Goal: Task Accomplishment & Management: Complete application form

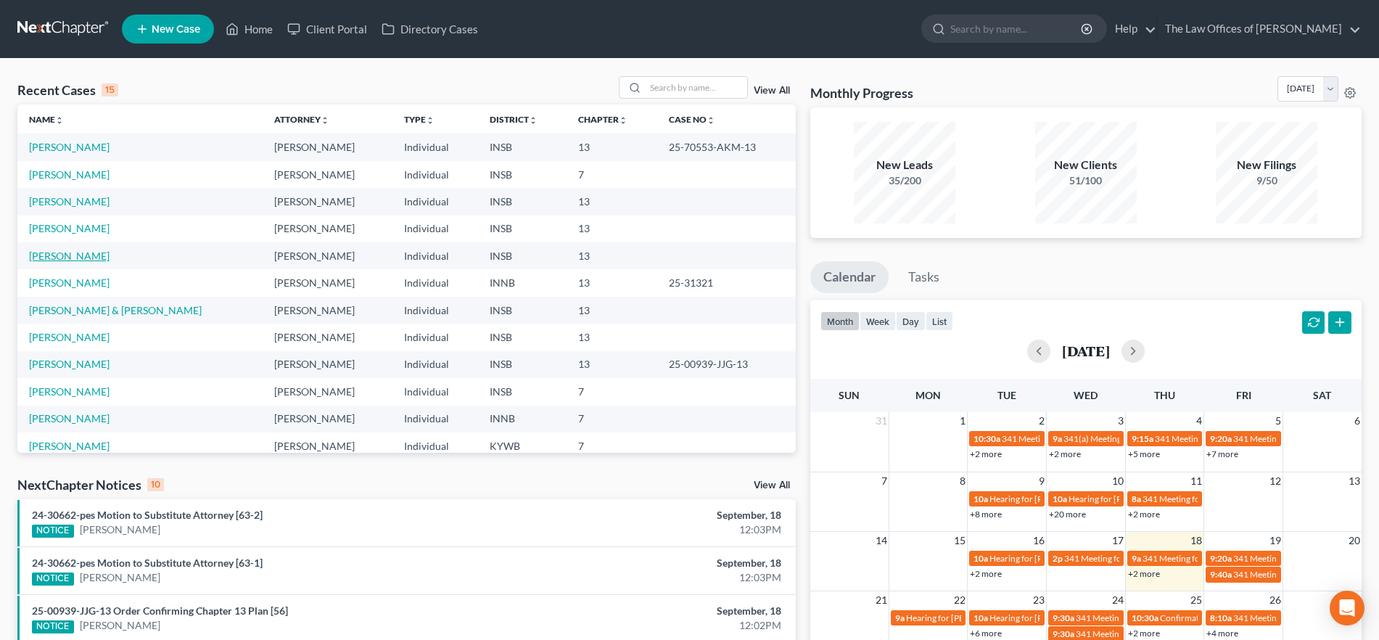
click at [78, 257] on link "[PERSON_NAME]" at bounding box center [69, 256] width 81 height 12
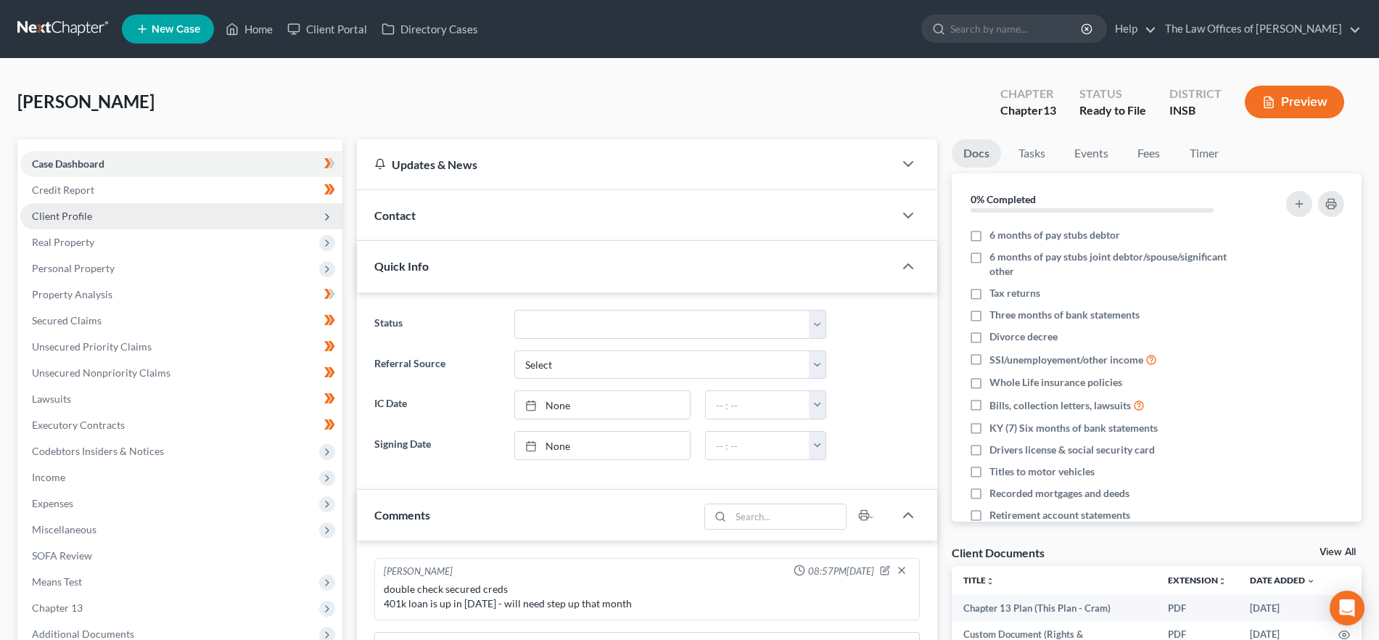
click at [111, 222] on span "Client Profile" at bounding box center [181, 216] width 322 height 26
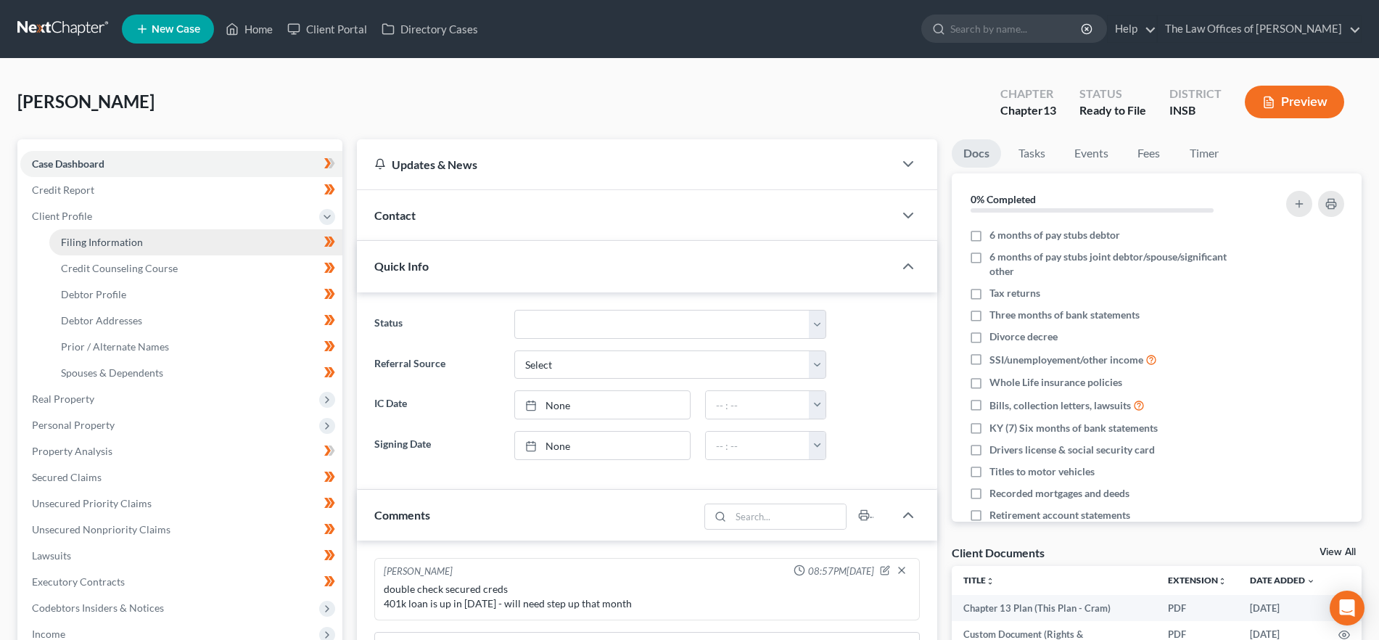
click at [121, 239] on span "Filing Information" at bounding box center [102, 242] width 82 height 12
select select "1"
select select "0"
select select "3"
select select "28"
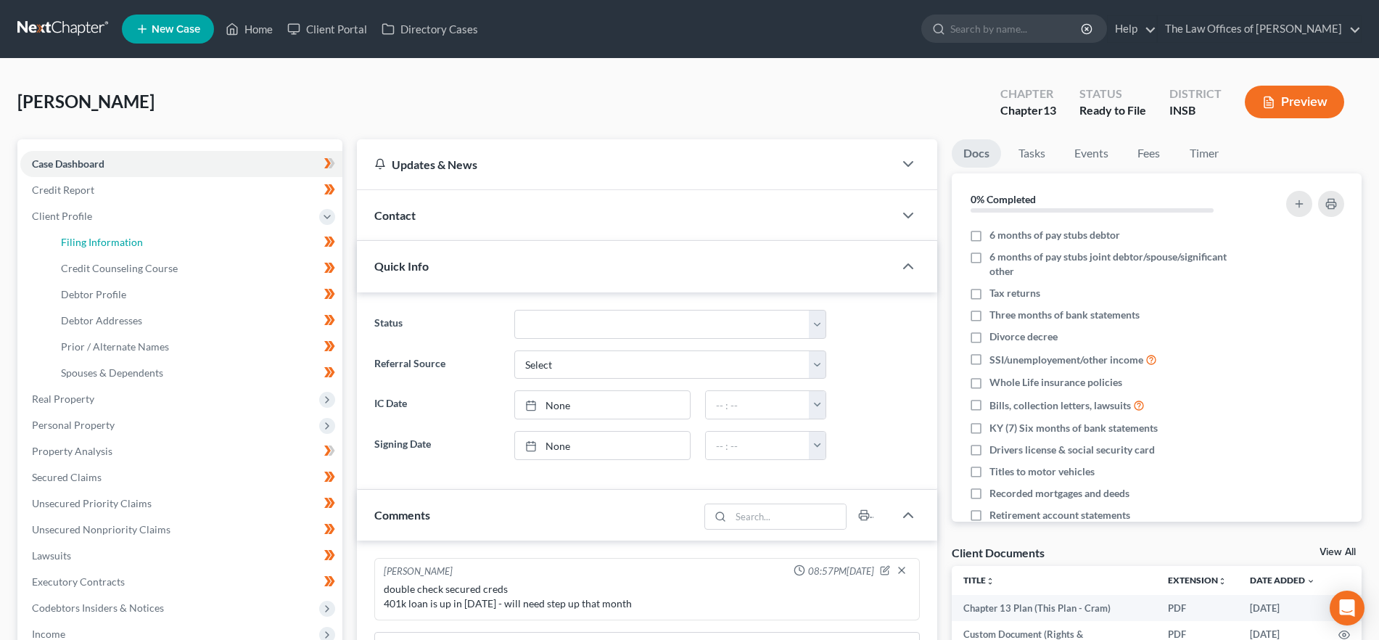
select select "0"
select select "15"
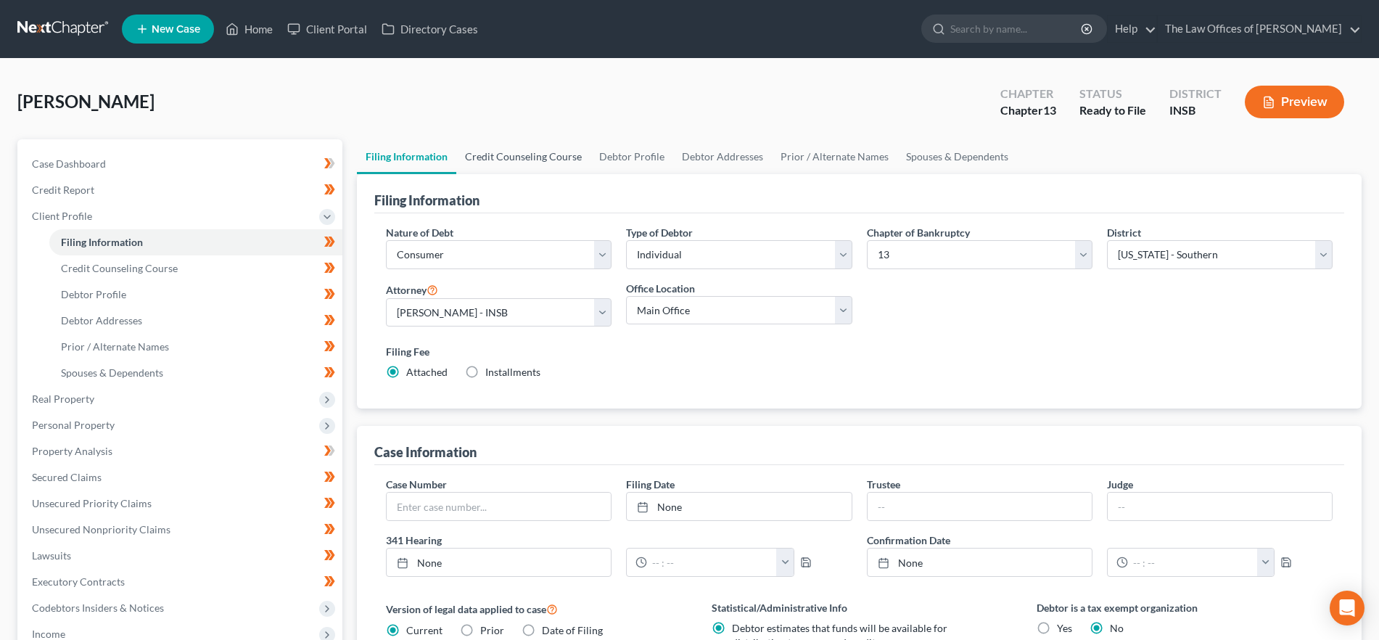
click at [501, 149] on link "Credit Counseling Course" at bounding box center [523, 156] width 134 height 35
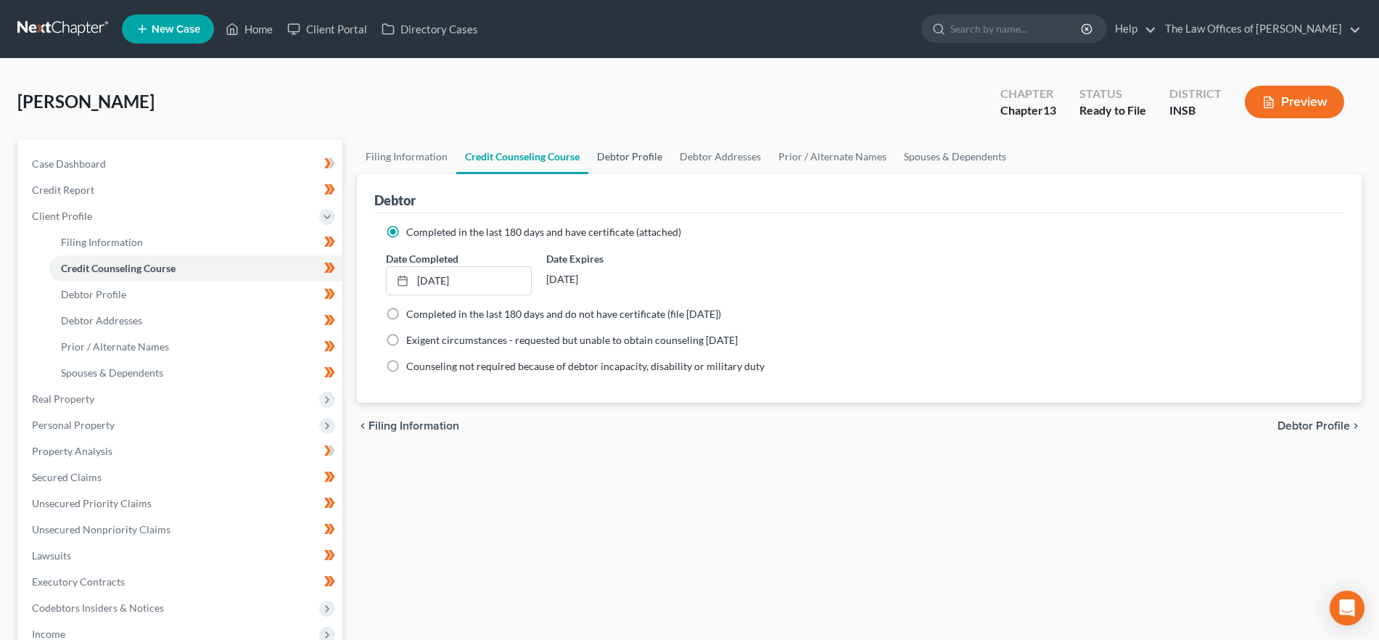
click at [649, 150] on link "Debtor Profile" at bounding box center [629, 156] width 83 height 35
select select "0"
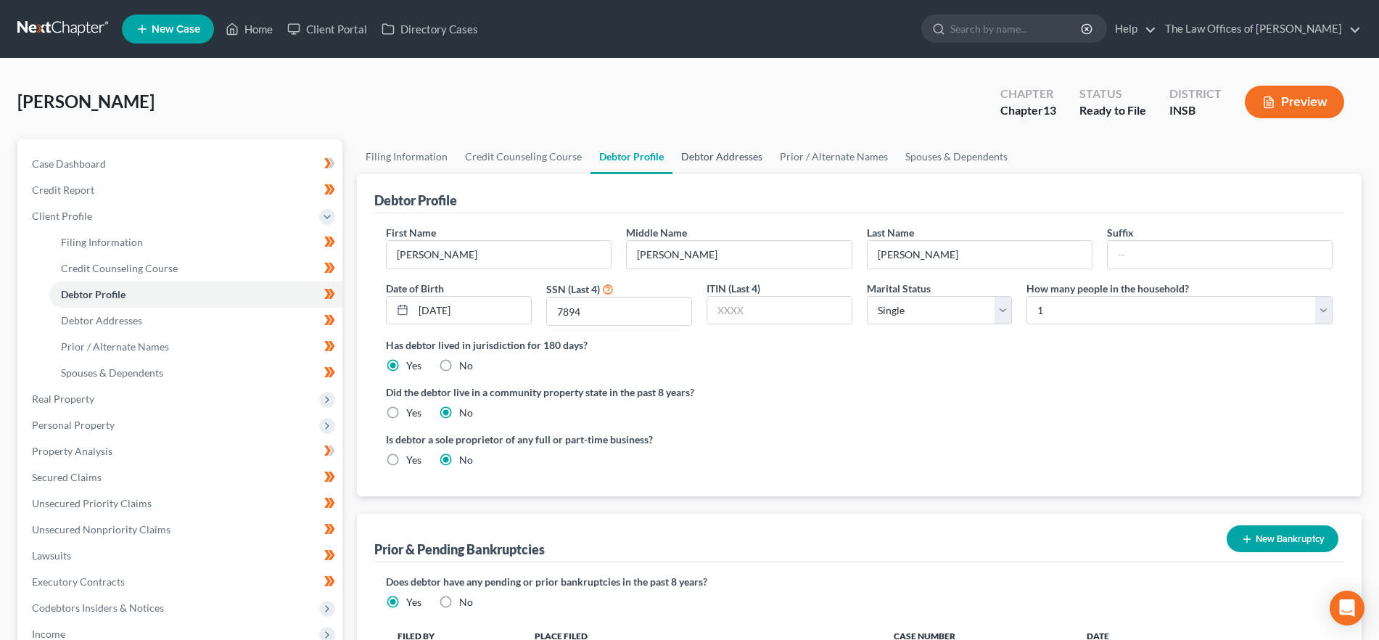
click at [712, 152] on link "Debtor Addresses" at bounding box center [722, 156] width 99 height 35
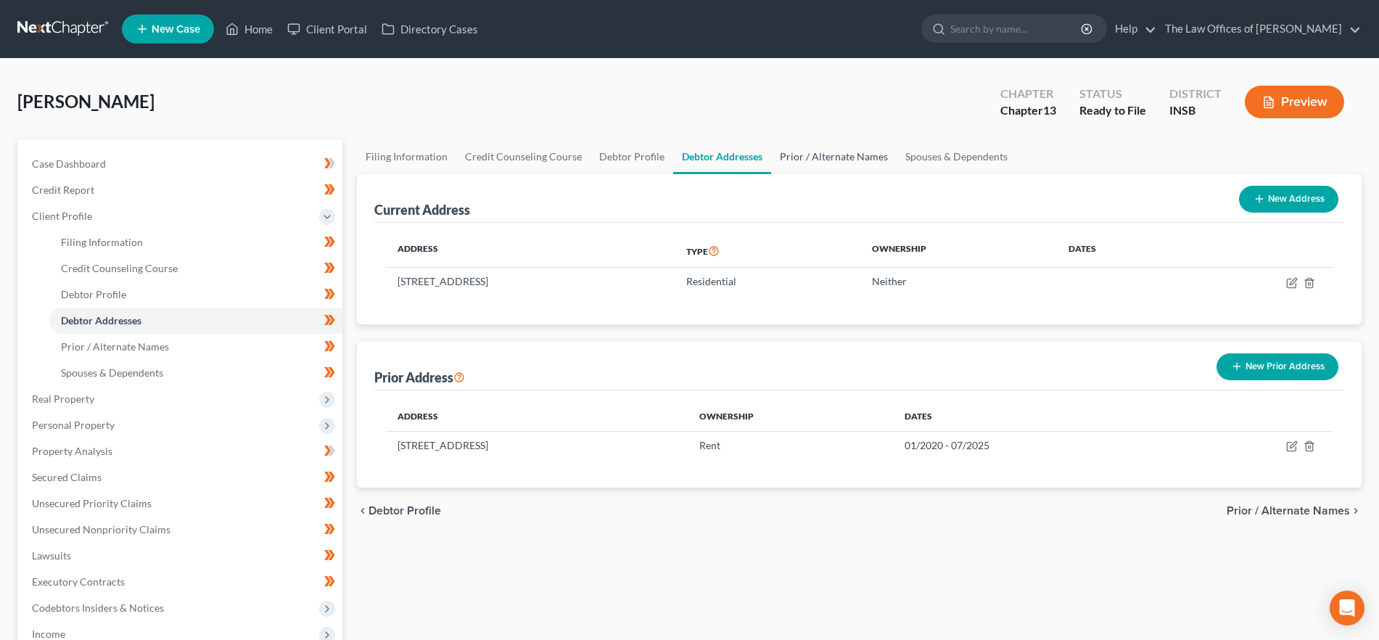
click at [837, 158] on link "Prior / Alternate Names" at bounding box center [834, 156] width 126 height 35
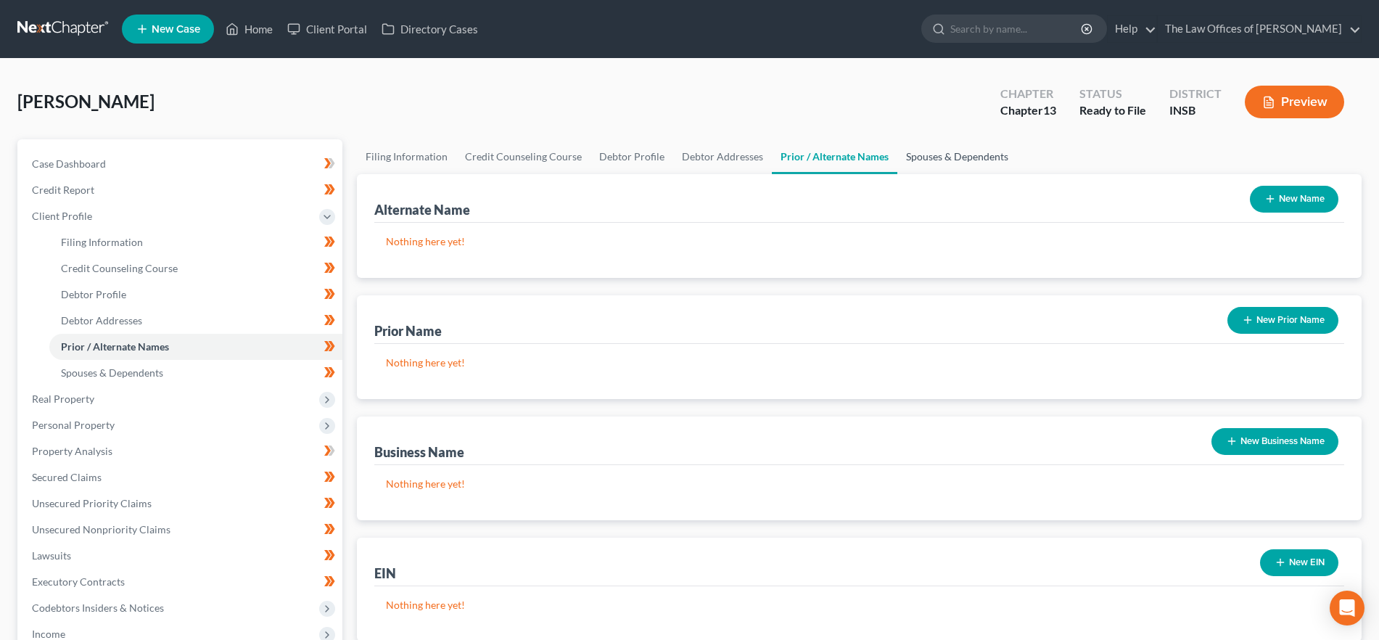
click at [987, 161] on link "Spouses & Dependents" at bounding box center [957, 156] width 120 height 35
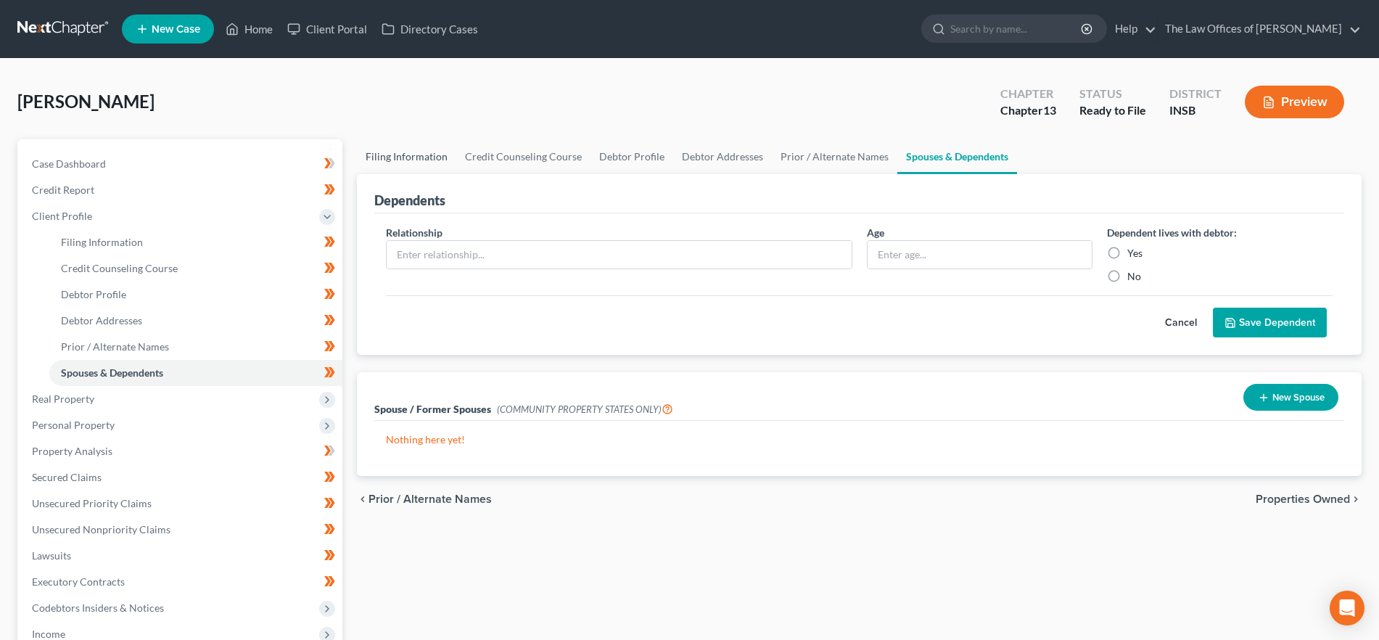
click at [402, 149] on link "Filing Information" at bounding box center [406, 156] width 99 height 35
select select "1"
select select "0"
select select "3"
select select "28"
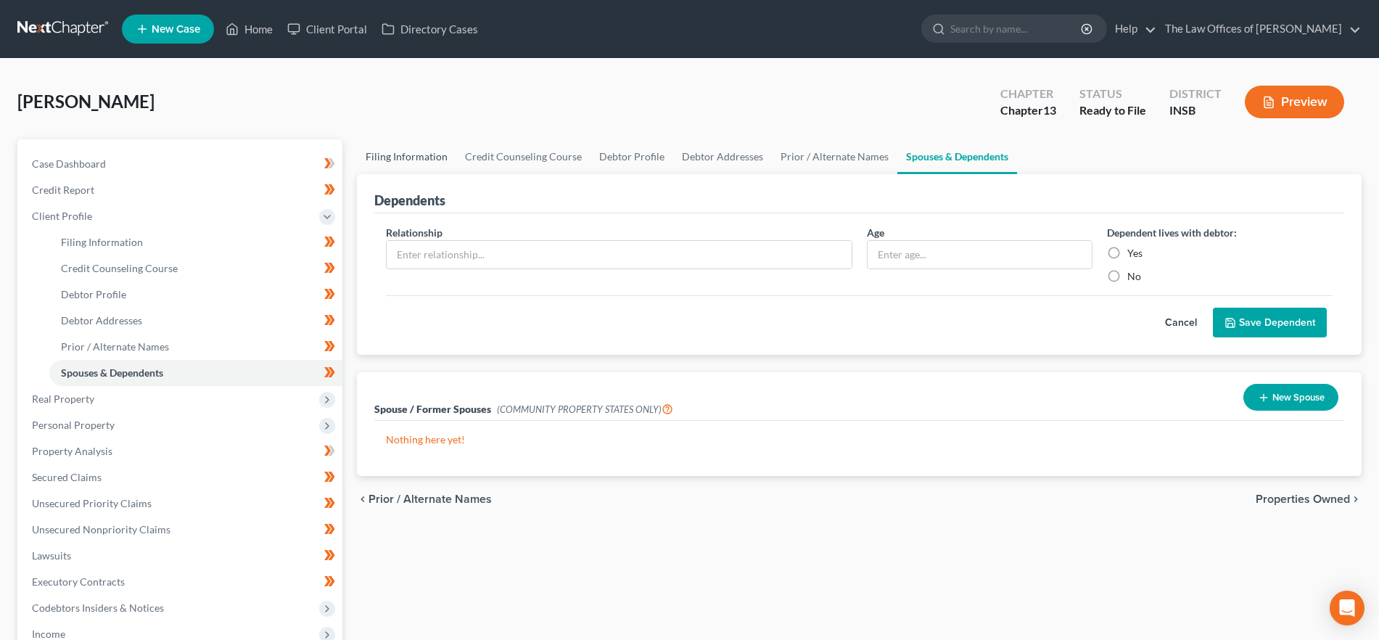
select select "0"
select select "15"
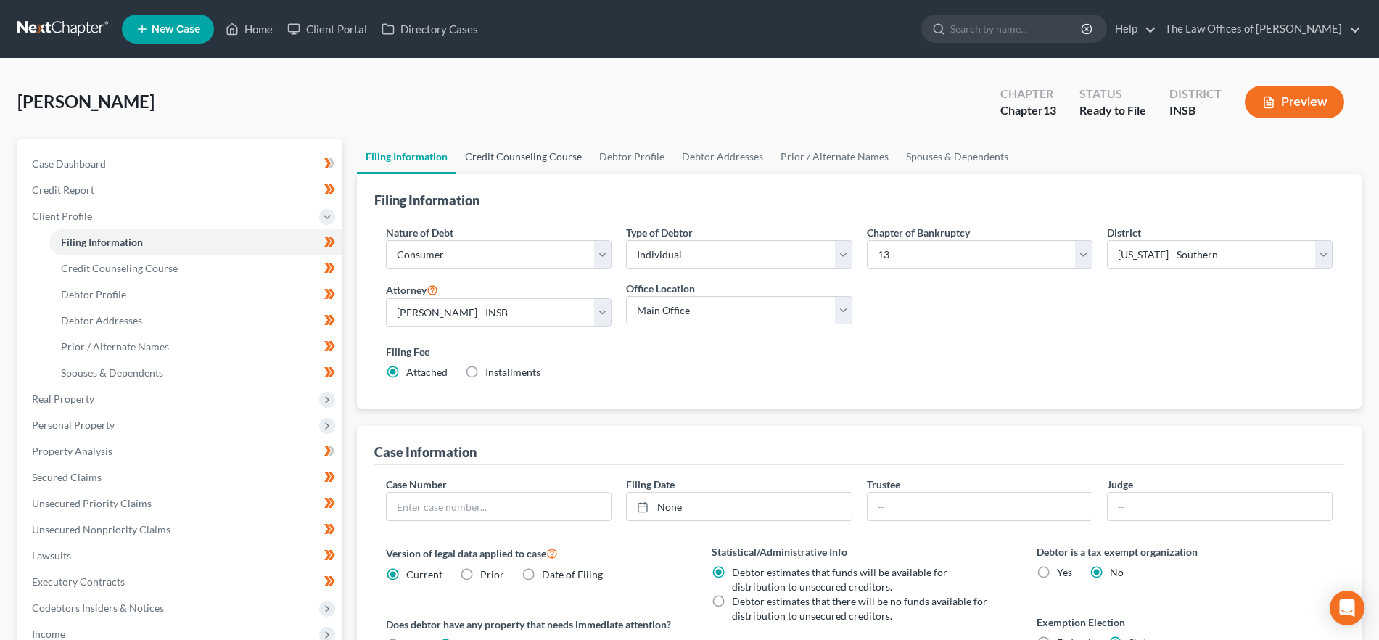
click at [519, 150] on link "Credit Counseling Course" at bounding box center [523, 156] width 134 height 35
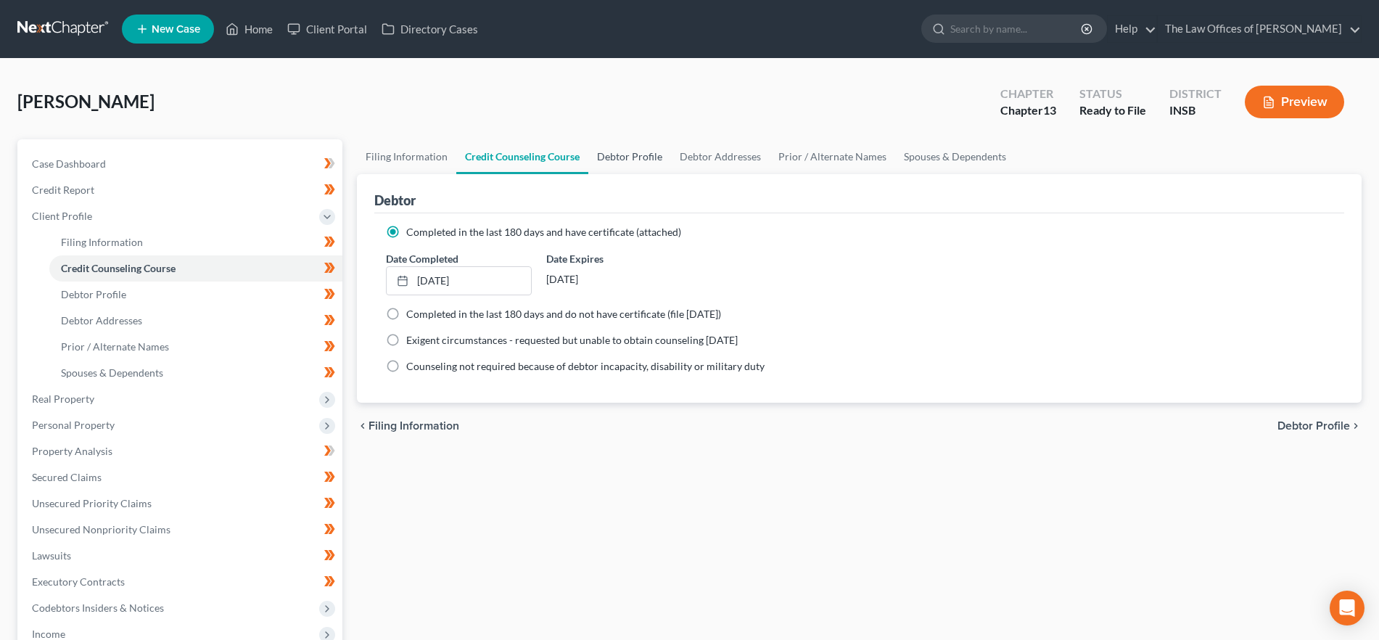
click at [612, 158] on link "Debtor Profile" at bounding box center [629, 156] width 83 height 35
select select "0"
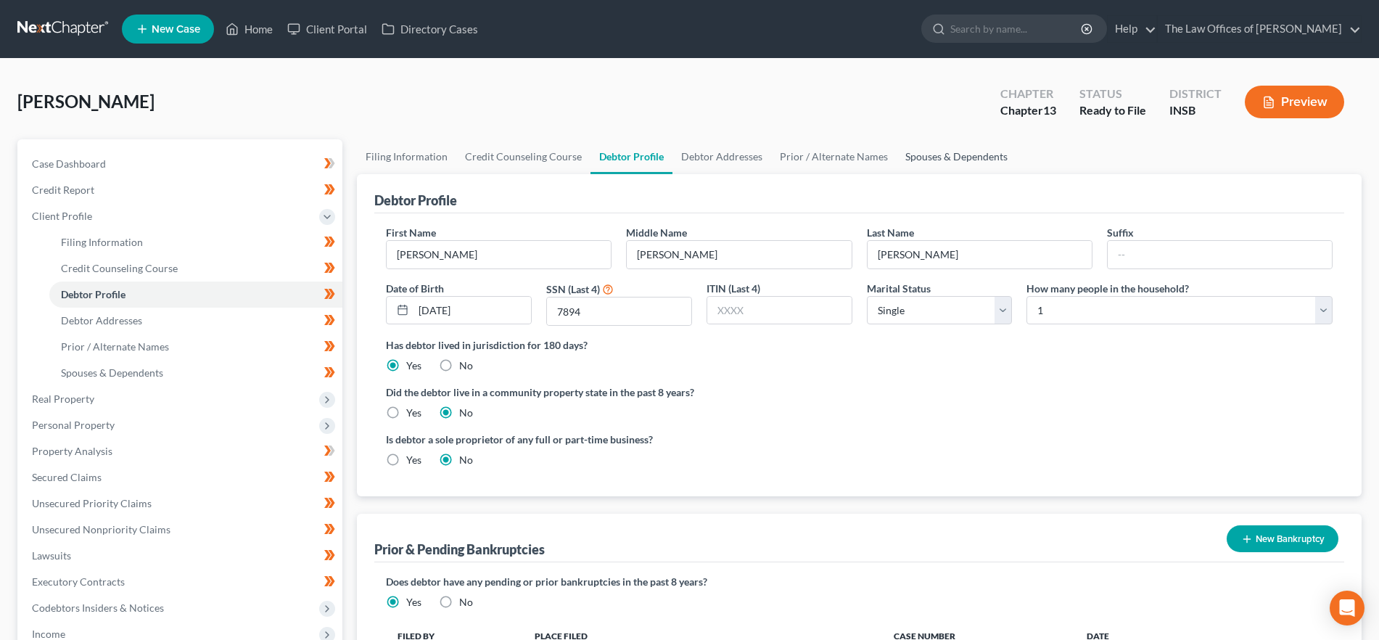
click at [968, 163] on link "Spouses & Dependents" at bounding box center [957, 156] width 120 height 35
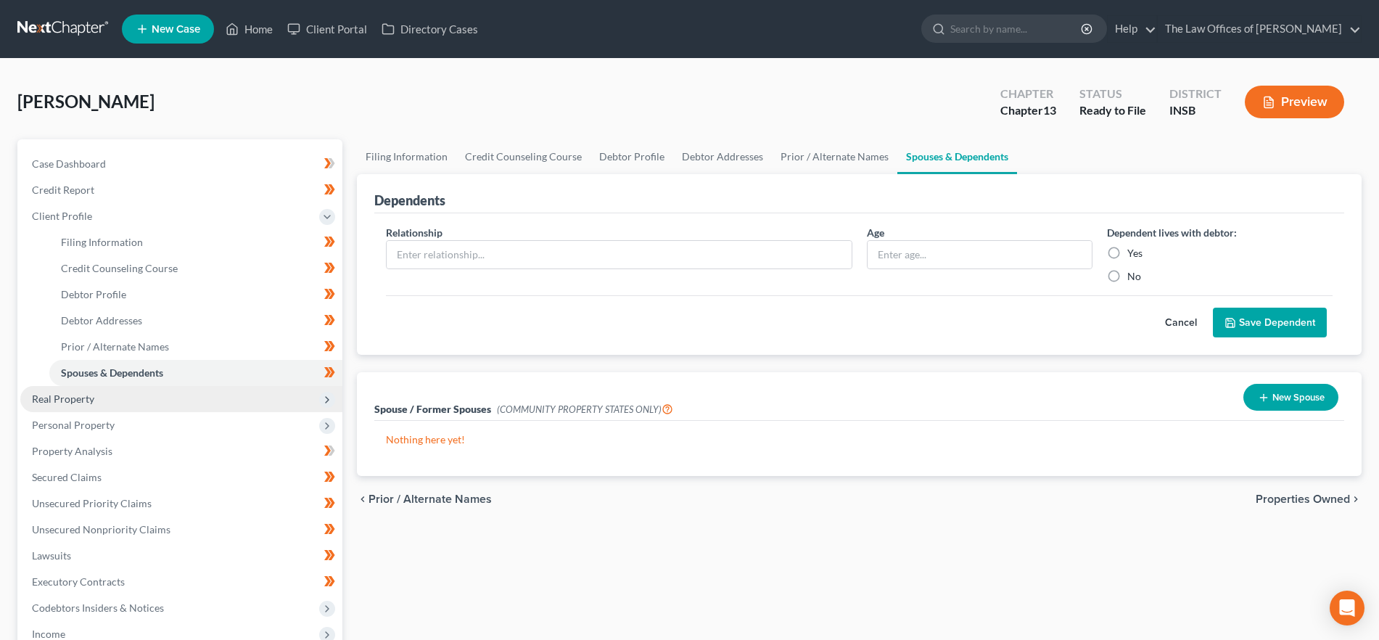
click at [128, 402] on span "Real Property" at bounding box center [181, 399] width 322 height 26
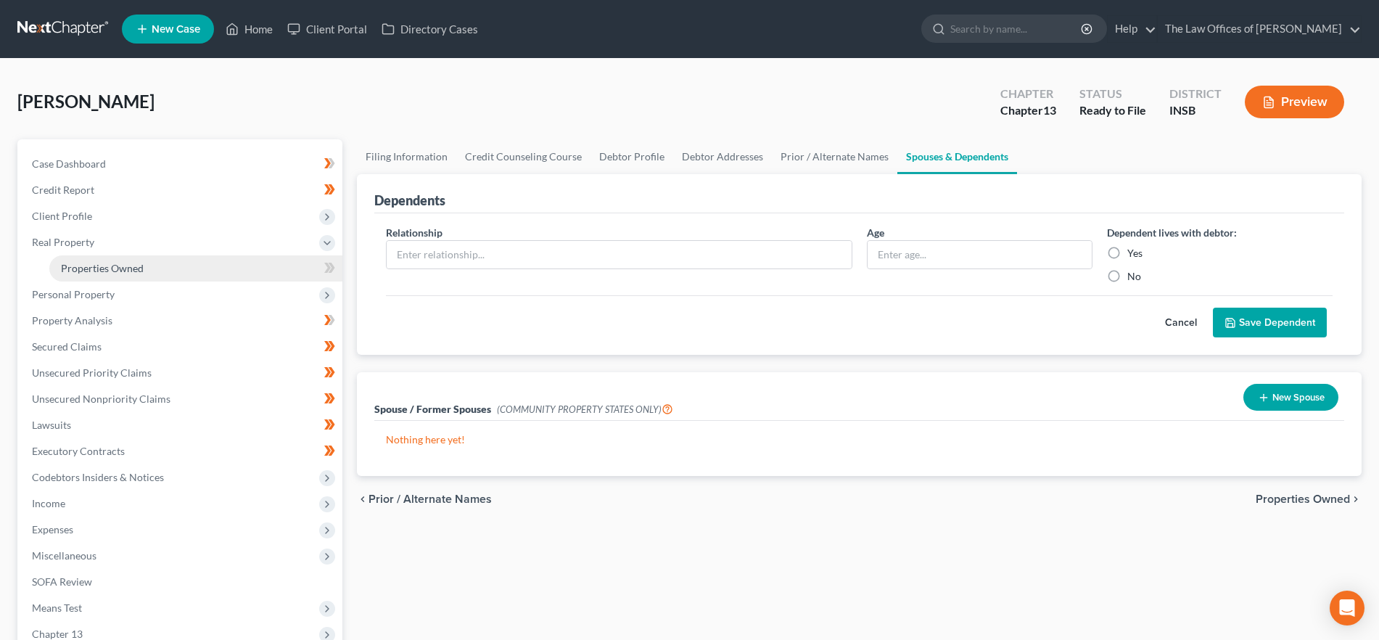
click at [137, 262] on span "Properties Owned" at bounding box center [102, 268] width 83 height 12
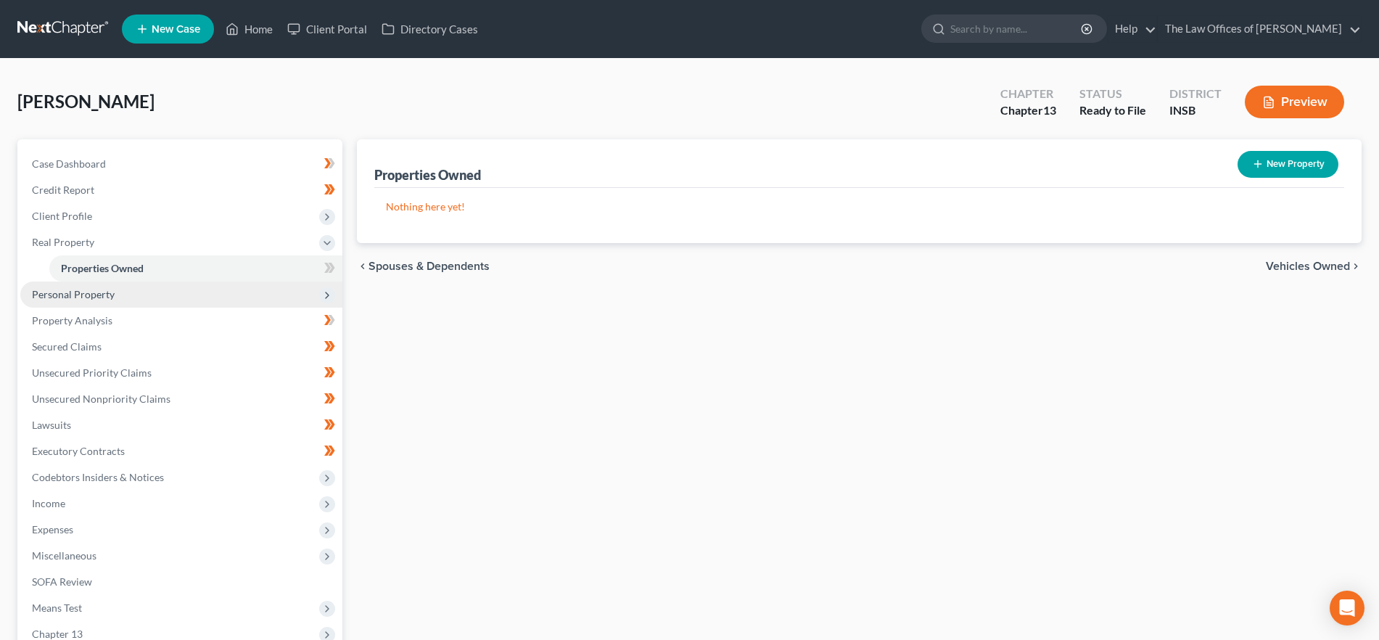
click at [90, 291] on span "Personal Property" at bounding box center [73, 294] width 83 height 12
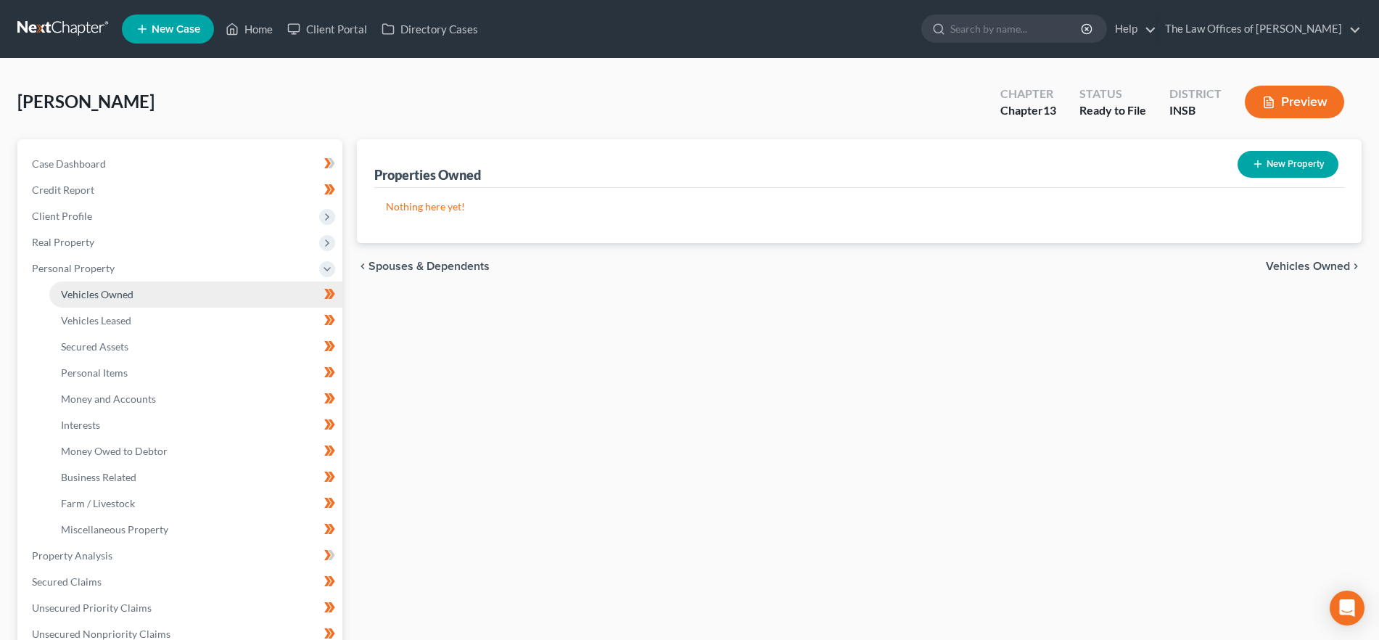
click at [122, 288] on span "Vehicles Owned" at bounding box center [97, 294] width 73 height 12
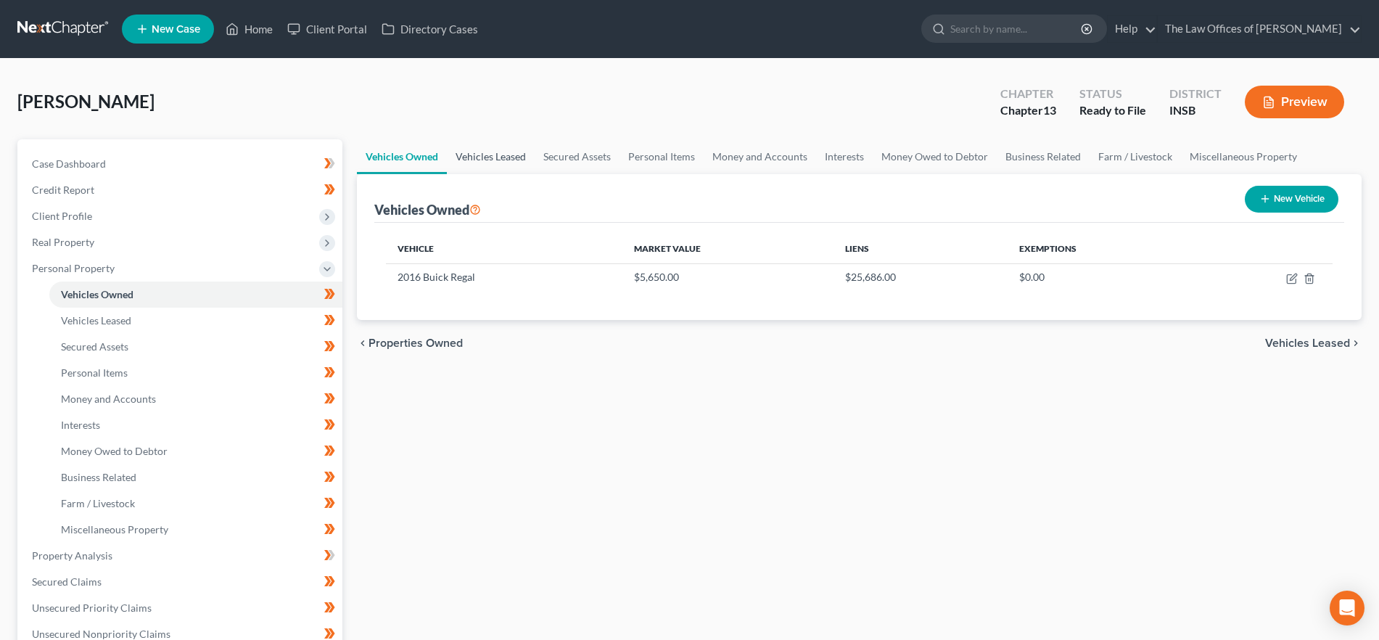
click at [513, 159] on link "Vehicles Leased" at bounding box center [491, 156] width 88 height 35
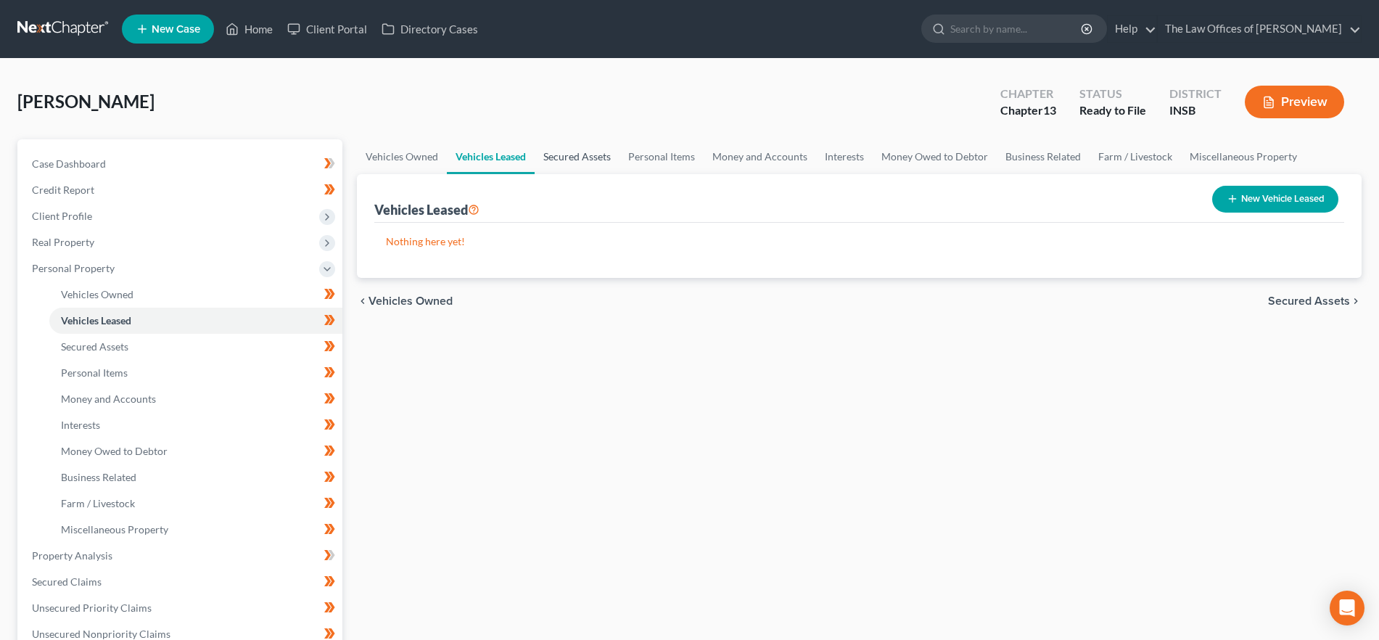
click at [574, 159] on link "Secured Assets" at bounding box center [577, 156] width 85 height 35
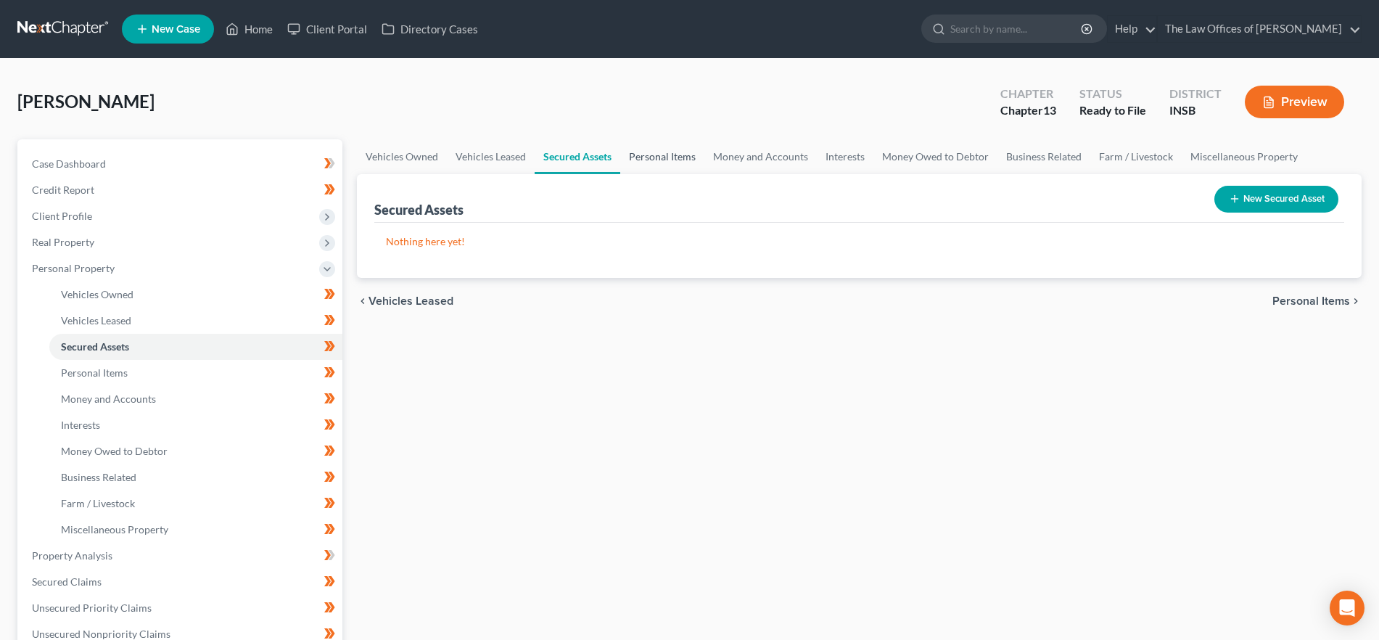
click at [657, 155] on link "Personal Items" at bounding box center [662, 156] width 84 height 35
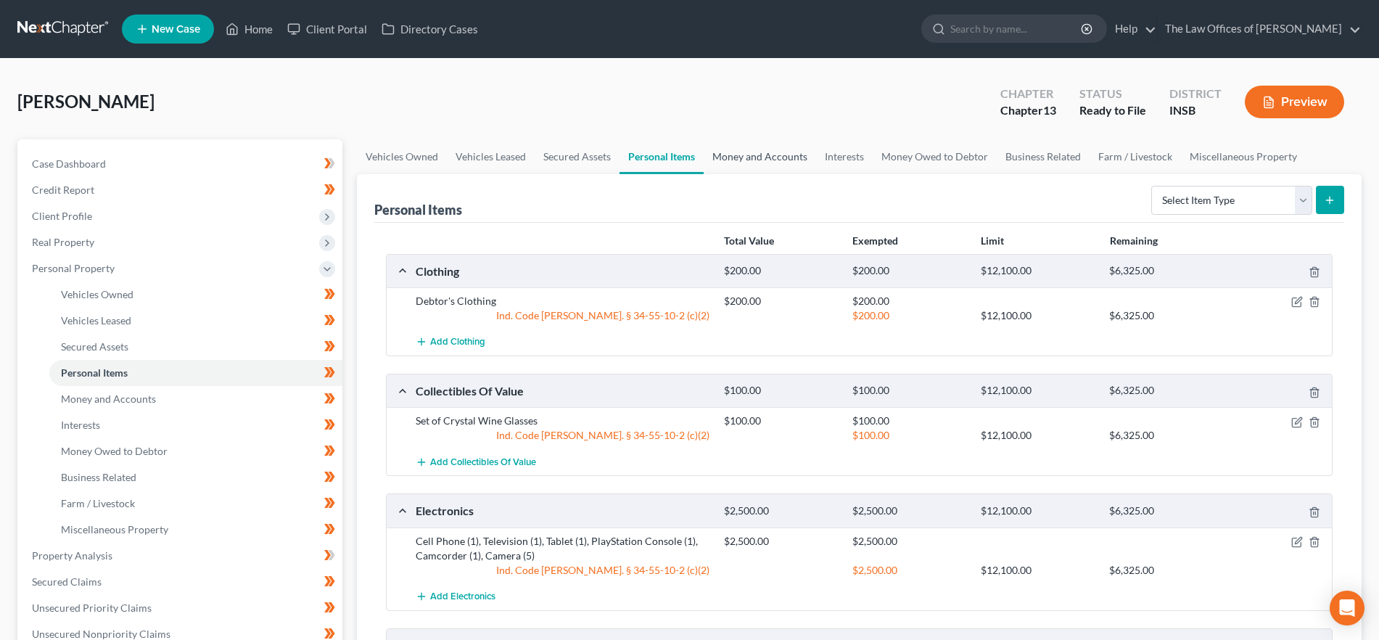
click at [729, 161] on link "Money and Accounts" at bounding box center [760, 156] width 112 height 35
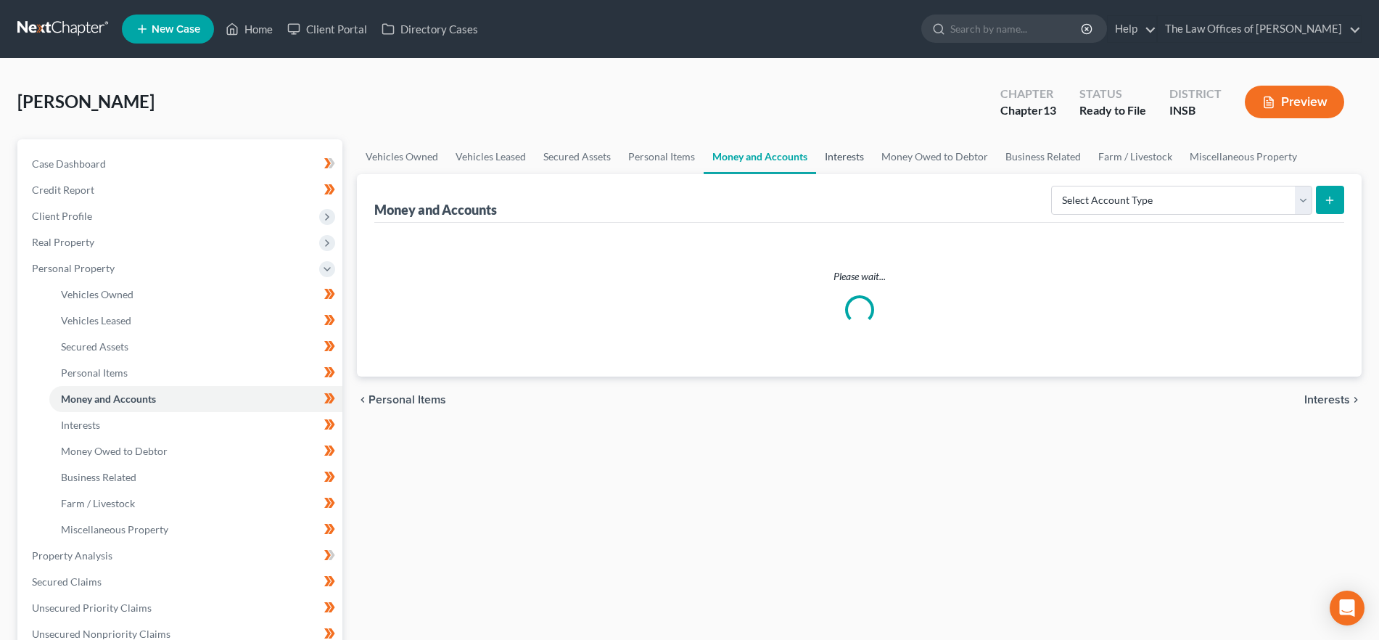
click at [858, 154] on link "Interests" at bounding box center [844, 156] width 57 height 35
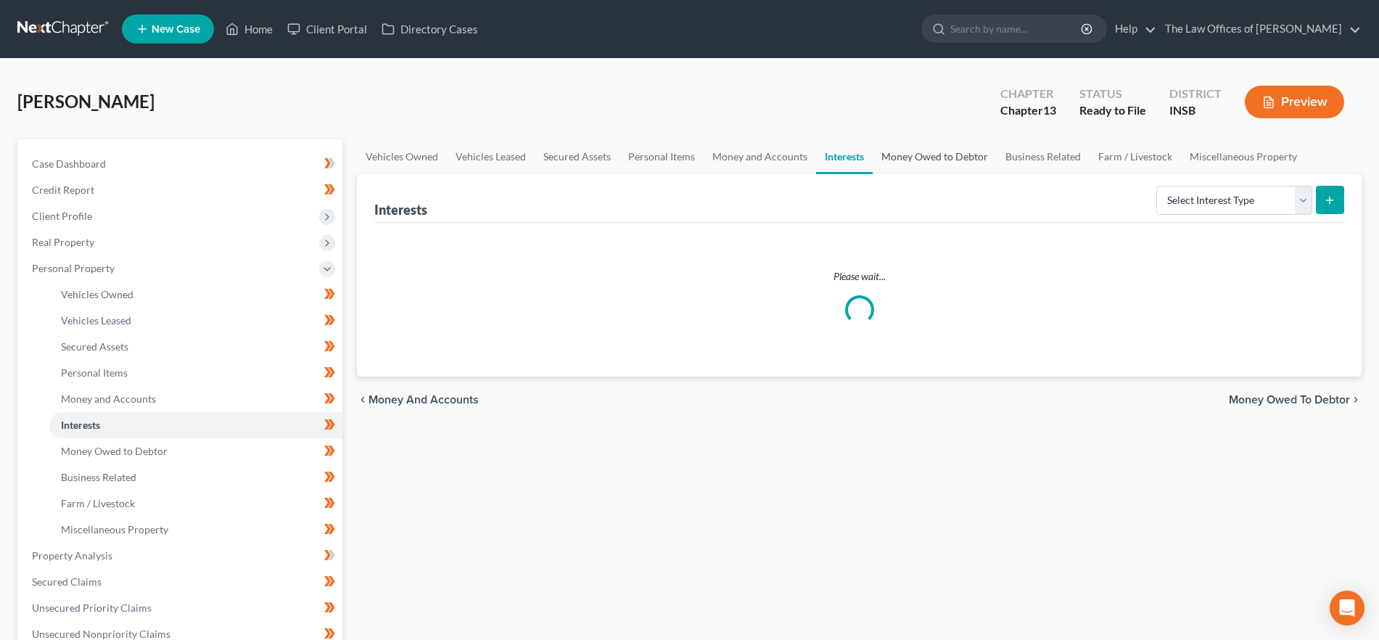
click at [934, 155] on link "Money Owed to Debtor" at bounding box center [935, 156] width 124 height 35
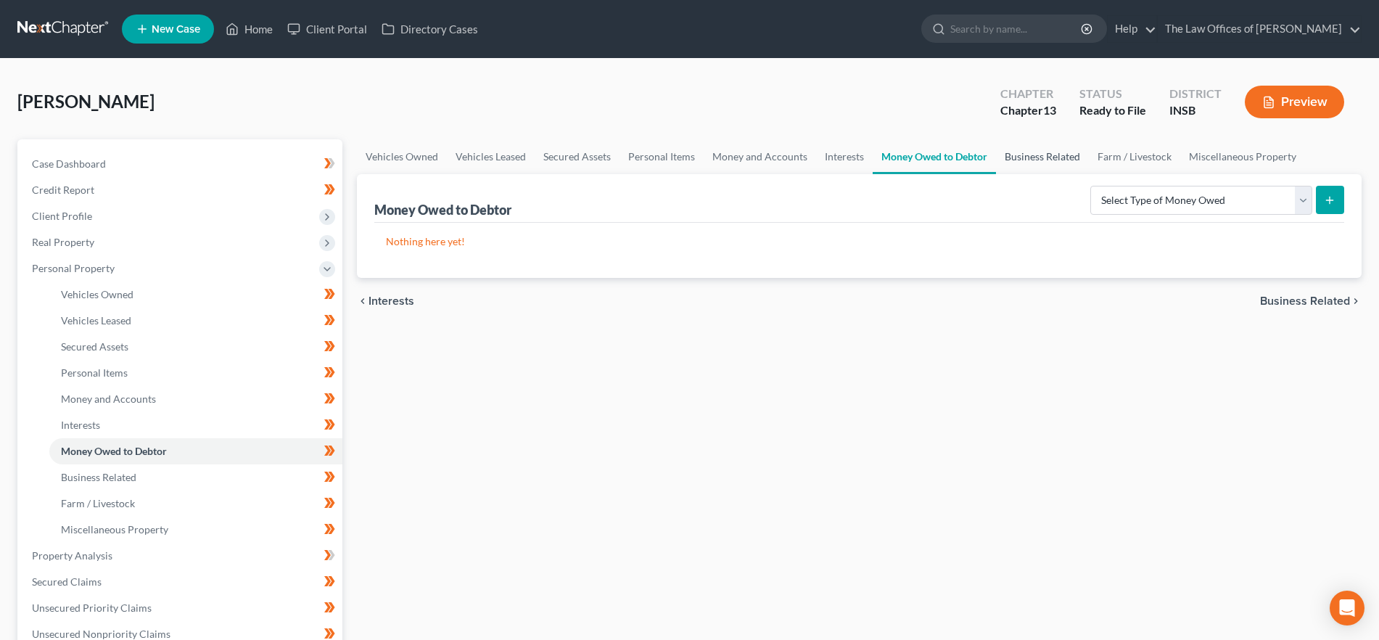
click at [1040, 156] on link "Business Related" at bounding box center [1042, 156] width 93 height 35
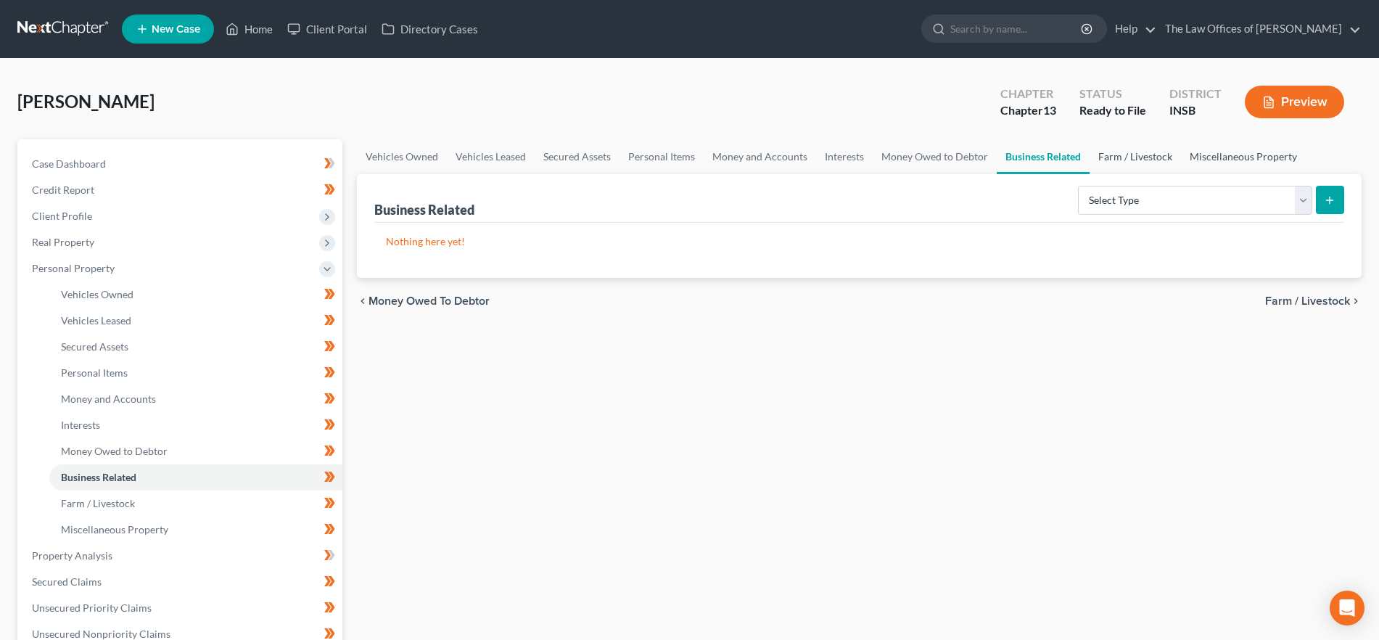
click at [1151, 154] on link "Farm / Livestock" at bounding box center [1135, 156] width 91 height 35
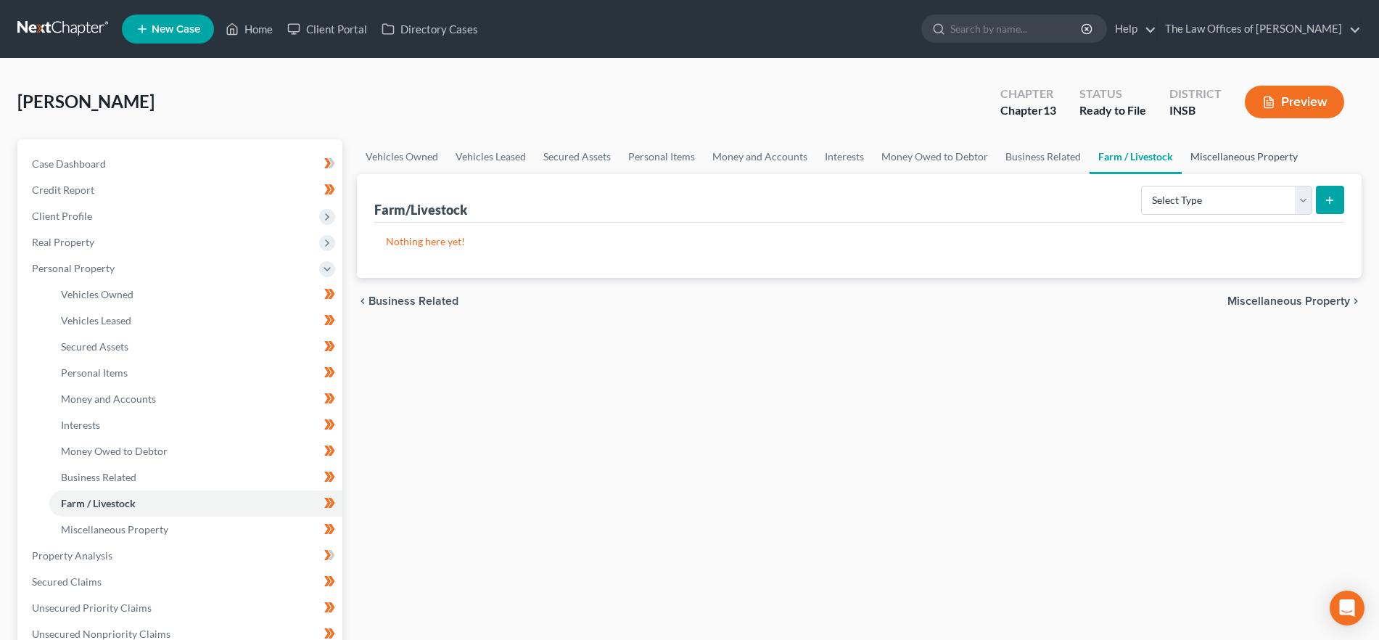
click at [1224, 154] on link "Miscellaneous Property" at bounding box center [1244, 156] width 125 height 35
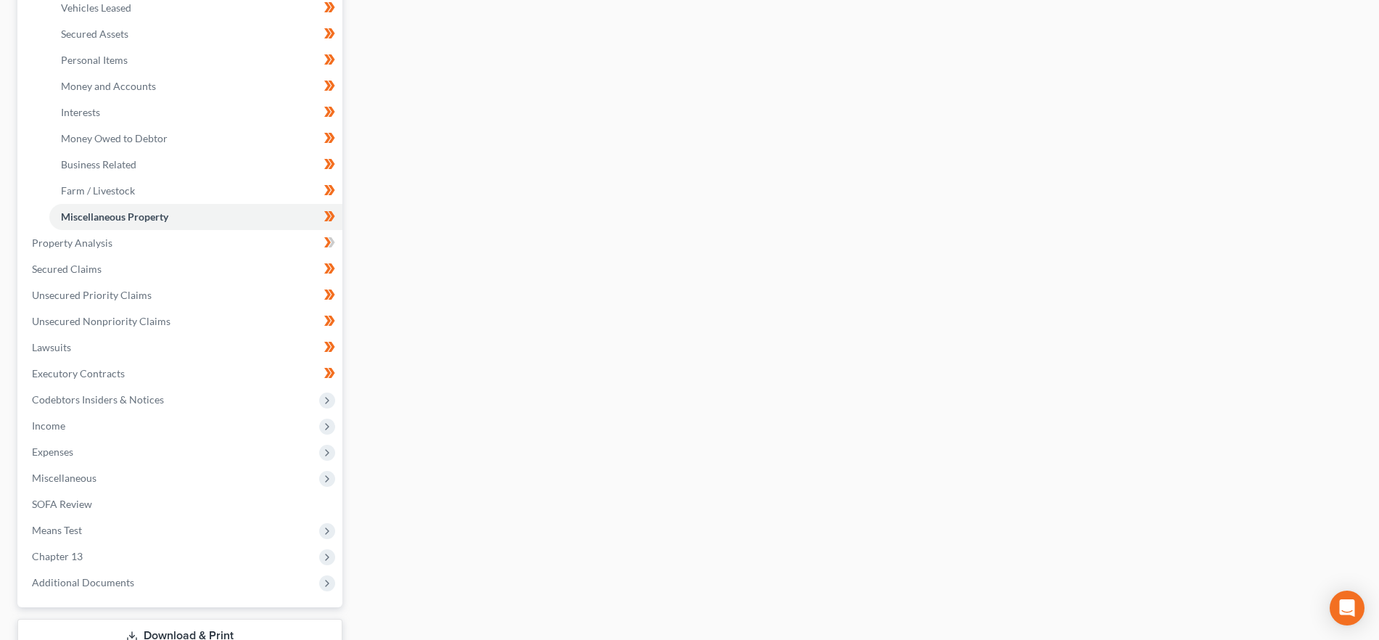
scroll to position [325, 0]
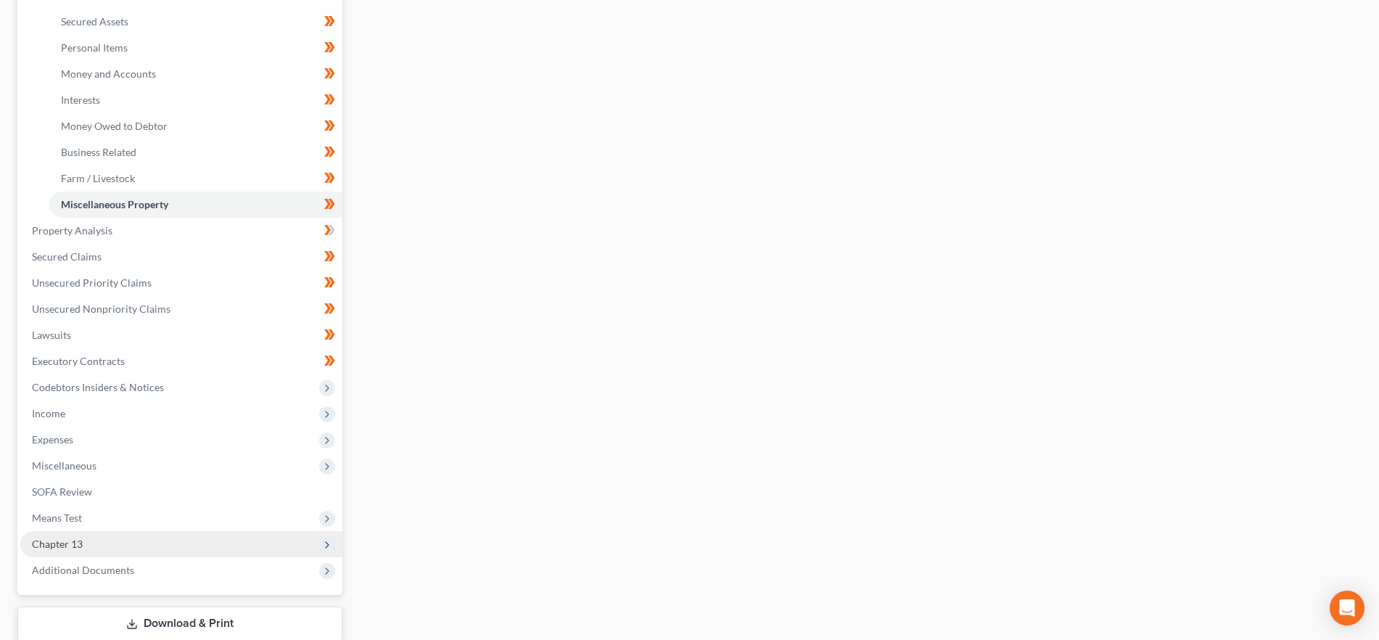
click at [184, 538] on span "Chapter 13" at bounding box center [181, 544] width 322 height 26
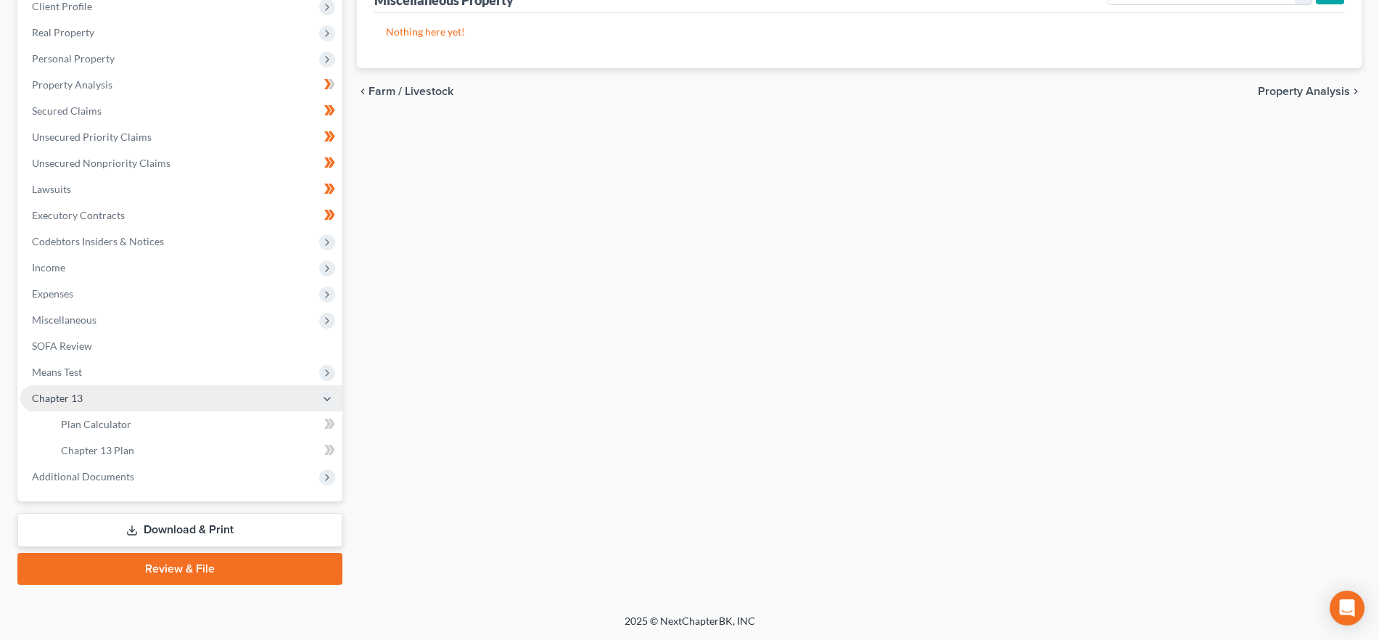
scroll to position [210, 0]
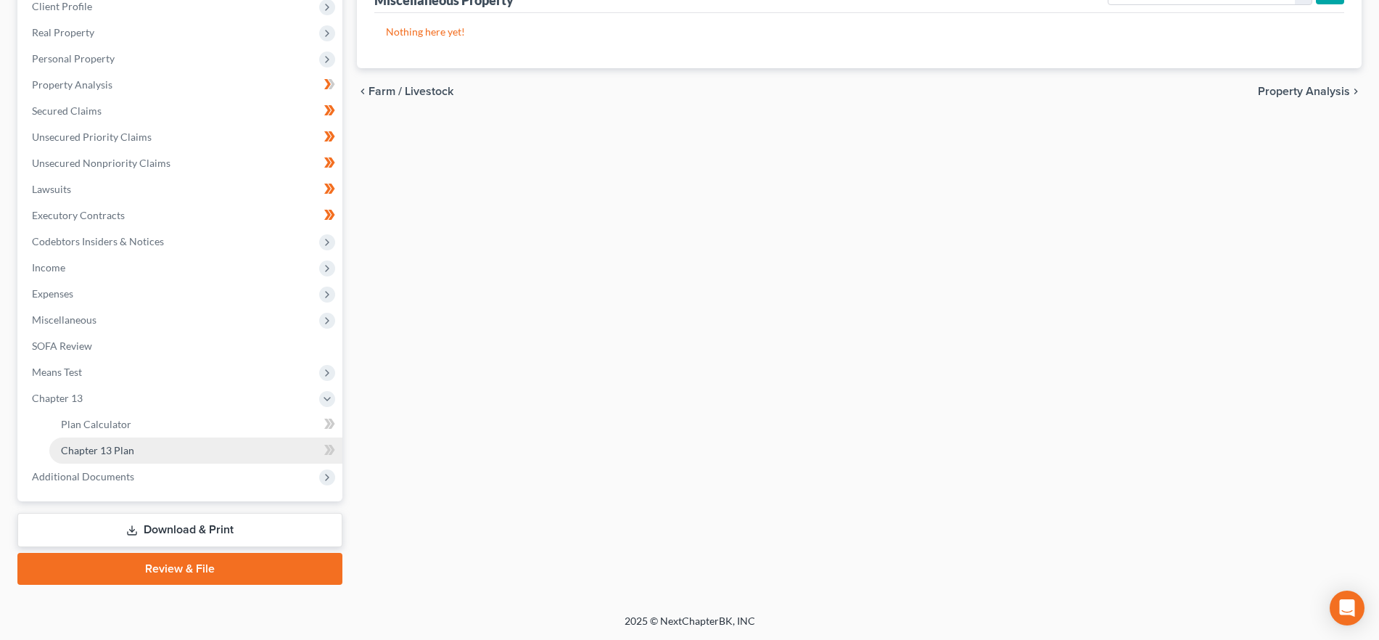
click at [122, 448] on span "Chapter 13 Plan" at bounding box center [97, 450] width 73 height 12
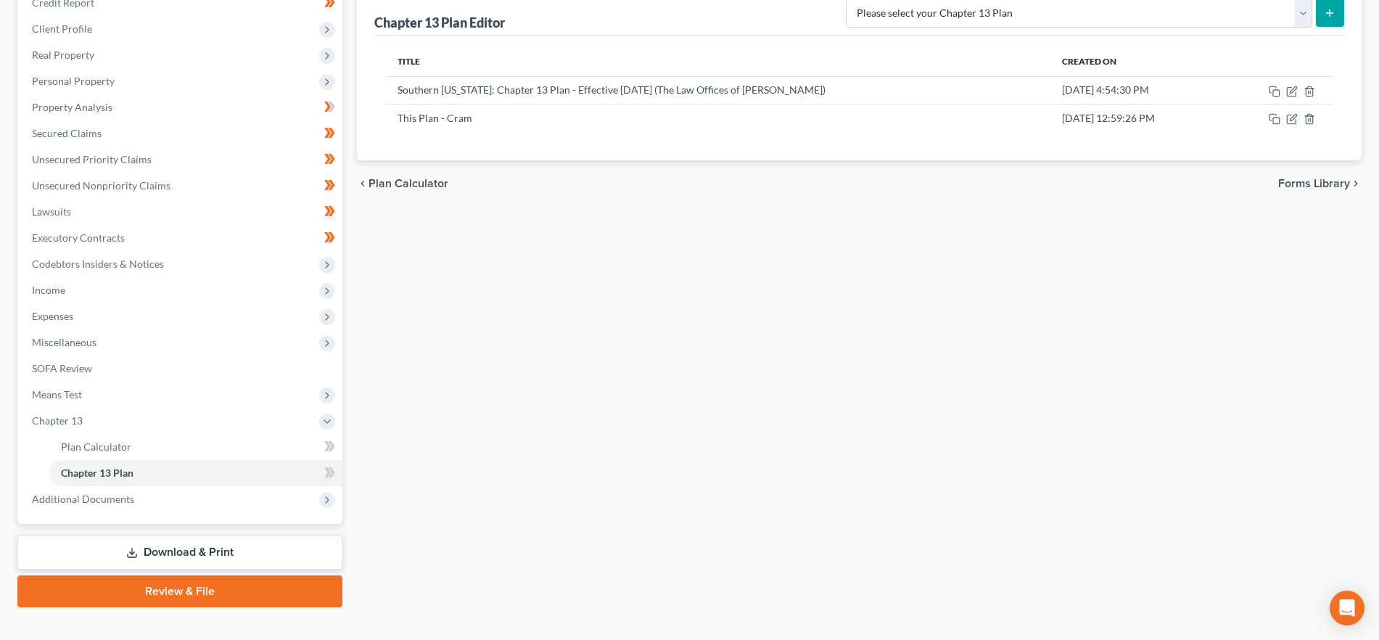
scroll to position [210, 0]
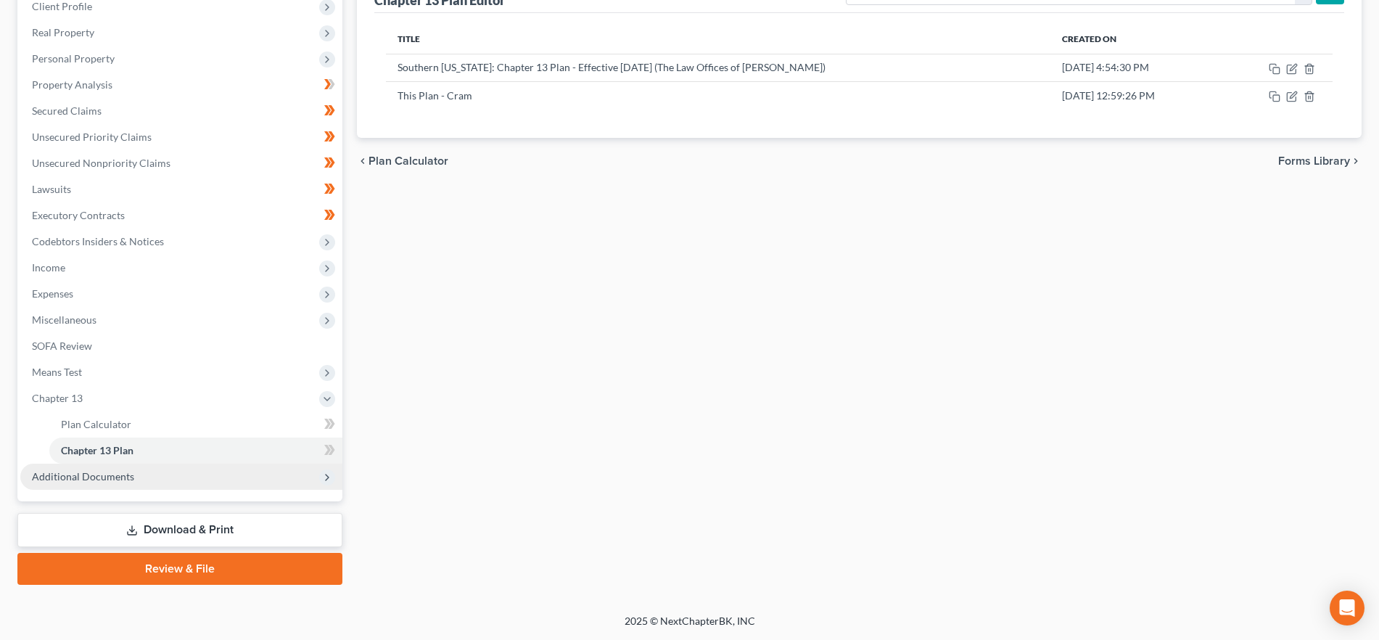
click at [144, 469] on span "Additional Documents" at bounding box center [181, 477] width 322 height 26
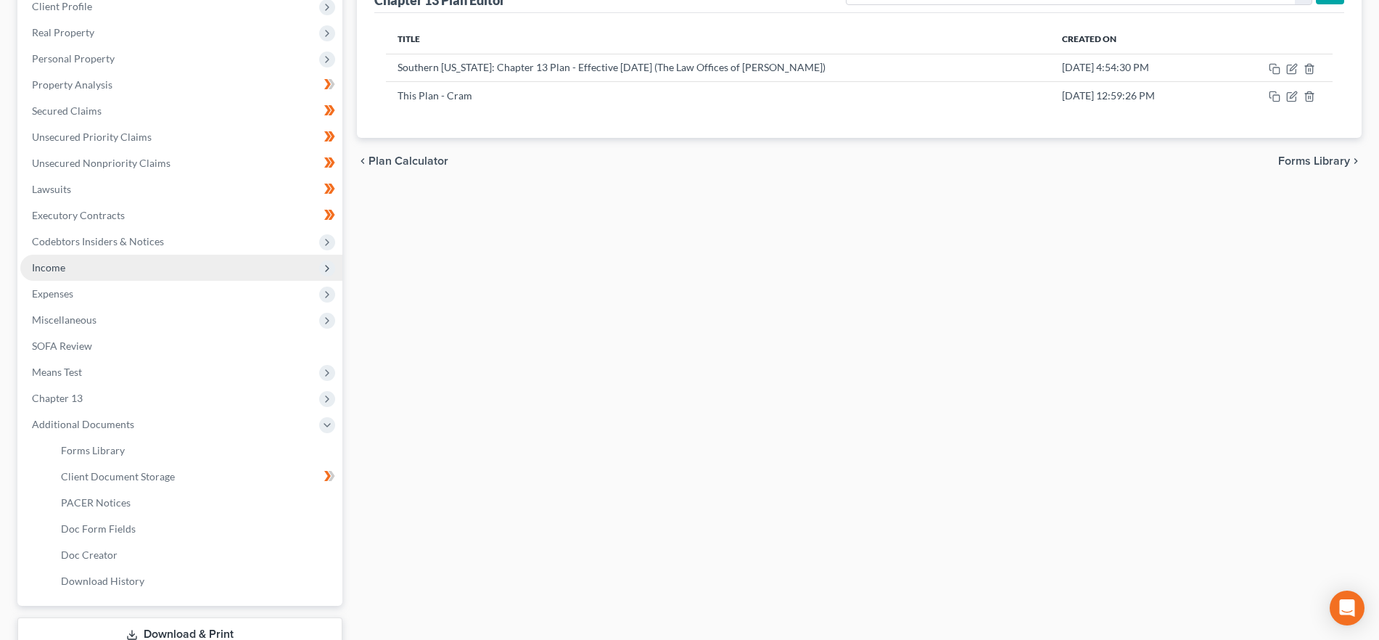
click at [91, 273] on span "Income" at bounding box center [181, 268] width 322 height 26
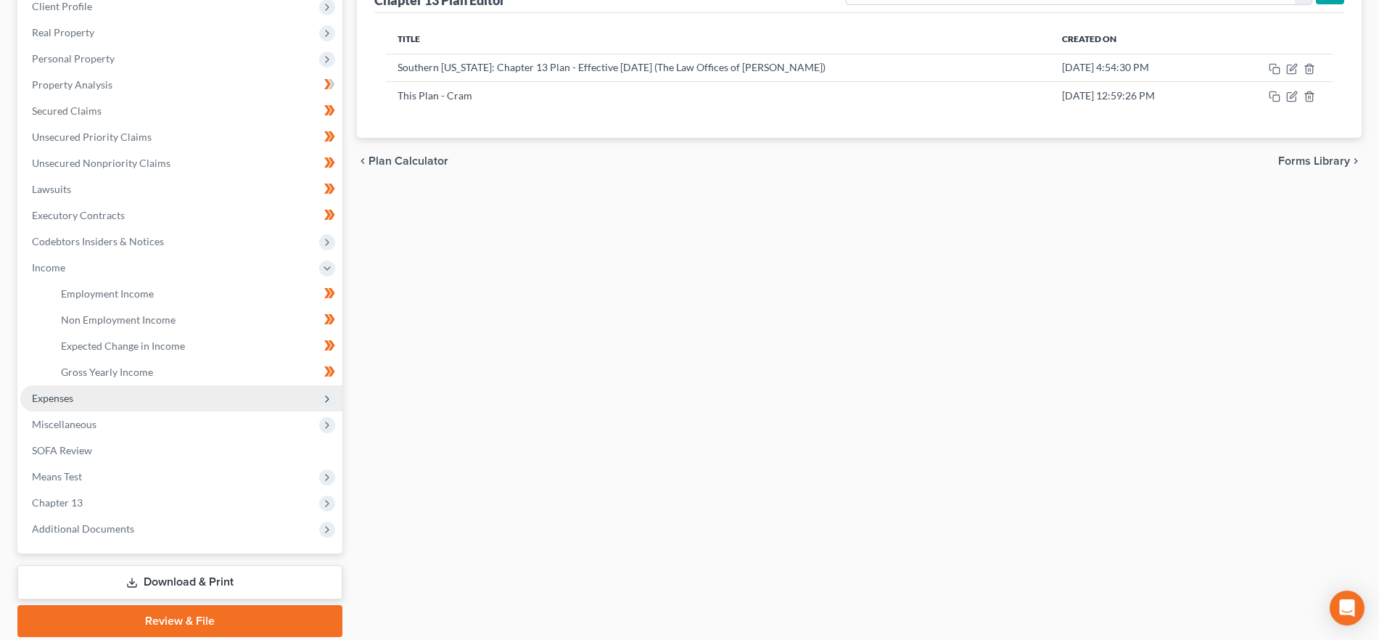
click at [97, 399] on span "Expenses" at bounding box center [181, 398] width 322 height 26
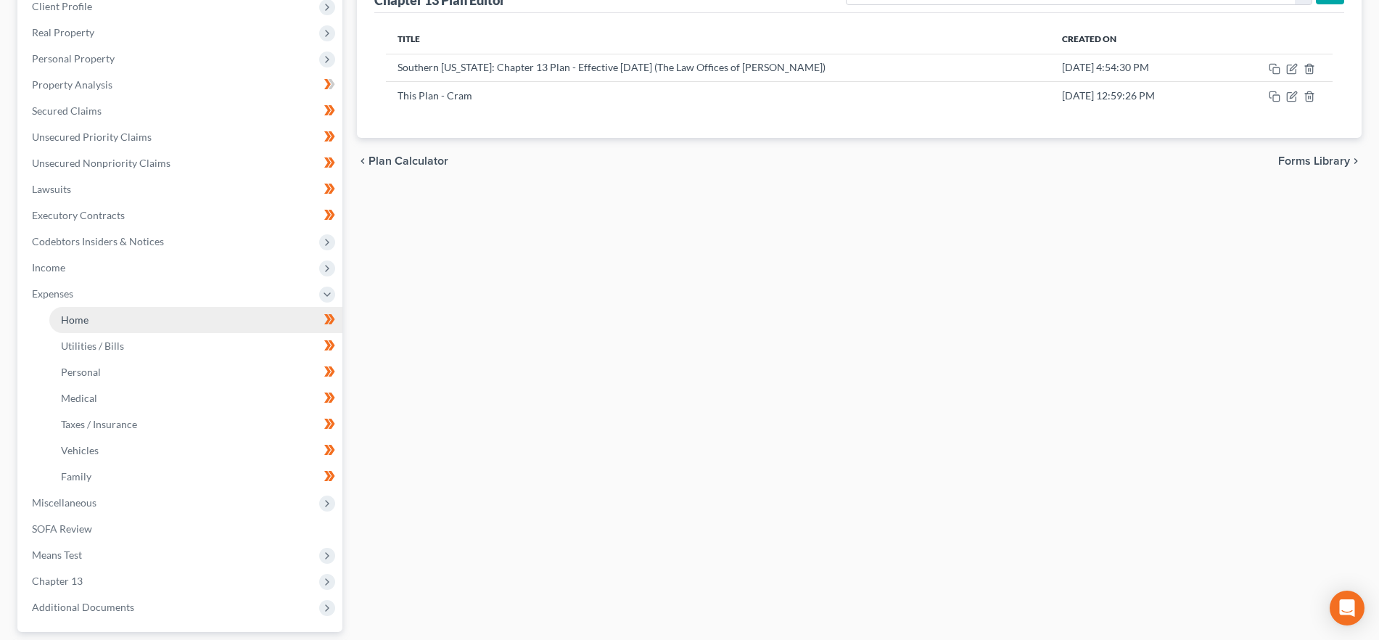
click at [139, 321] on link "Home" at bounding box center [195, 320] width 293 height 26
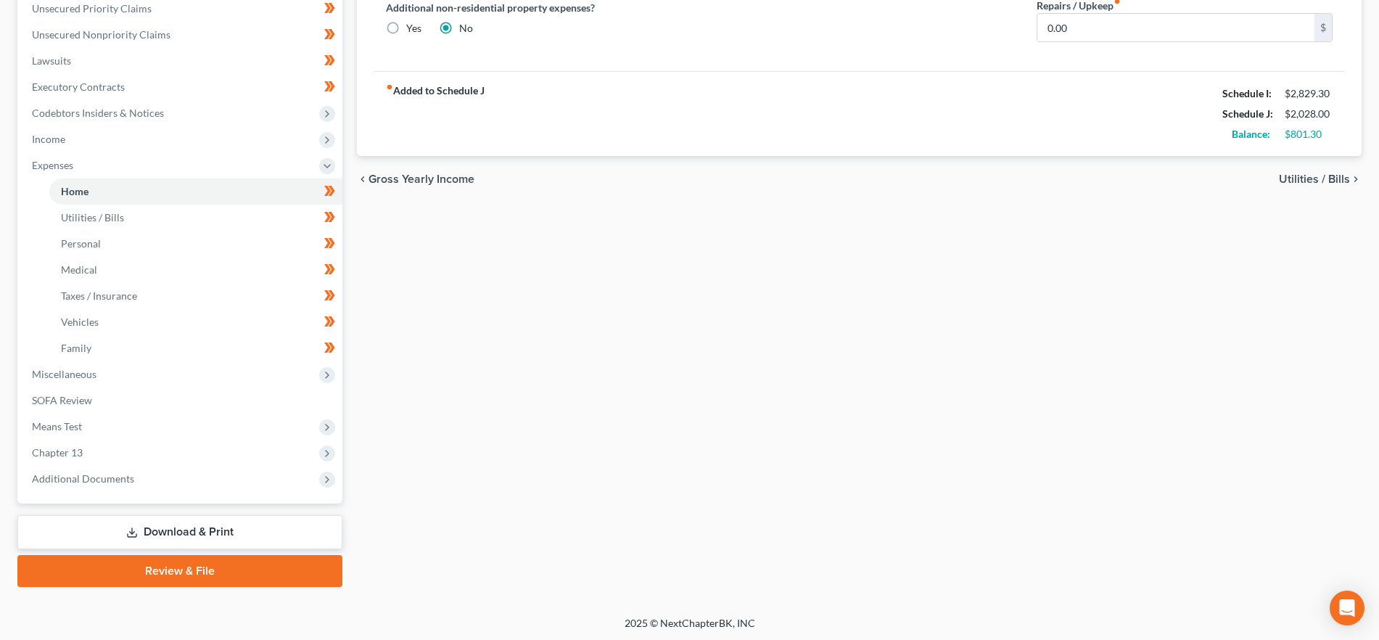
scroll to position [340, 0]
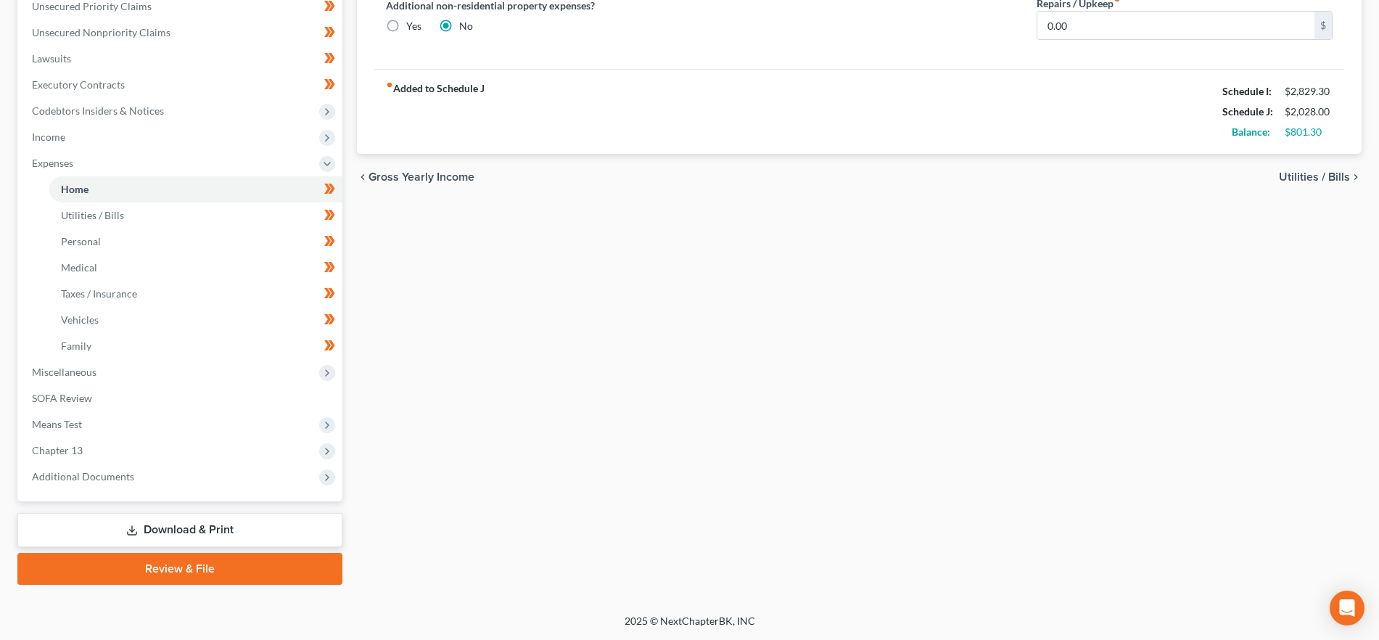
drag, startPoint x: 189, startPoint y: 478, endPoint x: 192, endPoint y: 490, distance: 12.2
click at [189, 478] on span "Additional Documents" at bounding box center [181, 477] width 322 height 26
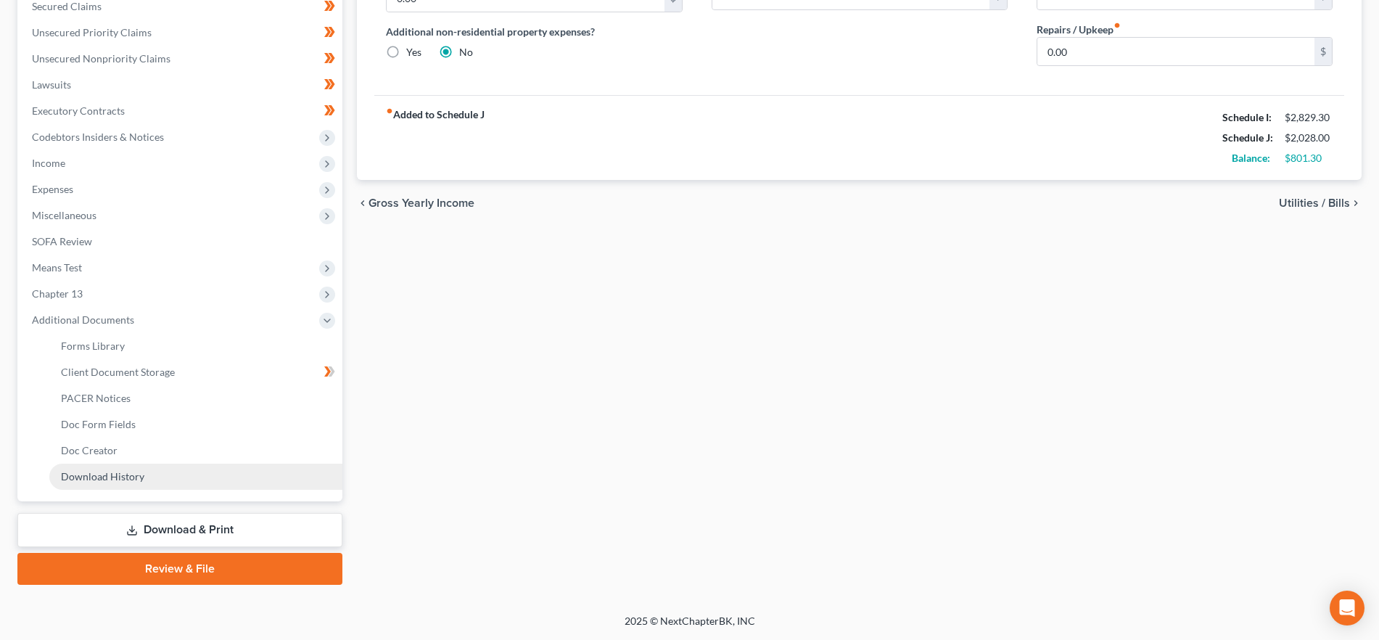
scroll to position [314, 0]
click at [269, 392] on link "PACER Notices" at bounding box center [195, 398] width 293 height 26
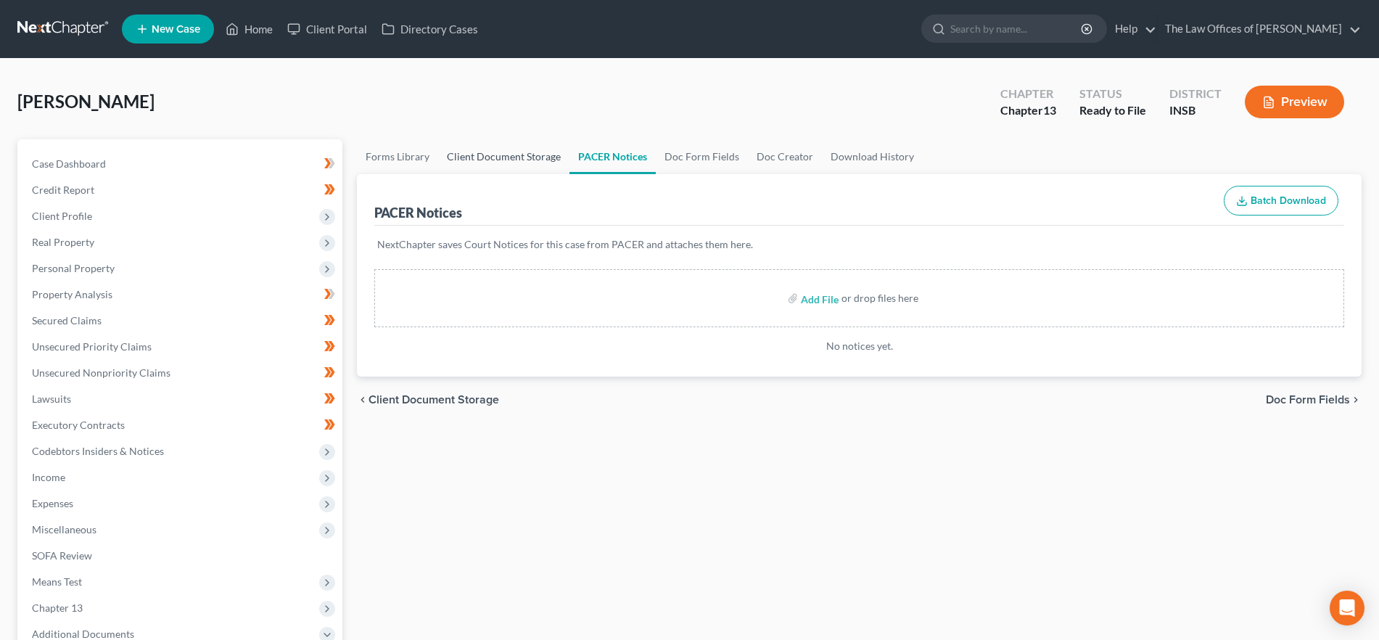
click at [514, 157] on link "Client Document Storage" at bounding box center [503, 156] width 131 height 35
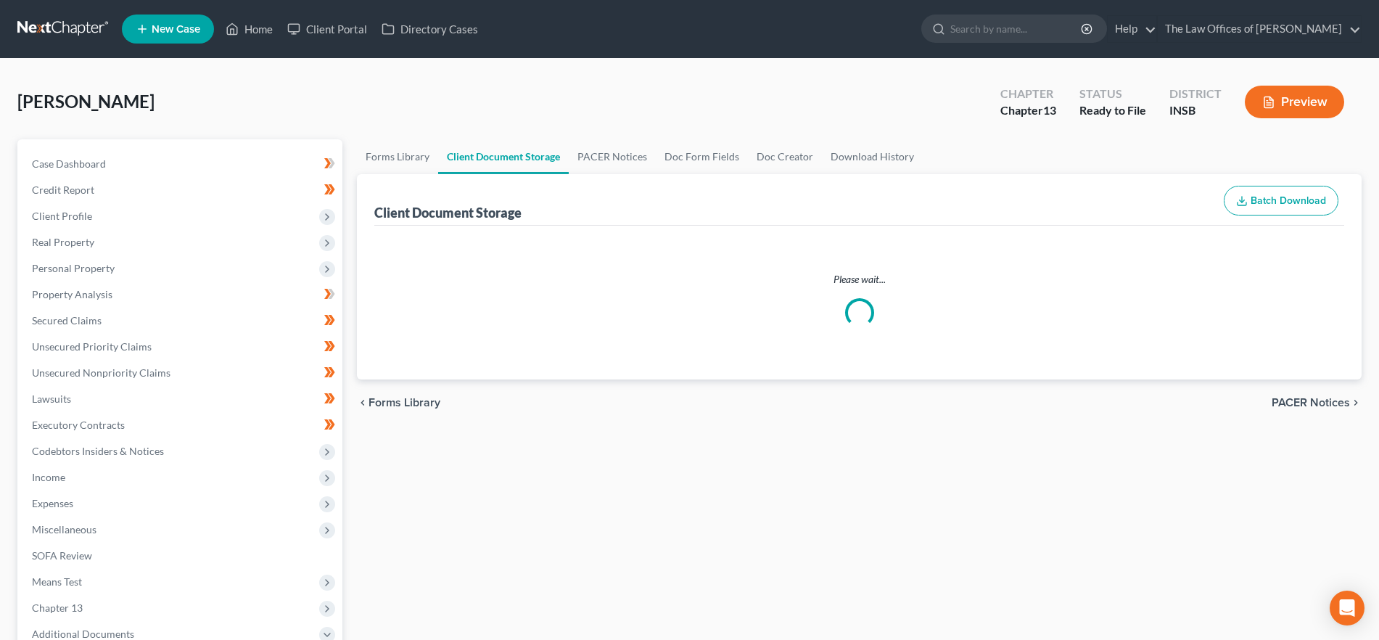
select select "9"
select select "15"
select select "18"
select select "6"
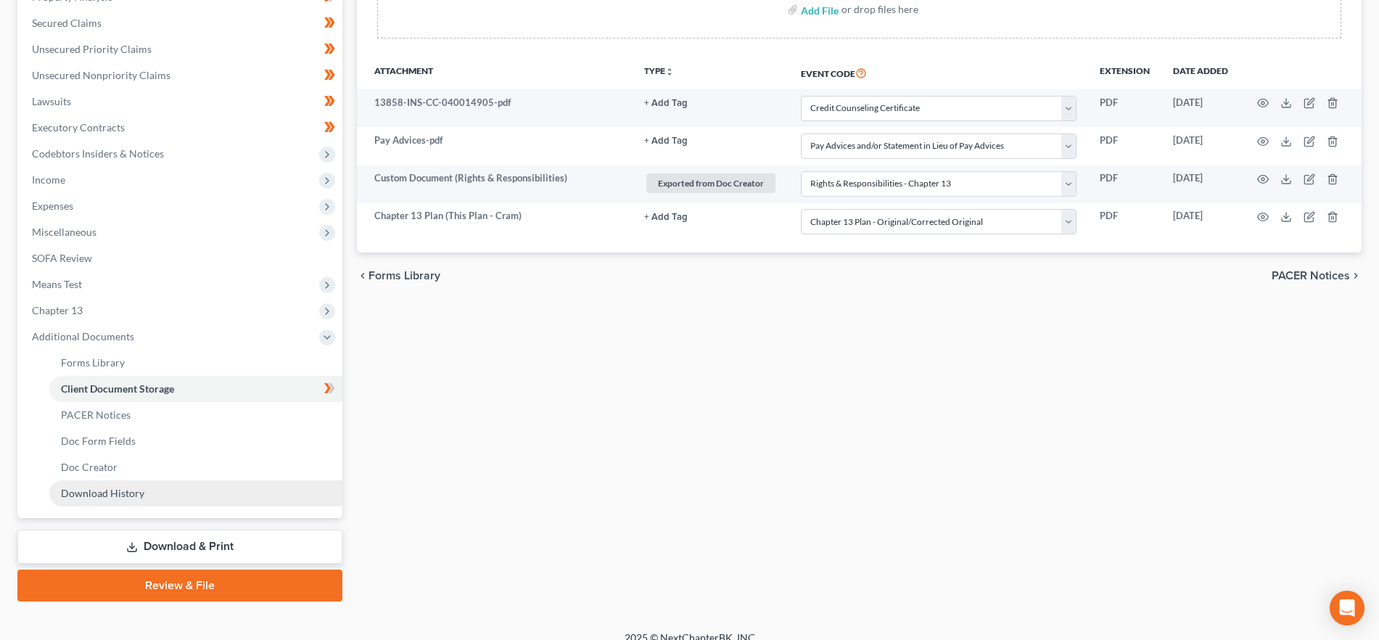
scroll to position [314, 0]
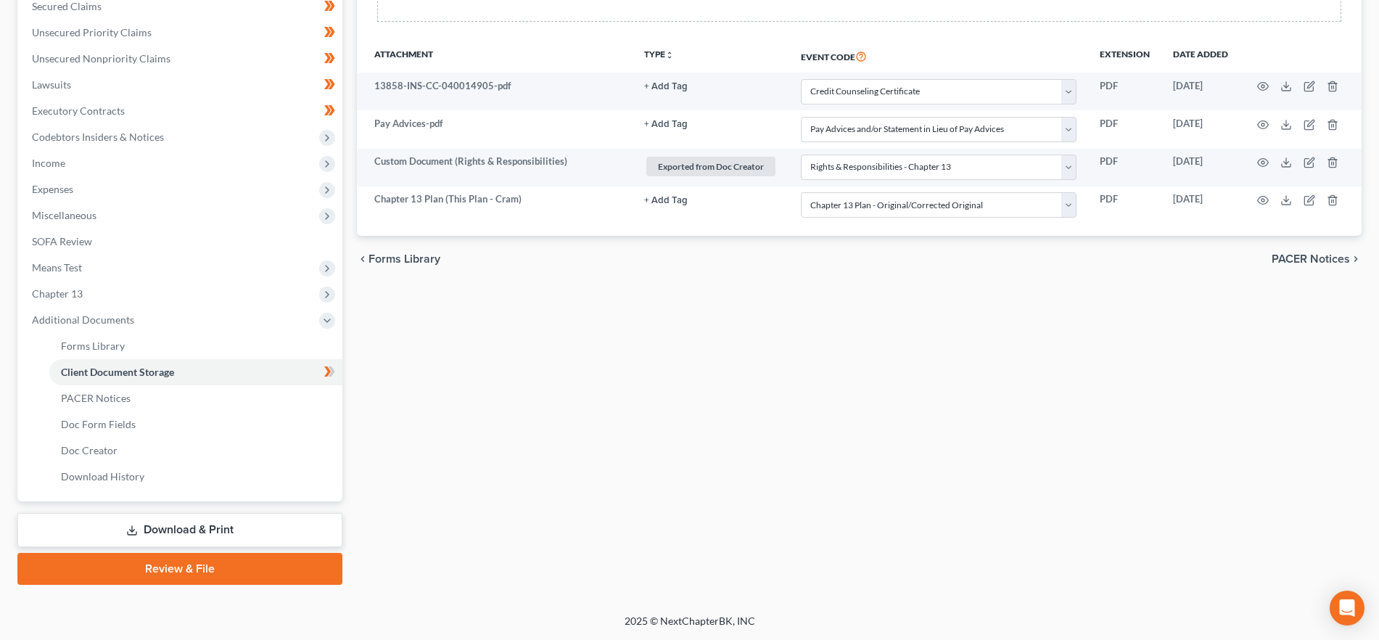
click at [250, 567] on link "Review & File" at bounding box center [179, 569] width 325 height 32
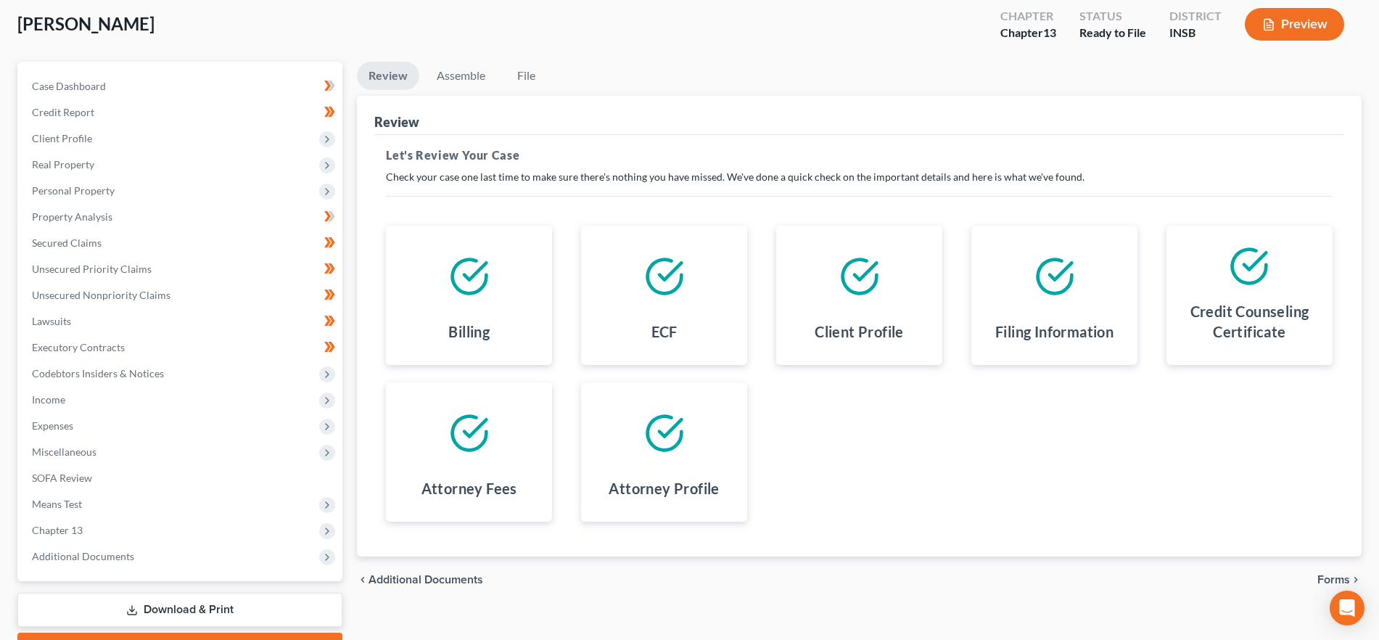
scroll to position [157, 0]
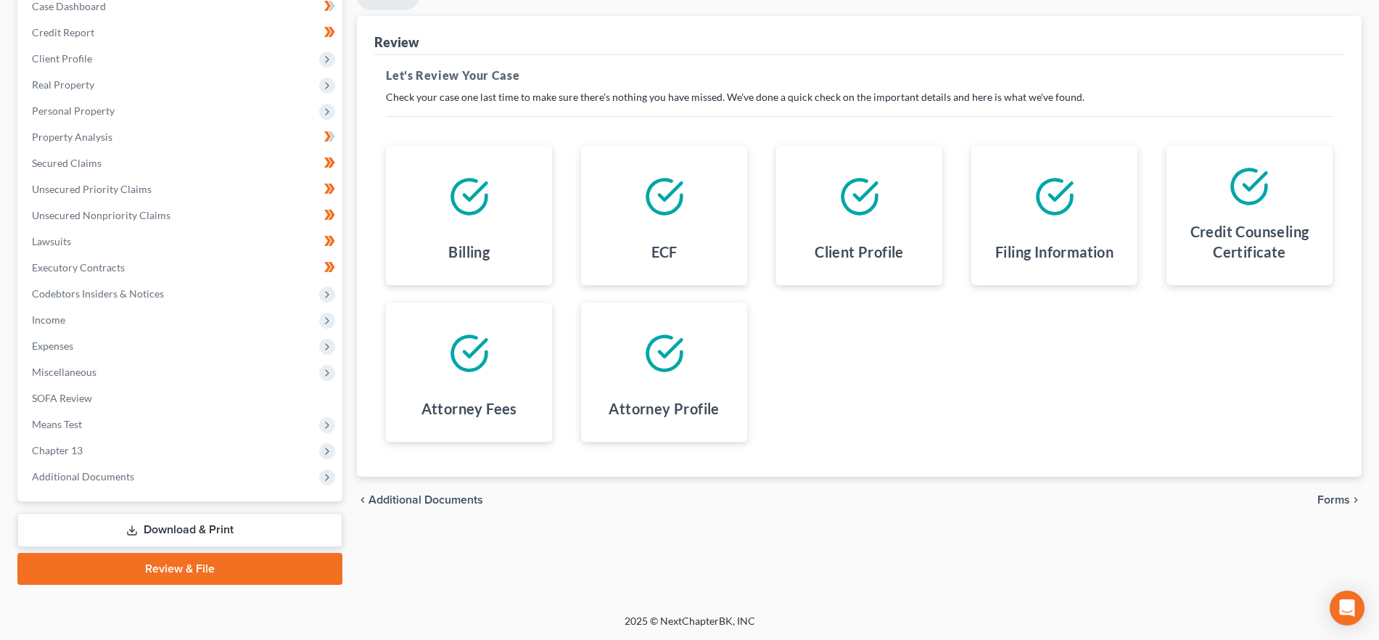
click at [1341, 499] on span "Forms" at bounding box center [1334, 500] width 33 height 12
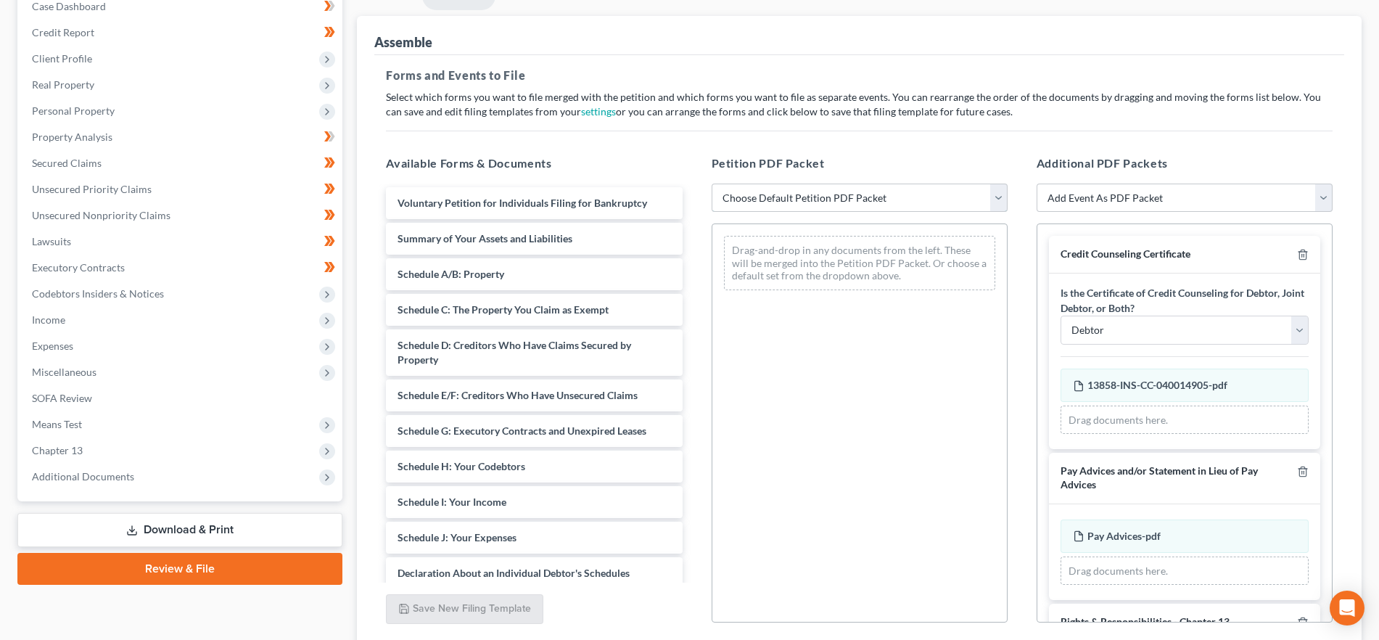
drag, startPoint x: 842, startPoint y: 199, endPoint x: 845, endPoint y: 206, distance: 8.1
click at [842, 198] on select "Choose Default Petition PDF Packet Emergency Filing (Voluntary Petition and Cre…" at bounding box center [860, 198] width 296 height 29
select select "1"
click at [712, 184] on select "Choose Default Petition PDF Packet Emergency Filing (Voluntary Petition and Cre…" at bounding box center [860, 198] width 296 height 29
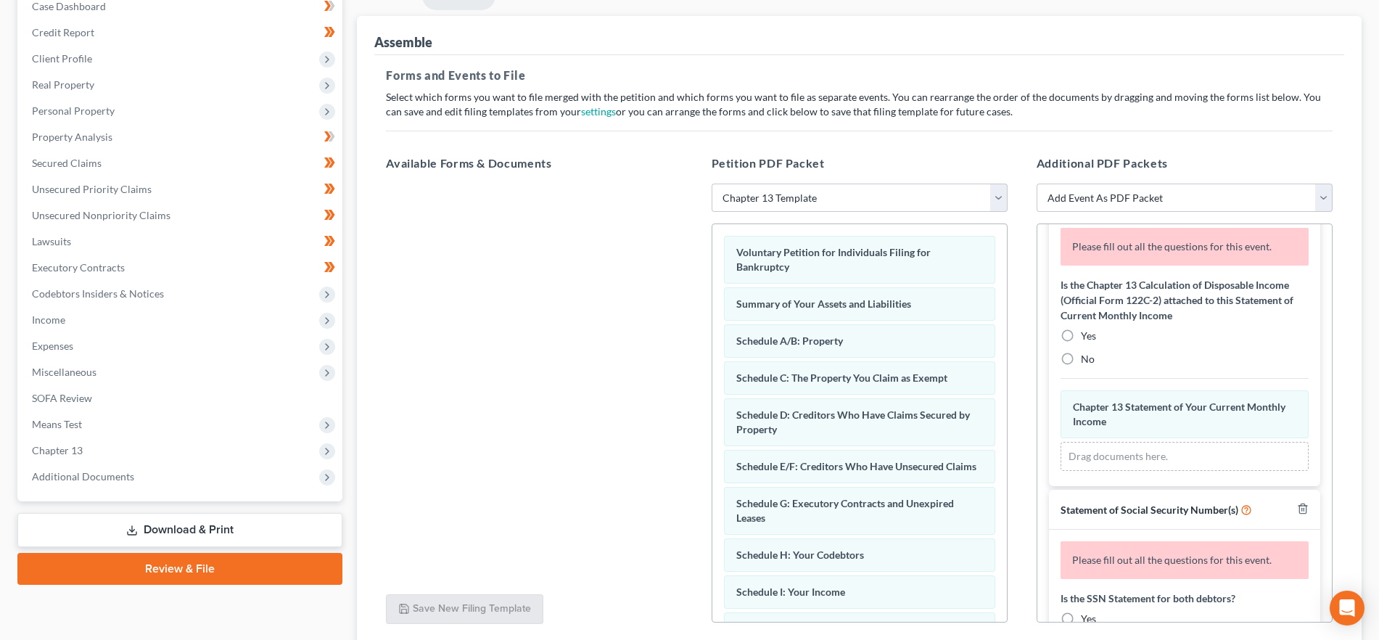
scroll to position [966, 0]
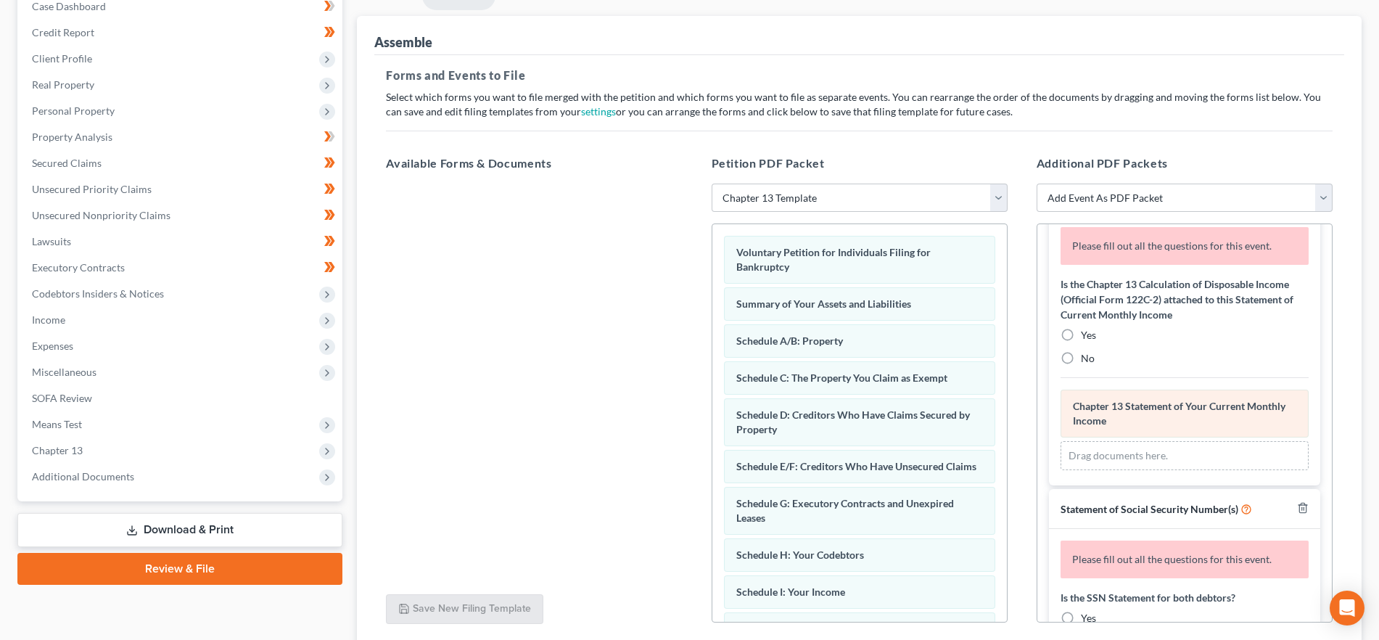
drag, startPoint x: 1084, startPoint y: 369, endPoint x: 1162, endPoint y: 370, distance: 78.4
click at [1084, 364] on span "No" at bounding box center [1088, 358] width 14 height 12
click at [1087, 361] on input "No" at bounding box center [1091, 355] width 9 height 9
radio input "true"
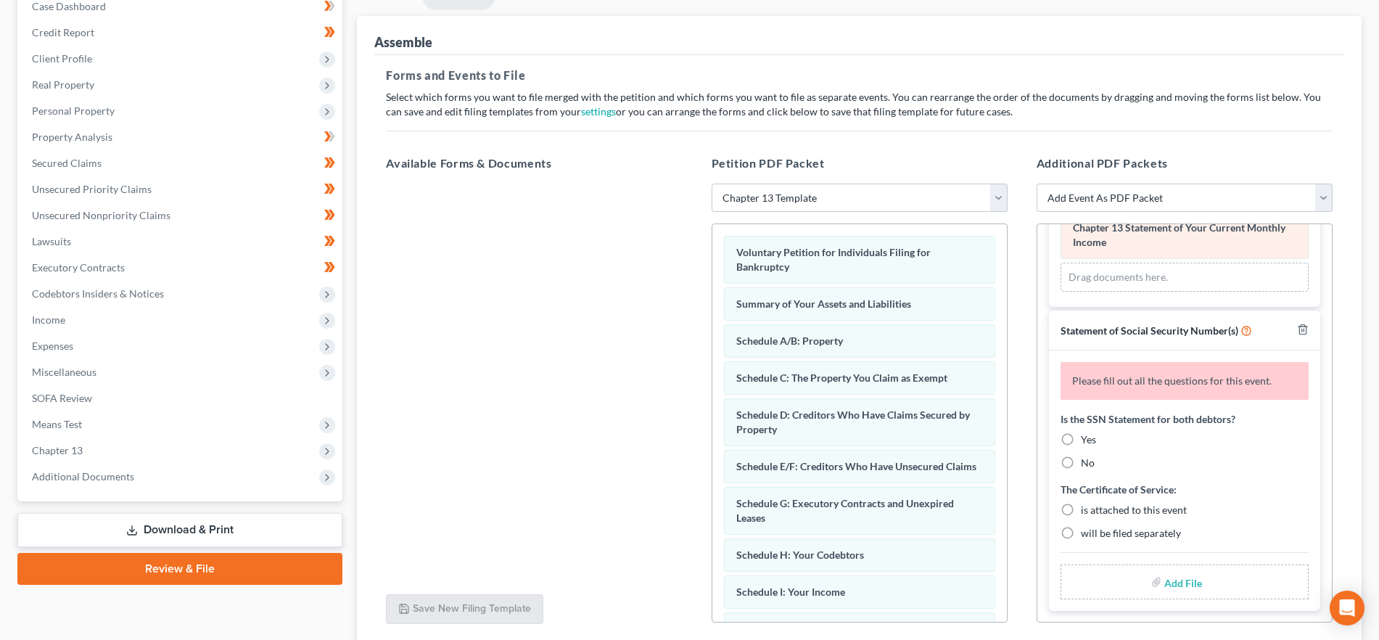
scroll to position [1110, 0]
click at [1081, 434] on label "Yes" at bounding box center [1088, 439] width 15 height 15
click at [1087, 434] on input "Yes" at bounding box center [1091, 436] width 9 height 9
radio input "true"
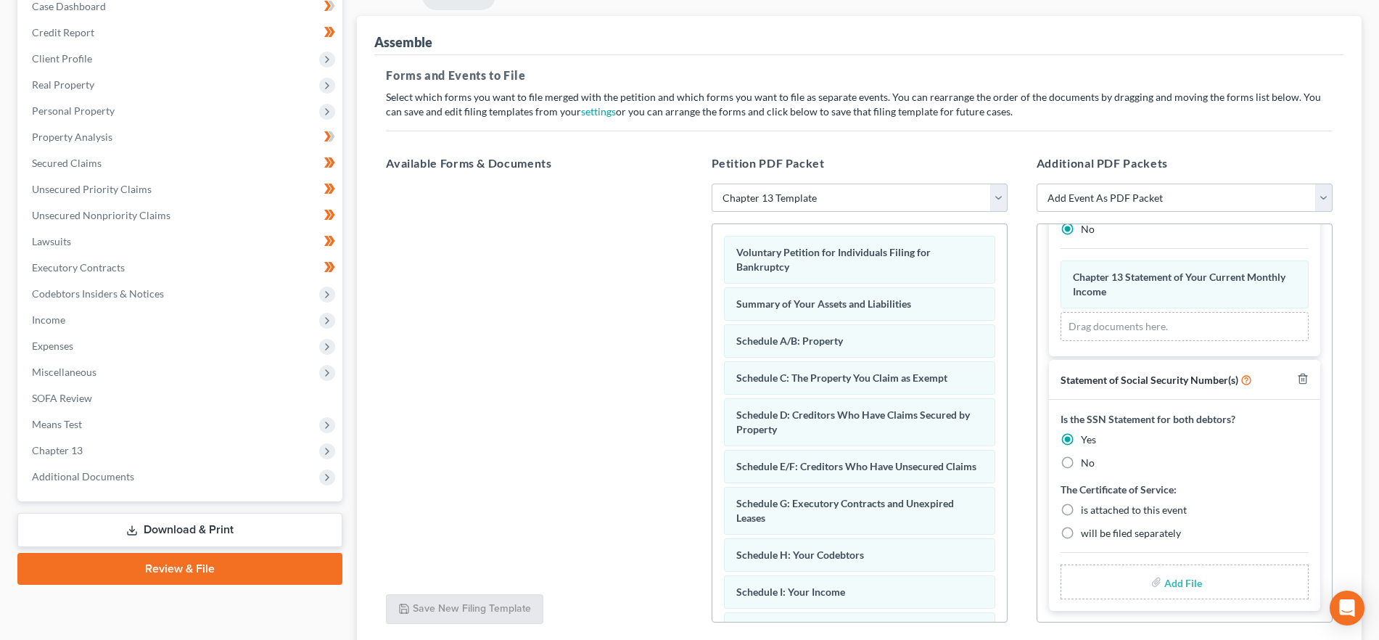
scroll to position [1061, 0]
click at [1081, 509] on label "is attached to this event" at bounding box center [1134, 510] width 106 height 15
click at [1087, 509] on input "is attached to this event" at bounding box center [1091, 507] width 9 height 9
radio input "true"
click at [1176, 580] on input "file" at bounding box center [1181, 582] width 35 height 26
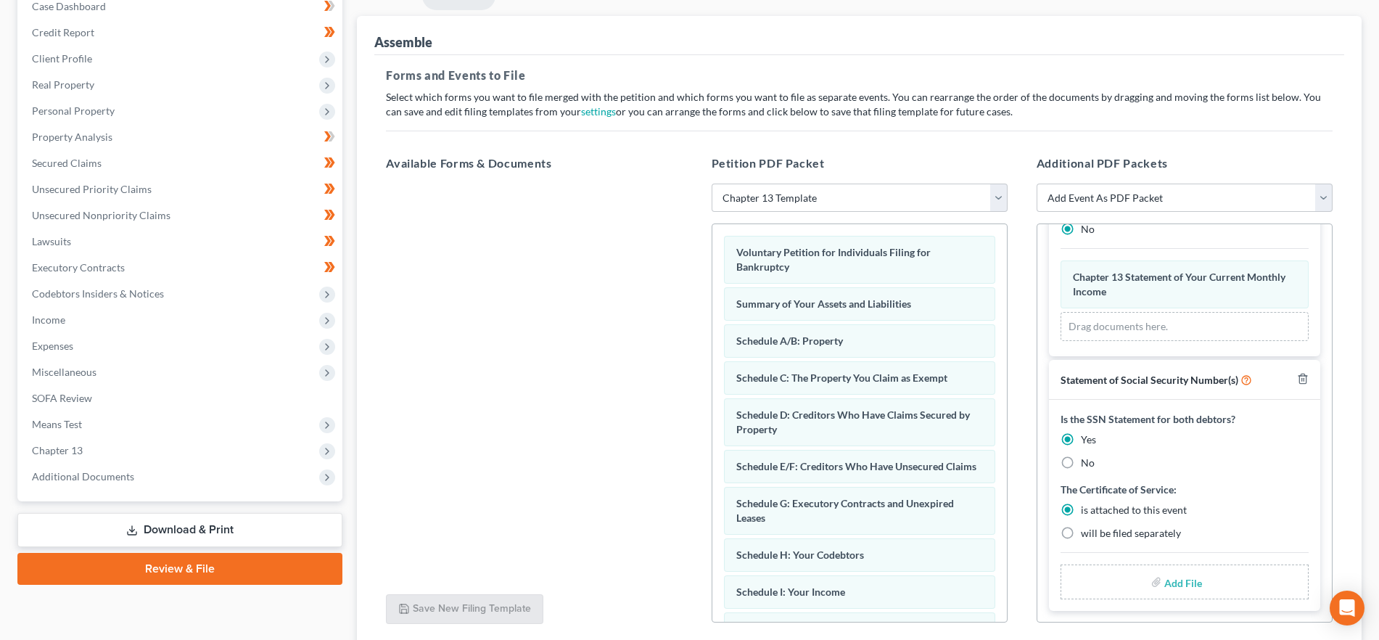
type input "C:\fakepath\SSN.pdf"
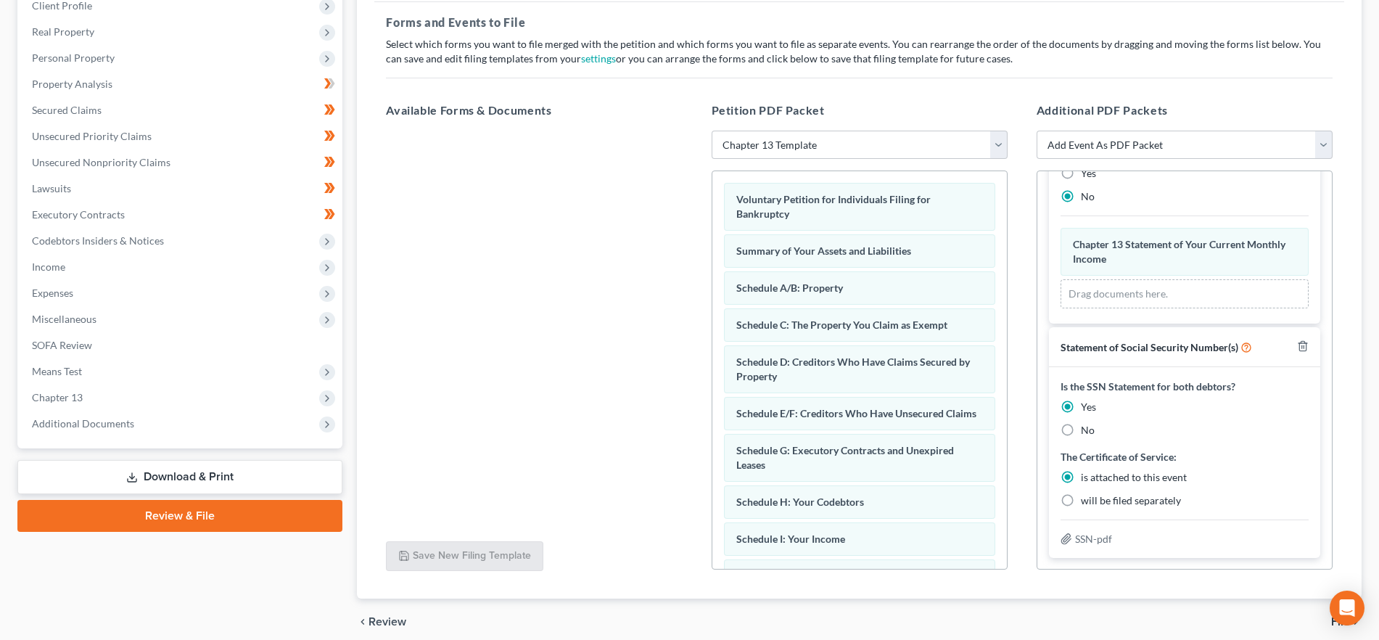
scroll to position [271, 0]
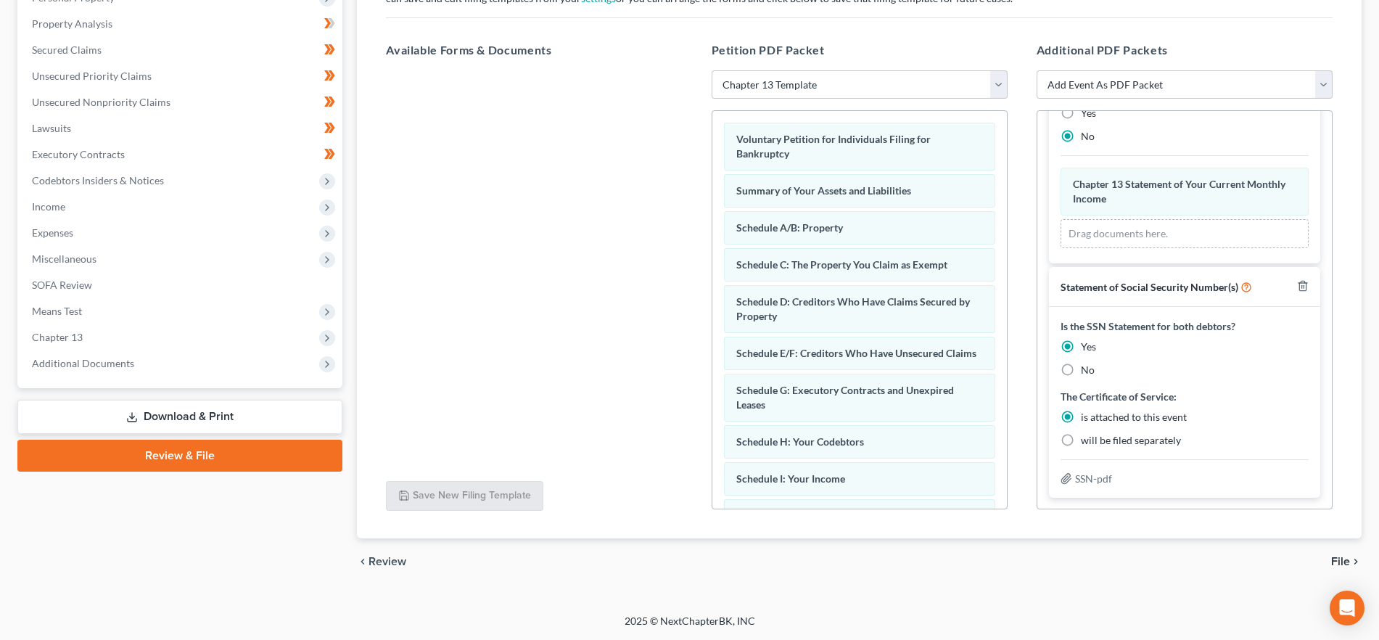
click at [1342, 556] on span "File" at bounding box center [1340, 562] width 19 height 12
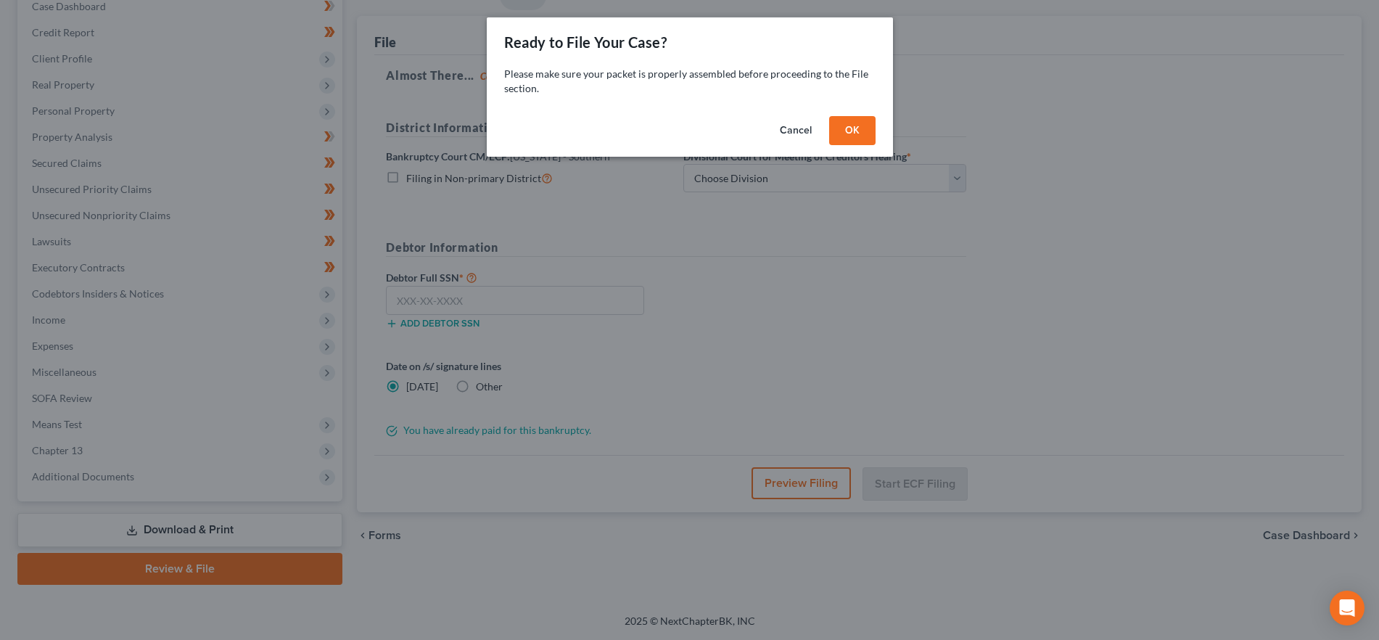
scroll to position [157, 0]
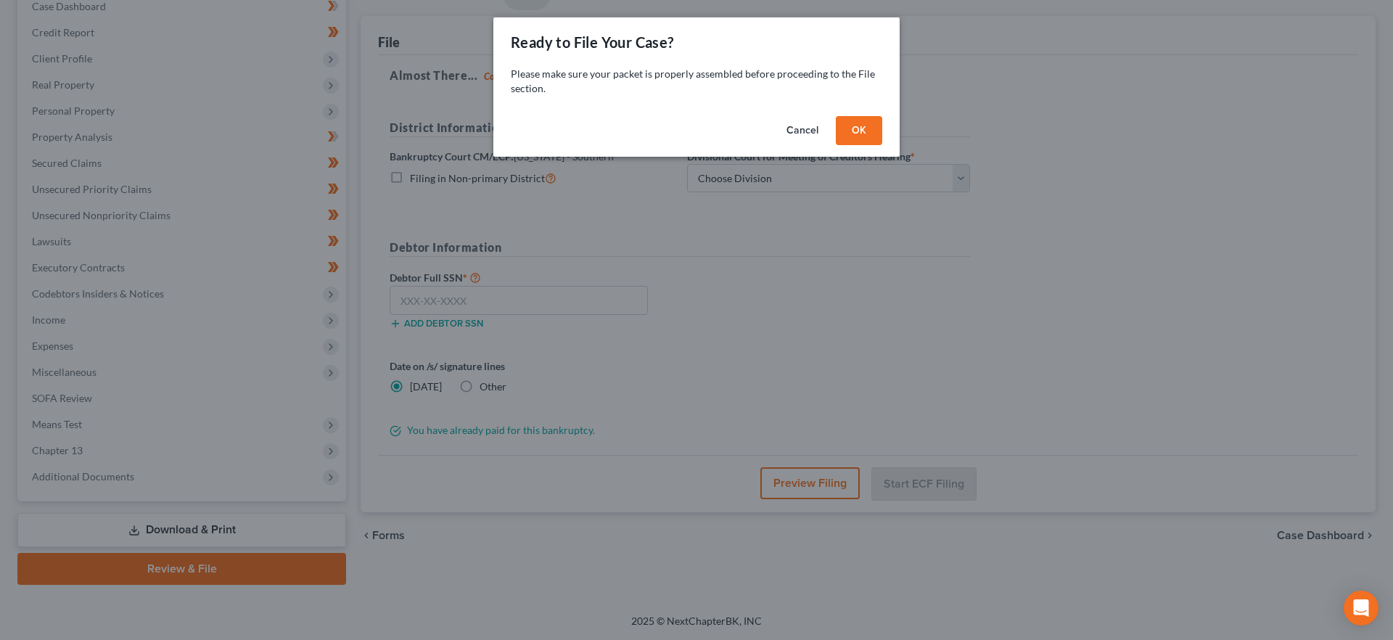
drag, startPoint x: 867, startPoint y: 126, endPoint x: 874, endPoint y: 149, distance: 24.1
click at [867, 126] on button "OK" at bounding box center [859, 130] width 46 height 29
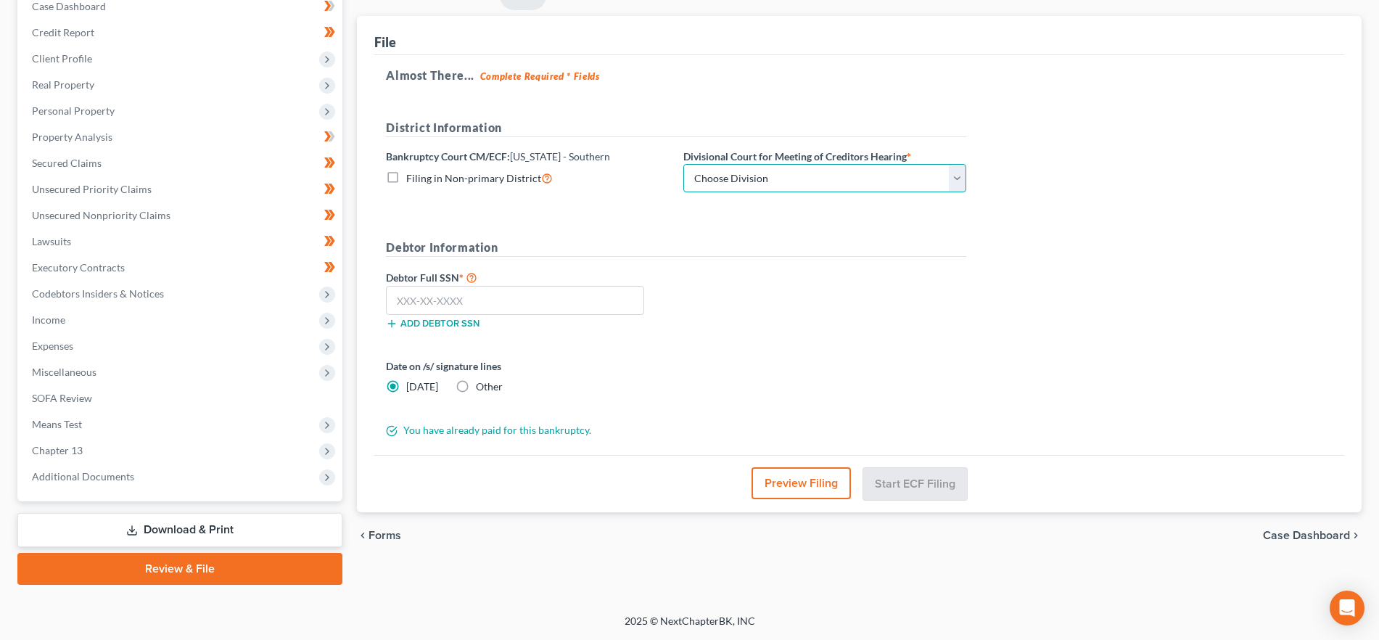
click at [797, 170] on select "Choose Division [GEOGRAPHIC_DATA] [GEOGRAPHIC_DATA] [GEOGRAPHIC_DATA] [GEOGRAPH…" at bounding box center [824, 178] width 283 height 29
select select "0"
click at [683, 164] on select "Choose Division [GEOGRAPHIC_DATA] [GEOGRAPHIC_DATA] [GEOGRAPHIC_DATA] [GEOGRAPH…" at bounding box center [824, 178] width 283 height 29
click at [519, 293] on input "text" at bounding box center [515, 300] width 258 height 29
paste input "311-11-7894"
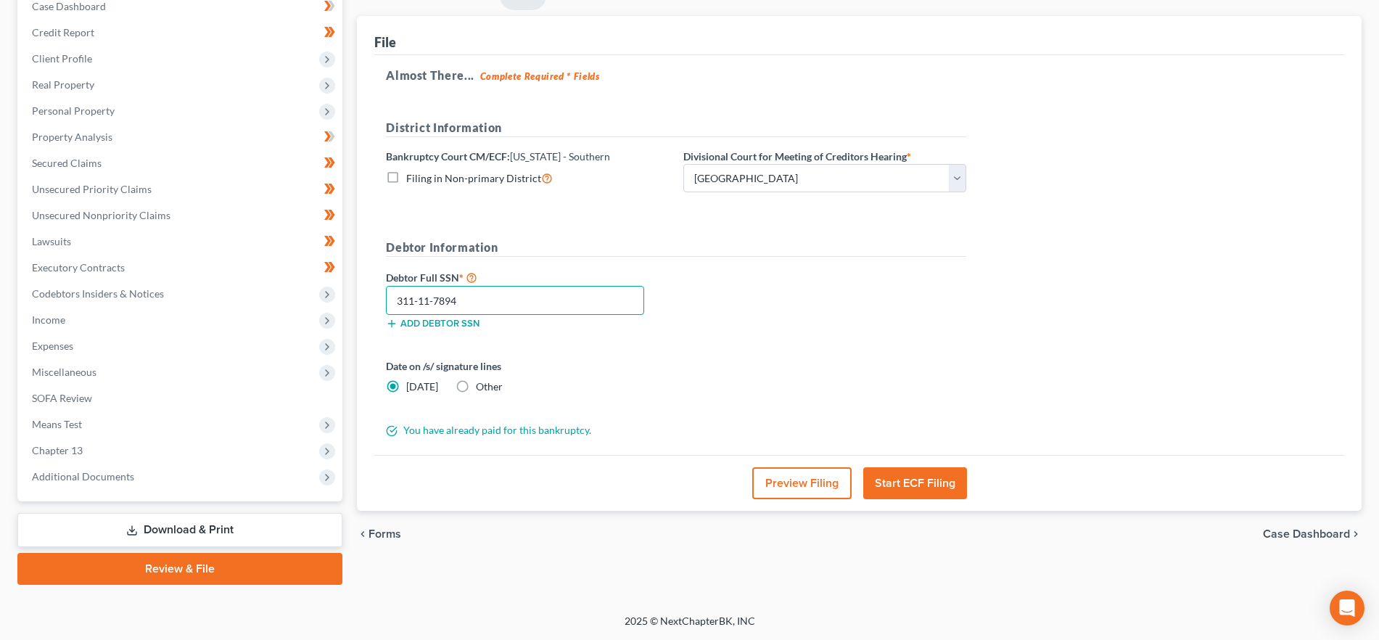
type input "311-11-7894"
drag, startPoint x: 887, startPoint y: 476, endPoint x: 741, endPoint y: 453, distance: 147.6
click at [887, 476] on button "Start ECF Filing" at bounding box center [915, 483] width 104 height 32
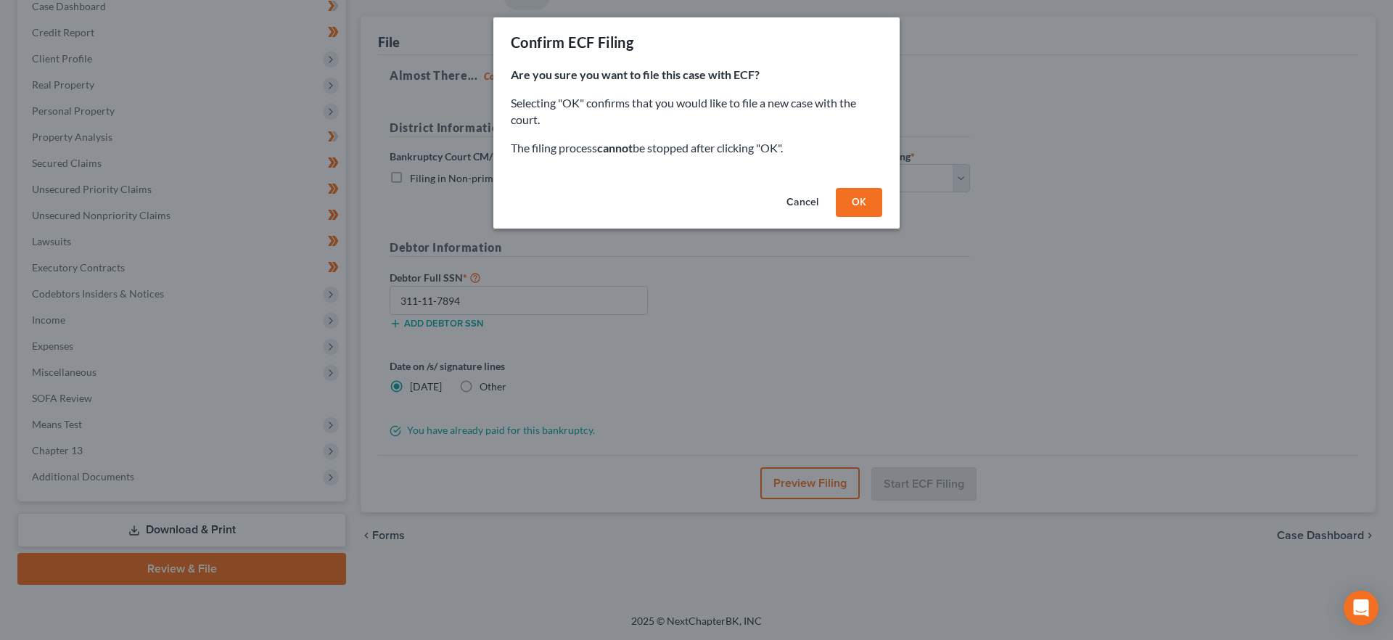
click at [812, 203] on button "Cancel" at bounding box center [802, 202] width 55 height 29
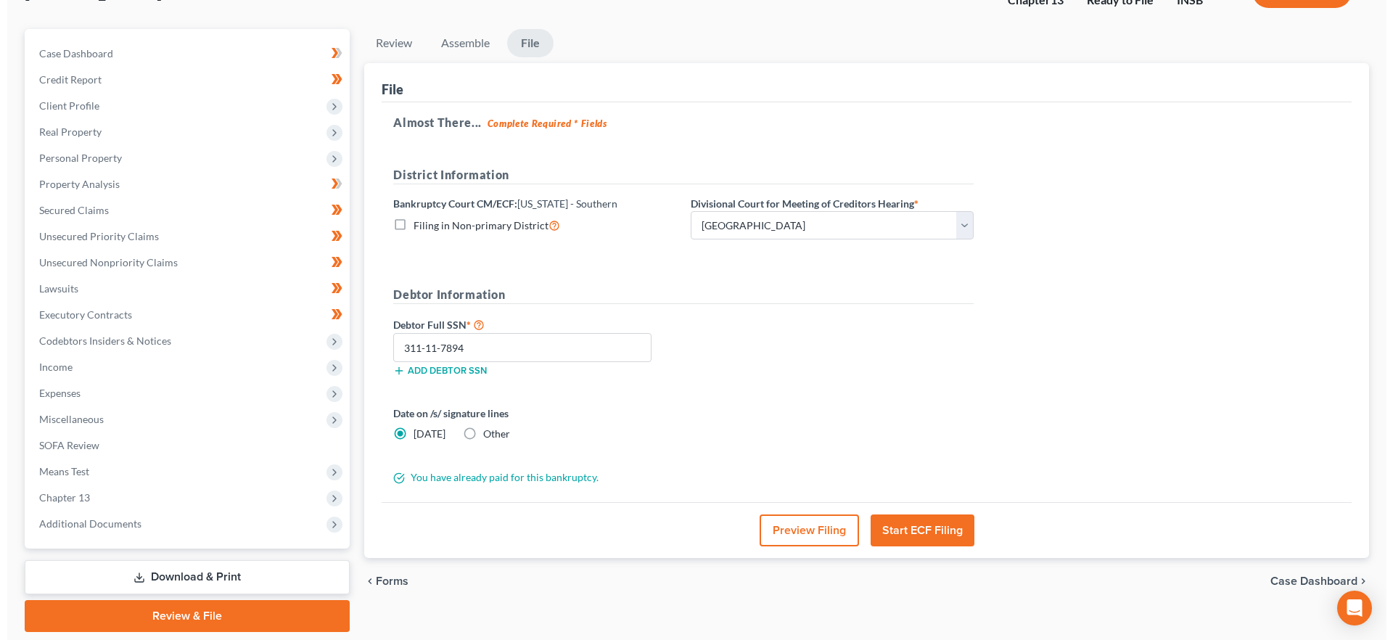
scroll to position [115, 0]
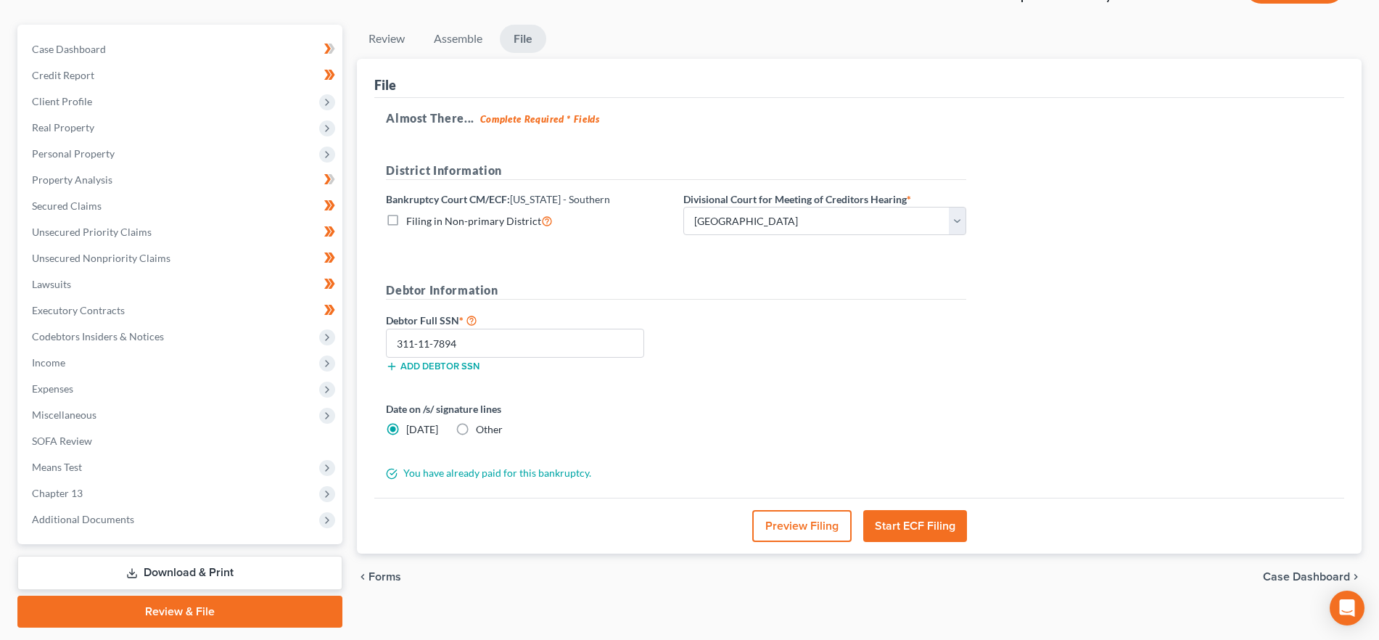
click at [772, 527] on button "Preview Filing" at bounding box center [801, 526] width 99 height 32
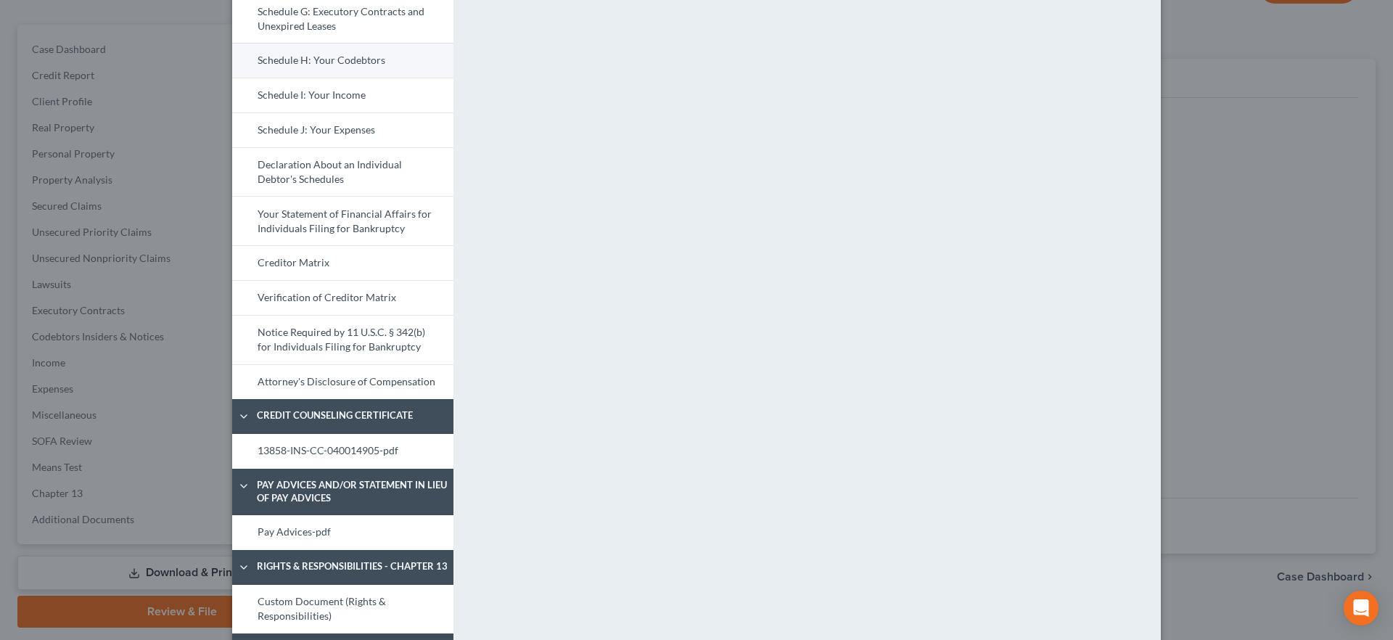
scroll to position [688, 0]
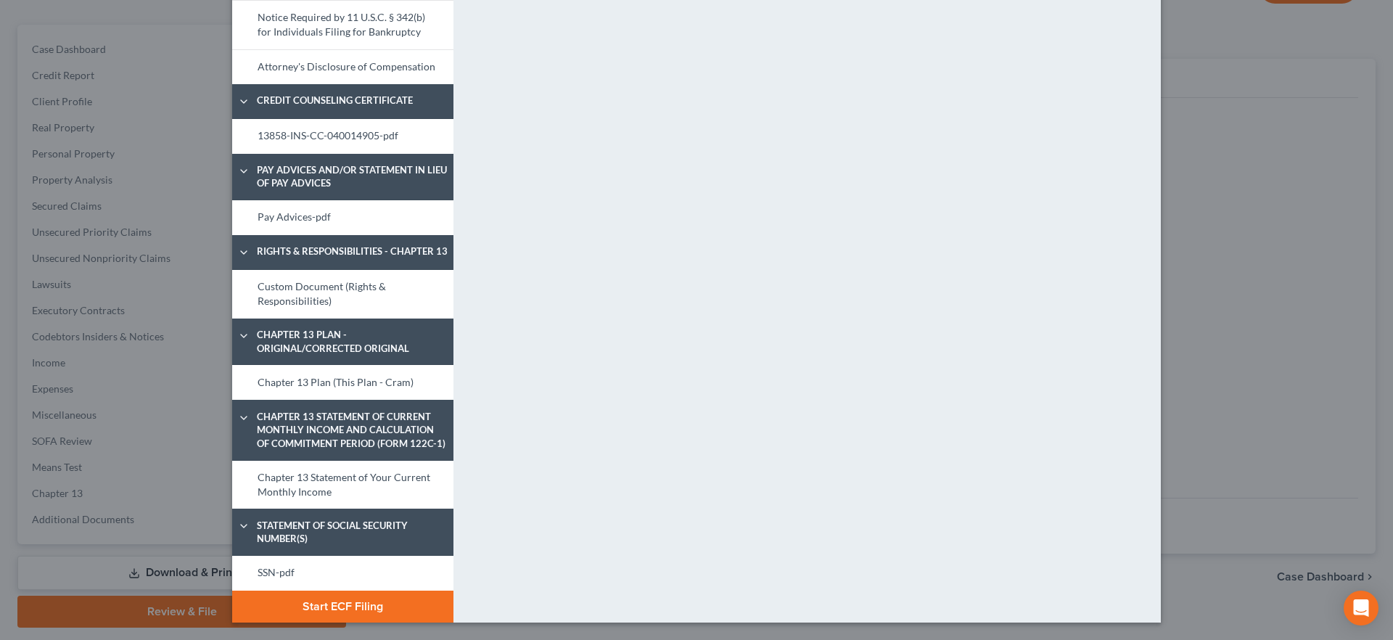
drag, startPoint x: 332, startPoint y: 68, endPoint x: 454, endPoint y: 126, distance: 135.0
click at [332, 68] on link "Attorney's Disclosure of Compensation" at bounding box center [342, 66] width 221 height 35
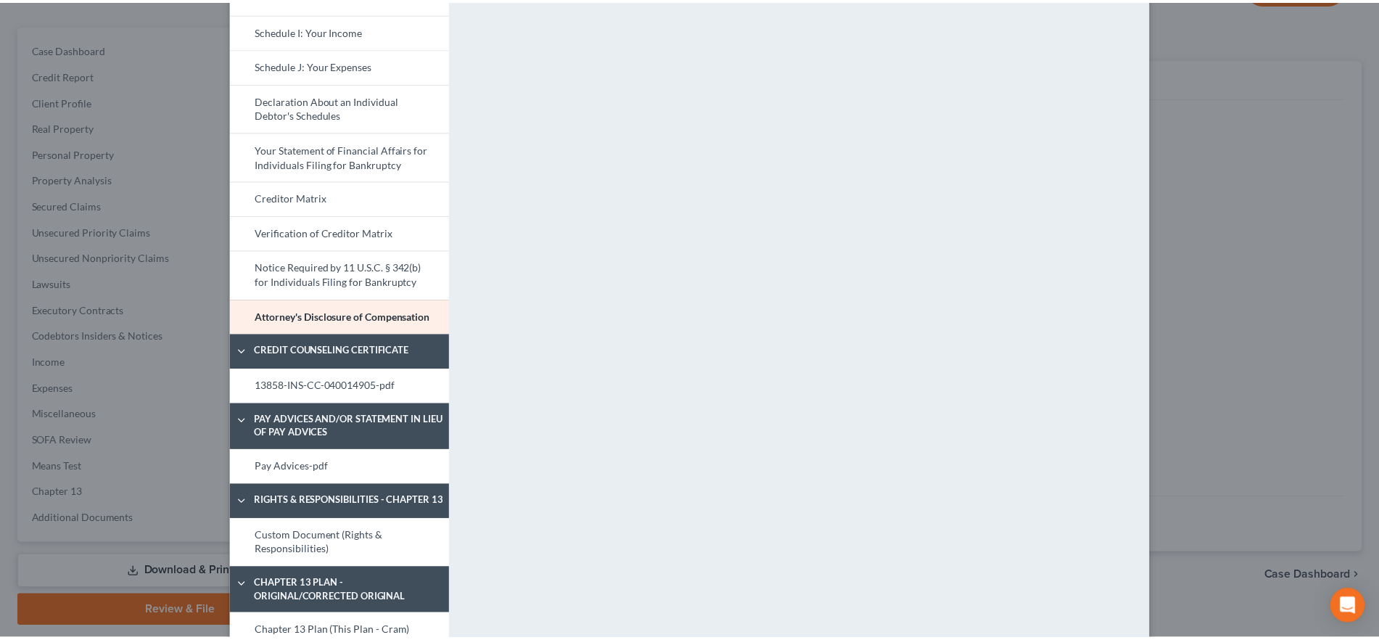
scroll to position [0, 0]
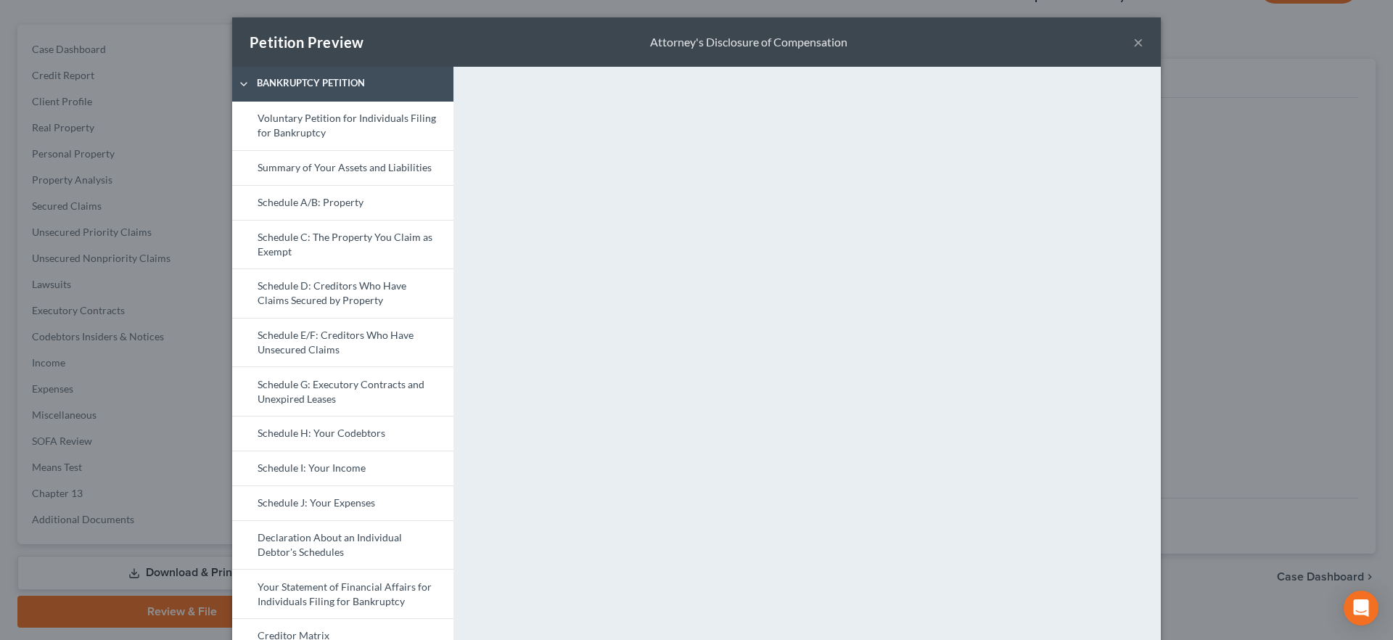
click at [1133, 40] on button "×" at bounding box center [1138, 41] width 10 height 17
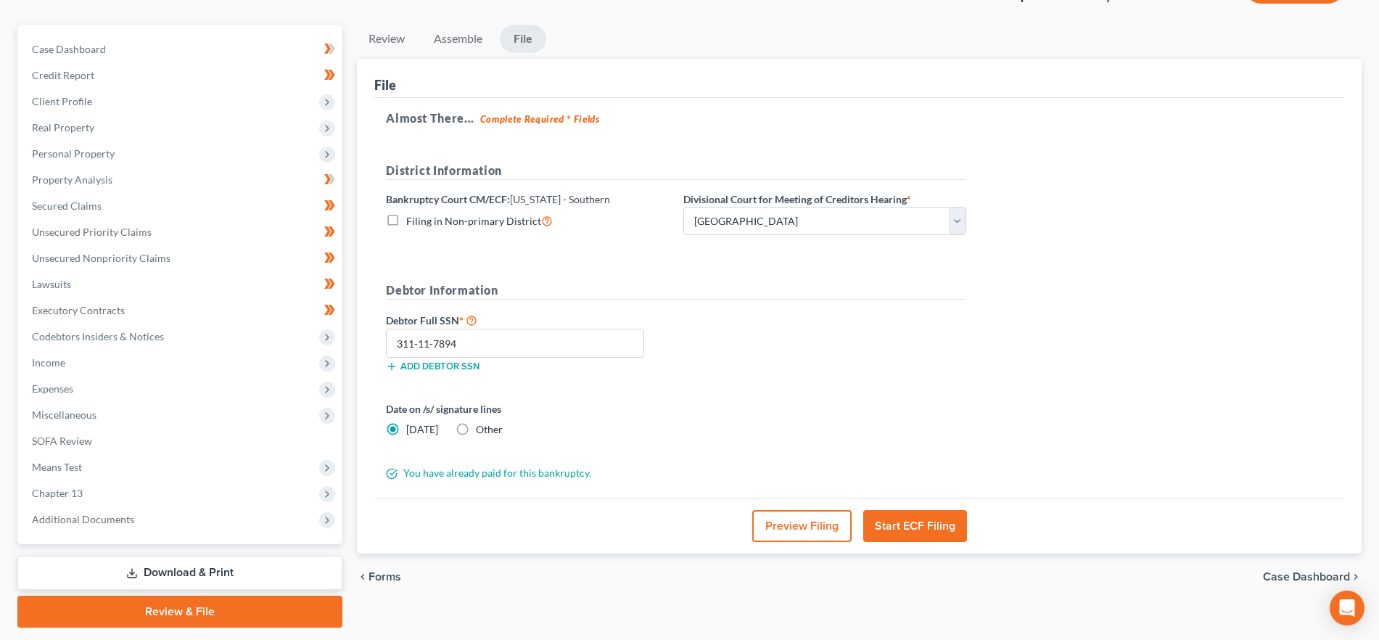
click at [923, 517] on button "Start ECF Filing" at bounding box center [915, 526] width 104 height 32
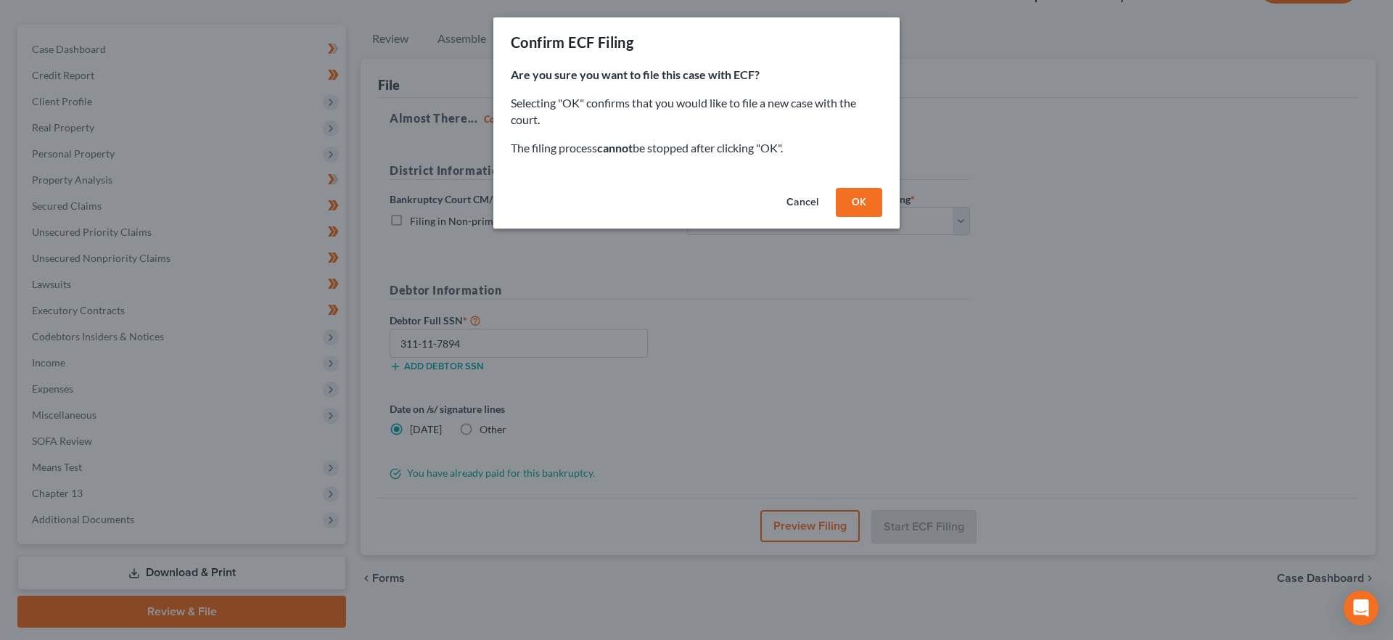
click at [797, 194] on button "Cancel" at bounding box center [802, 202] width 55 height 29
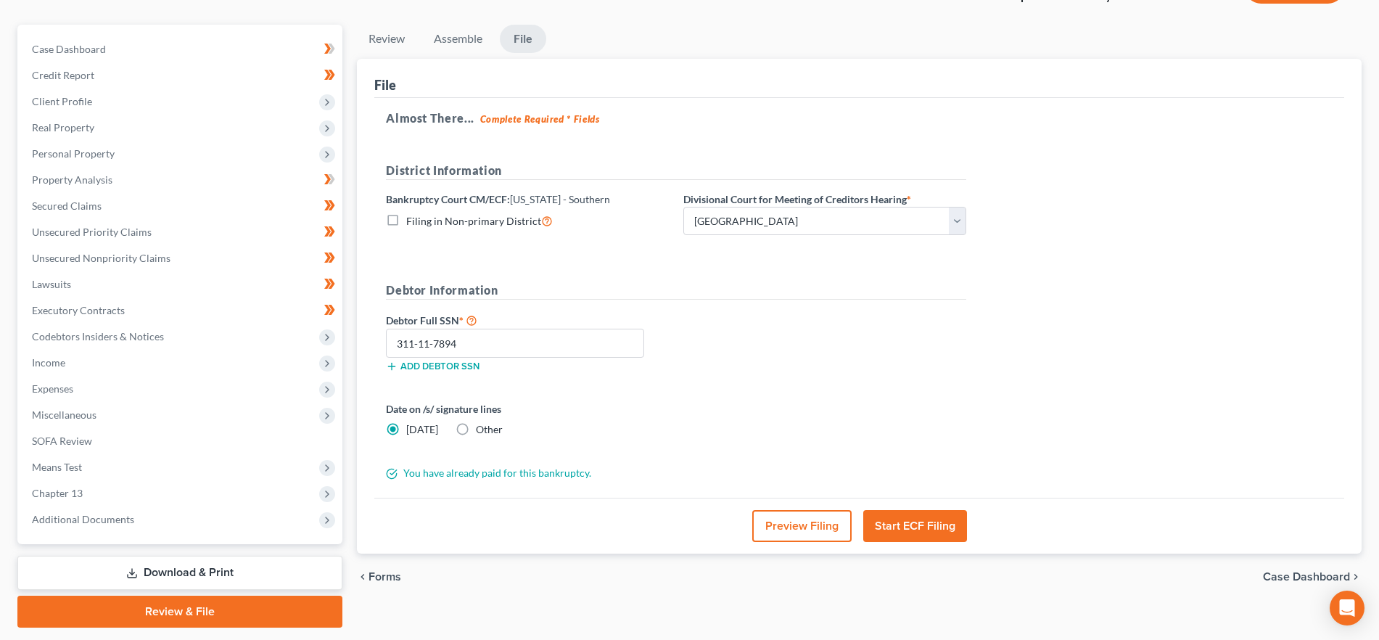
click at [958, 519] on button "Start ECF Filing" at bounding box center [915, 526] width 104 height 32
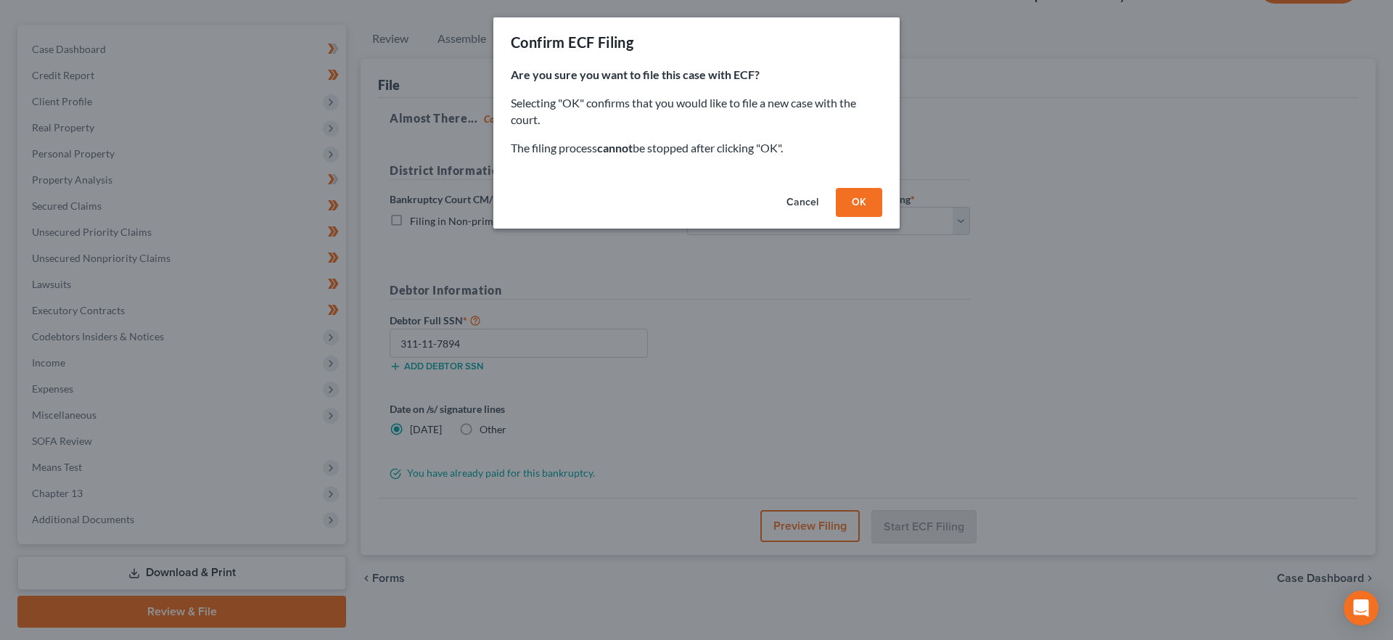
click at [862, 195] on button "OK" at bounding box center [859, 202] width 46 height 29
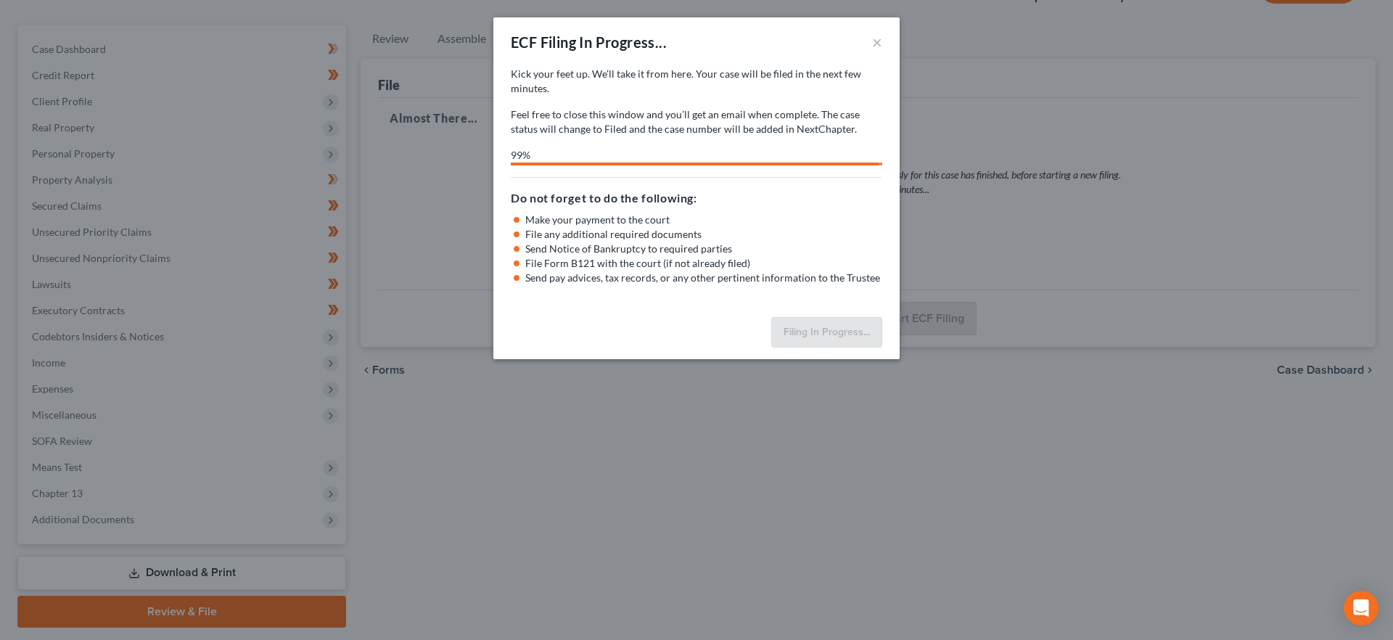
select select "0"
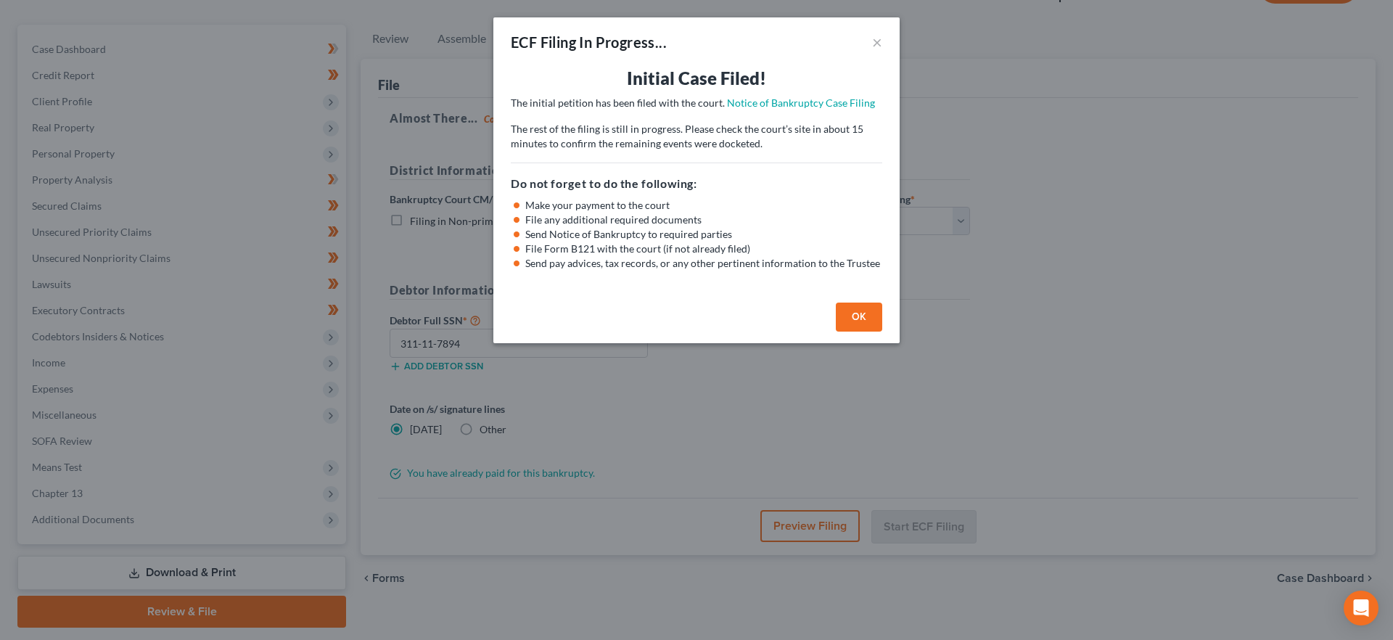
click at [864, 314] on button "OK" at bounding box center [859, 317] width 46 height 29
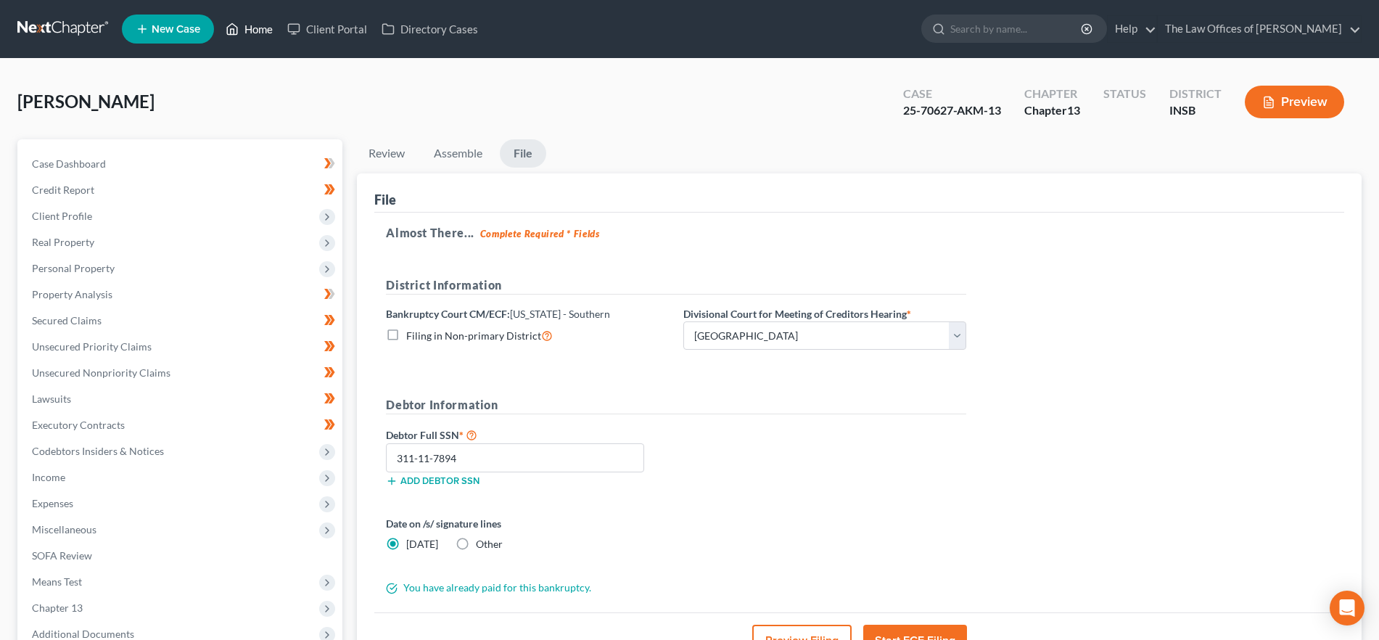
drag, startPoint x: 238, startPoint y: 16, endPoint x: 495, endPoint y: 67, distance: 261.9
click at [238, 16] on link "Home" at bounding box center [249, 29] width 62 height 26
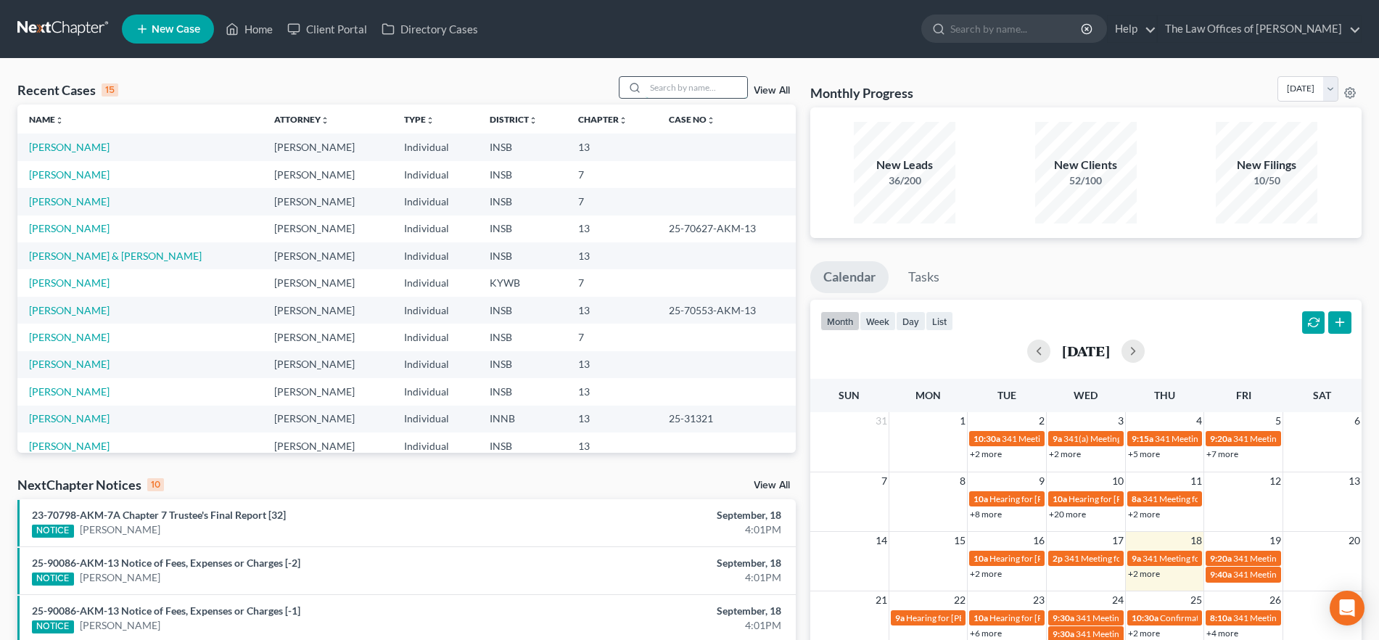
click at [691, 86] on input "search" at bounding box center [697, 87] width 102 height 21
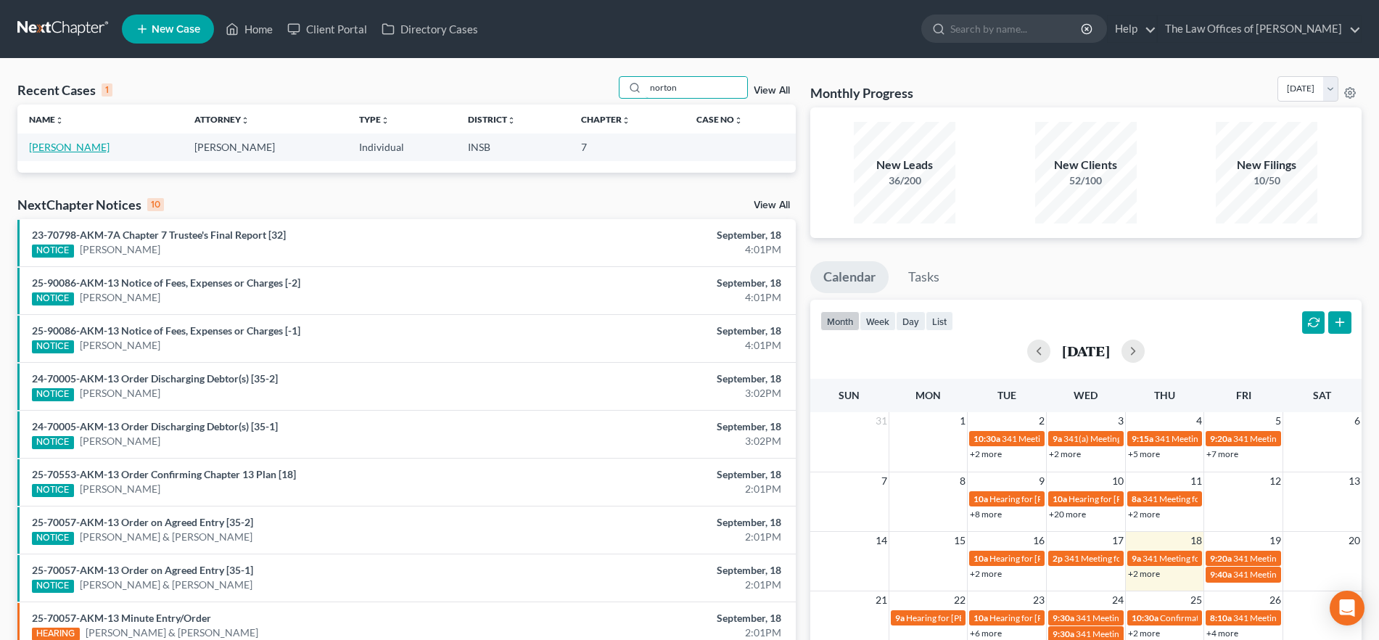
type input "norton"
click at [62, 141] on link "[PERSON_NAME]" at bounding box center [69, 147] width 81 height 12
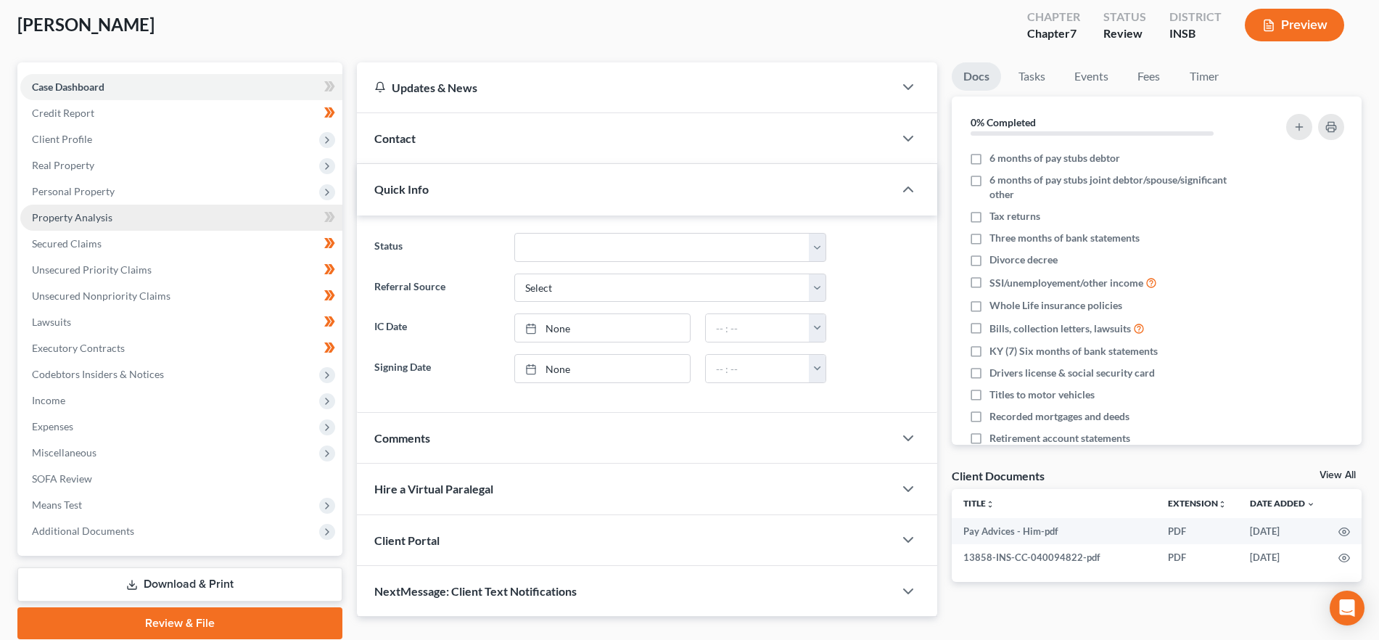
scroll to position [131, 0]
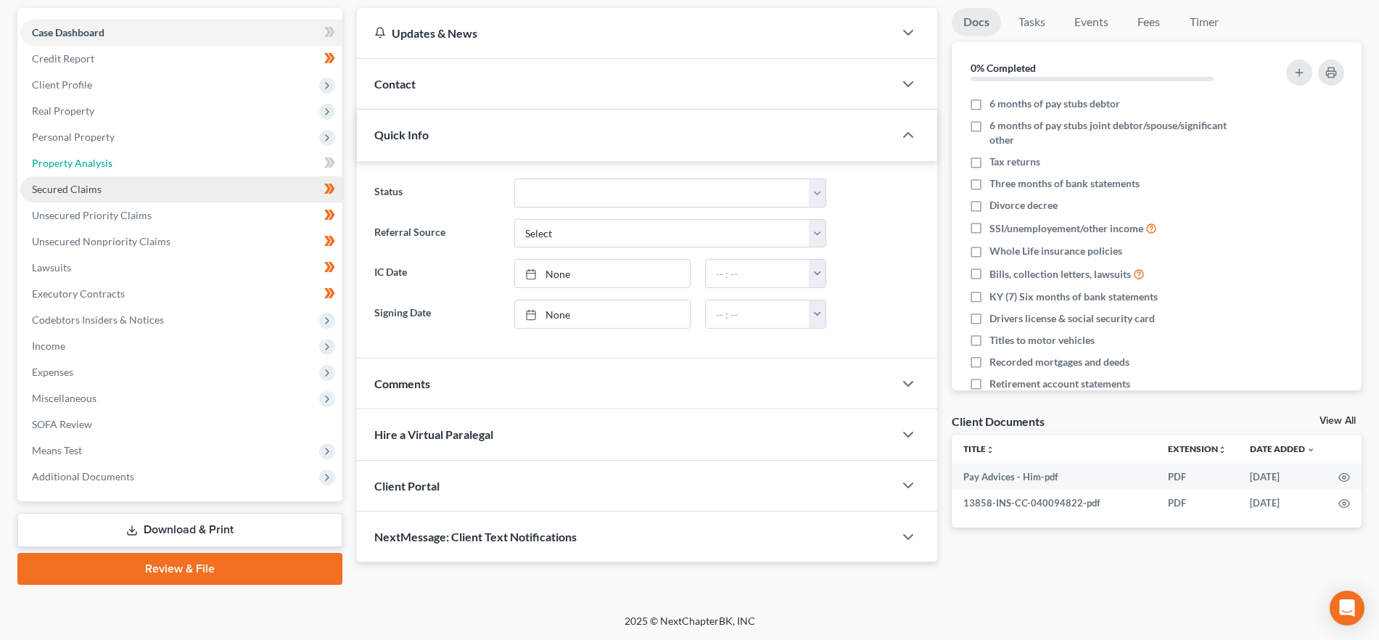
drag, startPoint x: 176, startPoint y: 168, endPoint x: 175, endPoint y: 176, distance: 7.3
click at [176, 168] on link "Property Analysis" at bounding box center [181, 163] width 322 height 26
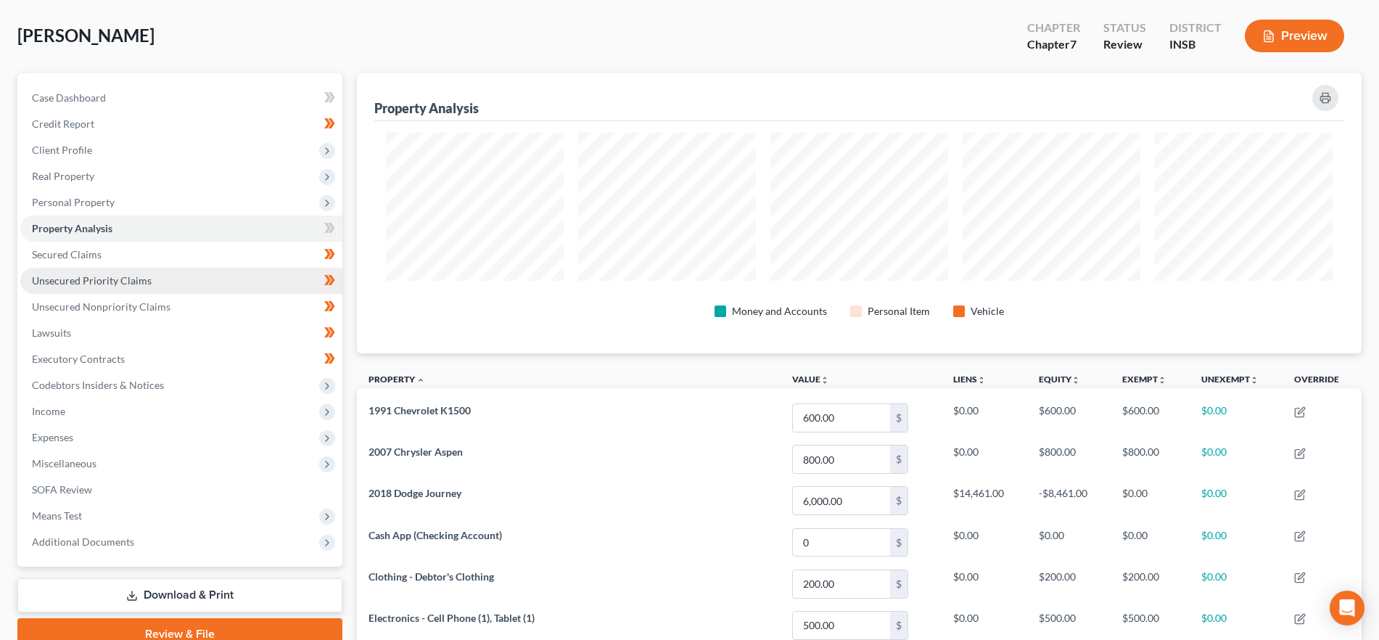
scroll to position [83, 0]
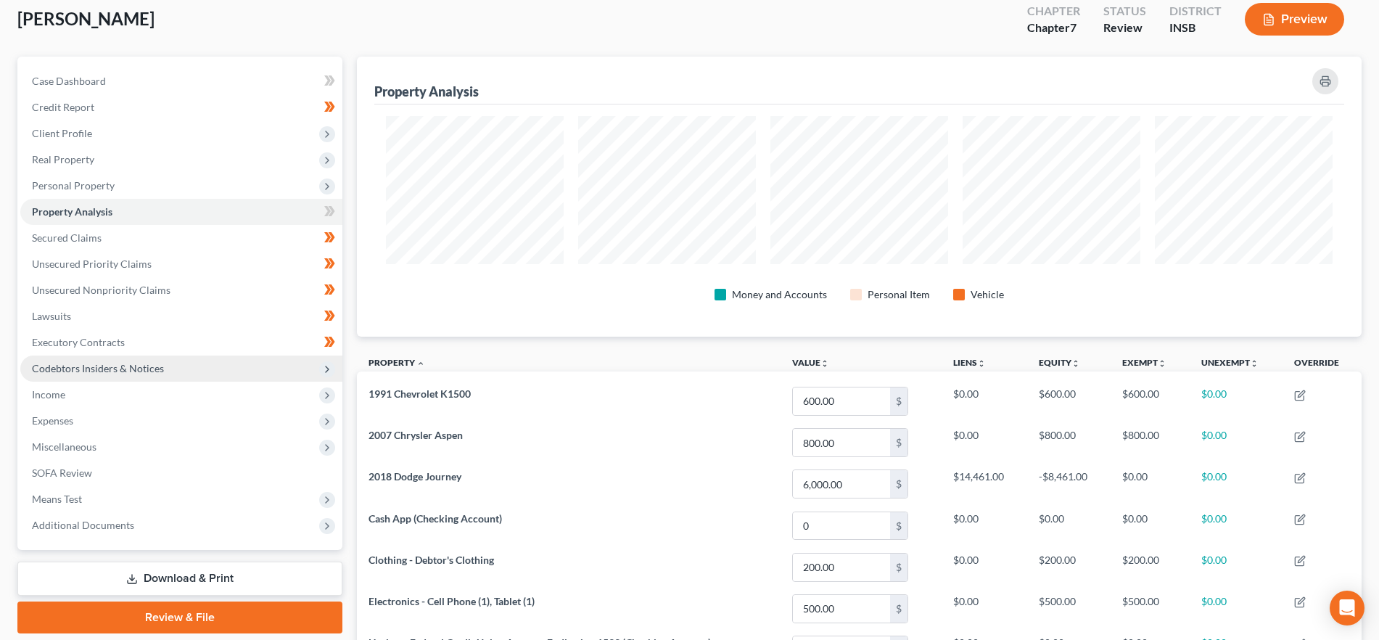
click at [87, 364] on span "Codebtors Insiders & Notices" at bounding box center [98, 368] width 132 height 12
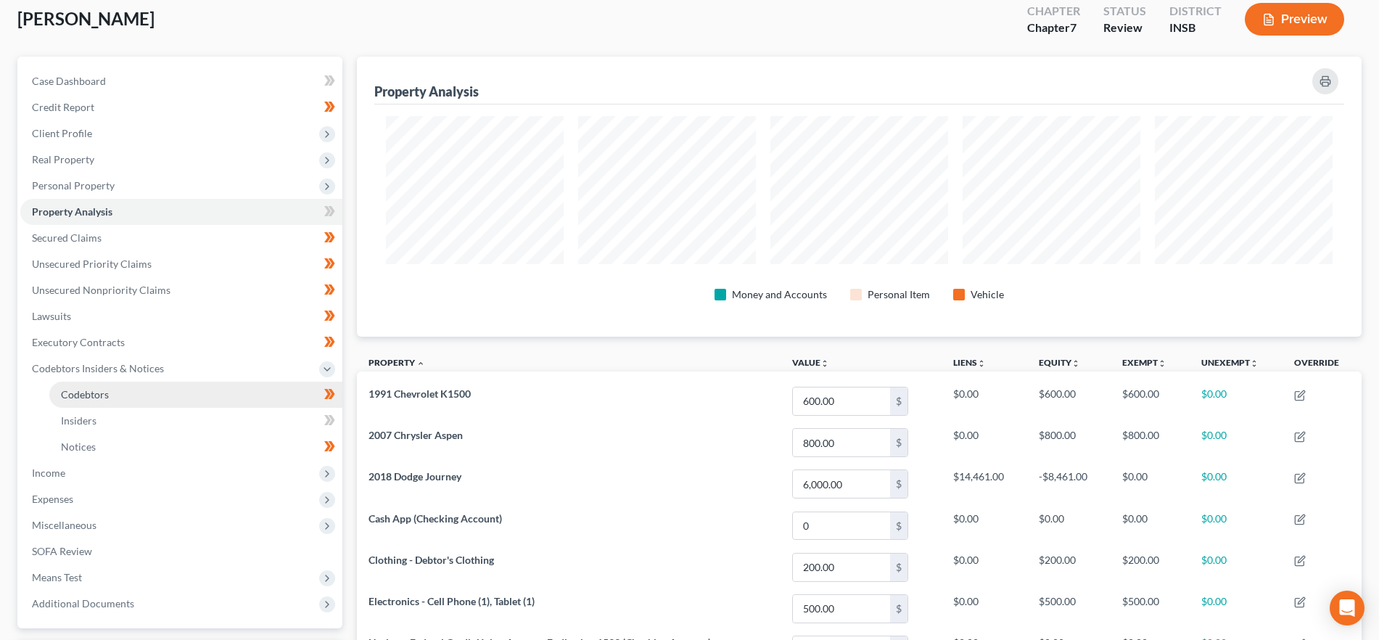
click at [115, 395] on link "Codebtors" at bounding box center [195, 395] width 293 height 26
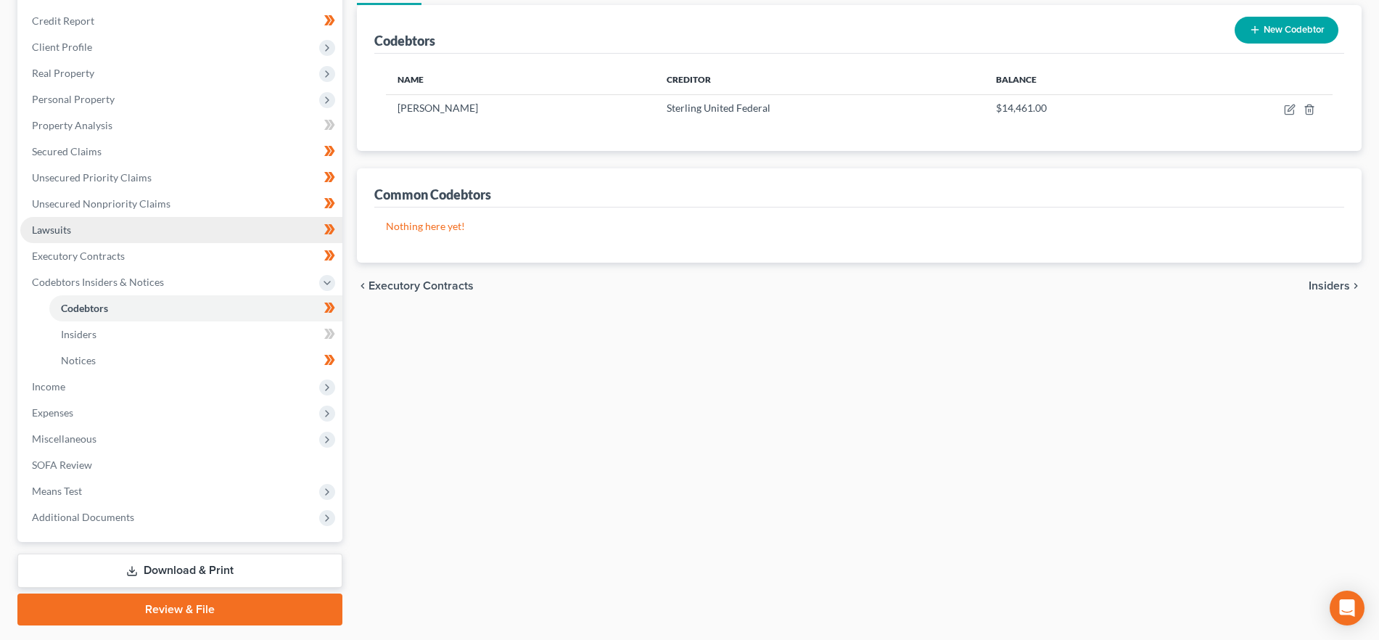
scroll to position [191, 0]
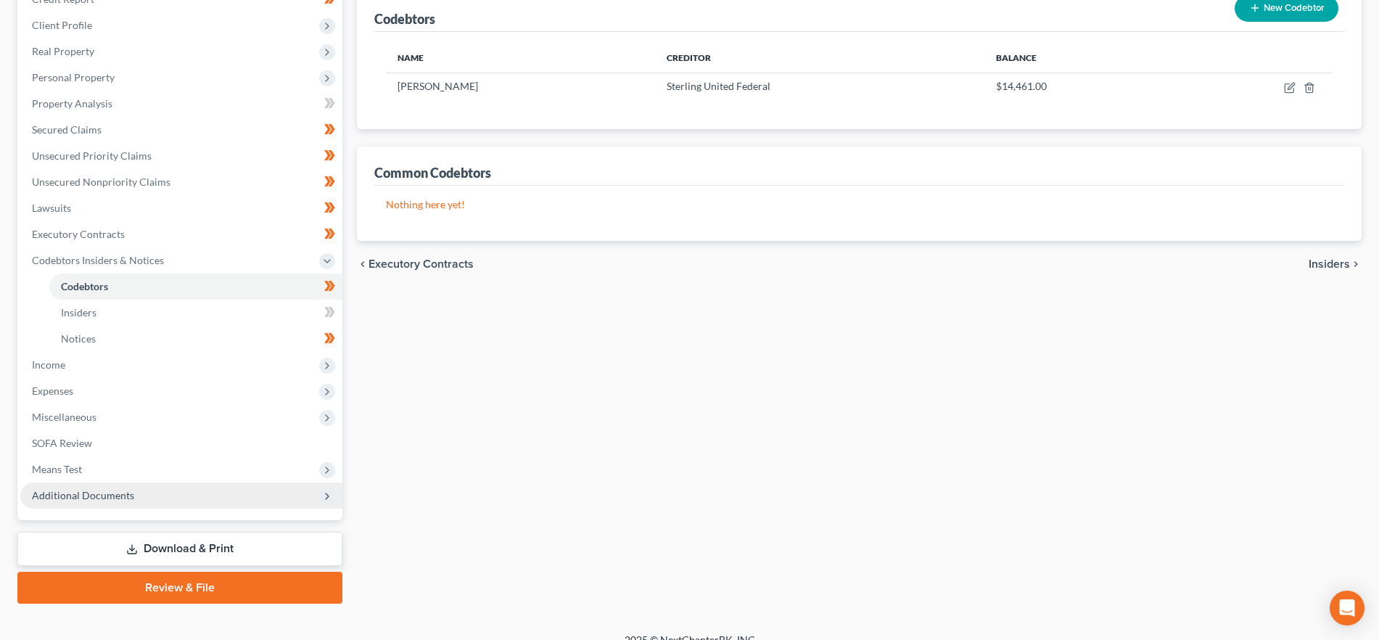
click at [181, 500] on span "Additional Documents" at bounding box center [181, 495] width 322 height 26
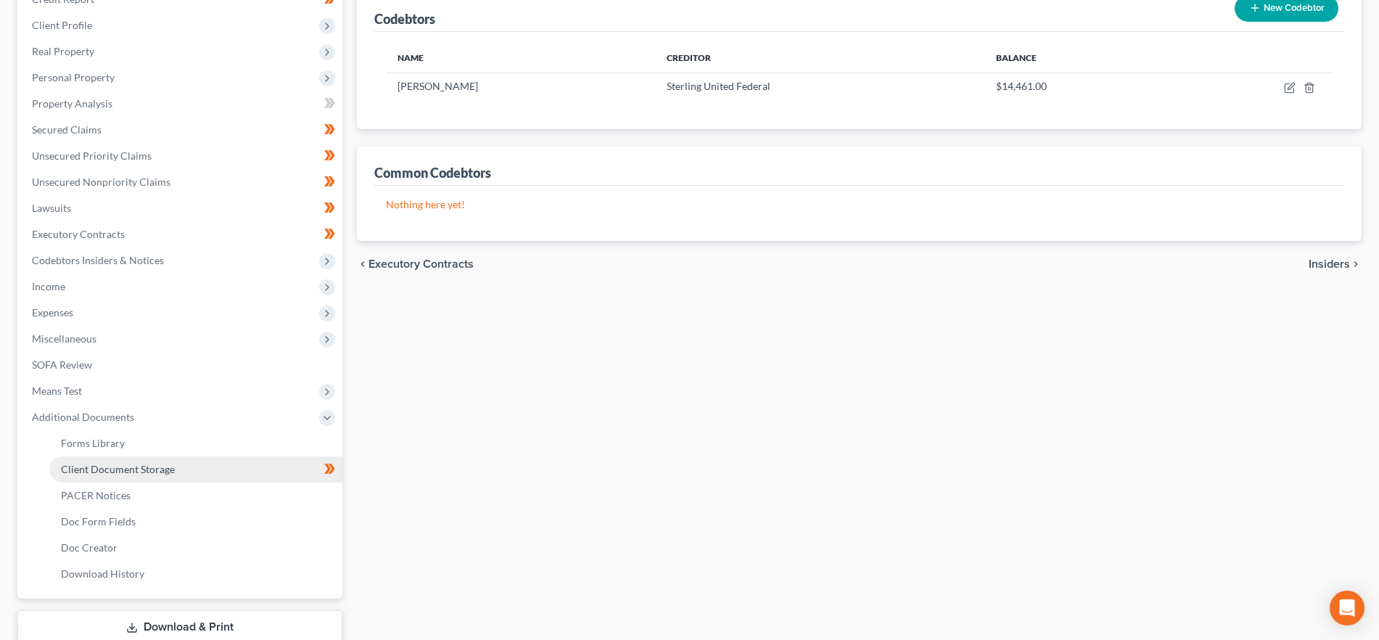
click at [184, 469] on link "Client Document Storage" at bounding box center [195, 469] width 293 height 26
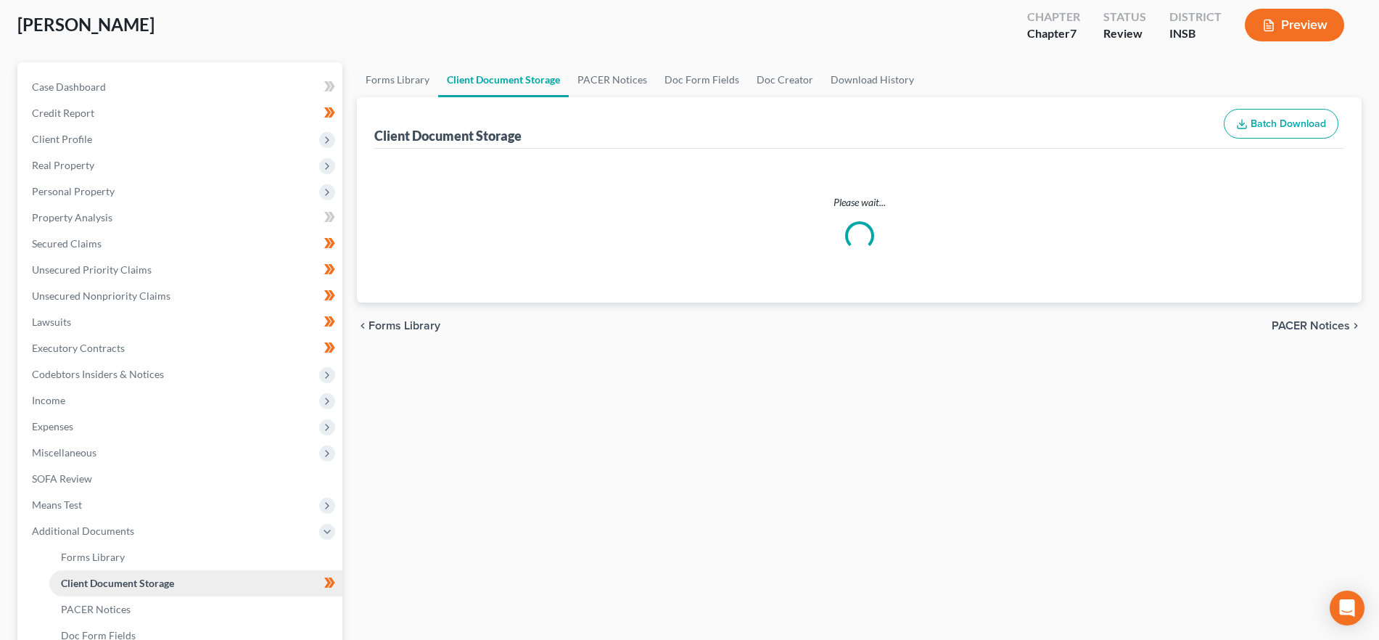
scroll to position [3, 0]
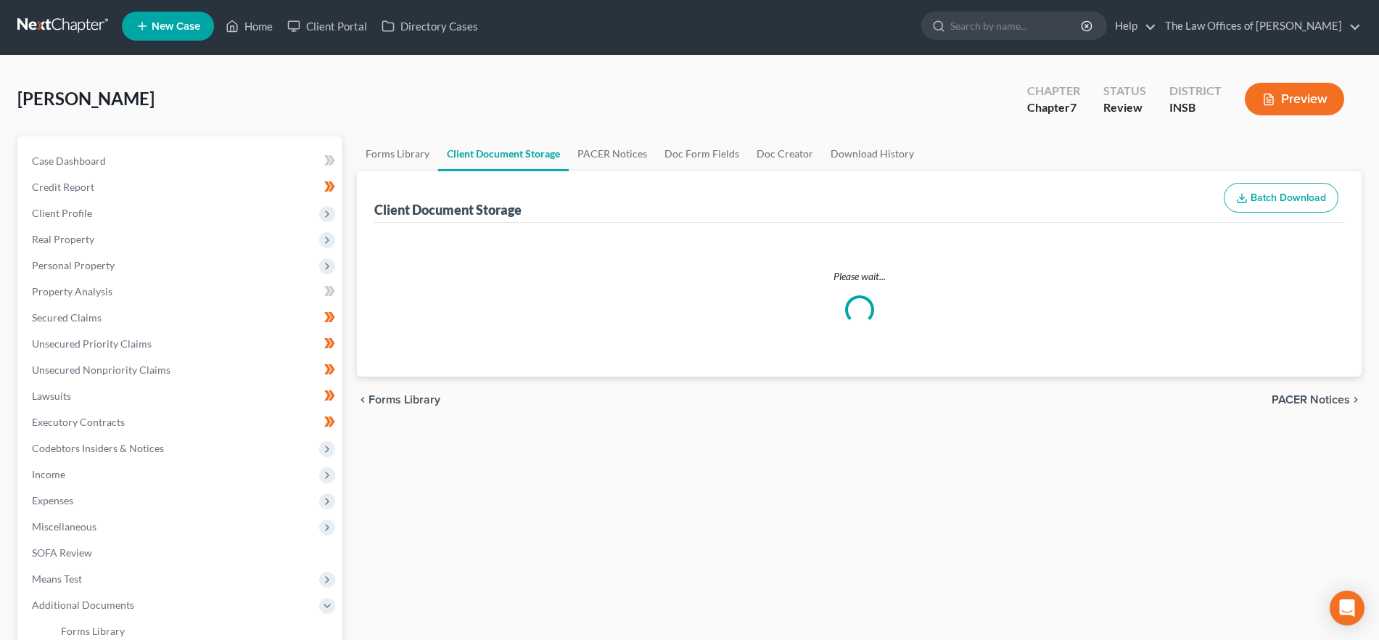
select select "9"
select select "15"
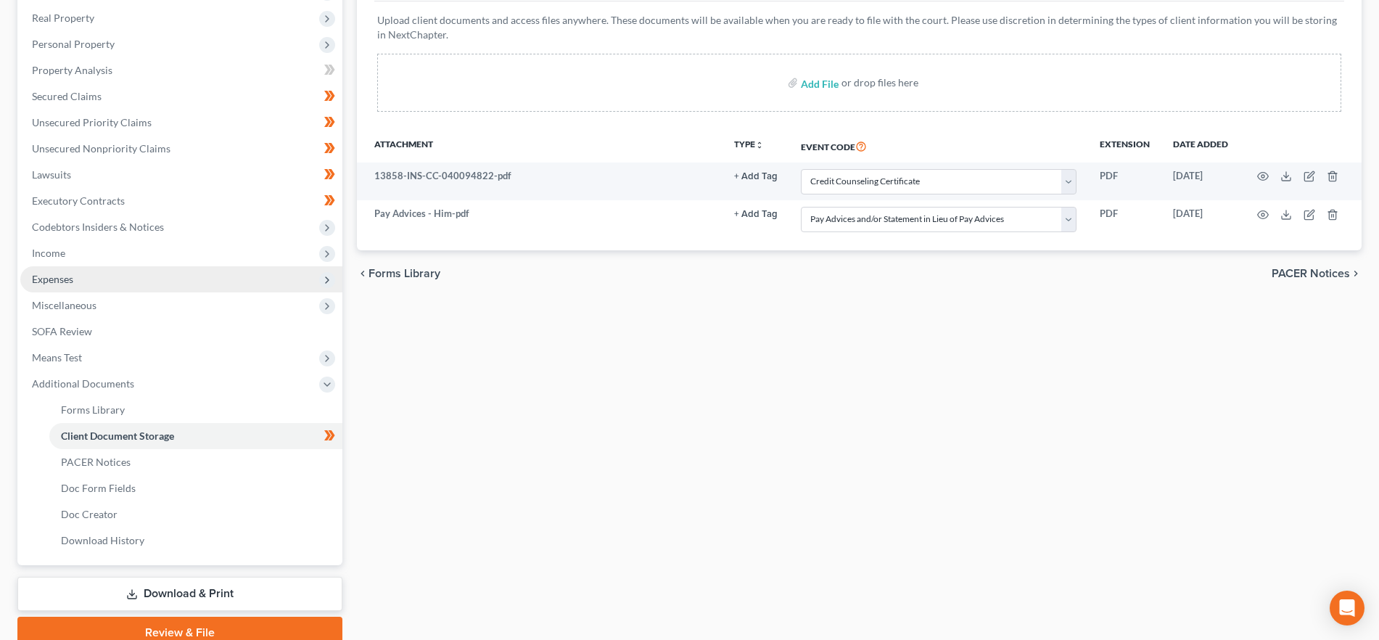
scroll to position [288, 0]
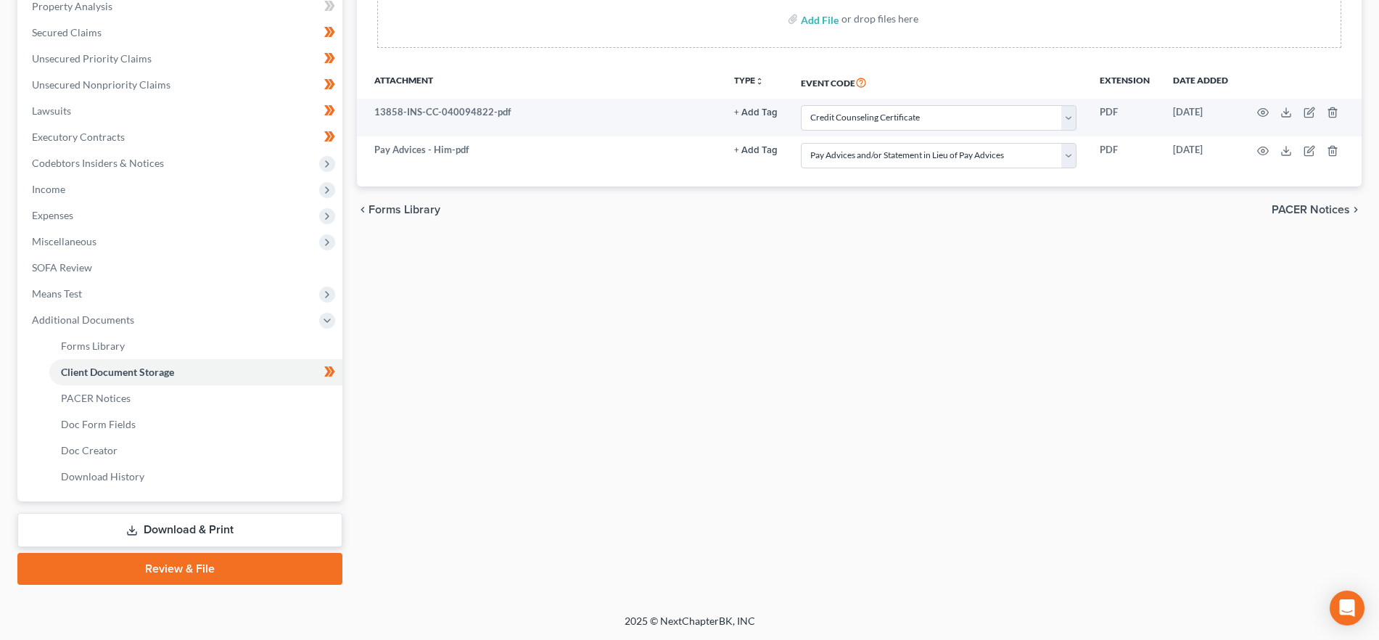
click at [234, 564] on link "Review & File" at bounding box center [179, 569] width 325 height 32
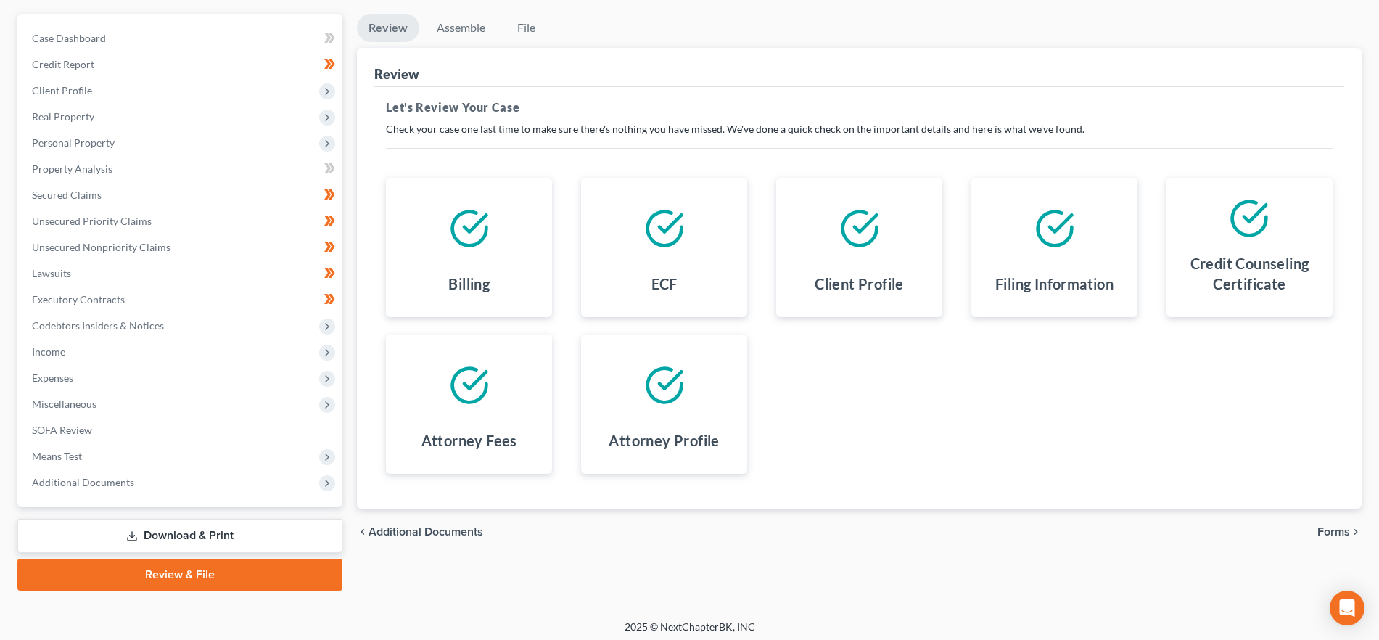
scroll to position [131, 0]
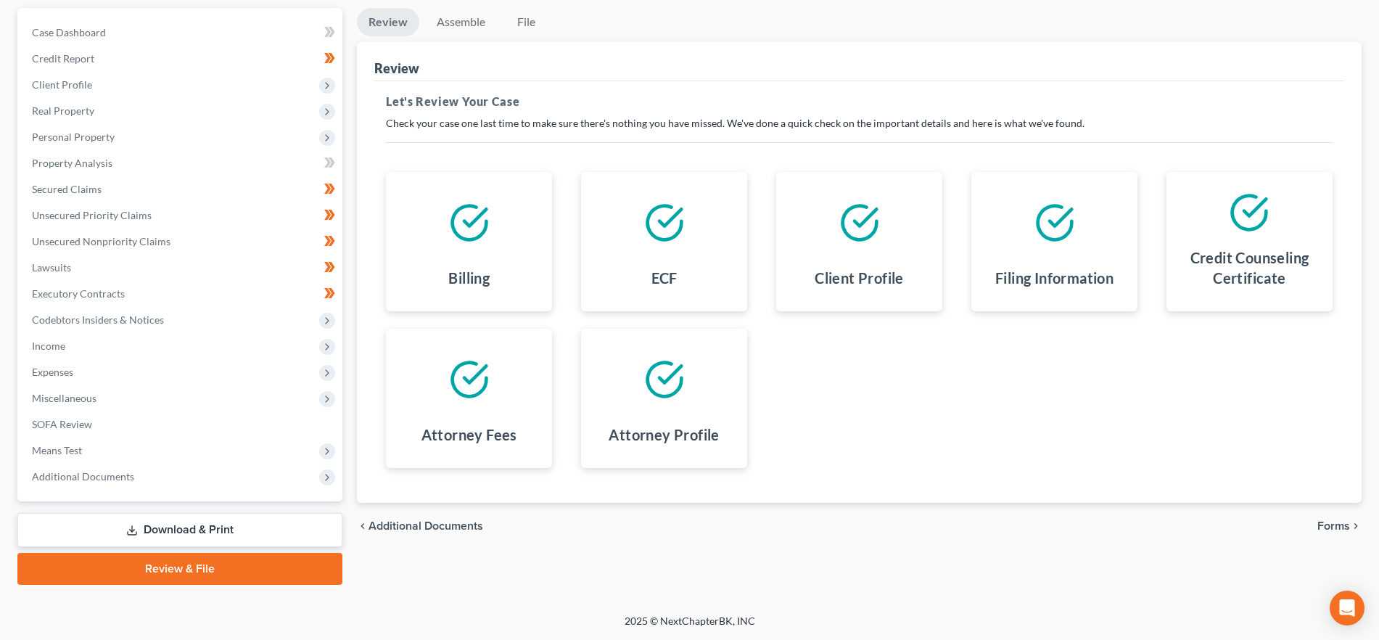
click at [1346, 525] on span "Forms" at bounding box center [1334, 526] width 33 height 12
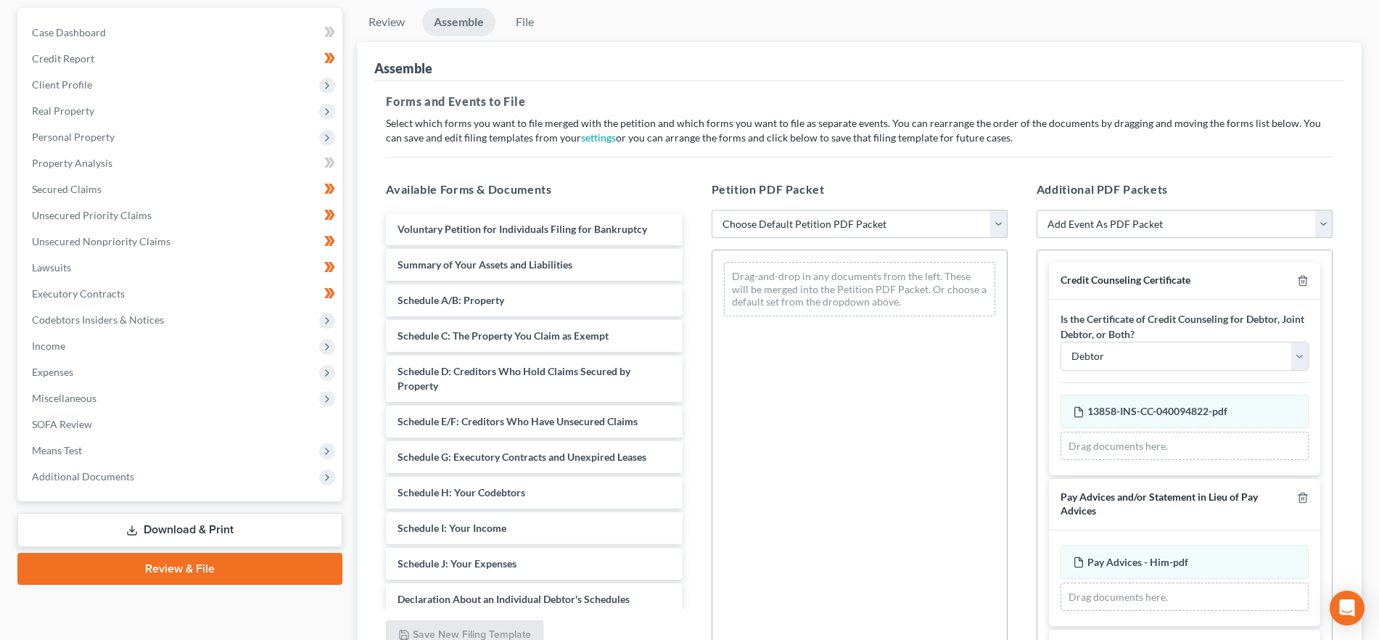
click at [850, 231] on select "Choose Default Petition PDF Packet Emergency Filing (Voluntary Petition and Cre…" at bounding box center [860, 224] width 296 height 29
select select "1"
click at [712, 210] on select "Choose Default Petition PDF Packet Emergency Filing (Voluntary Petition and Cre…" at bounding box center [860, 224] width 296 height 29
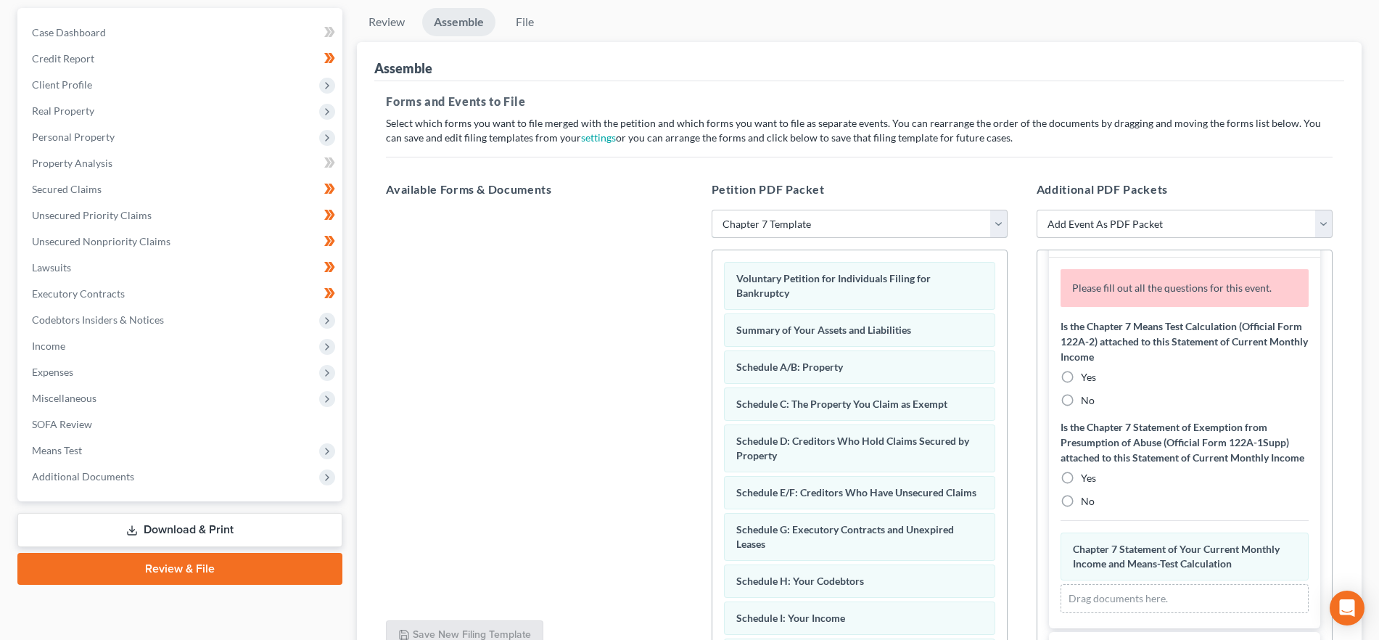
scroll to position [448, 0]
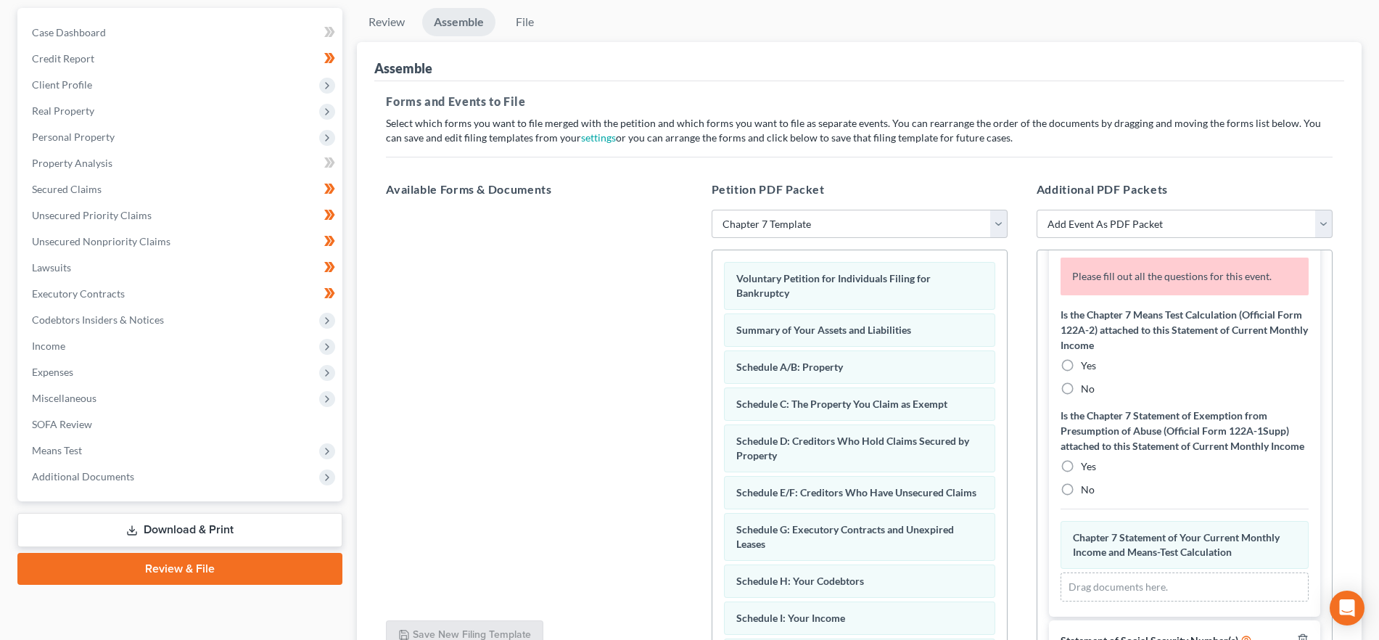
click at [1081, 387] on label "No" at bounding box center [1088, 389] width 14 height 15
click at [1087, 387] on input "No" at bounding box center [1091, 386] width 9 height 9
radio input "true"
click at [1081, 497] on label "No" at bounding box center [1088, 489] width 14 height 15
click at [1087, 492] on input "No" at bounding box center [1091, 486] width 9 height 9
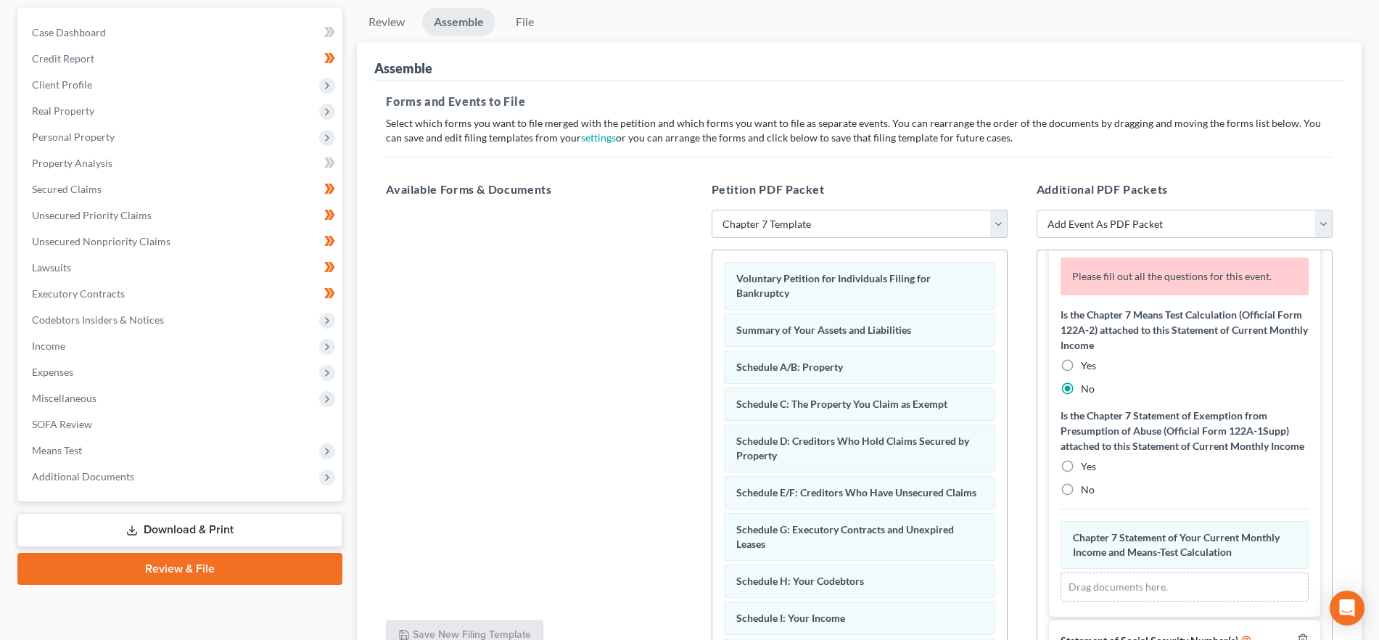
radio input "true"
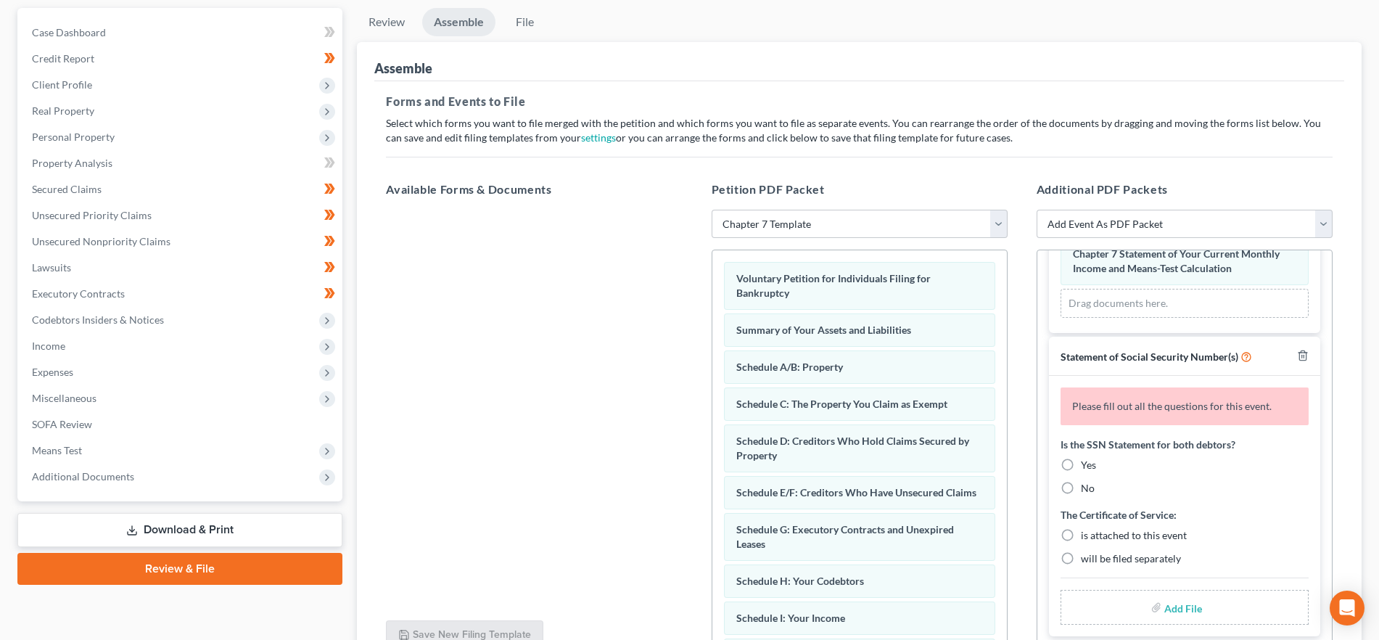
scroll to position [137, 0]
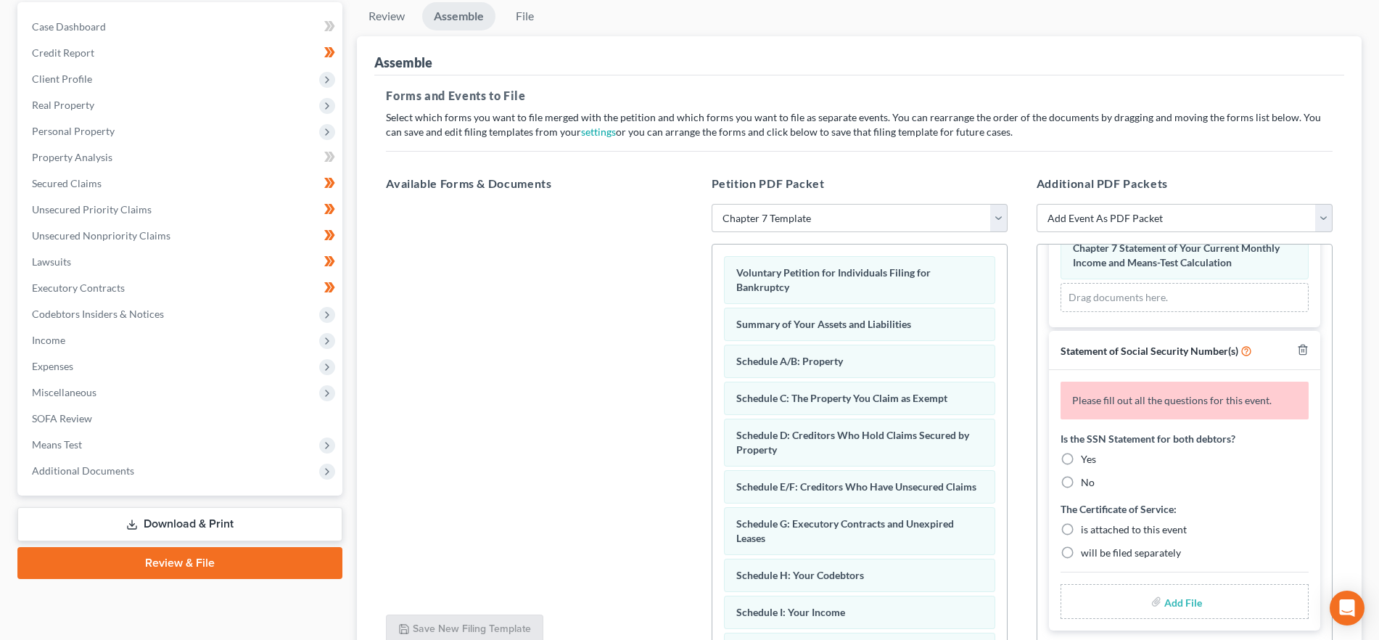
click at [1081, 456] on label "Yes" at bounding box center [1088, 459] width 15 height 15
click at [1087, 456] on input "Yes" at bounding box center [1091, 456] width 9 height 9
radio input "true"
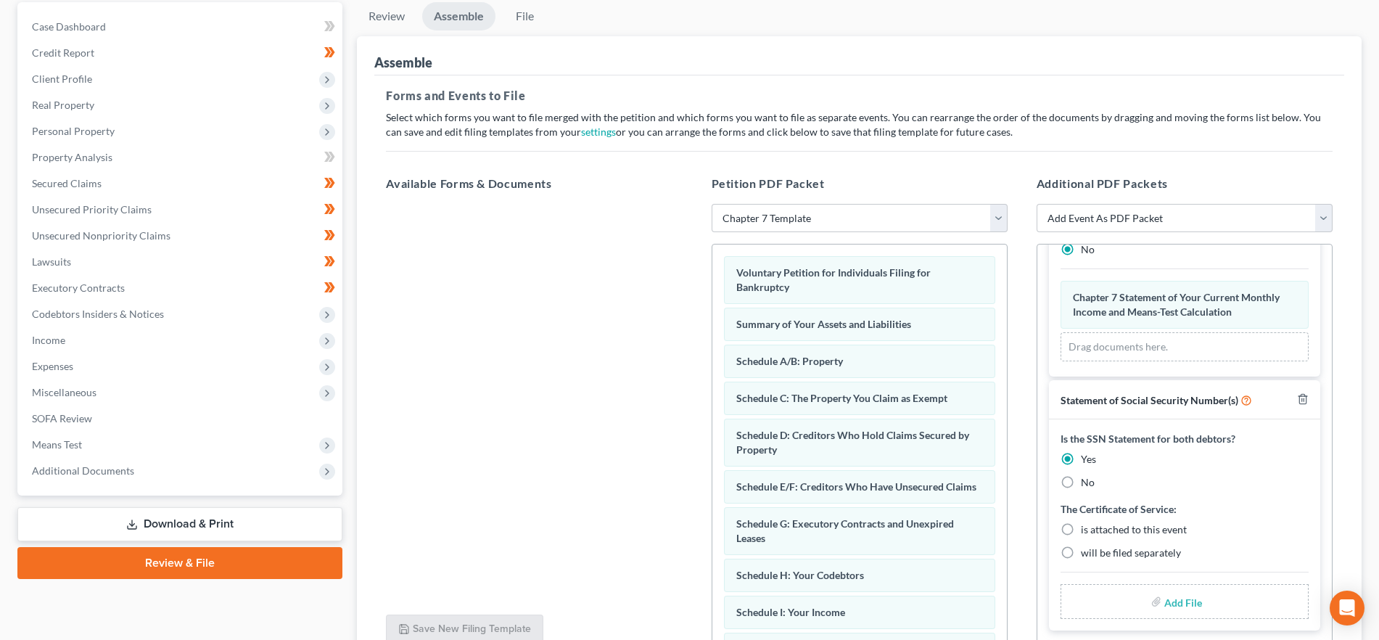
scroll to position [649, 0]
click at [1081, 527] on label "is attached to this event" at bounding box center [1134, 529] width 106 height 15
click at [1087, 527] on input "is attached to this event" at bounding box center [1091, 526] width 9 height 9
radio input "true"
click at [1173, 604] on input "file" at bounding box center [1181, 601] width 35 height 26
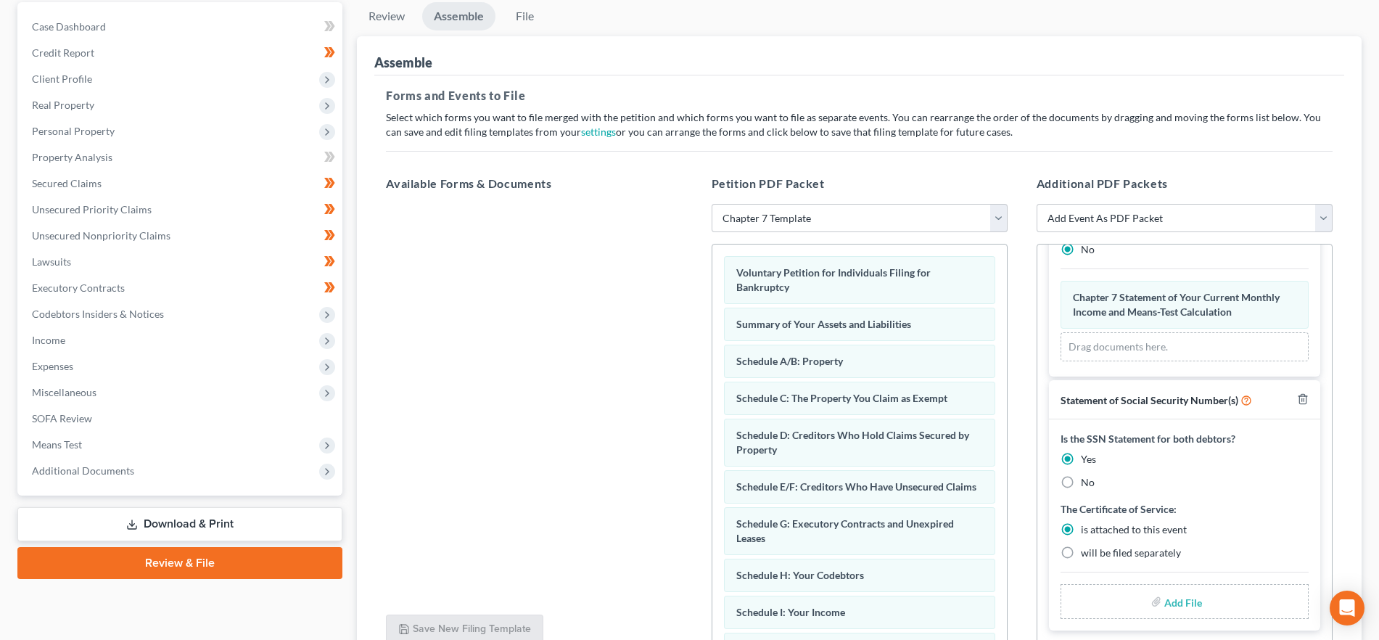
type input "C:\fakepath\SSN.pdf"
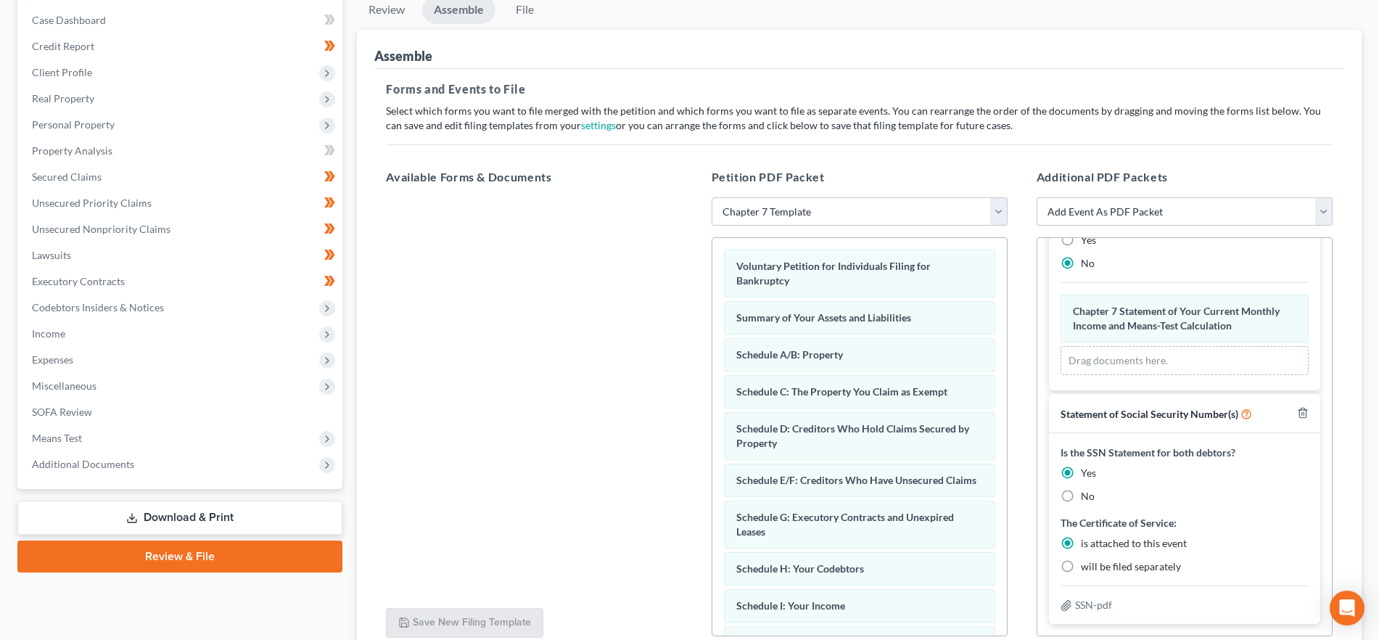
scroll to position [271, 0]
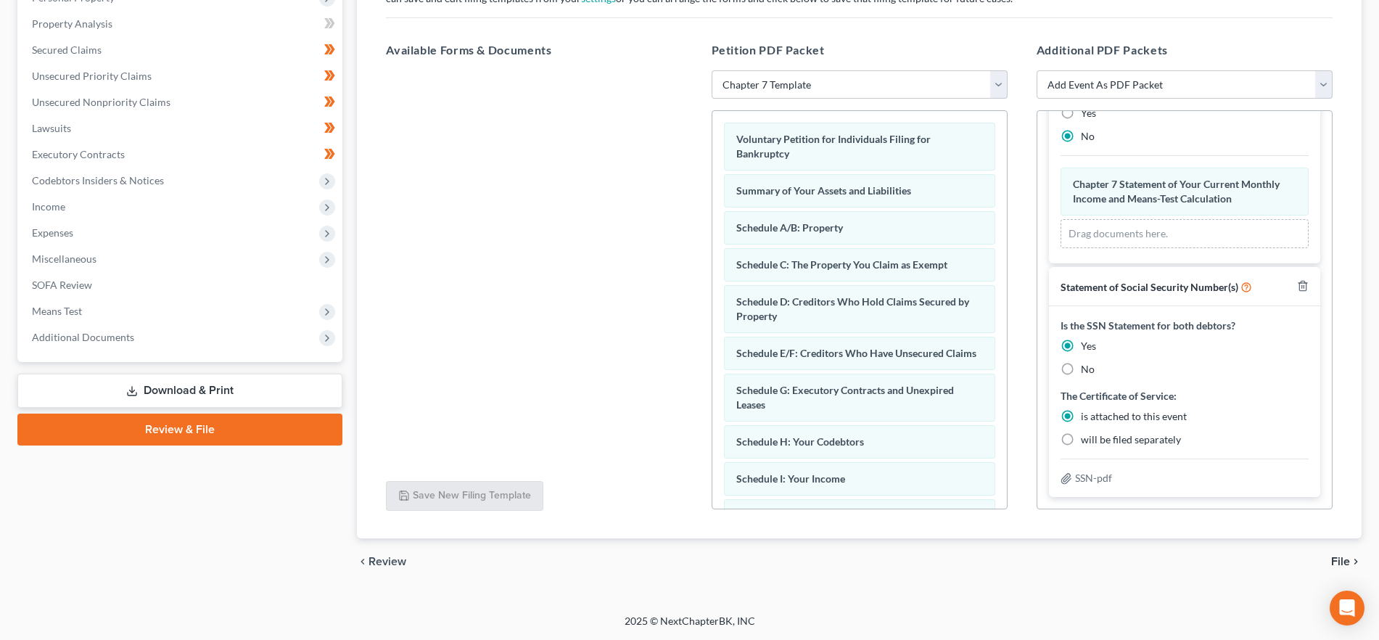
click at [1337, 557] on span "File" at bounding box center [1340, 562] width 19 height 12
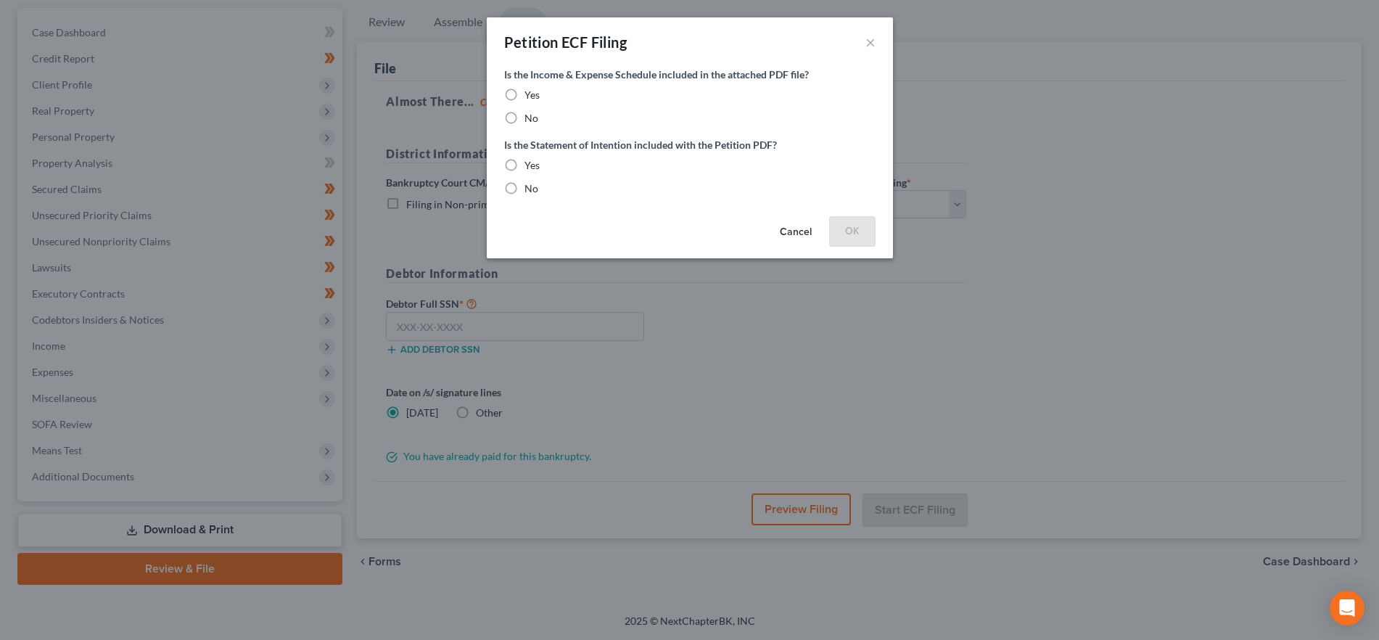
scroll to position [131, 0]
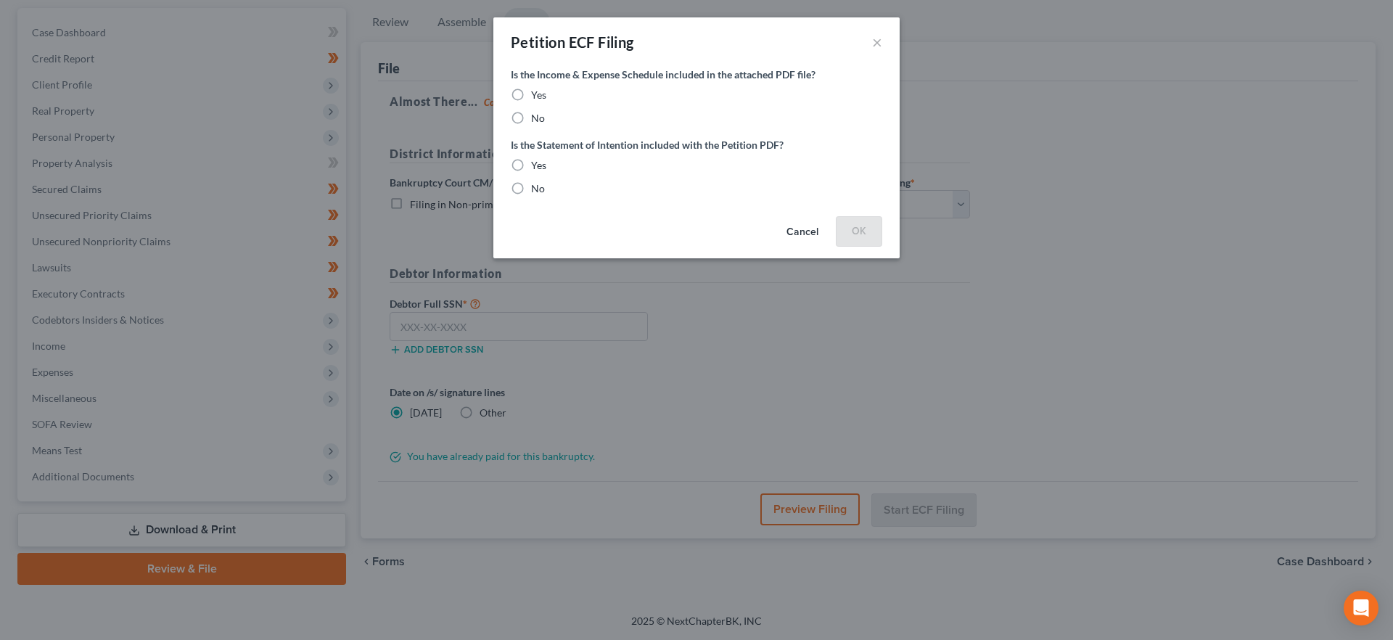
drag, startPoint x: 523, startPoint y: 95, endPoint x: 550, endPoint y: 170, distance: 79.4
click at [531, 96] on label "Yes" at bounding box center [538, 95] width 15 height 15
click at [537, 96] on input "Yes" at bounding box center [541, 92] width 9 height 9
radio input "true"
click at [533, 161] on span "Yes" at bounding box center [538, 165] width 15 height 12
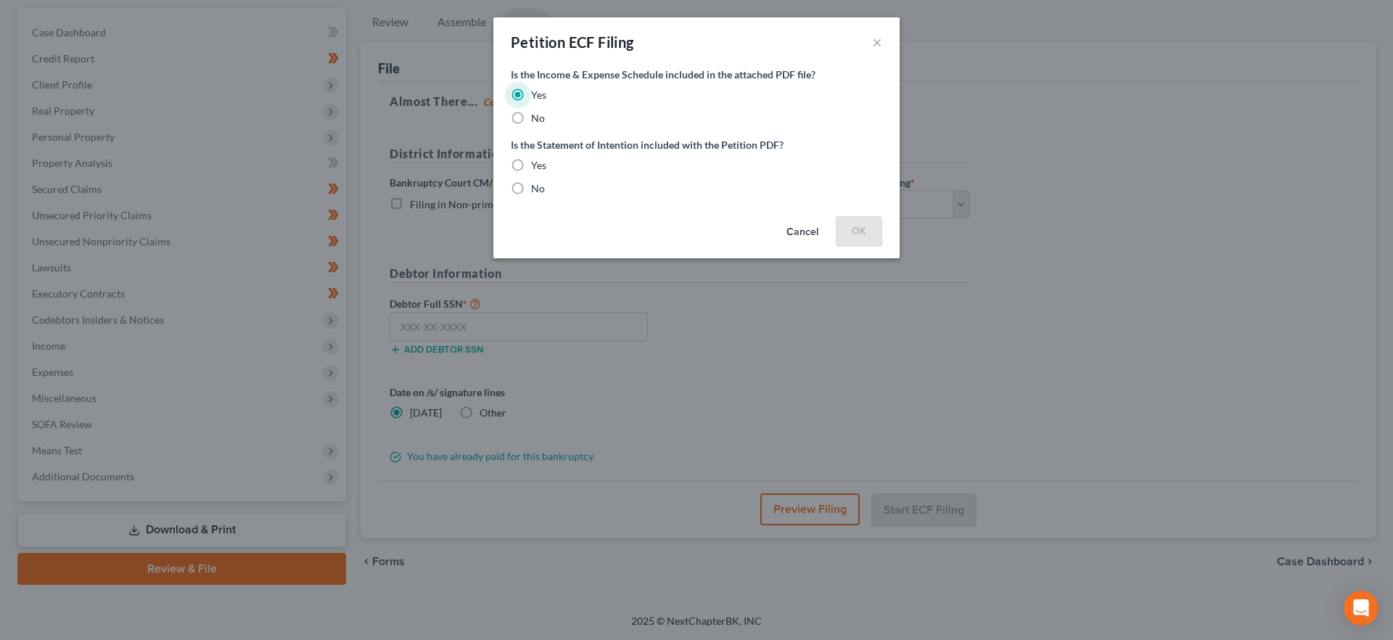
click at [537, 161] on input "Yes" at bounding box center [541, 162] width 9 height 9
radio input "true"
click at [876, 237] on button "OK" at bounding box center [859, 230] width 46 height 29
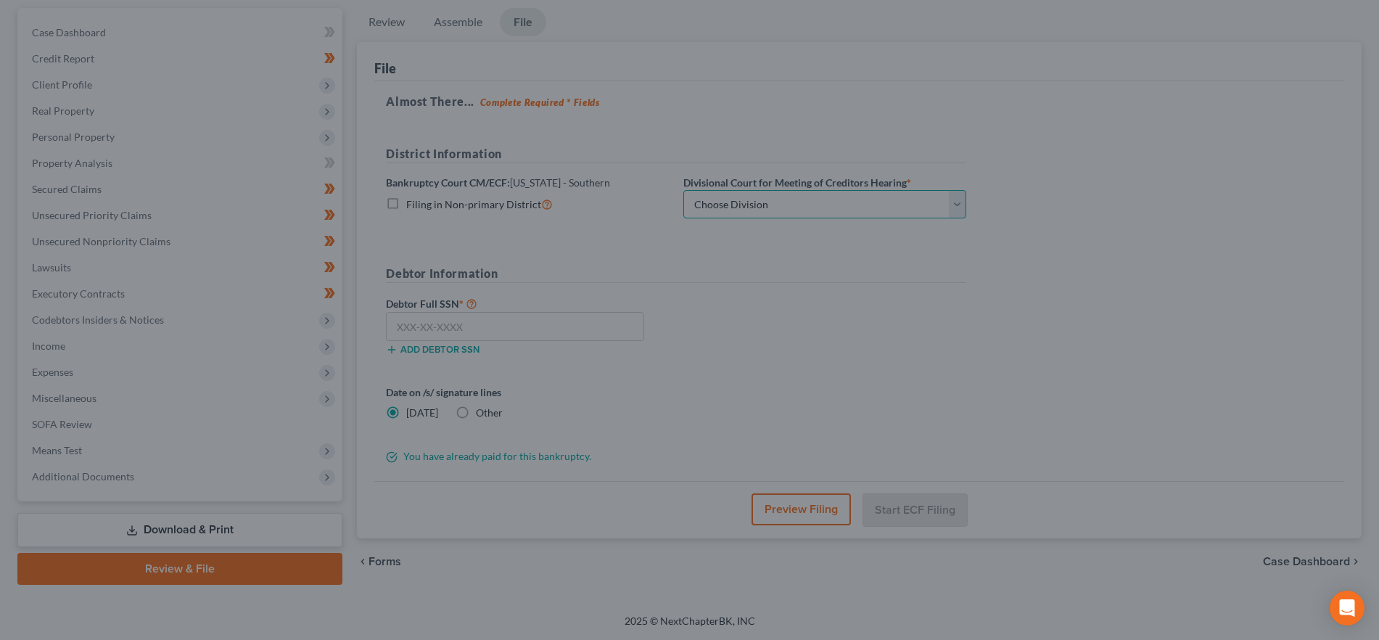
click at [894, 216] on select "Choose Division [GEOGRAPHIC_DATA] [GEOGRAPHIC_DATA] [GEOGRAPHIC_DATA] [GEOGRAPH…" at bounding box center [824, 204] width 283 height 29
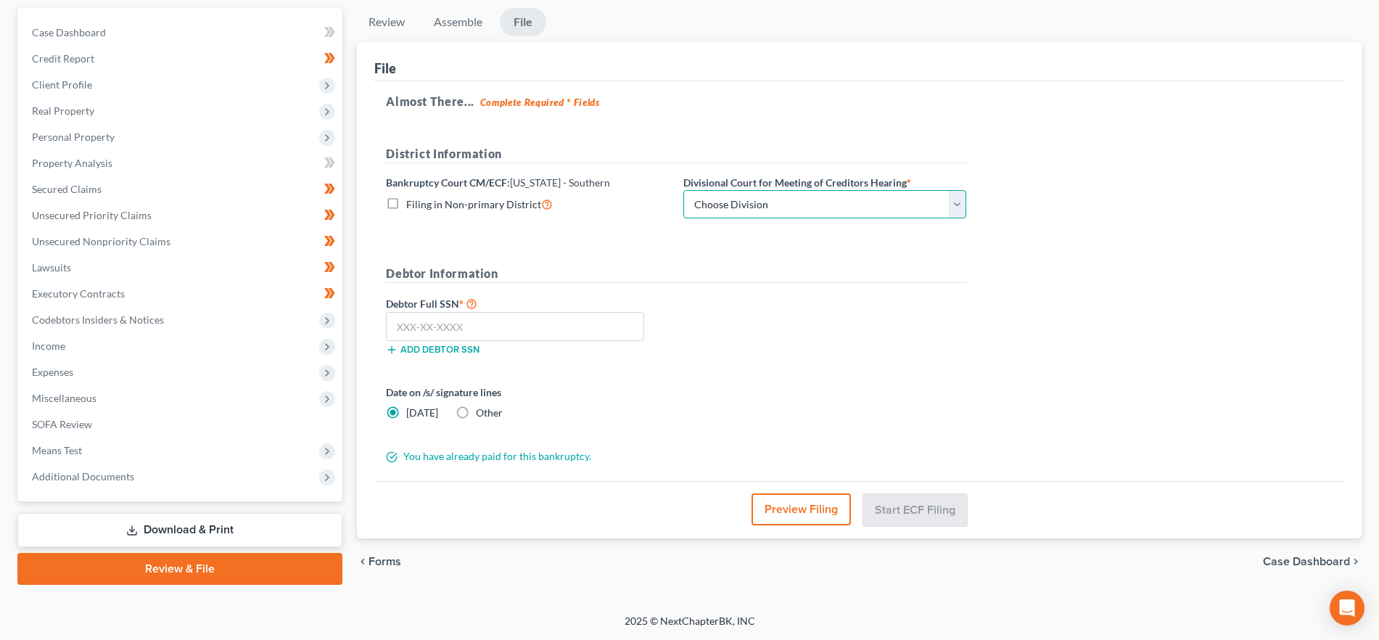
select select "0"
click at [683, 190] on select "Choose Division [GEOGRAPHIC_DATA] [GEOGRAPHIC_DATA] [GEOGRAPHIC_DATA] [GEOGRAPH…" at bounding box center [824, 204] width 283 height 29
click at [459, 335] on input "text" at bounding box center [515, 326] width 258 height 29
paste input "308-78-8985"
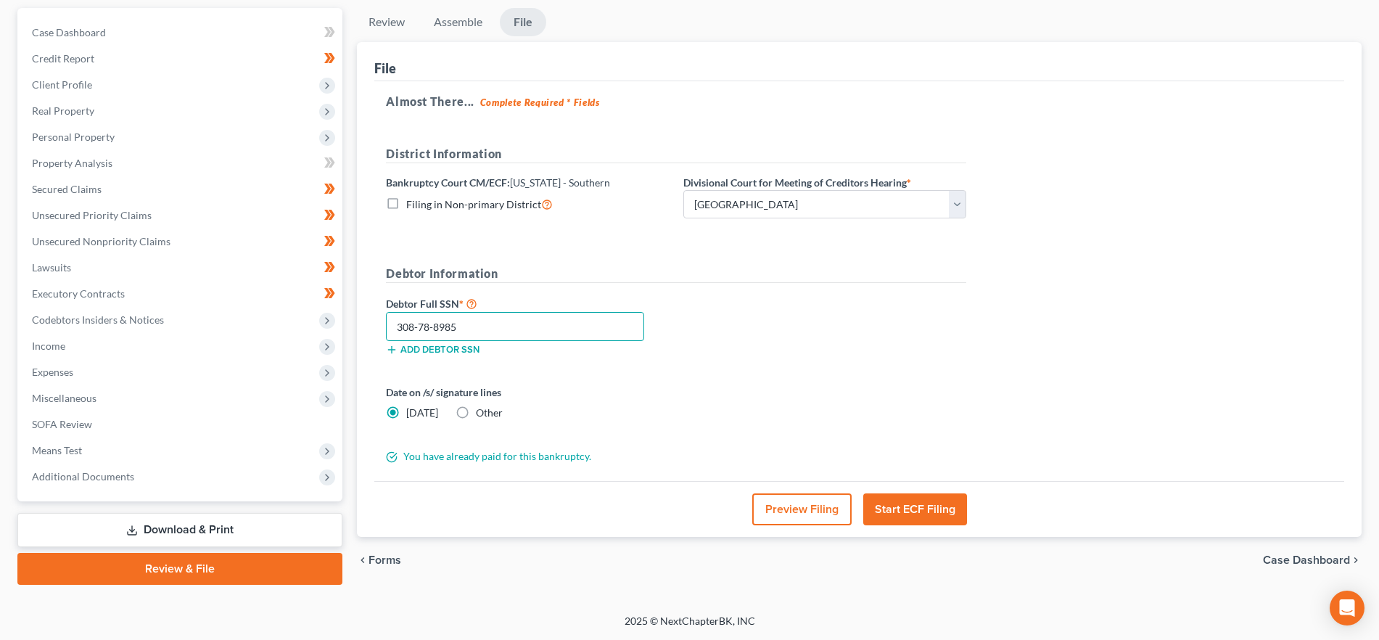
type input "308-78-8985"
click at [778, 511] on button "Preview Filing" at bounding box center [801, 509] width 99 height 32
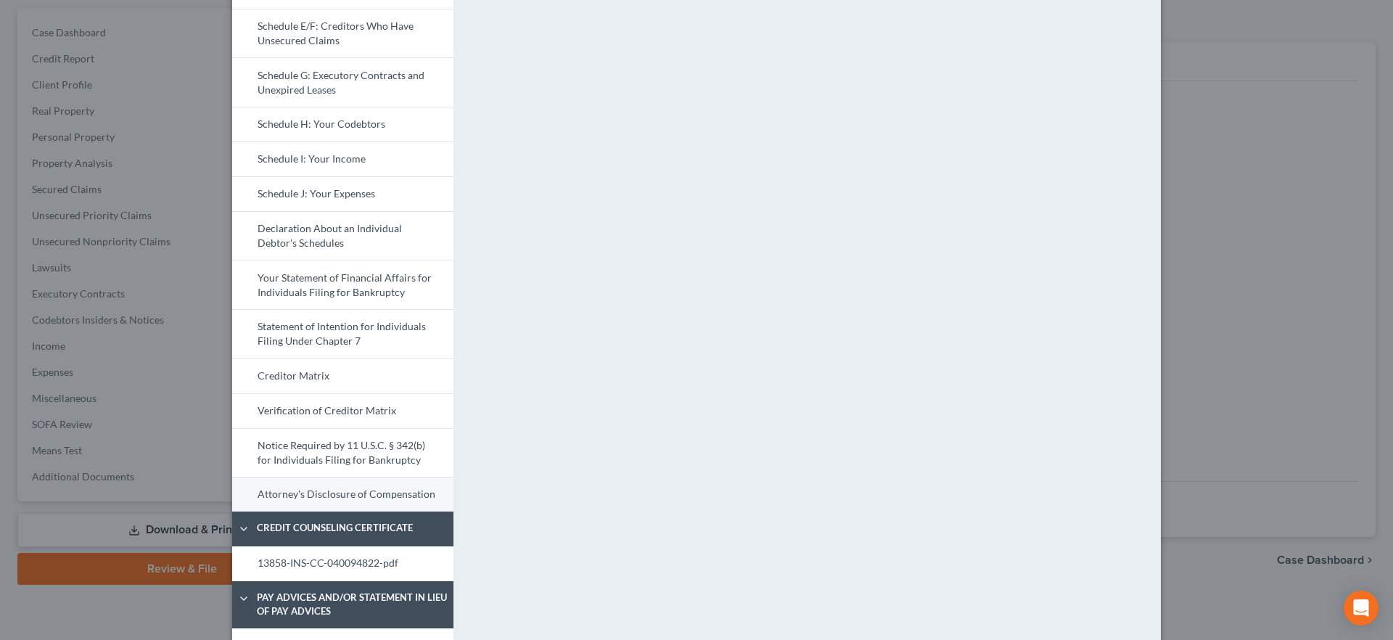
scroll to position [266, 0]
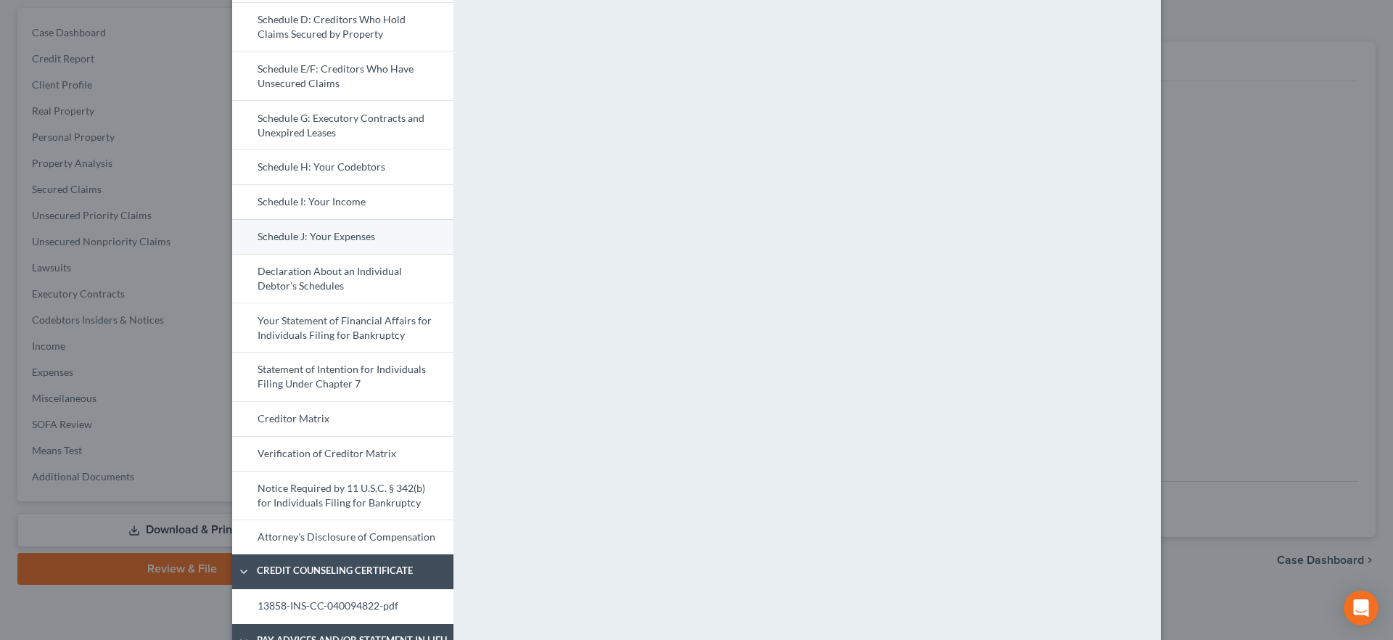
click at [326, 222] on link "Schedule J: Your Expenses" at bounding box center [342, 236] width 221 height 35
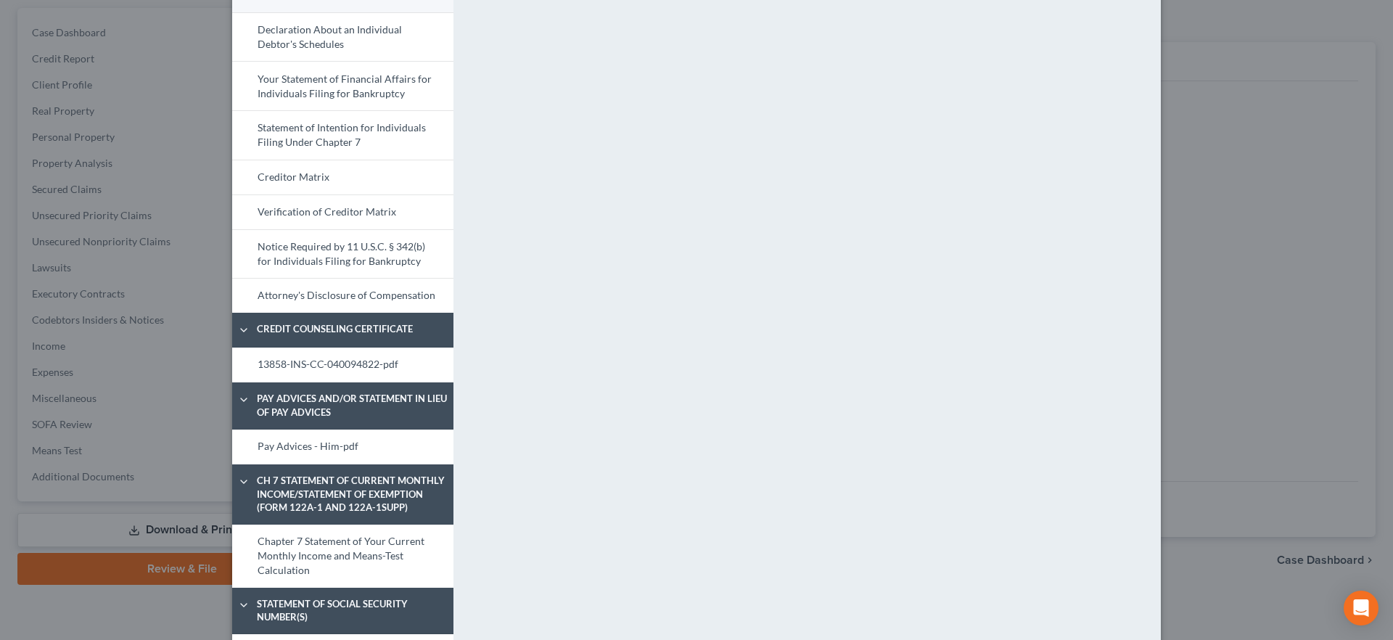
scroll to position [586, 0]
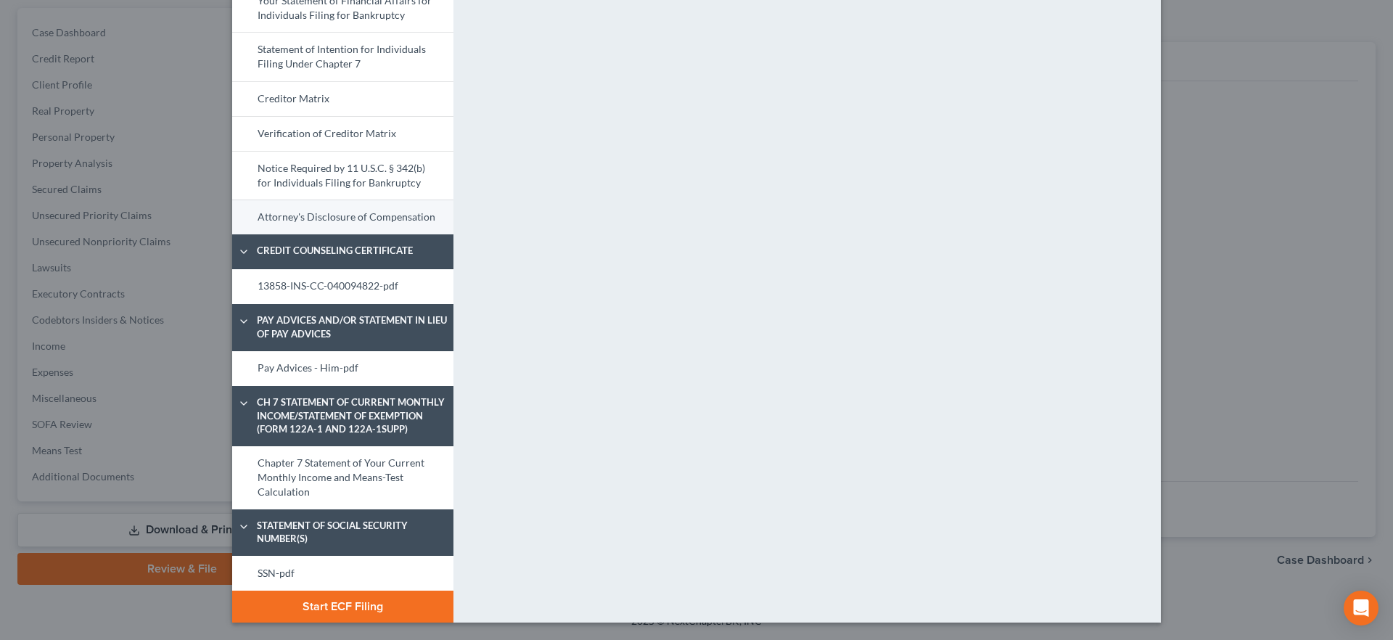
click at [332, 219] on link "Attorney's Disclosure of Compensation" at bounding box center [342, 217] width 221 height 35
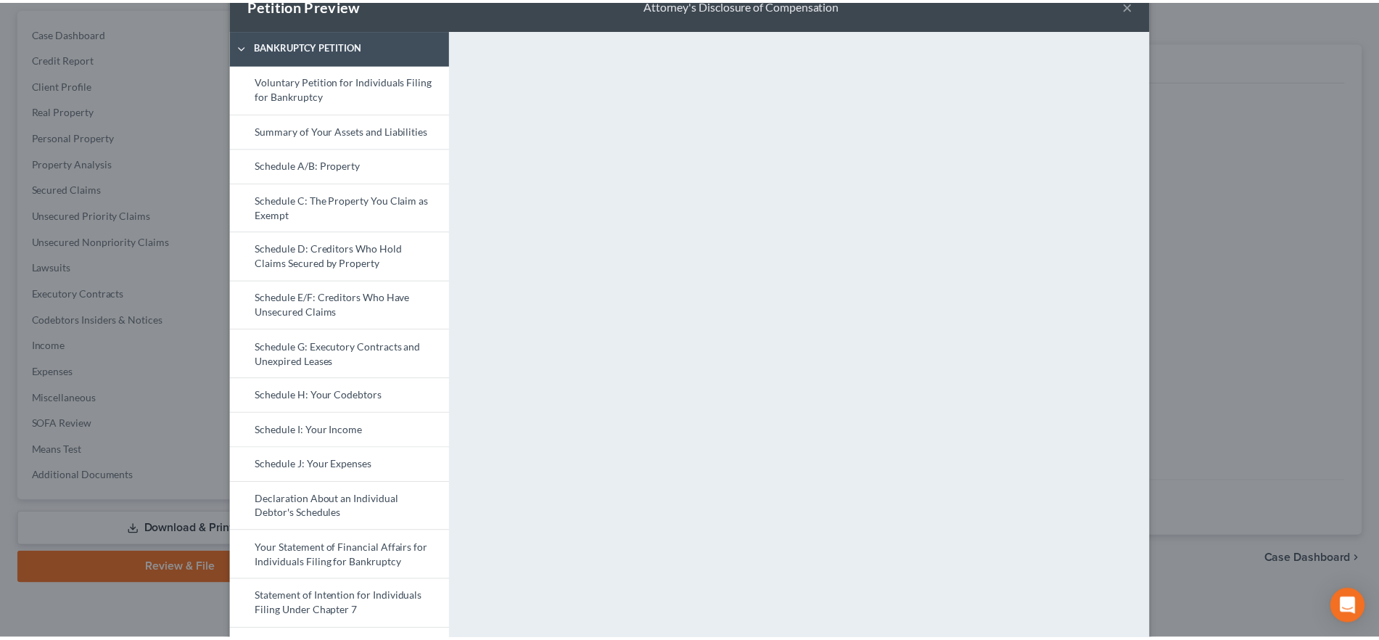
scroll to position [6, 0]
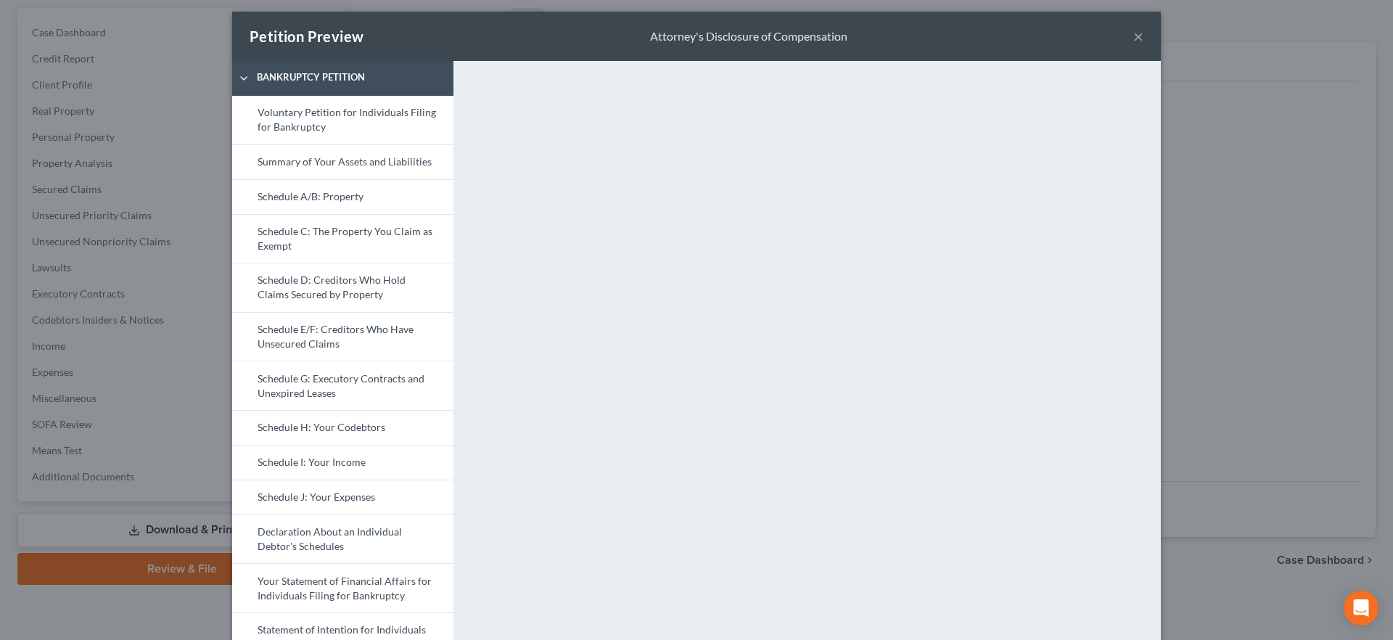
click at [1125, 39] on div "Petition Preview Attorney's Disclosure of Compensation ×" at bounding box center [696, 36] width 929 height 49
click at [1133, 35] on button "×" at bounding box center [1138, 36] width 10 height 17
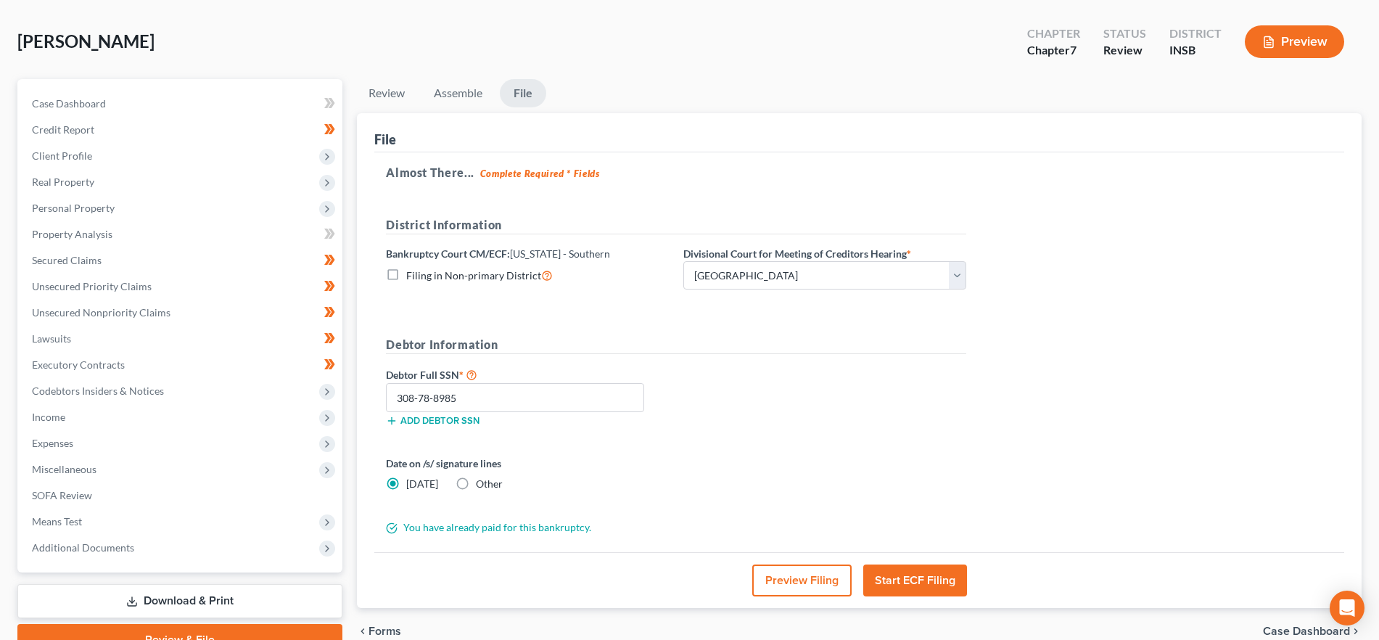
scroll to position [131, 0]
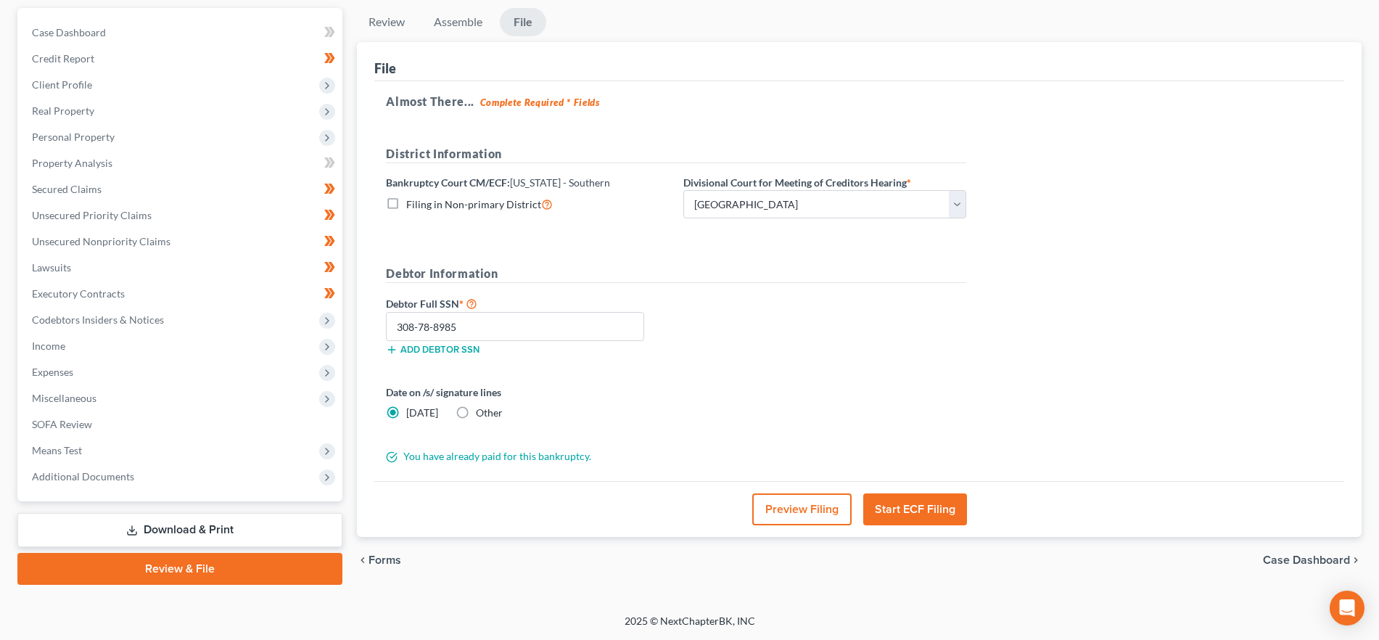
drag, startPoint x: 945, startPoint y: 506, endPoint x: 1084, endPoint y: 524, distance: 140.5
click at [945, 506] on button "Start ECF Filing" at bounding box center [915, 509] width 104 height 32
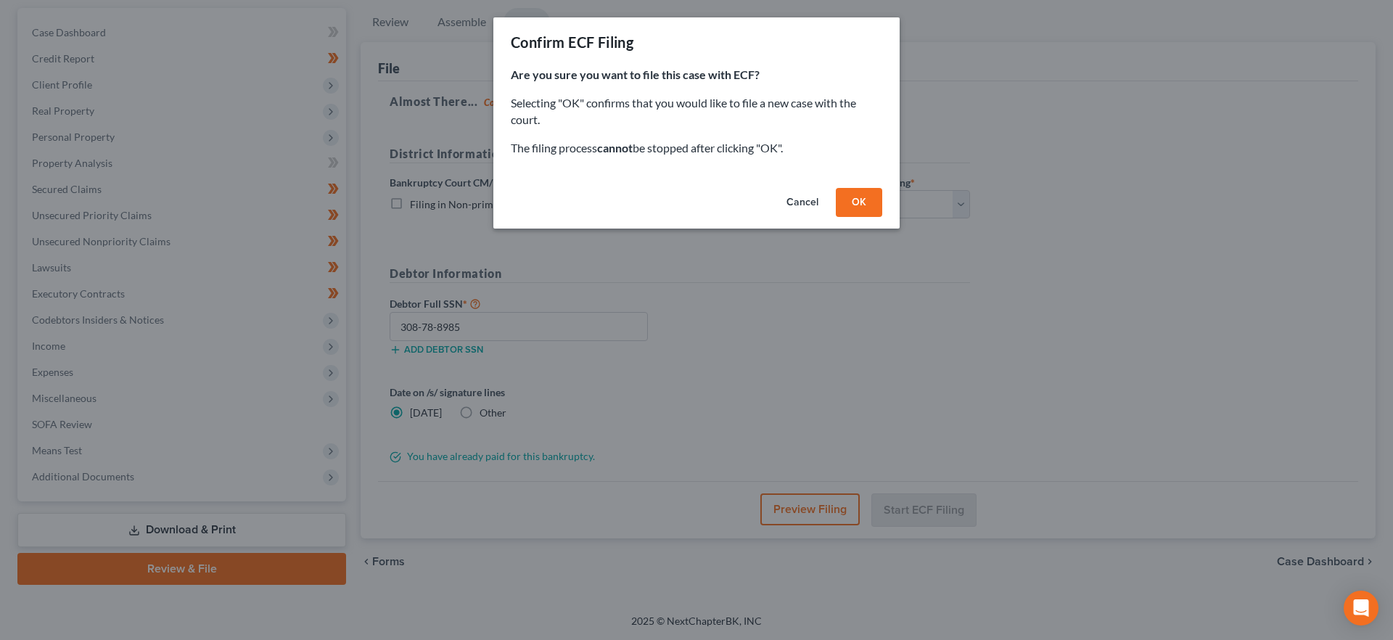
drag, startPoint x: 863, startPoint y: 207, endPoint x: 1320, endPoint y: 250, distance: 458.3
click at [863, 207] on button "OK" at bounding box center [859, 202] width 46 height 29
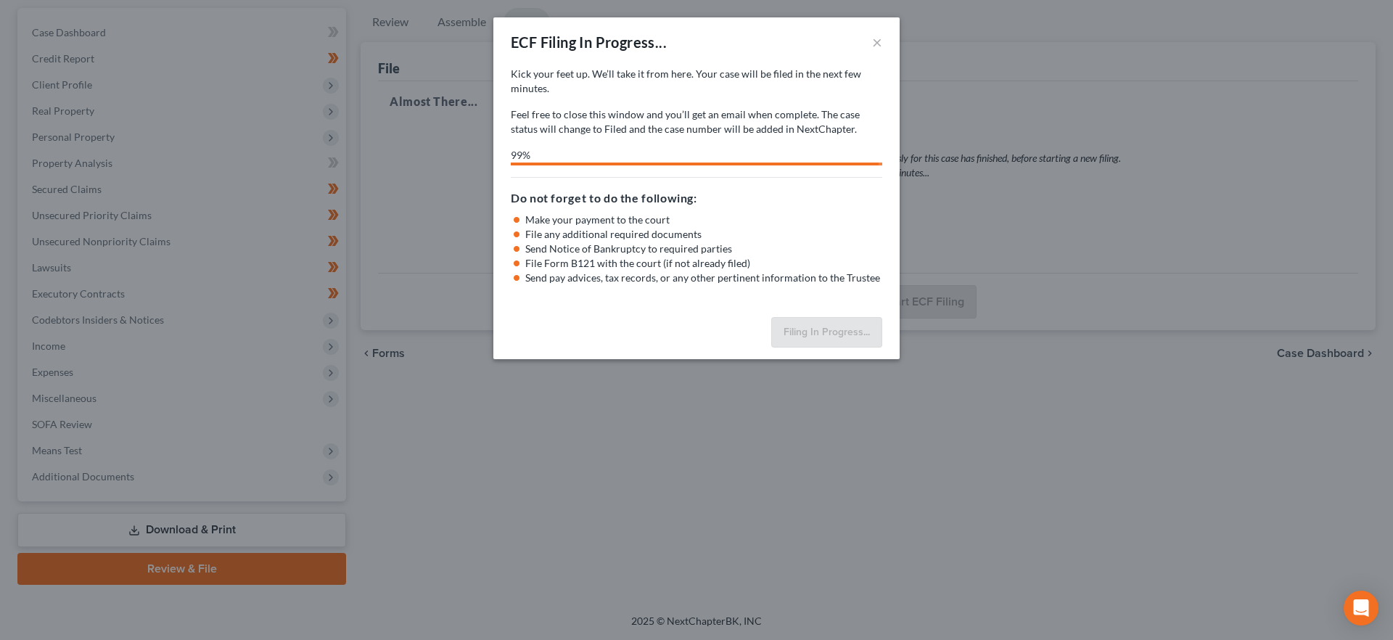
select select "0"
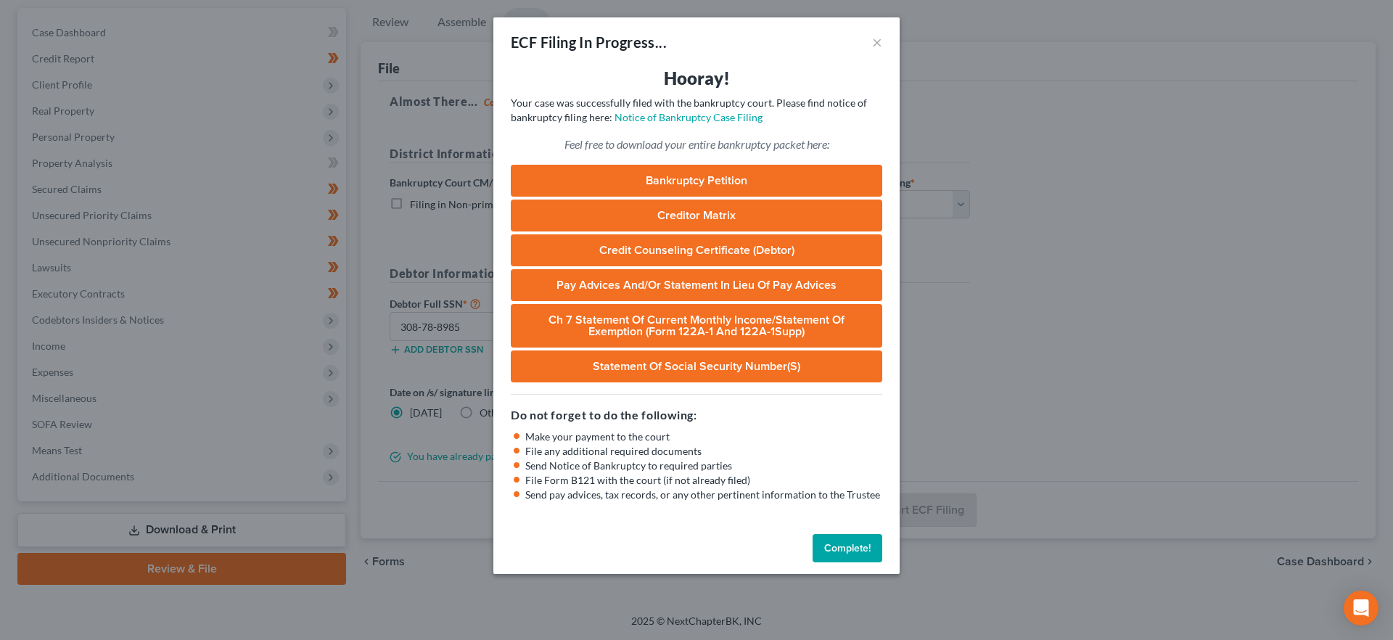
click at [845, 550] on button "Complete!" at bounding box center [848, 548] width 70 height 29
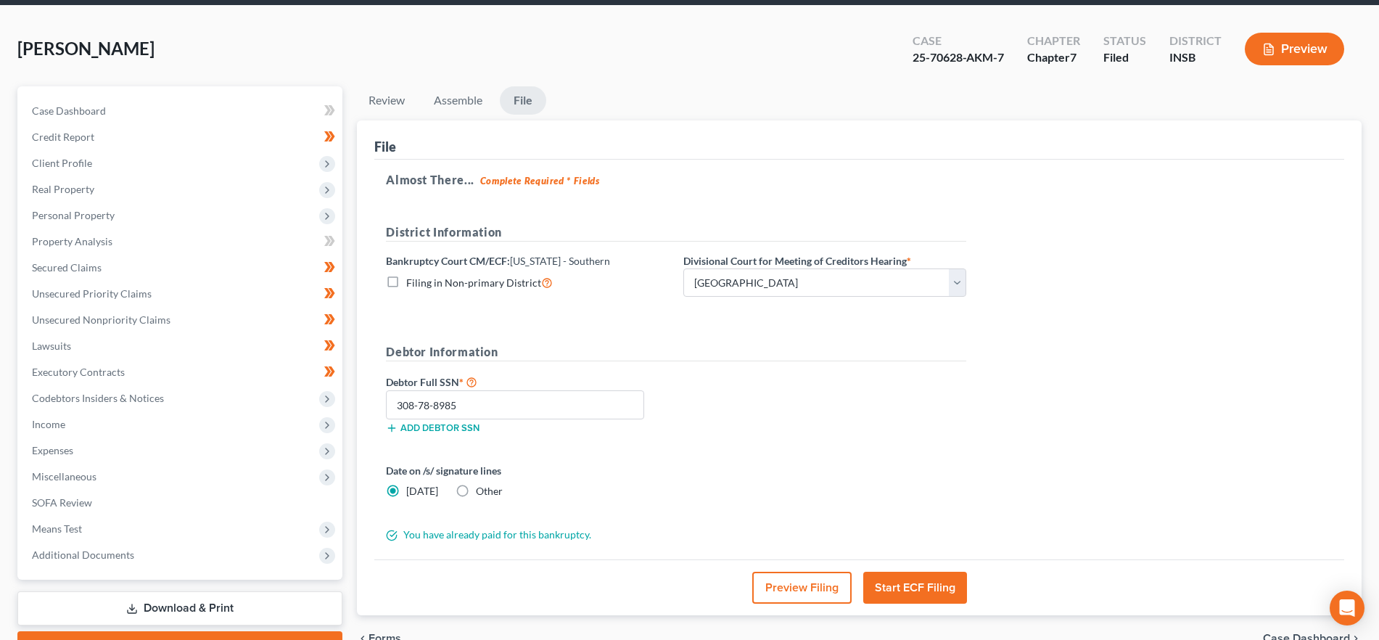
scroll to position [0, 0]
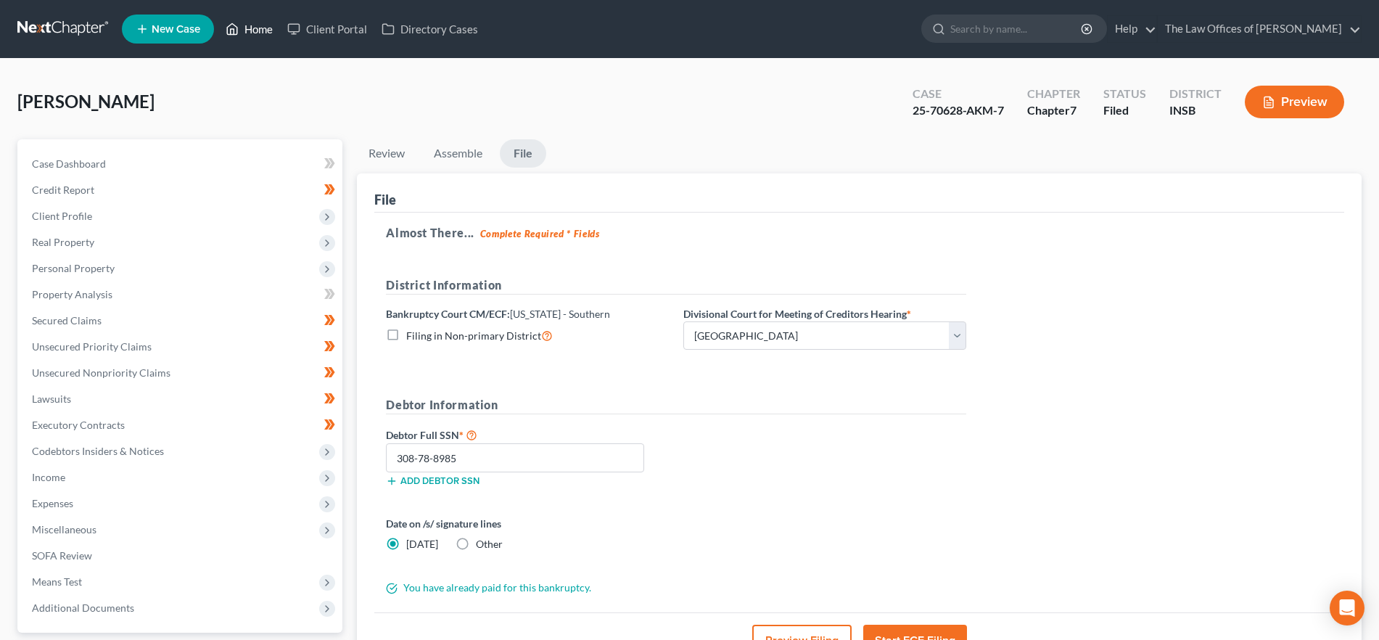
click at [249, 25] on link "Home" at bounding box center [249, 29] width 62 height 26
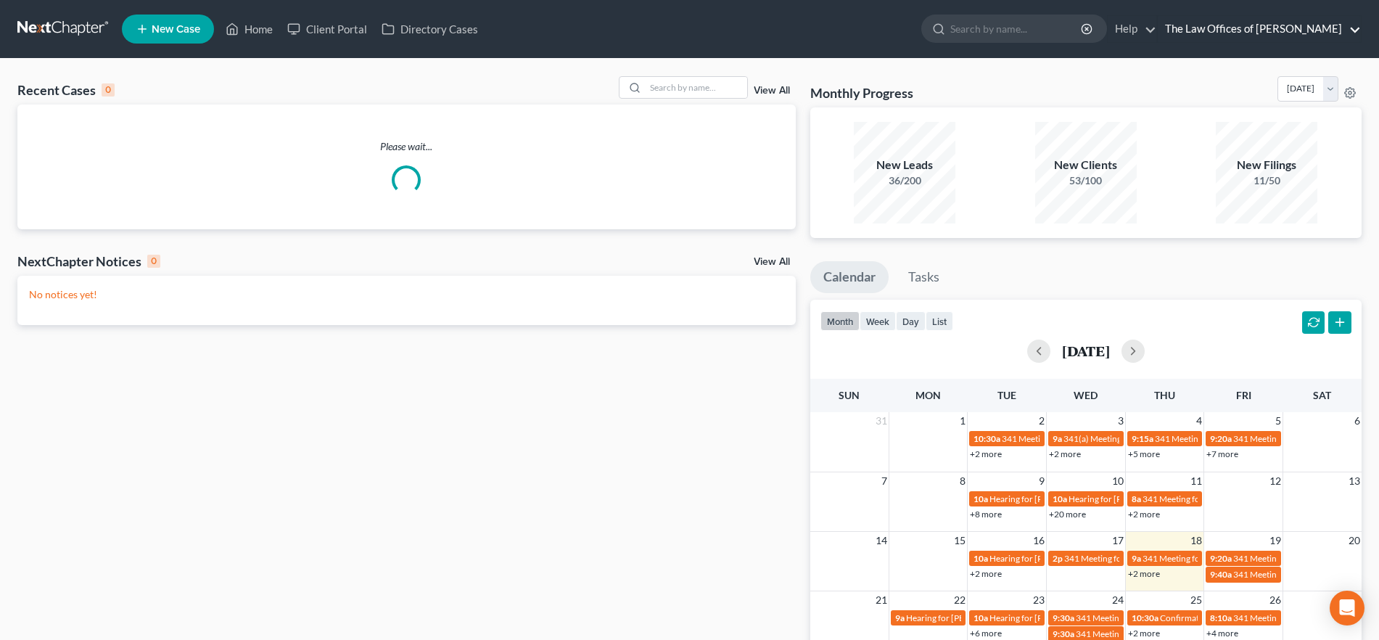
click at [1266, 25] on link "The Law Offices of [PERSON_NAME]" at bounding box center [1259, 29] width 203 height 26
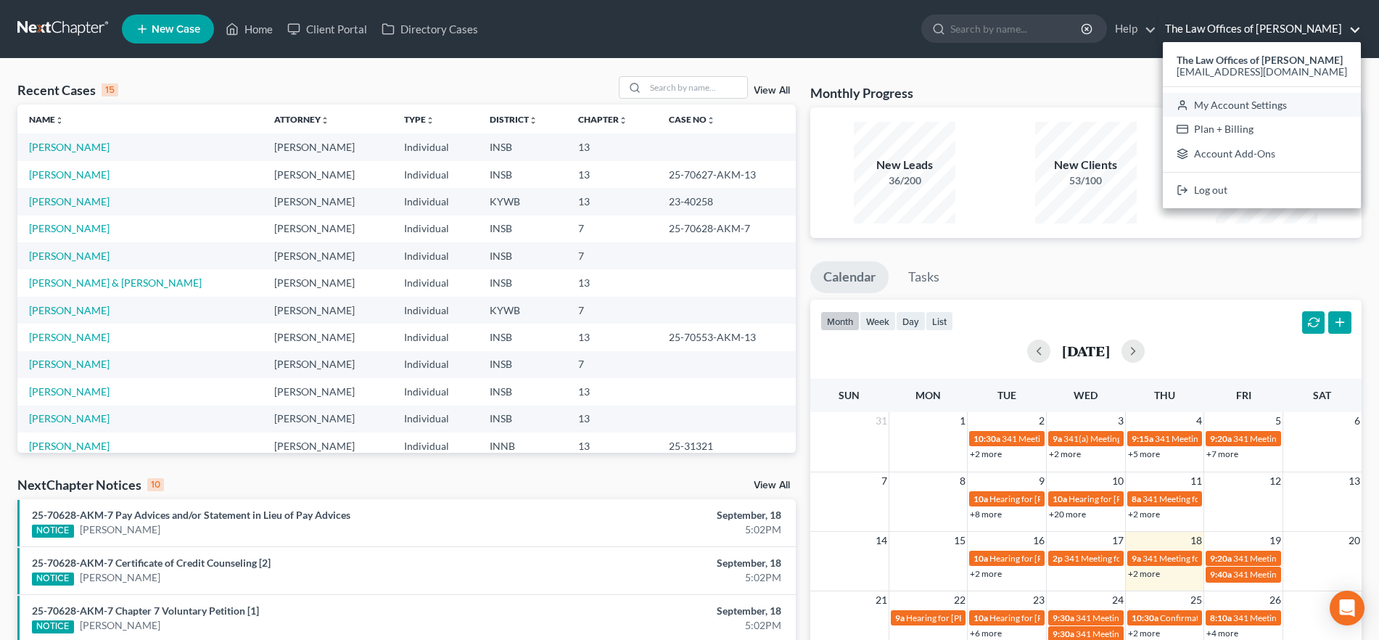
click at [1250, 100] on link "My Account Settings" at bounding box center [1262, 105] width 198 height 25
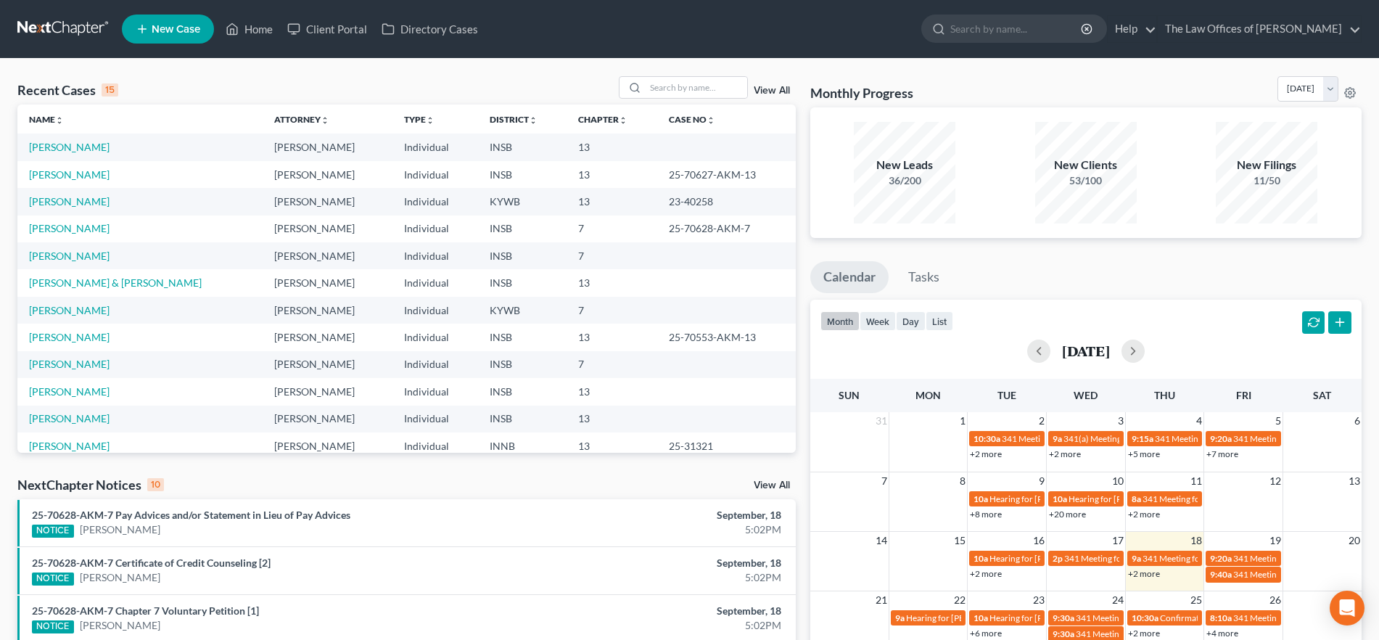
select select "28"
select select "23"
select select "15"
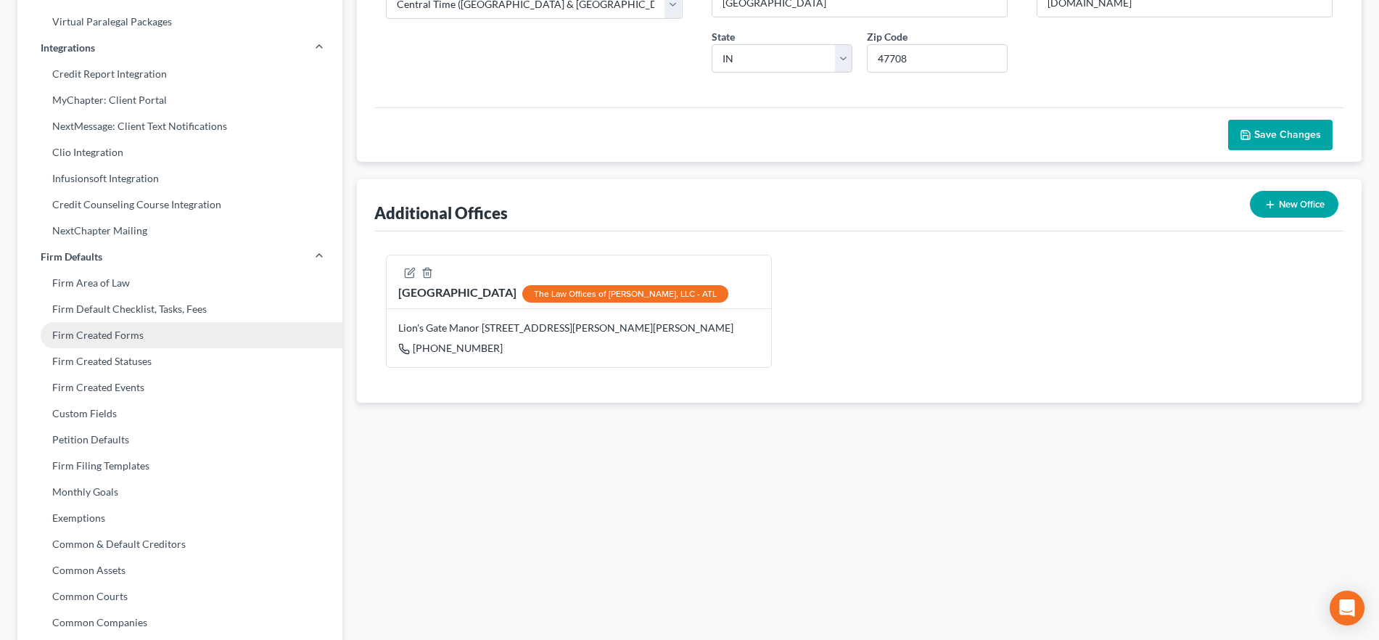
scroll to position [329, 0]
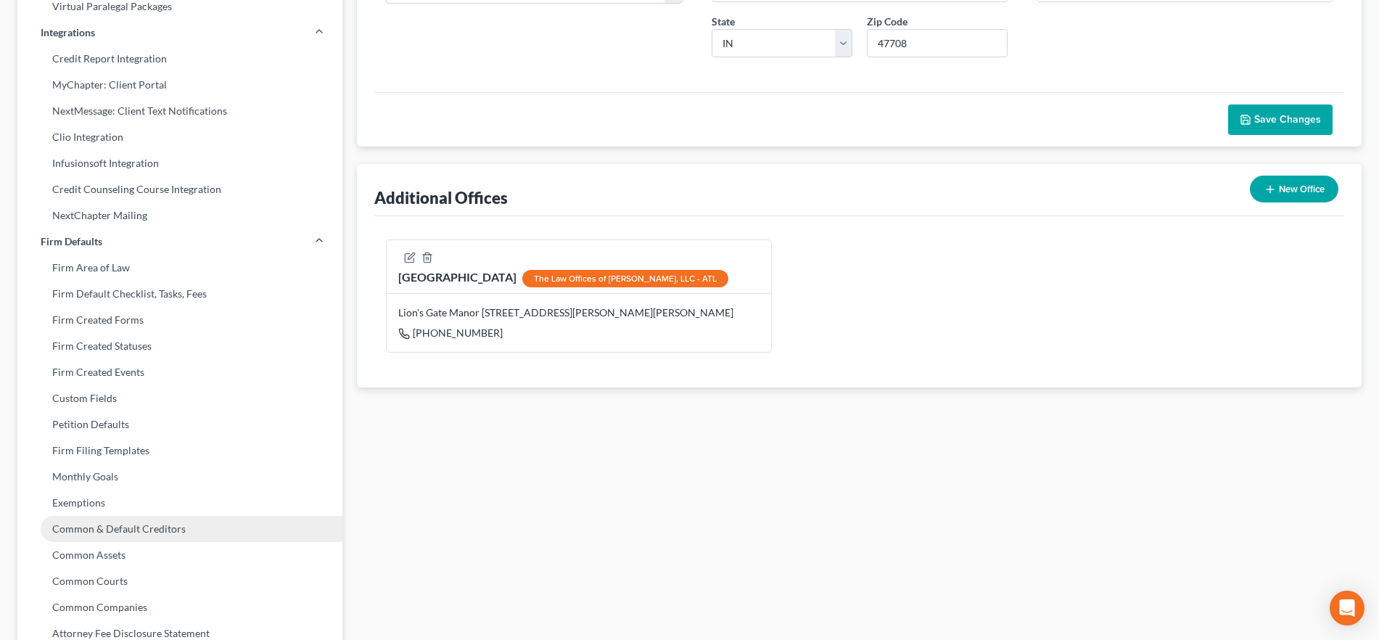
click at [165, 524] on link "Common & Default Creditors" at bounding box center [179, 529] width 325 height 26
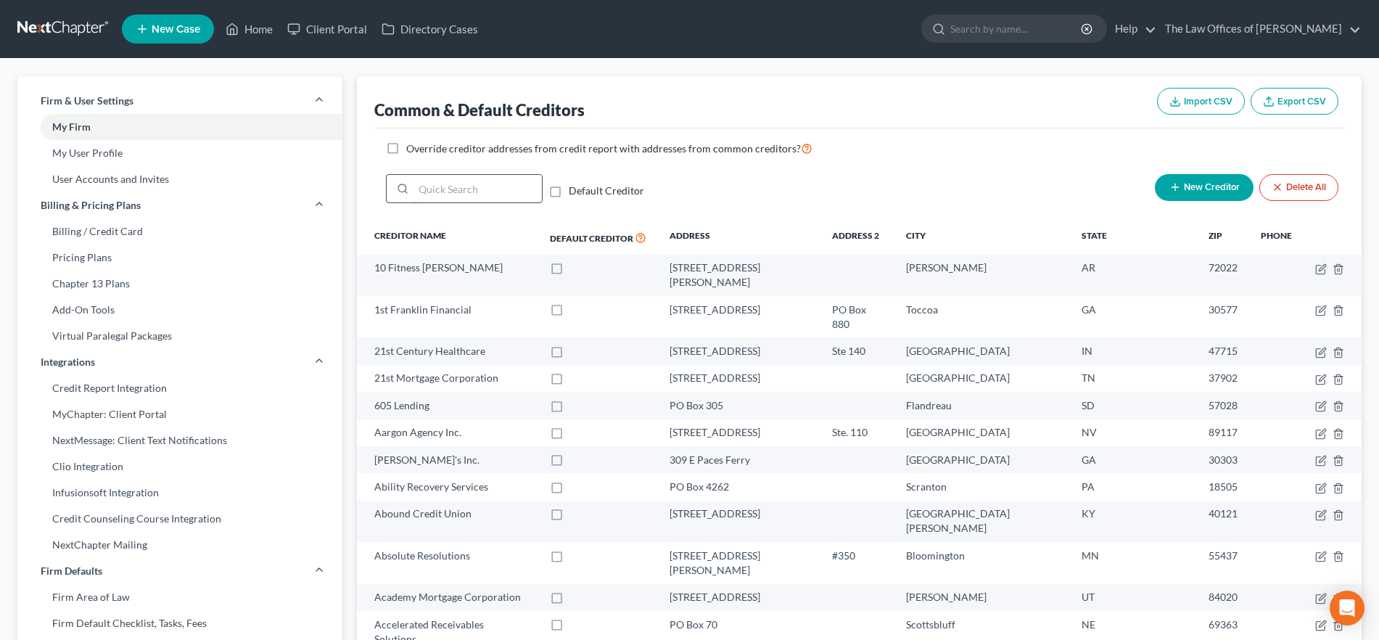
click at [477, 184] on input "search" at bounding box center [478, 189] width 128 height 28
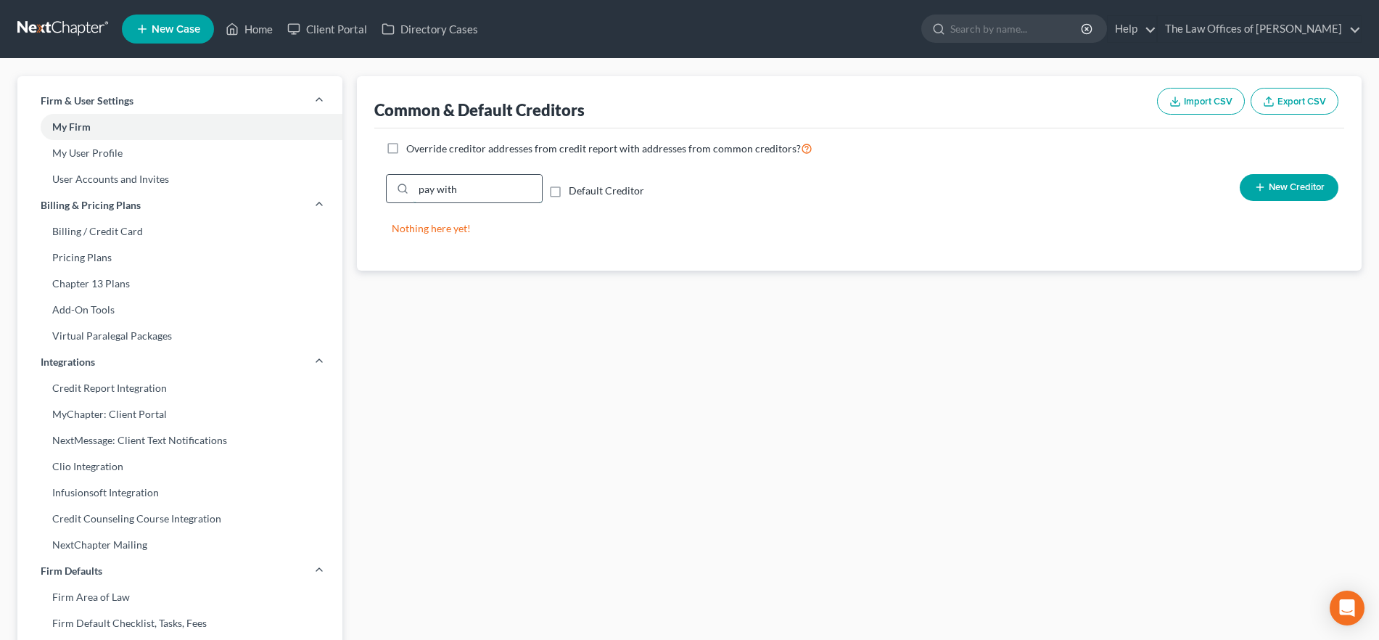
drag, startPoint x: 453, startPoint y: 188, endPoint x: 398, endPoint y: 188, distance: 55.9
click at [398, 188] on div "pay with" at bounding box center [464, 188] width 157 height 29
drag, startPoint x: 485, startPoint y: 195, endPoint x: 402, endPoint y: 192, distance: 83.5
click at [402, 192] on div "planned" at bounding box center [464, 188] width 157 height 29
drag, startPoint x: 505, startPoint y: 194, endPoint x: 414, endPoint y: 189, distance: 91.5
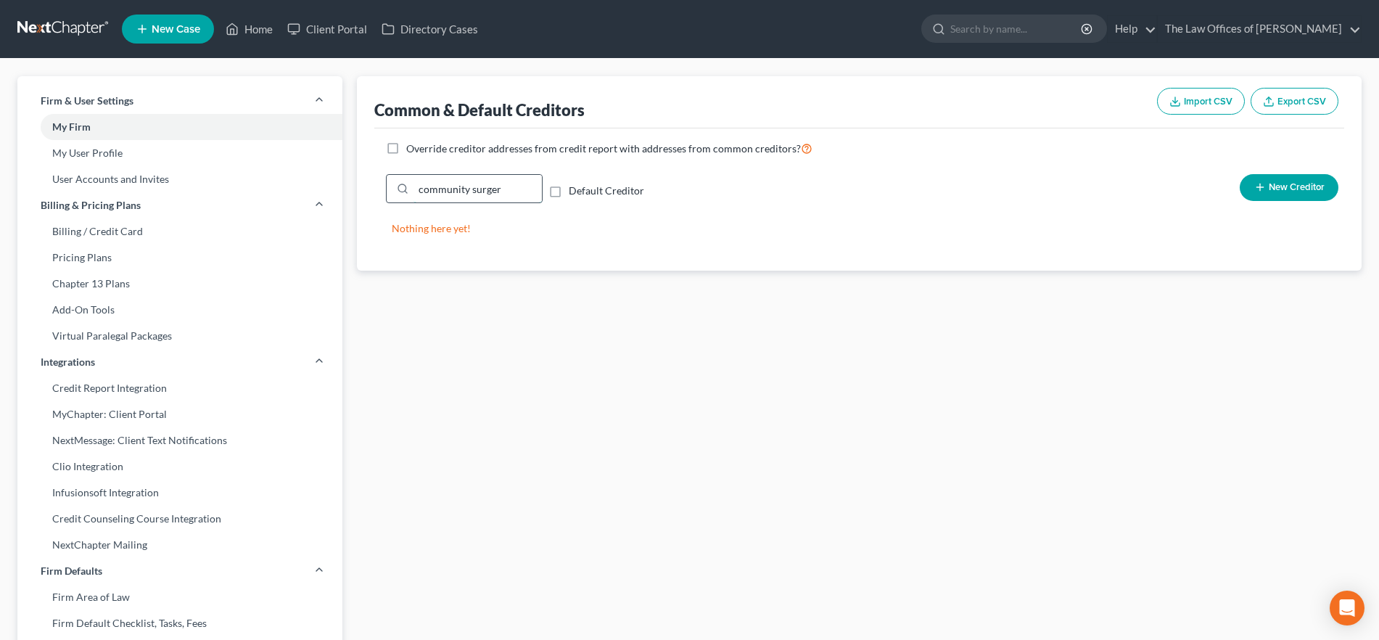
click at [414, 189] on input "community surger" at bounding box center [478, 189] width 128 height 28
type input "[PERSON_NAME]"
click at [1270, 192] on span "New Creditor" at bounding box center [1297, 188] width 56 height 12
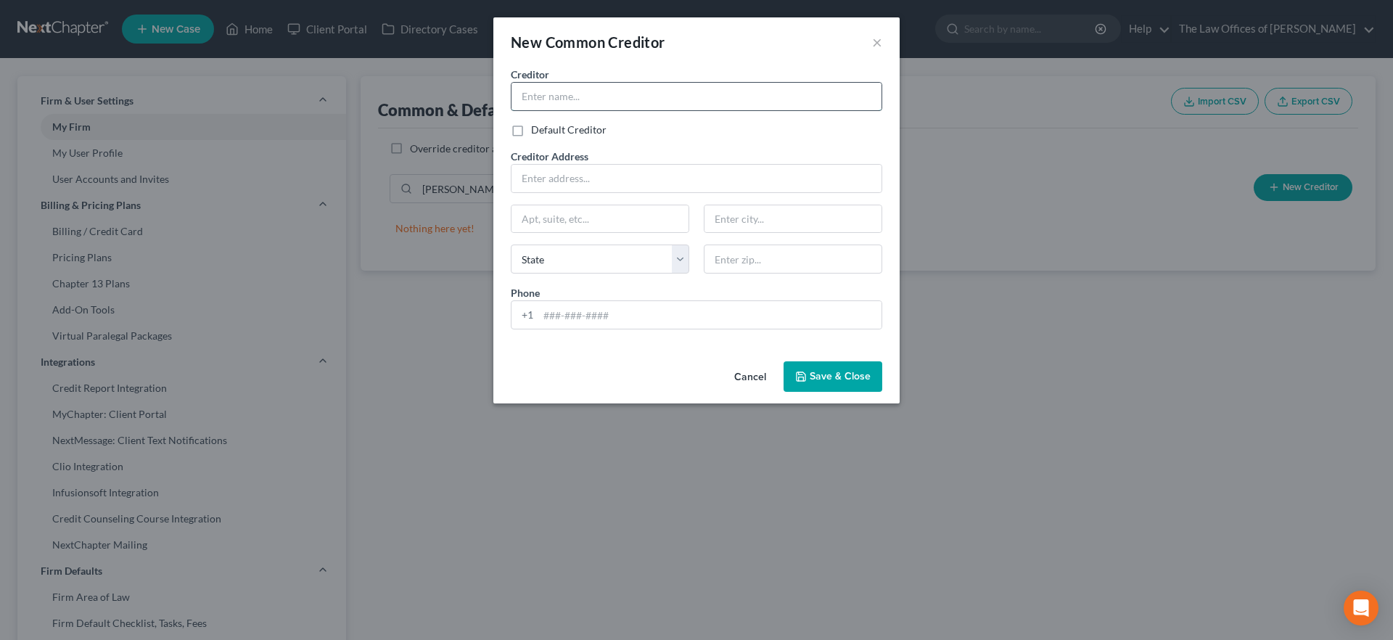
click at [543, 94] on input "text" at bounding box center [696, 97] width 370 height 28
type input "[PERSON_NAME] Network Systems, LLC"
type input "[STREET_ADDRESS]"
type input "20876"
click at [618, 340] on div "Creditor * [PERSON_NAME] Network Systems, LLC Default Creditor Creditor Address…" at bounding box center [696, 204] width 386 height 274
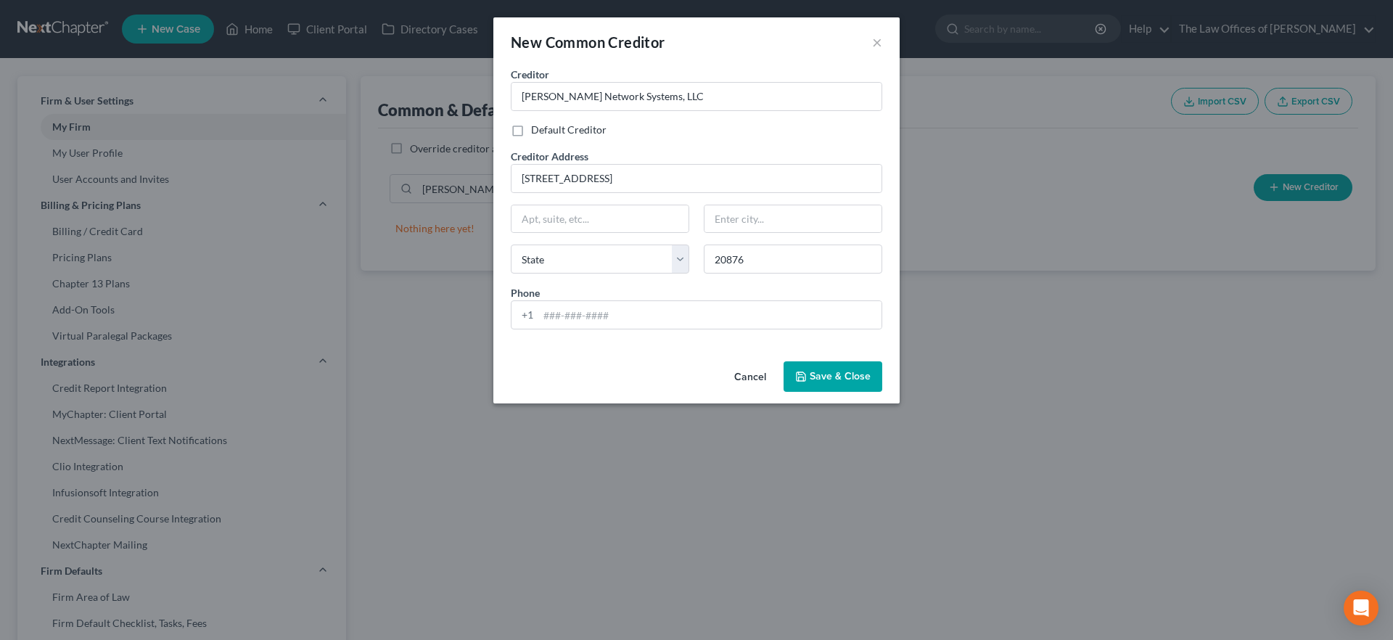
type input "[GEOGRAPHIC_DATA]"
select select "21"
click at [829, 371] on span "Save & Close" at bounding box center [840, 376] width 61 height 12
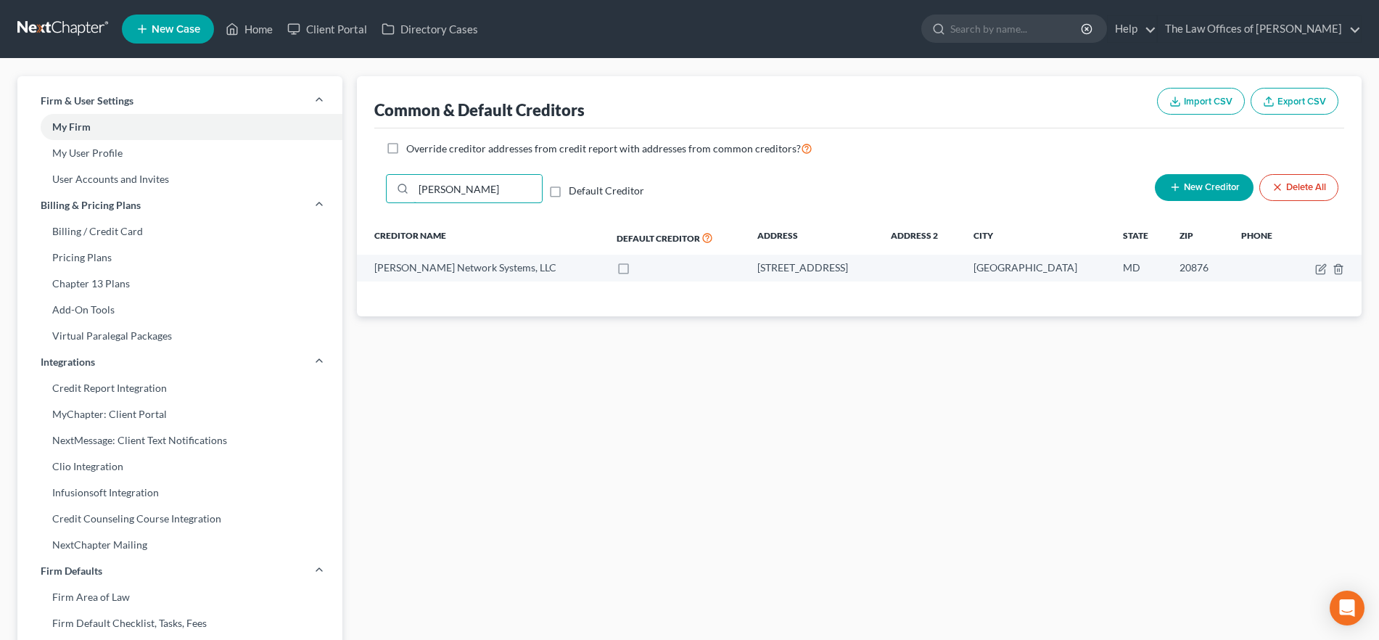
drag, startPoint x: 470, startPoint y: 184, endPoint x: 385, endPoint y: 192, distance: 85.2
click at [385, 192] on div "[PERSON_NAME] Default Creditor New Creditor Delete All" at bounding box center [859, 194] width 970 height 53
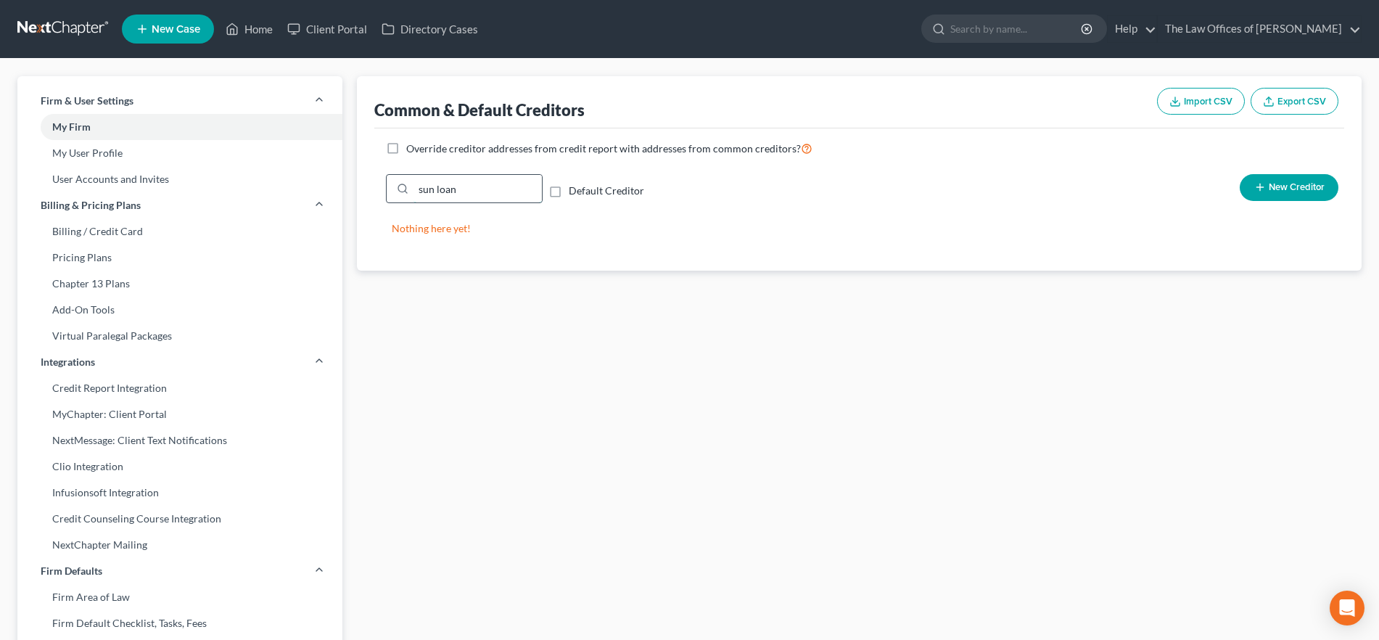
click at [414, 195] on input "sun loan" at bounding box center [478, 189] width 128 height 28
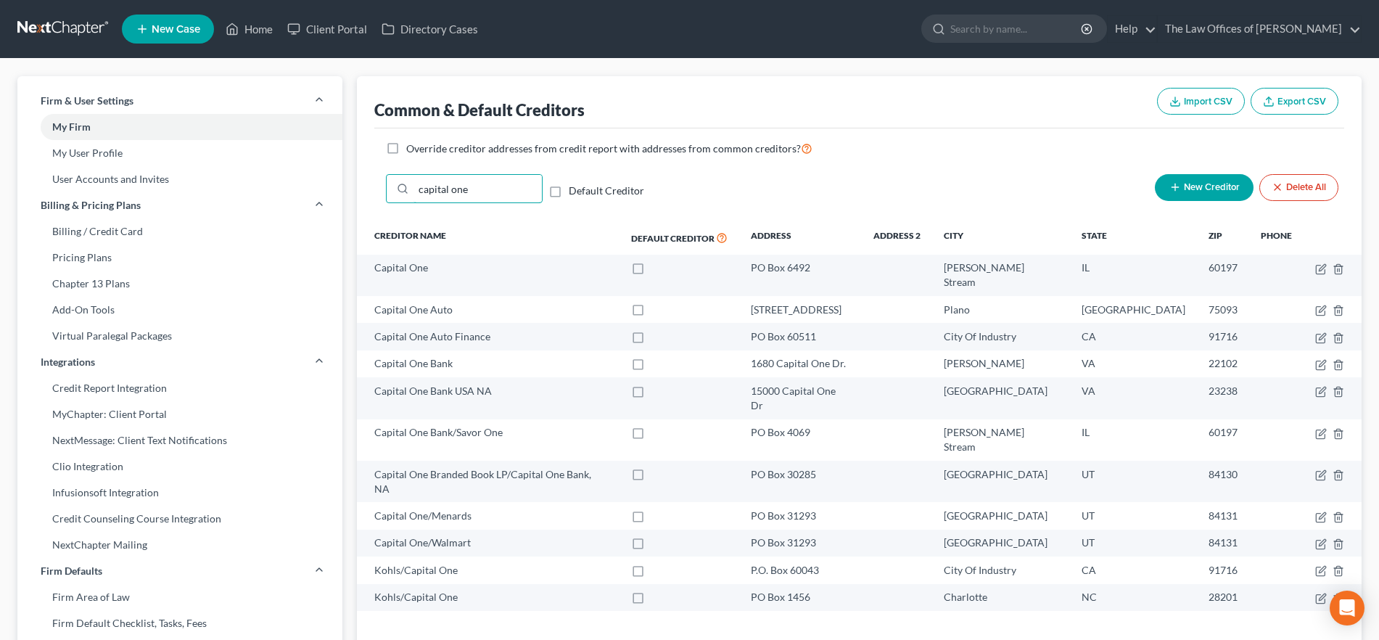
drag, startPoint x: 494, startPoint y: 188, endPoint x: 371, endPoint y: 195, distance: 122.8
click at [371, 195] on div "Common & Default Creditors Import CSV Export CSV Override creditor addresses fr…" at bounding box center [859, 361] width 1005 height 570
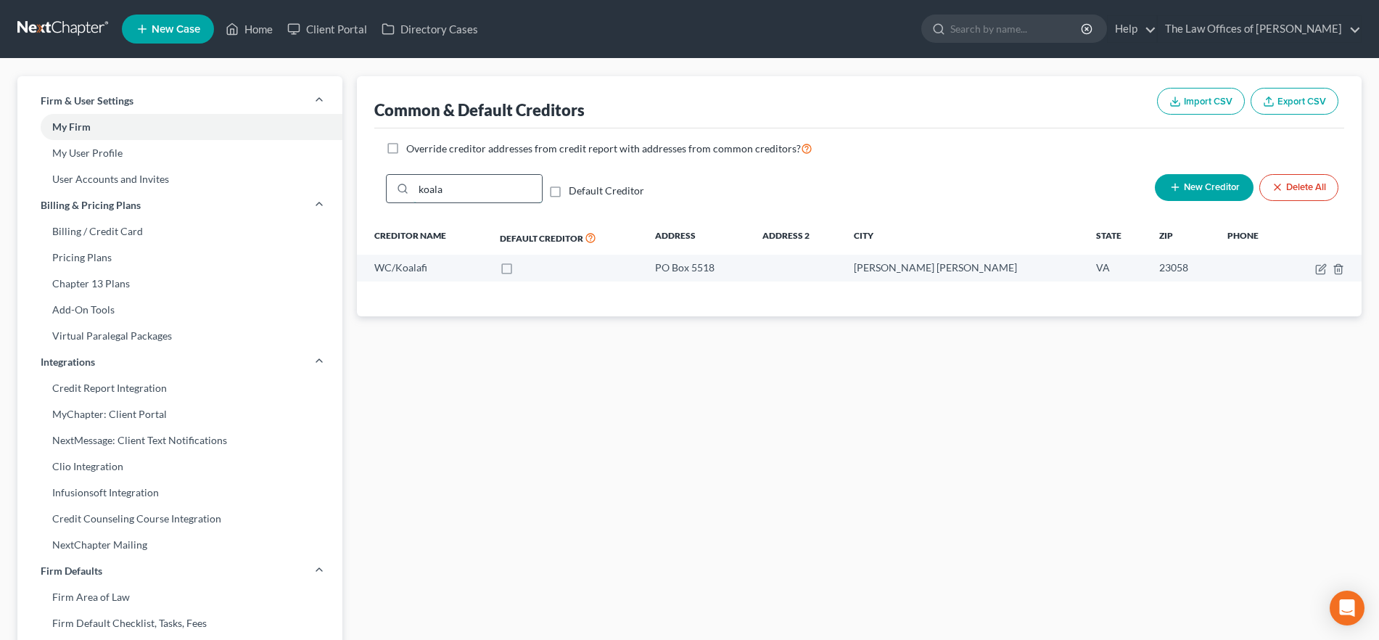
drag, startPoint x: 467, startPoint y: 185, endPoint x: 407, endPoint y: 196, distance: 61.2
click at [407, 196] on div "koala" at bounding box center [464, 188] width 157 height 29
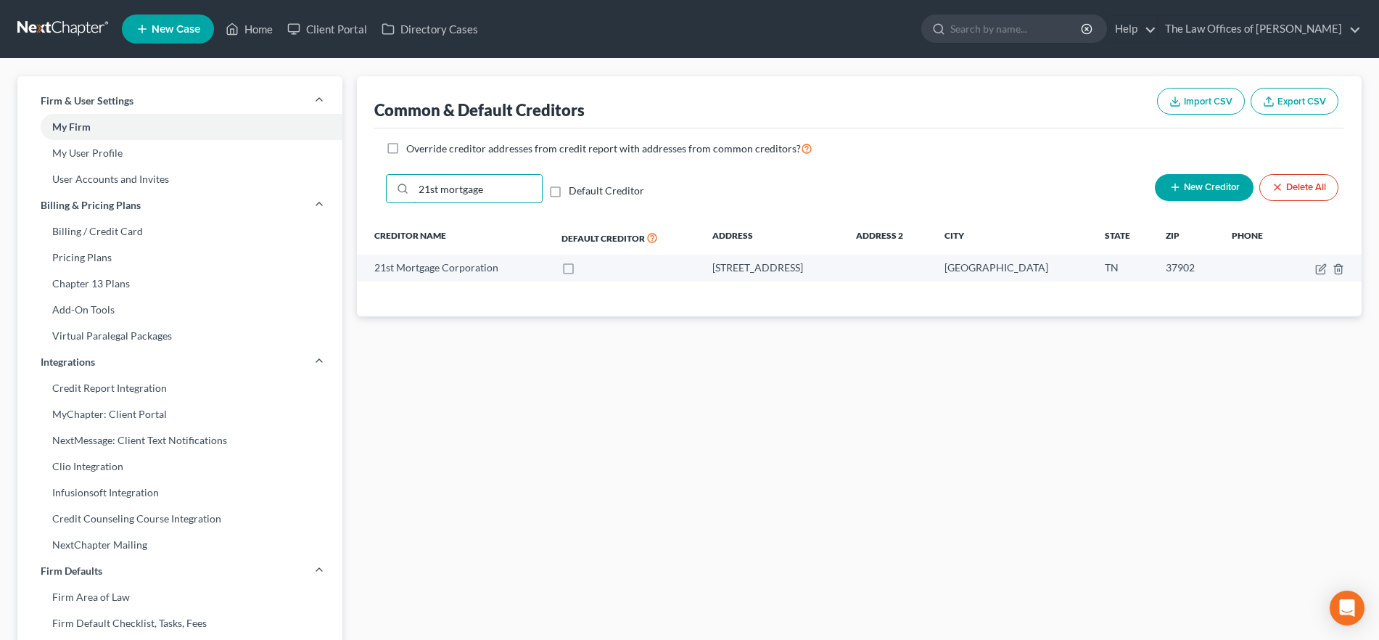
drag, startPoint x: 506, startPoint y: 184, endPoint x: 377, endPoint y: 186, distance: 129.2
click at [374, 185] on div "Common & Default Creditors Import CSV Export CSV Override creditor addresses fr…" at bounding box center [859, 196] width 1005 height 240
drag, startPoint x: 440, startPoint y: 184, endPoint x: 316, endPoint y: 186, distance: 123.4
click at [316, 184] on div "Firm & User Settings My Firm My User Profile User Accounts and Invites Billing …" at bounding box center [689, 566] width 1359 height 981
click at [509, 186] on input "moneylion" at bounding box center [478, 189] width 128 height 28
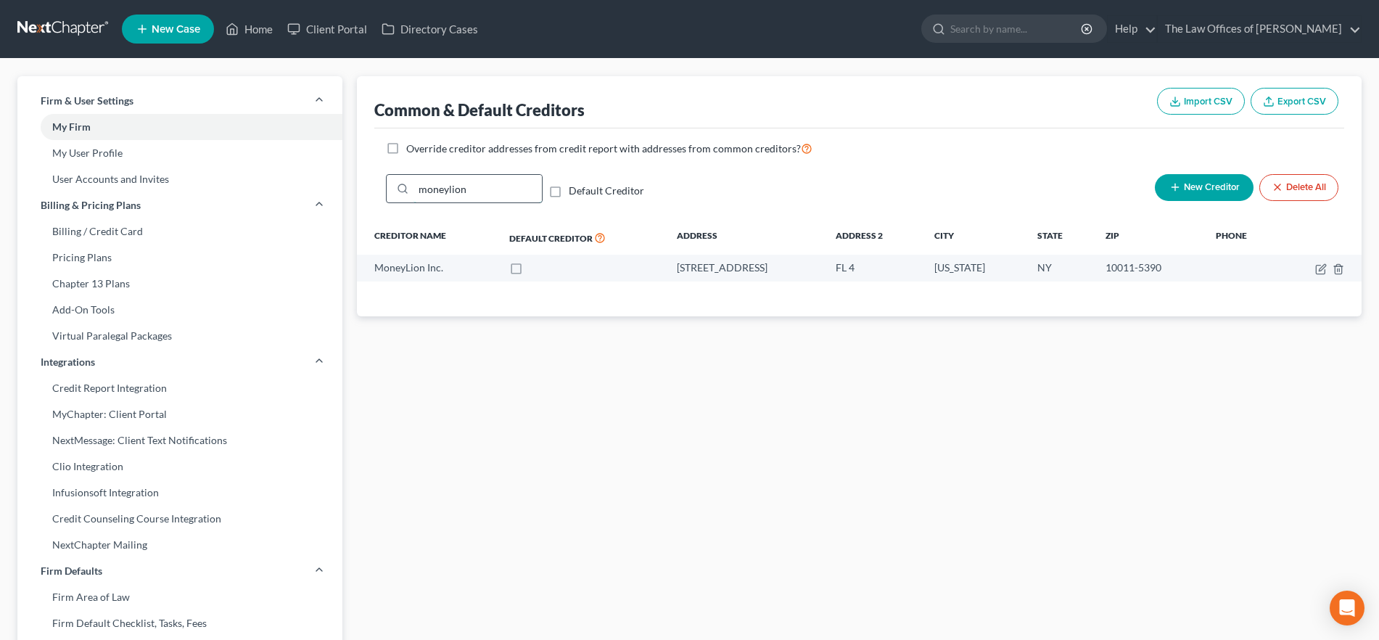
drag, startPoint x: 434, startPoint y: 189, endPoint x: 405, endPoint y: 189, distance: 29.0
click at [405, 189] on div "moneylion" at bounding box center [464, 188] width 157 height 29
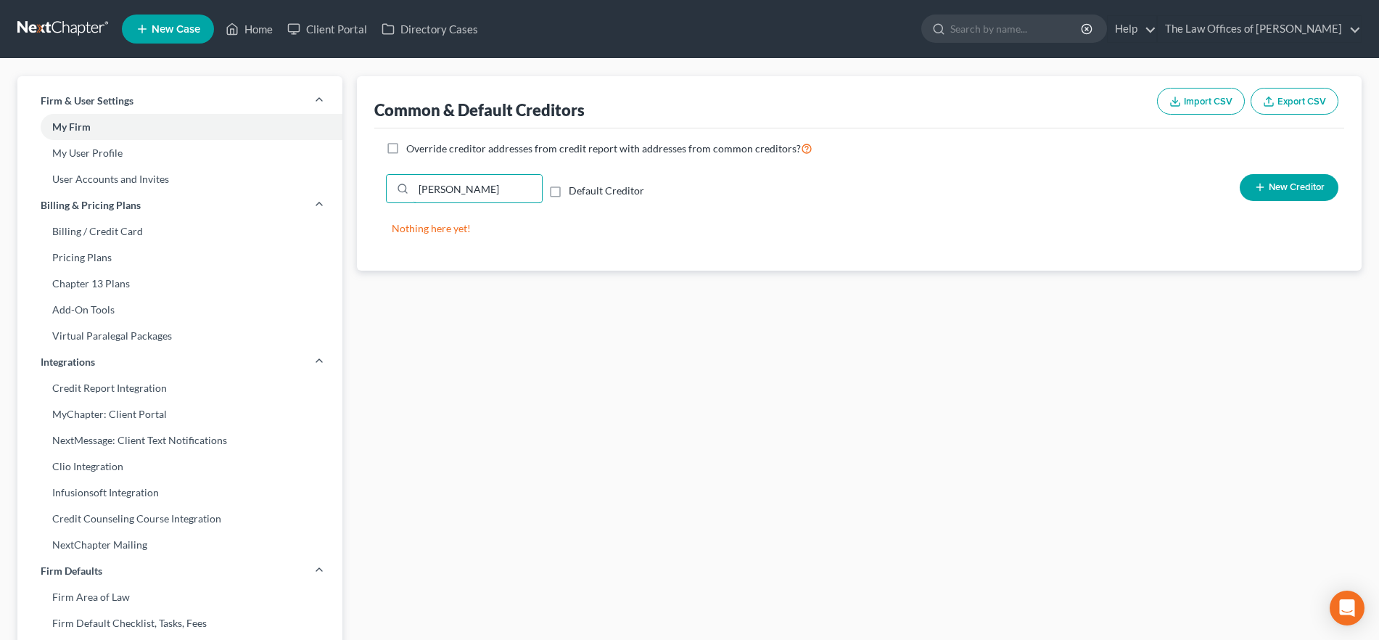
drag, startPoint x: 500, startPoint y: 192, endPoint x: 374, endPoint y: 192, distance: 126.2
click at [374, 192] on div "Common & Default Creditors Import CSV Export CSV Override creditor addresses fr…" at bounding box center [859, 173] width 1005 height 194
type input "prestige"
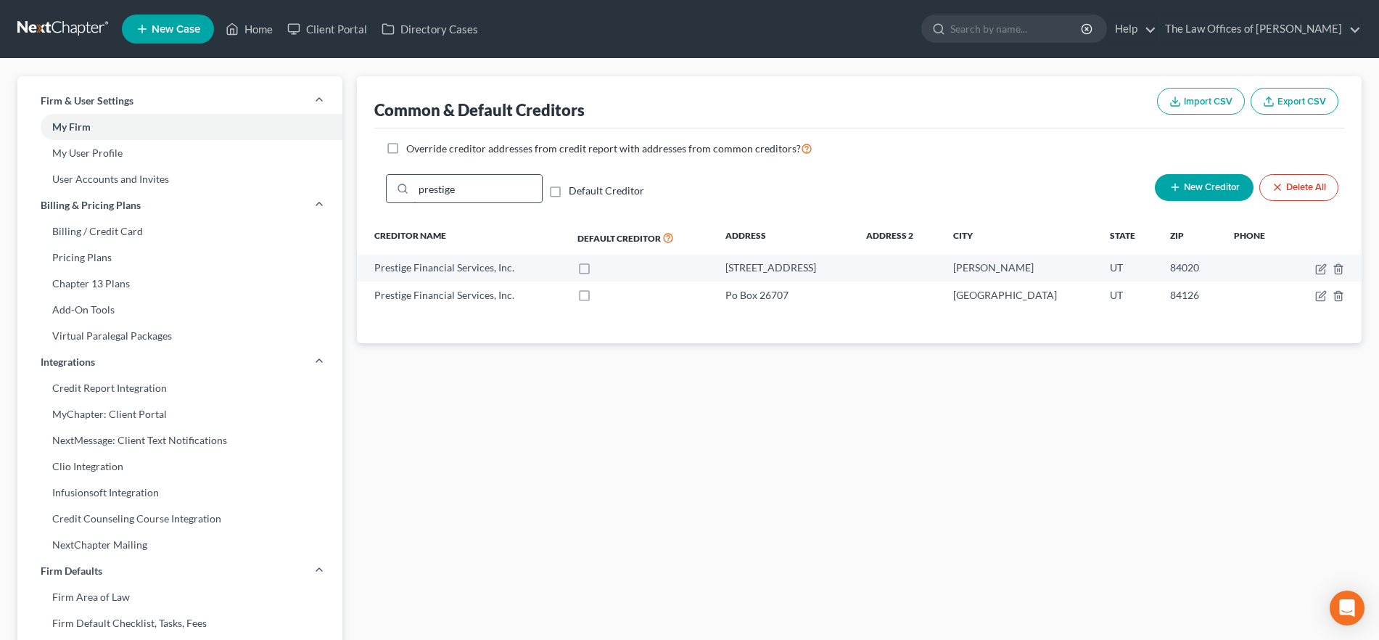
drag, startPoint x: 425, startPoint y: 189, endPoint x: 387, endPoint y: 187, distance: 38.5
click at [387, 187] on div "prestige" at bounding box center [464, 188] width 157 height 29
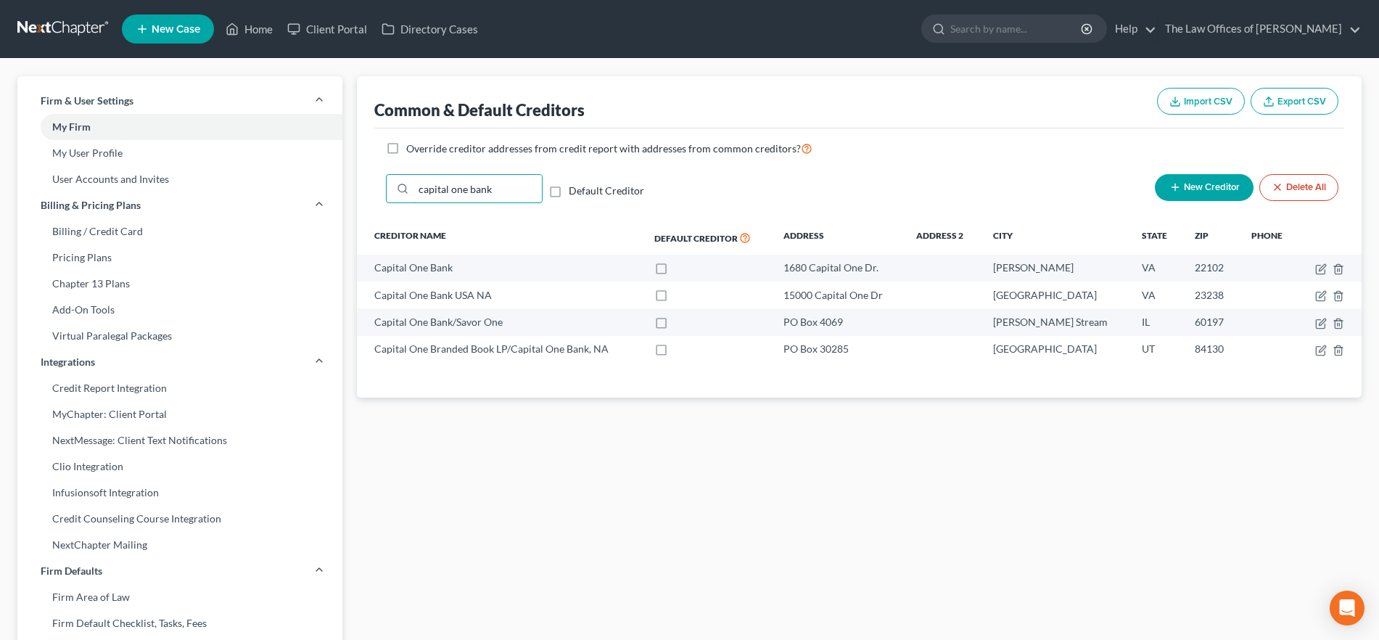
drag, startPoint x: 497, startPoint y: 186, endPoint x: 369, endPoint y: 179, distance: 127.9
click at [369, 179] on div "Common & Default Creditors Import CSV Export CSV Override creditor addresses fr…" at bounding box center [859, 236] width 1005 height 321
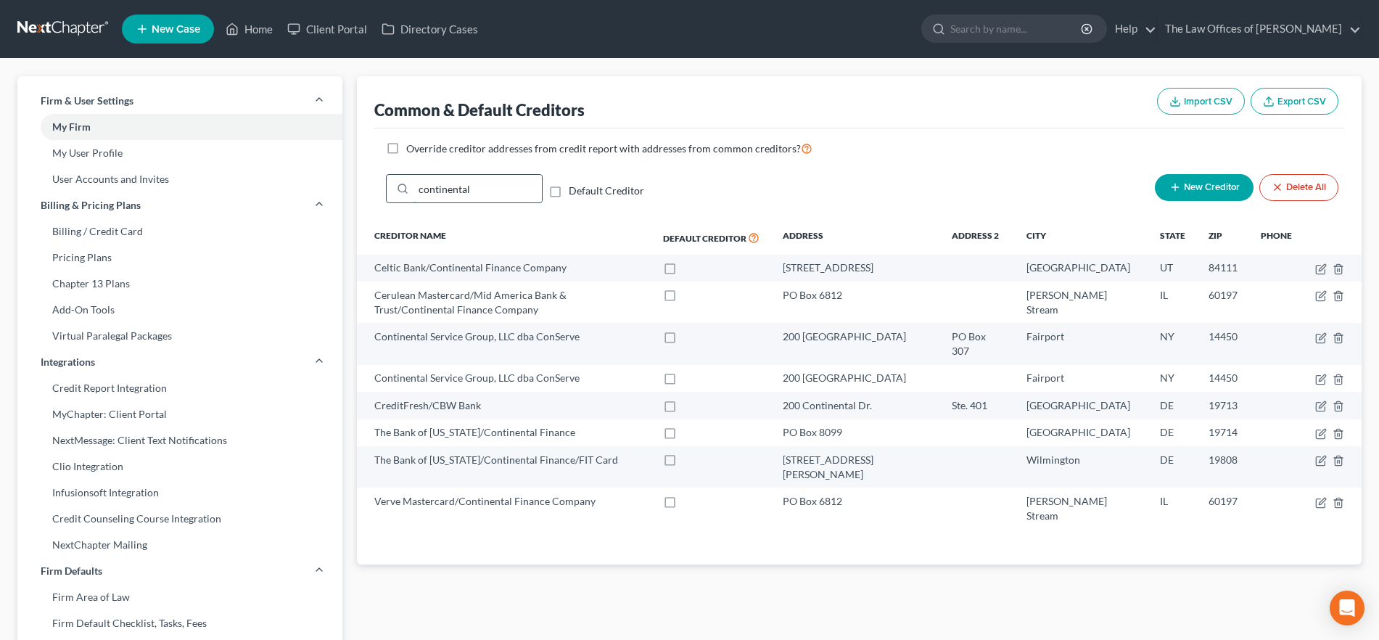
drag, startPoint x: 482, startPoint y: 189, endPoint x: 422, endPoint y: 191, distance: 61.0
click at [422, 191] on input "continental" at bounding box center [478, 189] width 128 height 28
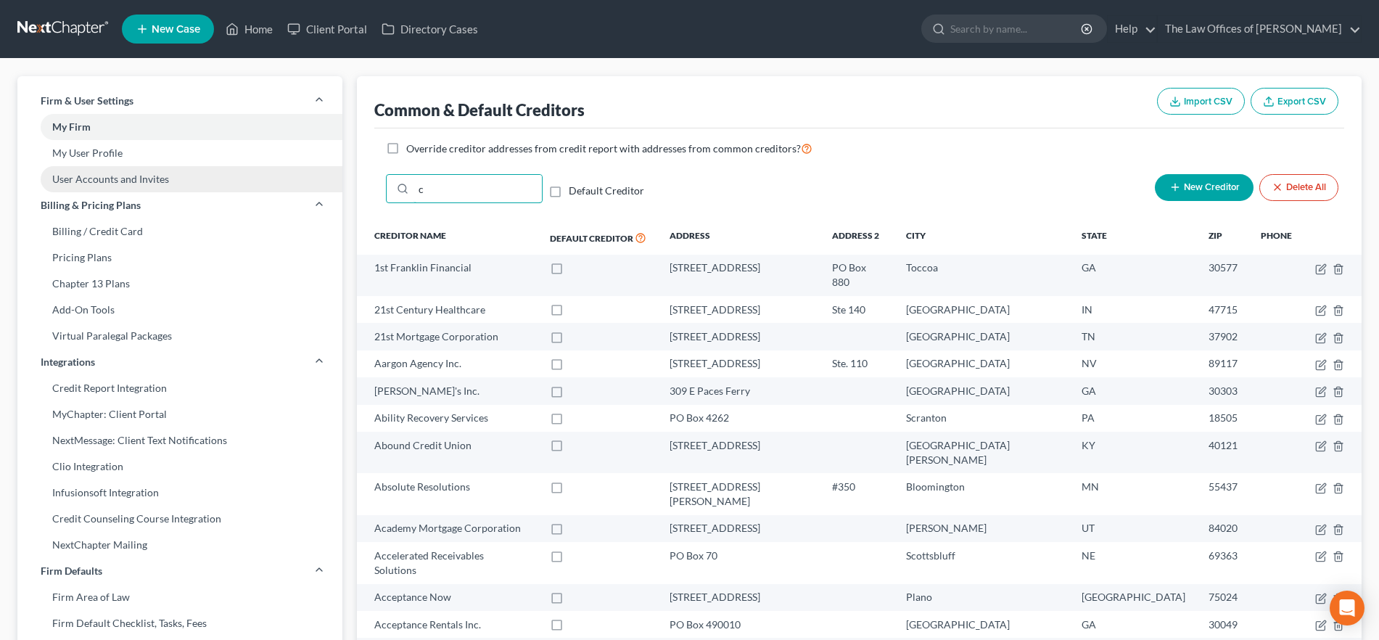
type input "c"
click at [234, 24] on icon at bounding box center [233, 29] width 10 height 11
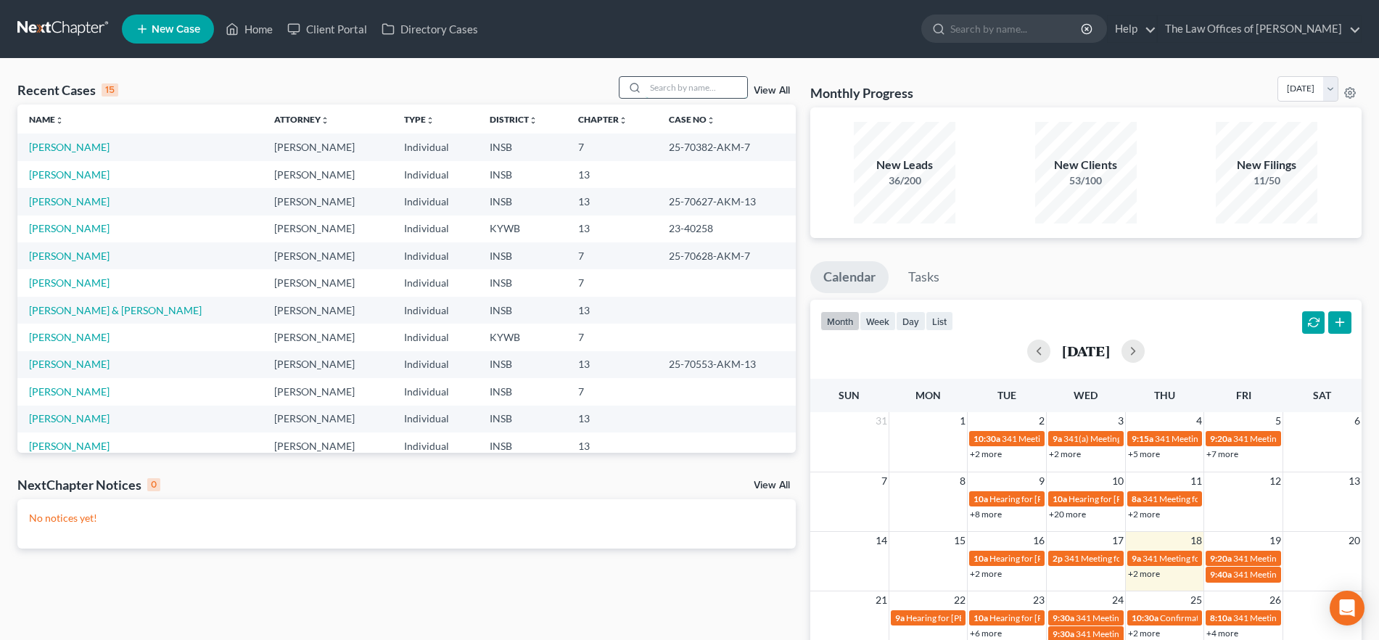
click at [657, 86] on input "search" at bounding box center [697, 87] width 102 height 21
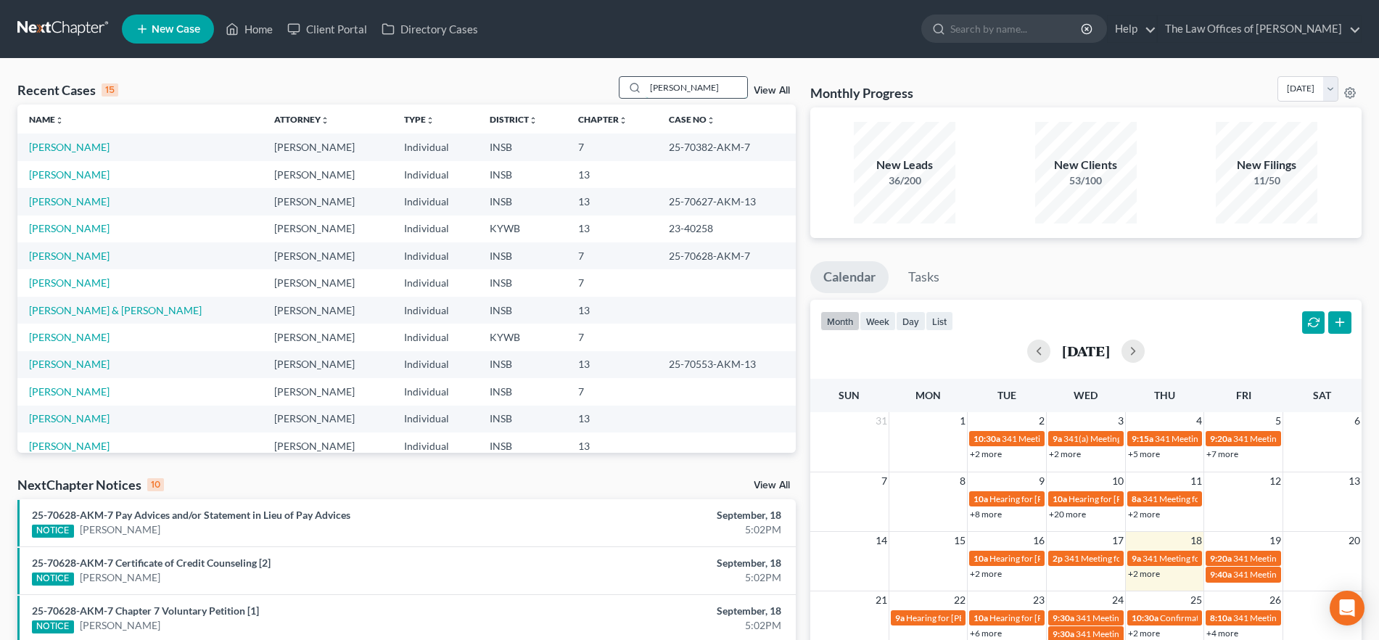
type input "[PERSON_NAME]"
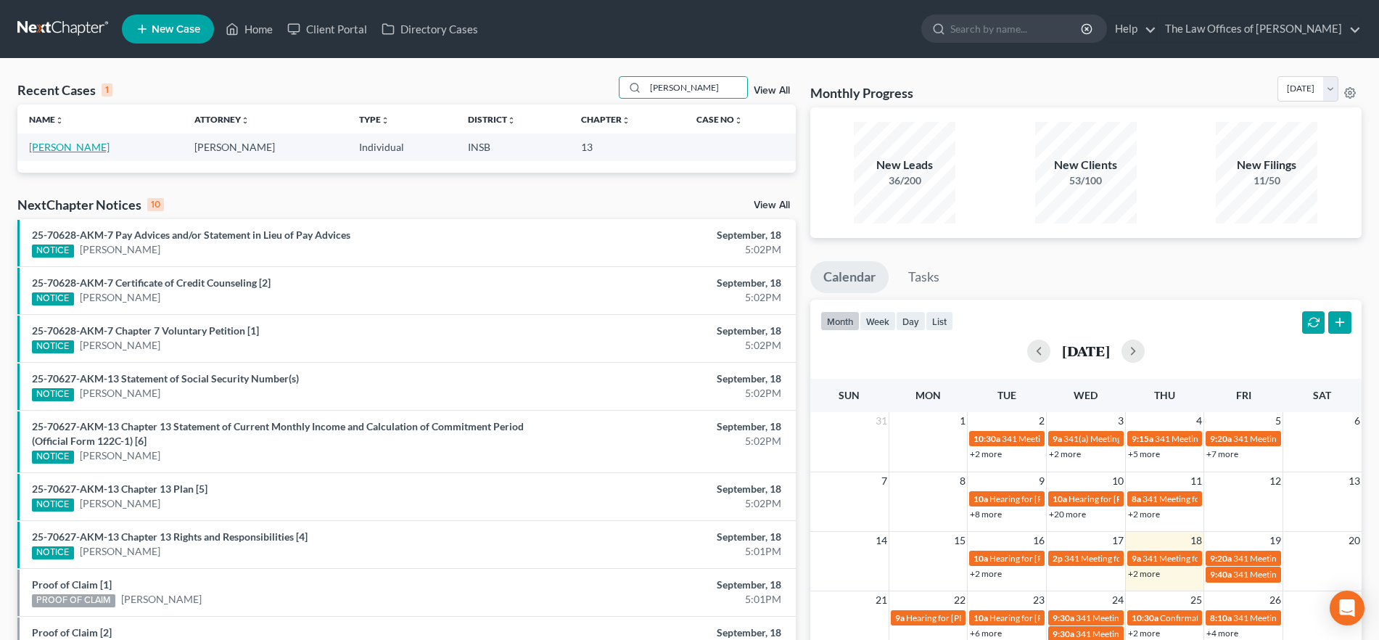
click at [67, 146] on link "[PERSON_NAME]" at bounding box center [69, 147] width 81 height 12
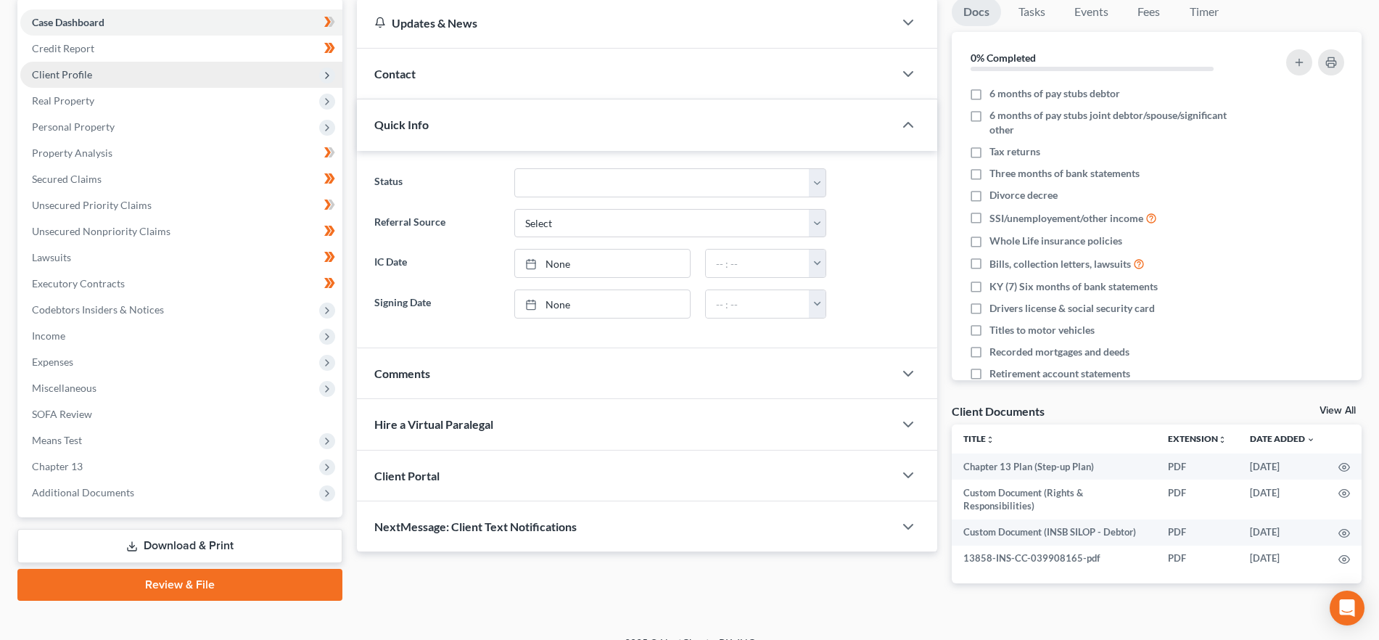
scroll to position [163, 0]
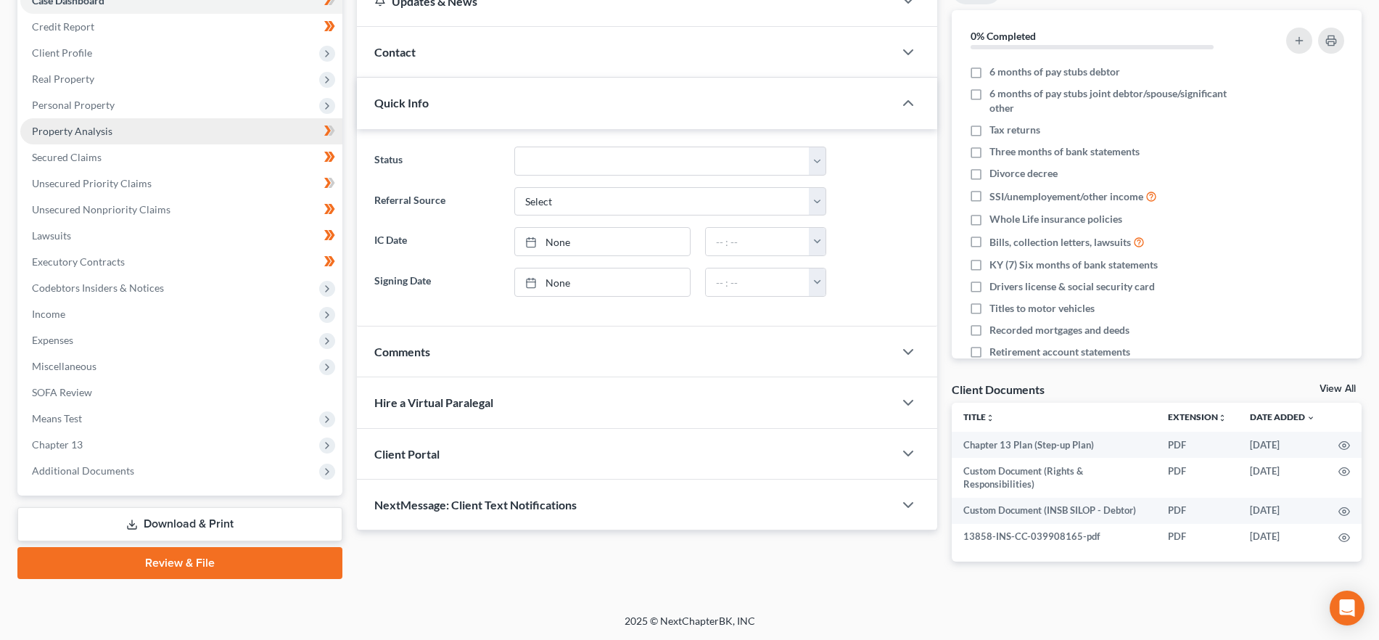
click at [106, 135] on span "Property Analysis" at bounding box center [72, 131] width 81 height 12
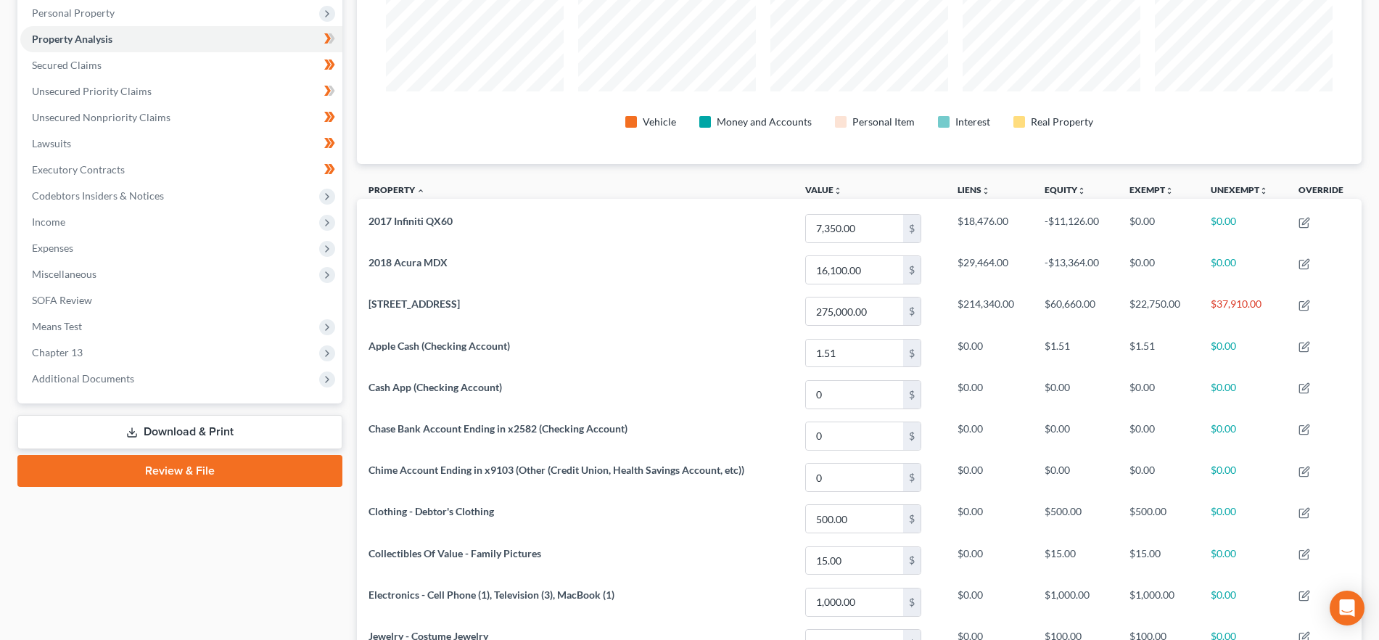
scroll to position [279, 0]
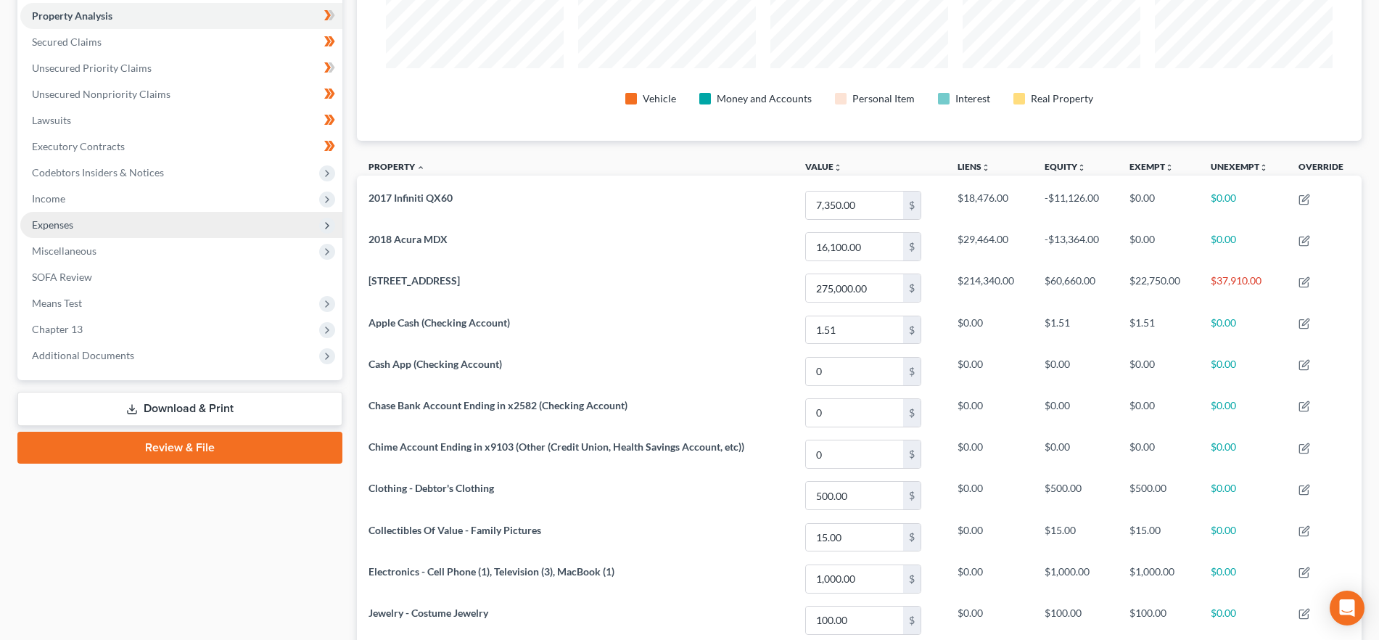
click at [165, 222] on span "Expenses" at bounding box center [181, 225] width 322 height 26
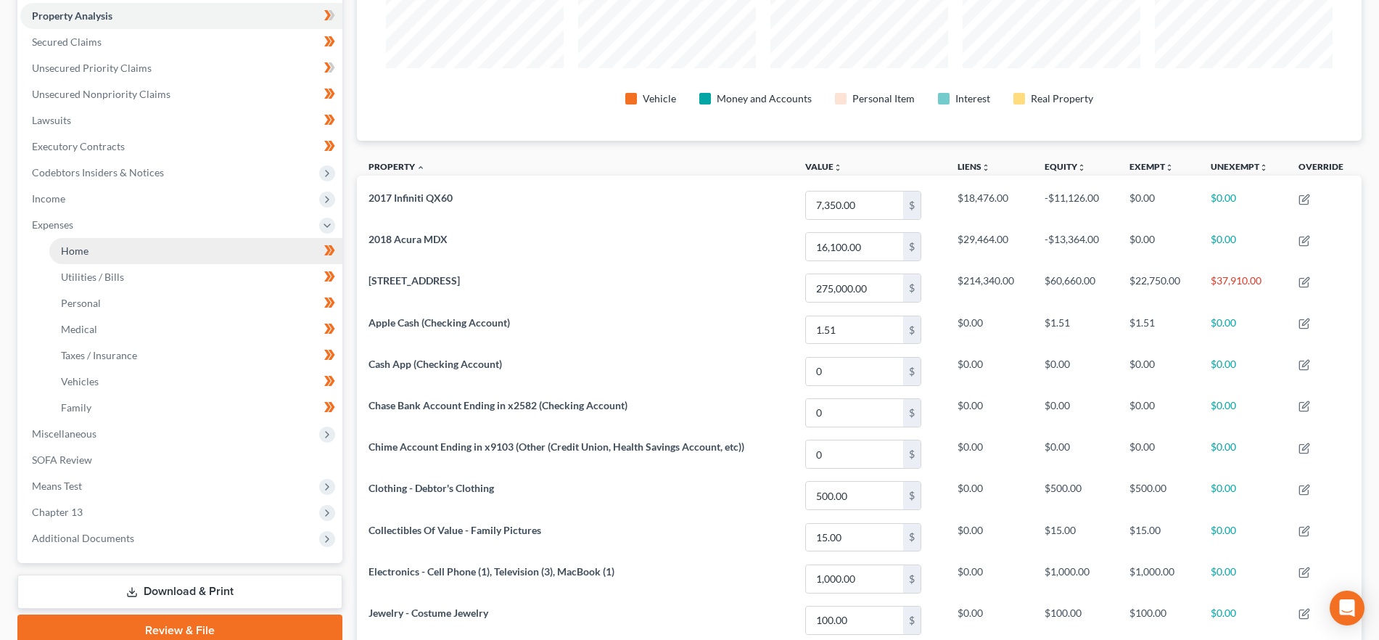
click at [157, 253] on link "Home" at bounding box center [195, 251] width 293 height 26
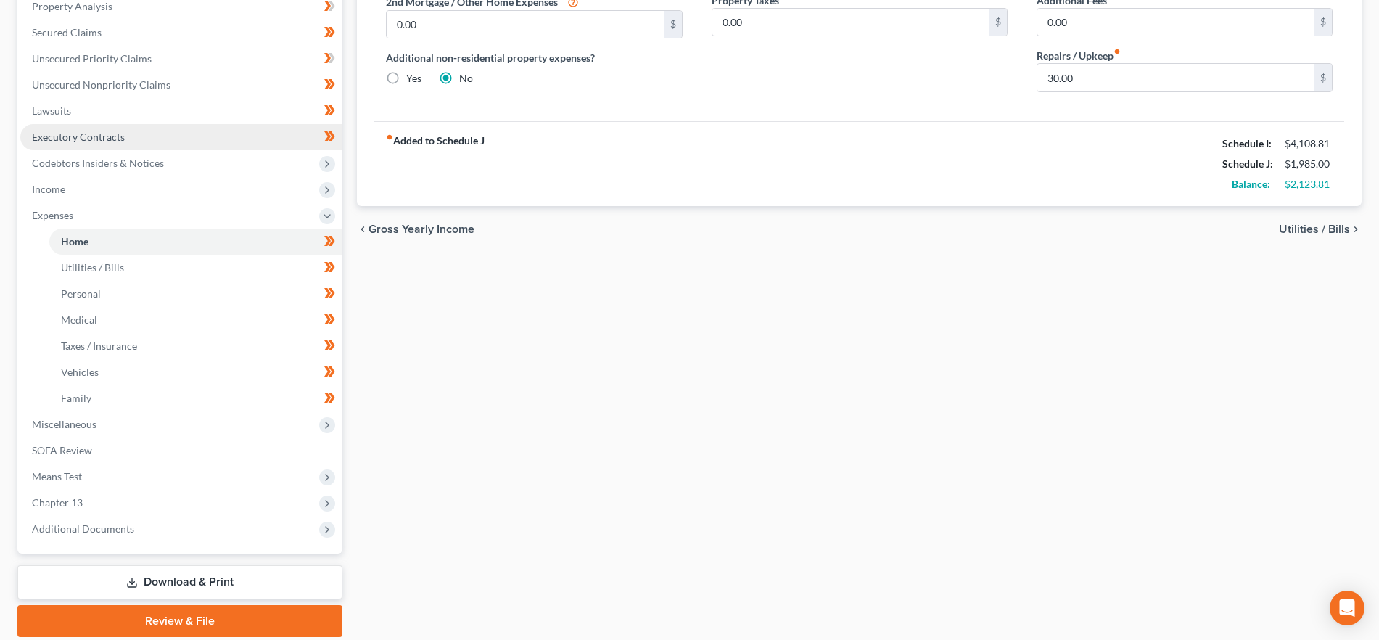
scroll to position [340, 0]
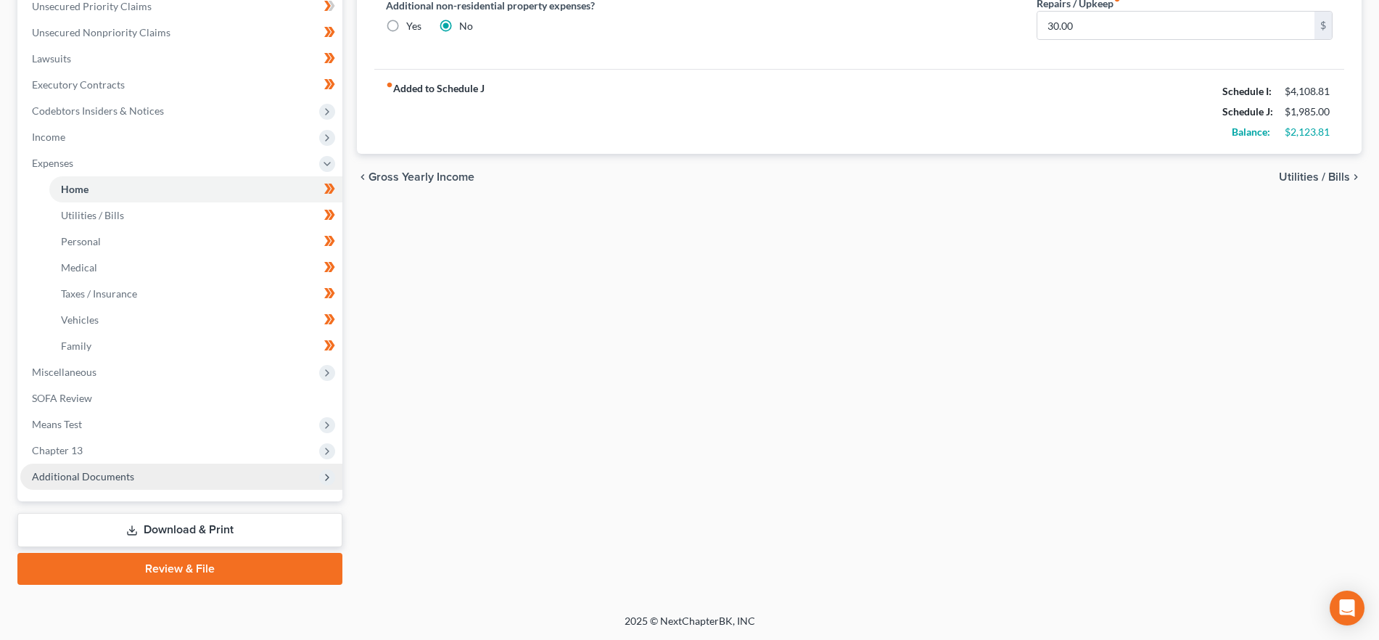
click at [154, 472] on span "Additional Documents" at bounding box center [181, 477] width 322 height 26
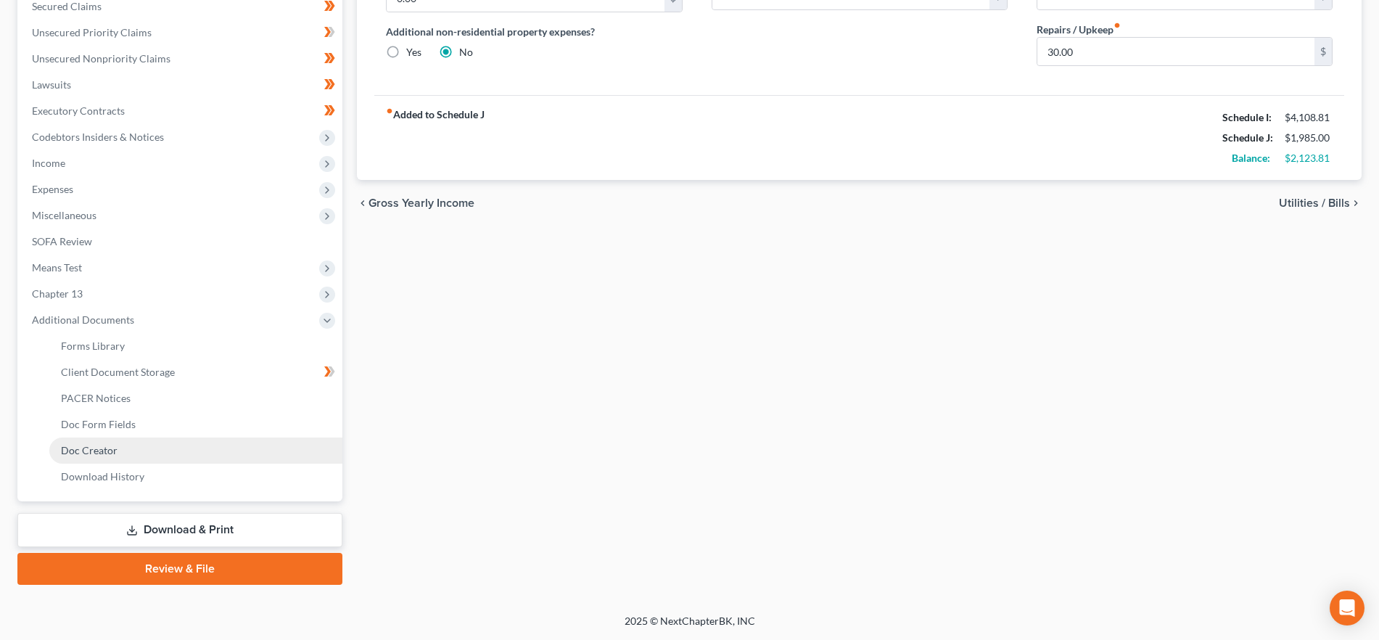
scroll to position [314, 0]
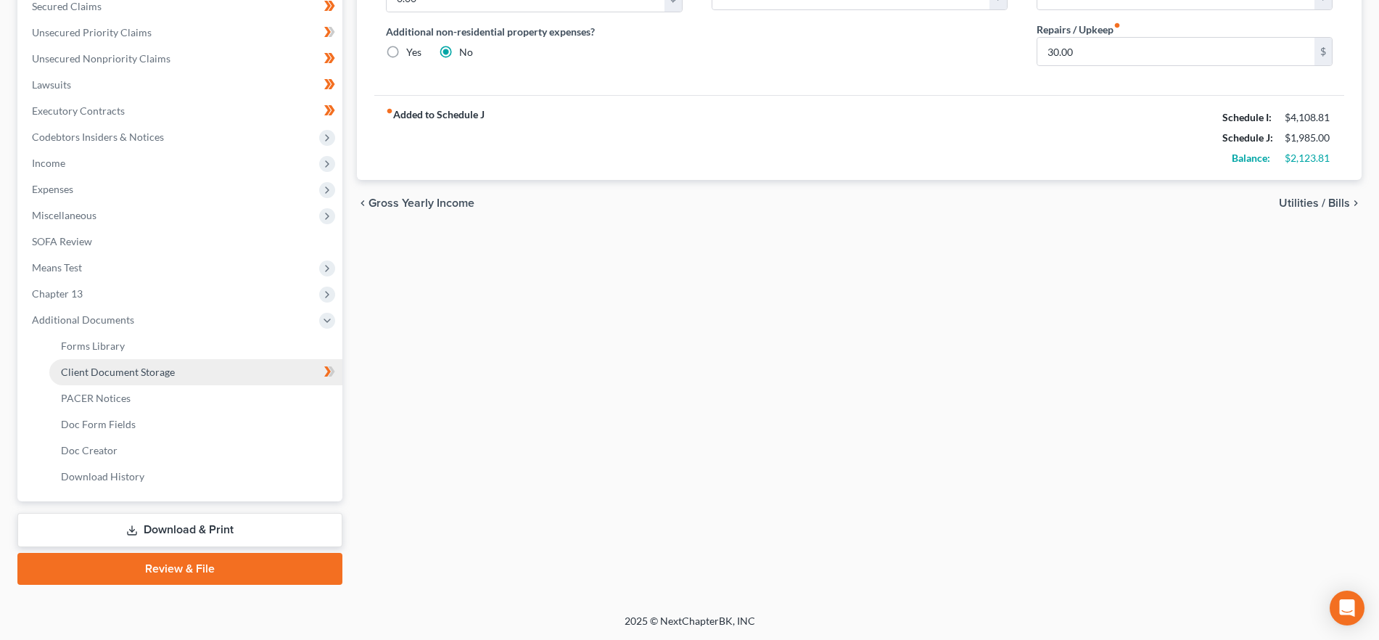
click at [194, 377] on link "Client Document Storage" at bounding box center [195, 372] width 293 height 26
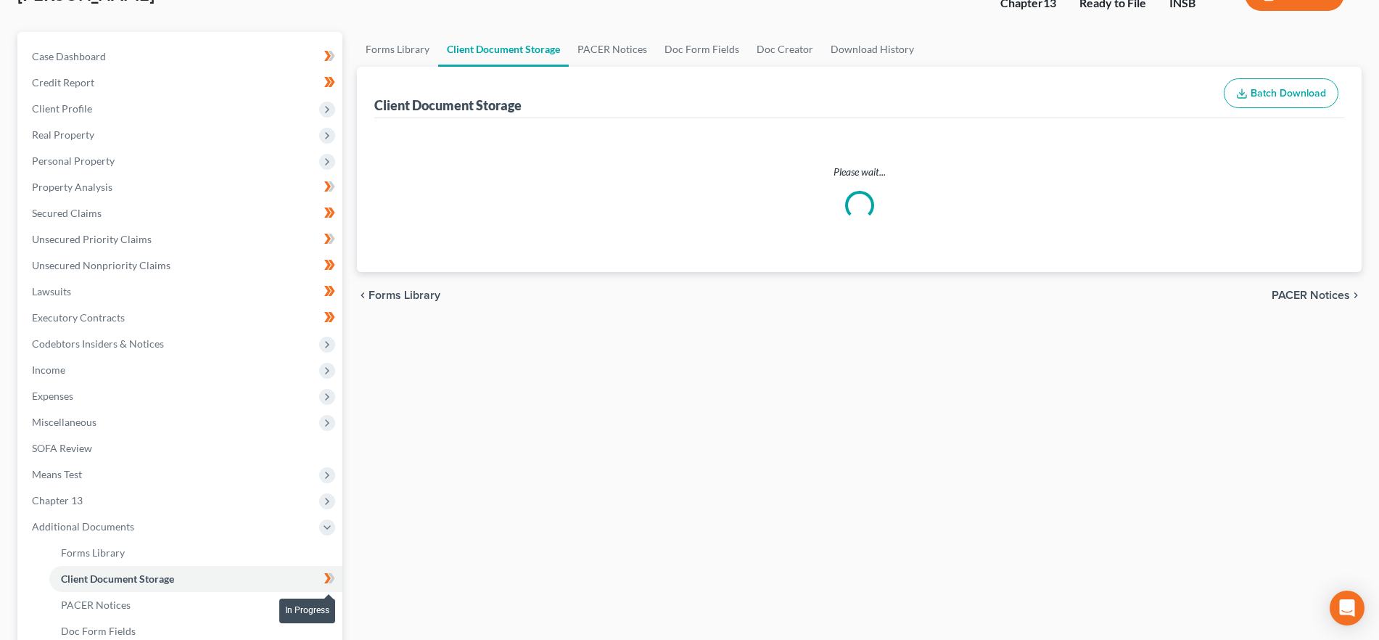
select select "9"
select select "15"
select select "18"
select select "6"
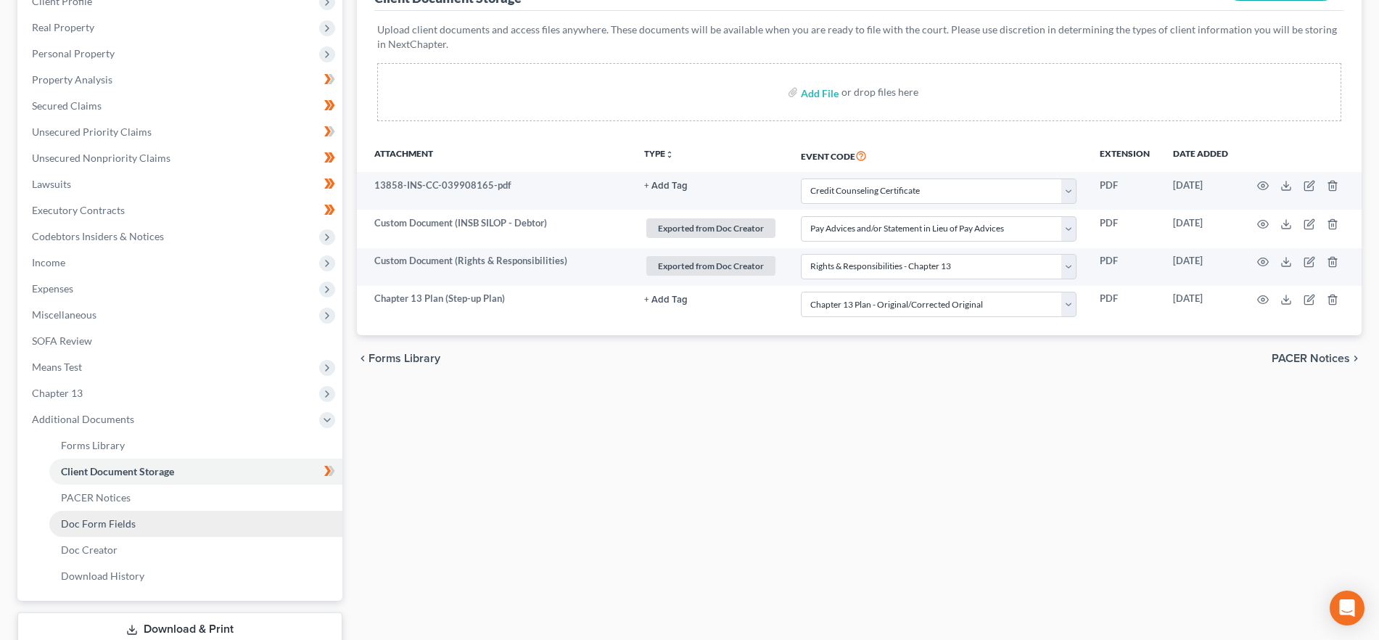
scroll to position [314, 0]
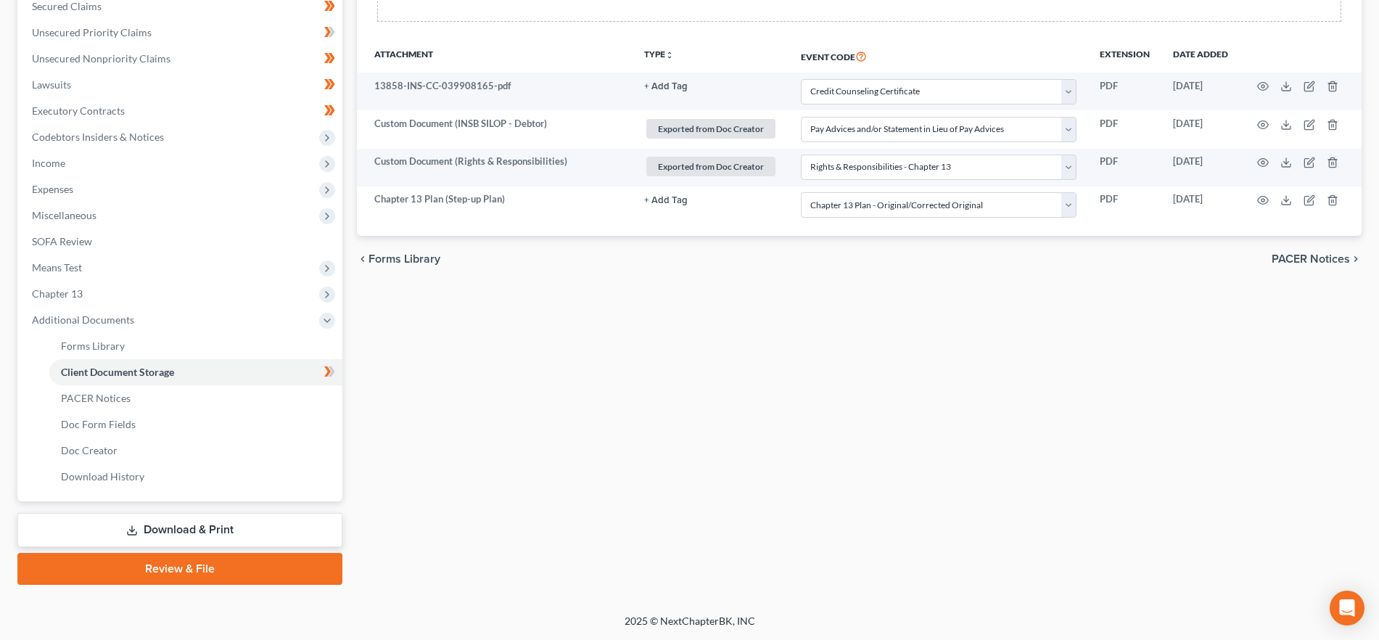
click at [182, 564] on link "Review & File" at bounding box center [179, 569] width 325 height 32
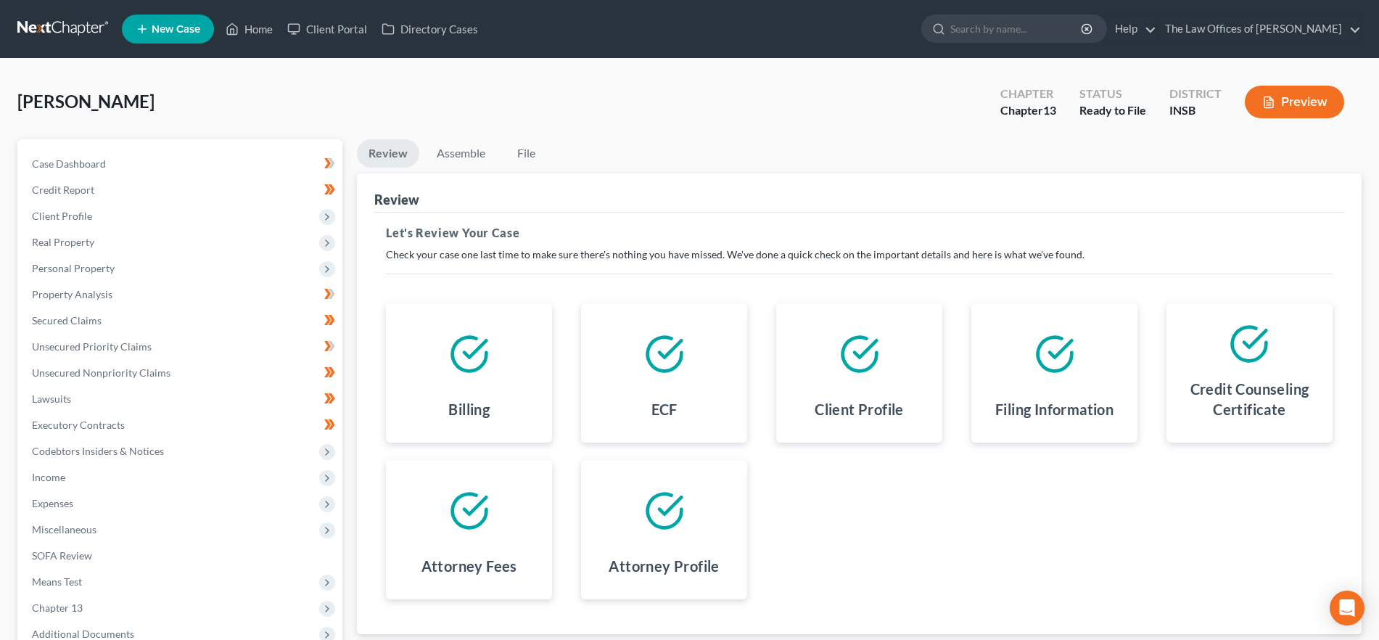
scroll to position [157, 0]
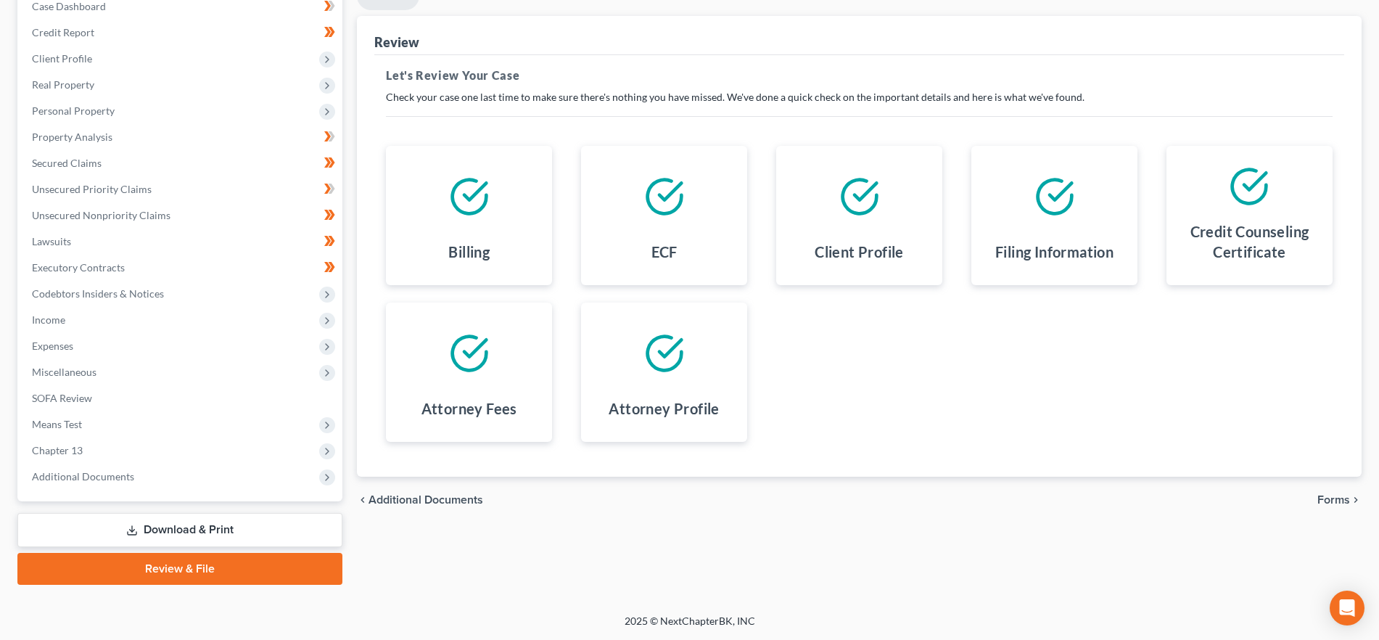
click at [1337, 503] on span "Forms" at bounding box center [1334, 500] width 33 height 12
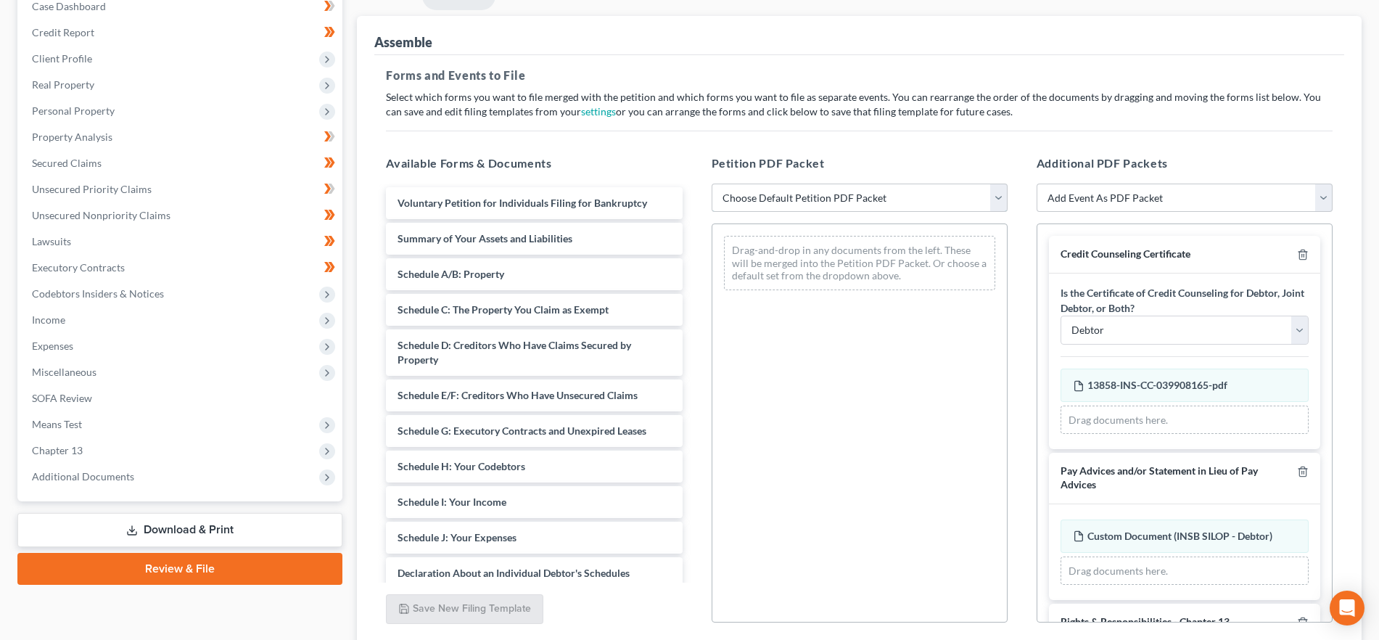
click at [790, 189] on select "Choose Default Petition PDF Packet Emergency Filing (Voluntary Petition and Cre…" at bounding box center [860, 198] width 296 height 29
select select "1"
click at [712, 184] on select "Choose Default Petition PDF Packet Emergency Filing (Voluntary Petition and Cre…" at bounding box center [860, 198] width 296 height 29
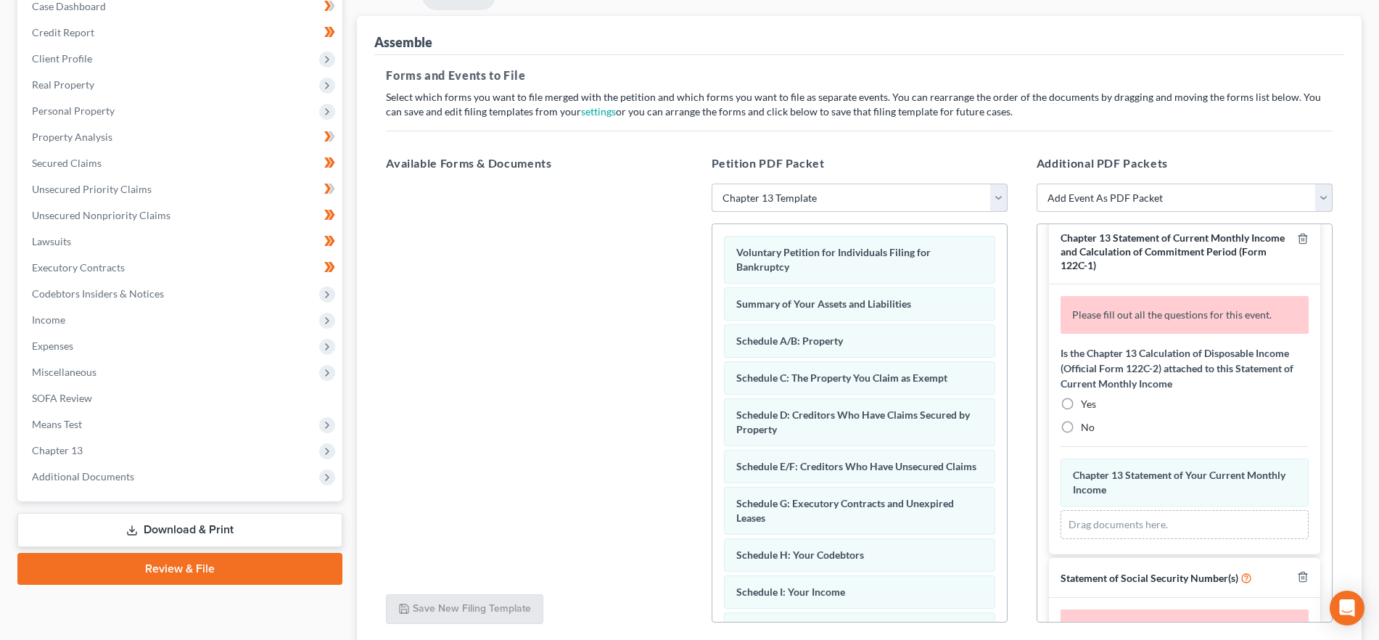
scroll to position [907, 0]
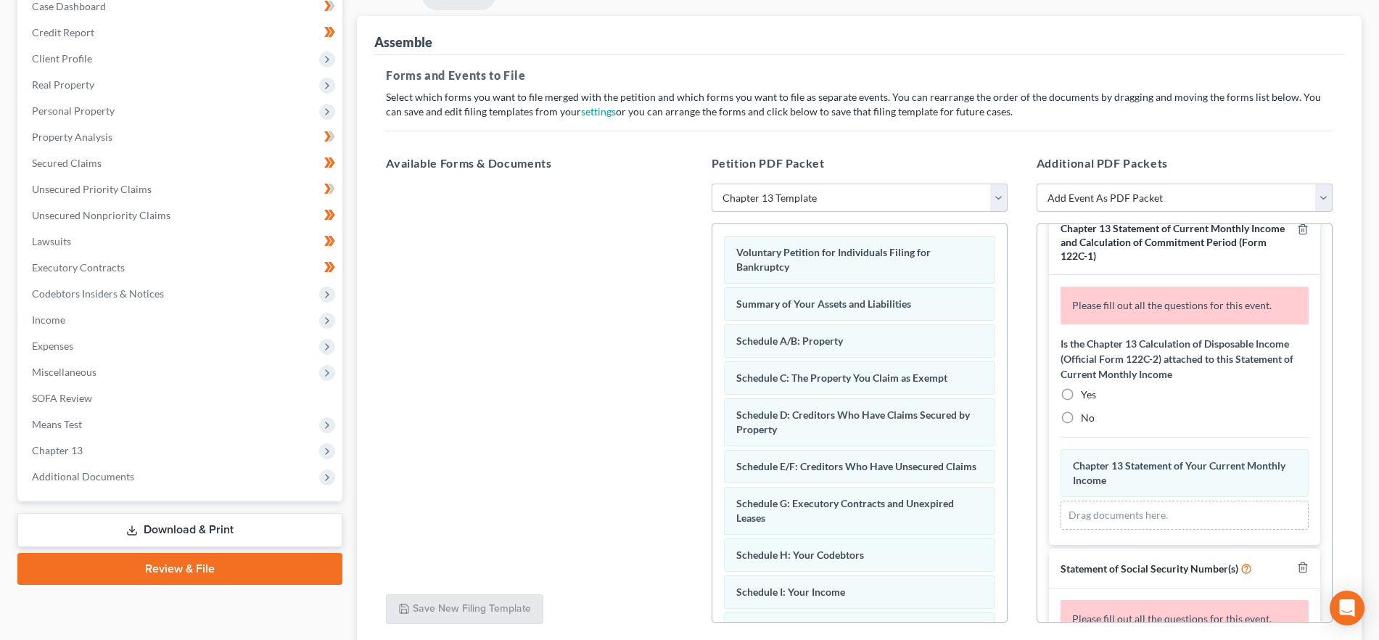
click at [1080, 425] on div "No" at bounding box center [1185, 418] width 248 height 15
click at [1081, 425] on label "No" at bounding box center [1088, 418] width 14 height 15
click at [1087, 420] on input "No" at bounding box center [1091, 415] width 9 height 9
radio input "true"
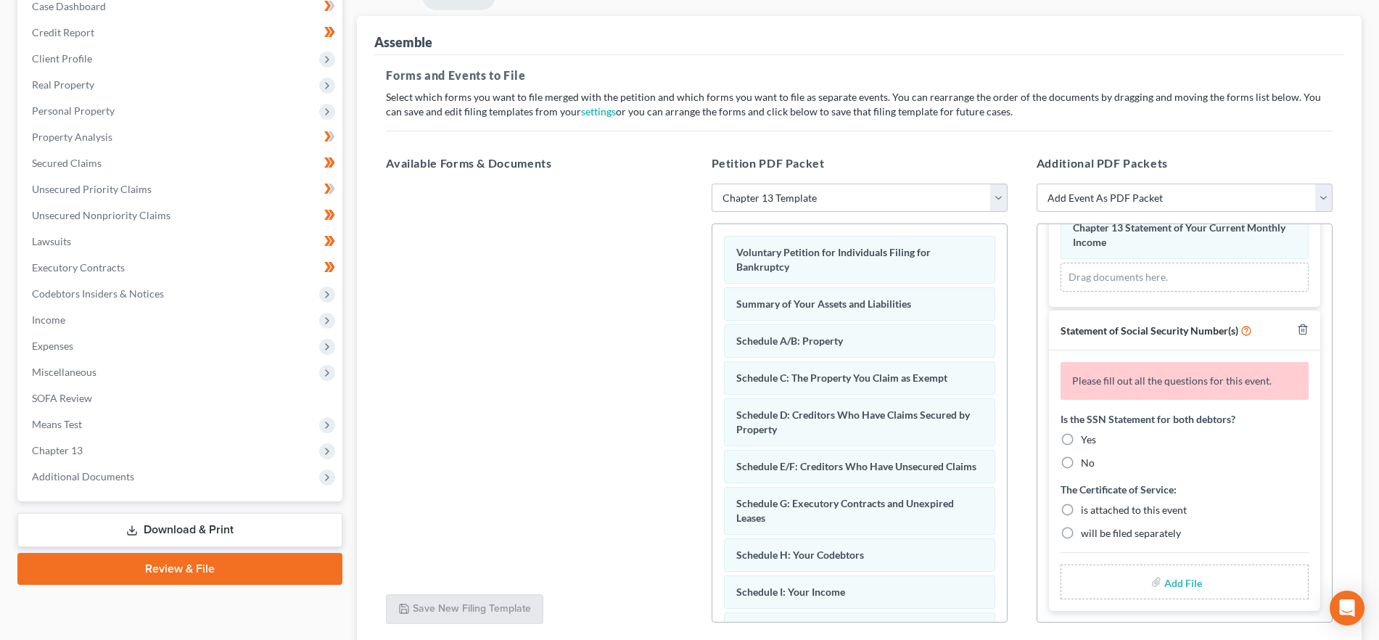
click at [1081, 432] on label "Yes" at bounding box center [1088, 439] width 15 height 15
click at [1087, 432] on input "Yes" at bounding box center [1091, 436] width 9 height 9
radio input "true"
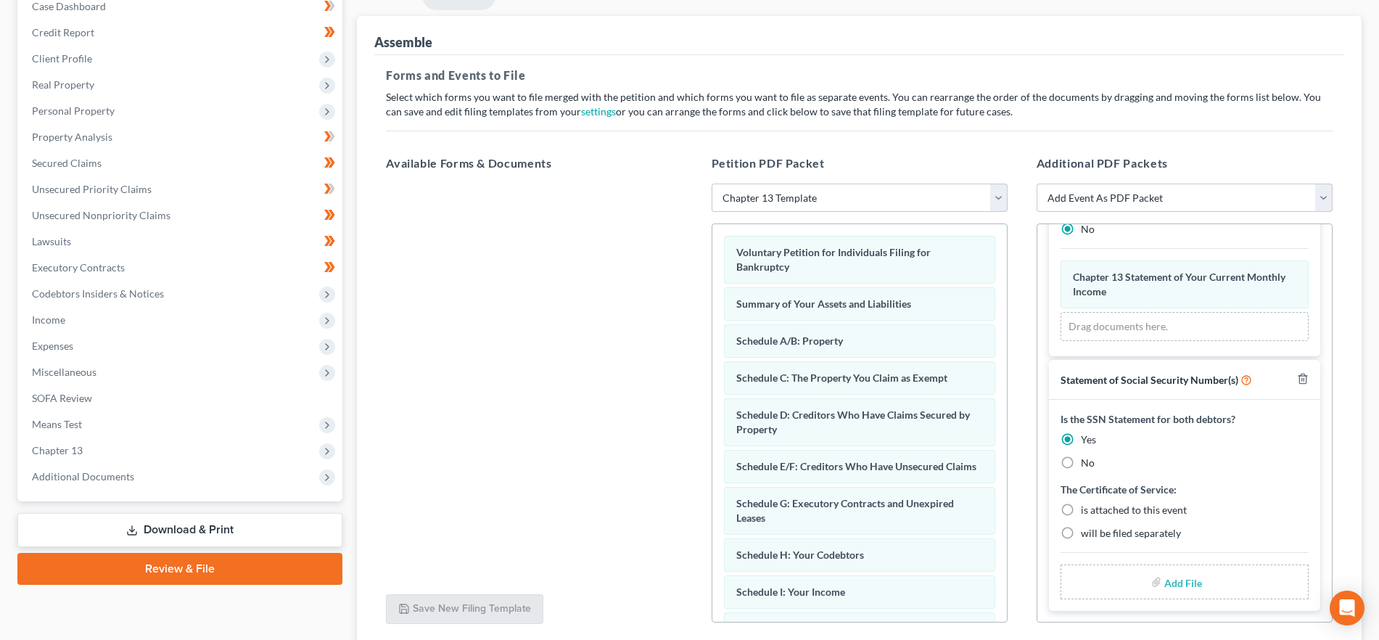
scroll to position [1061, 0]
click at [1081, 509] on label "is attached to this event" at bounding box center [1134, 510] width 106 height 15
click at [1087, 509] on input "is attached to this event" at bounding box center [1091, 507] width 9 height 9
radio input "true"
click at [1175, 580] on input "file" at bounding box center [1181, 582] width 35 height 26
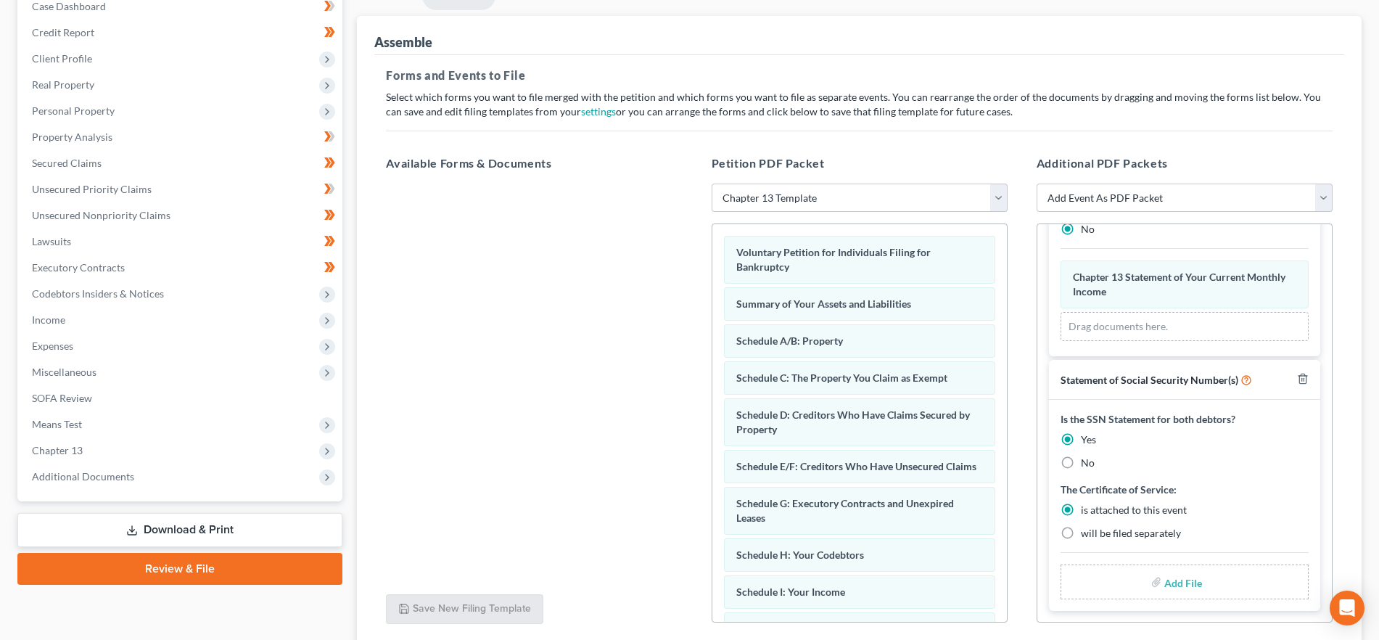
type input "C:\fakepath\SSN.pdf"
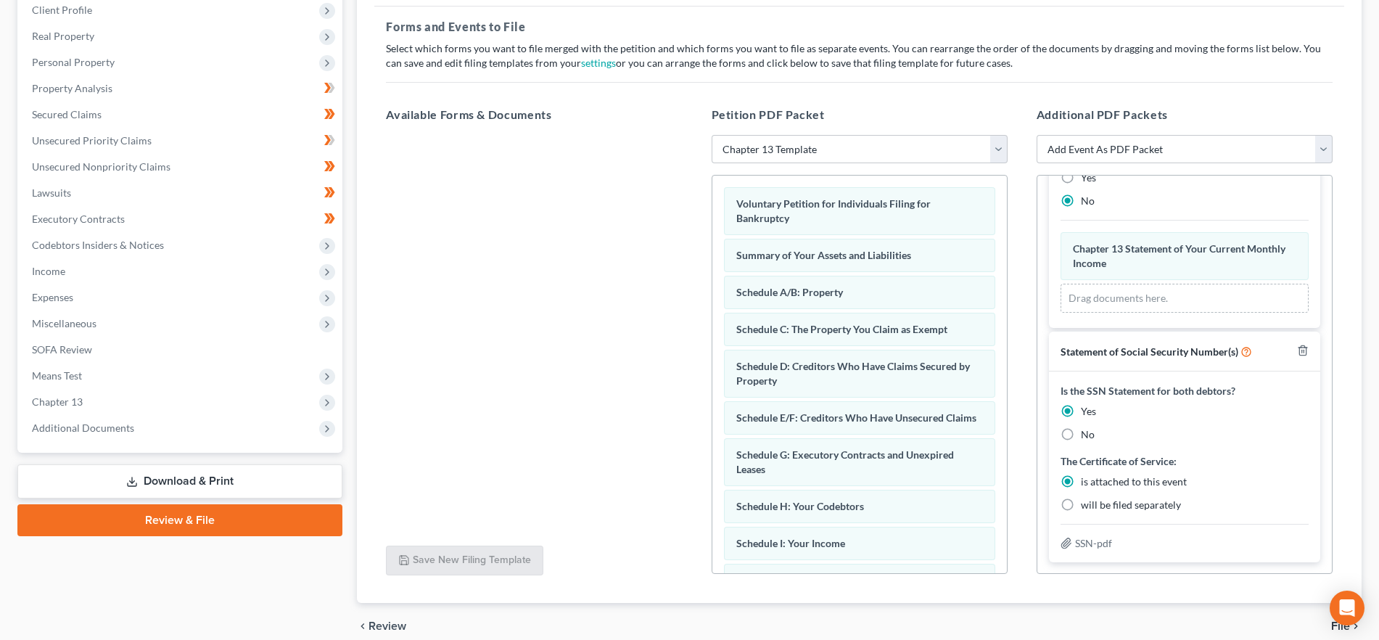
scroll to position [271, 0]
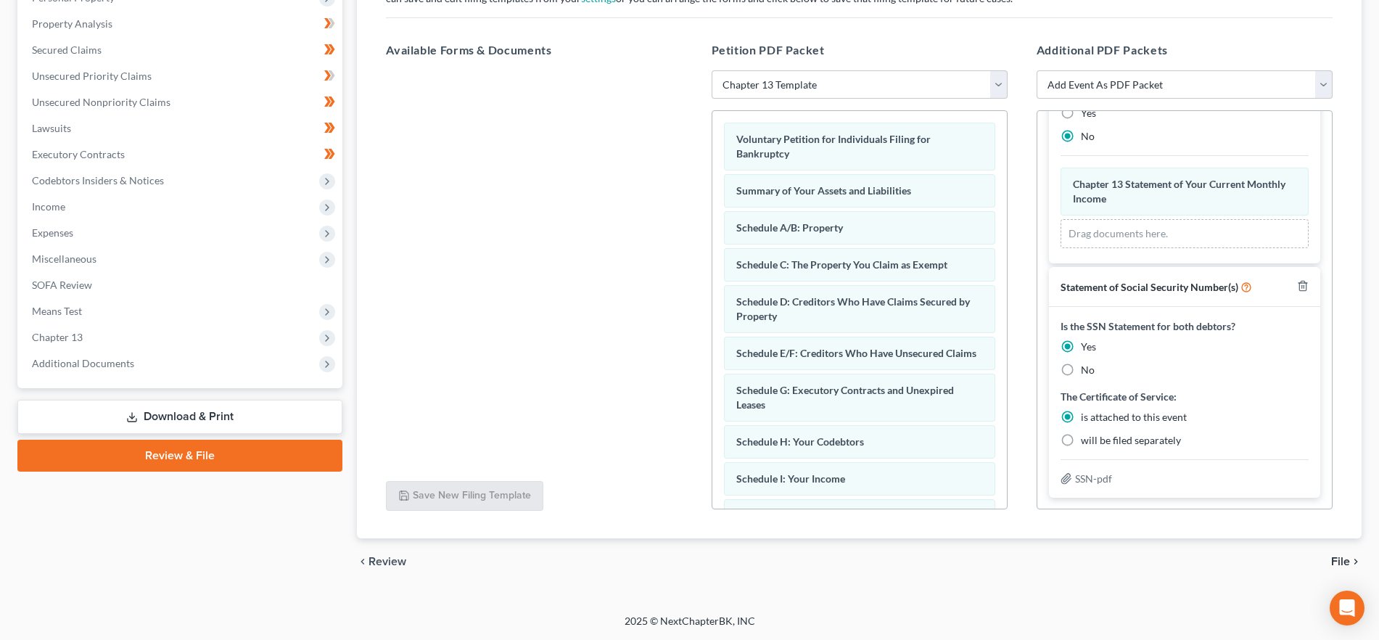
click at [1342, 556] on span "File" at bounding box center [1340, 562] width 19 height 12
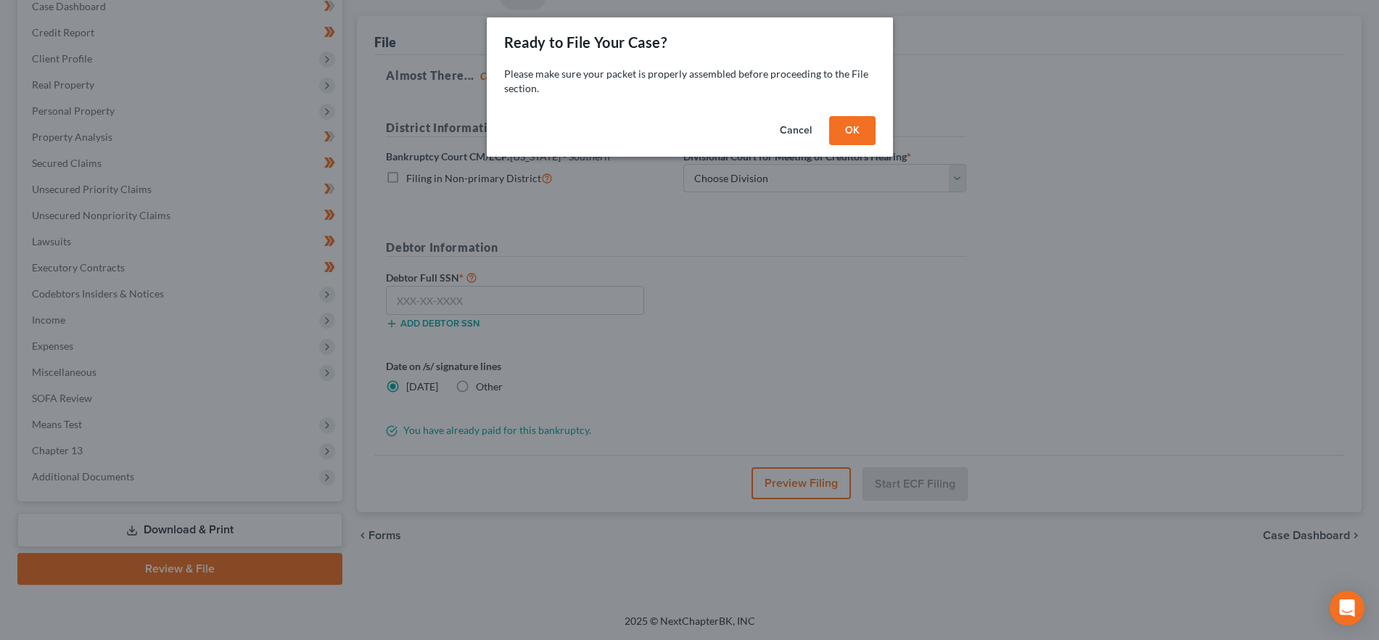
scroll to position [157, 0]
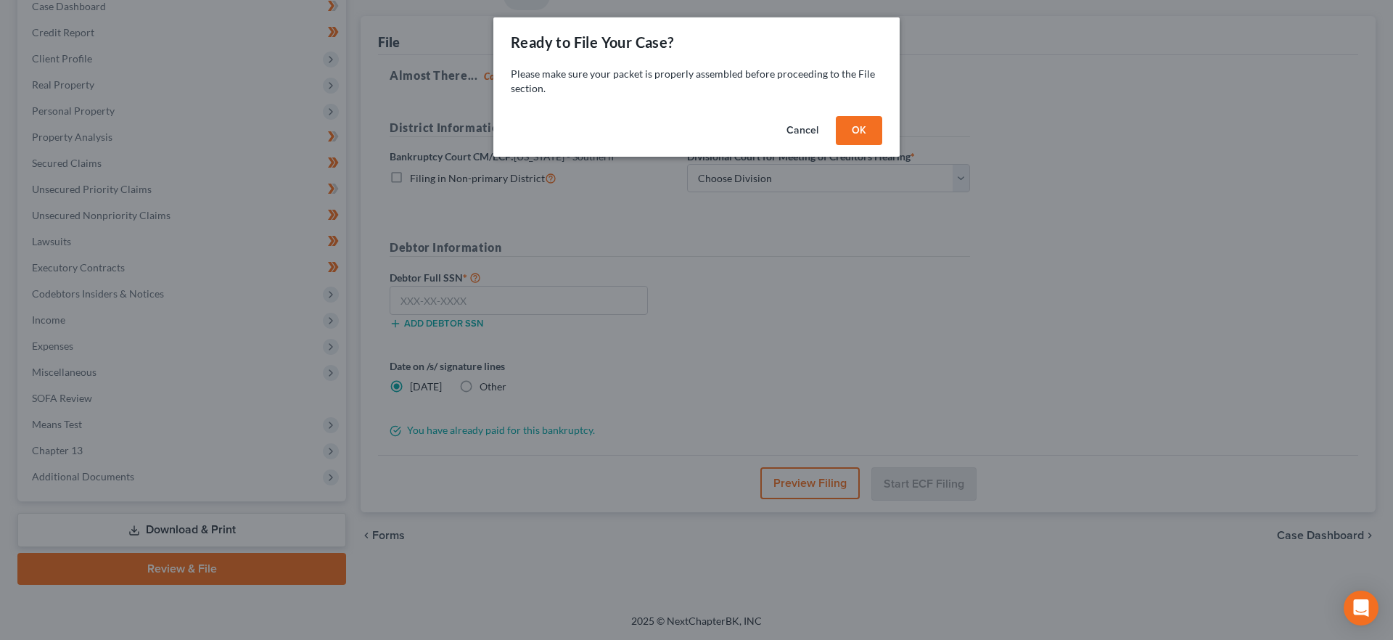
click at [852, 128] on button "OK" at bounding box center [859, 130] width 46 height 29
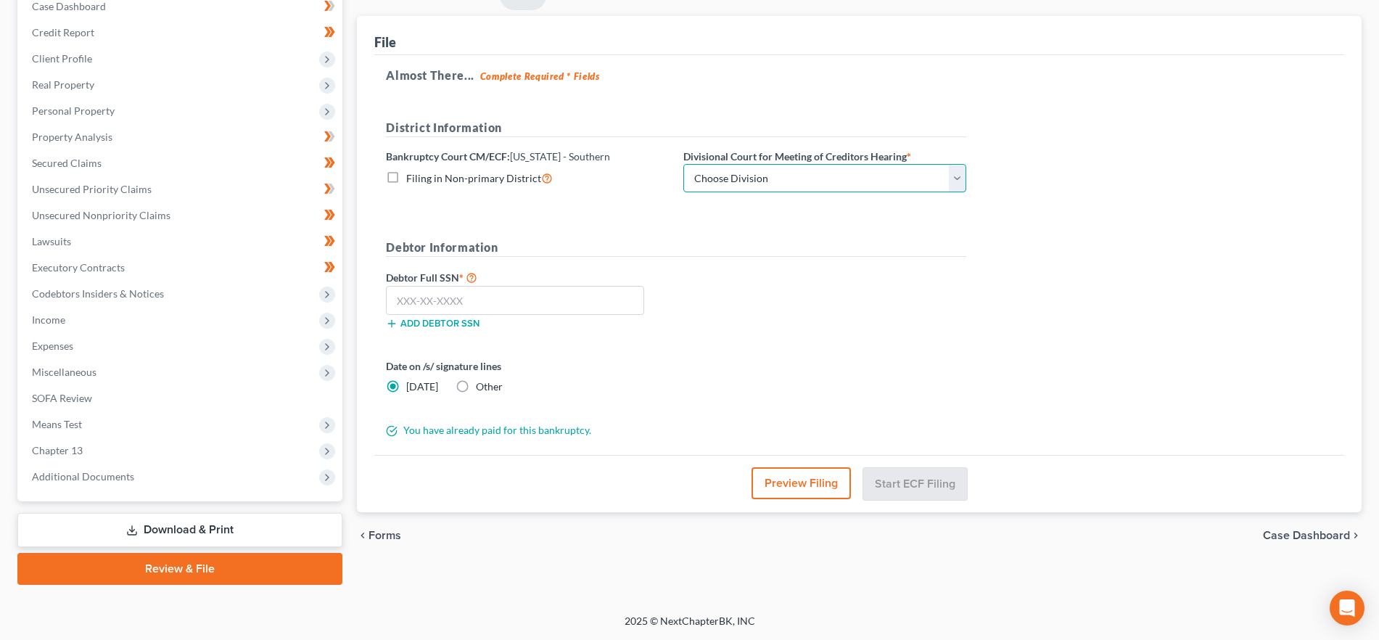
click at [784, 181] on select "Choose Division [GEOGRAPHIC_DATA] [GEOGRAPHIC_DATA] [GEOGRAPHIC_DATA] [GEOGRAPH…" at bounding box center [824, 178] width 283 height 29
select select "1"
click at [683, 164] on select "Choose Division [GEOGRAPHIC_DATA] [GEOGRAPHIC_DATA] [GEOGRAPHIC_DATA] [GEOGRAPH…" at bounding box center [824, 178] width 283 height 29
click at [503, 303] on input "text" at bounding box center [515, 300] width 258 height 29
paste input "317-08-8445"
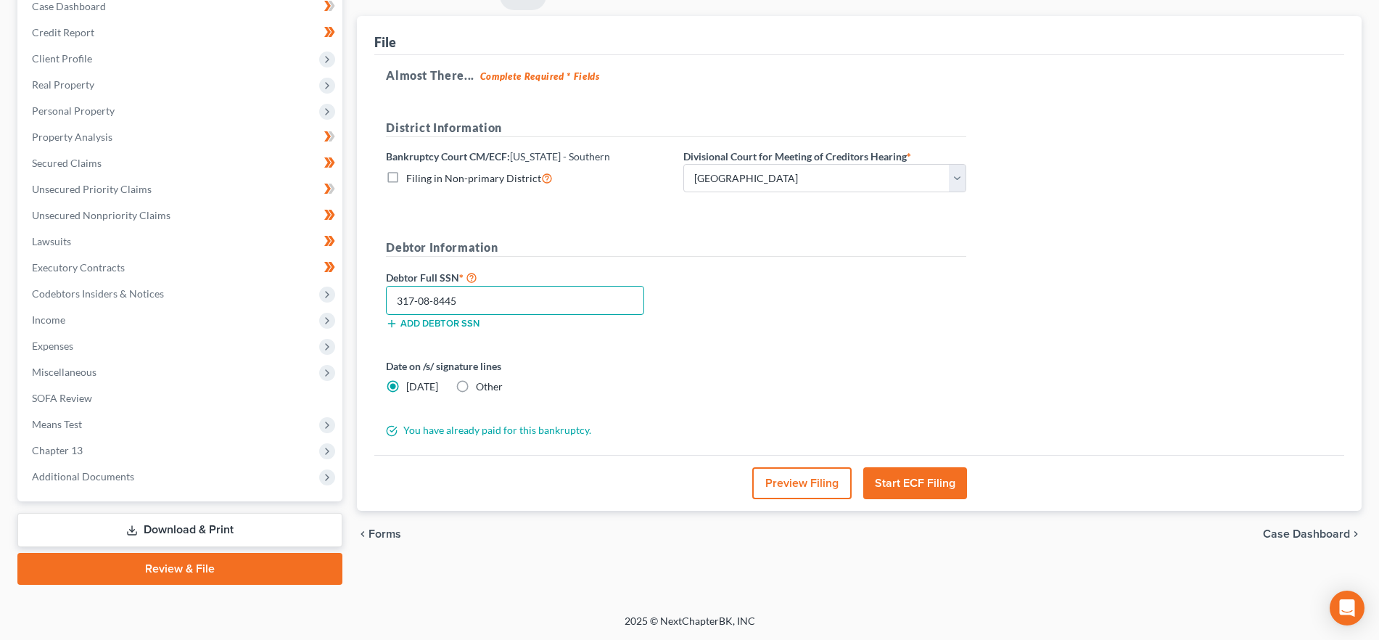
type input "317-08-8445"
click at [770, 475] on button "Preview Filing" at bounding box center [801, 483] width 99 height 32
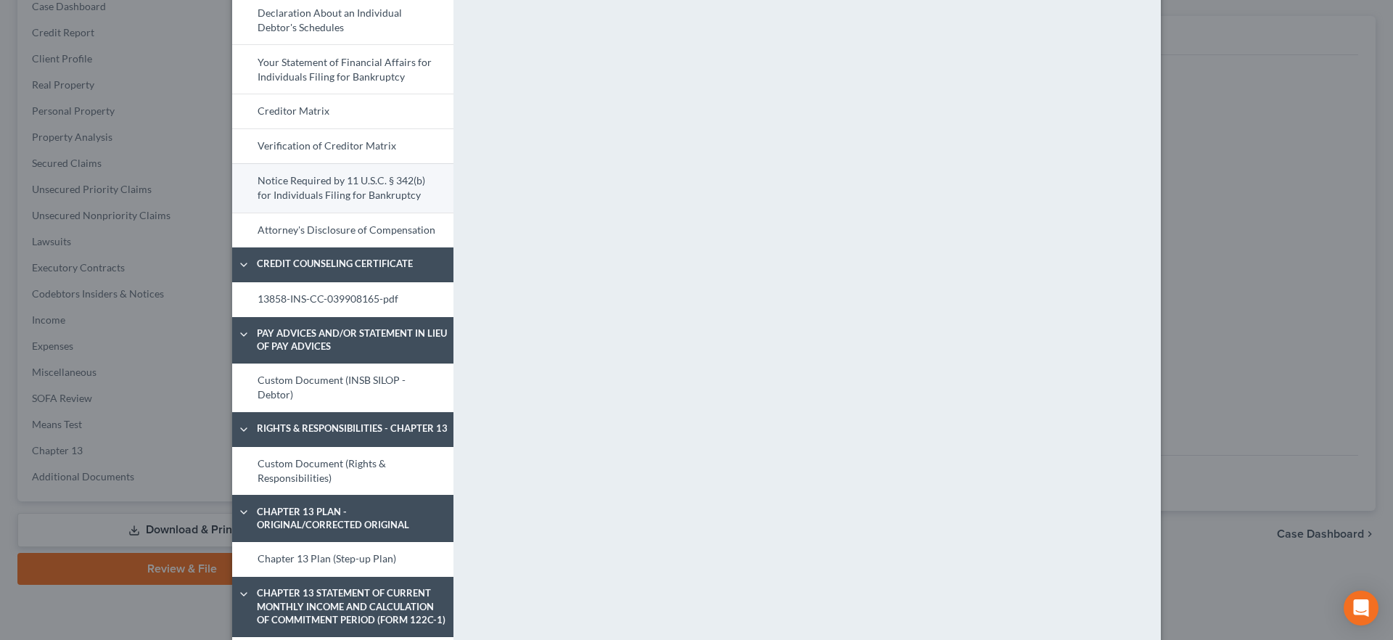
scroll to position [585, 0]
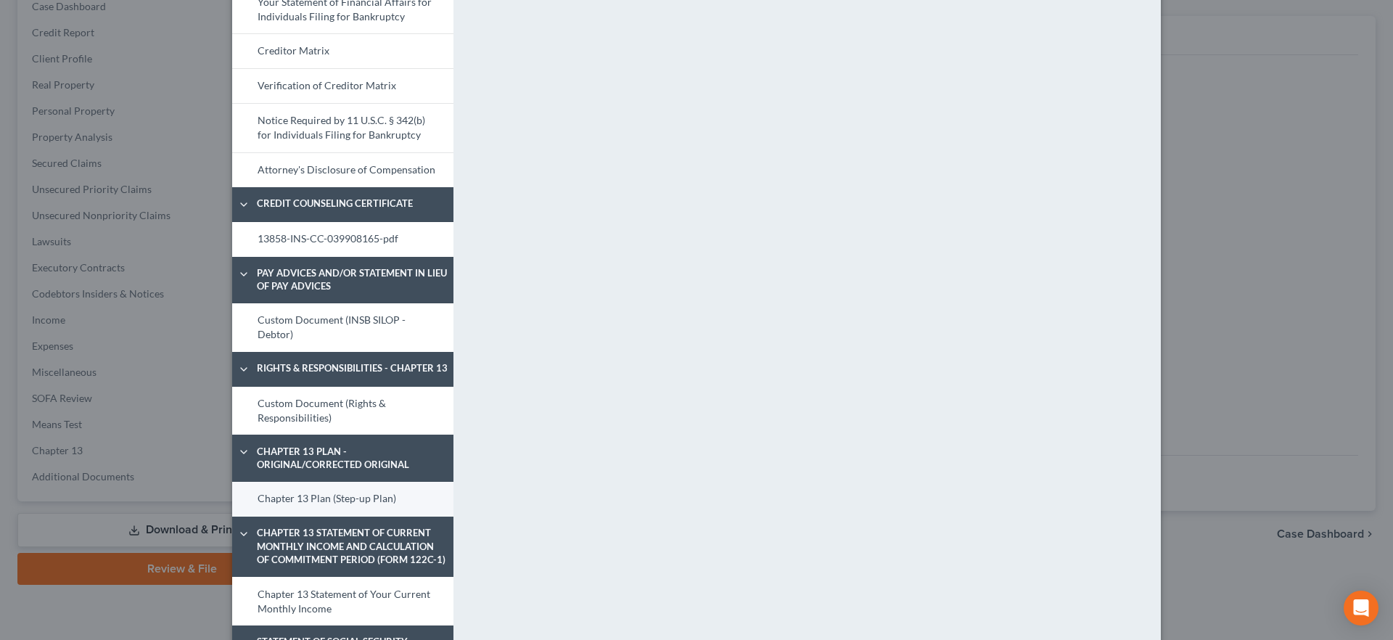
click at [353, 488] on link "Chapter 13 Plan (Step-up Plan)" at bounding box center [342, 499] width 221 height 35
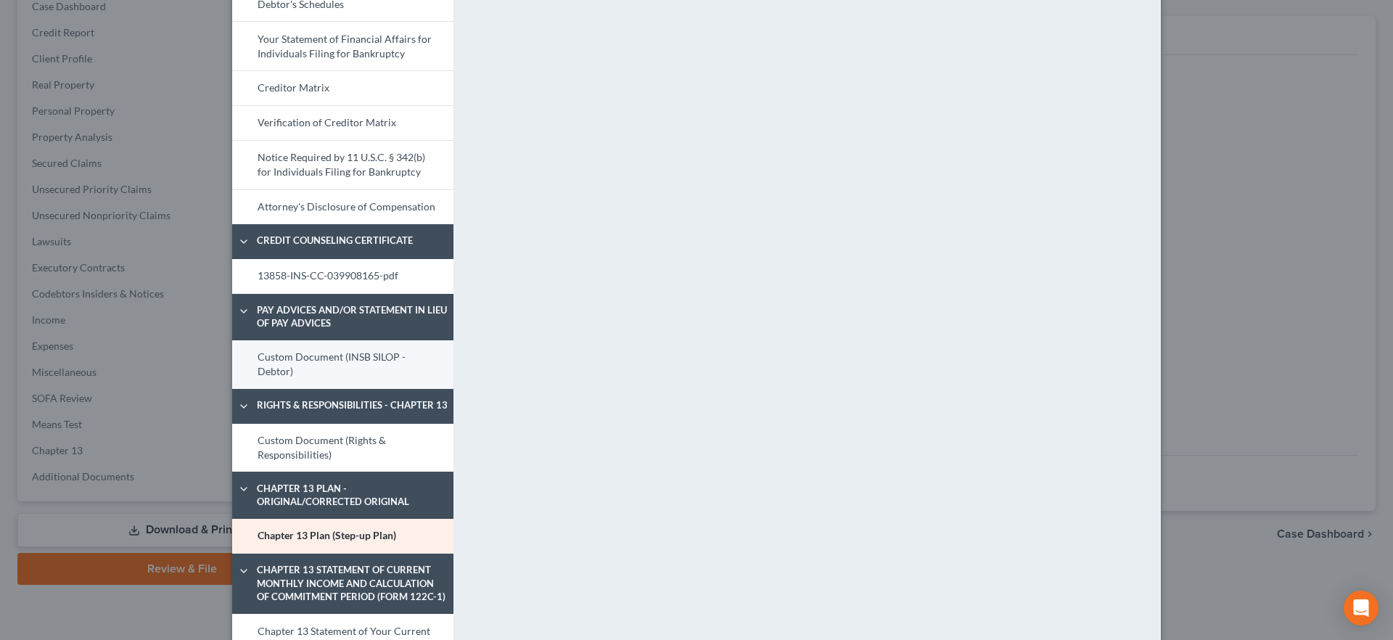
scroll to position [537, 0]
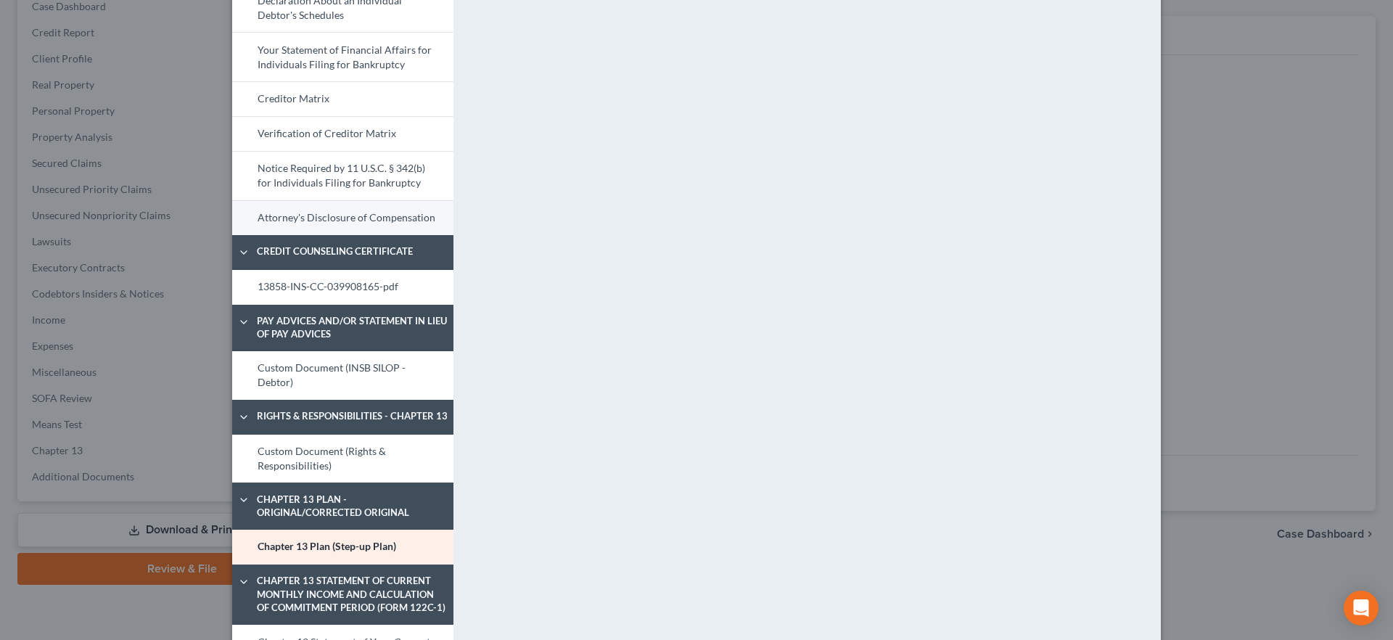
click at [318, 218] on link "Attorney's Disclosure of Compensation" at bounding box center [342, 217] width 221 height 35
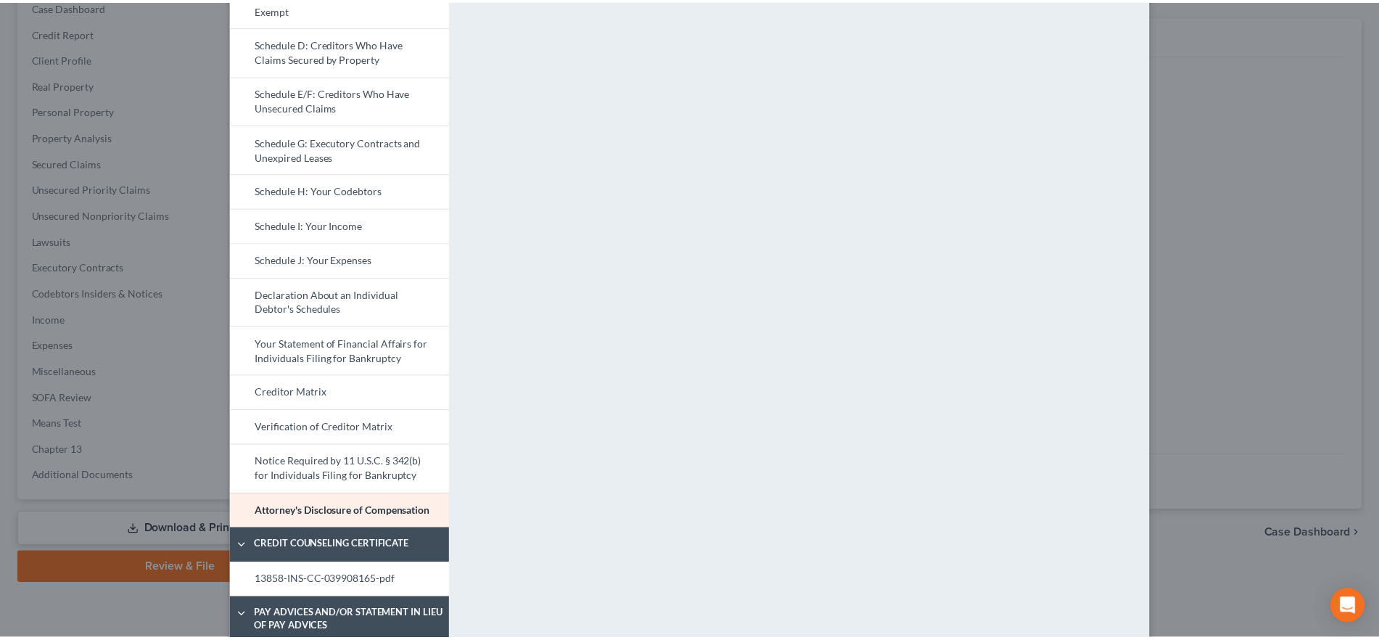
scroll to position [2, 0]
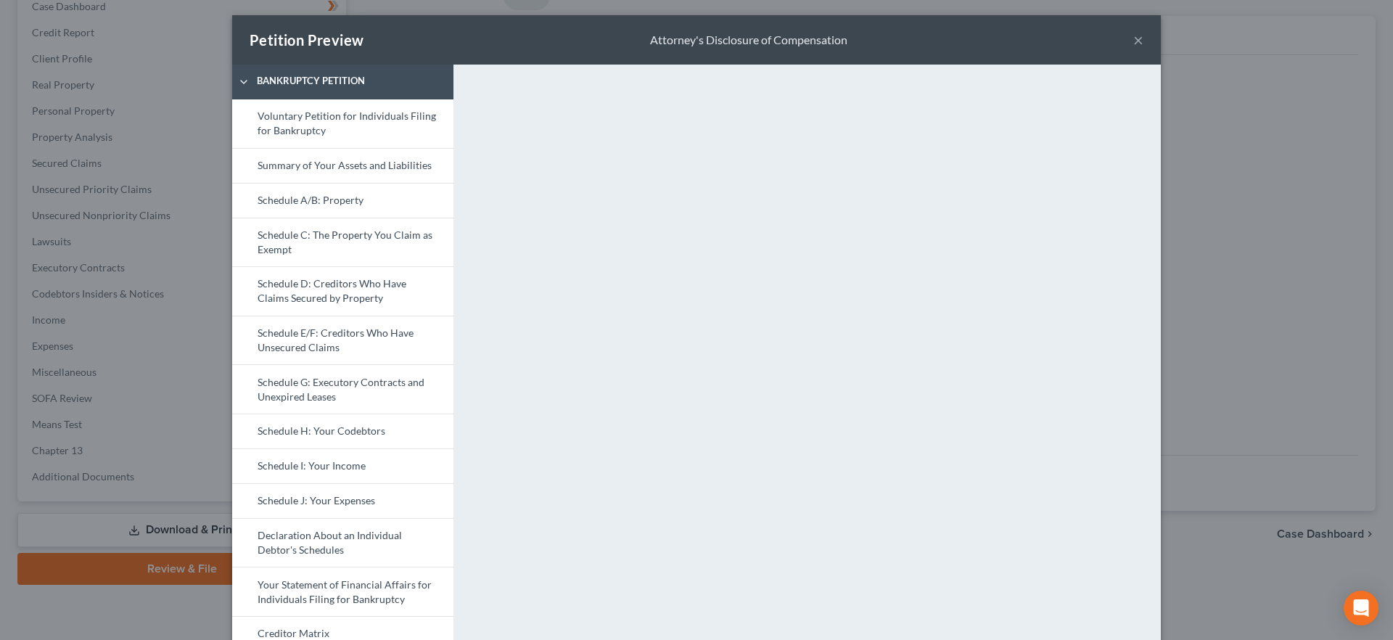
click at [1133, 38] on button "×" at bounding box center [1138, 39] width 10 height 17
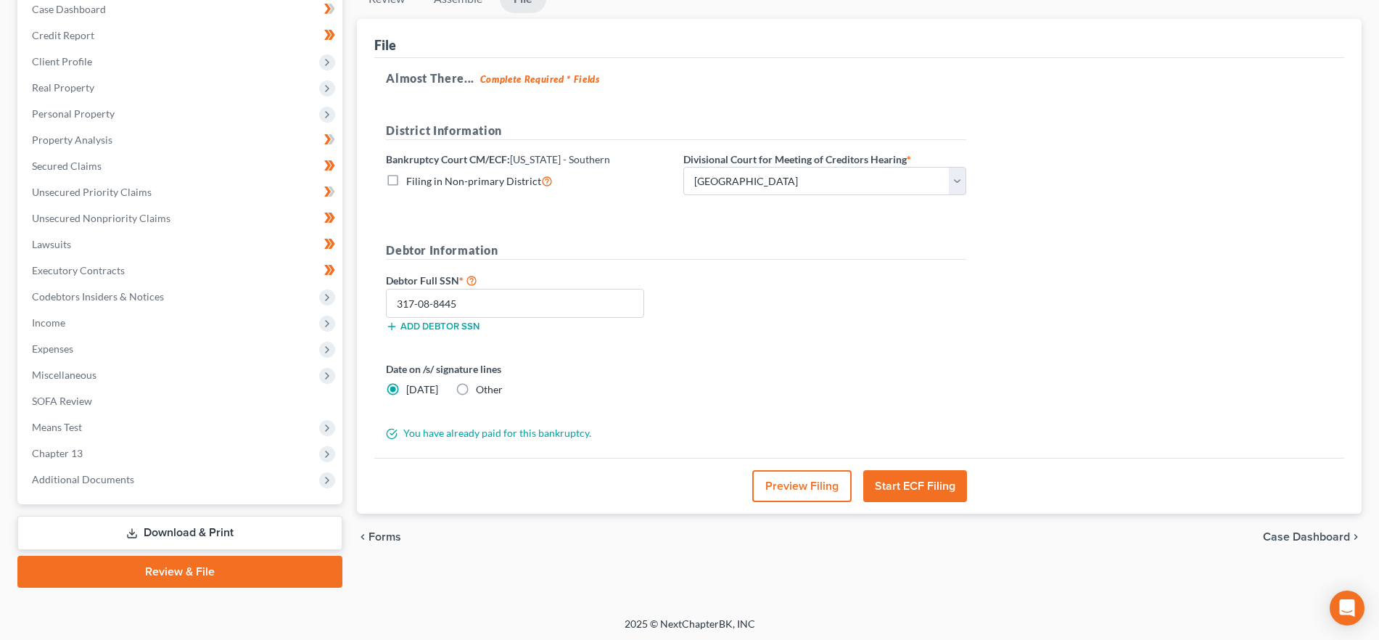
scroll to position [157, 0]
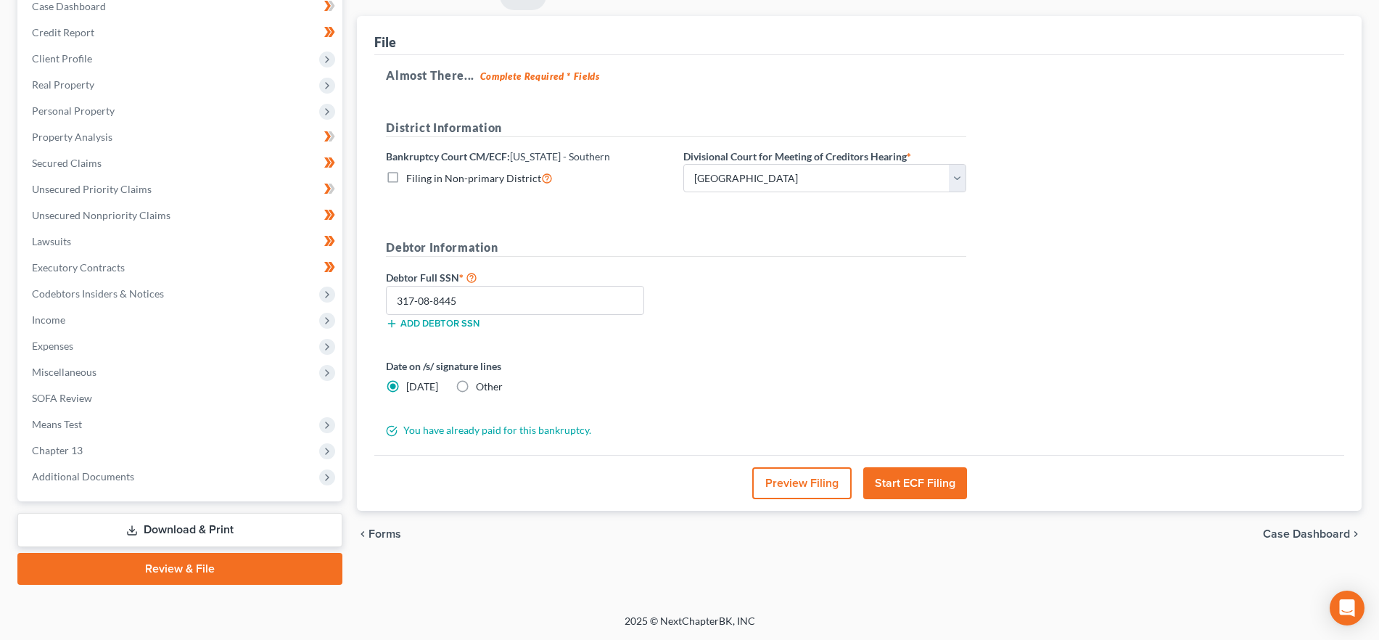
click at [926, 493] on button "Start ECF Filing" at bounding box center [915, 483] width 104 height 32
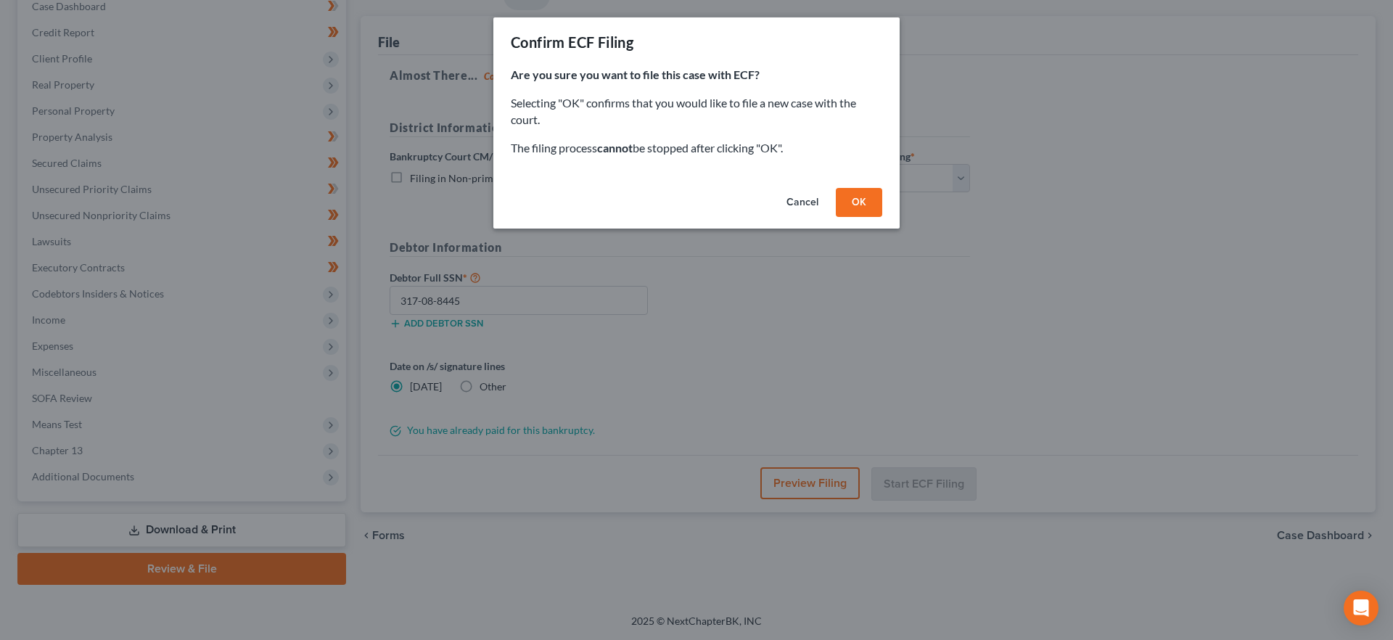
click at [860, 205] on button "OK" at bounding box center [859, 202] width 46 height 29
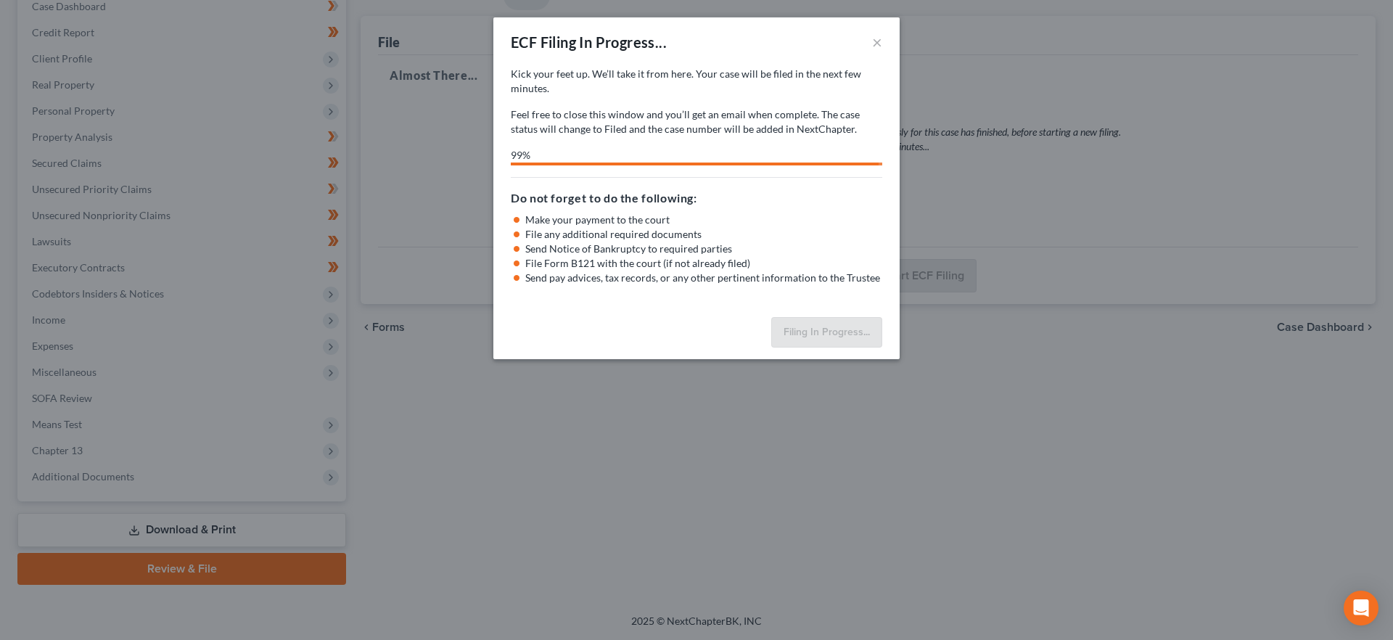
select select "1"
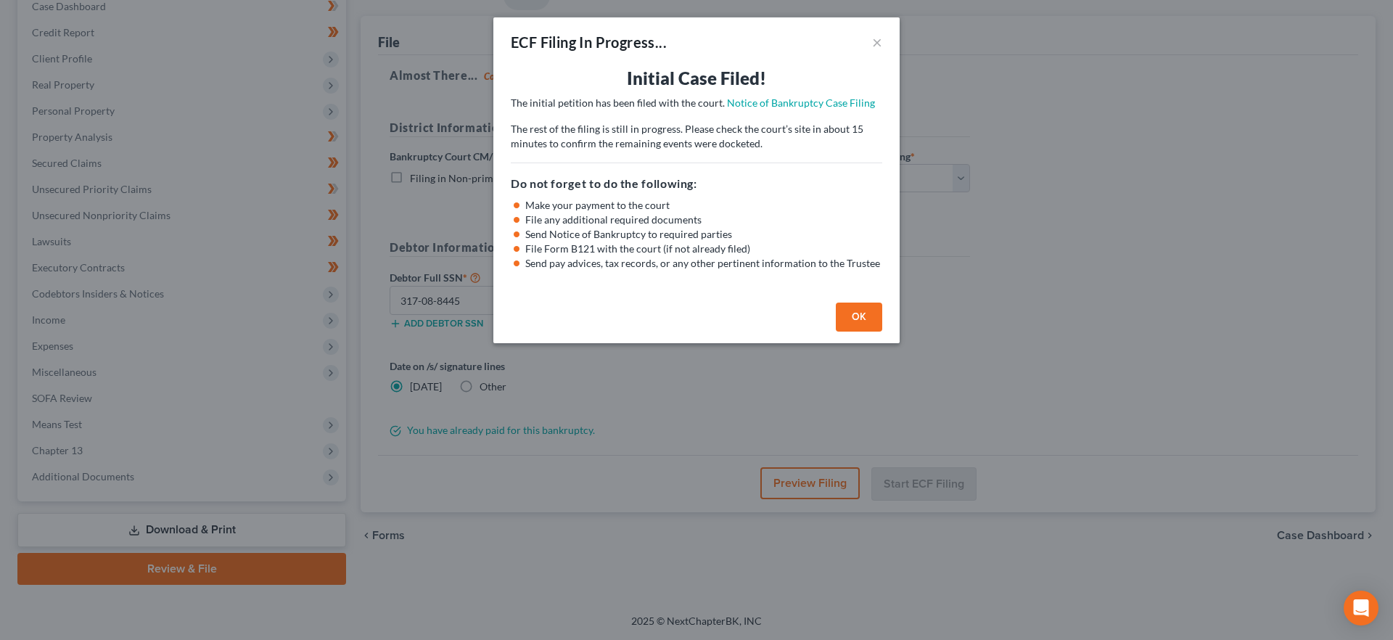
click at [850, 311] on button "OK" at bounding box center [859, 317] width 46 height 29
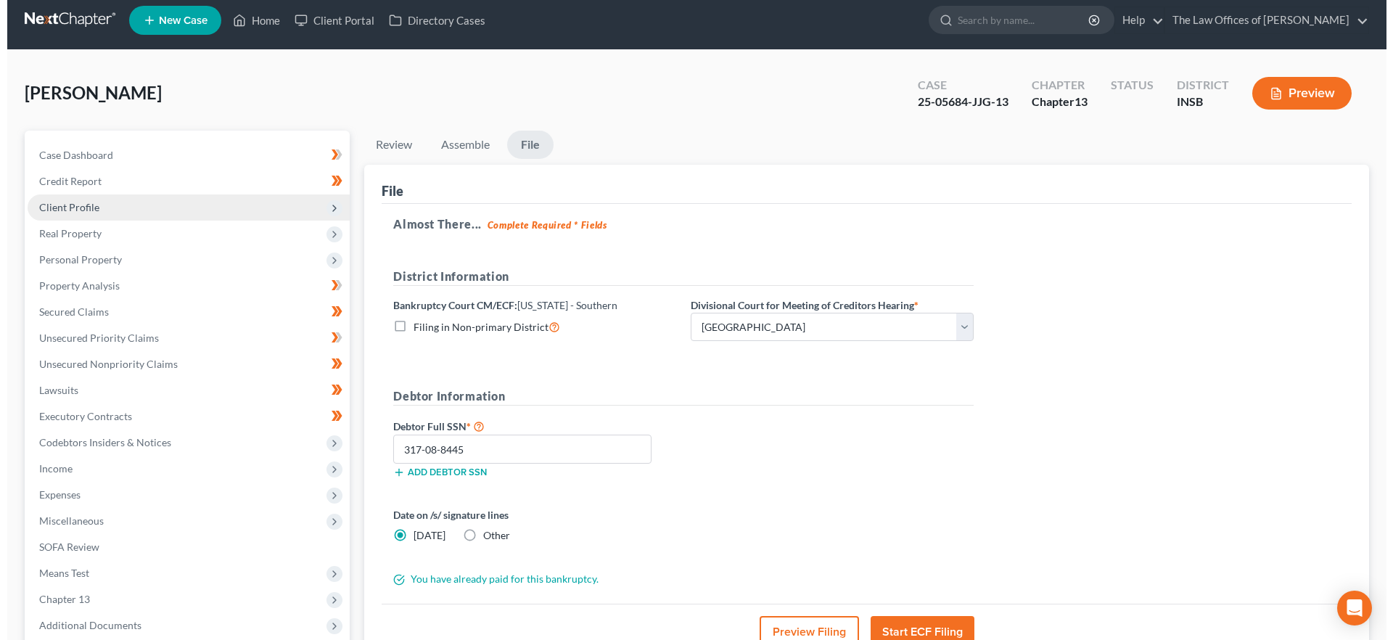
scroll to position [0, 0]
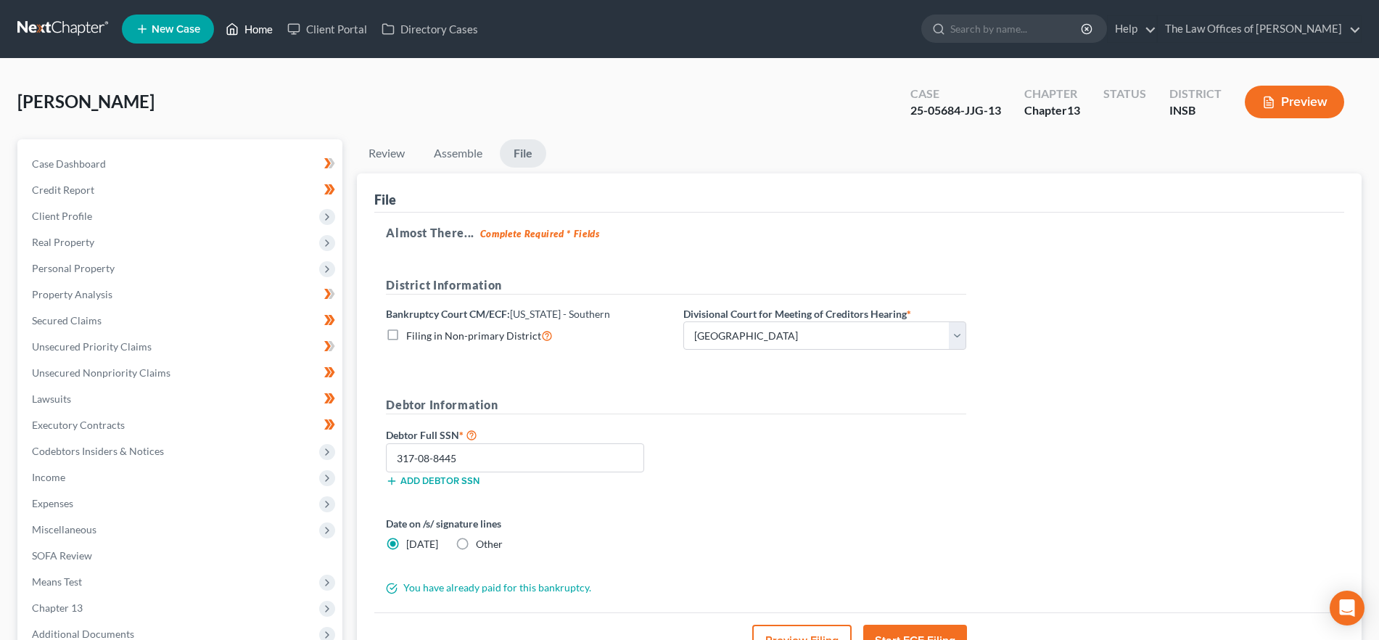
click at [247, 26] on link "Home" at bounding box center [249, 29] width 62 height 26
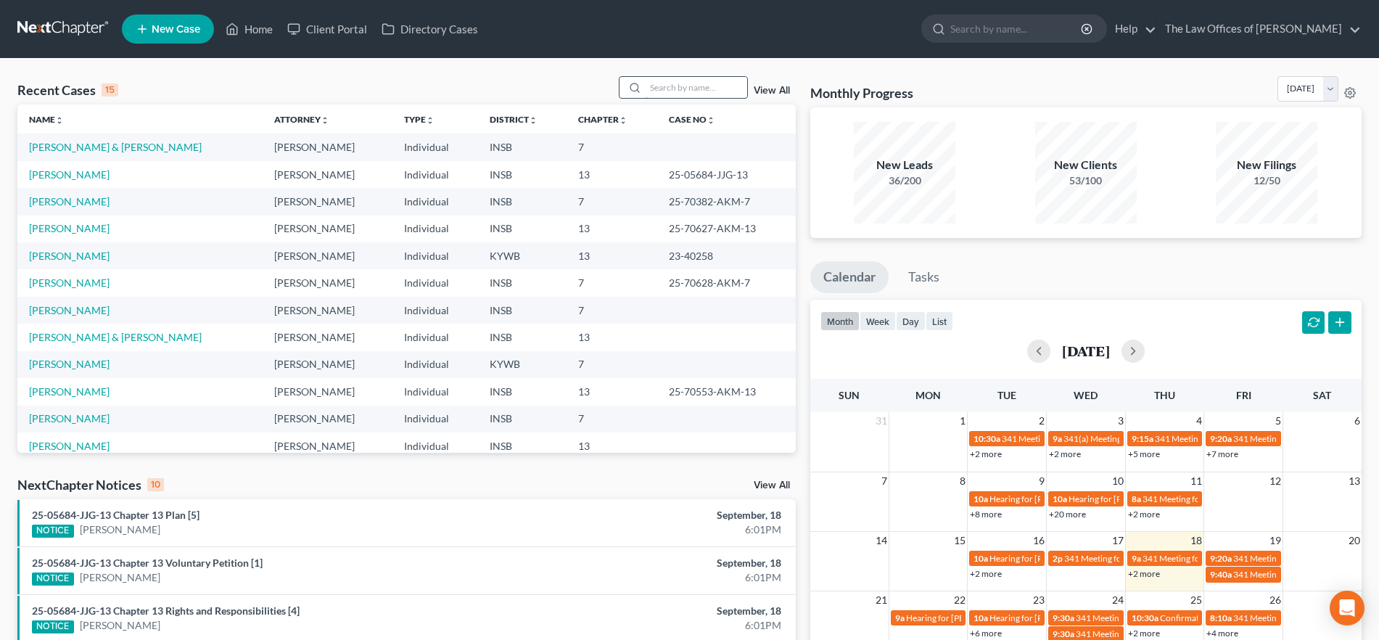
click at [679, 87] on input "search" at bounding box center [697, 87] width 102 height 21
type input "[PERSON_NAME]"
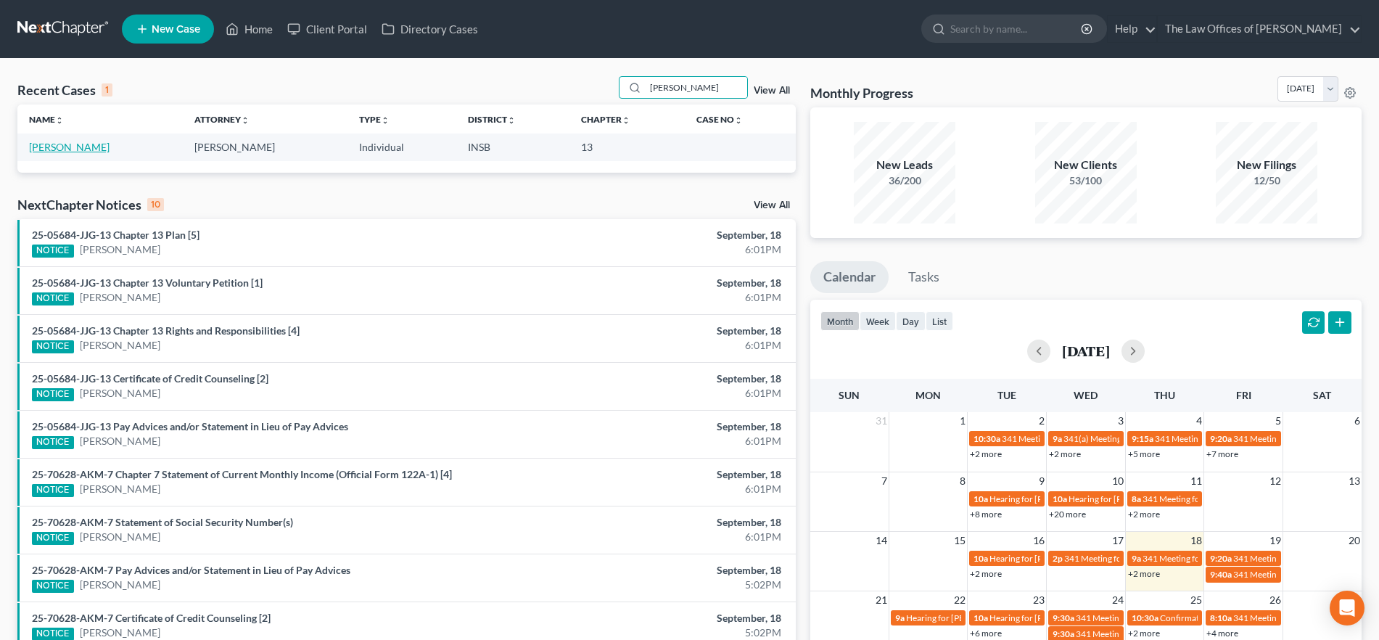
click at [58, 141] on link "[PERSON_NAME]" at bounding box center [69, 147] width 81 height 12
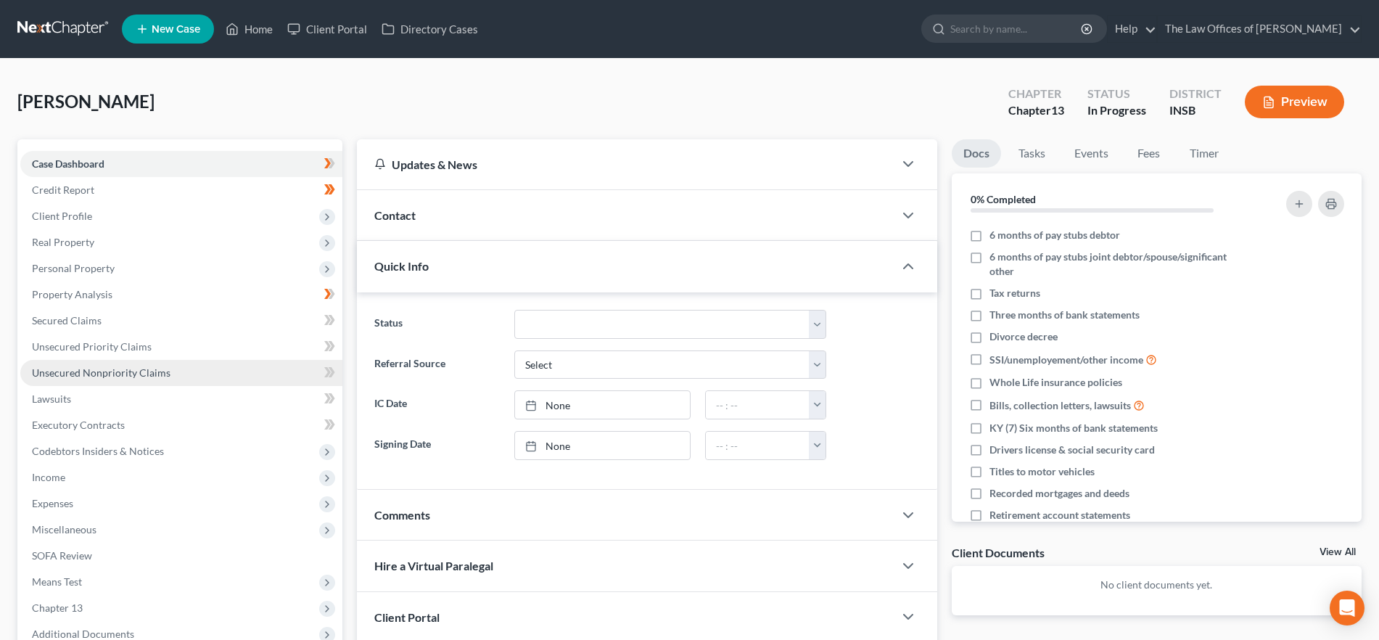
click at [189, 370] on link "Unsecured Nonpriority Claims" at bounding box center [181, 373] width 322 height 26
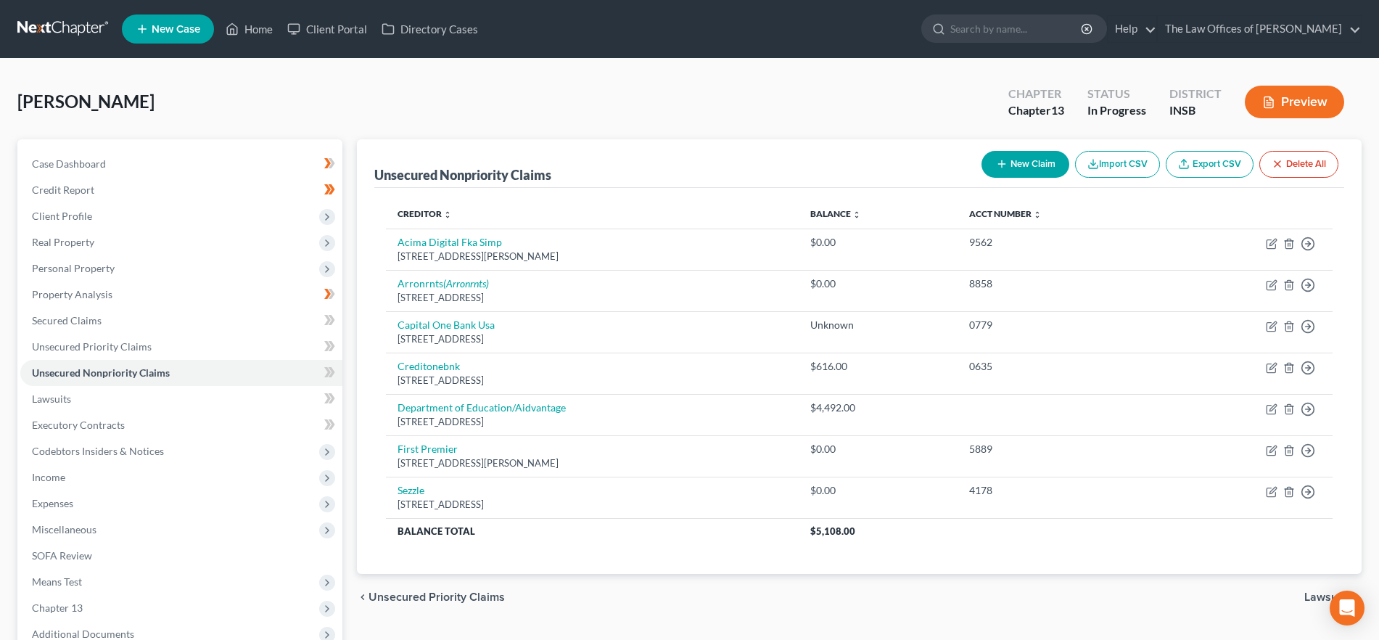
click at [1031, 165] on button "New Claim" at bounding box center [1026, 164] width 88 height 27
select select "0"
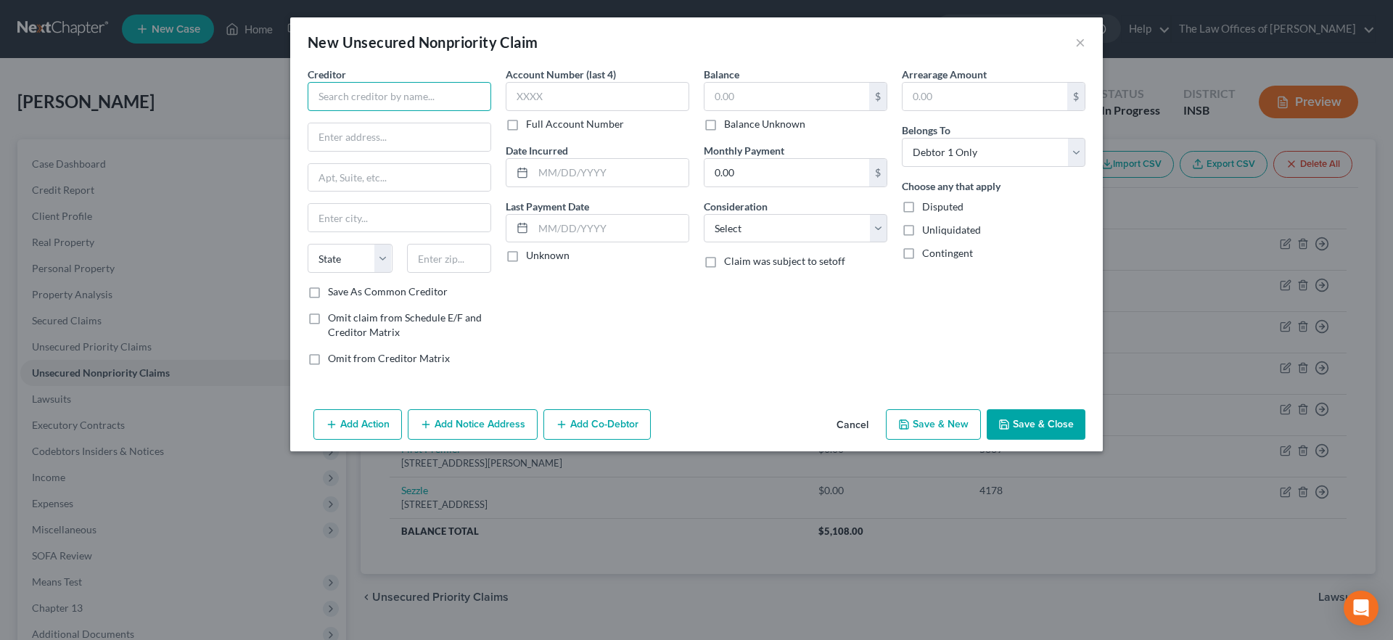
click at [422, 95] on input "text" at bounding box center [400, 96] width 184 height 29
type input "[PERSON_NAME]"
click at [442, 144] on input "text" at bounding box center [399, 137] width 182 height 28
type input "5"
type input "1"
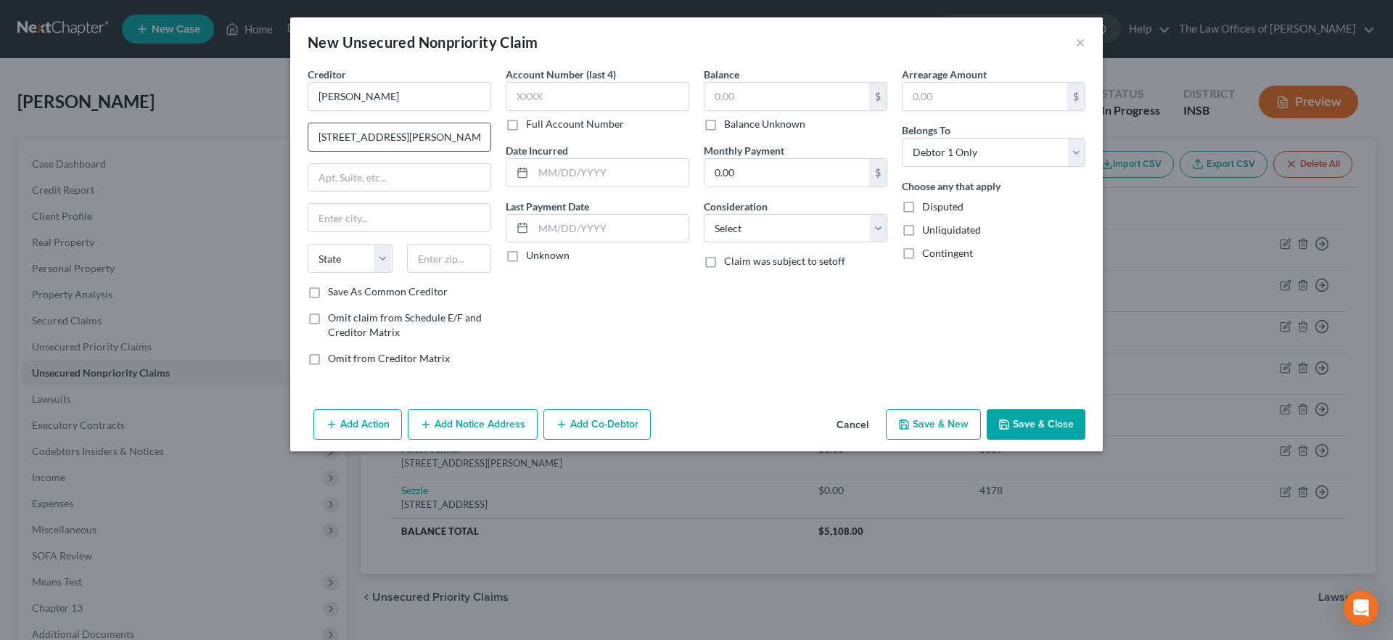
type input "[STREET_ADDRESS][PERSON_NAME]"
type input "Ste 104"
type input "47715"
click at [614, 319] on div "Account Number (last 4) Full Account Number Date Incurred Last Payment Date Unk…" at bounding box center [597, 222] width 198 height 311
type input "[GEOGRAPHIC_DATA]"
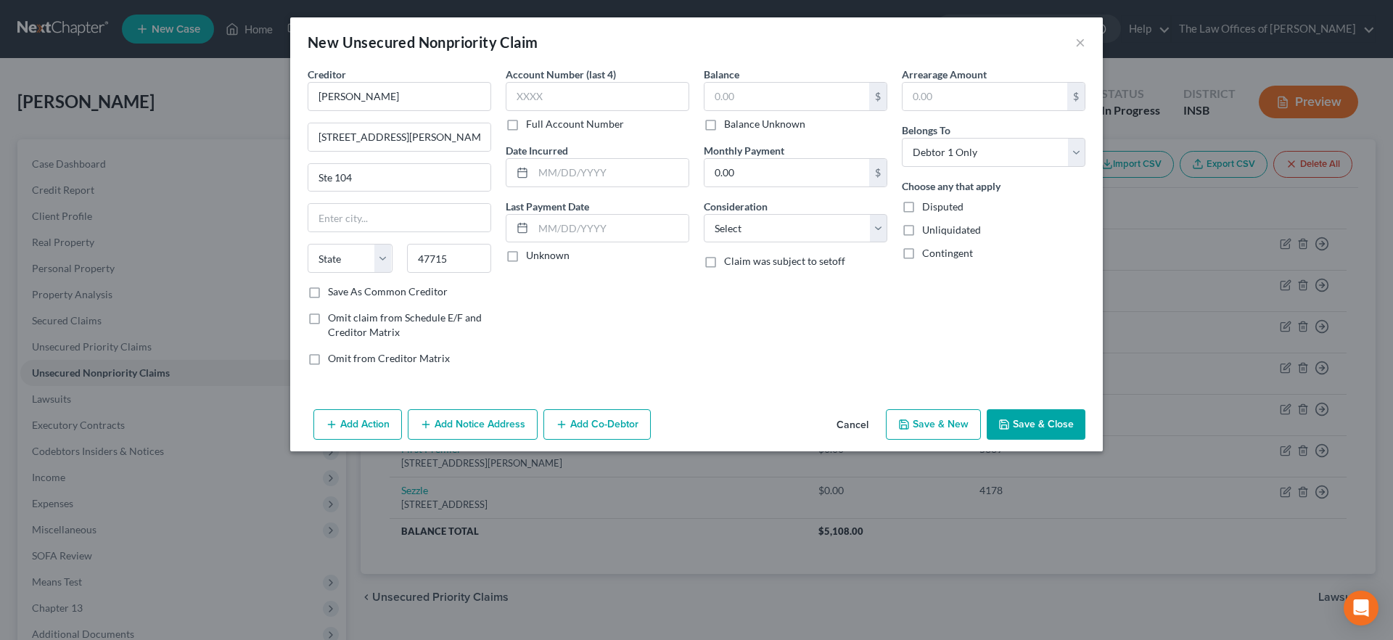
select select "15"
click at [732, 94] on input "text" at bounding box center [786, 97] width 165 height 28
type input "4,500.00"
click at [768, 225] on select "Select Cable / Satellite Services Collection Agency Credit Card Debt Debt Couns…" at bounding box center [796, 228] width 184 height 29
select select "3"
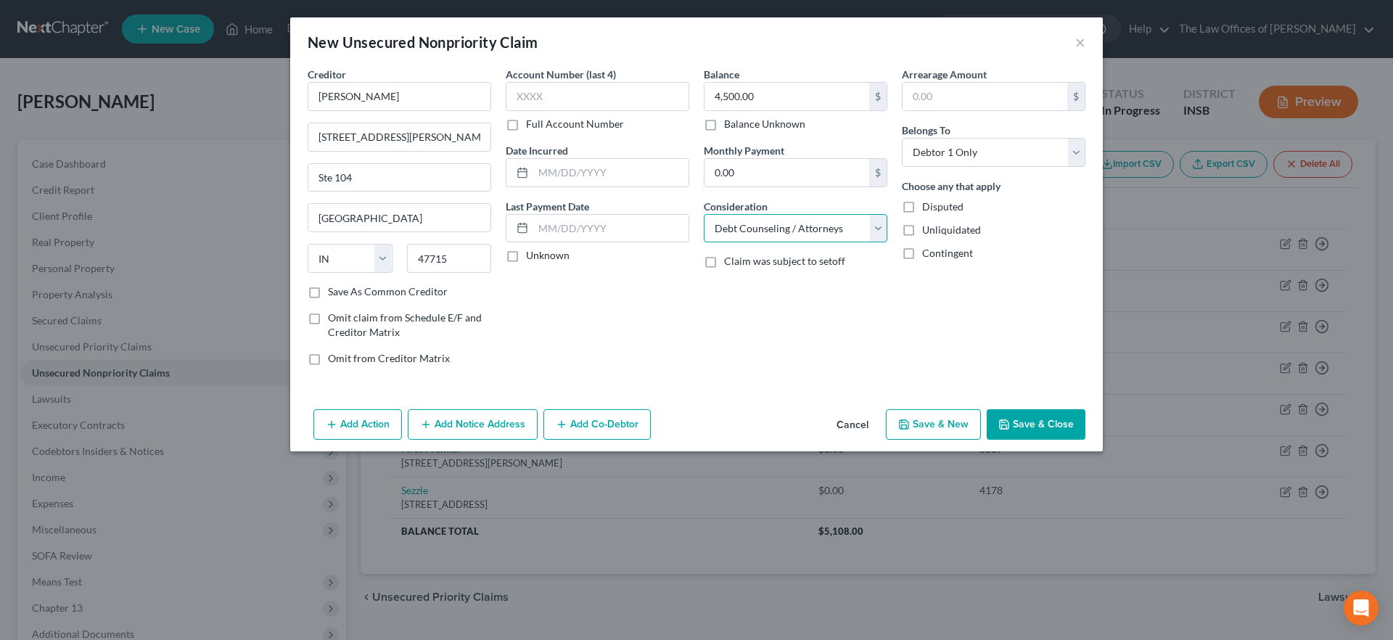
click at [704, 214] on select "Select Cable / Satellite Services Collection Agency Credit Card Debt Debt Couns…" at bounding box center [796, 228] width 184 height 29
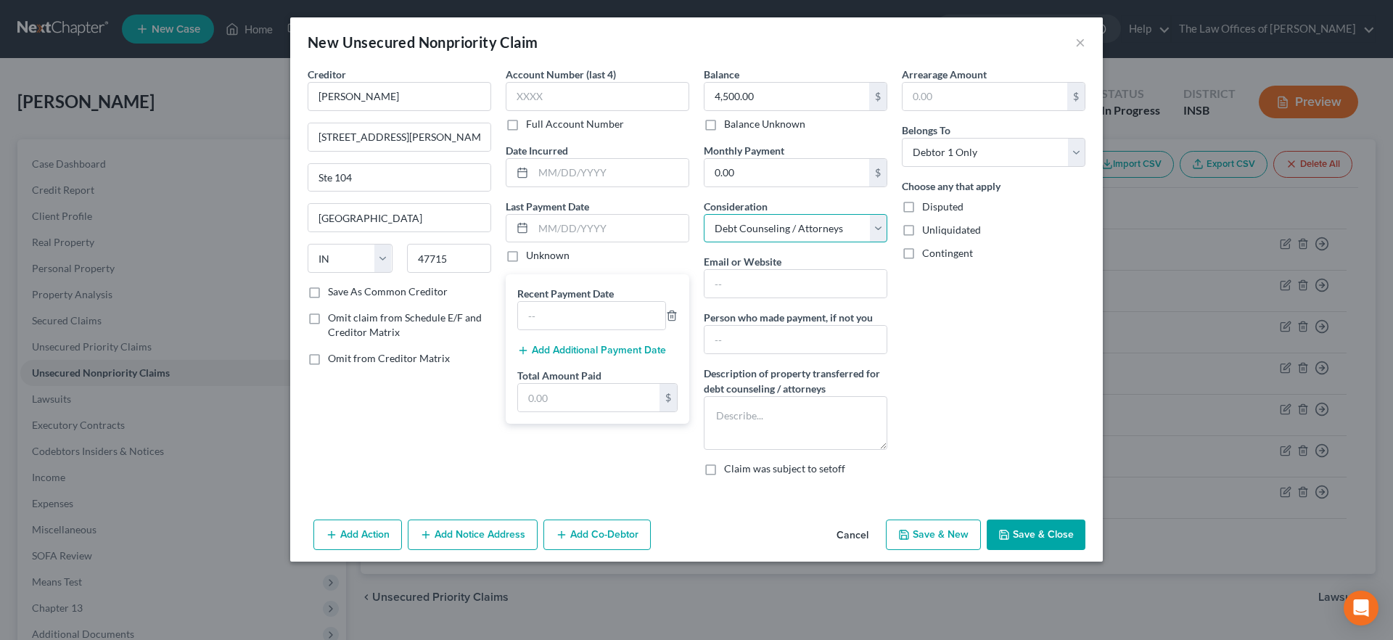
click at [789, 232] on select "Select Cable / Satellite Services Collection Agency Credit Card Debt Debt Couns…" at bounding box center [796, 228] width 184 height 29
select select
click at [704, 214] on select "Select Cable / Satellite Services Collection Agency Credit Card Debt Debt Couns…" at bounding box center [796, 228] width 184 height 29
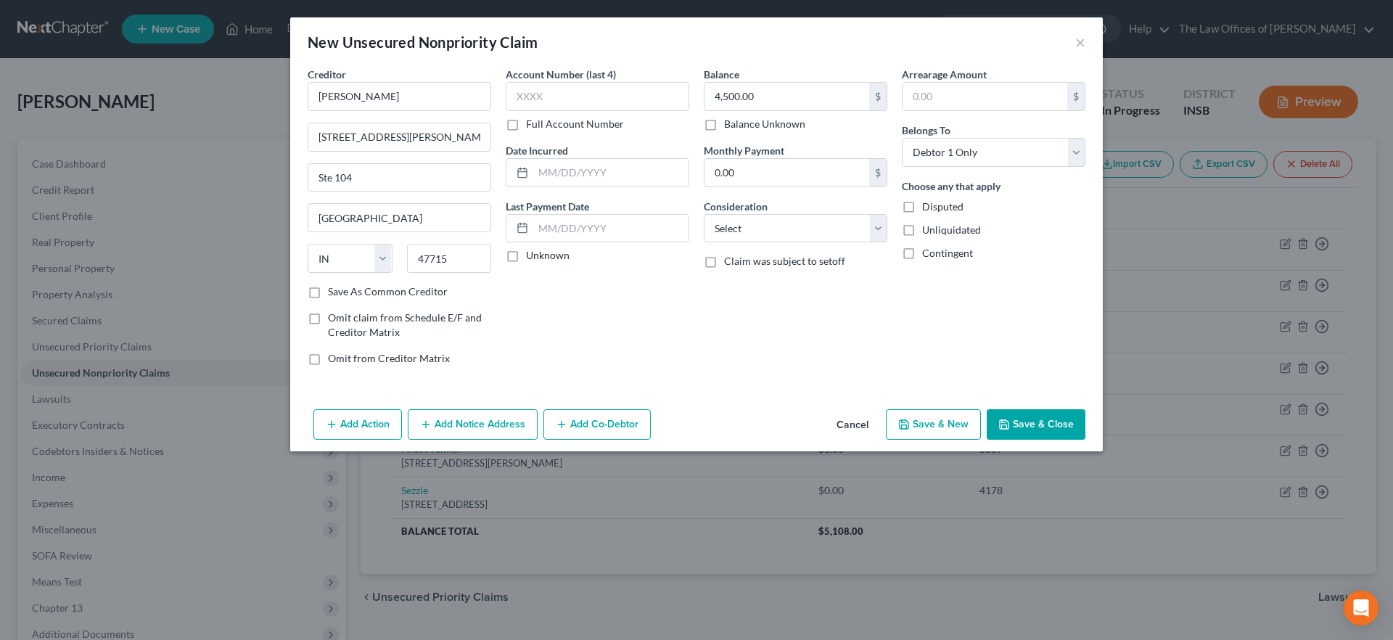
click at [1024, 422] on button "Save & Close" at bounding box center [1036, 424] width 99 height 30
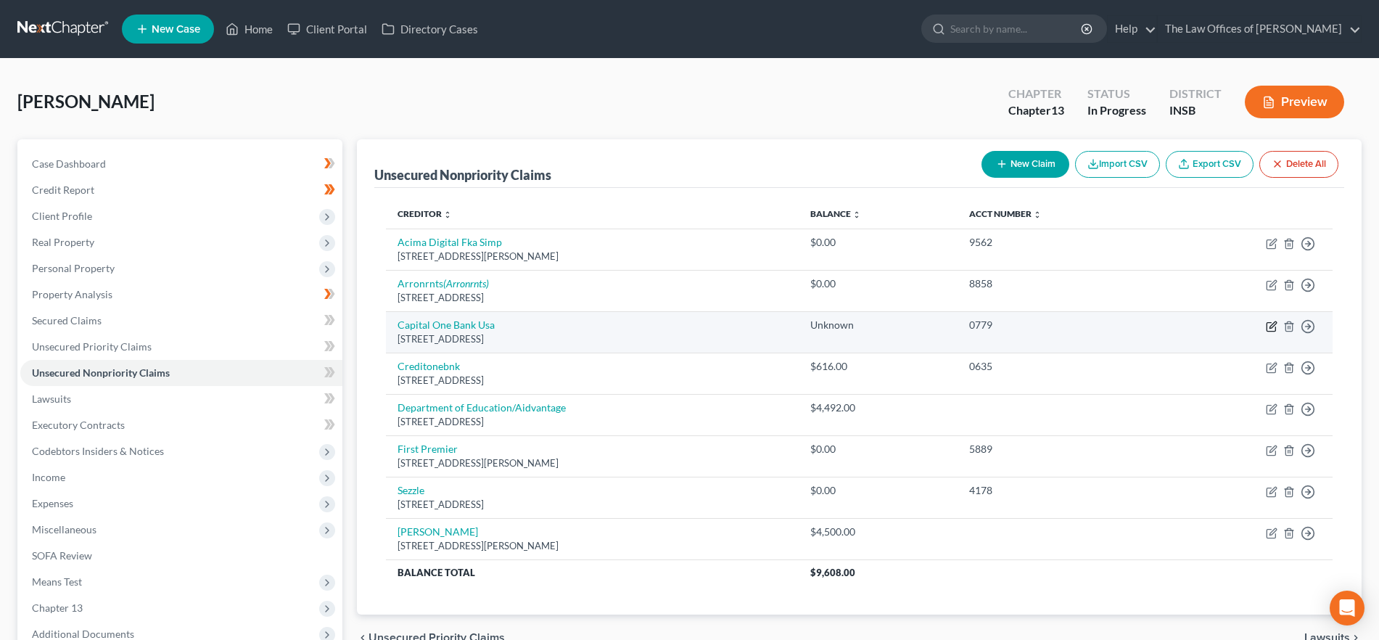
click at [1268, 323] on icon "button" at bounding box center [1271, 327] width 9 height 9
select select "46"
select select "2"
select select "0"
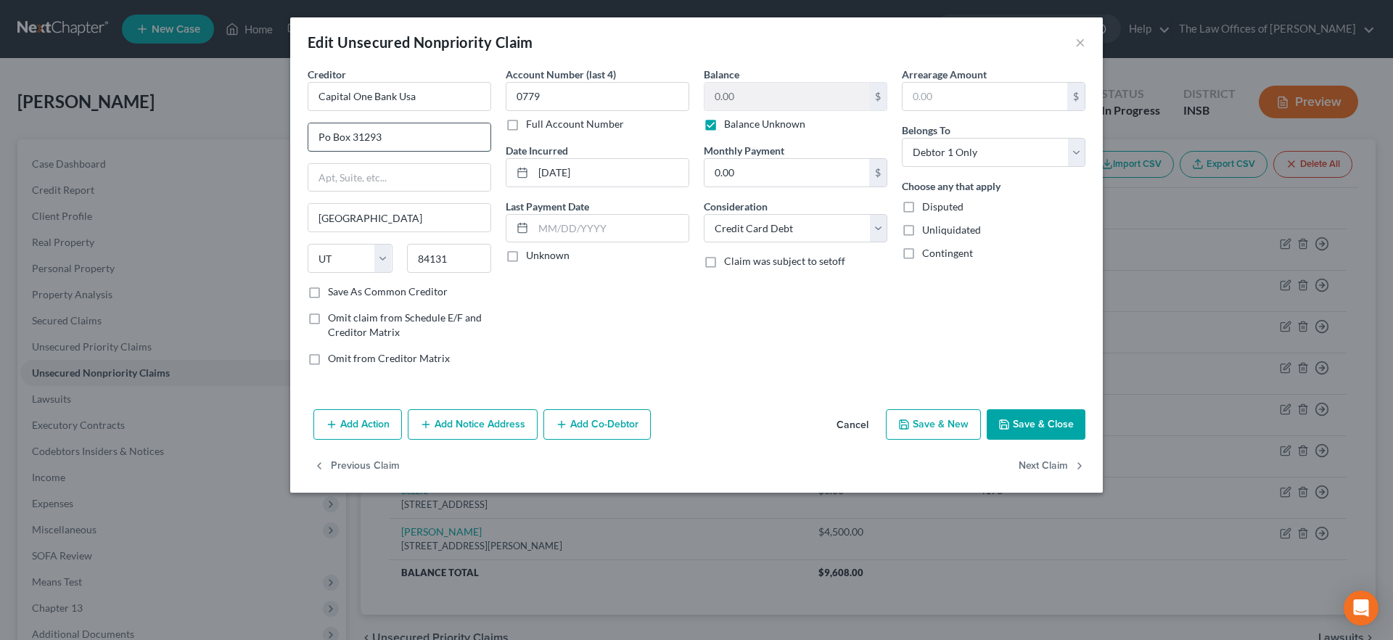
click at [329, 137] on input "Po Box 31293" at bounding box center [399, 137] width 182 height 28
type input "PO Box 31293"
click at [724, 120] on label "Balance Unknown" at bounding box center [764, 124] width 81 height 15
click at [730, 120] on input "Balance Unknown" at bounding box center [734, 121] width 9 height 9
checkbox input "false"
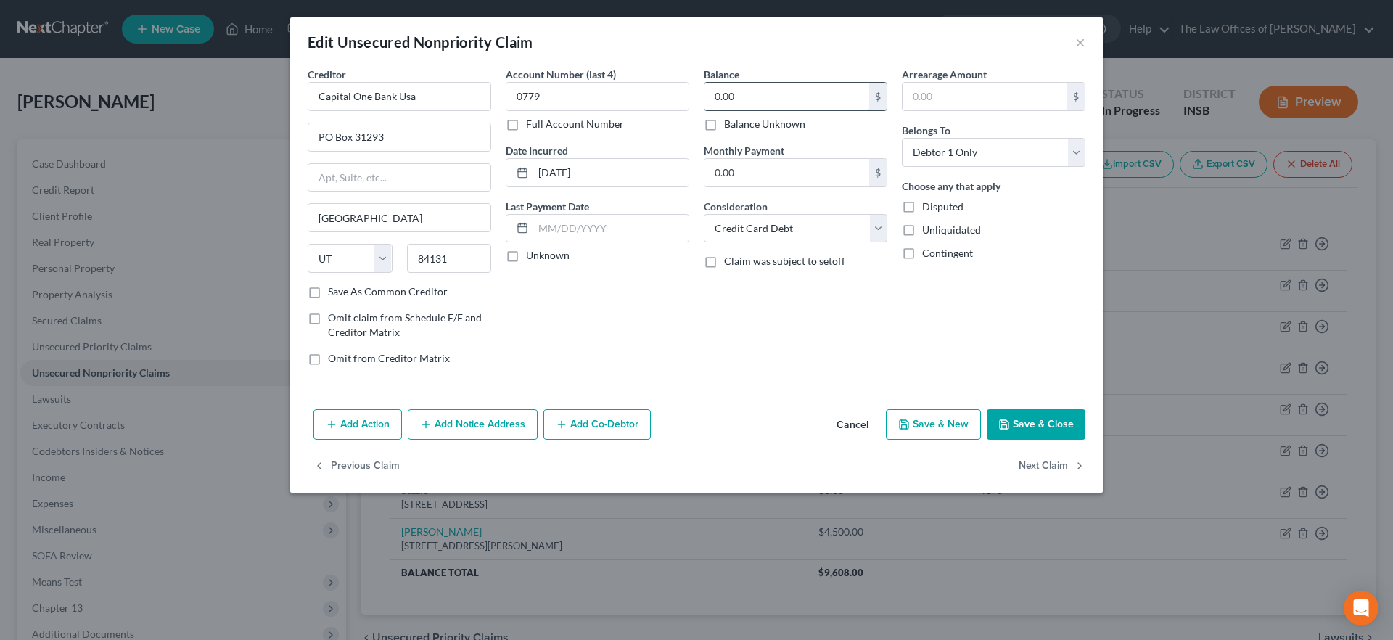
click at [725, 97] on input "0.00" at bounding box center [786, 97] width 165 height 28
type input "554.01"
click at [1043, 425] on button "Save & Close" at bounding box center [1036, 424] width 99 height 30
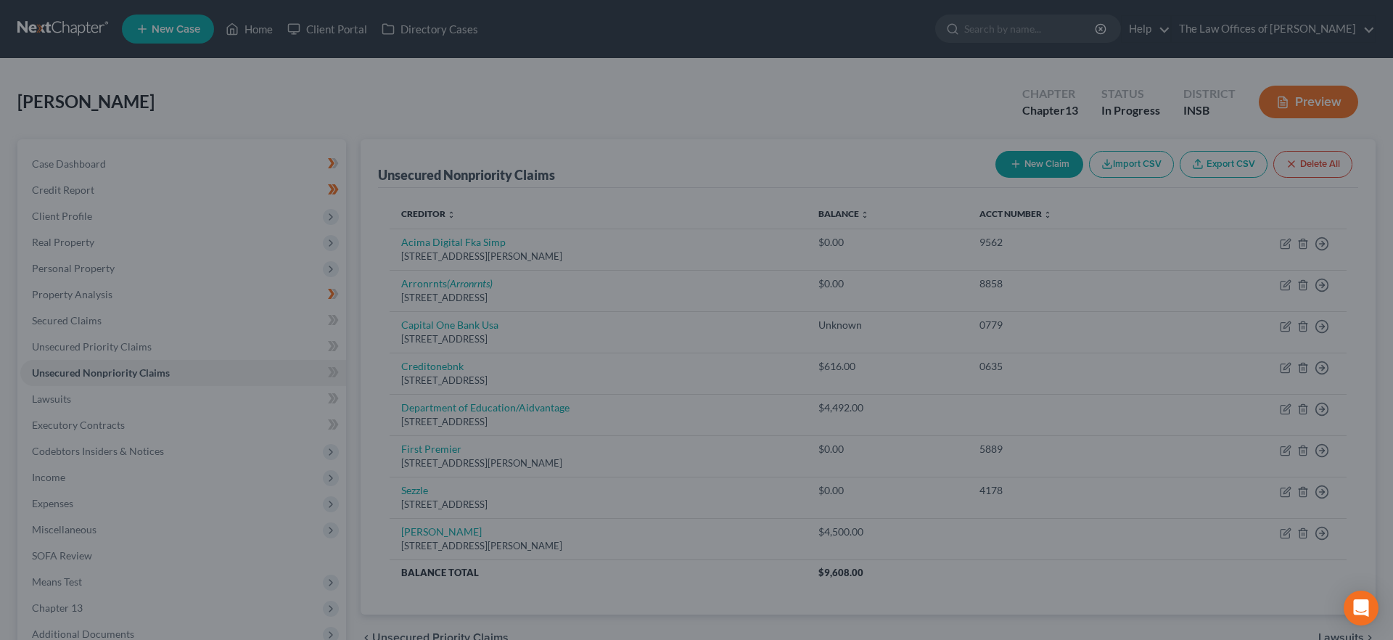
type input "0"
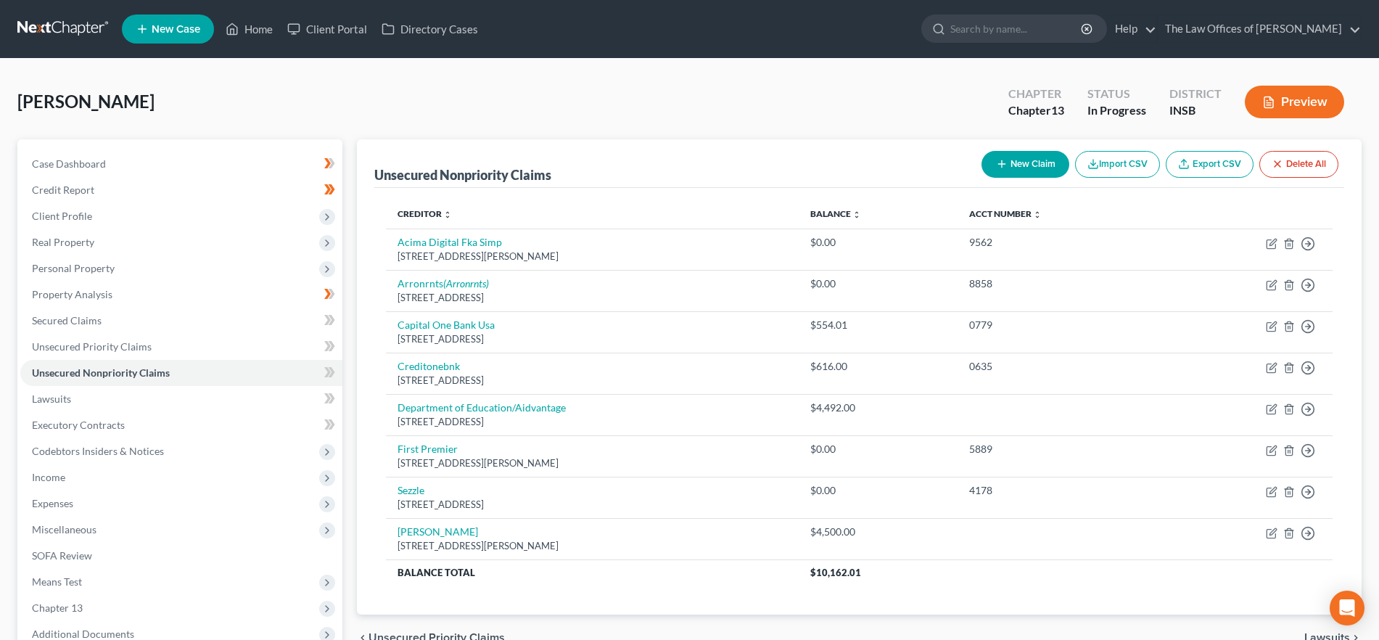
click at [1025, 157] on button "New Claim" at bounding box center [1026, 164] width 88 height 27
select select "0"
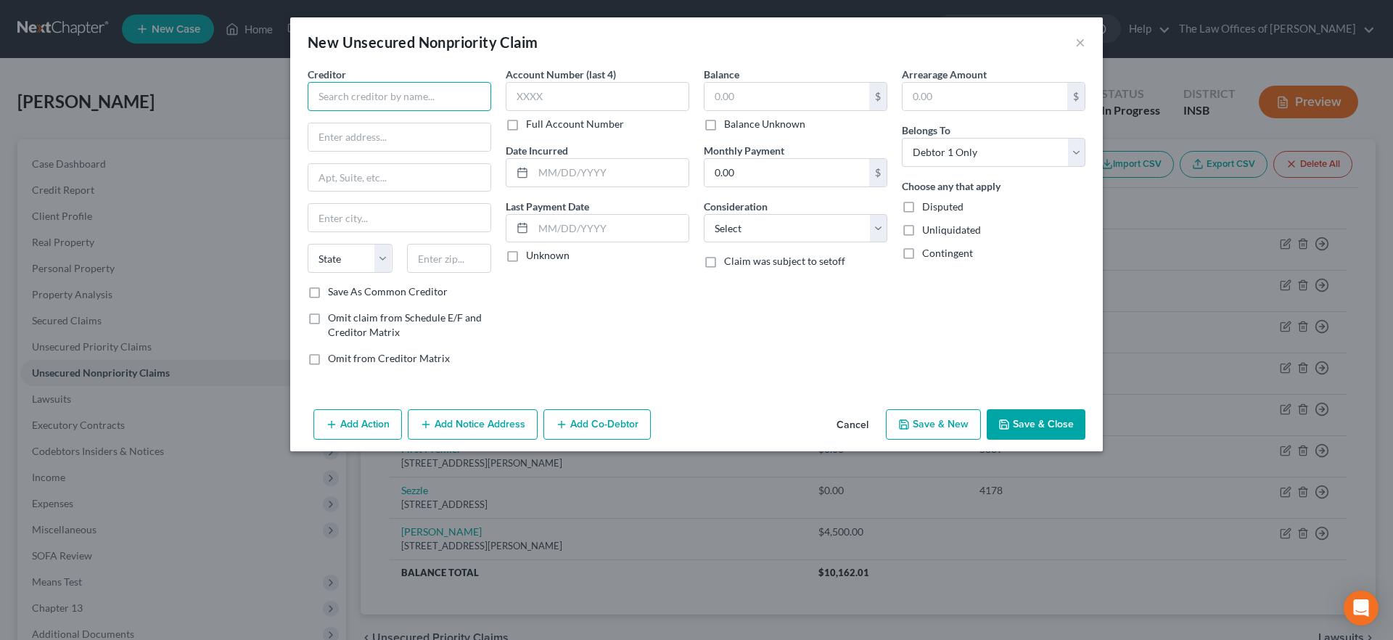
click at [400, 90] on input "text" at bounding box center [400, 96] width 184 height 29
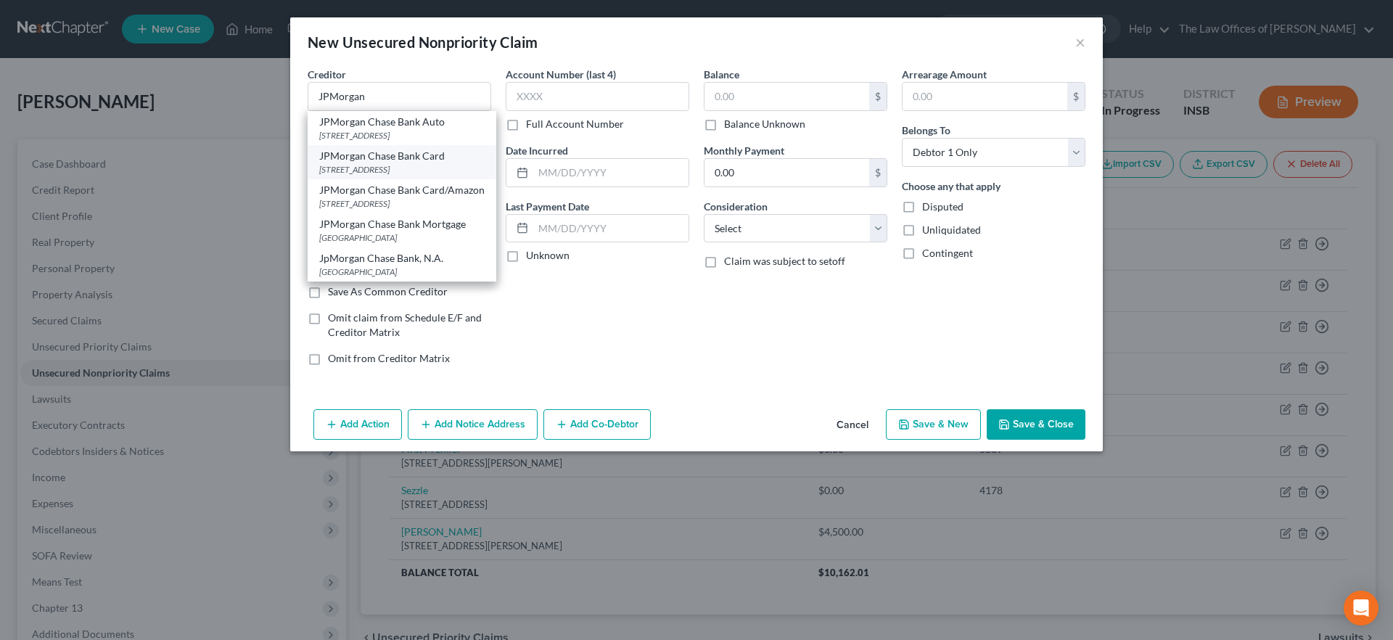
click at [398, 162] on div "JPMorgan Chase Bank Card" at bounding box center [401, 156] width 165 height 15
type input "JPMorgan Chase Bank Card"
type input "PO Box 15369"
type input "Wilmington"
select select "7"
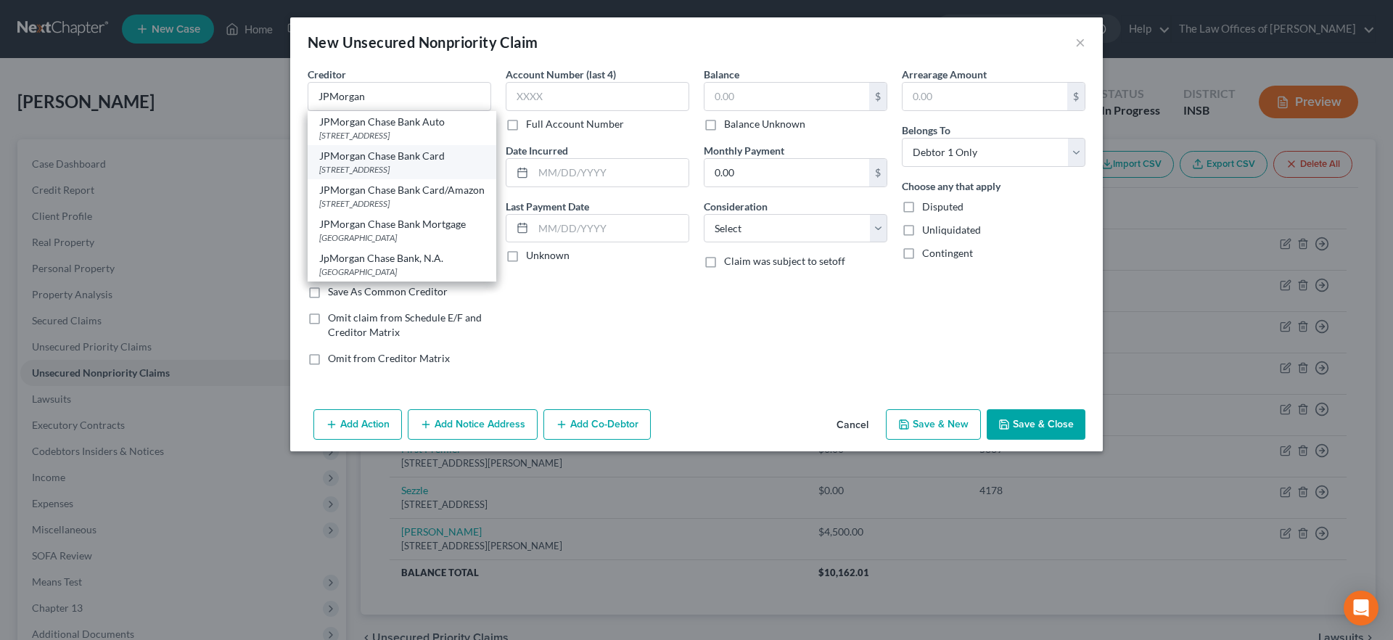
type input "19850"
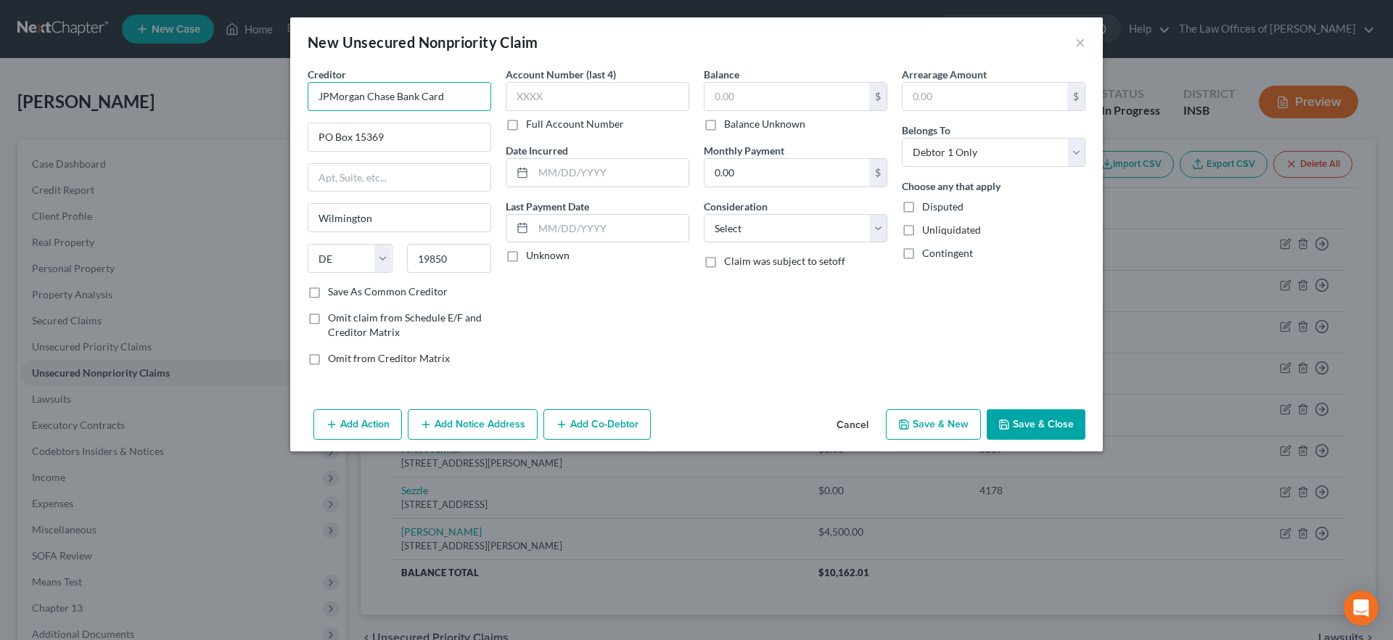
click at [477, 97] on input "JPMorgan Chase Bank Card" at bounding box center [400, 96] width 184 height 29
drag, startPoint x: 477, startPoint y: 97, endPoint x: 444, endPoint y: 98, distance: 32.7
click at [444, 98] on input "JPMorgan Chase Bank Card" at bounding box center [400, 96] width 184 height 29
click at [440, 96] on input "JPMorgan Chase Bank" at bounding box center [400, 96] width 184 height 29
type input "JPMorgan Chase Bank, N.A."
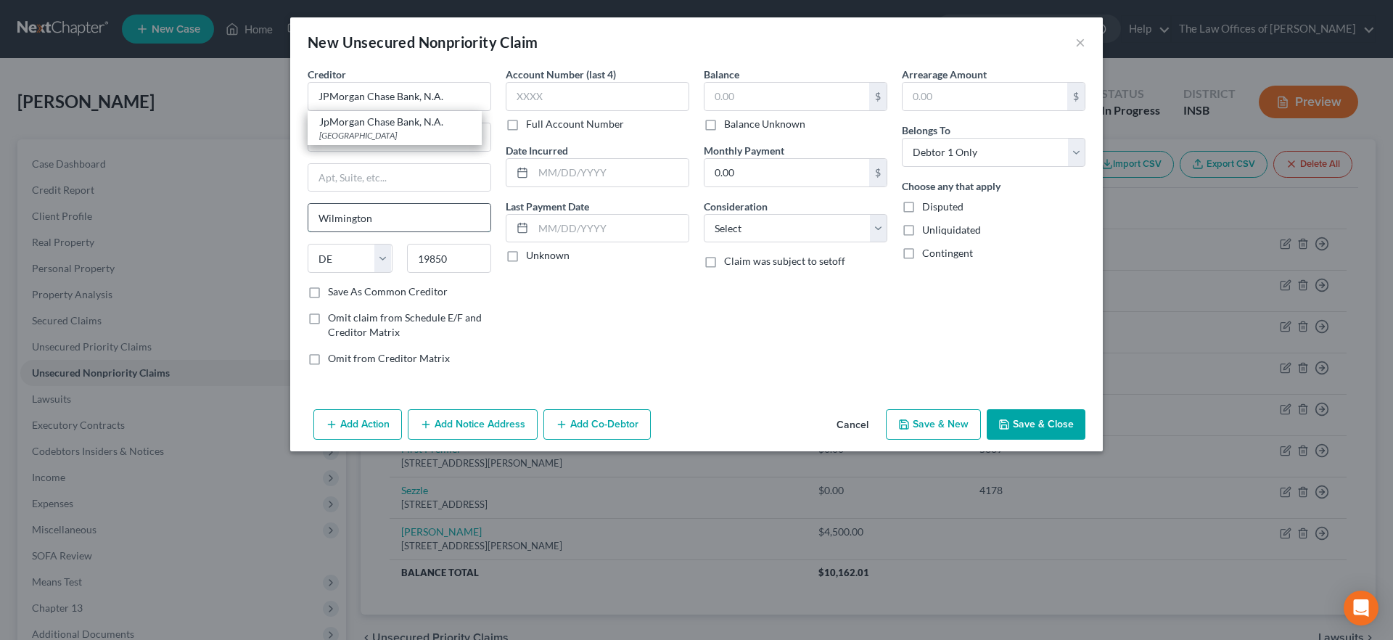
click at [415, 213] on input "Wilmington" at bounding box center [399, 218] width 182 height 28
click at [423, 141] on input "PO Box 15369" at bounding box center [399, 137] width 182 height 28
drag, startPoint x: 427, startPoint y: 140, endPoint x: 226, endPoint y: 136, distance: 201.0
click at [227, 136] on div "New Unsecured Nonpriority Claim × Creditor * JPMorgan Chase Bank, N.A. PO Box […" at bounding box center [696, 320] width 1393 height 640
type input "National Bankruptcy Department"
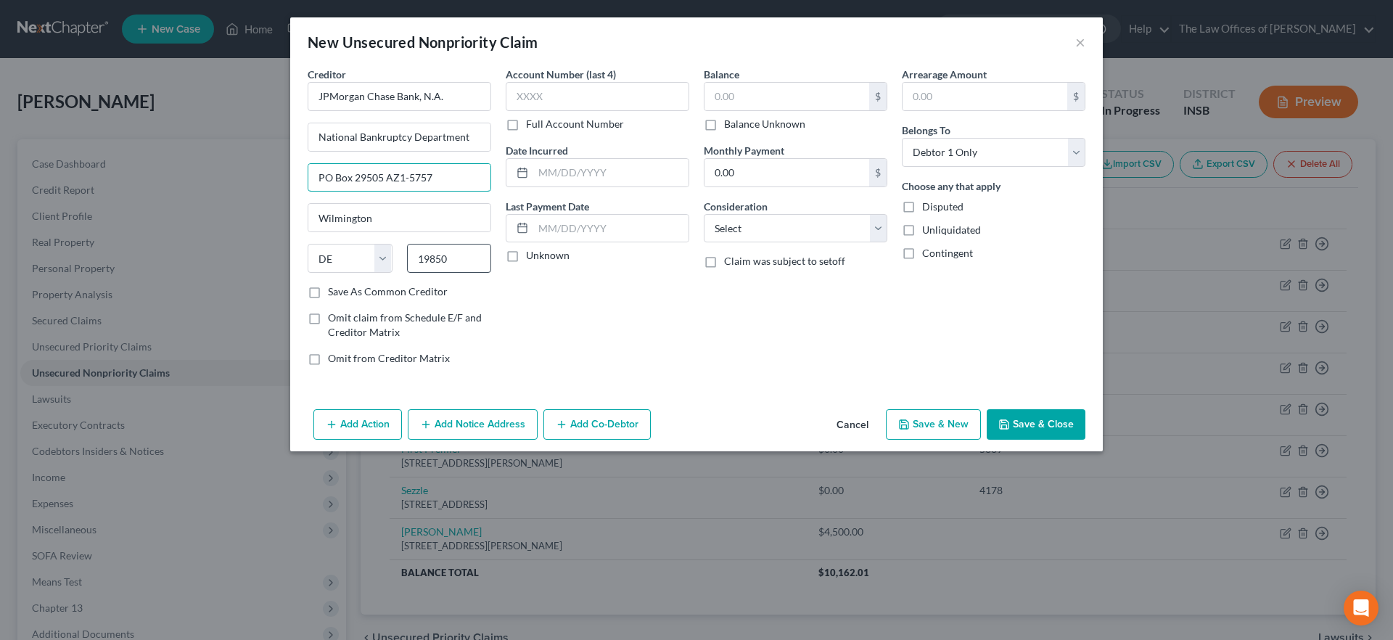
type input "PO Box 29505 AZ1-5757"
click at [430, 258] on input "19850" at bounding box center [449, 258] width 85 height 29
drag, startPoint x: 466, startPoint y: 258, endPoint x: 385, endPoint y: 250, distance: 80.9
click at [385, 250] on div "State [US_STATE] AK AR AZ CA CO CT DE DC [GEOGRAPHIC_DATA] [GEOGRAPHIC_DATA] GU…" at bounding box center [399, 264] width 198 height 41
type input "85038"
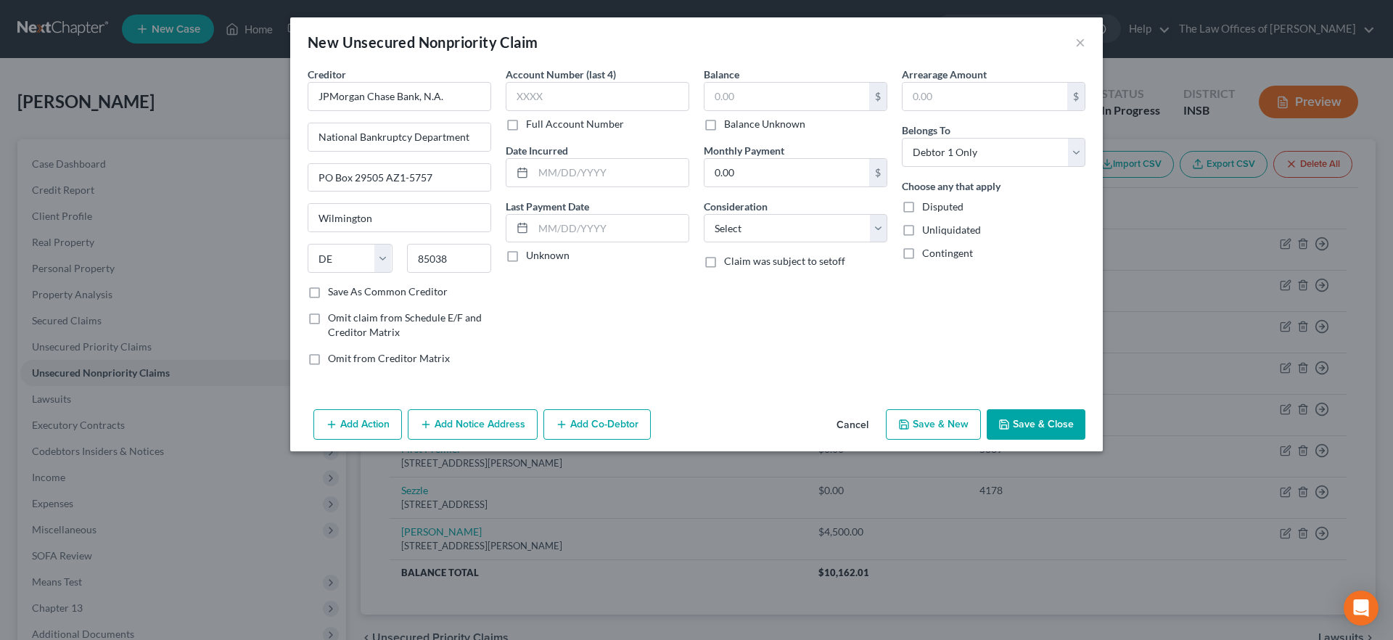
type input "Phoenix"
select select "3"
click at [588, 325] on div "Account Number (last 4) Full Account Number Date Incurred Last Payment Date Unk…" at bounding box center [597, 222] width 198 height 311
click at [784, 96] on input "text" at bounding box center [786, 97] width 165 height 28
type input "54,412"
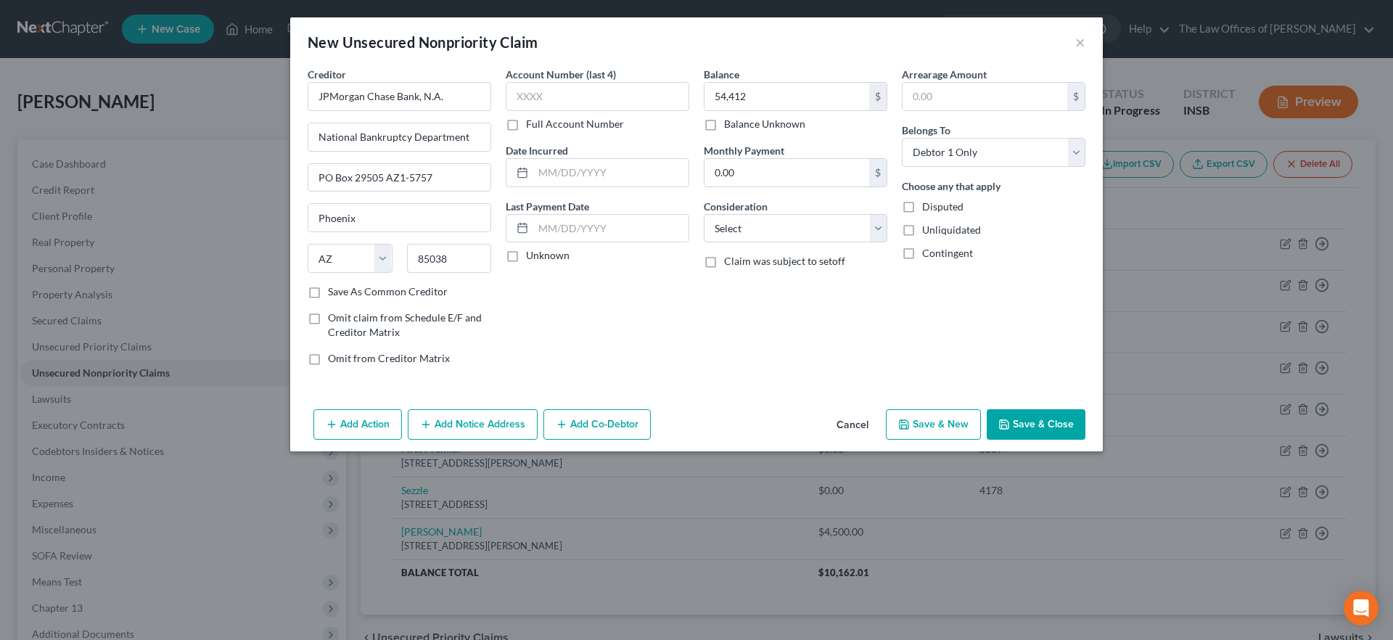
drag, startPoint x: 859, startPoint y: 427, endPoint x: 860, endPoint y: 437, distance: 10.2
click at [859, 427] on button "Cancel" at bounding box center [852, 425] width 55 height 29
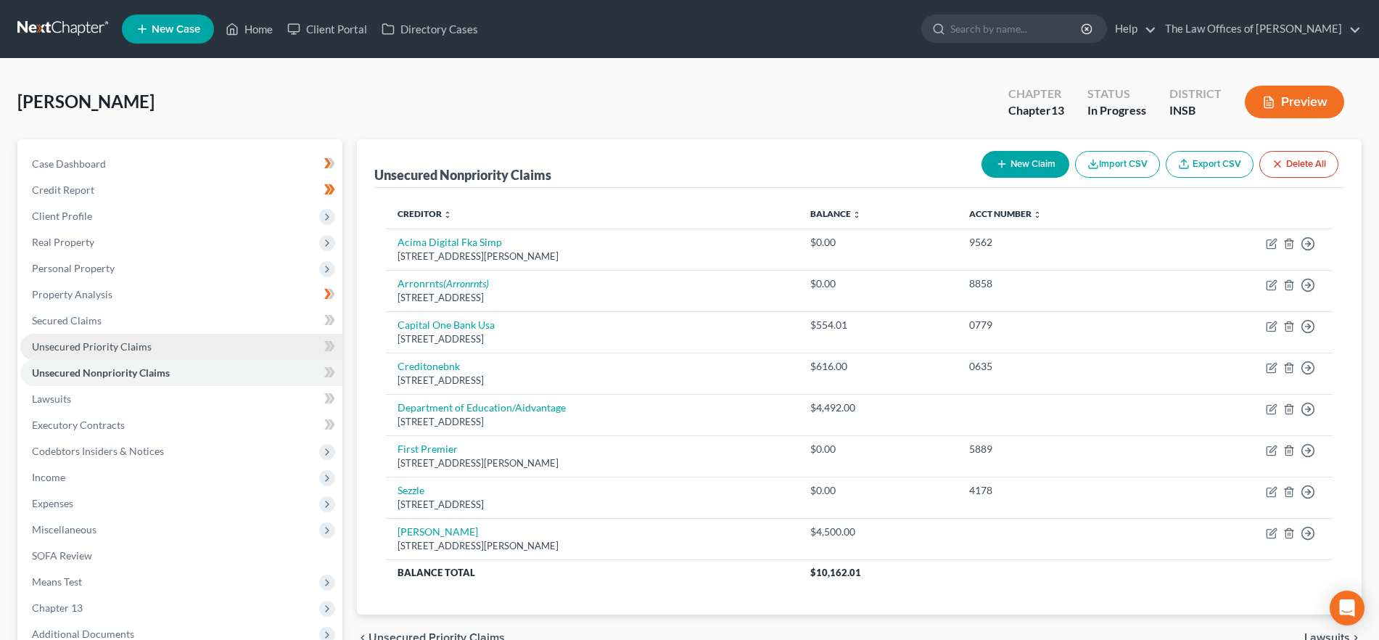
click at [164, 345] on link "Unsecured Priority Claims" at bounding box center [181, 347] width 322 height 26
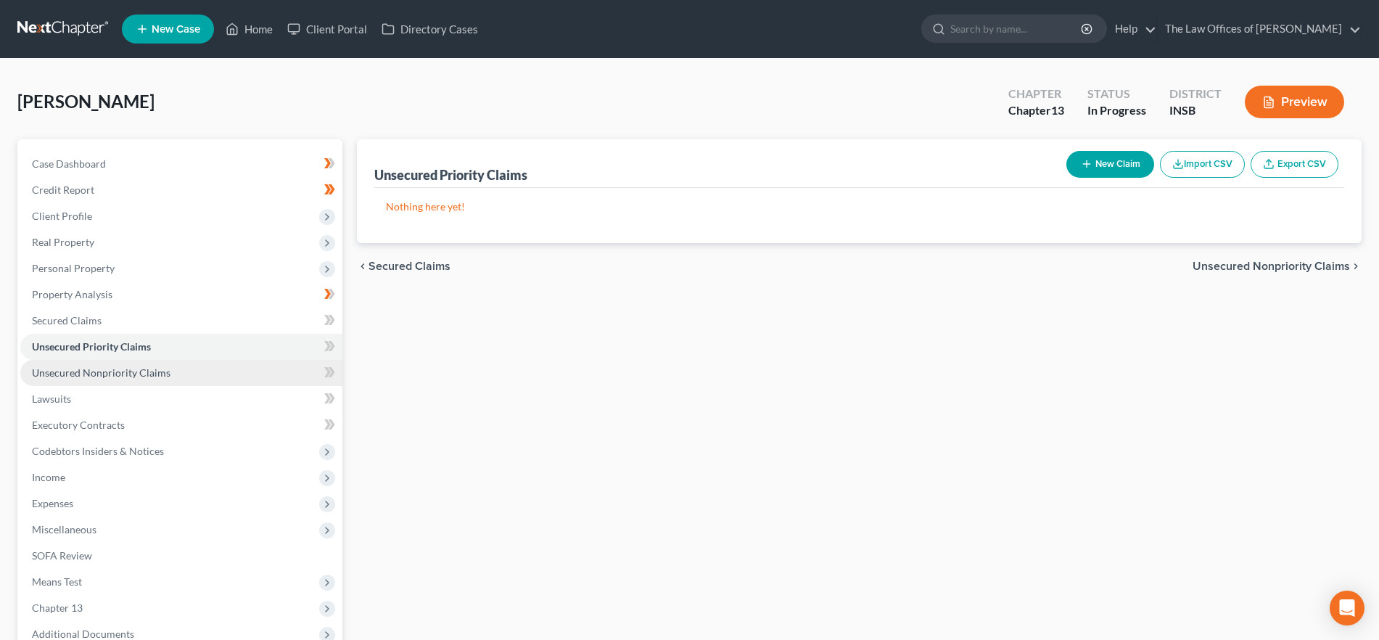
click at [193, 370] on link "Unsecured Nonpriority Claims" at bounding box center [181, 373] width 322 height 26
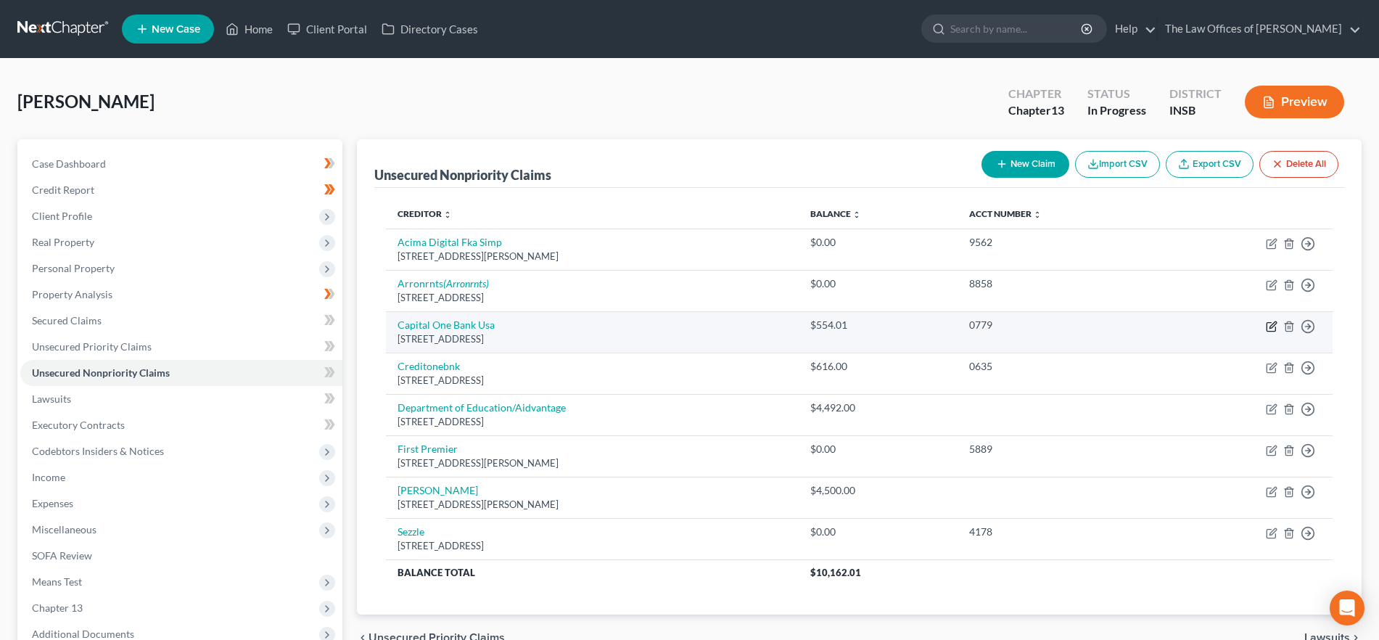
click at [1267, 326] on icon "button" at bounding box center [1271, 327] width 9 height 9
select select "46"
select select "2"
select select "0"
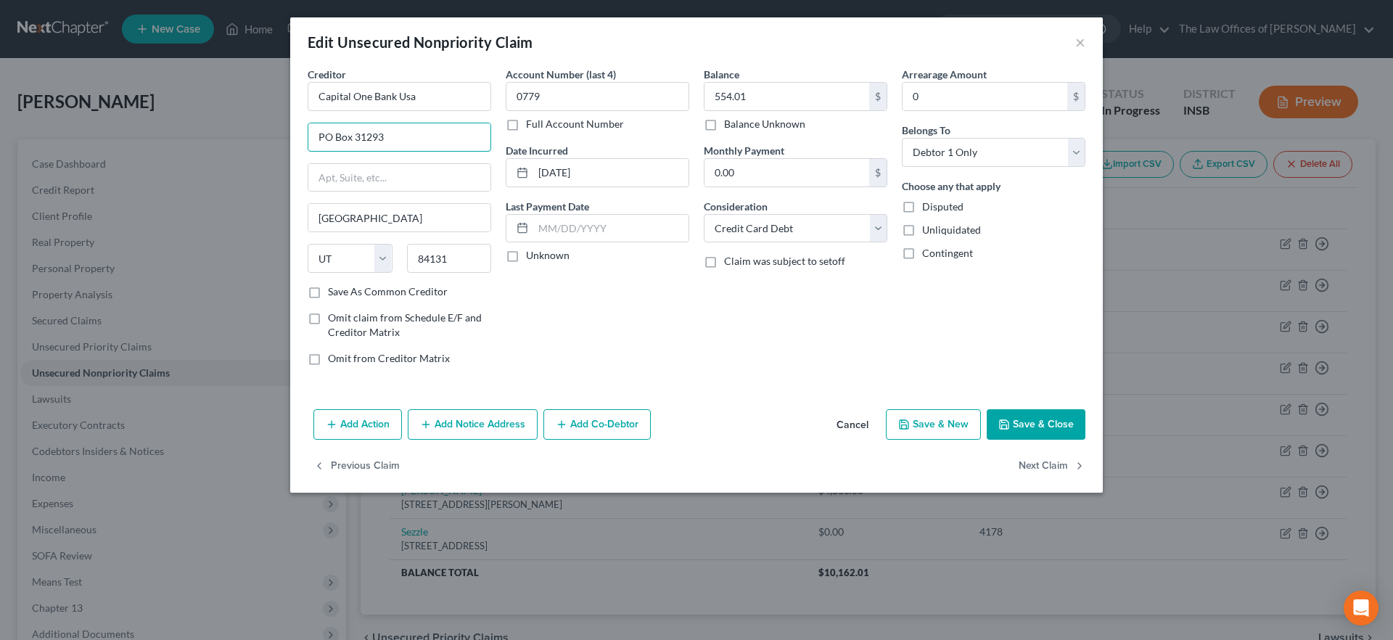
drag, startPoint x: 397, startPoint y: 131, endPoint x: 242, endPoint y: 114, distance: 156.2
click at [242, 114] on div "Edit Unsecured Nonpriority Claim × Creditor * Capital One Bank Usa PO Box 31293…" at bounding box center [696, 320] width 1393 height 640
type input "Attn: Bankruptcy"
type input "PO Box 30285"
drag, startPoint x: 473, startPoint y: 266, endPoint x: 403, endPoint y: 273, distance: 70.7
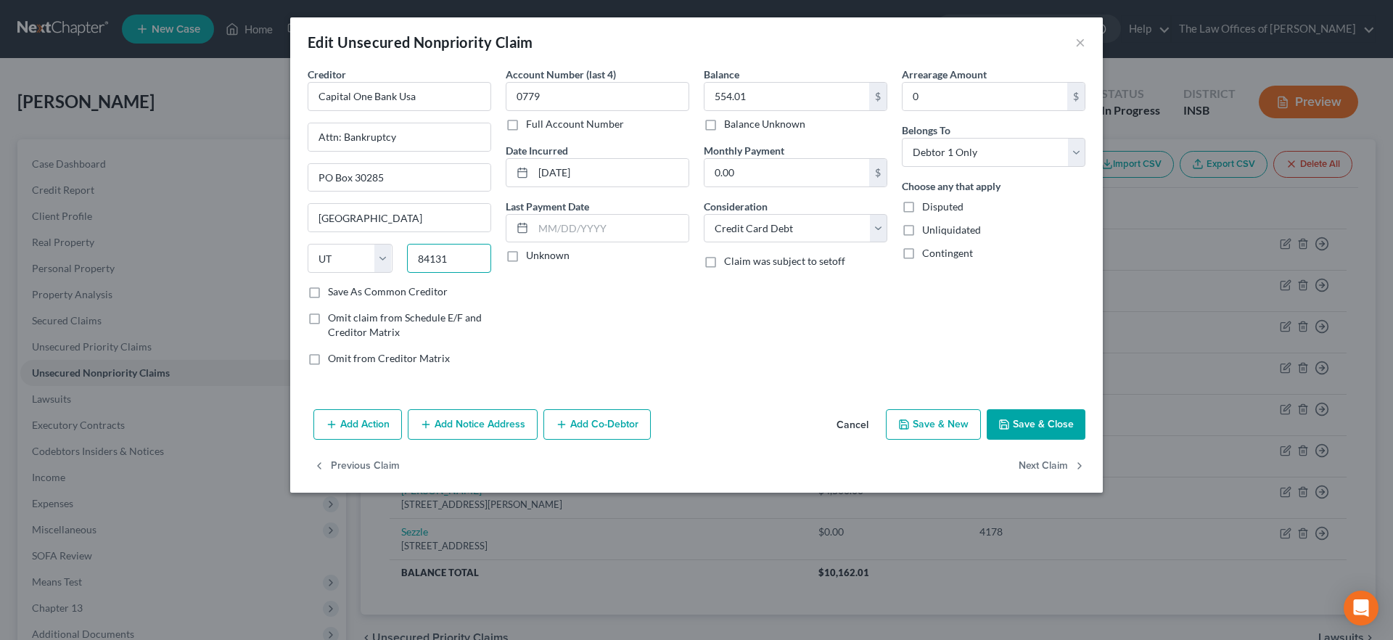
click at [403, 273] on div "State [US_STATE] AK AR AZ CA CO CT DE DC [GEOGRAPHIC_DATA] [GEOGRAPHIC_DATA] GU…" at bounding box center [399, 264] width 198 height 41
type input "84130"
click at [592, 302] on div "Account Number (last 4) 0779 Full Account Number Date Incurred [DATE] Last Paym…" at bounding box center [597, 222] width 198 height 311
click at [1033, 426] on button "Save & Close" at bounding box center [1036, 424] width 99 height 30
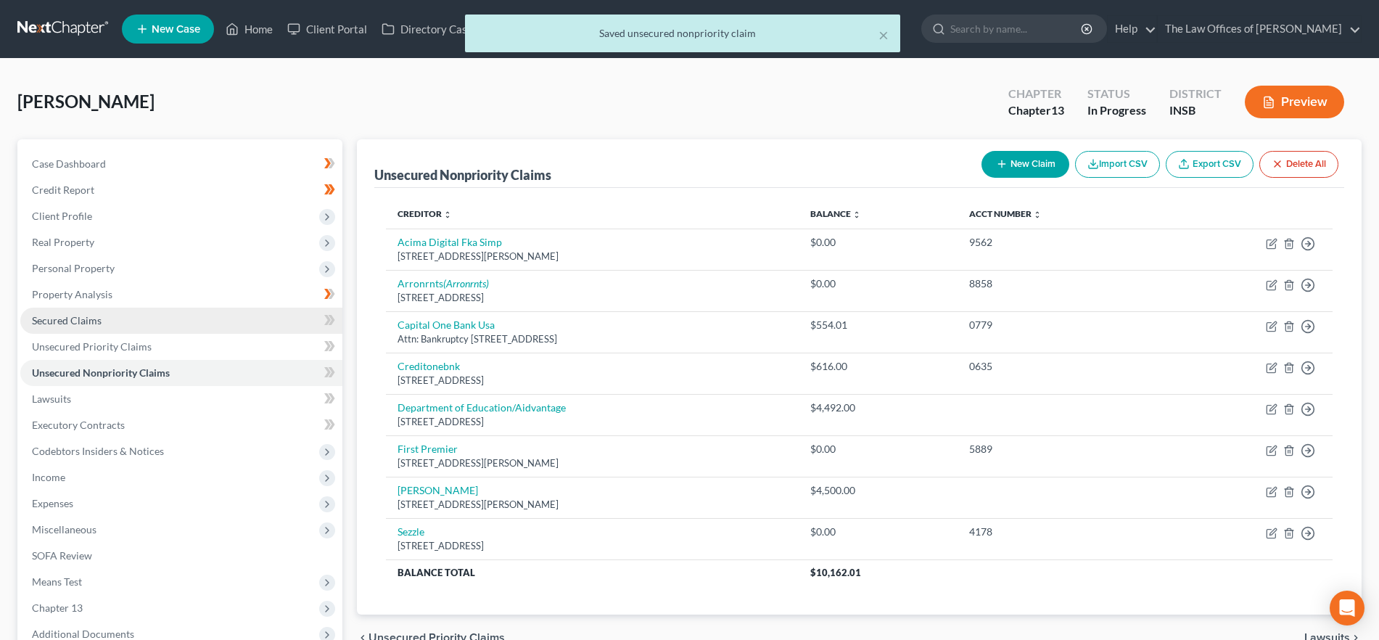
drag, startPoint x: 144, startPoint y: 318, endPoint x: 268, endPoint y: 317, distance: 123.3
click at [144, 318] on link "Secured Claims" at bounding box center [181, 321] width 322 height 26
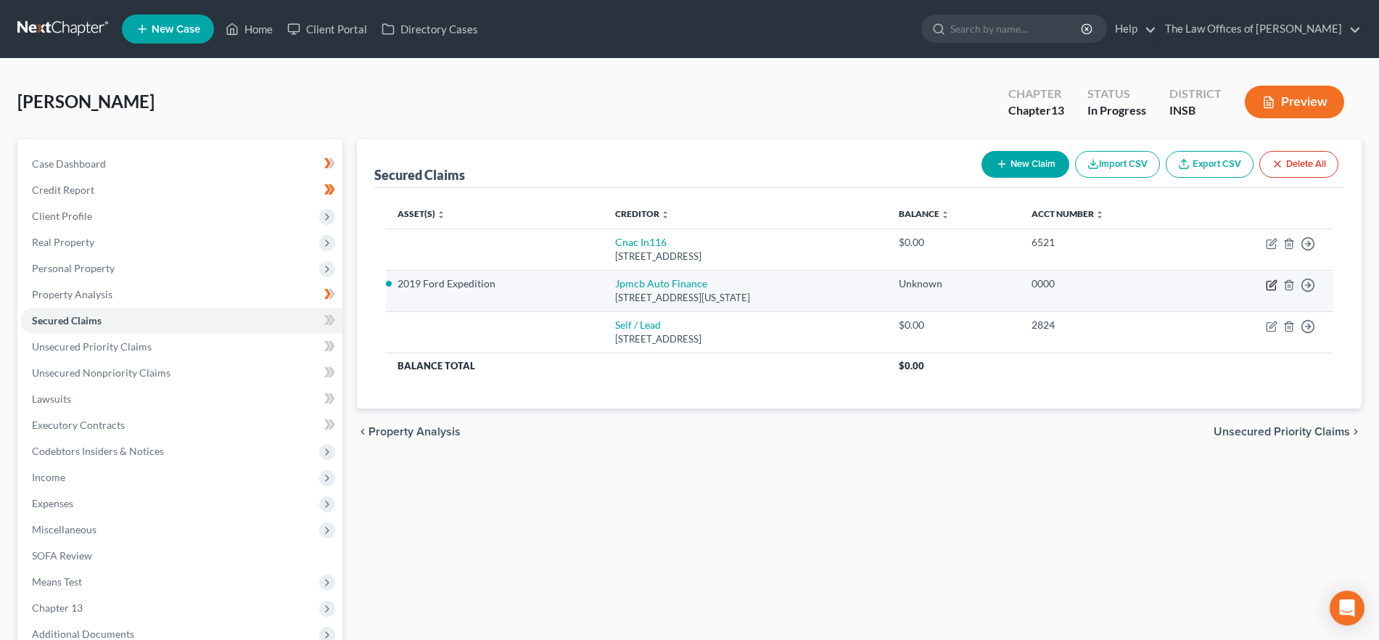
click at [1269, 284] on icon "button" at bounding box center [1272, 285] width 12 height 12
select select "19"
select select "2"
select select "0"
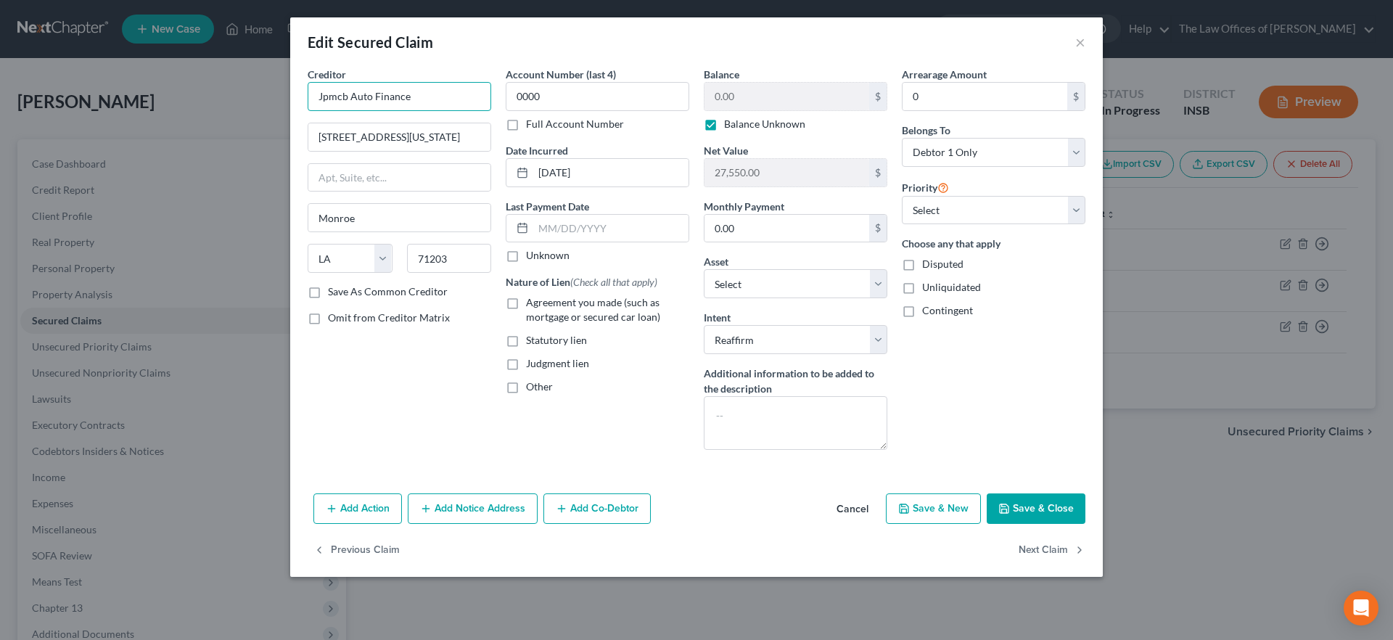
drag, startPoint x: 442, startPoint y: 93, endPoint x: 328, endPoint y: 96, distance: 113.9
click at [328, 96] on input "Jpmcb Auto Finance" at bounding box center [400, 96] width 184 height 29
type input "J"
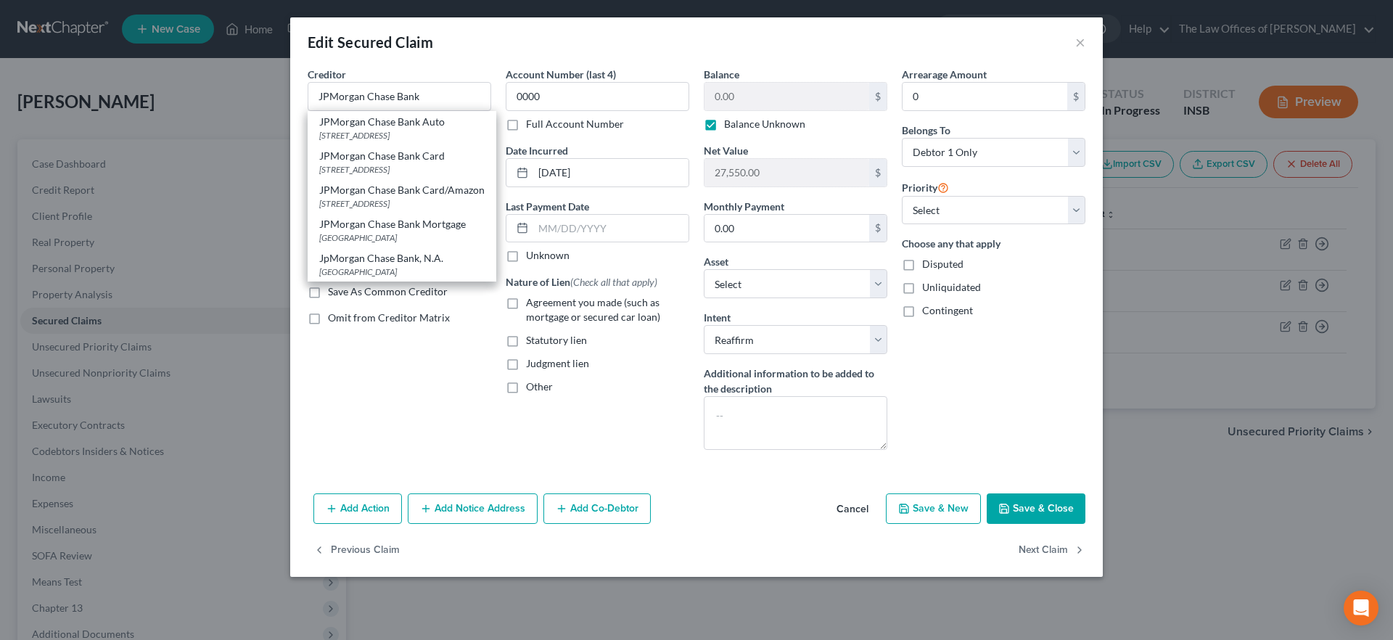
type input "JPMorgan Chase Bank"
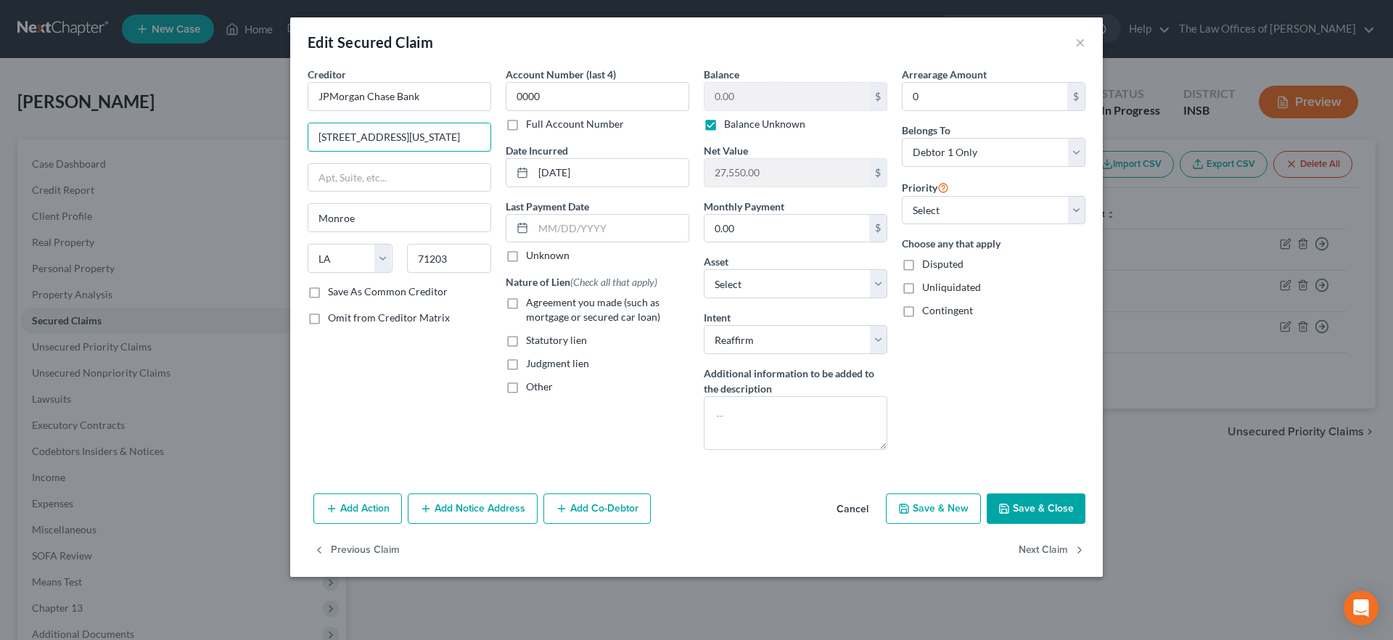
drag, startPoint x: 423, startPoint y: 146, endPoint x: 264, endPoint y: 135, distance: 159.3
click at [265, 135] on div "Edit Secured Claim × Creditor * JPMorgan Chase Bank [GEOGRAPHIC_DATA][US_STATE]…" at bounding box center [696, 320] width 1393 height 640
type input "National Bankruptcy Department"
type input "PO Box 29505 AZ1-5757"
type input "85038"
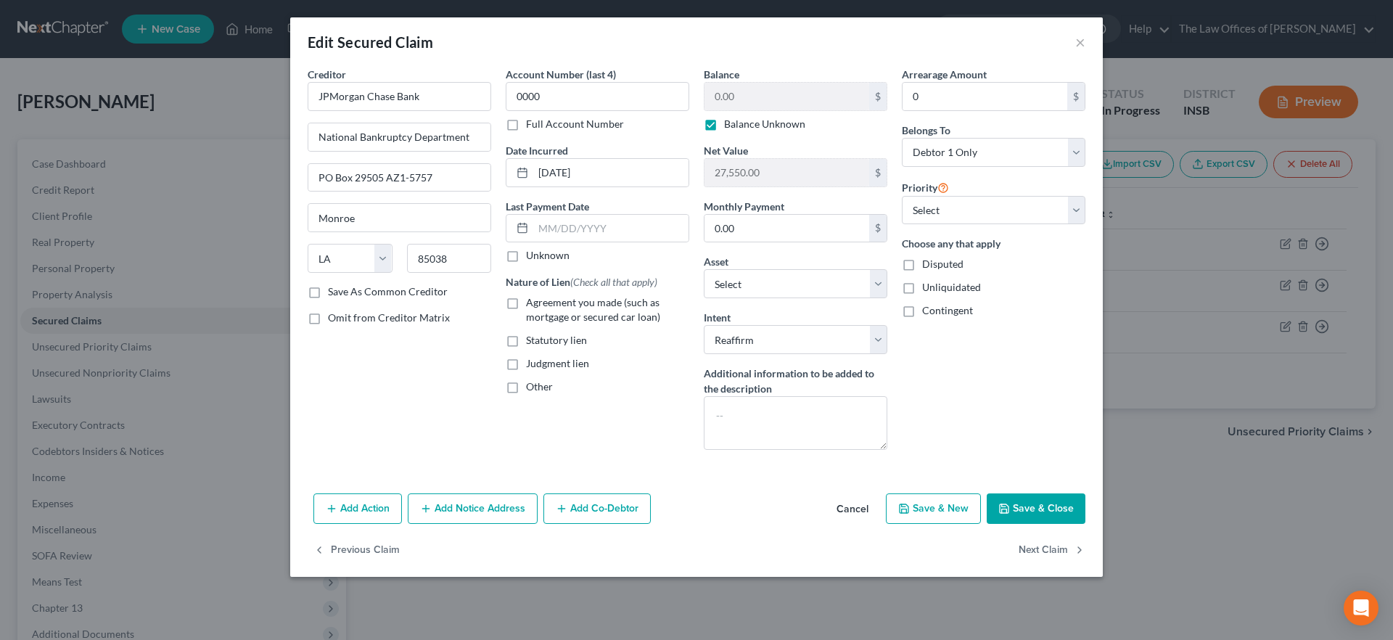
click at [664, 394] on div "Account Number (last 4) 0000 Full Account Number Date Incurred [DATE] Last Paym…" at bounding box center [597, 264] width 198 height 395
type input "Phoenix"
select select "3"
click at [526, 302] on label "Agreement you made (such as mortgage or secured car loan)" at bounding box center [607, 309] width 163 height 29
click at [532, 302] on input "Agreement you made (such as mortgage or secured car loan)" at bounding box center [536, 299] width 9 height 9
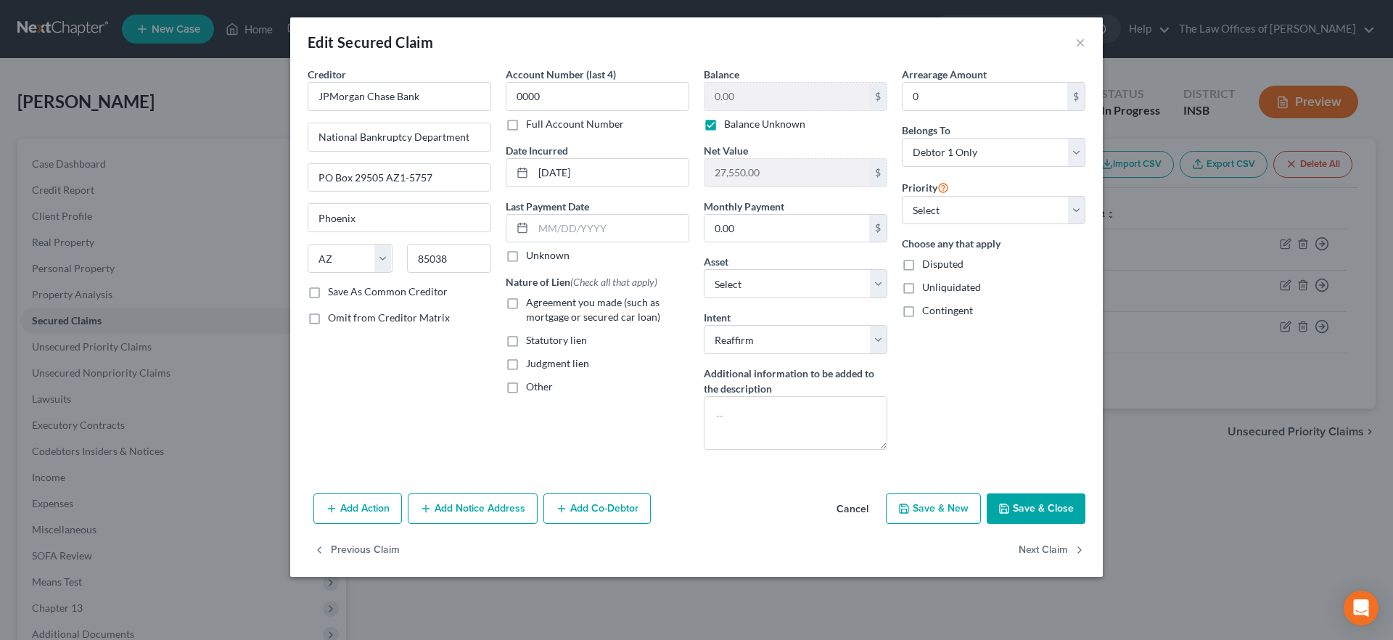
checkbox input "true"
click at [724, 122] on label "Balance Unknown" at bounding box center [764, 124] width 81 height 15
click at [730, 122] on input "Balance Unknown" at bounding box center [734, 121] width 9 height 9
checkbox input "false"
drag, startPoint x: 610, startPoint y: 99, endPoint x: 708, endPoint y: 98, distance: 98.0
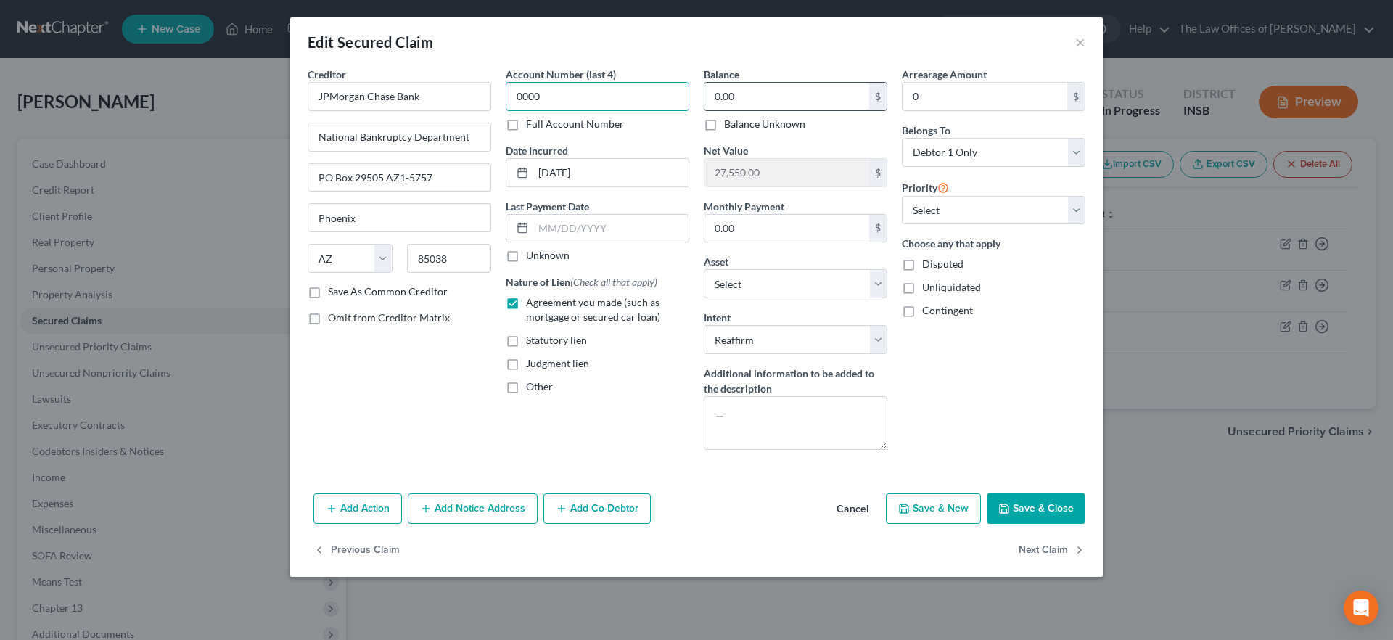
click at [610, 99] on input "0000" at bounding box center [598, 96] width 184 height 29
click at [740, 97] on input "0.00" at bounding box center [786, 97] width 165 height 28
type input "54,412.14"
click at [1001, 348] on div "Arrearage Amount 0 $ Belongs To * Select Debtor 1 Only Debtor 2 Only Debtor 1 A…" at bounding box center [994, 264] width 198 height 395
click at [328, 289] on label "Save As Common Creditor" at bounding box center [388, 291] width 120 height 15
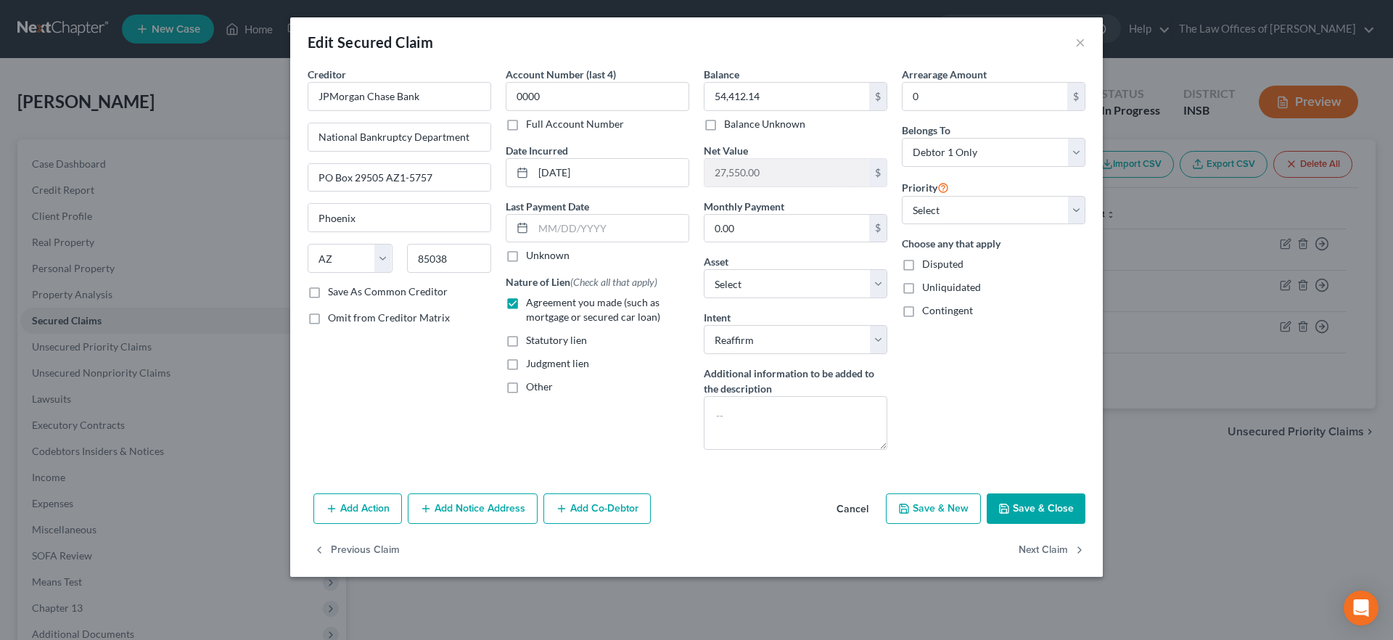
click at [334, 289] on input "Save As Common Creditor" at bounding box center [338, 288] width 9 height 9
drag, startPoint x: 1029, startPoint y: 509, endPoint x: 881, endPoint y: 451, distance: 159.2
click at [1029, 509] on button "Save & Close" at bounding box center [1036, 508] width 99 height 30
checkbox input "false"
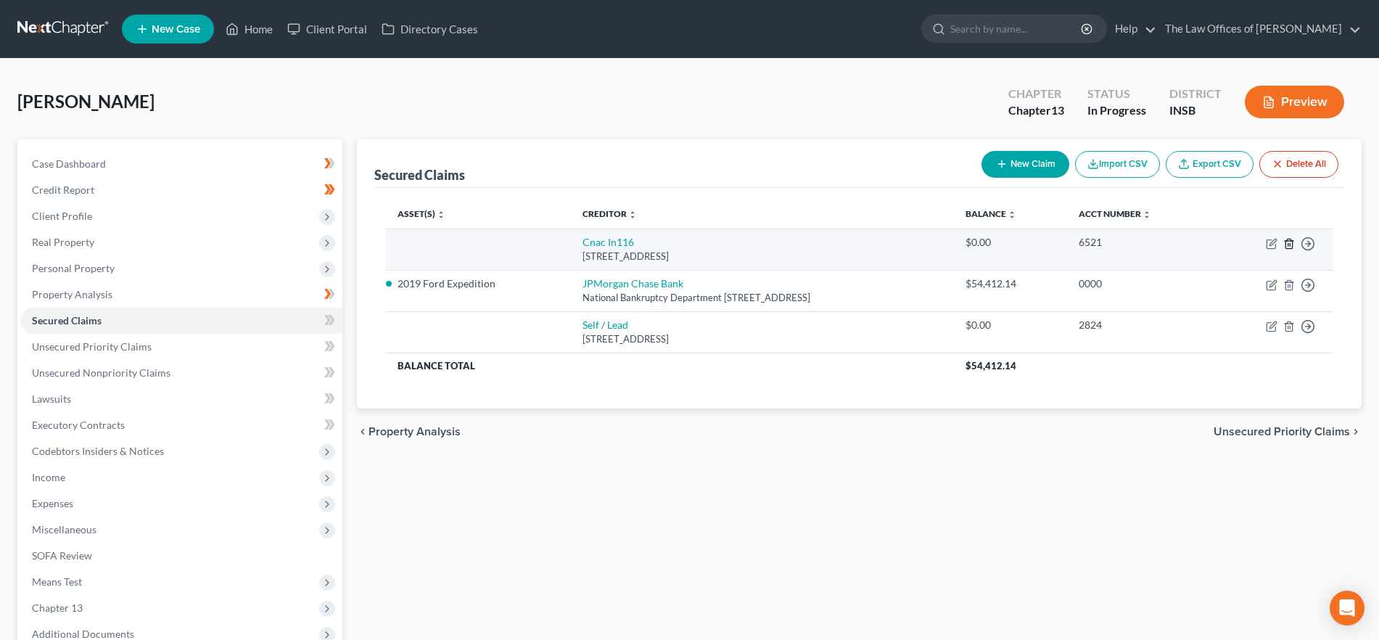
click at [1293, 239] on icon "button" at bounding box center [1289, 244] width 12 height 12
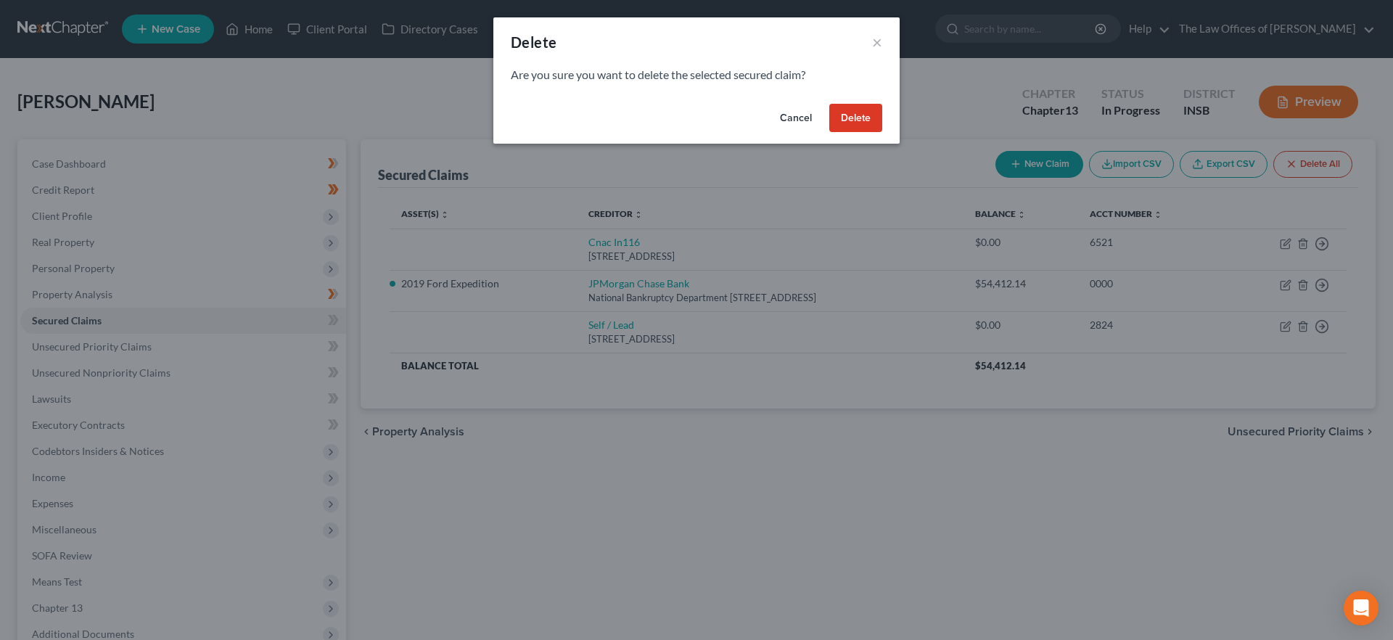
click at [863, 113] on button "Delete" at bounding box center [855, 118] width 53 height 29
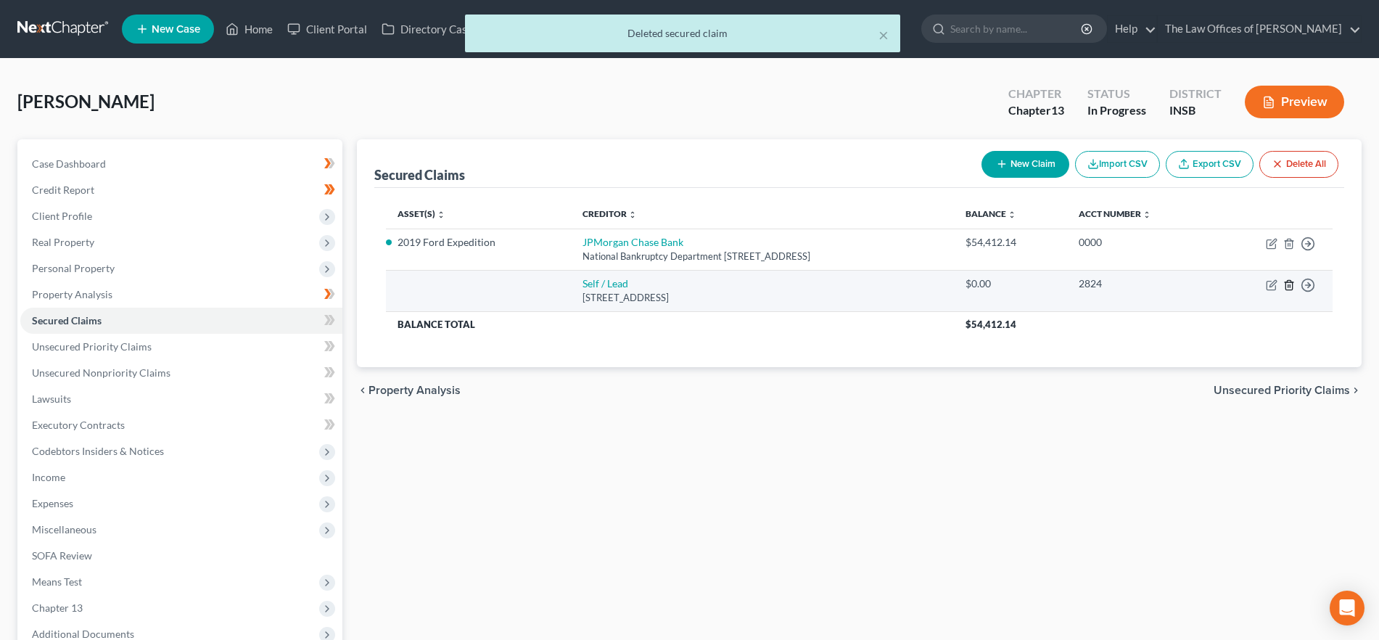
click at [1288, 287] on line "button" at bounding box center [1288, 285] width 0 height 3
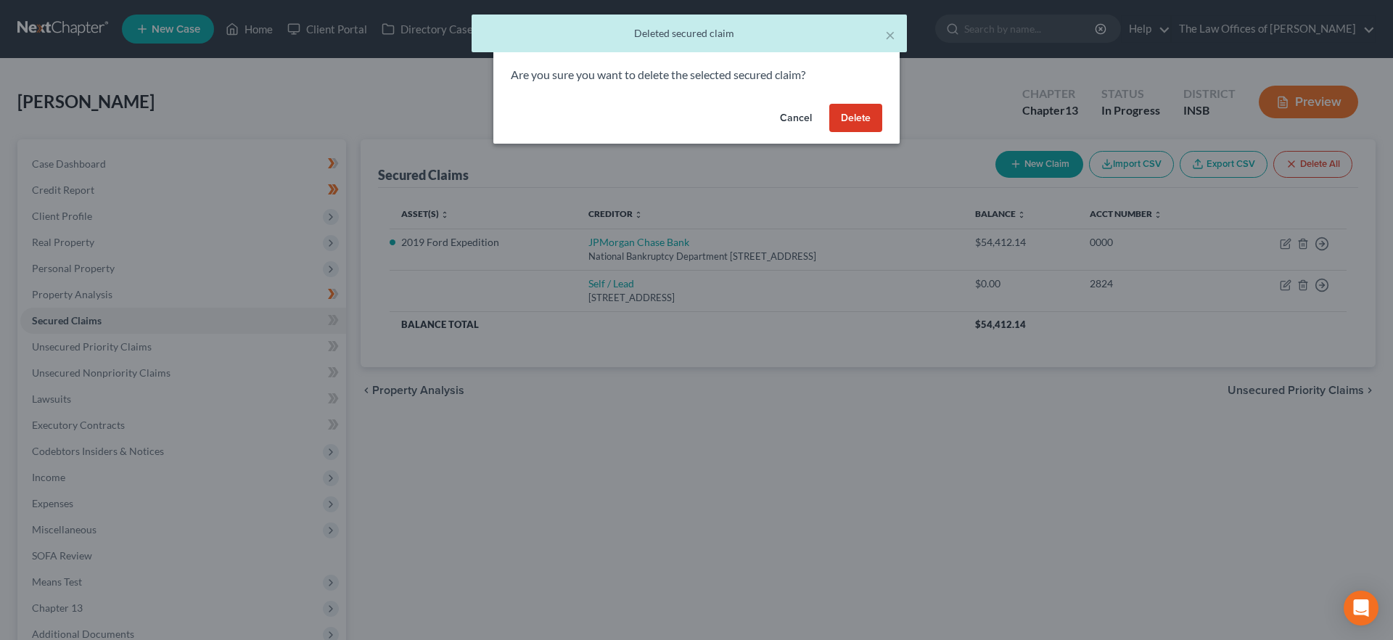
click at [852, 120] on button "Delete" at bounding box center [855, 118] width 53 height 29
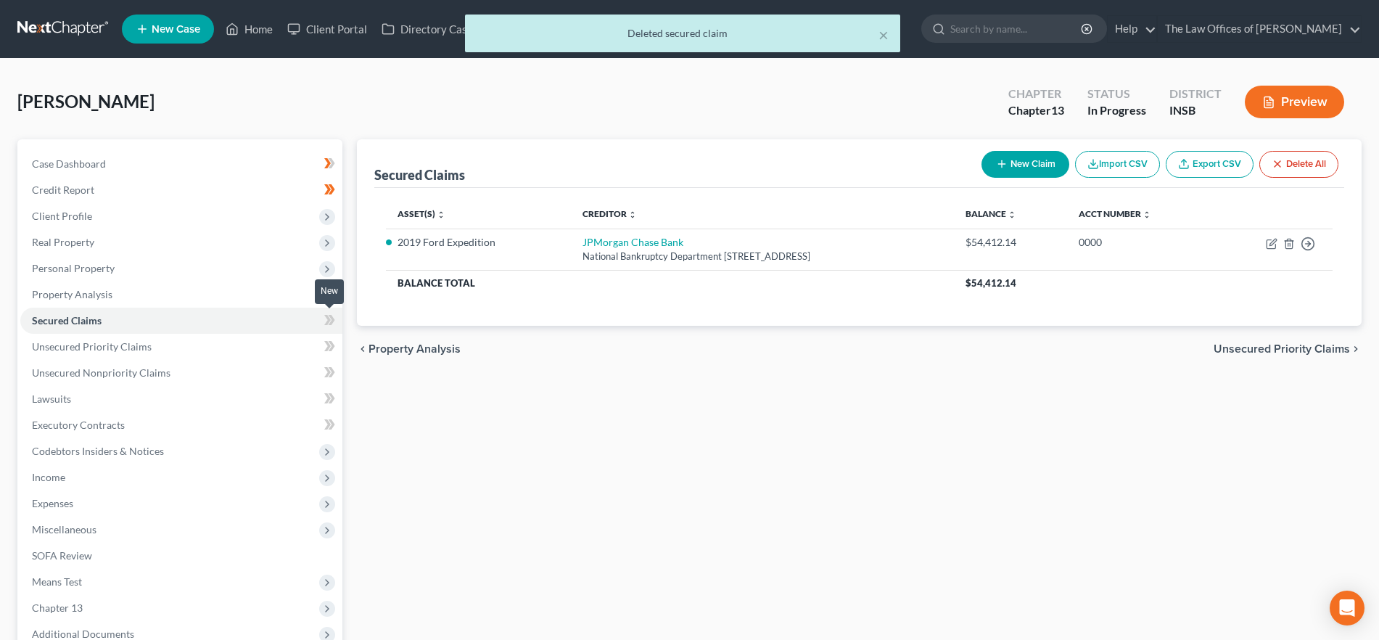
click at [329, 320] on icon at bounding box center [327, 320] width 7 height 10
click at [197, 374] on link "Unsecured Nonpriority Claims" at bounding box center [181, 373] width 322 height 26
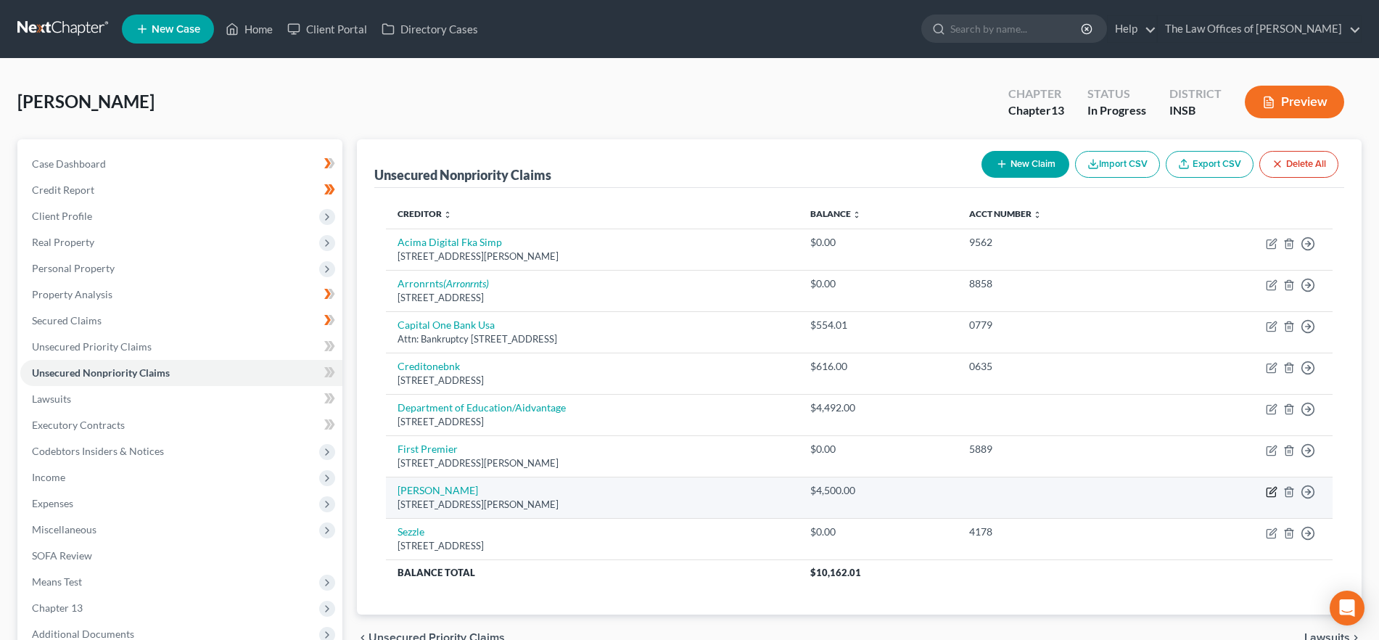
click at [1267, 487] on icon "button" at bounding box center [1272, 492] width 12 height 12
select select "15"
select select "0"
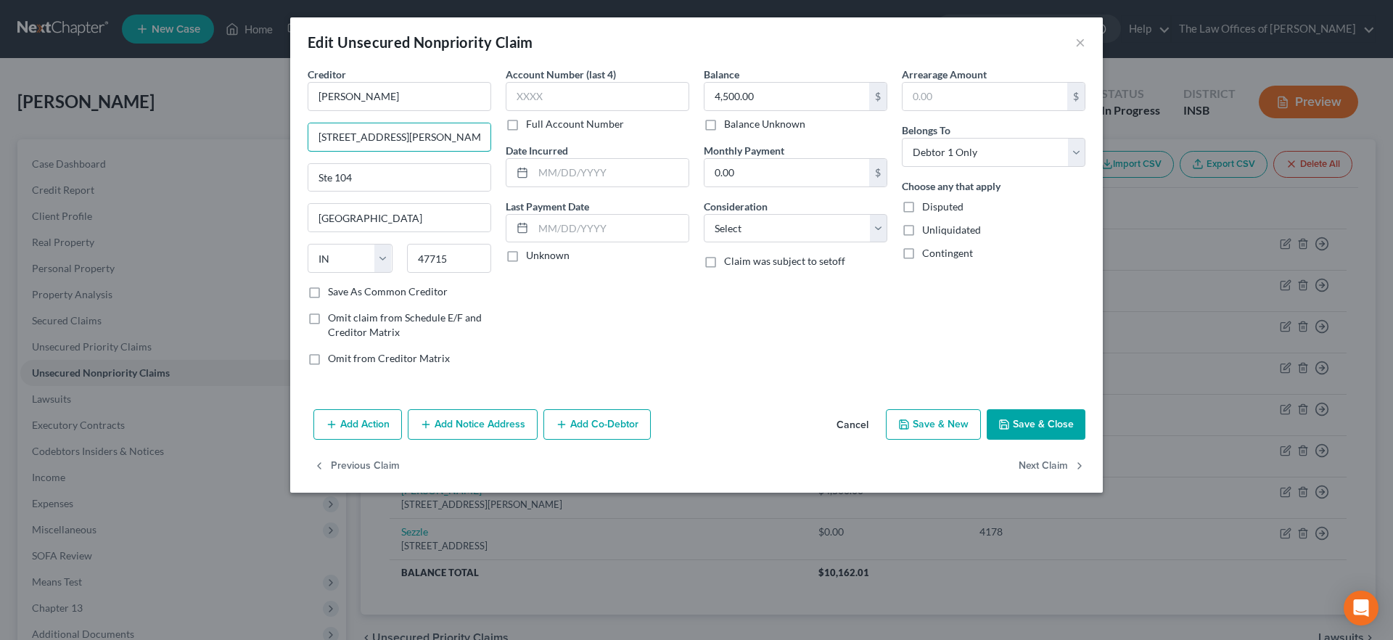
drag, startPoint x: 443, startPoint y: 140, endPoint x: 239, endPoint y: 133, distance: 204.7
click at [239, 133] on div "Edit Unsecured Nonpriority Claim × Creditor * [PERSON_NAME] [STREET_ADDRESS][PE…" at bounding box center [696, 320] width 1393 height 640
type input "[STREET_ADDRESS]"
type input "Suite 200"
type input "47150"
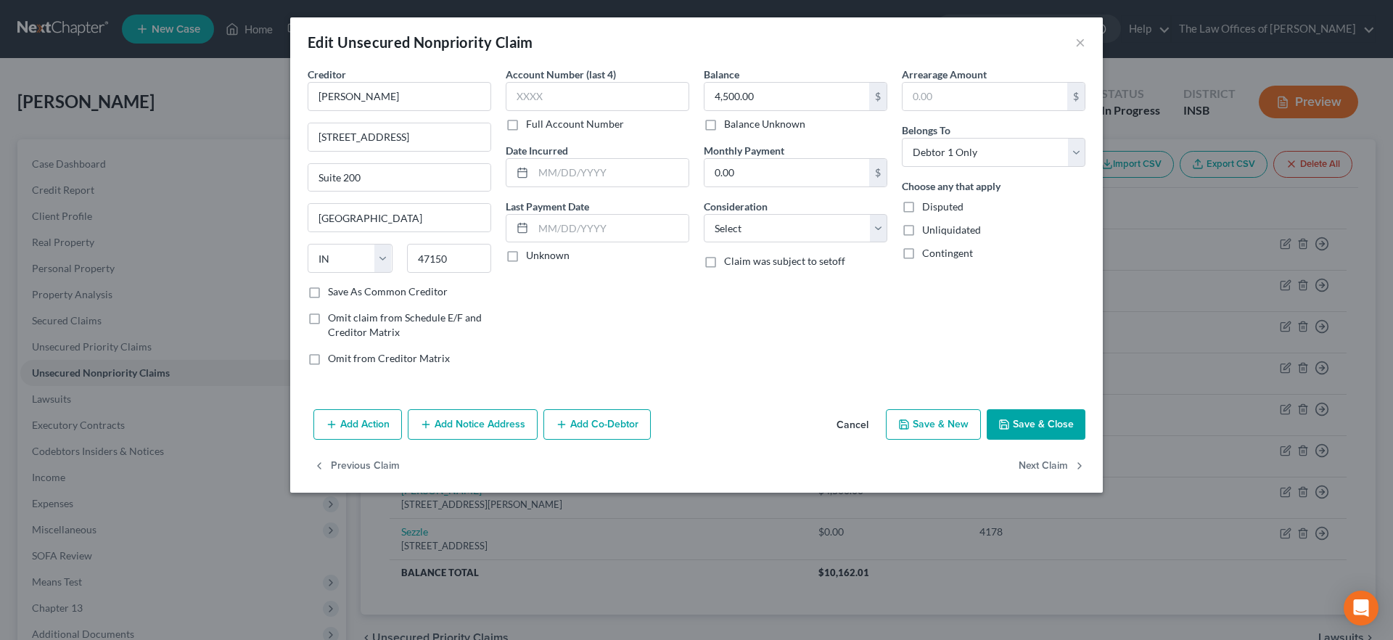
click at [733, 315] on div "Balance 4,500.00 $ Balance Unknown Balance Undetermined 4,500.00 $ Balance Unkn…" at bounding box center [795, 222] width 198 height 311
type input "[GEOGRAPHIC_DATA]"
click at [1024, 417] on button "Save & Close" at bounding box center [1036, 424] width 99 height 30
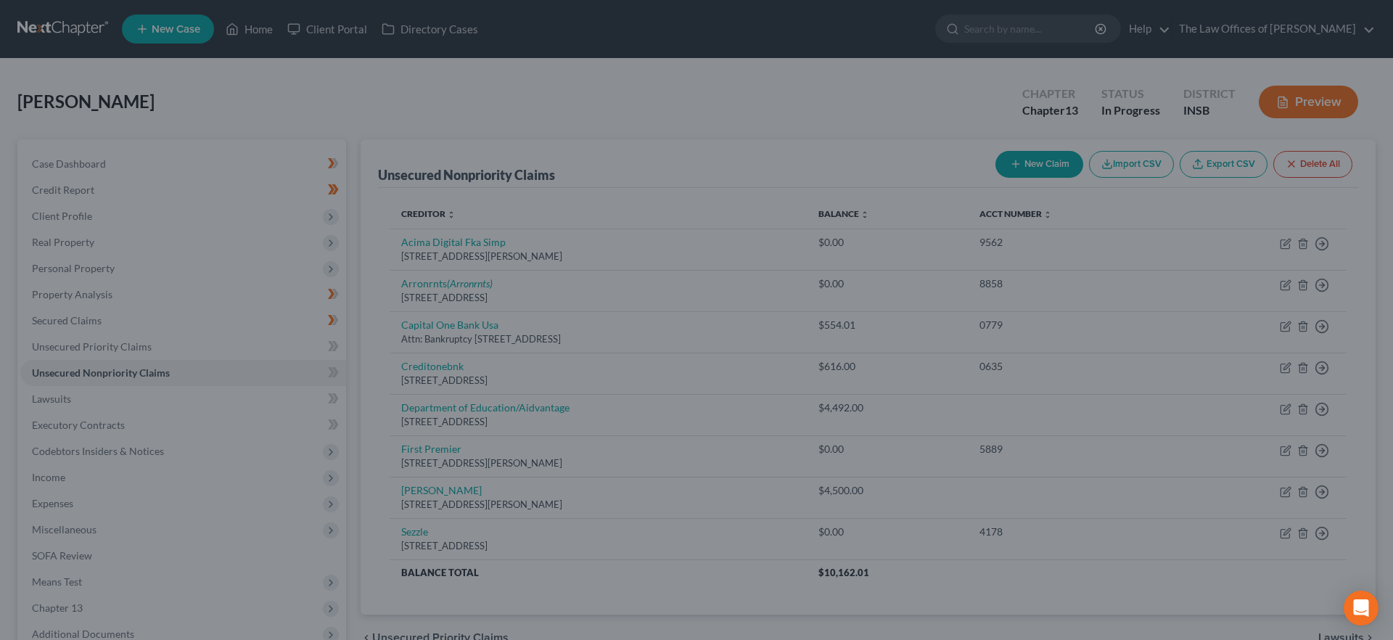
type input "0"
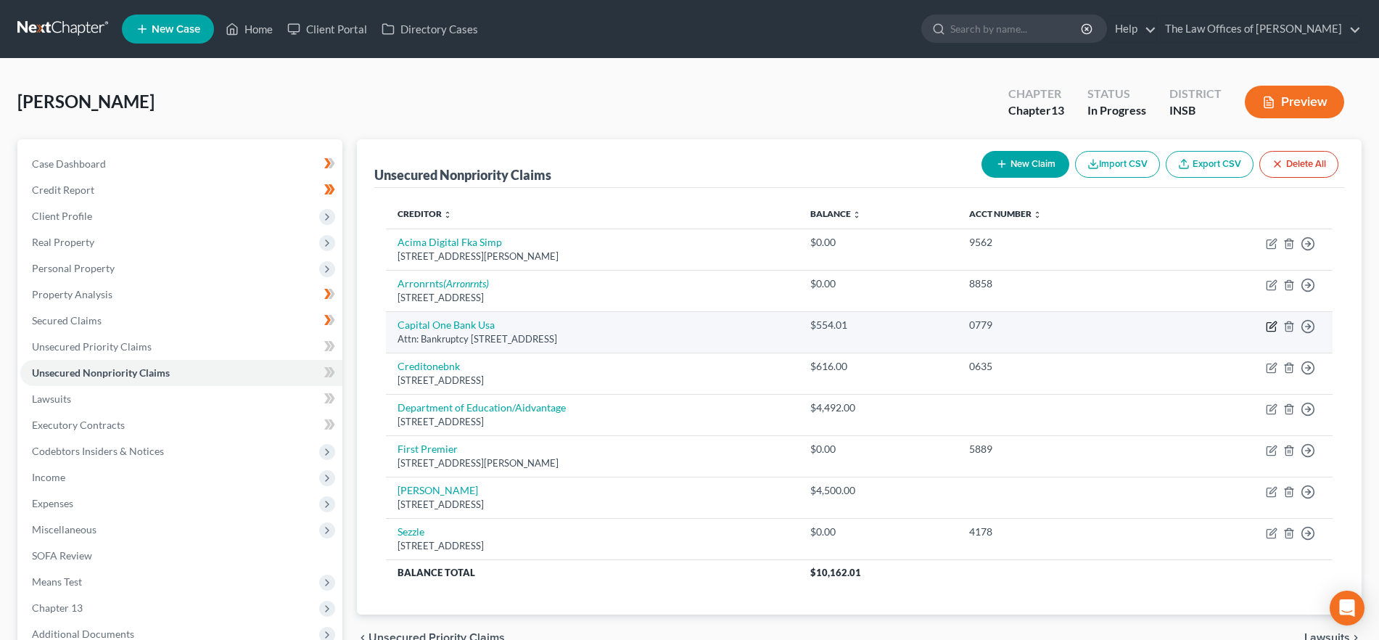
click at [1269, 323] on icon "button" at bounding box center [1272, 327] width 12 height 12
select select "46"
select select "2"
select select "0"
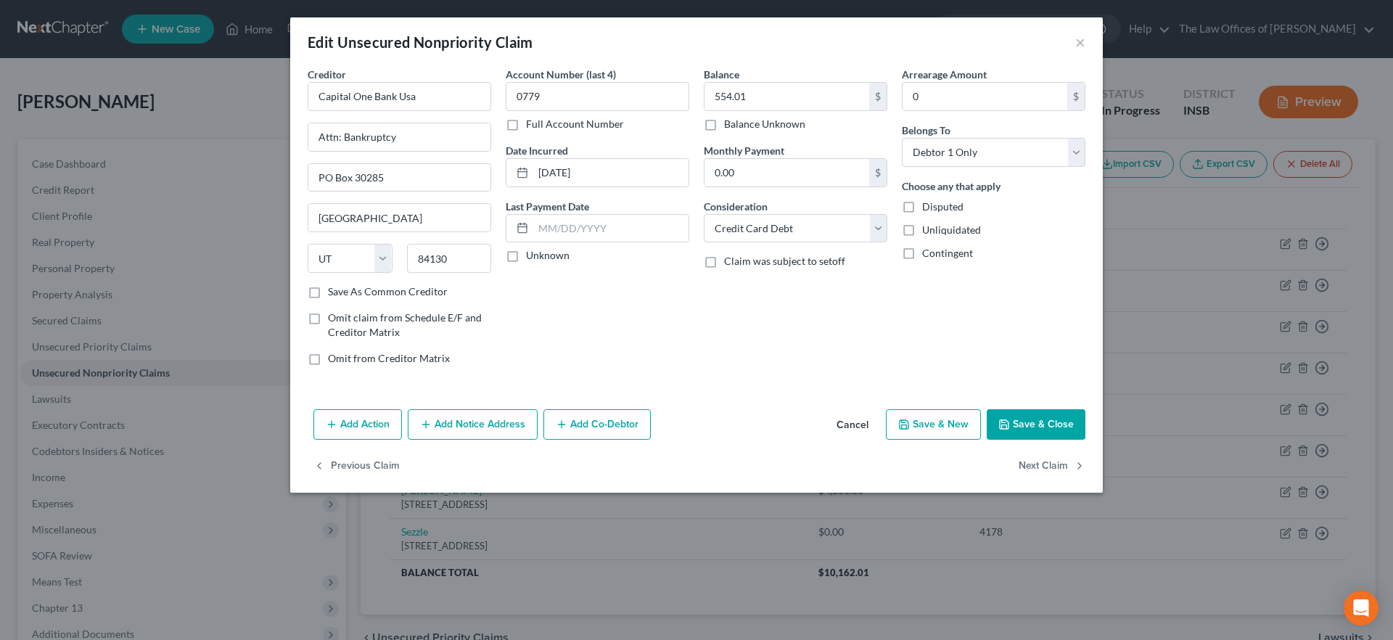
click at [457, 424] on button "Add Notice Address" at bounding box center [473, 424] width 130 height 30
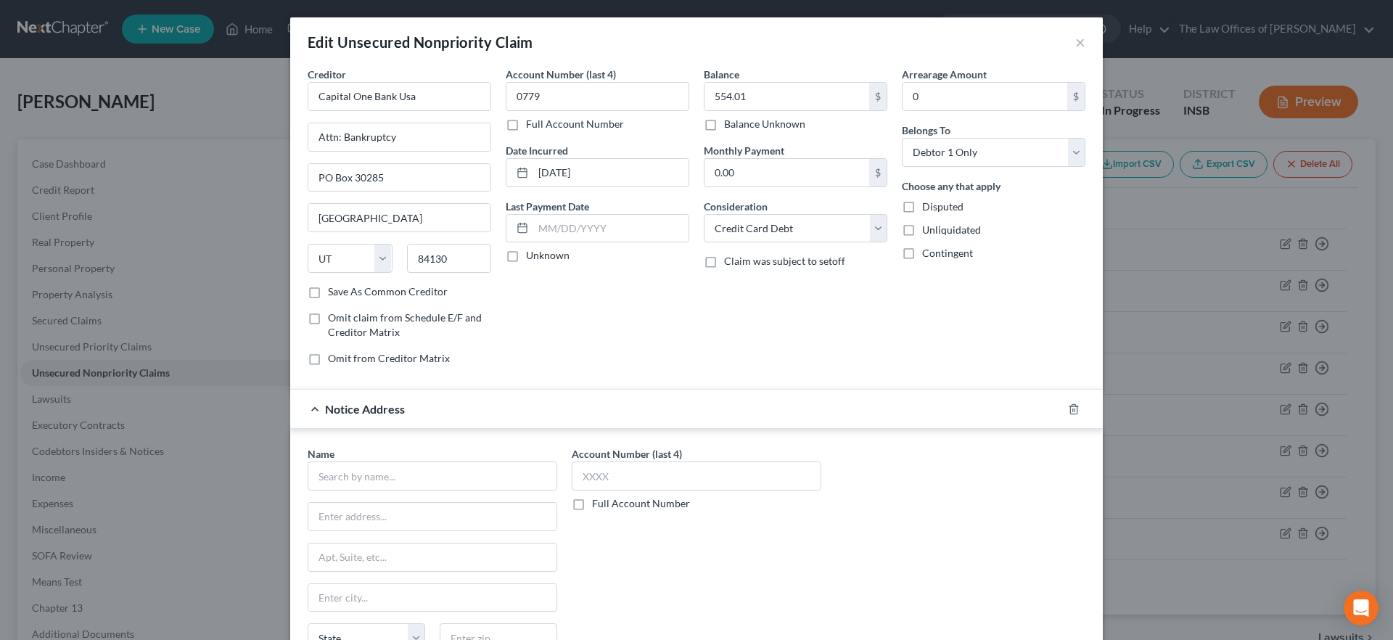
click at [353, 482] on input "text" at bounding box center [433, 475] width 250 height 29
type input "Capital One, N.A."
type input "by AIS InfoSource LP as agent"
type input "PO Box 71083"
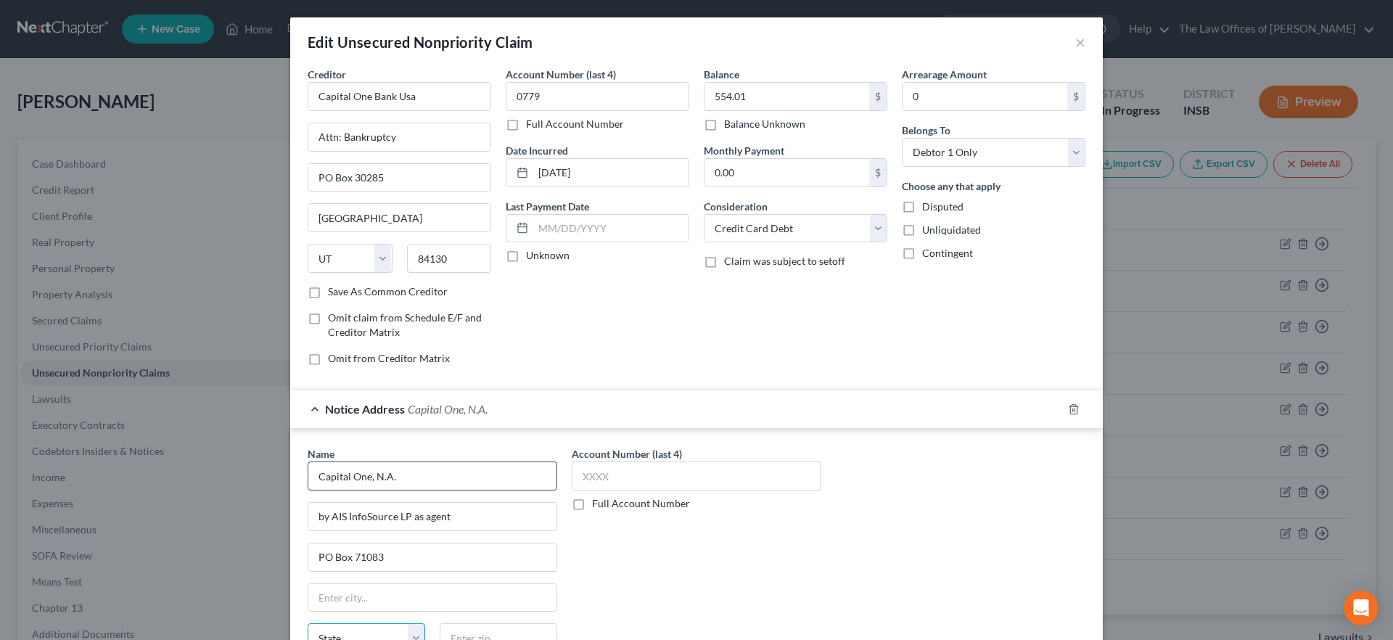
scroll to position [12, 0]
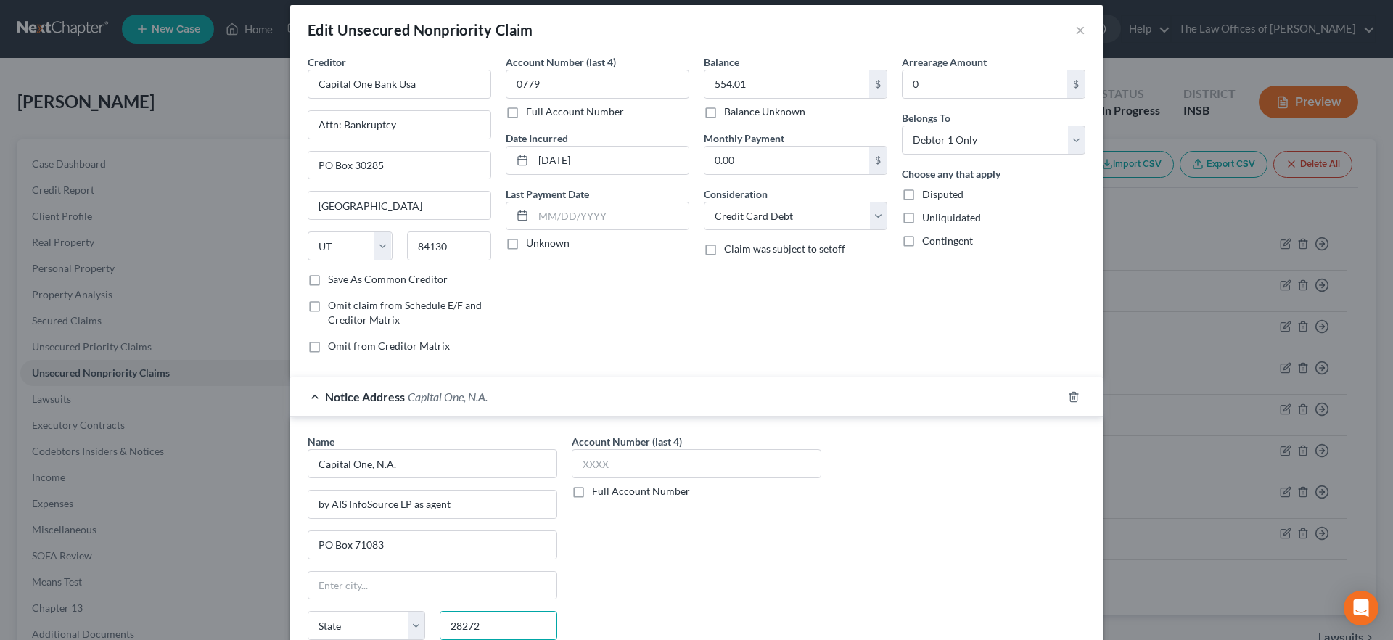
type input "28272"
click at [648, 540] on div "Account Number (last 4) Full Account Number" at bounding box center [696, 556] width 264 height 244
type input "Charlotte"
select select "28"
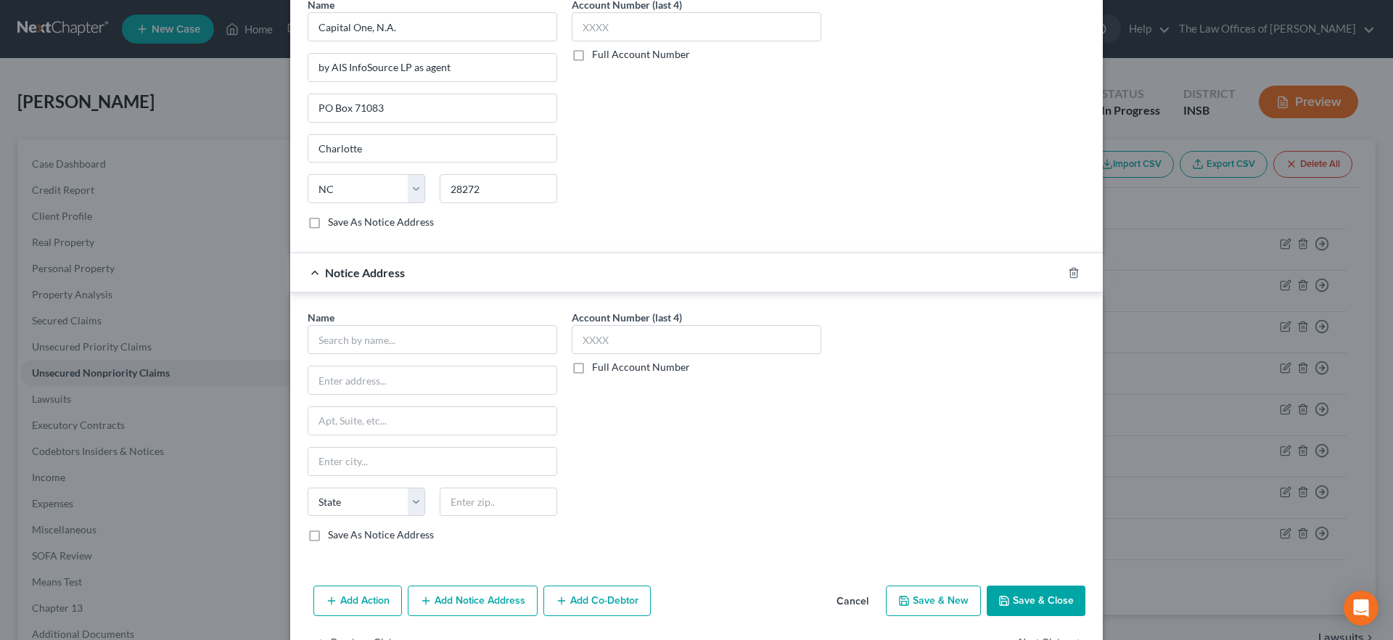
scroll to position [496, 0]
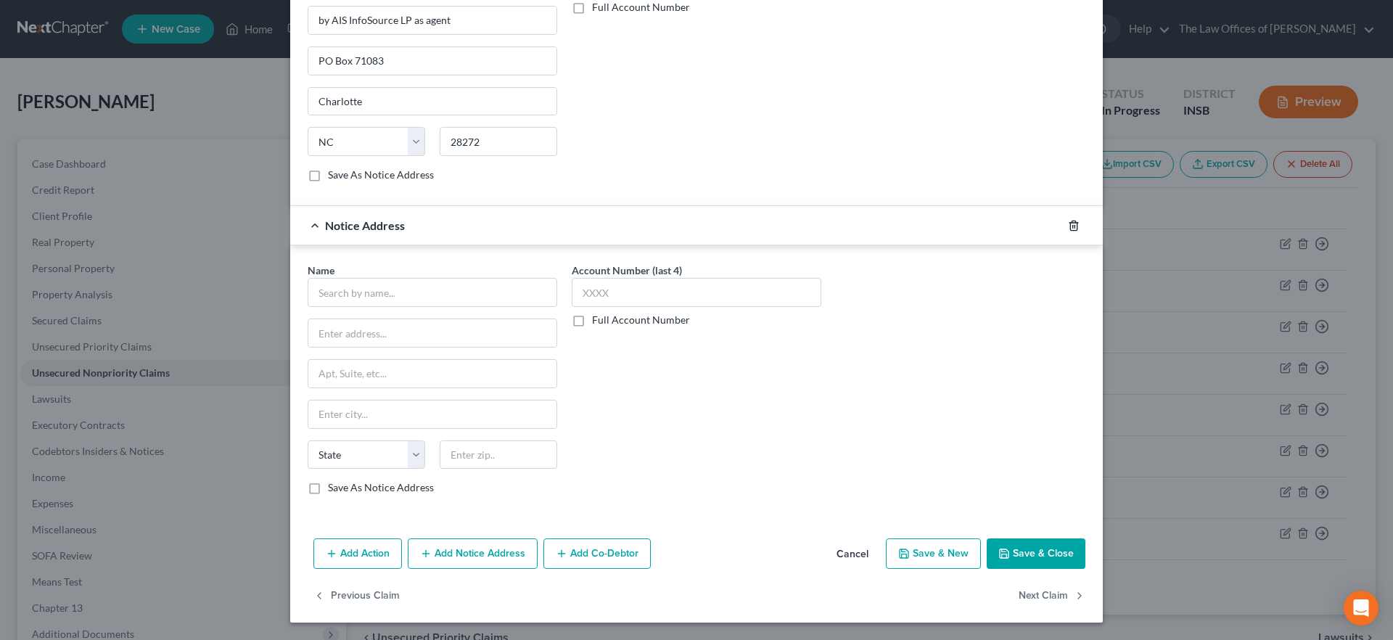
click at [1071, 221] on icon "button" at bounding box center [1074, 226] width 12 height 12
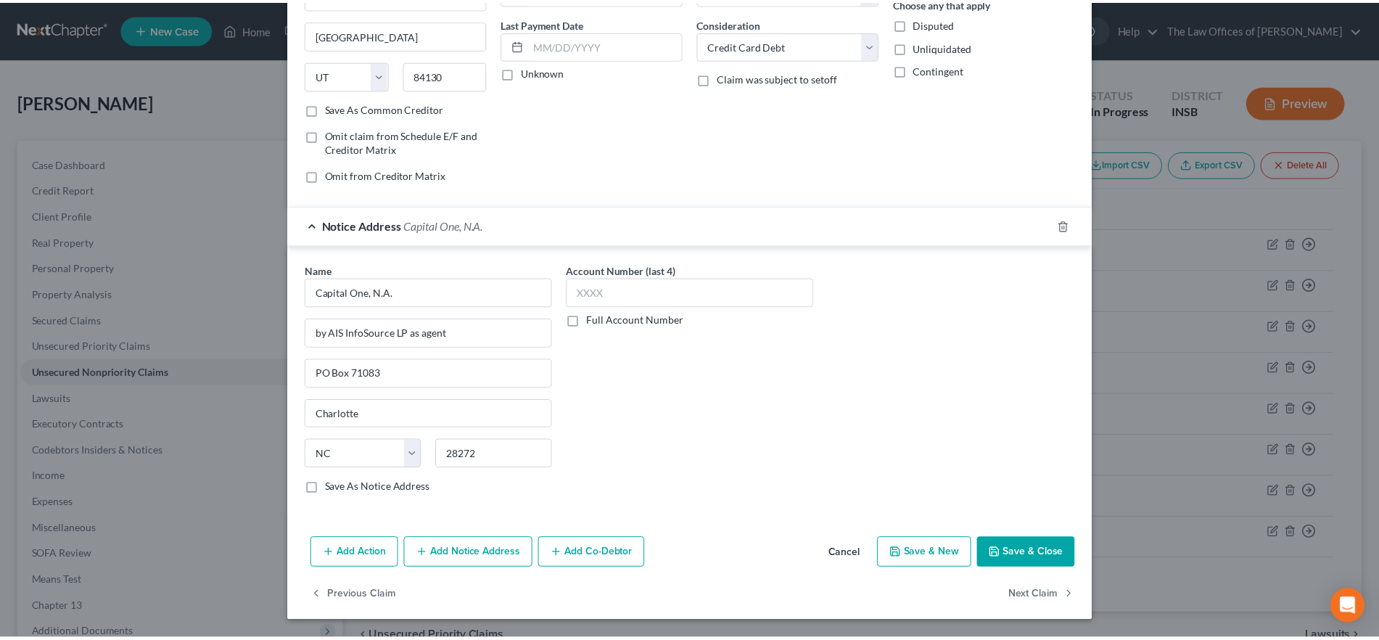
scroll to position [183, 0]
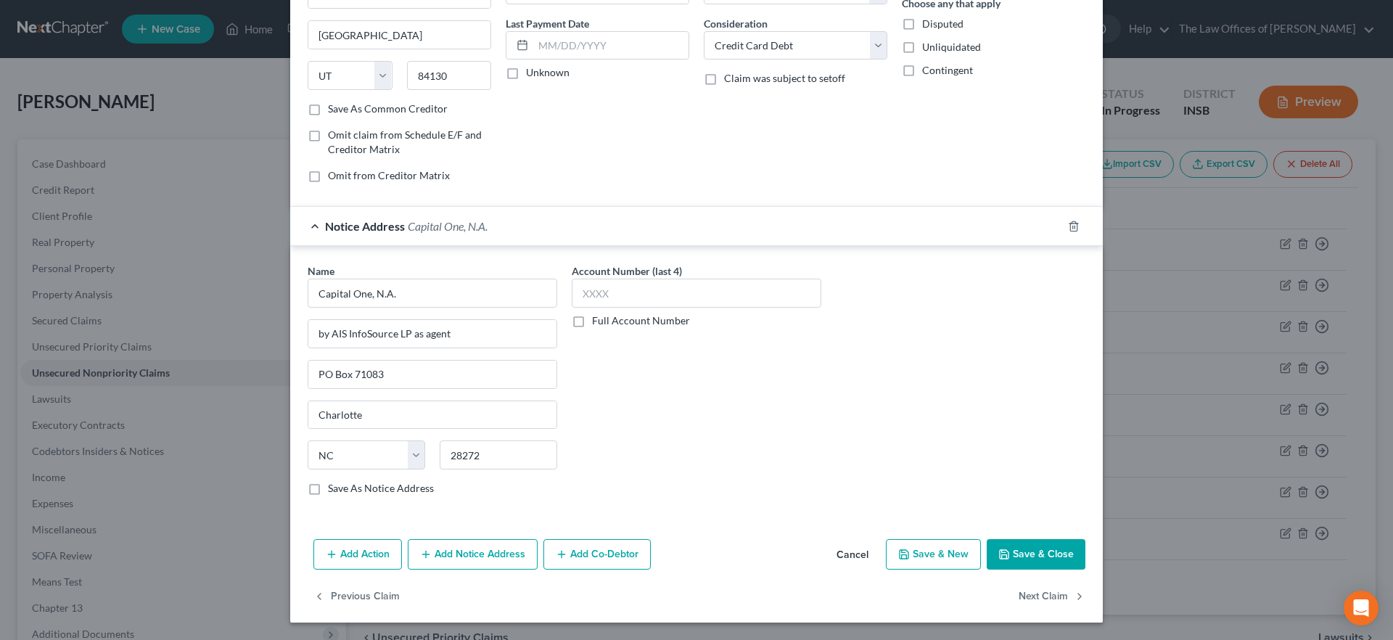
click at [1035, 561] on button "Save & Close" at bounding box center [1036, 554] width 99 height 30
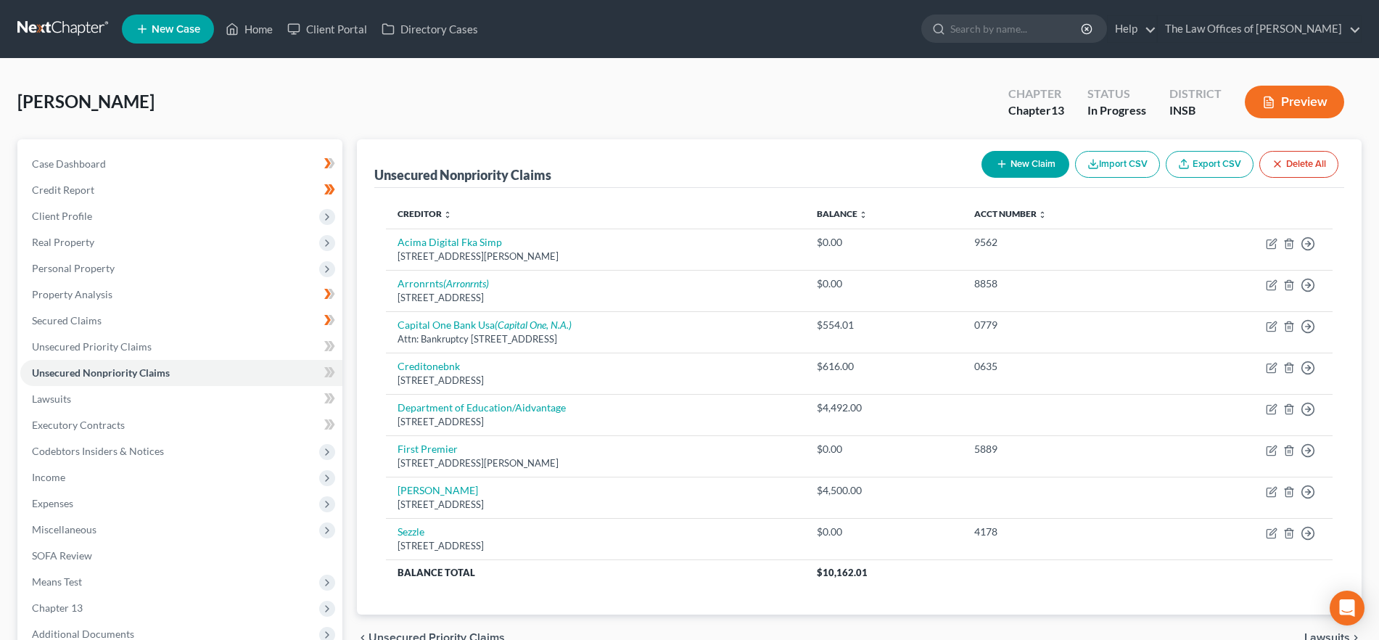
click at [1035, 155] on button "New Claim" at bounding box center [1026, 164] width 88 height 27
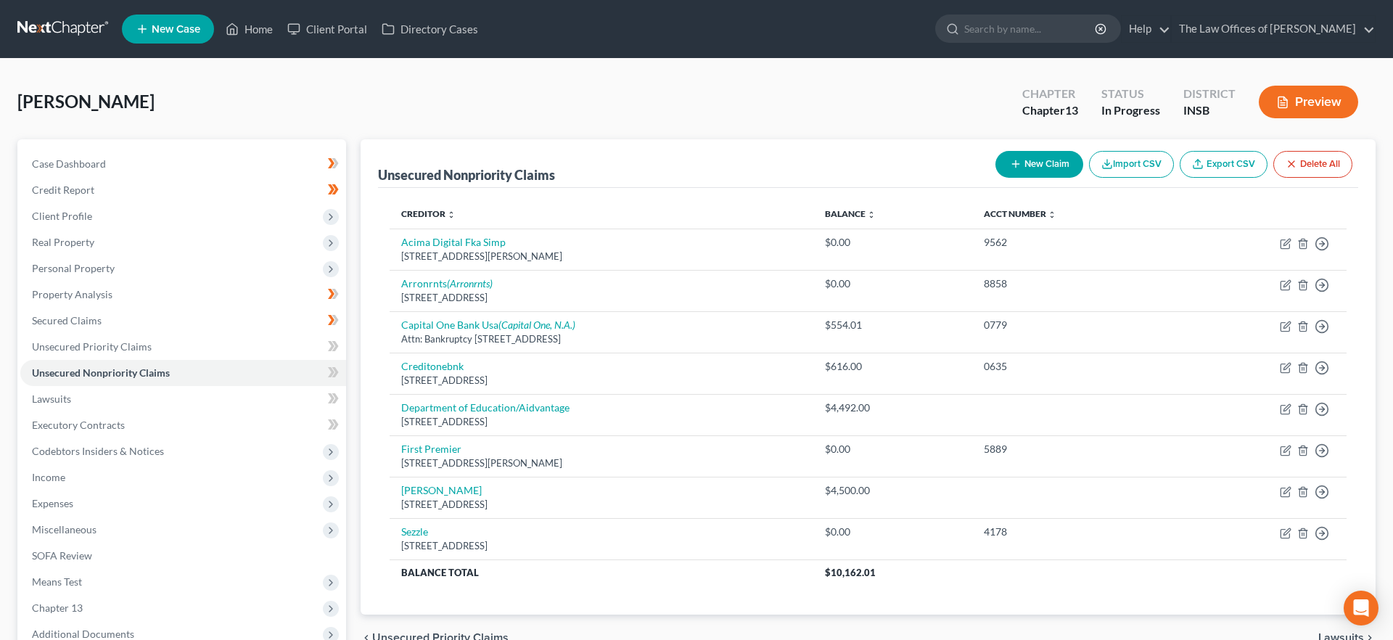
select select "0"
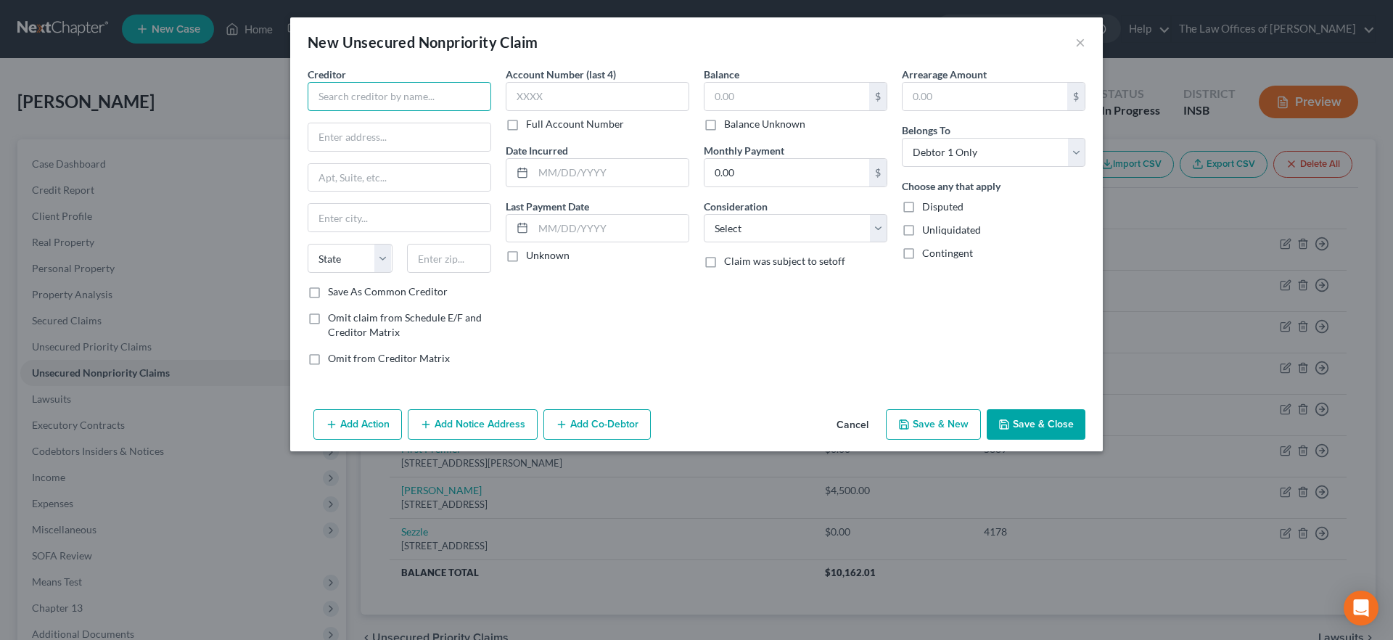
click at [408, 107] on input "text" at bounding box center [400, 96] width 184 height 29
type input "Jefferson Capital Systems LLC"
type input "PO Box 7999"
type input "56302"
click at [579, 297] on div "Account Number (last 4) Full Account Number Date Incurred Last Payment Date Unk…" at bounding box center [597, 222] width 198 height 311
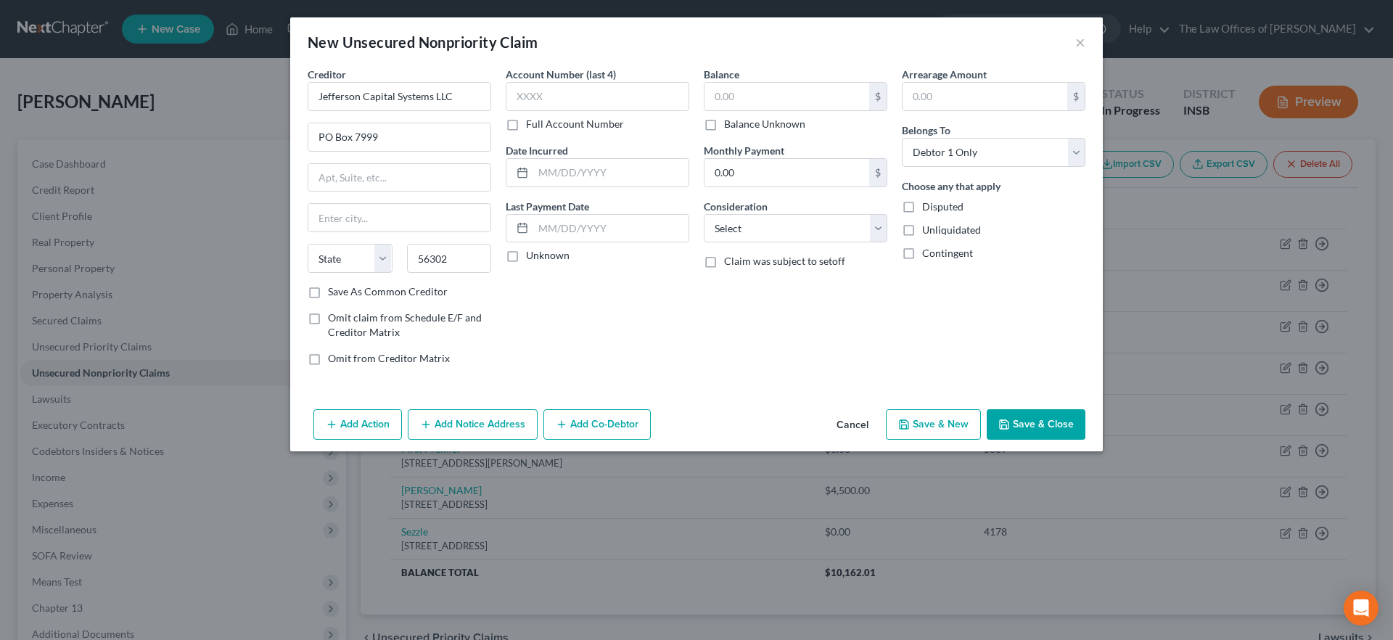
type input "Saint Cloud"
select select "24"
click at [807, 237] on select "Select Cable / Satellite Services Collection Agency Credit Card Debt Debt Couns…" at bounding box center [796, 228] width 184 height 29
select select "1"
click at [704, 214] on select "Select Cable / Satellite Services Collection Agency Credit Card Debt Debt Couns…" at bounding box center [796, 228] width 184 height 29
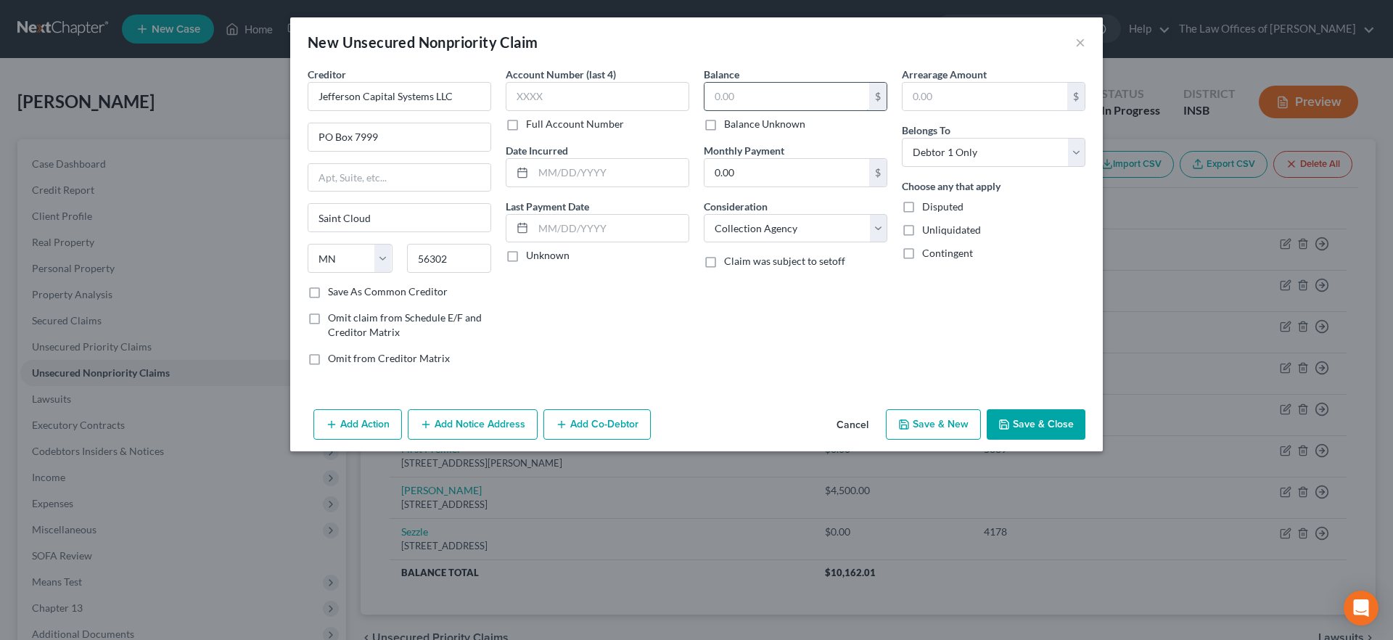
click at [766, 100] on input "text" at bounding box center [786, 97] width 165 height 28
type input "450.97"
drag, startPoint x: 708, startPoint y: 322, endPoint x: 790, endPoint y: 327, distance: 82.1
click at [712, 321] on div "Balance 450.97 $ Balance Unknown Balance Undetermined 450.97 $ Balance Unknown …" at bounding box center [795, 222] width 198 height 311
click at [1045, 427] on button "Save & Close" at bounding box center [1036, 424] width 99 height 30
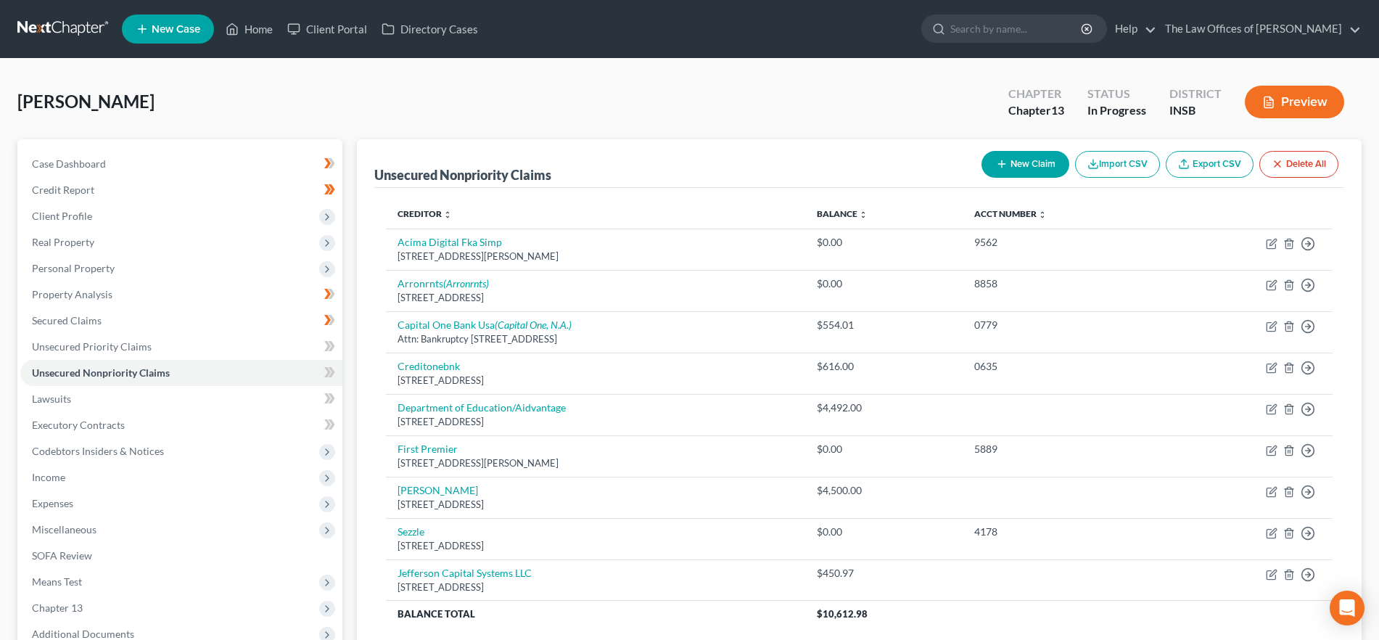
click at [1019, 160] on button "New Claim" at bounding box center [1026, 164] width 88 height 27
select select "0"
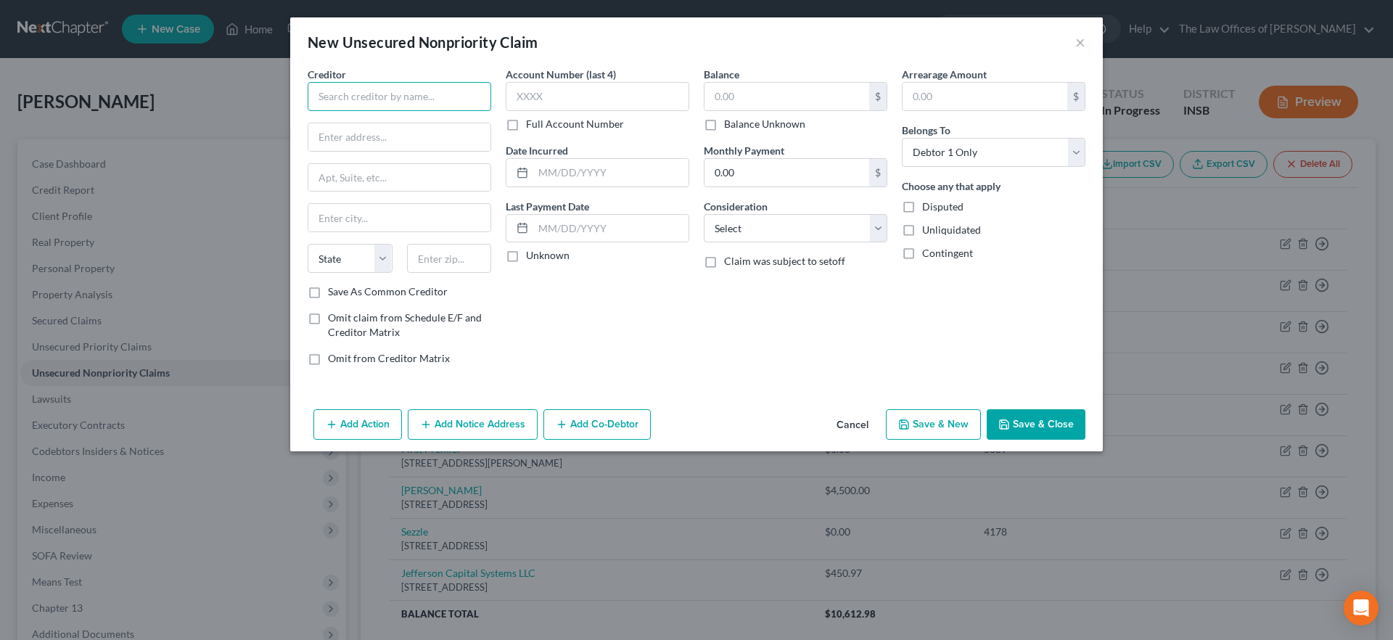
click at [424, 98] on input "text" at bounding box center [400, 96] width 184 height 29
type input "R"
type input "RAM Receivables LLC"
type input "PO Box 25693"
type input "38125"
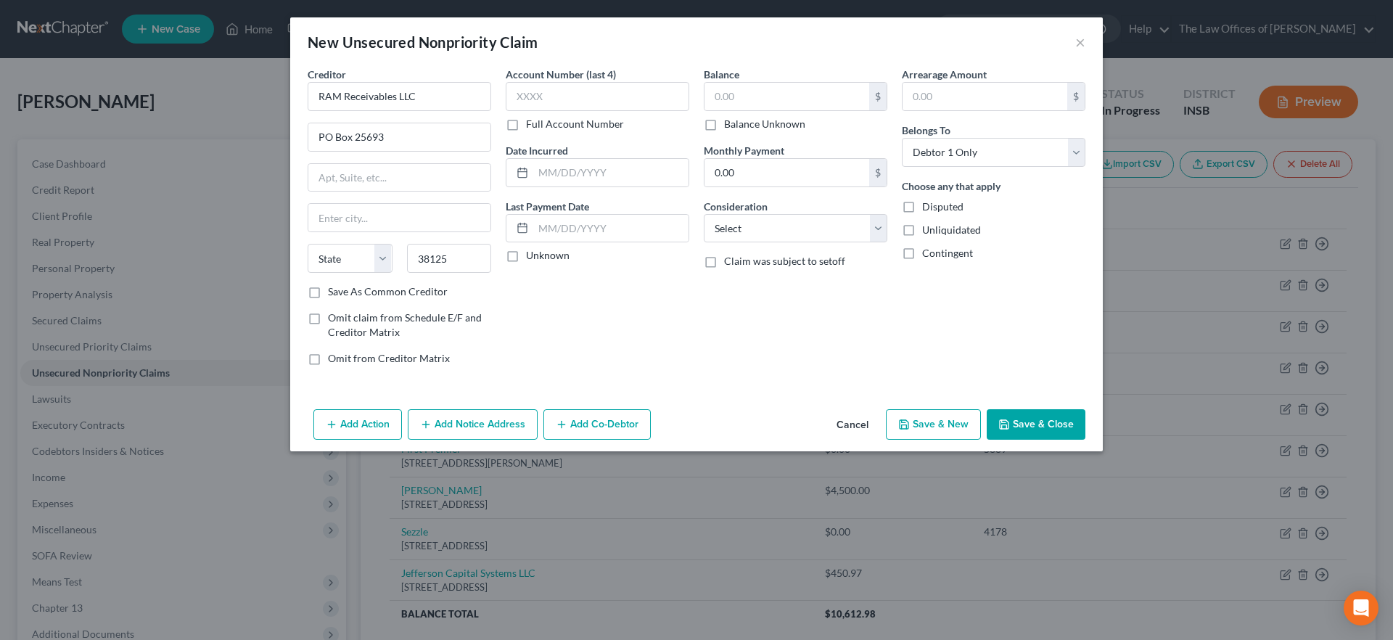
click at [597, 301] on div "Account Number (last 4) Full Account Number Date Incurred Last Payment Date Unk…" at bounding box center [597, 222] width 198 height 311
type input "[GEOGRAPHIC_DATA]"
select select "44"
click at [792, 94] on input "text" at bounding box center [786, 97] width 165 height 28
type input "1,733.31"
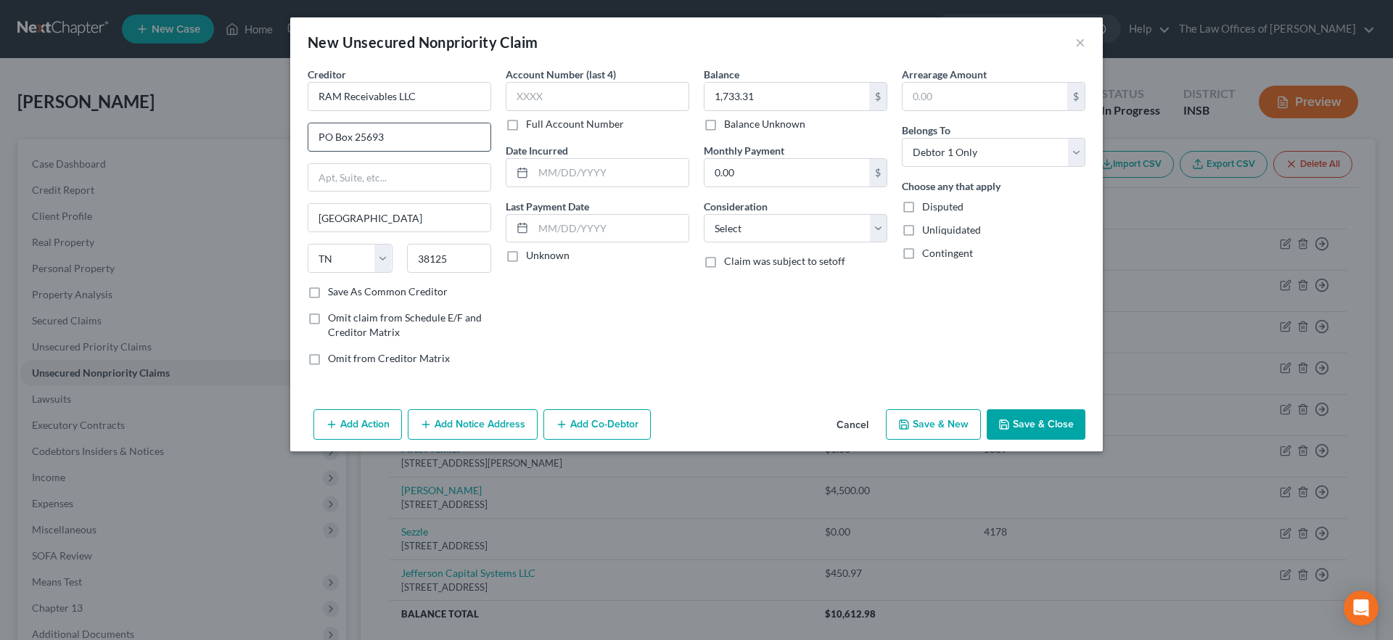
drag, startPoint x: 406, startPoint y: 139, endPoint x: 311, endPoint y: 134, distance: 95.1
click at [311, 134] on input "PO Box 25693" at bounding box center [399, 137] width 182 height 28
click at [360, 177] on input "text" at bounding box center [399, 178] width 182 height 28
paste input "PO Box 25693"
type input "PO Box 25693"
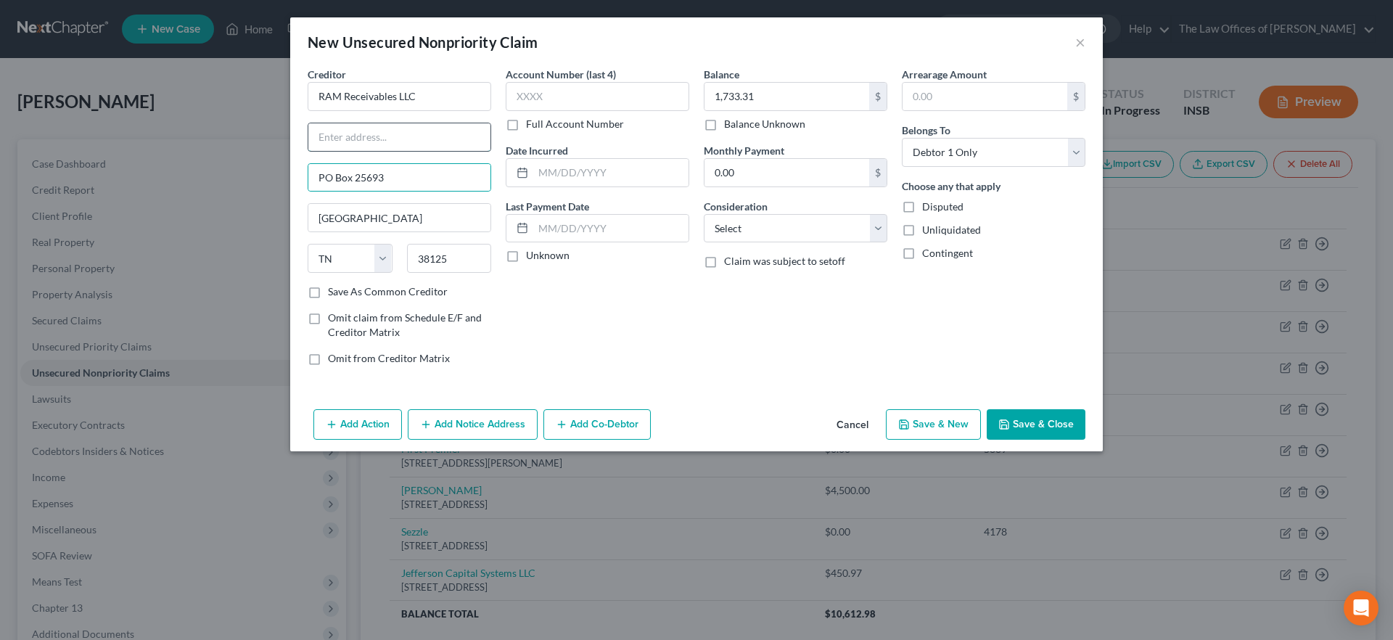
click at [363, 137] on input "text" at bounding box center [399, 137] width 182 height 28
type input "Agent of Huntington Debt Holdings"
click at [1056, 420] on button "Save & Close" at bounding box center [1036, 424] width 99 height 30
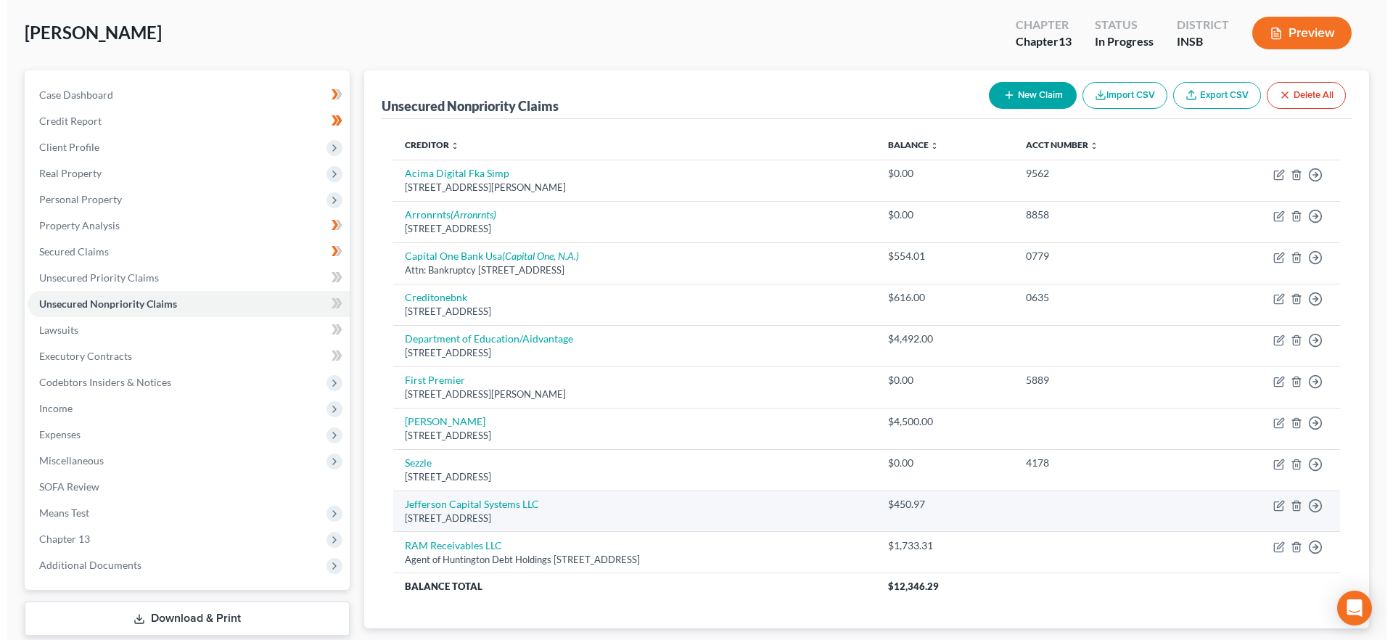
scroll to position [84, 0]
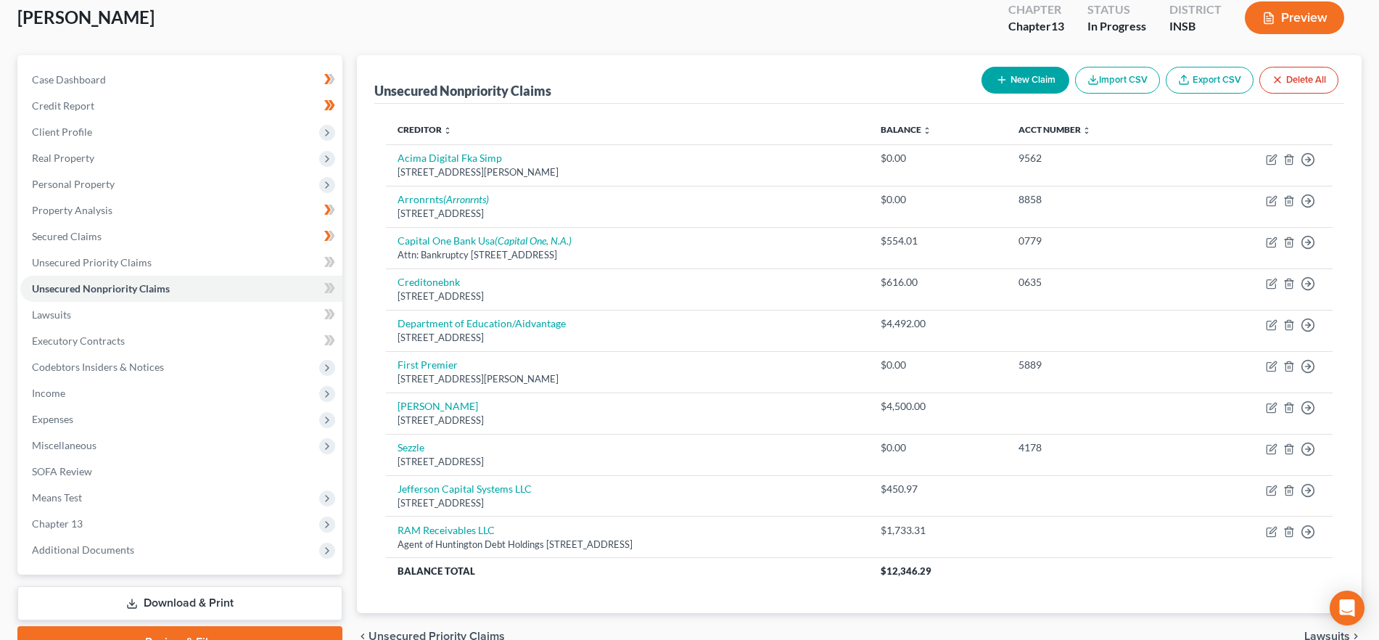
click at [1017, 77] on button "New Claim" at bounding box center [1026, 80] width 88 height 27
select select "0"
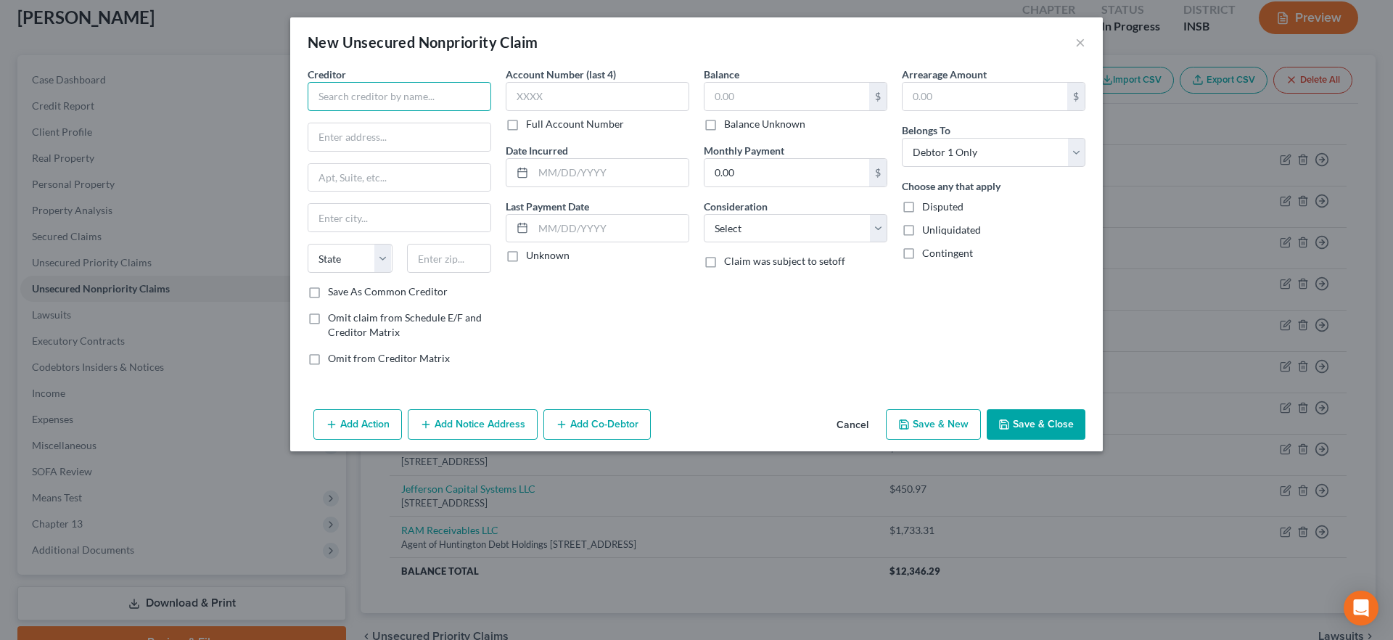
click at [439, 94] on input "text" at bounding box center [400, 96] width 184 height 29
type input "RAM Receivables LLC"
type input "Agent of Huntington Debt Holdings"
type input "PO Box 25693"
type input "38125"
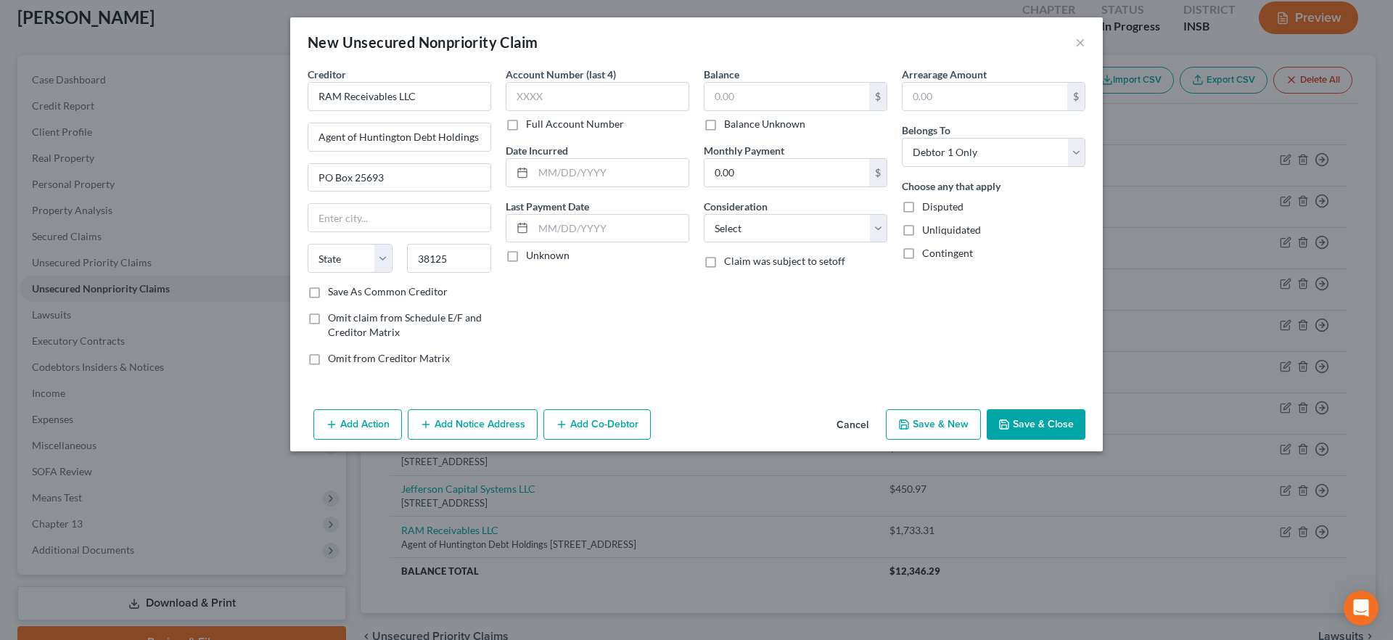
click at [752, 291] on div "Balance $ Balance Unknown Balance Undetermined $ Balance Unknown Monthly Paymen…" at bounding box center [795, 222] width 198 height 311
type input "[GEOGRAPHIC_DATA]"
select select "44"
click at [784, 90] on input "text" at bounding box center [786, 97] width 165 height 28
type input "761.66"
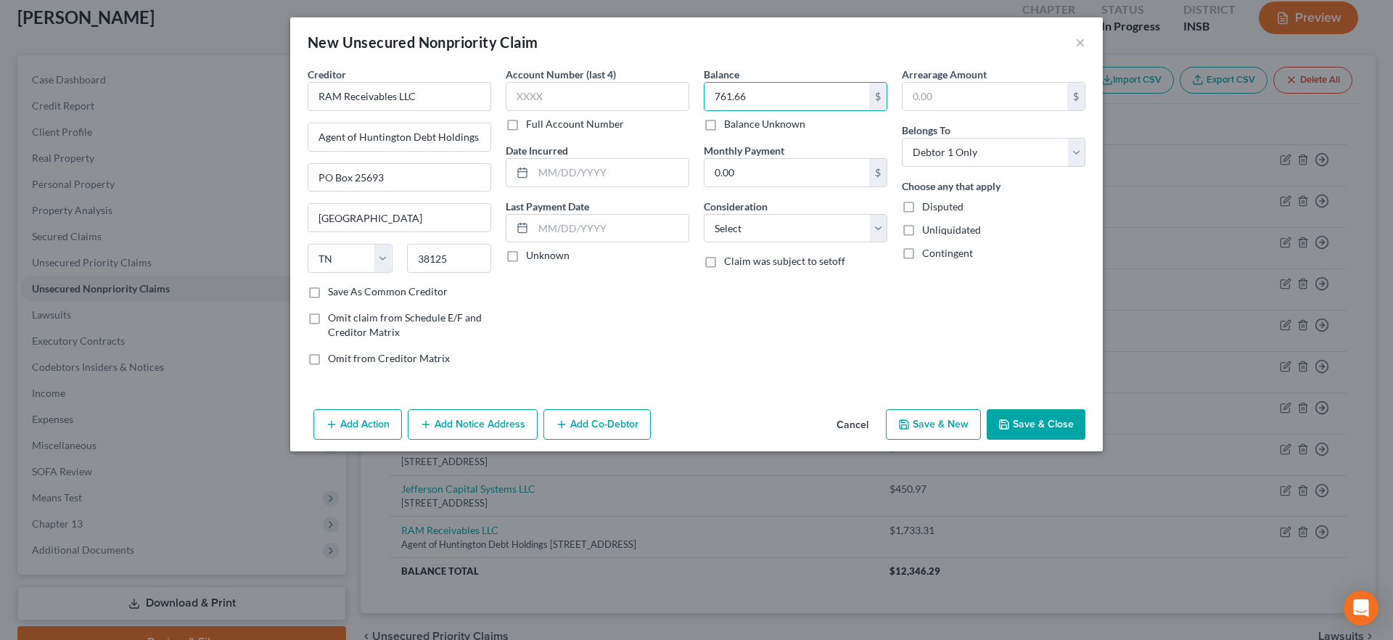
click at [1043, 416] on button "Save & Close" at bounding box center [1036, 424] width 99 height 30
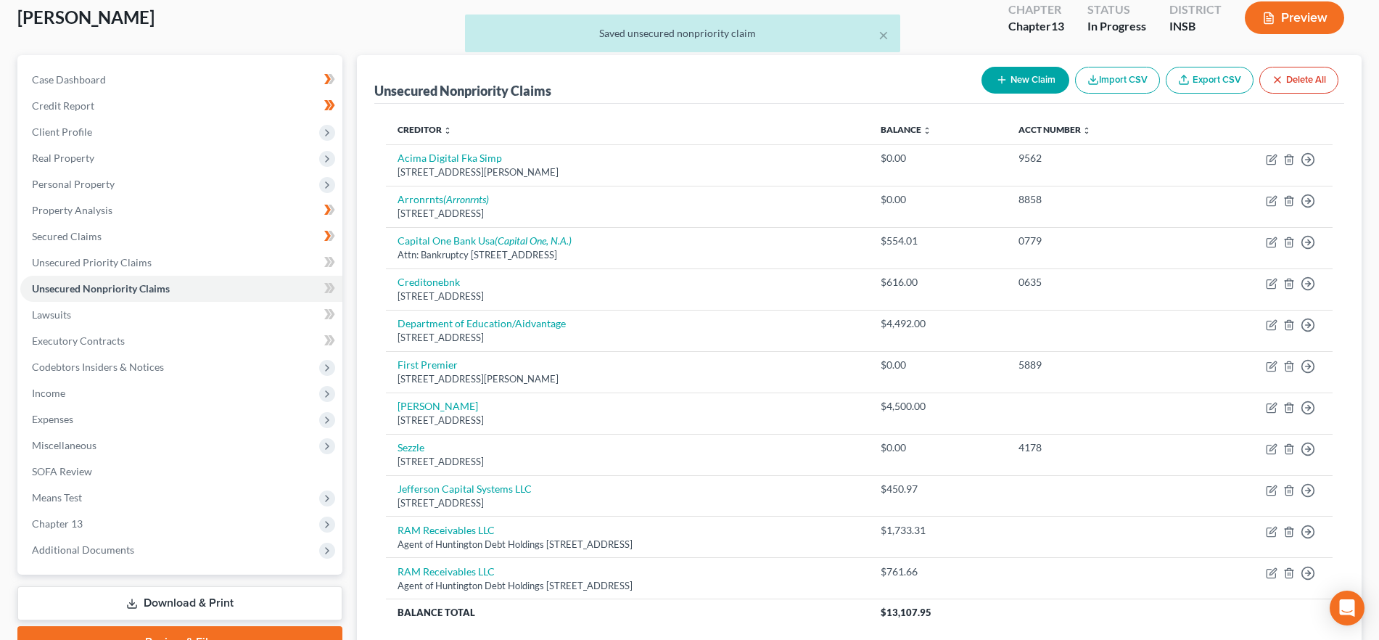
click at [1009, 83] on button "New Claim" at bounding box center [1026, 80] width 88 height 27
select select "0"
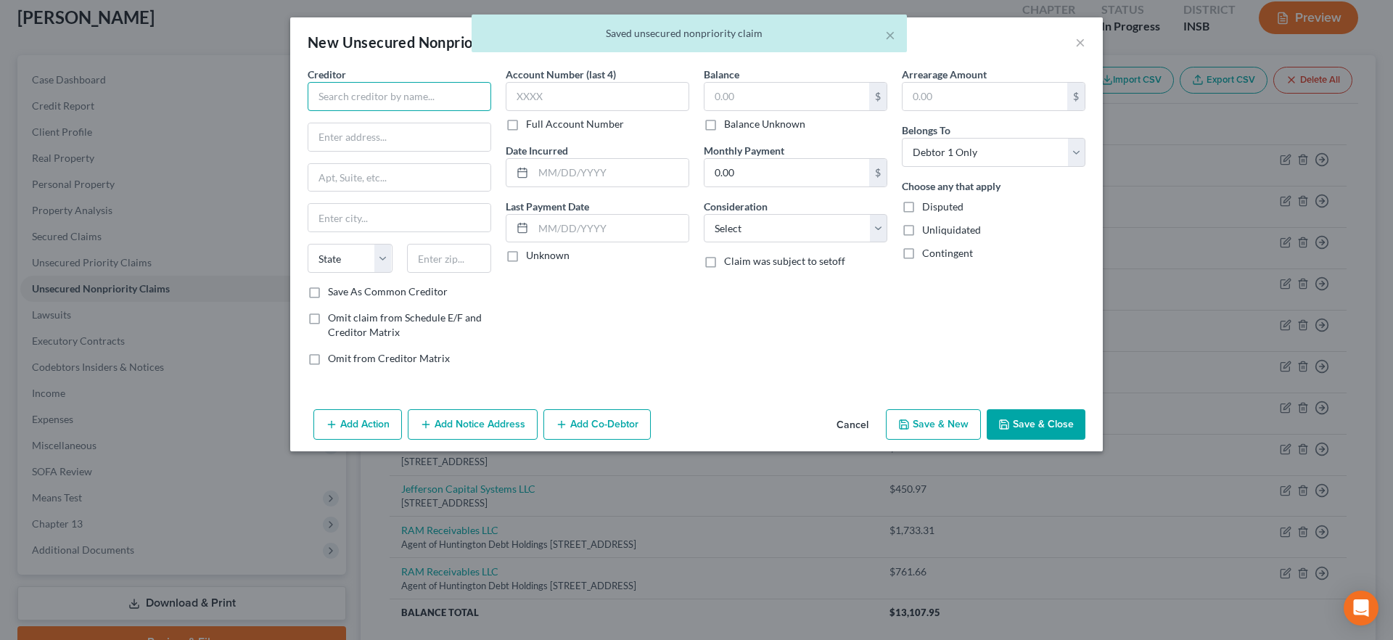
click at [396, 95] on input "text" at bounding box center [400, 96] width 184 height 29
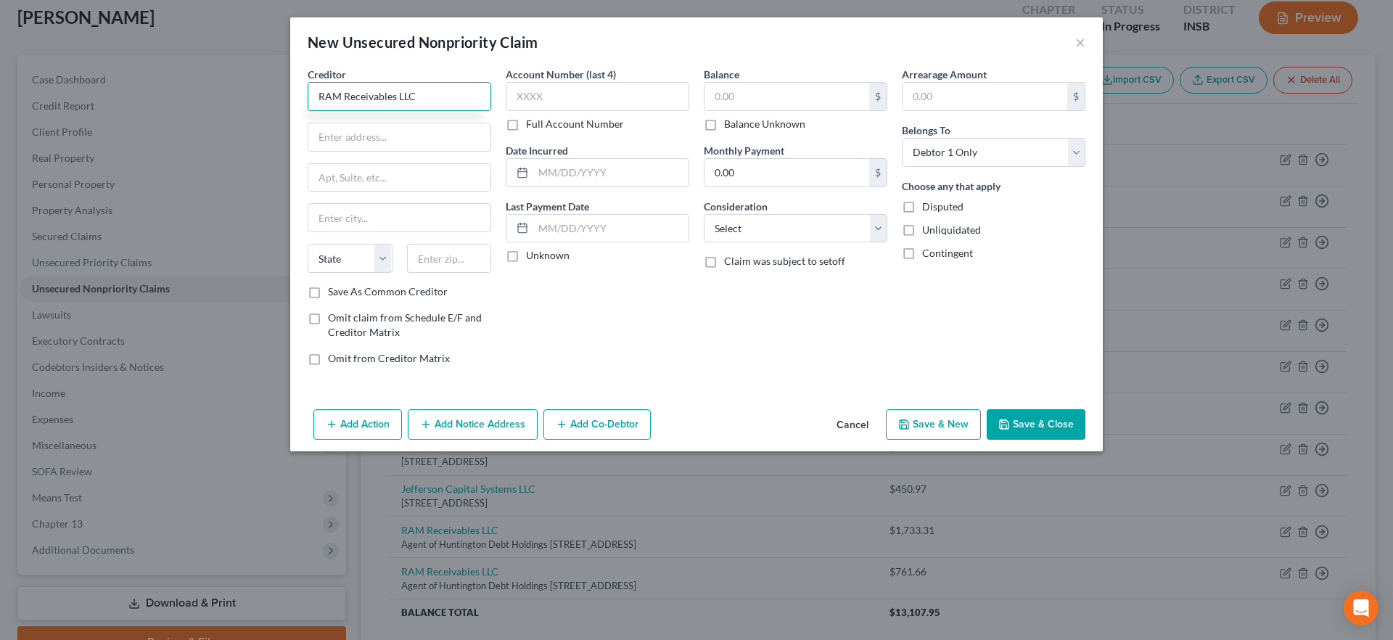
type input "RAM Receivables LLC"
type input "Agent of Huntington Debt Holdings"
type input "PO Box 25693"
type input "38125"
click at [567, 320] on div "Account Number (last 4) Full Account Number Date Incurred Last Payment Date Unk…" at bounding box center [597, 222] width 198 height 311
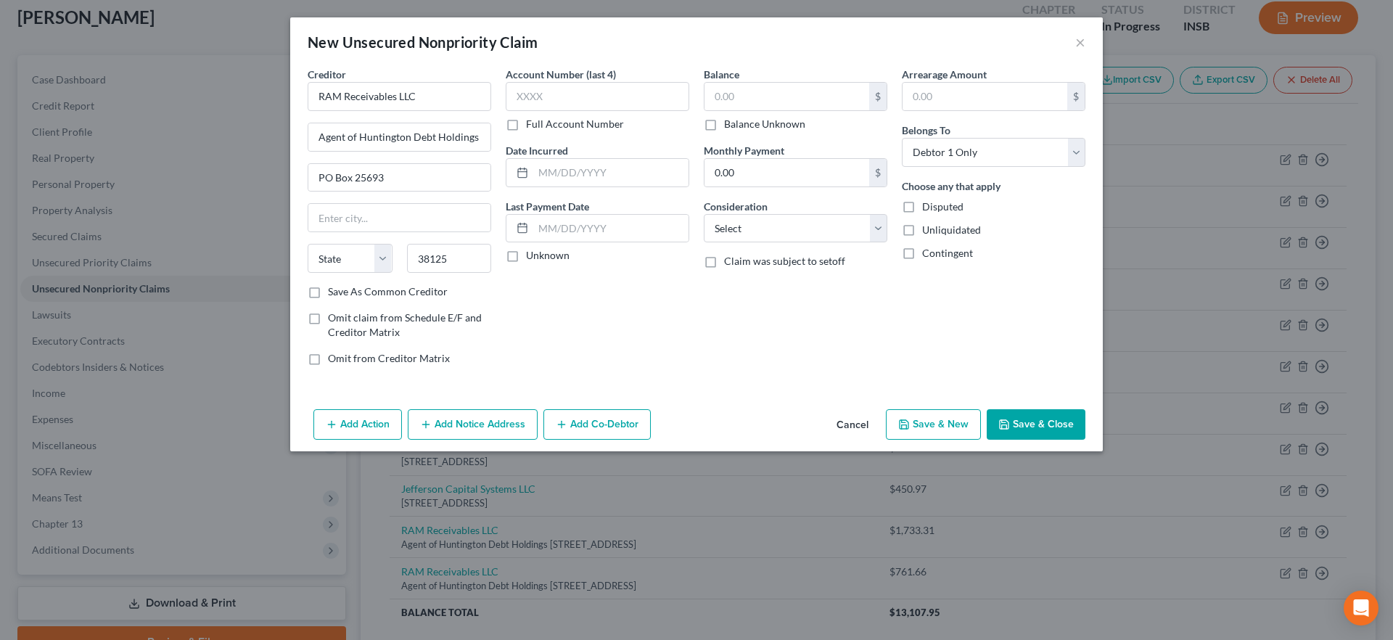
type input "[GEOGRAPHIC_DATA]"
select select "44"
click at [742, 95] on input "text" at bounding box center [786, 97] width 165 height 28
type input "282.79"
click at [1019, 411] on button "Save & Close" at bounding box center [1036, 424] width 99 height 30
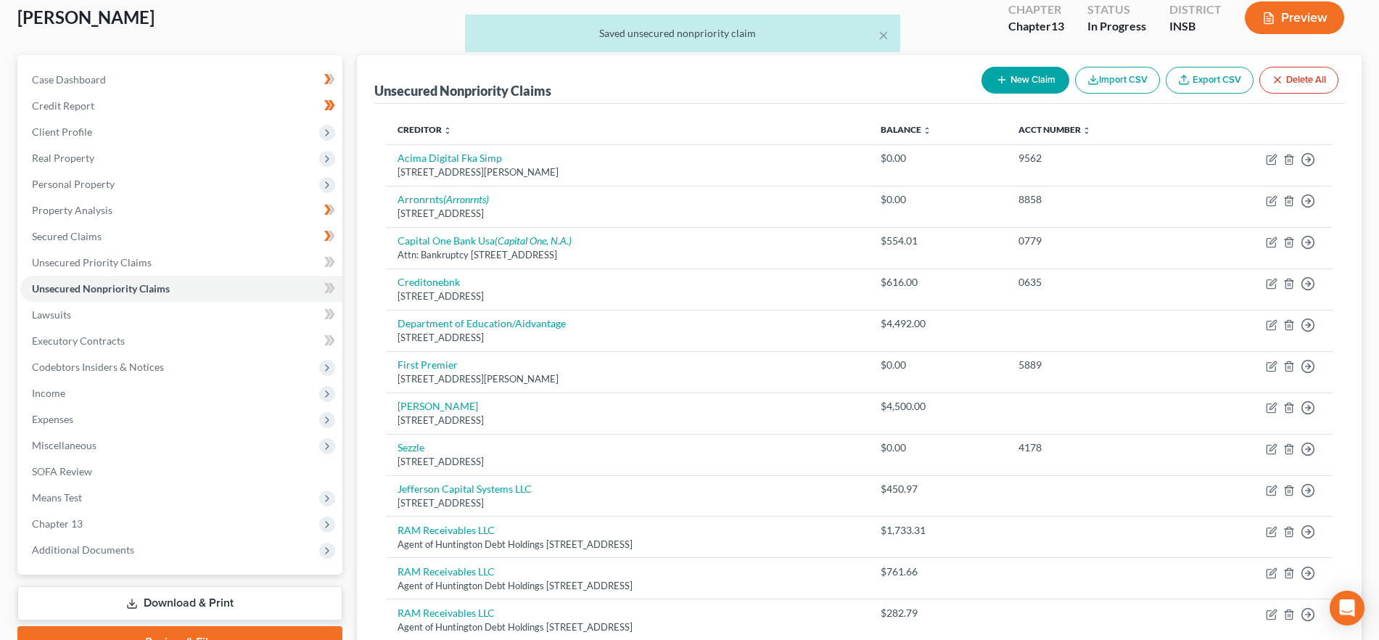
click at [1005, 81] on button "New Claim" at bounding box center [1026, 80] width 88 height 27
select select "0"
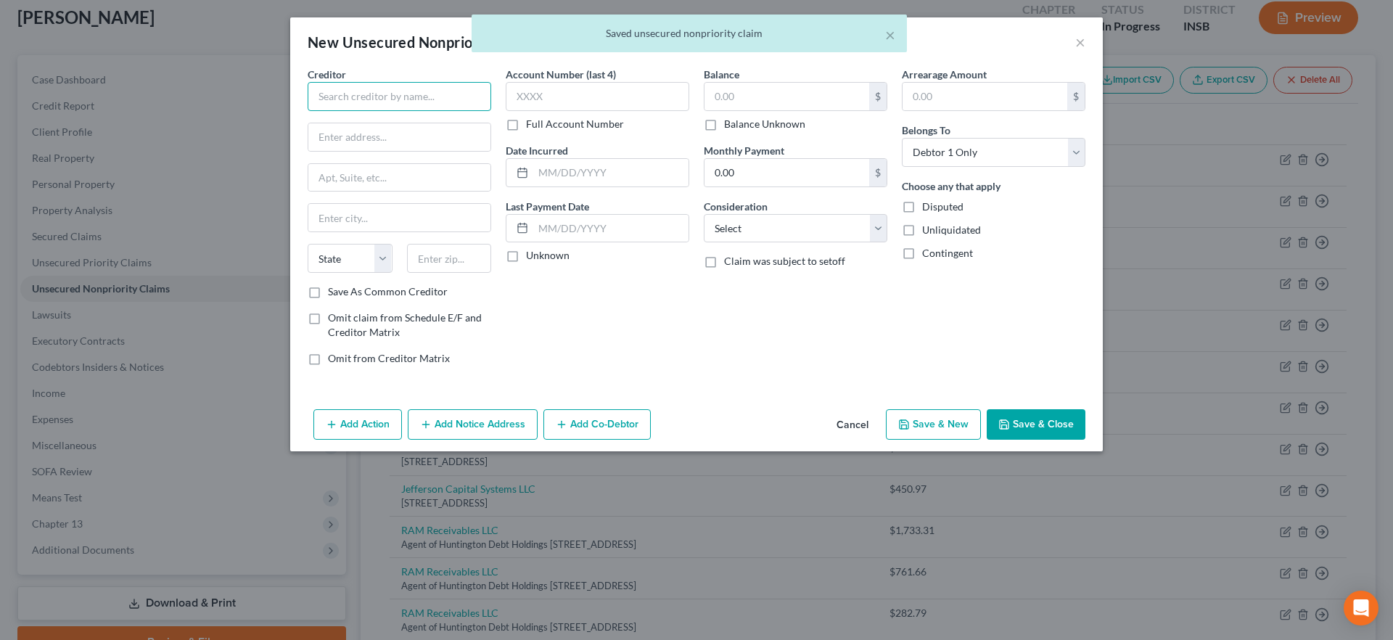
click at [445, 99] on input "text" at bounding box center [400, 96] width 184 height 29
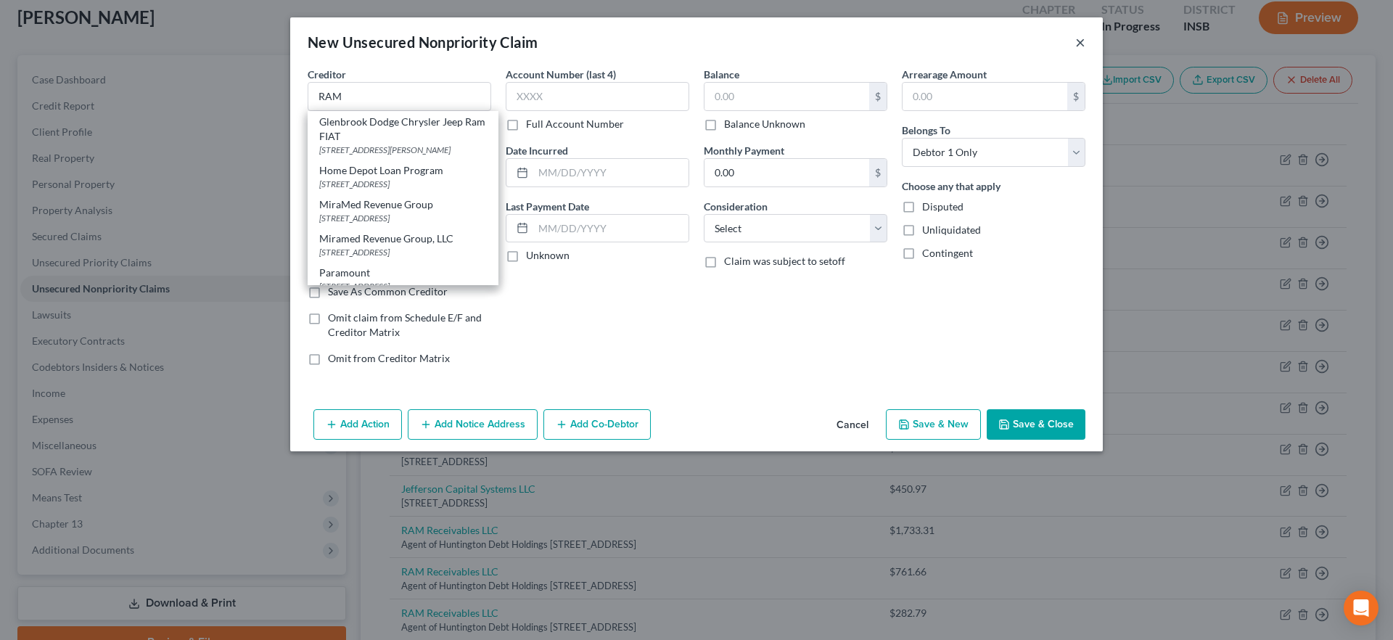
click at [1077, 41] on button "×" at bounding box center [1080, 41] width 10 height 17
type input "RAM"
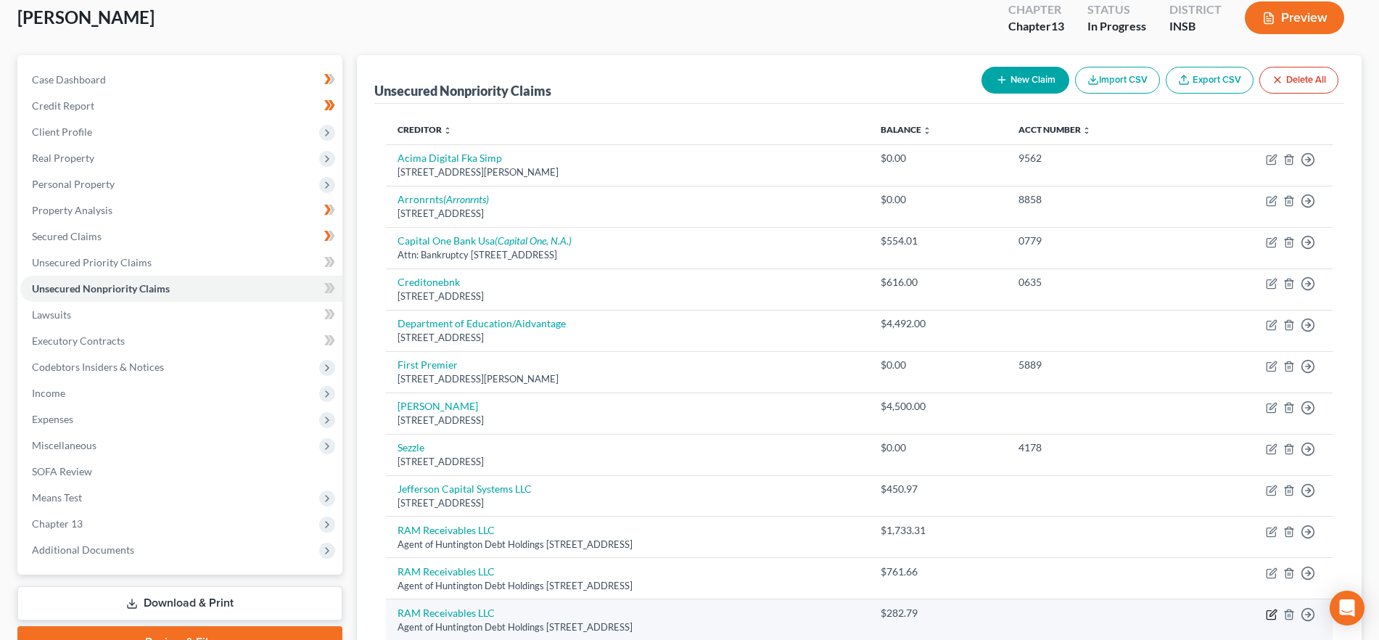
click at [1270, 610] on icon "button" at bounding box center [1271, 614] width 9 height 9
select select "44"
select select "0"
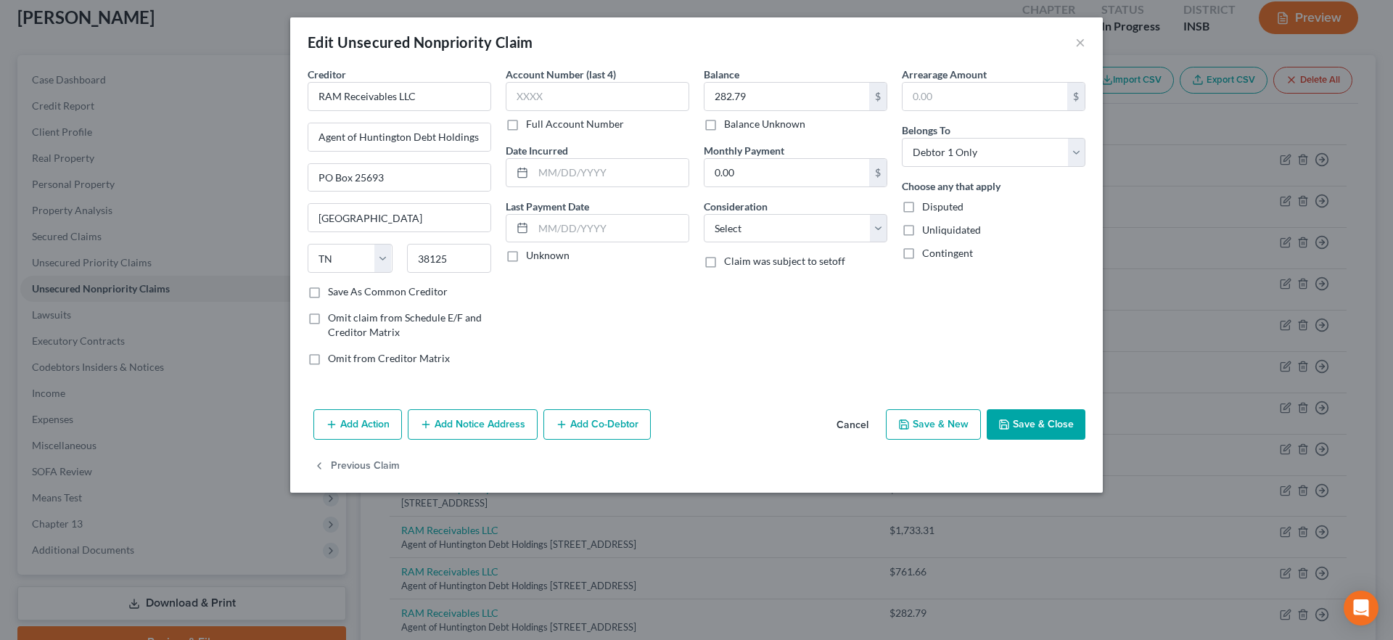
click at [357, 292] on label "Save As Common Creditor" at bounding box center [388, 291] width 120 height 15
click at [343, 292] on input "Save As Common Creditor" at bounding box center [338, 288] width 9 height 9
click at [1062, 426] on button "Save & Close" at bounding box center [1036, 424] width 99 height 30
checkbox input "false"
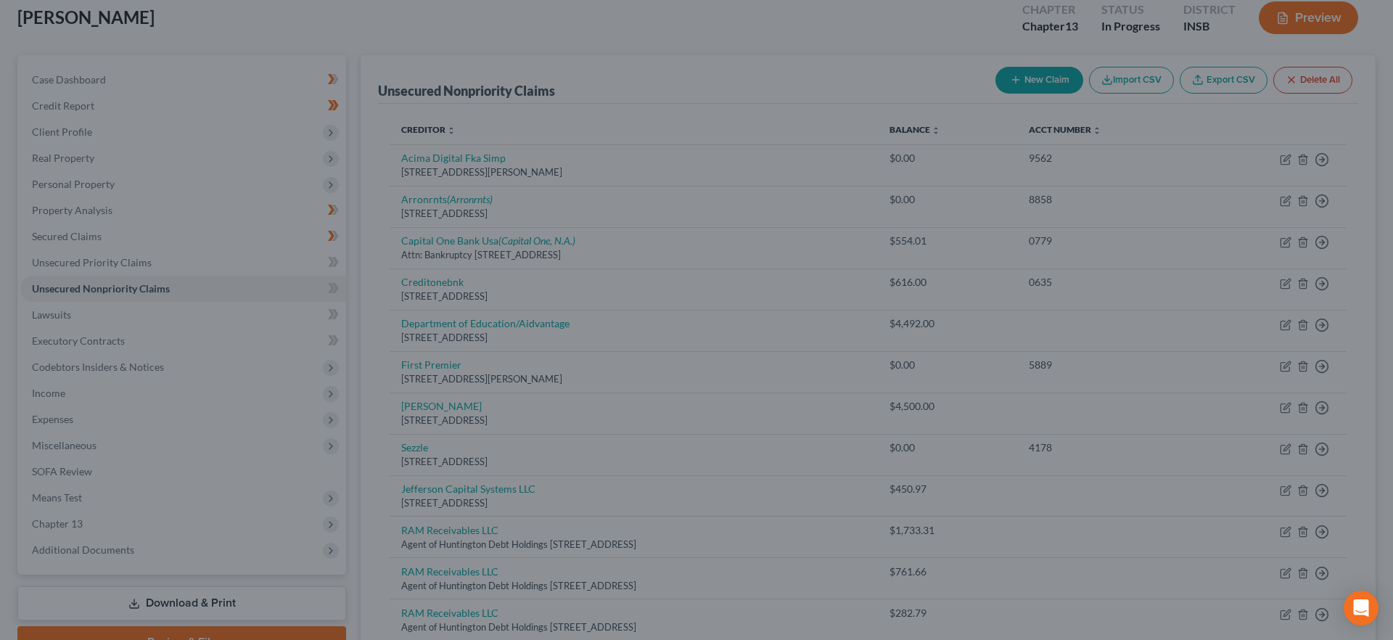
type input "0"
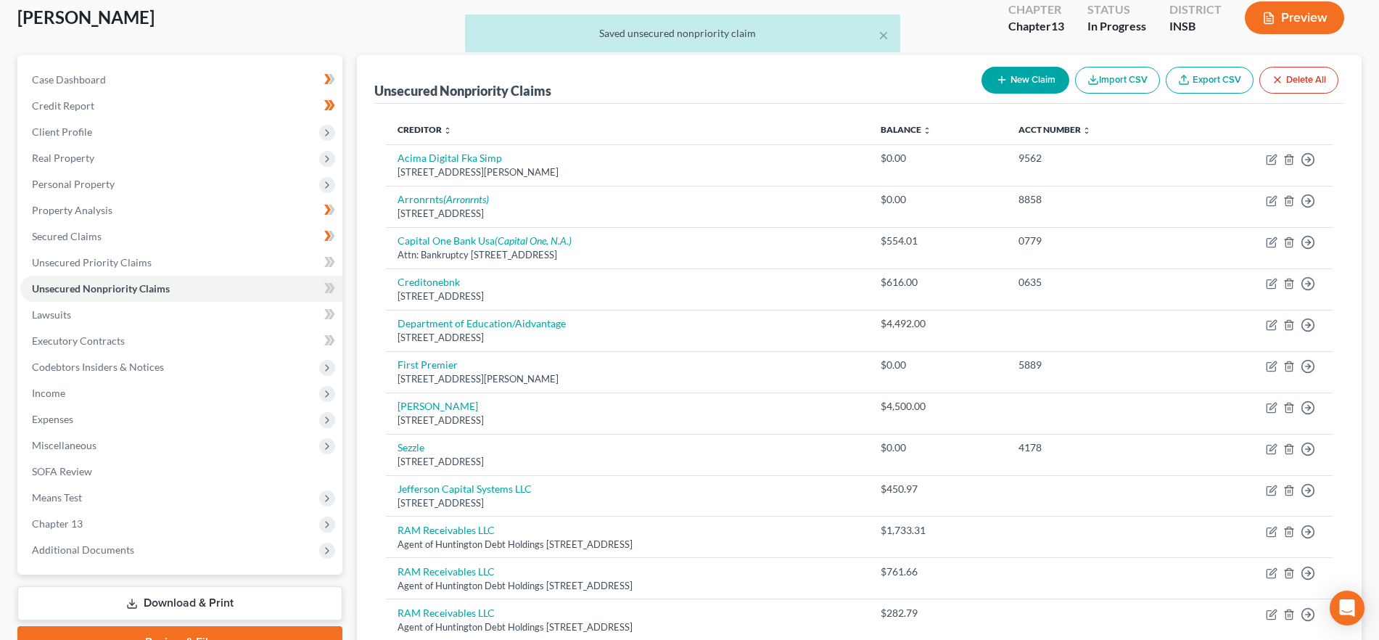
click at [1009, 70] on button "New Claim" at bounding box center [1026, 80] width 88 height 27
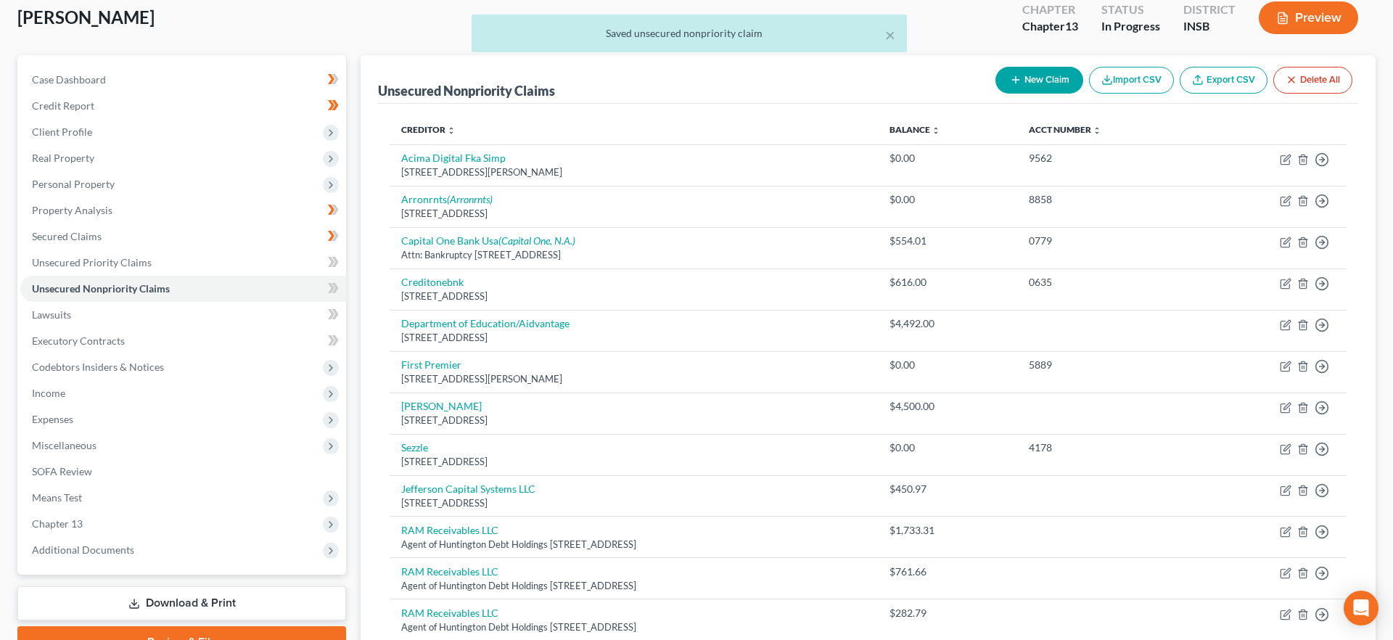
select select "0"
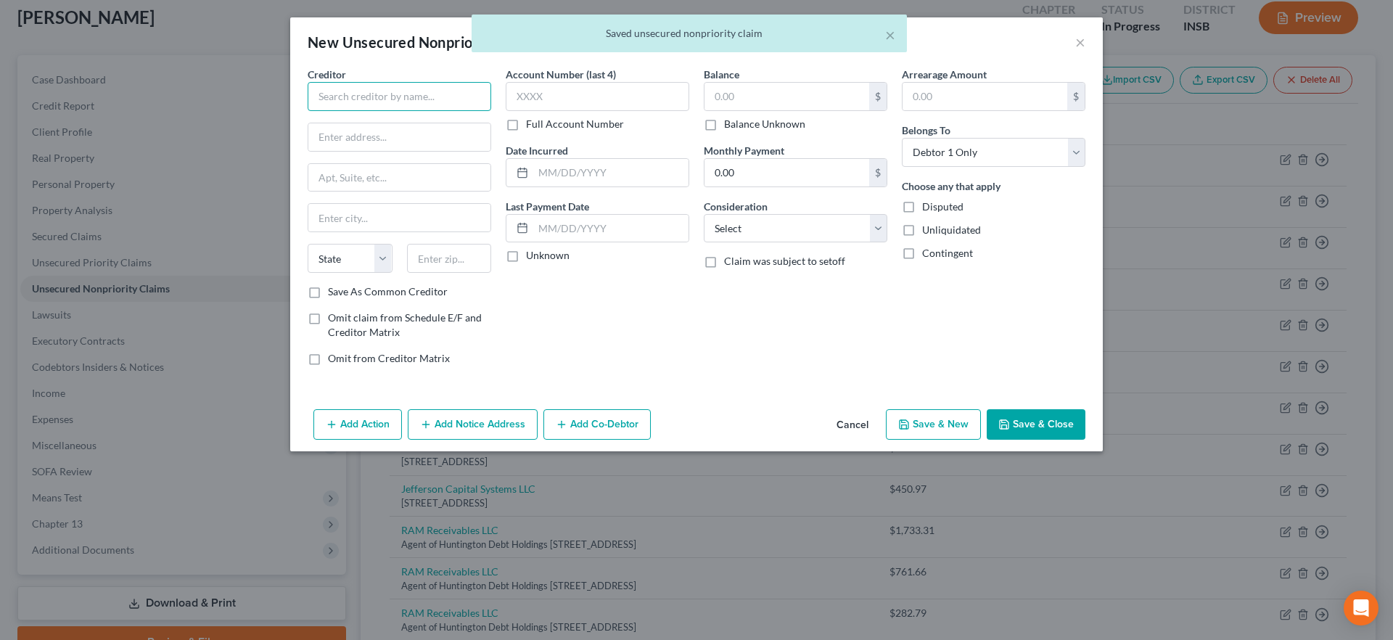
click at [400, 88] on input "text" at bounding box center [400, 96] width 184 height 29
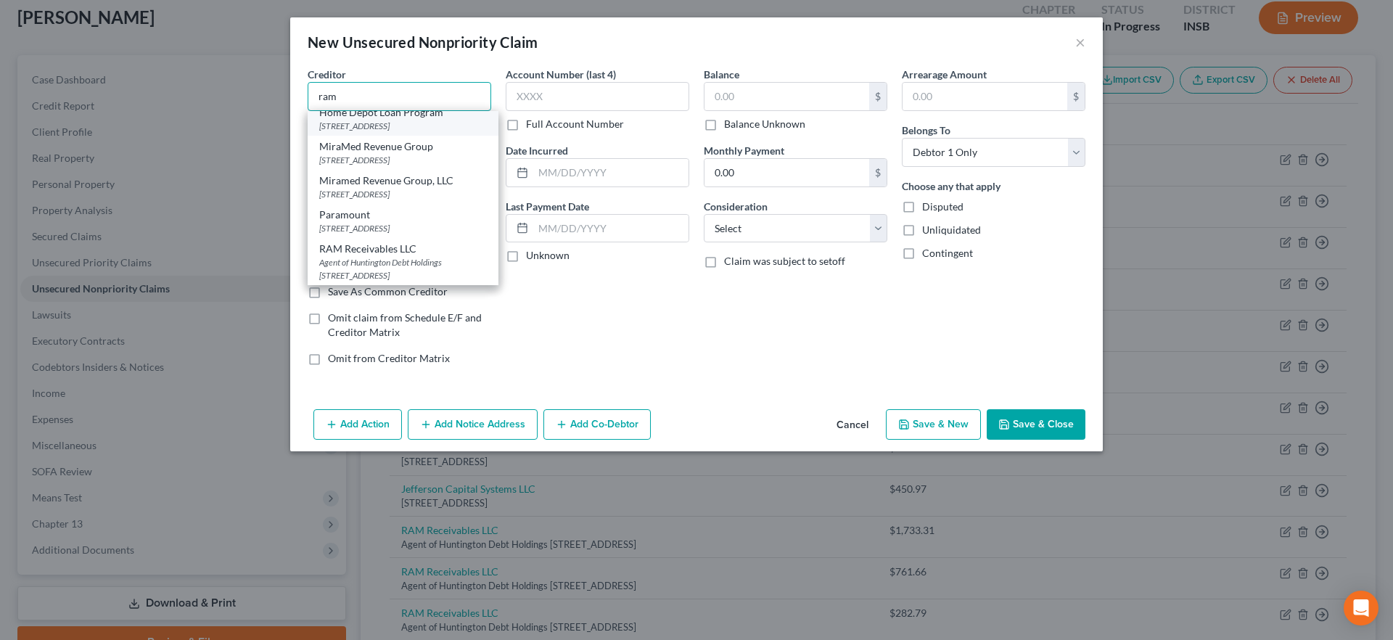
scroll to position [83, 0]
click at [396, 260] on div "Agent of Huntington Debt Holdings [STREET_ADDRESS]" at bounding box center [403, 268] width 168 height 25
type input "RAM Receivables LLC"
type input "Agent of Huntington Debt Holdings"
type input "PO Box 25693"
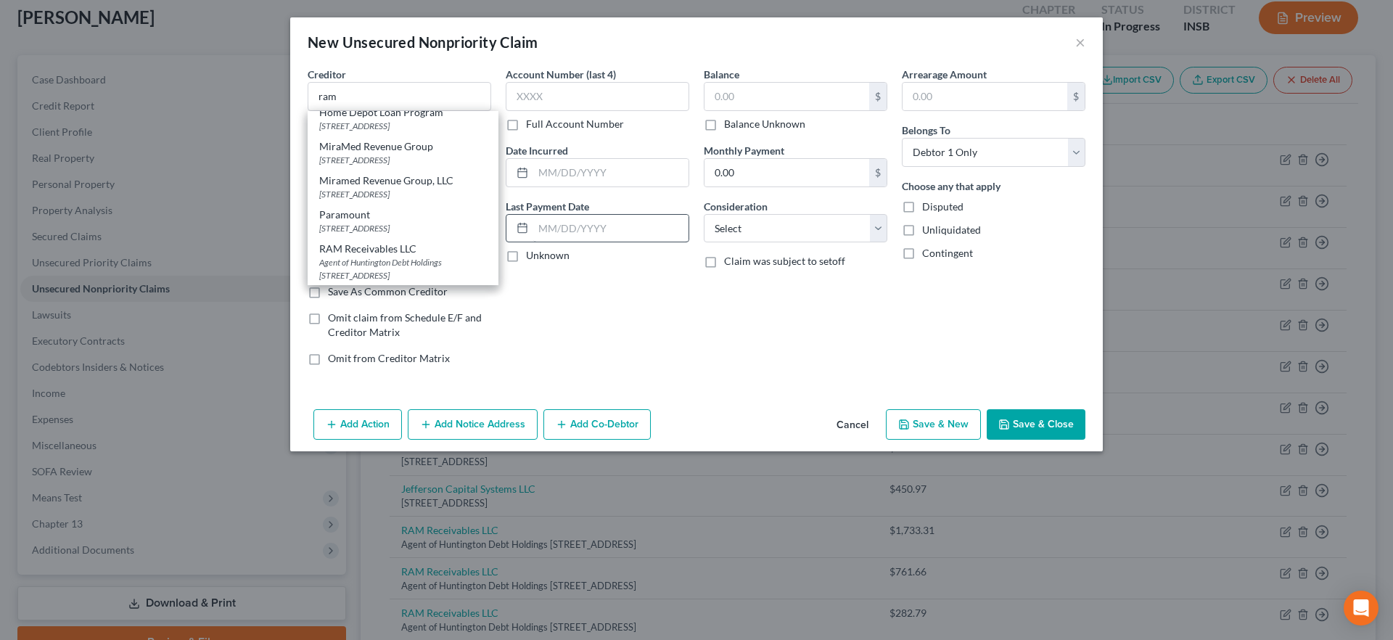
type input "[GEOGRAPHIC_DATA]"
select select "44"
type input "38125"
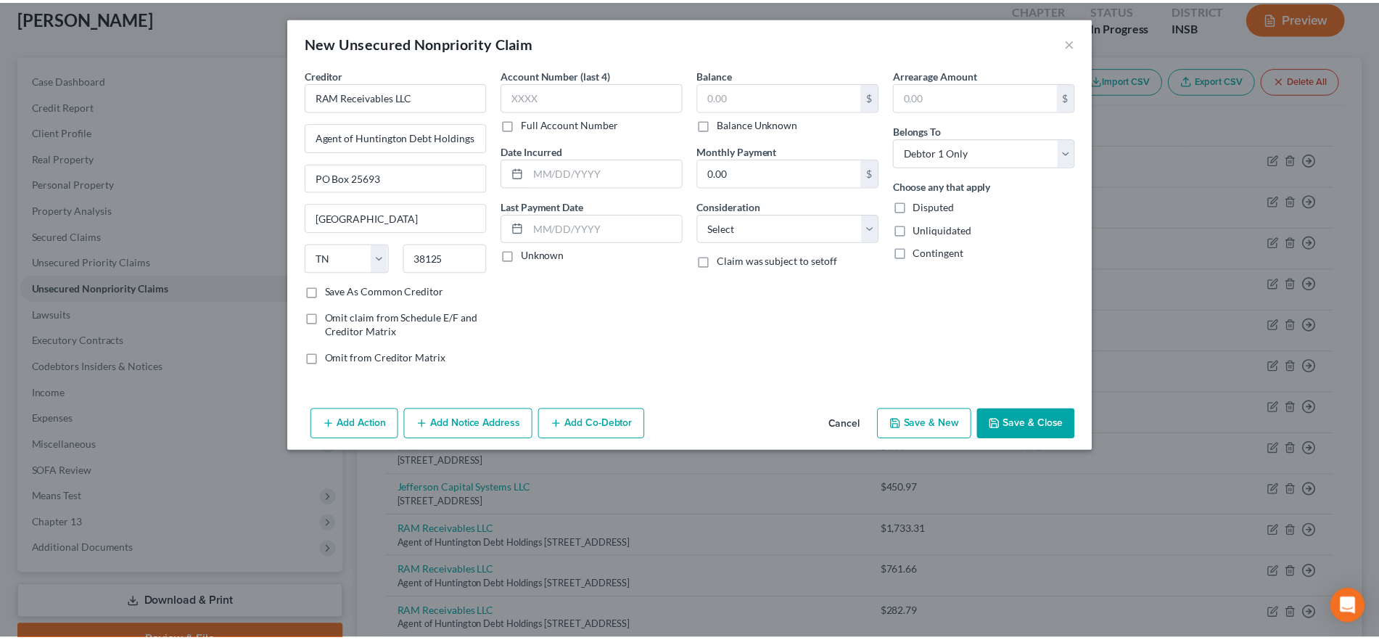
scroll to position [0, 0]
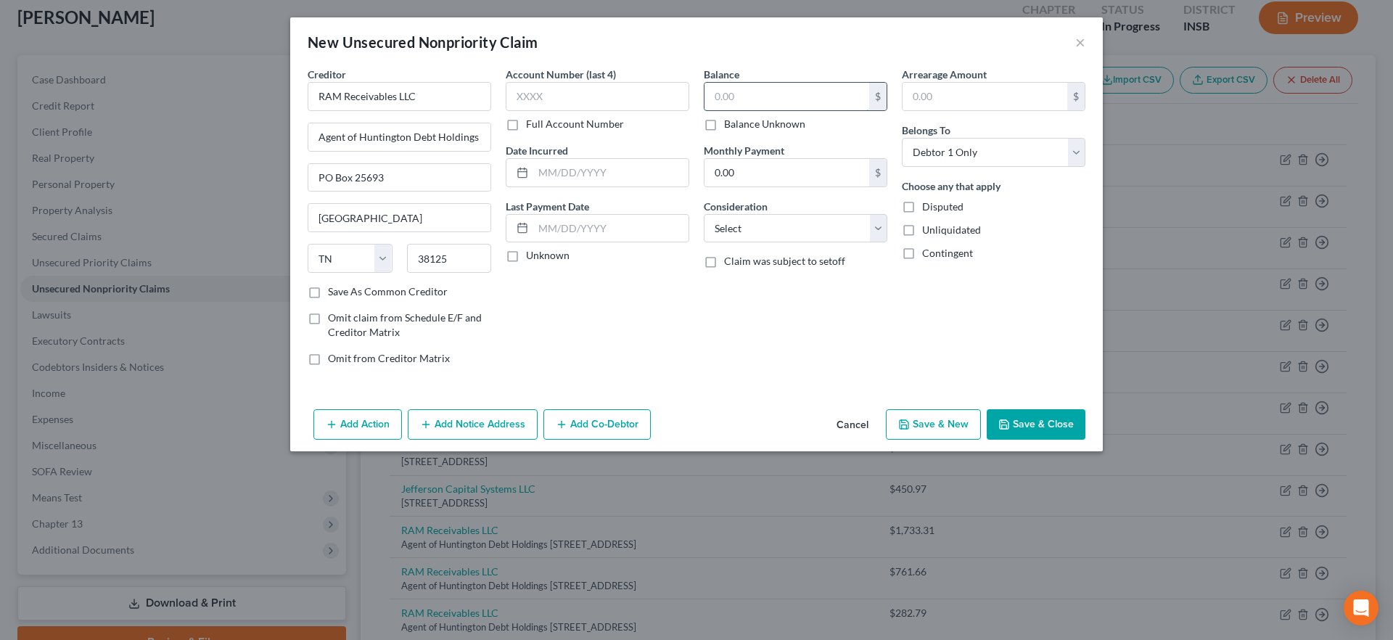
click at [767, 104] on input "text" at bounding box center [786, 97] width 165 height 28
type input "335.34"
click at [1040, 418] on button "Save & Close" at bounding box center [1036, 424] width 99 height 30
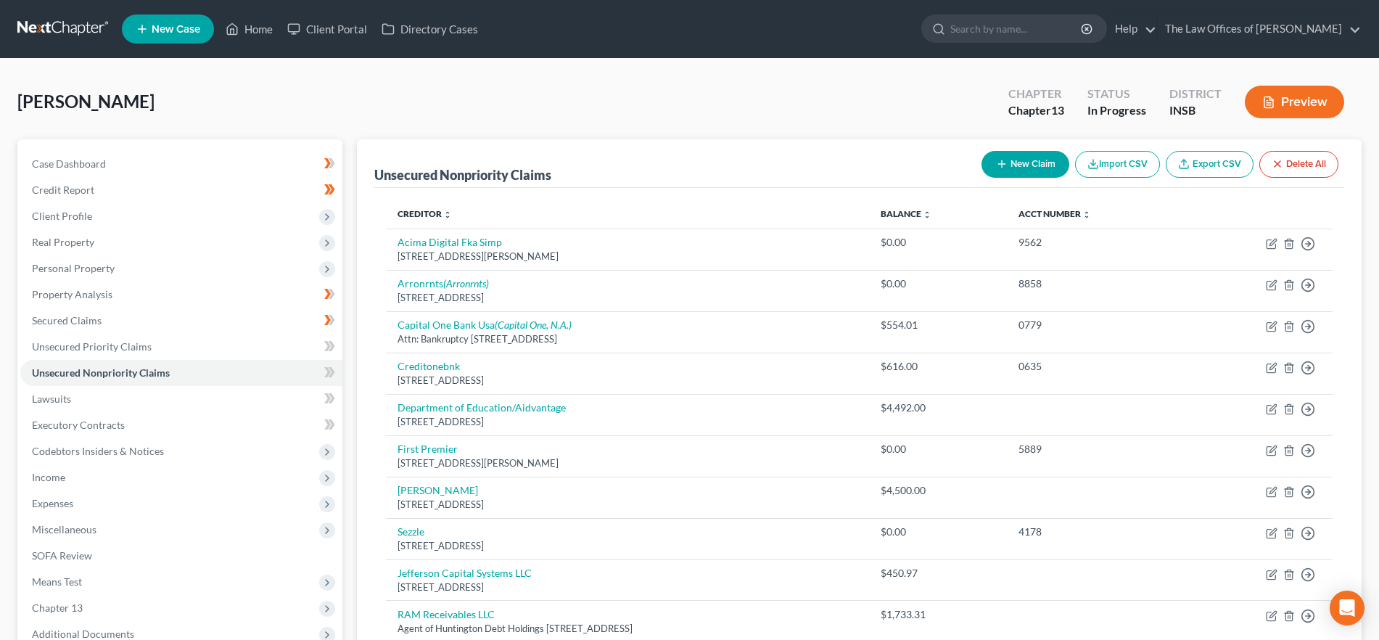
click at [1044, 163] on button "New Claim" at bounding box center [1026, 164] width 88 height 27
select select "0"
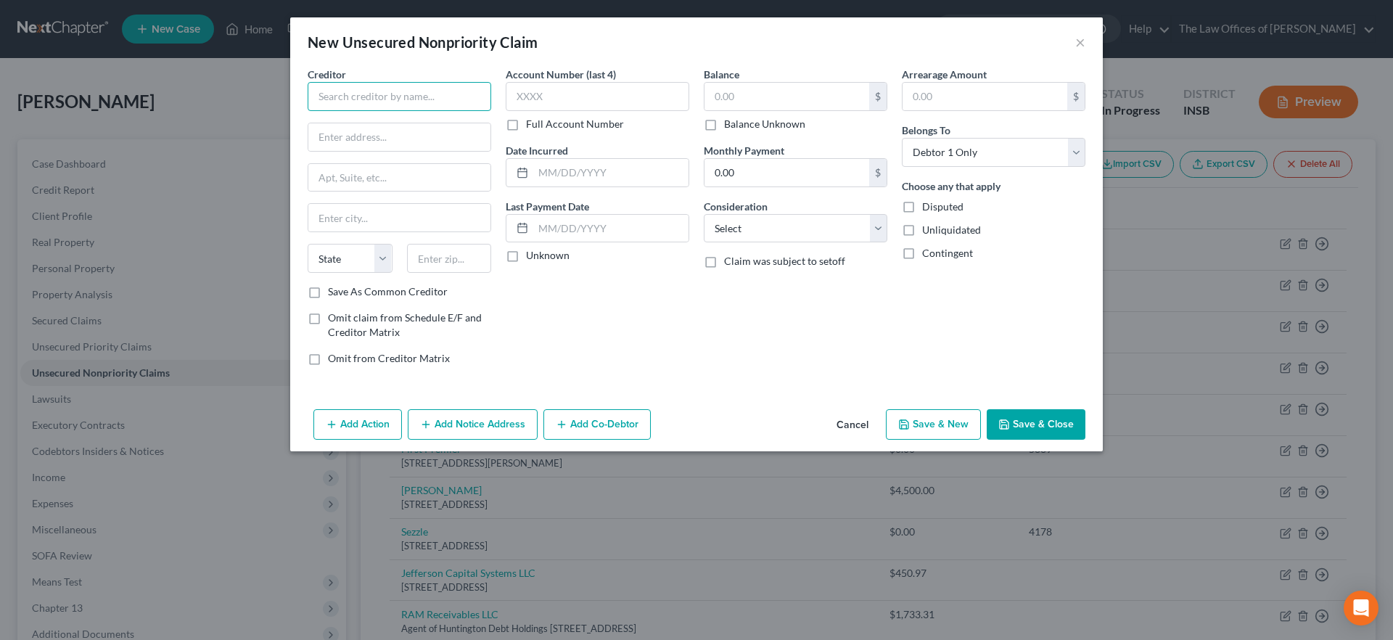
click at [414, 96] on input "text" at bounding box center [400, 96] width 184 height 29
type input "Landmark Strategy Group, LLC"
type input "c/[PERSON_NAME] & [PERSON_NAME]"
type input "[STREET_ADDRESS]"
type input "98101"
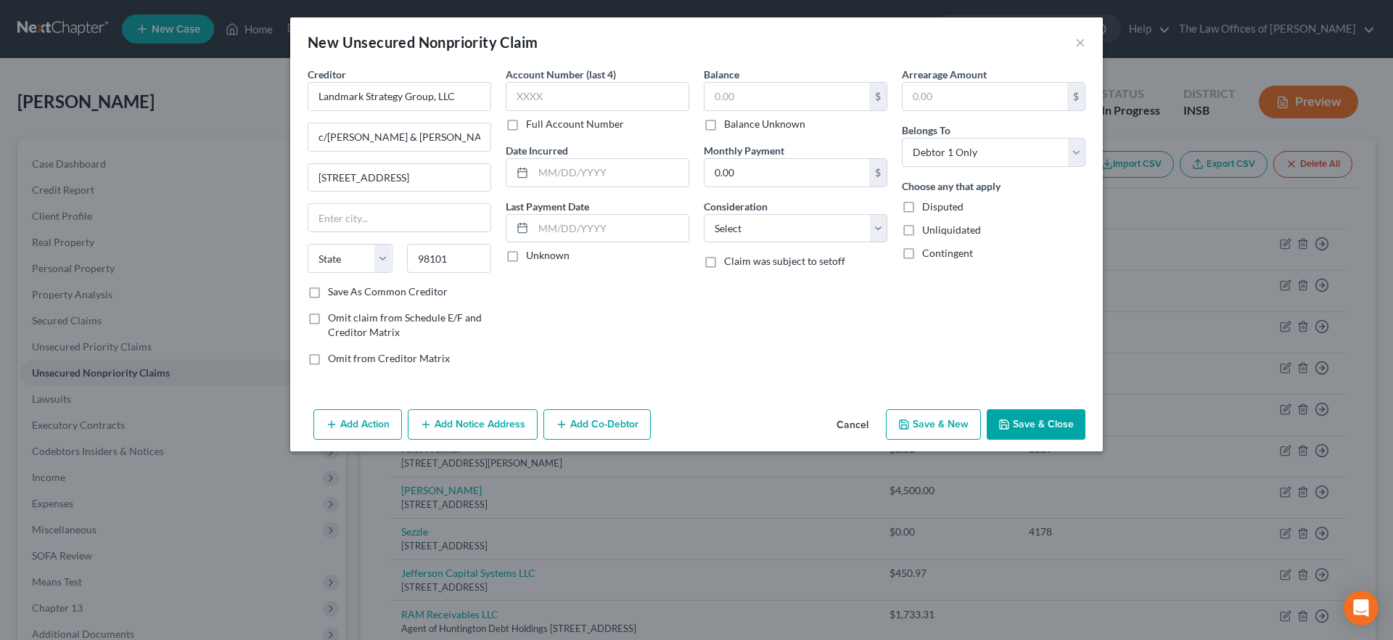
click at [667, 303] on div "Account Number (last 4) Full Account Number Date Incurred Last Payment Date Unk…" at bounding box center [597, 222] width 198 height 311
type input "[GEOGRAPHIC_DATA]"
select select "50"
click at [753, 99] on input "text" at bounding box center [786, 97] width 165 height 28
type input "1,612.66"
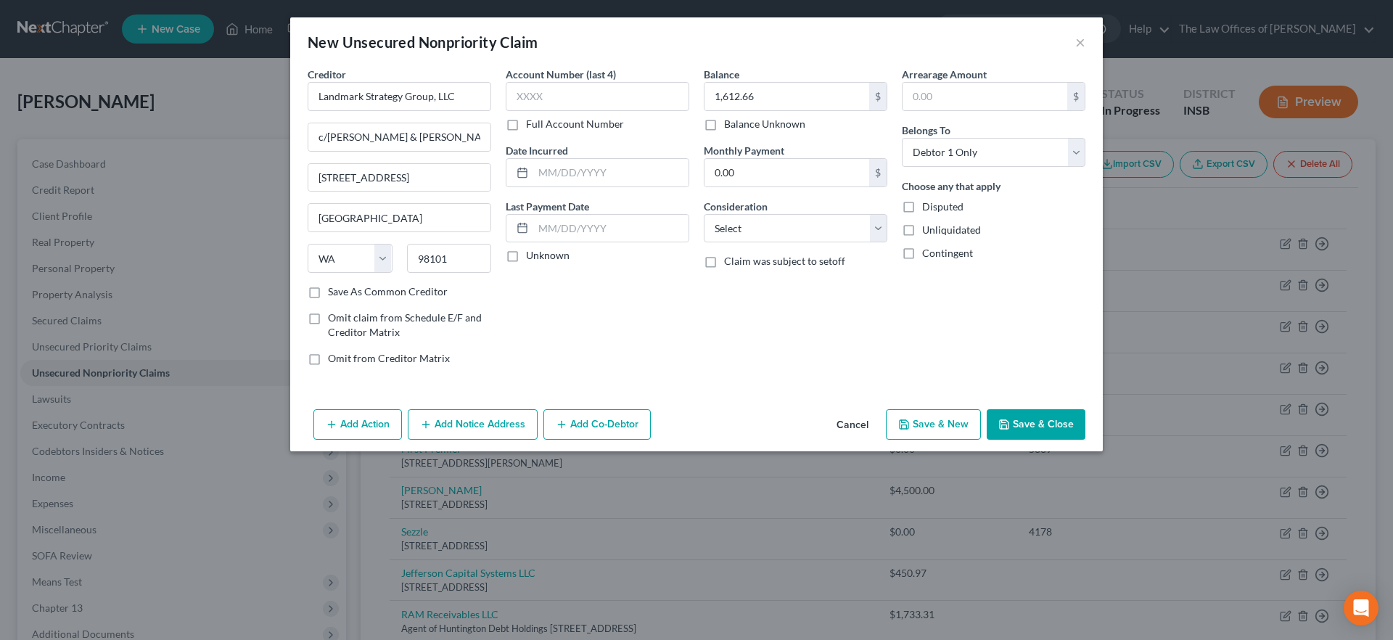
click at [864, 334] on div "Balance 1,612.66 $ Balance Unknown Balance Undetermined 1,612.66 $ Balance Unkn…" at bounding box center [795, 222] width 198 height 311
click at [1013, 417] on button "Save & Close" at bounding box center [1036, 424] width 99 height 30
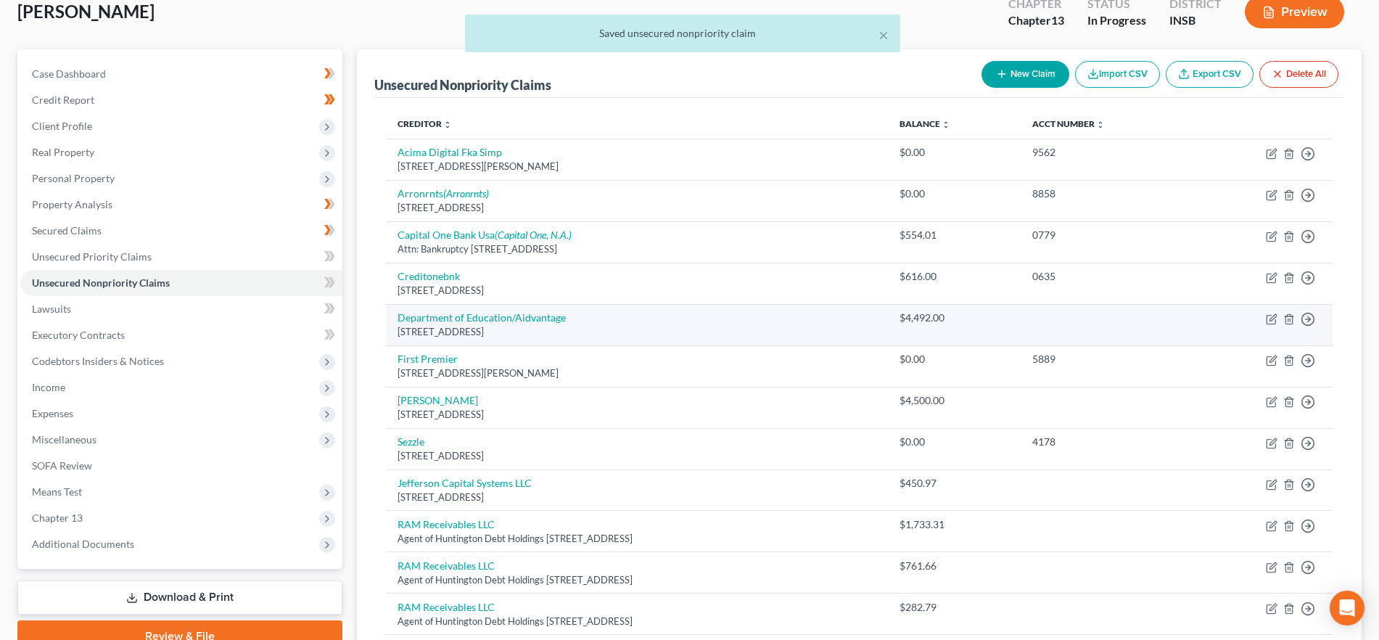
scroll to position [78, 0]
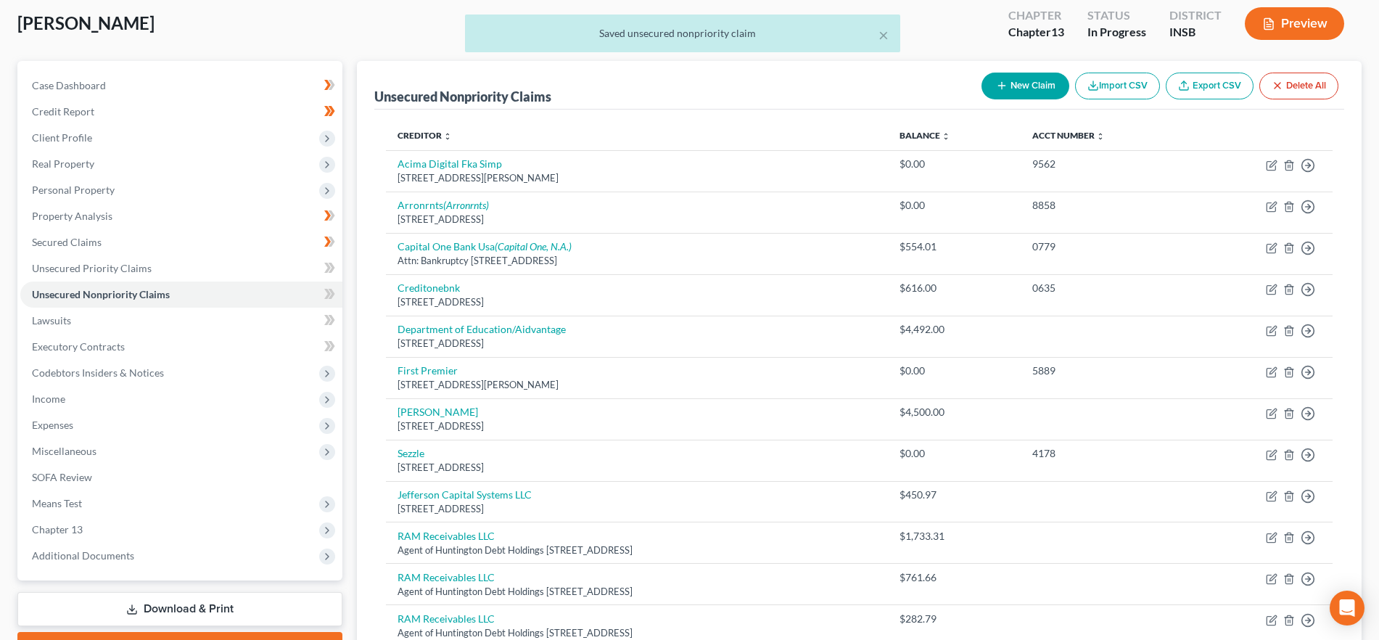
click at [1001, 89] on icon "button" at bounding box center [1002, 86] width 12 height 12
select select "0"
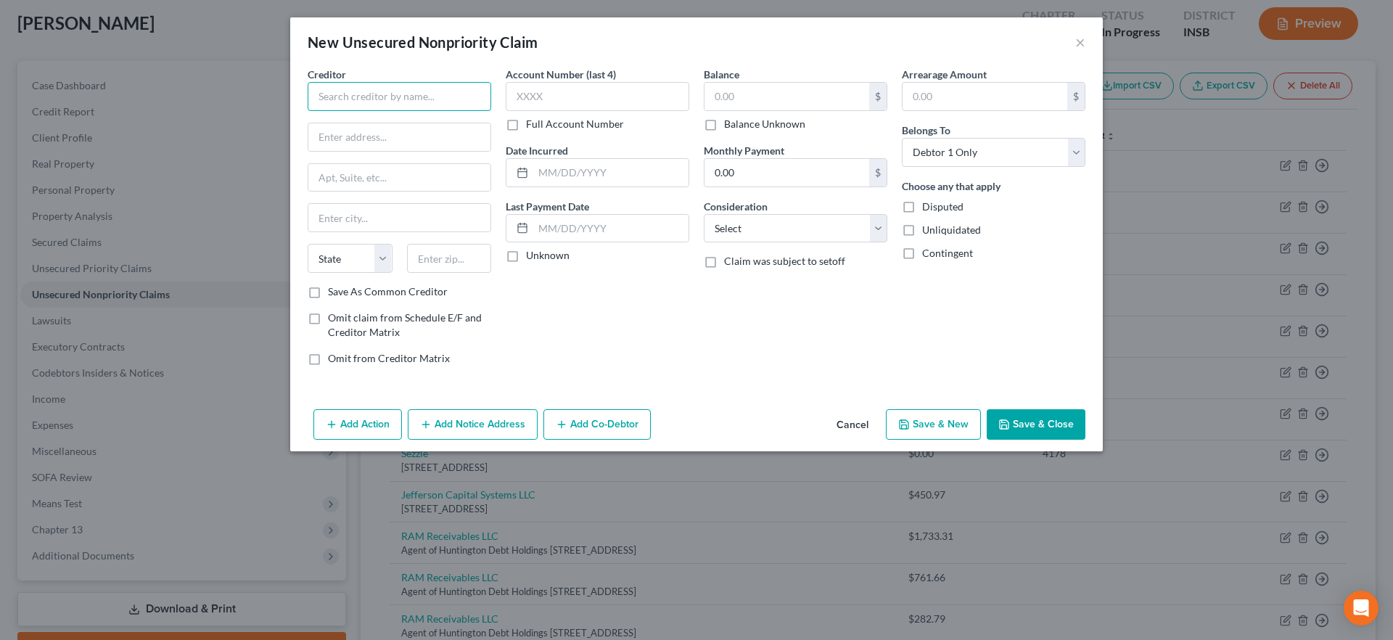
click at [417, 93] on input "text" at bounding box center [400, 96] width 184 height 29
type input "Midland Credit Management, Inc"
drag, startPoint x: 588, startPoint y: 316, endPoint x: 451, endPoint y: 194, distance: 182.4
click at [566, 309] on div "Account Number (last 4) Full Account Number Date Incurred Last Payment Date Unk…" at bounding box center [597, 222] width 198 height 311
click at [414, 136] on input "text" at bounding box center [399, 137] width 182 height 28
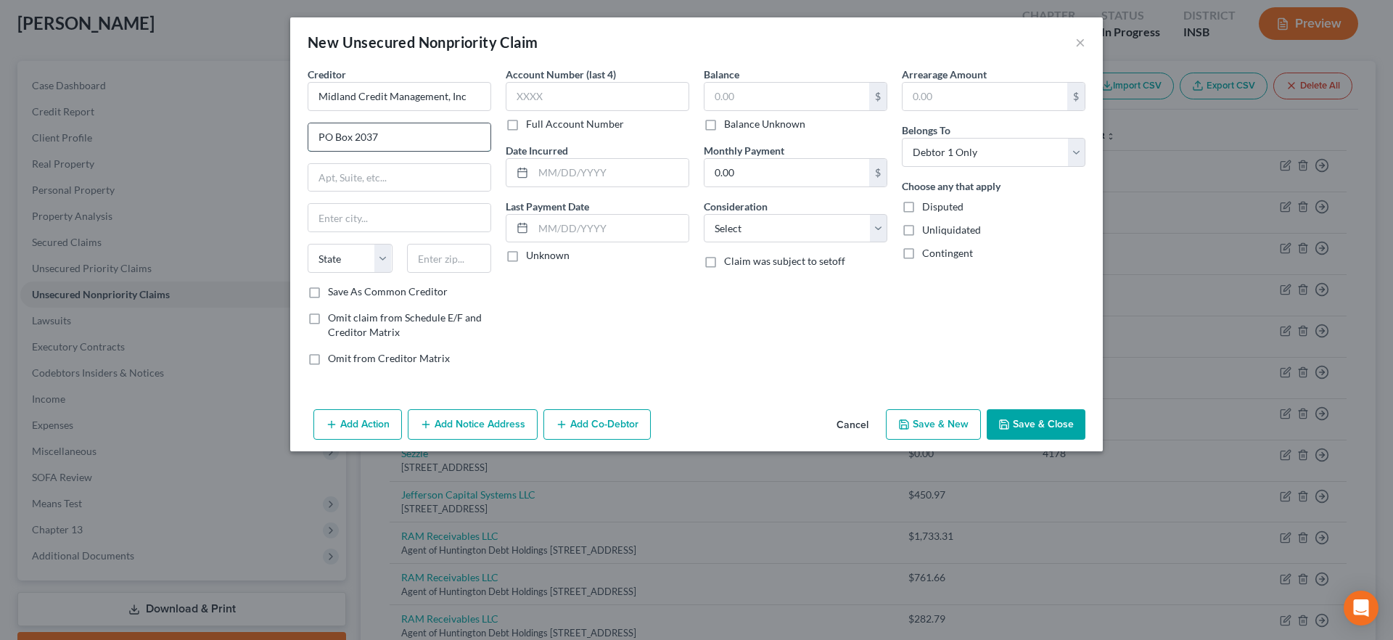
type input "PO Box 2037"
type input "48090"
type input "[PERSON_NAME]"
select select "23"
click at [343, 291] on label "Save As Common Creditor" at bounding box center [388, 291] width 120 height 15
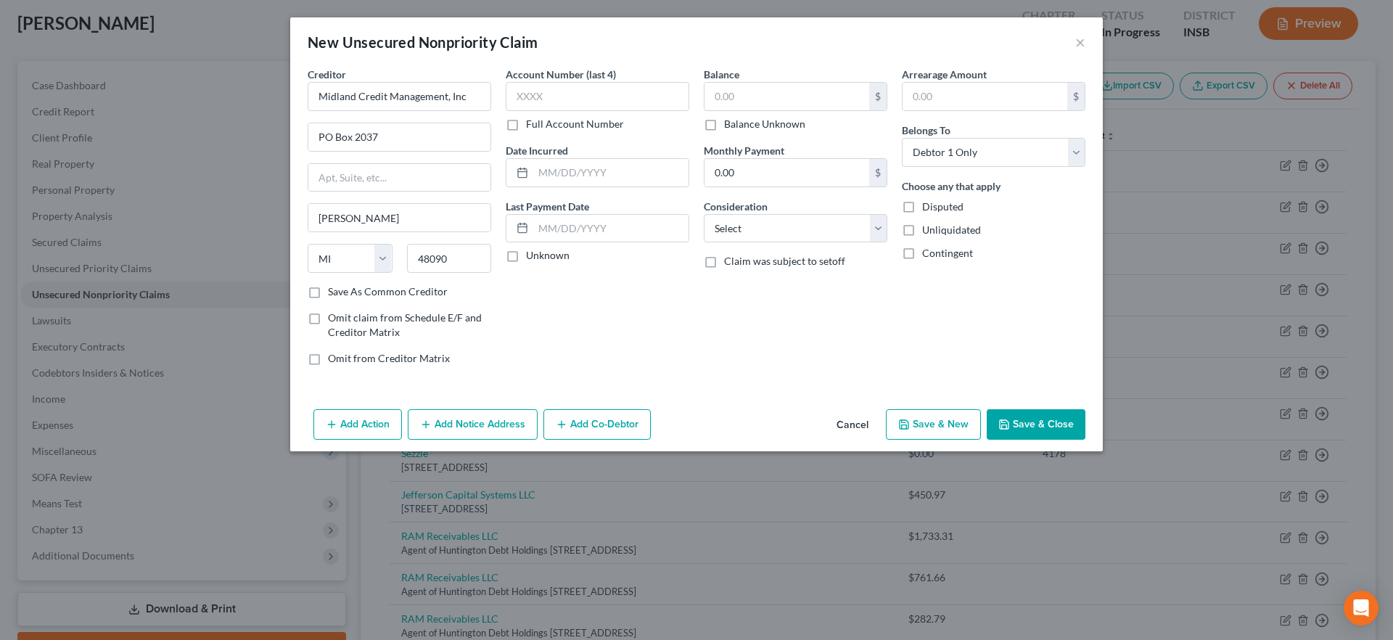
click at [343, 291] on input "Save As Common Creditor" at bounding box center [338, 288] width 9 height 9
checkbox input "true"
click at [760, 97] on input "text" at bounding box center [786, 97] width 165 height 28
click at [1052, 427] on button "Save & Close" at bounding box center [1036, 424] width 99 height 30
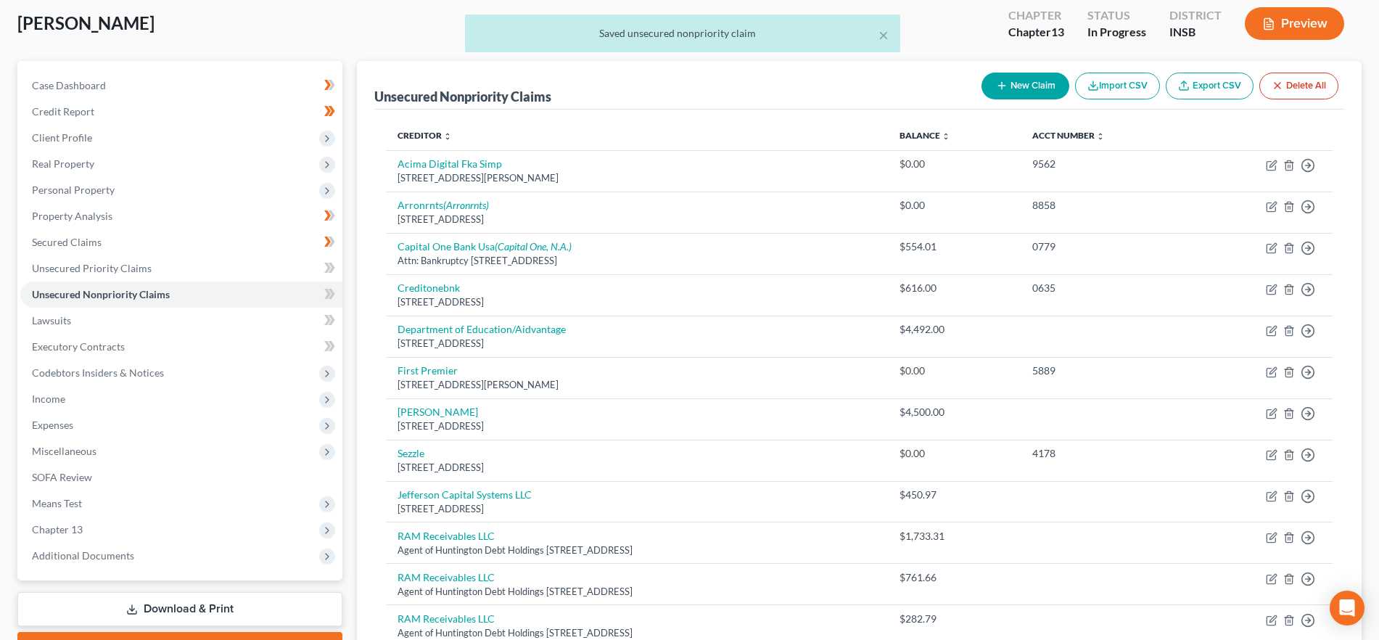
click at [1003, 84] on icon "button" at bounding box center [1002, 86] width 12 height 12
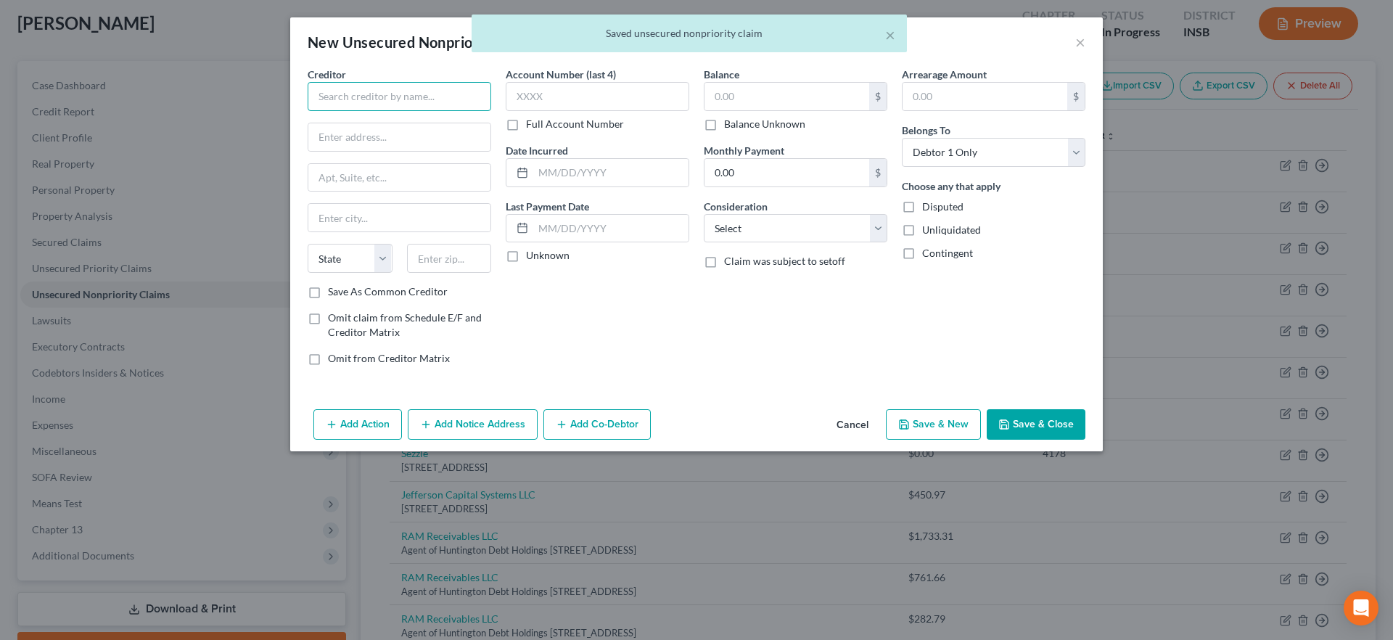
click at [423, 98] on input "text" at bounding box center [400, 96] width 184 height 29
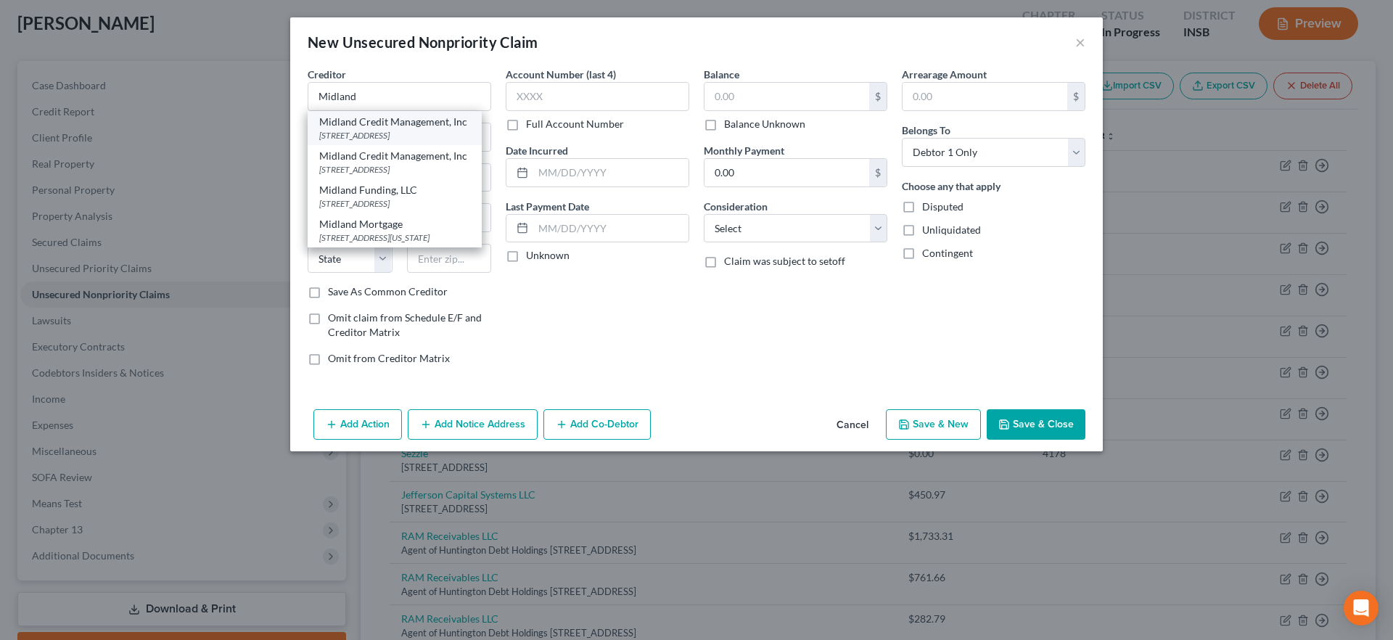
click at [411, 133] on div "[STREET_ADDRESS]" at bounding box center [394, 135] width 151 height 12
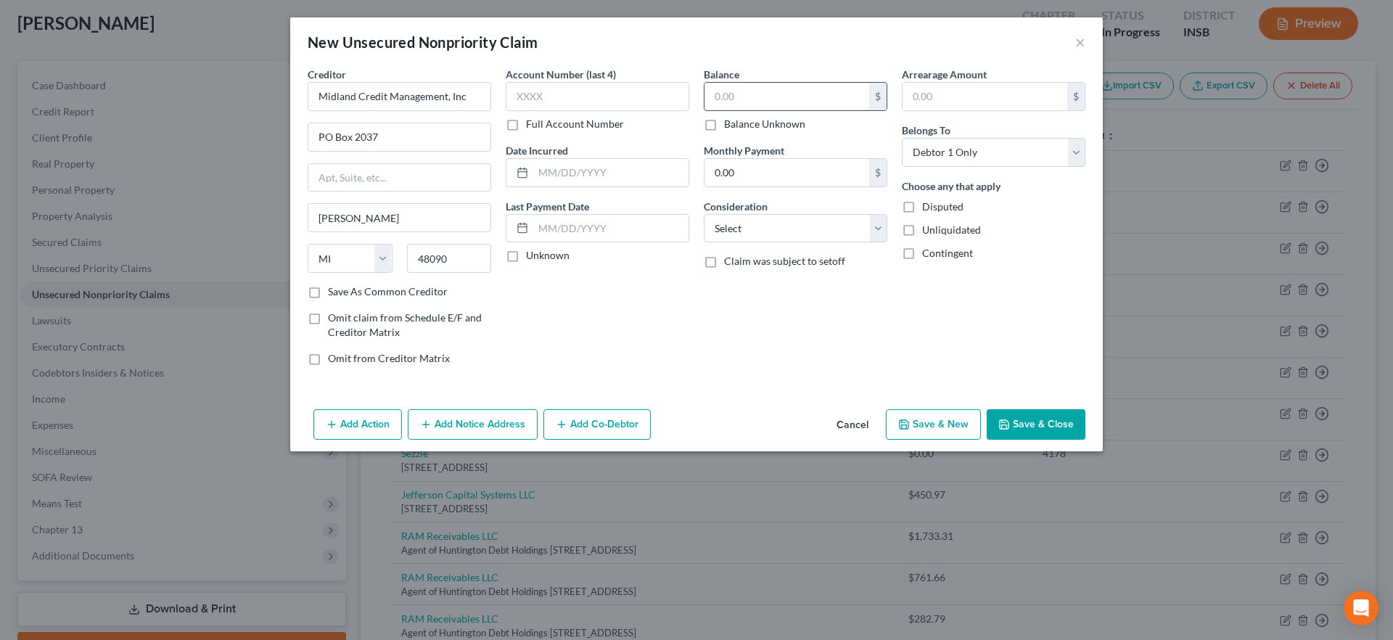
click at [759, 95] on input "text" at bounding box center [786, 97] width 165 height 28
click at [918, 422] on button "Save & New" at bounding box center [933, 424] width 95 height 30
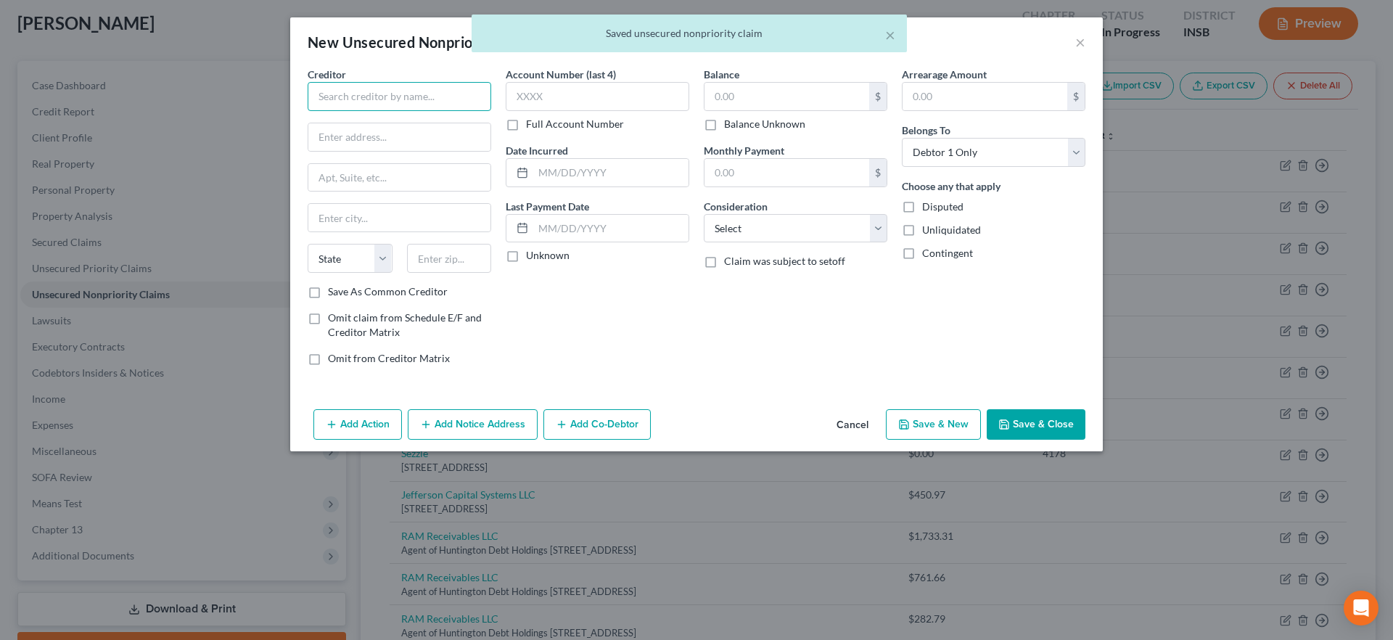
click at [393, 99] on input "text" at bounding box center [400, 96] width 184 height 29
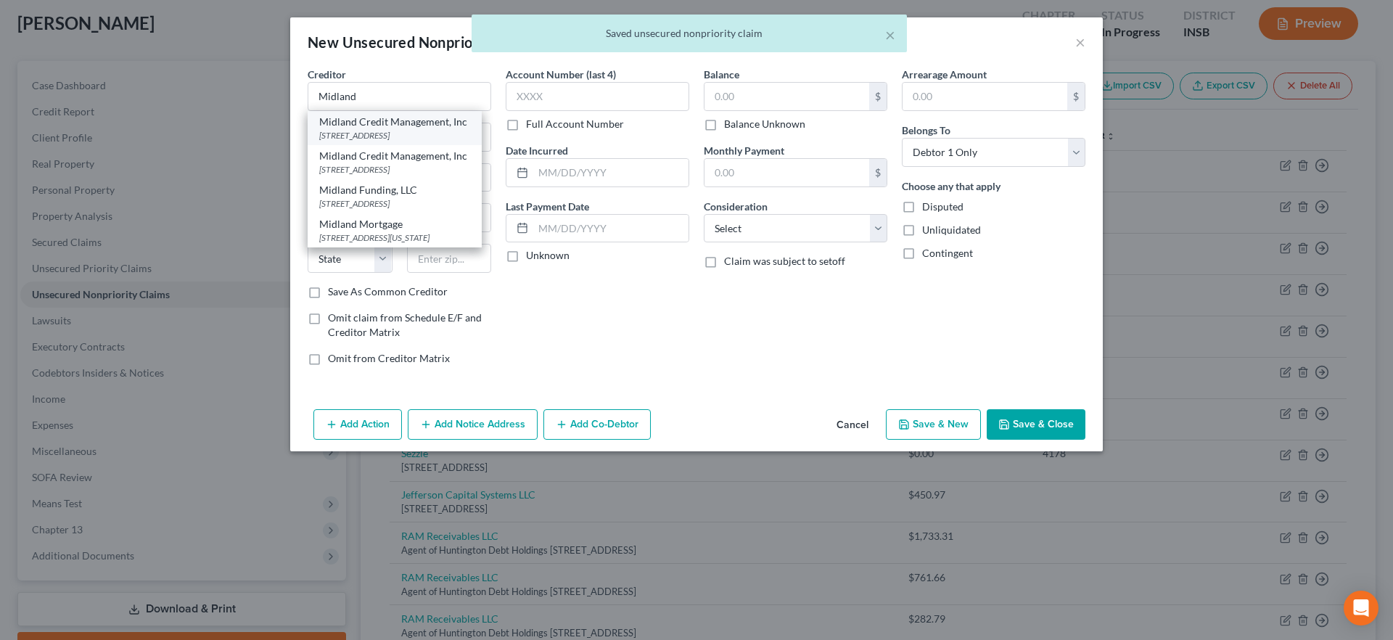
click at [390, 136] on div "[STREET_ADDRESS]" at bounding box center [394, 135] width 151 height 12
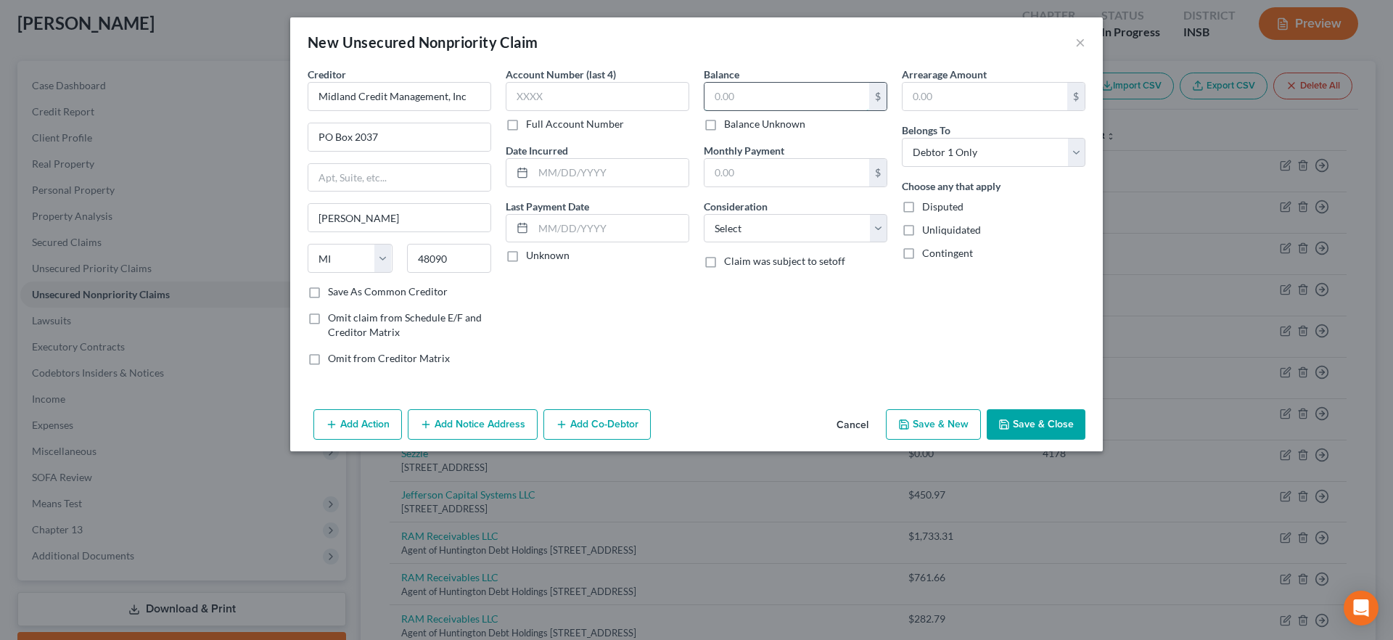
click at [739, 94] on input "text" at bounding box center [786, 97] width 165 height 28
click at [941, 416] on button "Save & New" at bounding box center [933, 424] width 95 height 30
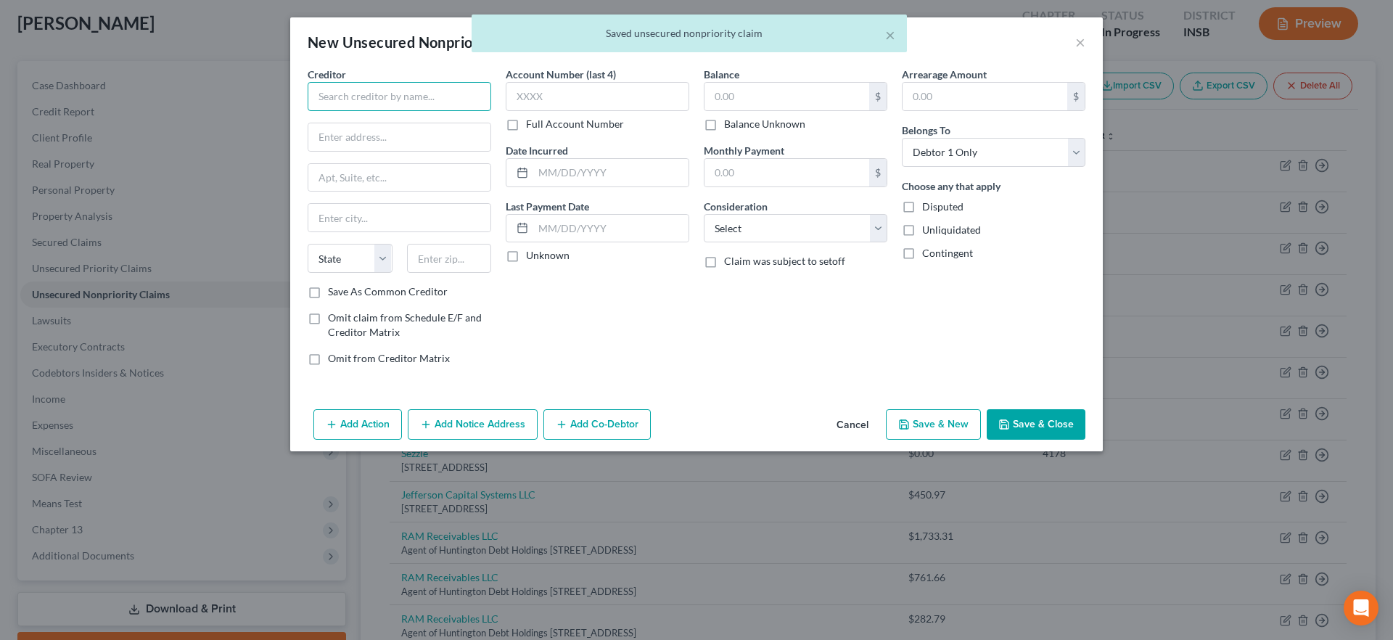
click at [413, 95] on input "text" at bounding box center [400, 96] width 184 height 29
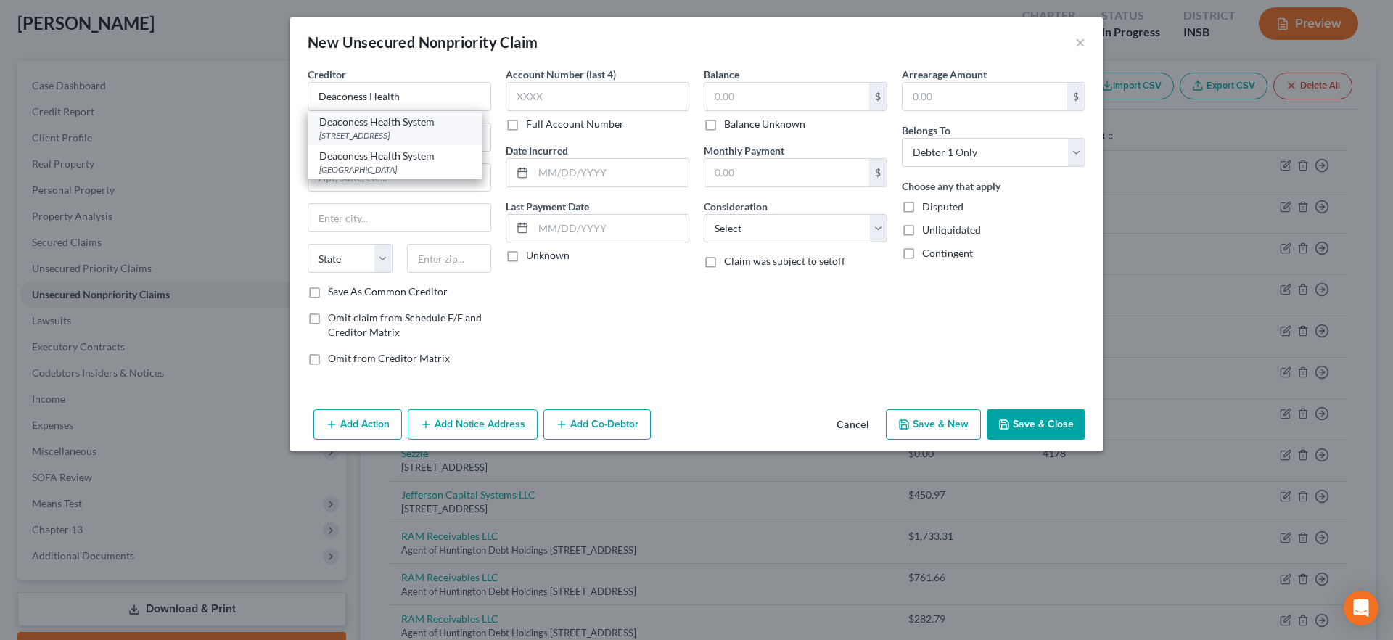
click at [400, 128] on div "Deaconess Health System" at bounding box center [394, 122] width 151 height 15
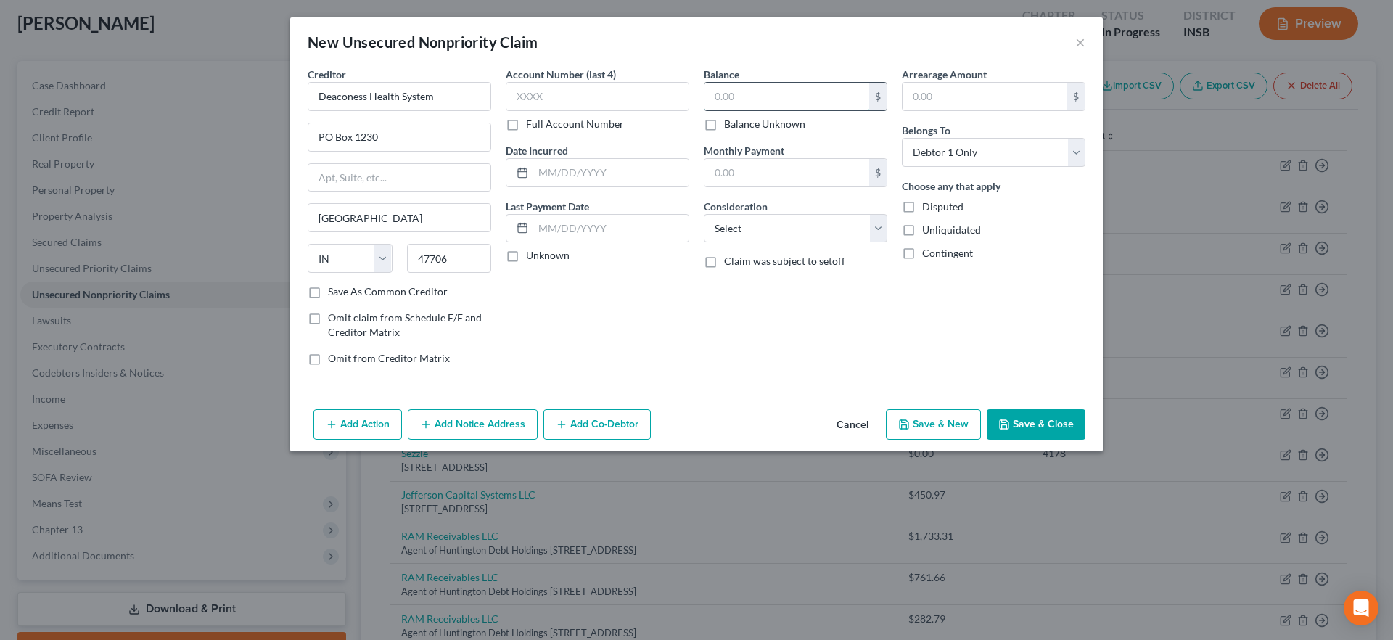
click at [746, 102] on input "text" at bounding box center [786, 97] width 165 height 28
click at [760, 236] on select "Select Cable / Satellite Services Collection Agency Credit Card Debt Debt Couns…" at bounding box center [796, 228] width 184 height 29
click at [704, 214] on select "Select Cable / Satellite Services Collection Agency Credit Card Debt Debt Couns…" at bounding box center [796, 228] width 184 height 29
click at [477, 427] on button "Add Notice Address" at bounding box center [473, 424] width 130 height 30
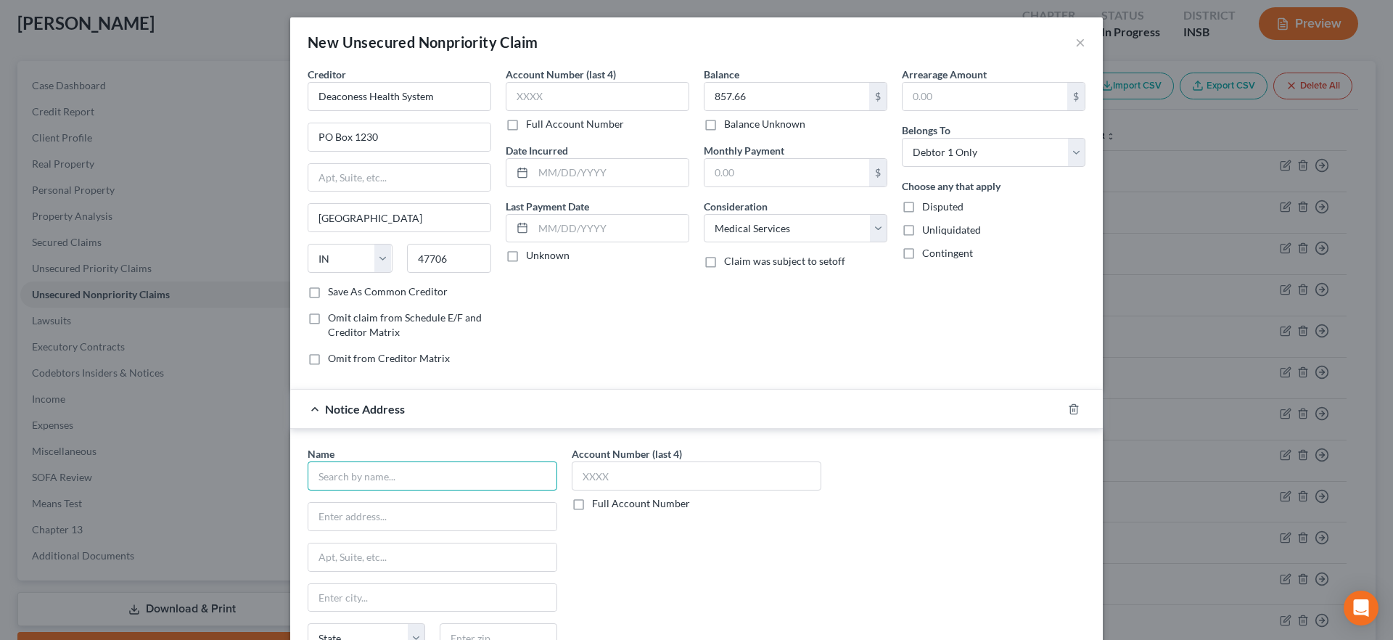
click at [414, 474] on input "text" at bounding box center [433, 475] width 250 height 29
click at [1070, 410] on icon "button" at bounding box center [1073, 408] width 7 height 9
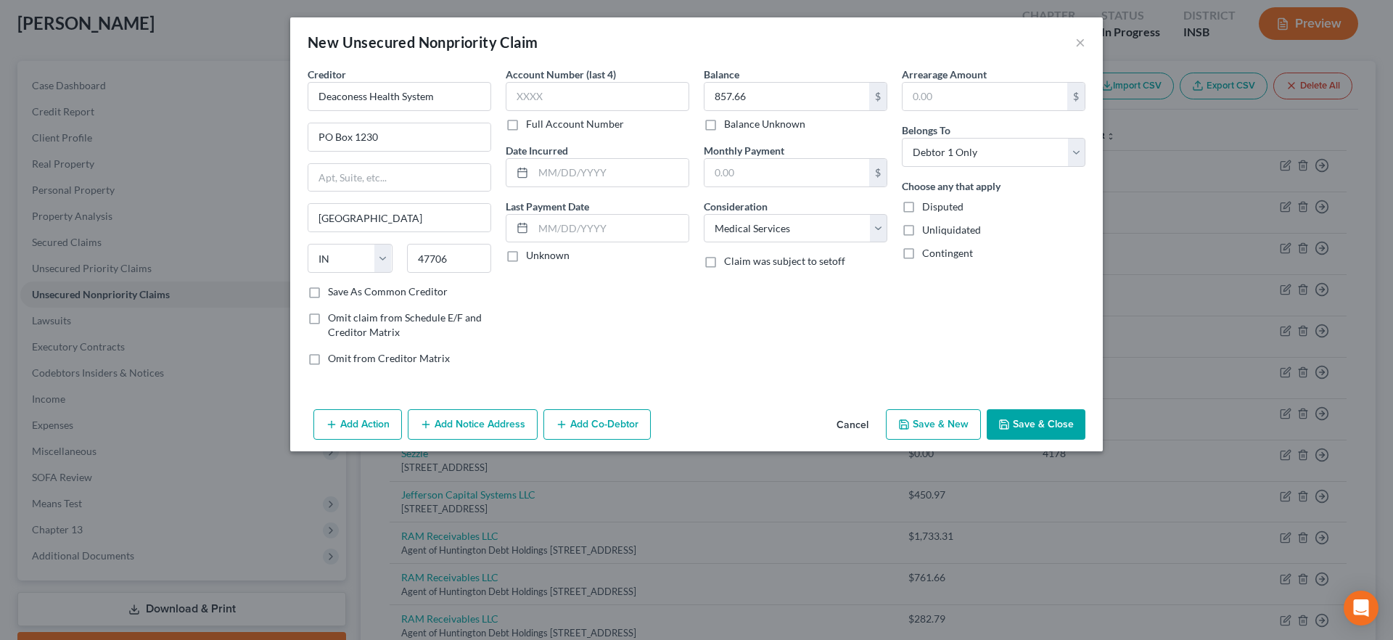
click at [1028, 416] on button "Save & Close" at bounding box center [1036, 424] width 99 height 30
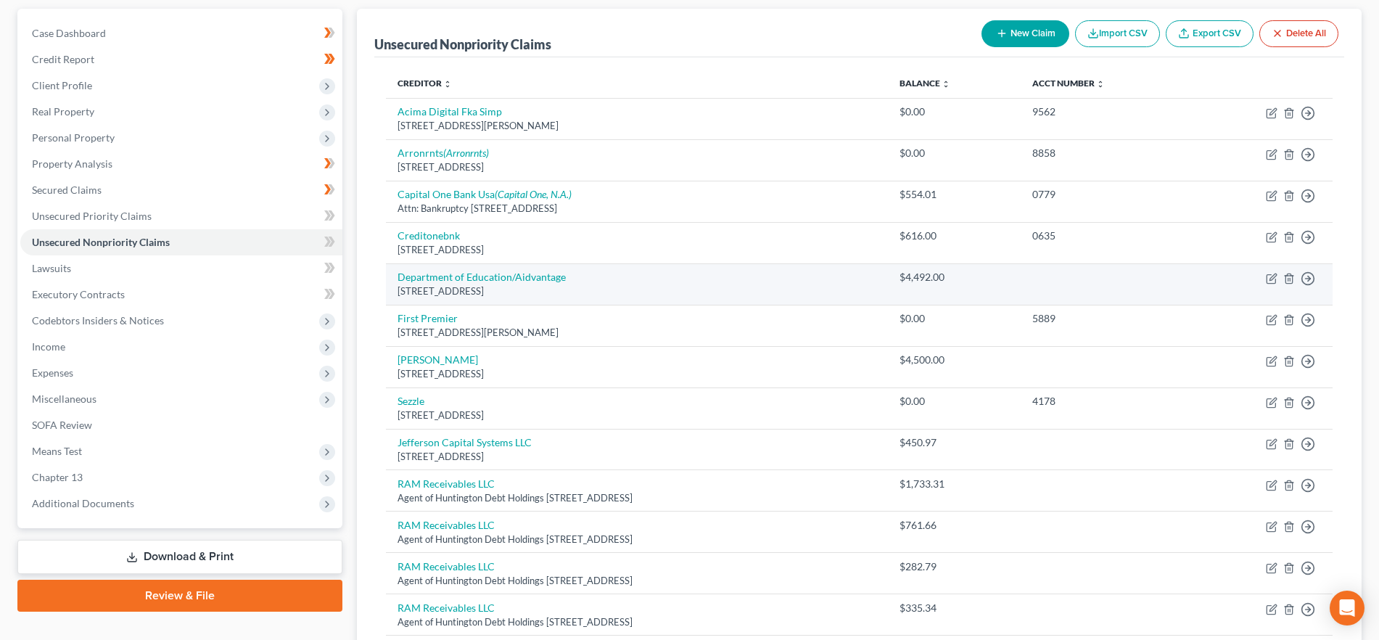
scroll to position [112, 0]
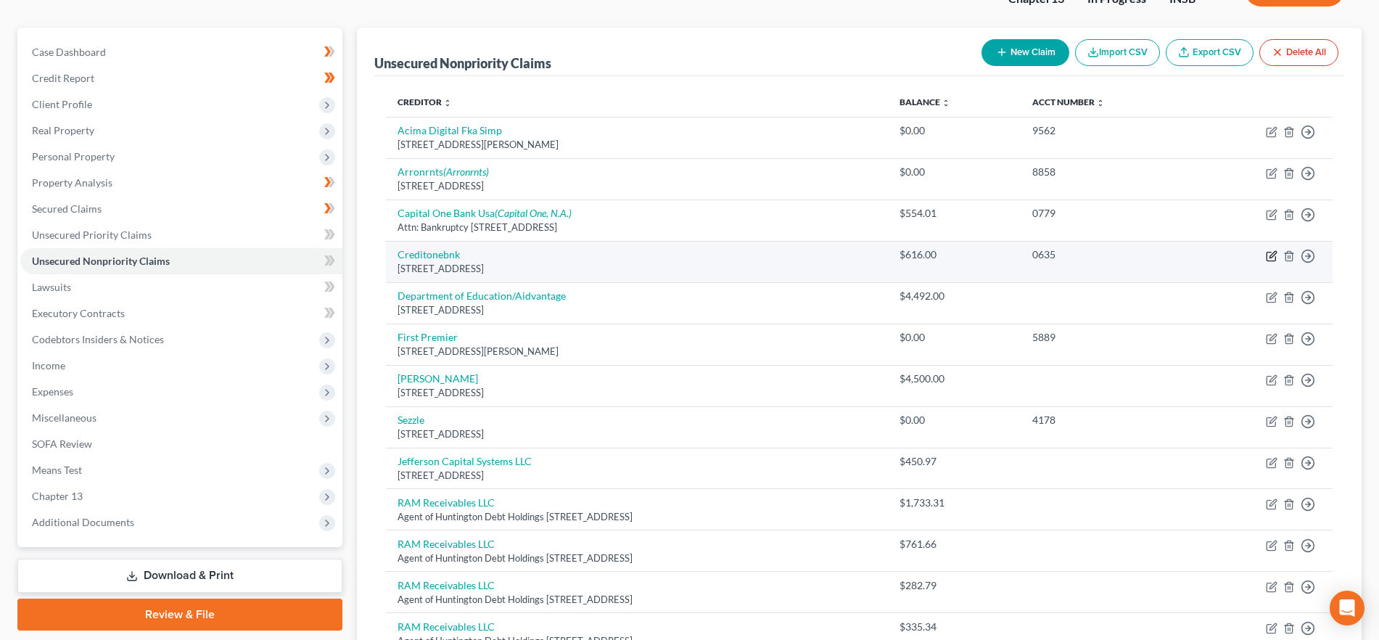
click at [1273, 257] on icon "button" at bounding box center [1272, 256] width 12 height 12
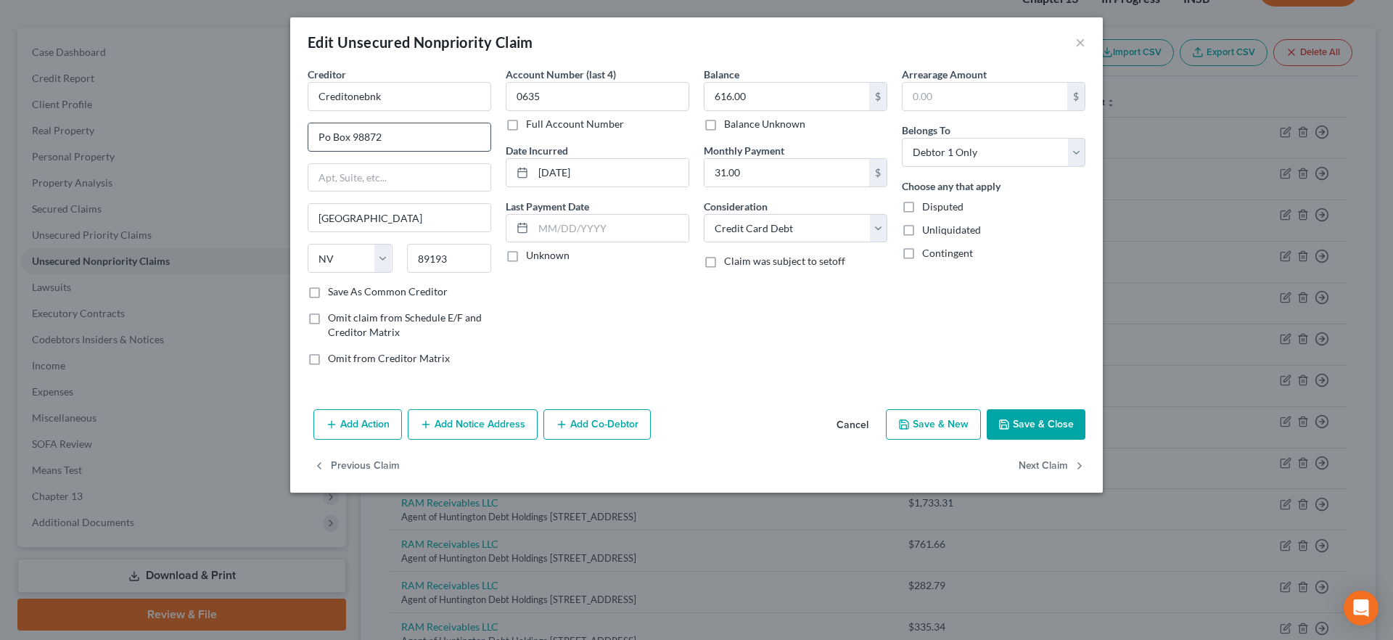
click at [332, 131] on input "Po Box 98872" at bounding box center [399, 137] width 182 height 28
drag, startPoint x: 355, startPoint y: 93, endPoint x: 274, endPoint y: 92, distance: 81.3
click at [274, 91] on div "Edit Unsecured Nonpriority Claim × Creditor * Creditonebnk PO Box 98872 [GEOGRA…" at bounding box center [696, 320] width 1393 height 640
click at [349, 89] on input "CreditOne" at bounding box center [400, 96] width 184 height 29
click at [390, 93] on input "Credit One" at bounding box center [400, 96] width 184 height 29
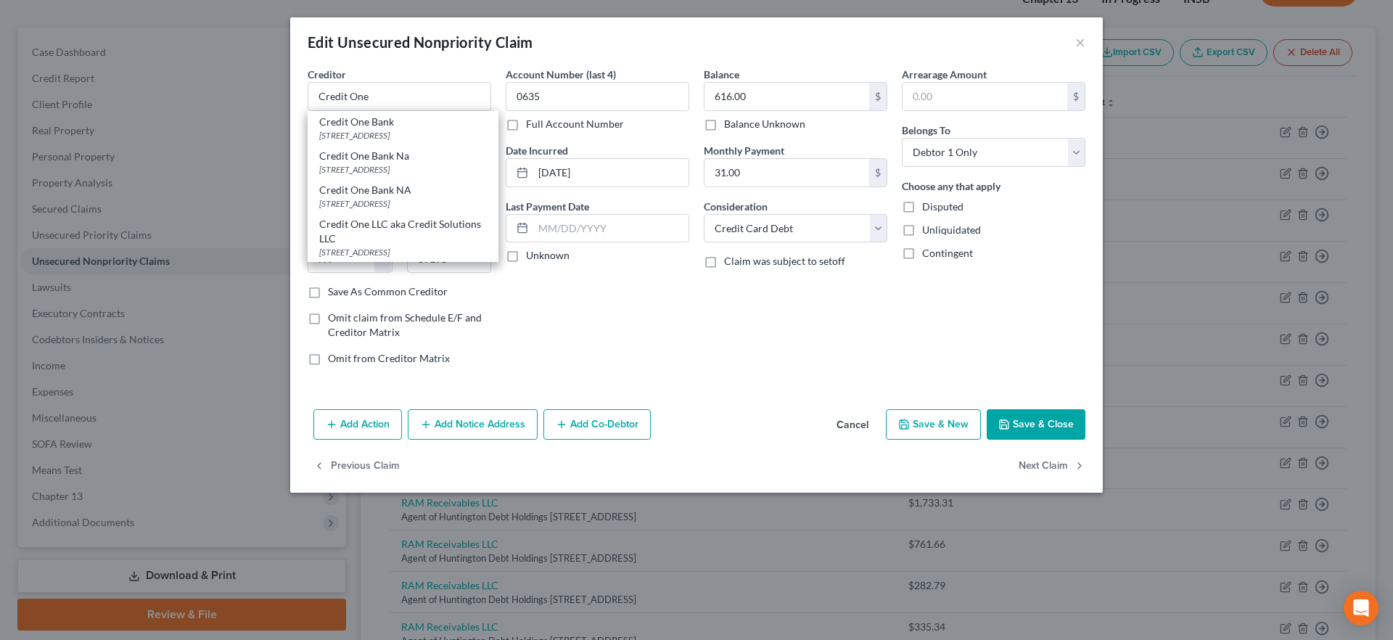
click at [552, 300] on div "Account Number (last 4) 0635 Full Account Number Date Incurred [DATE] Last Paym…" at bounding box center [597, 222] width 198 height 311
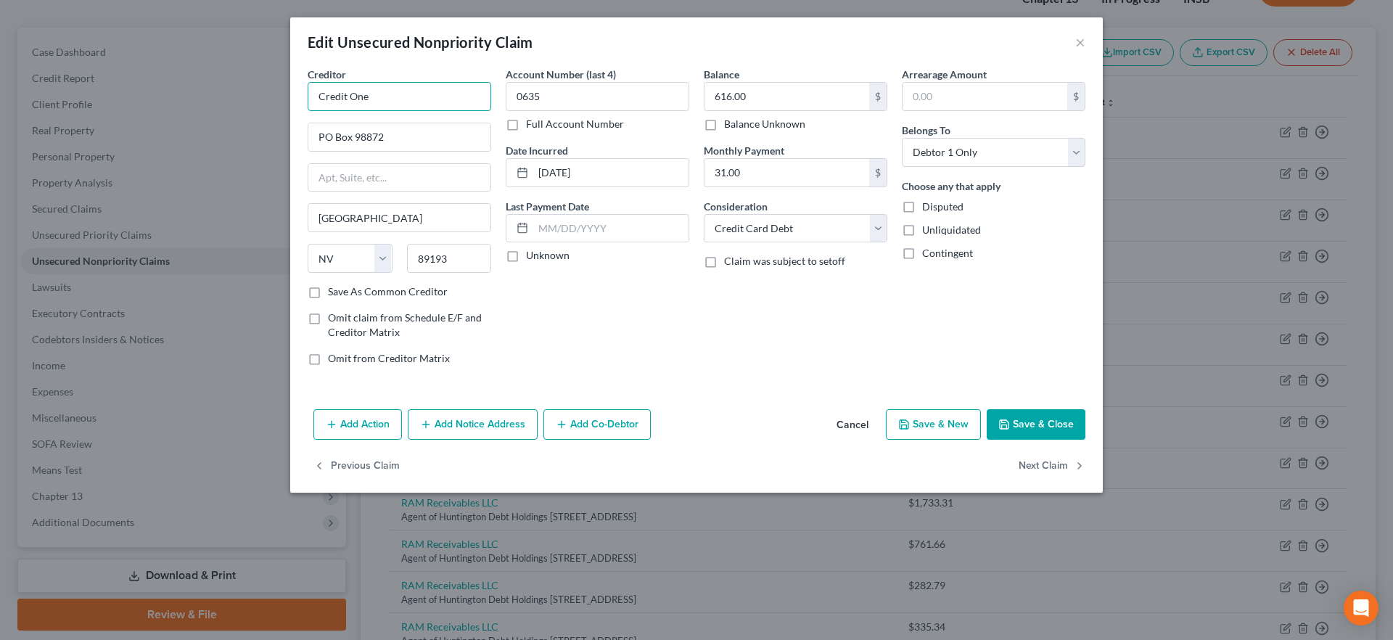
click at [419, 85] on input "Credit One" at bounding box center [400, 96] width 184 height 29
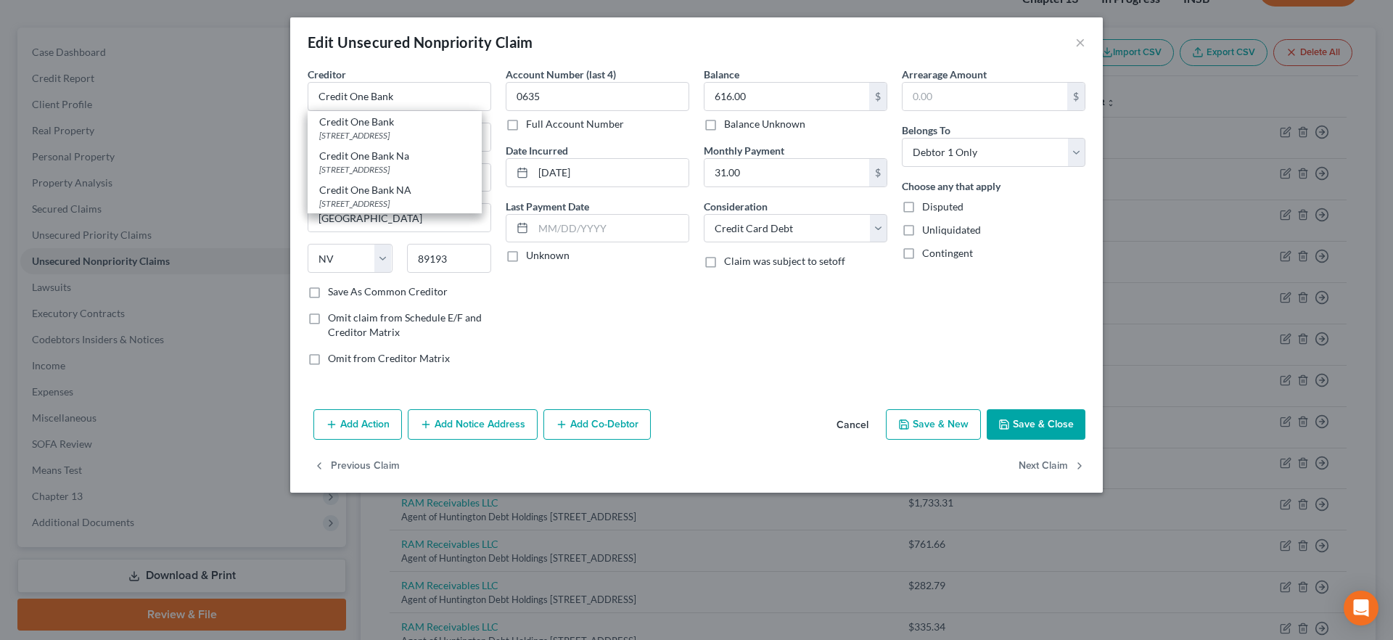
click at [707, 315] on div "Balance 616.00 $ Balance Unknown Balance Undetermined 616.00 $ Balance Unknown …" at bounding box center [795, 222] width 198 height 311
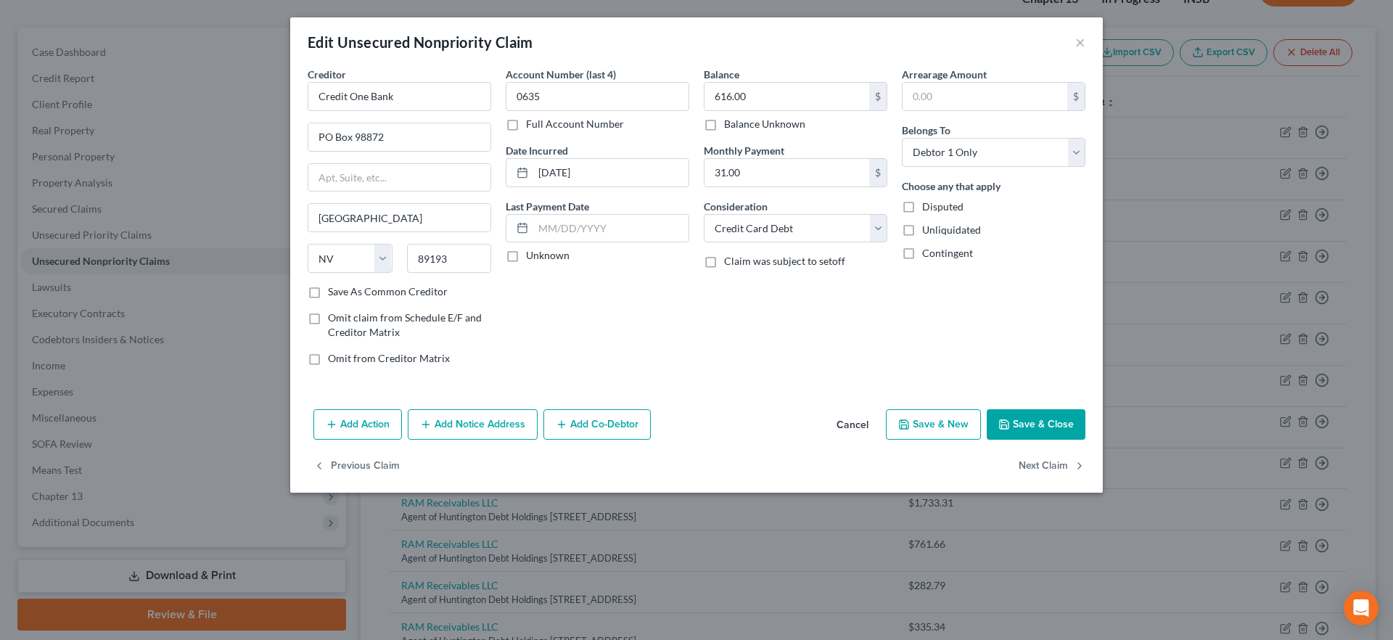
click at [1031, 412] on button "Save & Close" at bounding box center [1036, 424] width 99 height 30
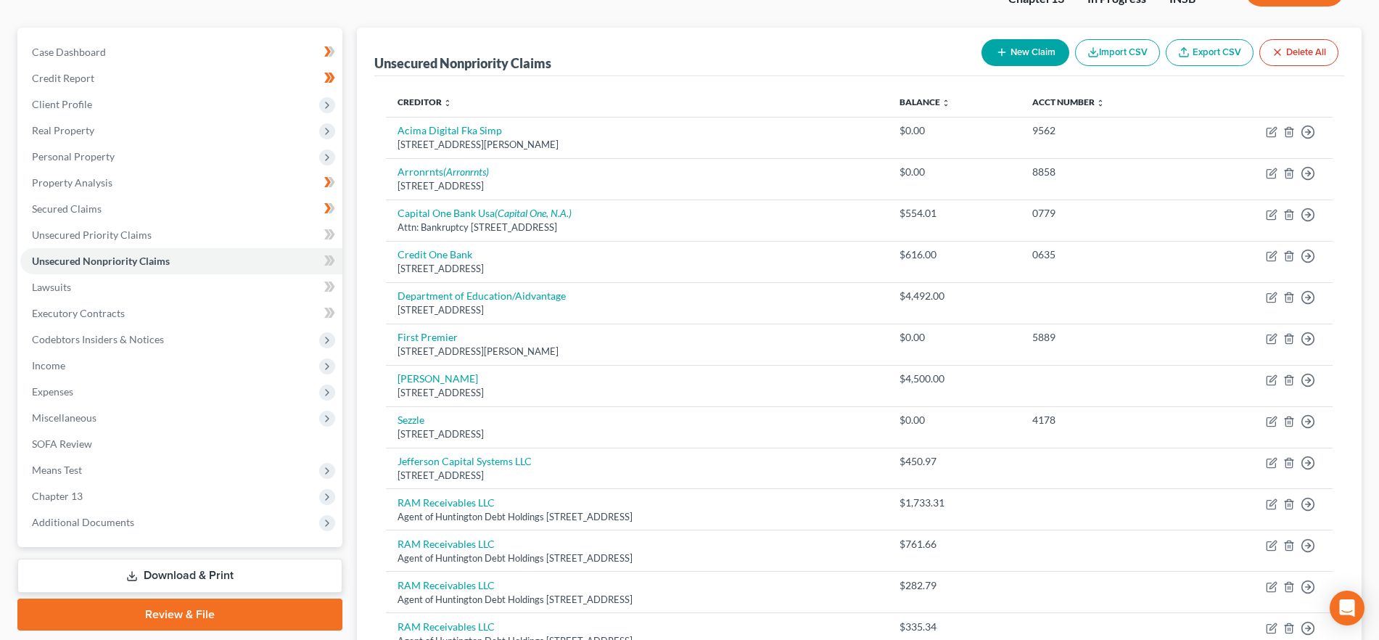
click at [1024, 54] on button "New Claim" at bounding box center [1026, 52] width 88 height 27
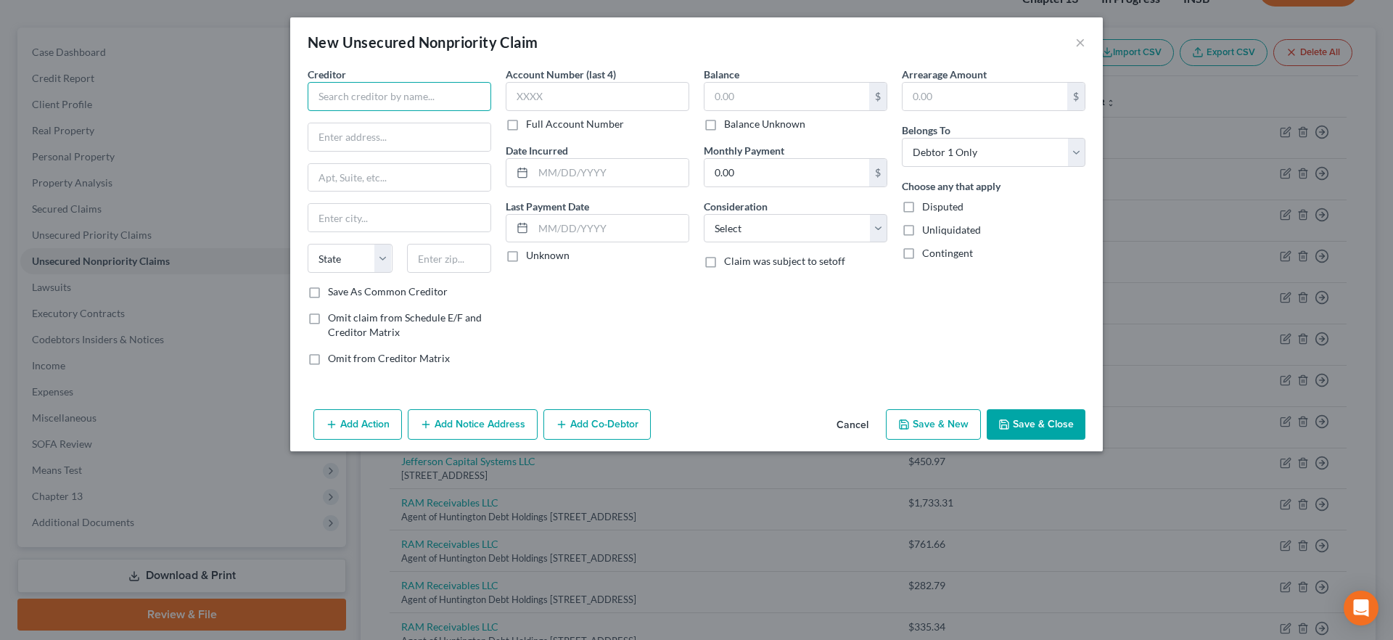
click at [369, 100] on input "text" at bounding box center [400, 96] width 184 height 29
click at [348, 137] on input "text" at bounding box center [399, 137] width 182 height 28
click at [768, 85] on input "text" at bounding box center [786, 97] width 165 height 28
click at [763, 226] on select "Select Cable / Satellite Services Collection Agency Credit Card Debt Debt Couns…" at bounding box center [796, 228] width 184 height 29
click at [704, 214] on select "Select Cable / Satellite Services Collection Agency Credit Card Debt Debt Couns…" at bounding box center [796, 228] width 184 height 29
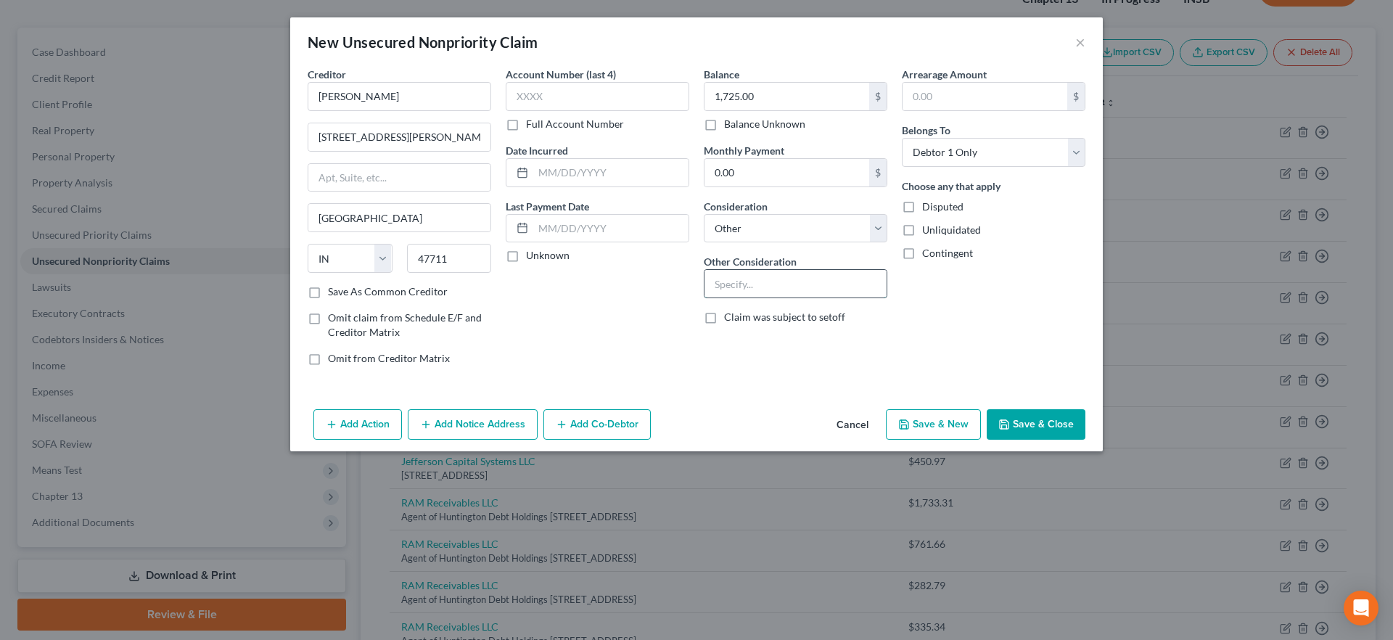
click at [785, 287] on input "text" at bounding box center [795, 284] width 182 height 28
click at [1025, 414] on button "Save & Close" at bounding box center [1036, 424] width 99 height 30
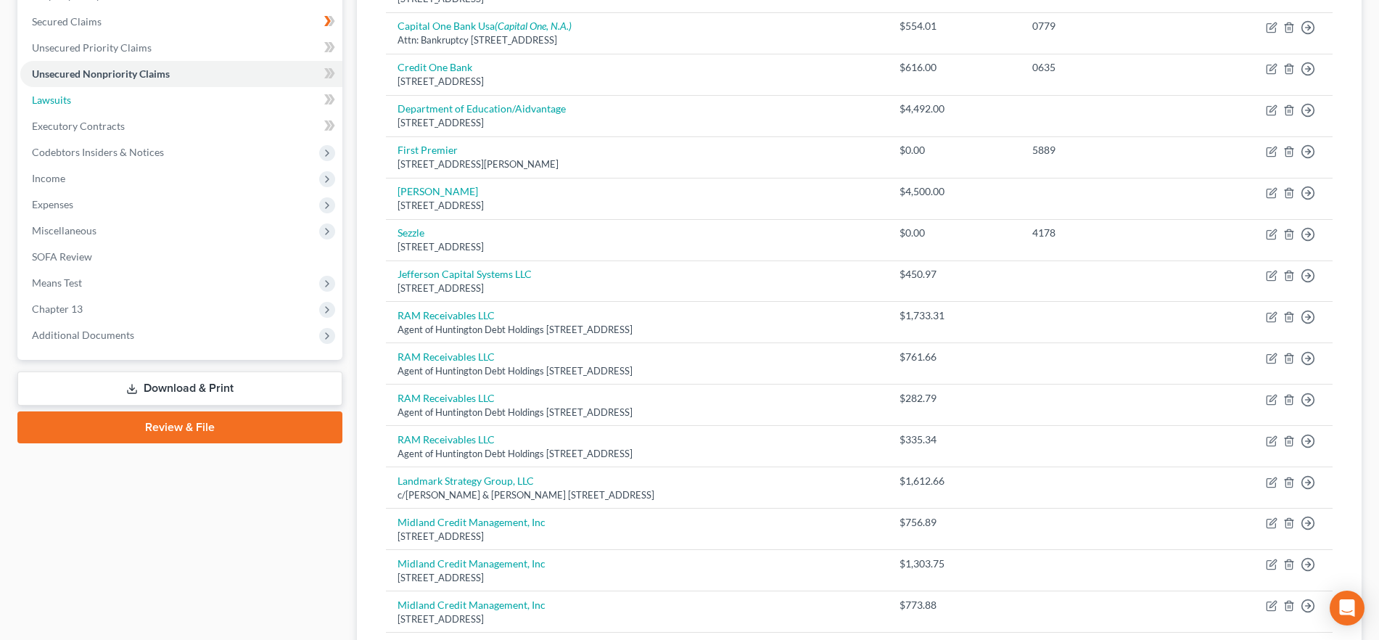
drag, startPoint x: 149, startPoint y: 97, endPoint x: 199, endPoint y: 118, distance: 53.4
click at [149, 96] on link "Lawsuits" at bounding box center [181, 100] width 322 height 26
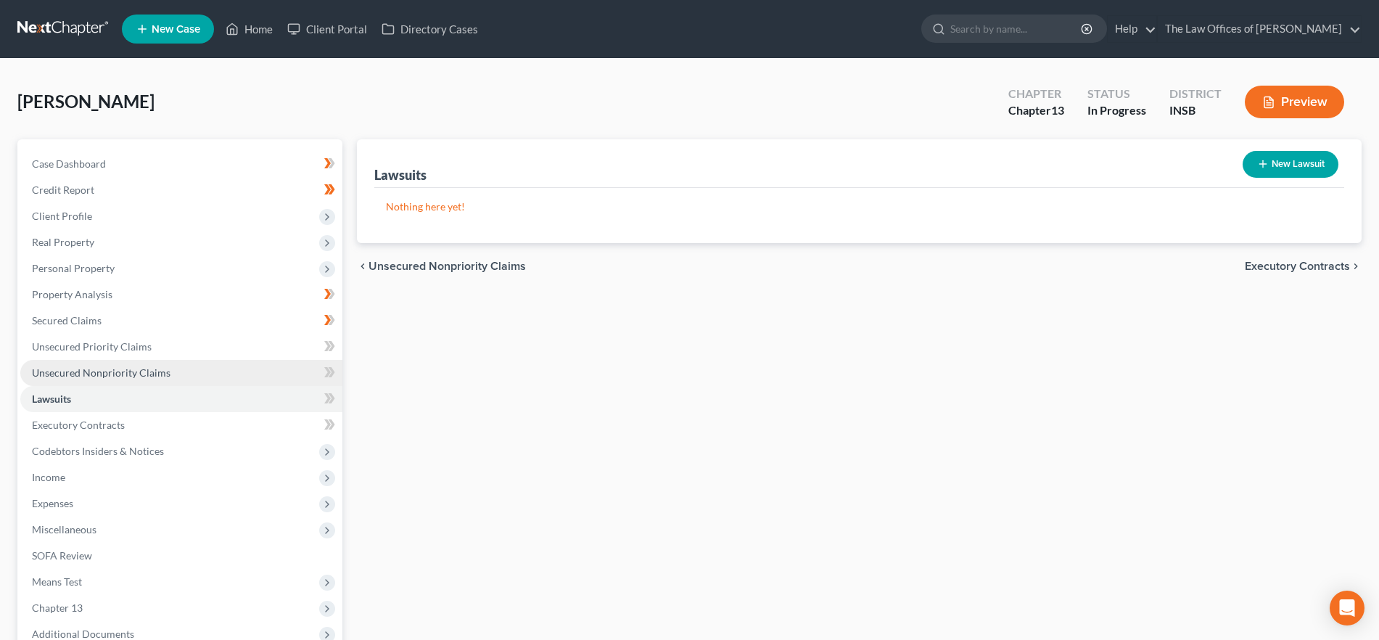
click at [126, 369] on span "Unsecured Nonpriority Claims" at bounding box center [101, 372] width 139 height 12
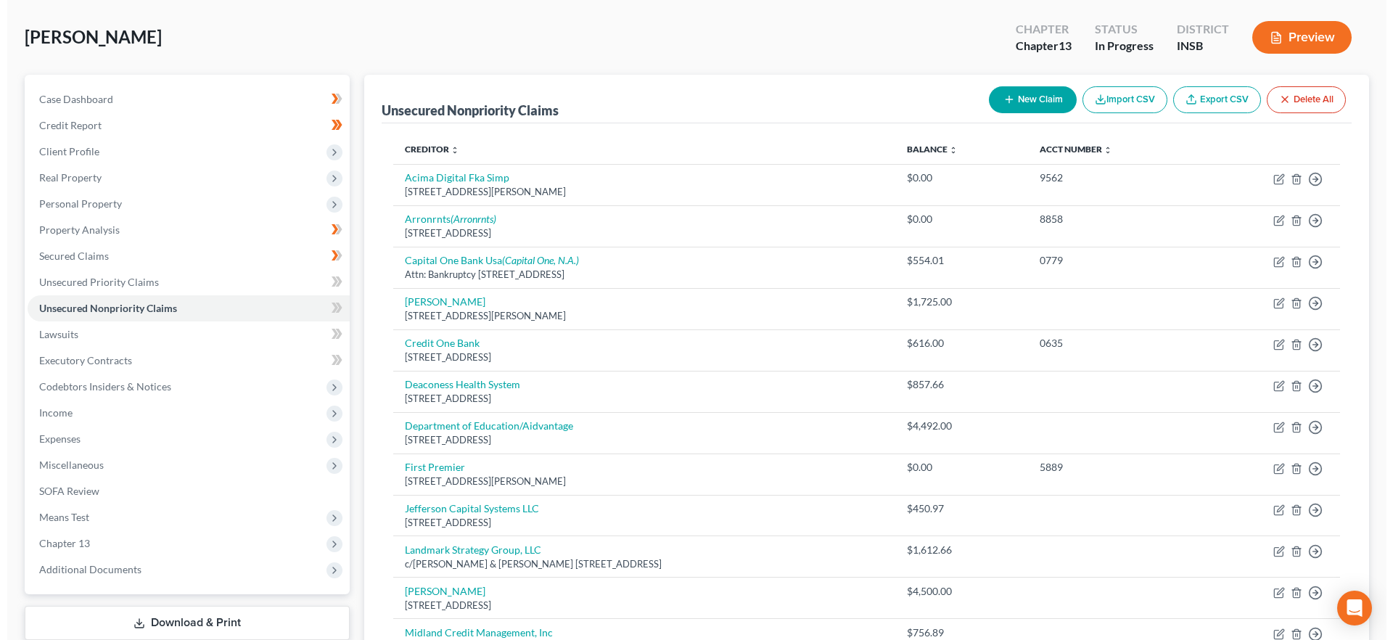
scroll to position [59, 0]
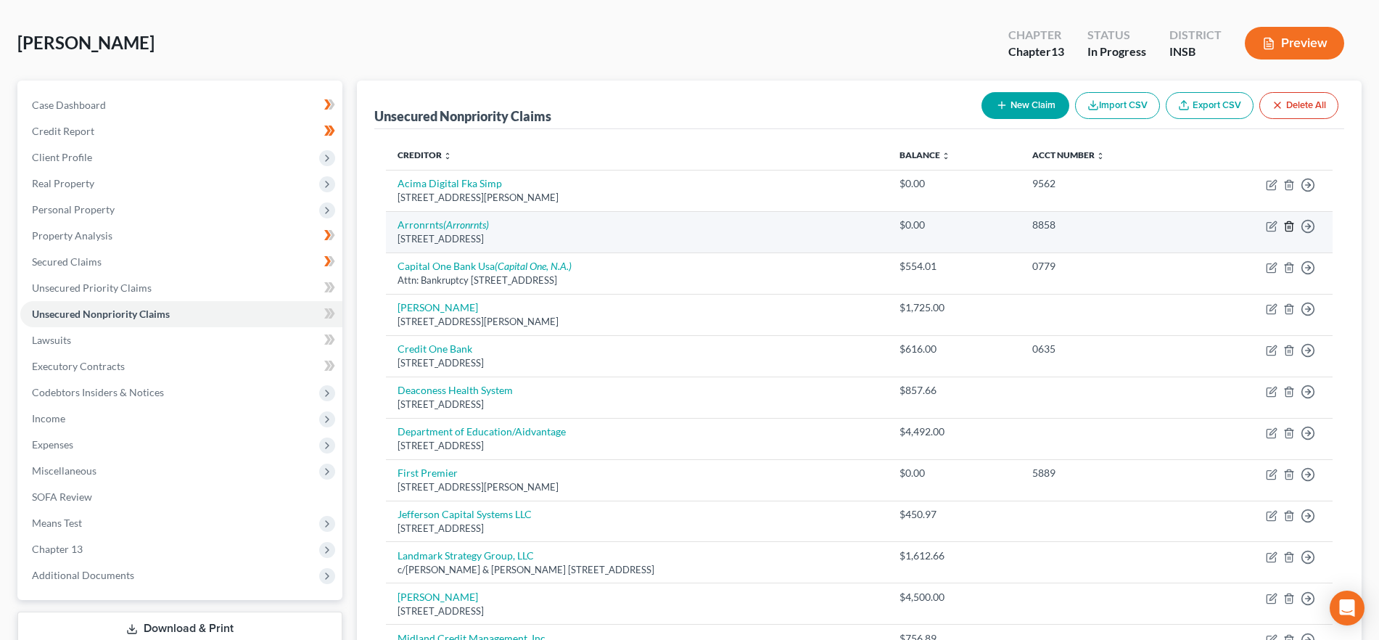
click at [1288, 227] on line "button" at bounding box center [1288, 227] width 0 height 3
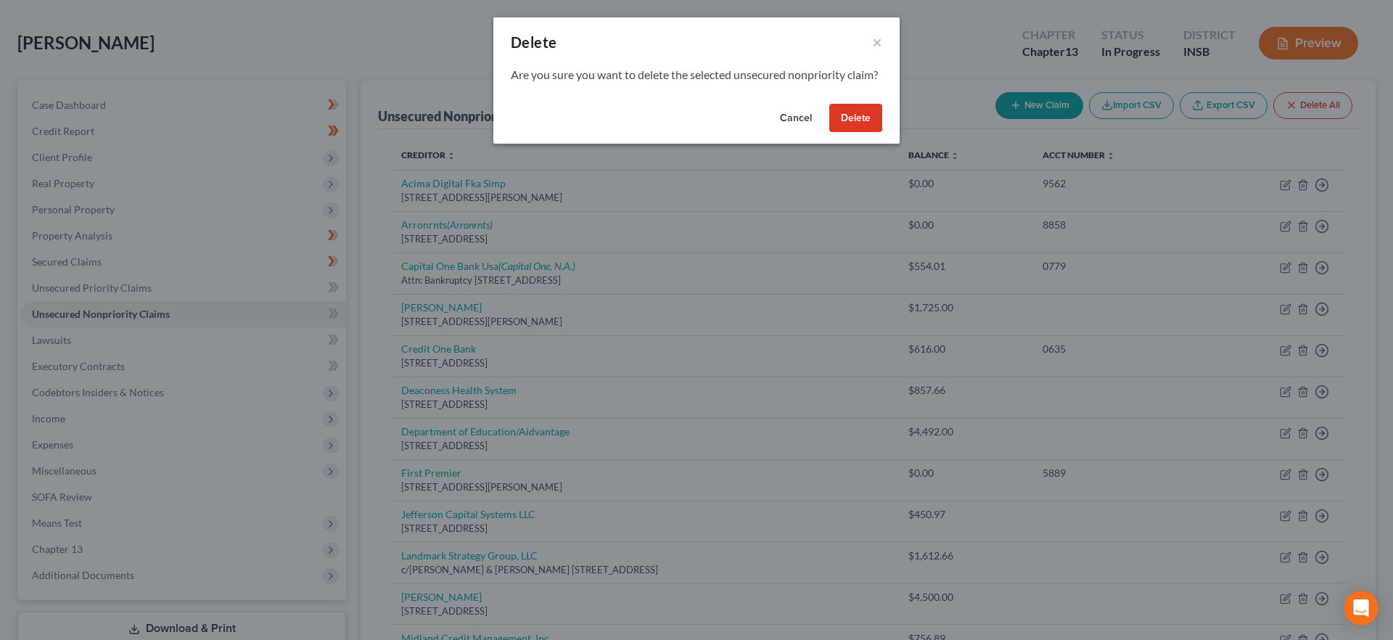
click at [855, 123] on button "Delete" at bounding box center [855, 118] width 53 height 29
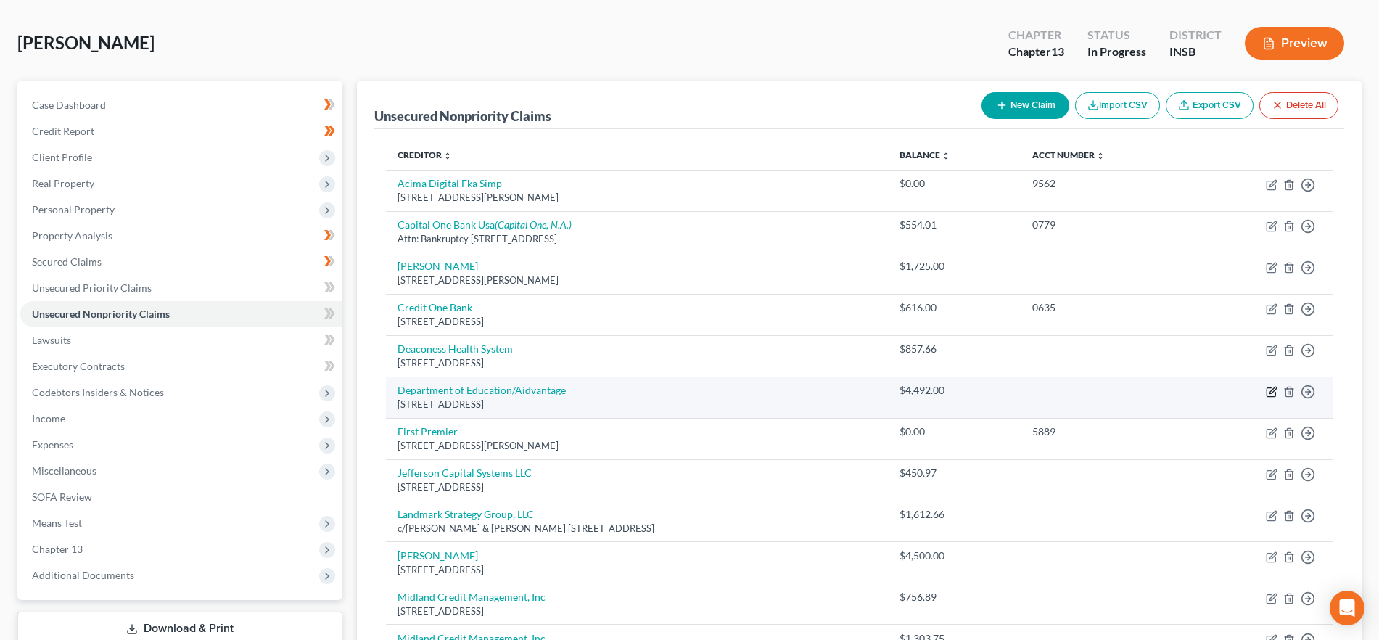
click at [1270, 394] on icon "button" at bounding box center [1272, 392] width 12 height 12
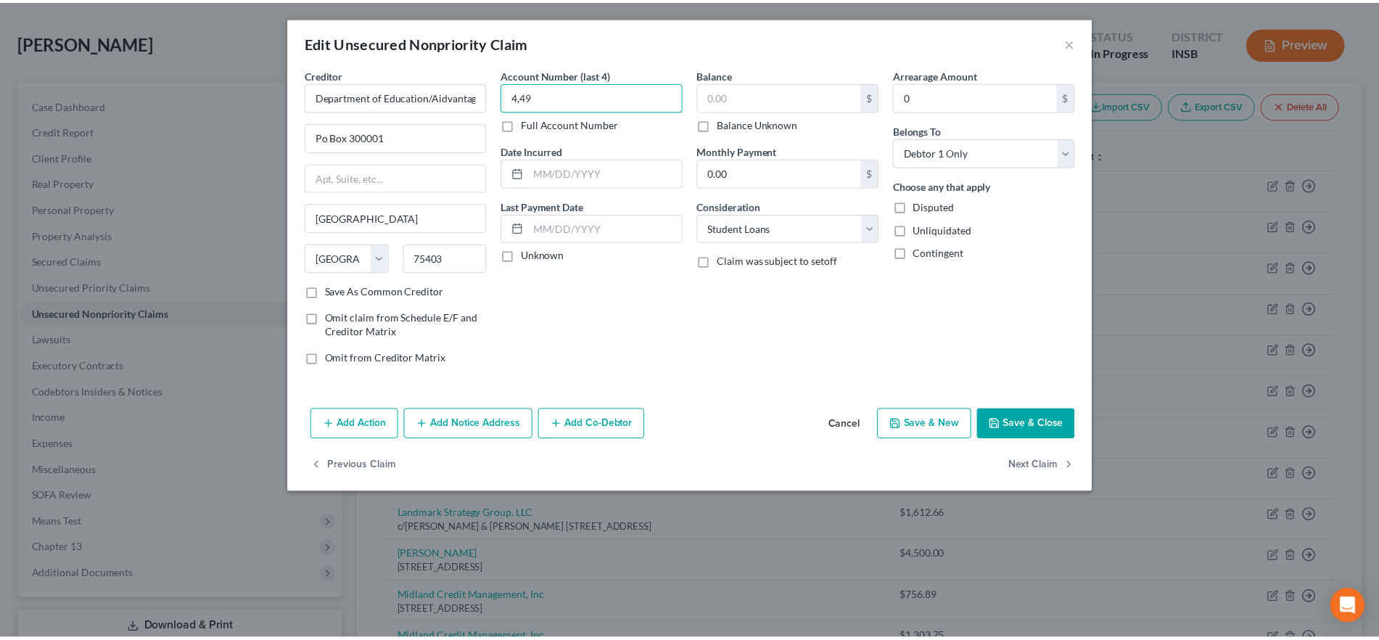
scroll to position [0, 4]
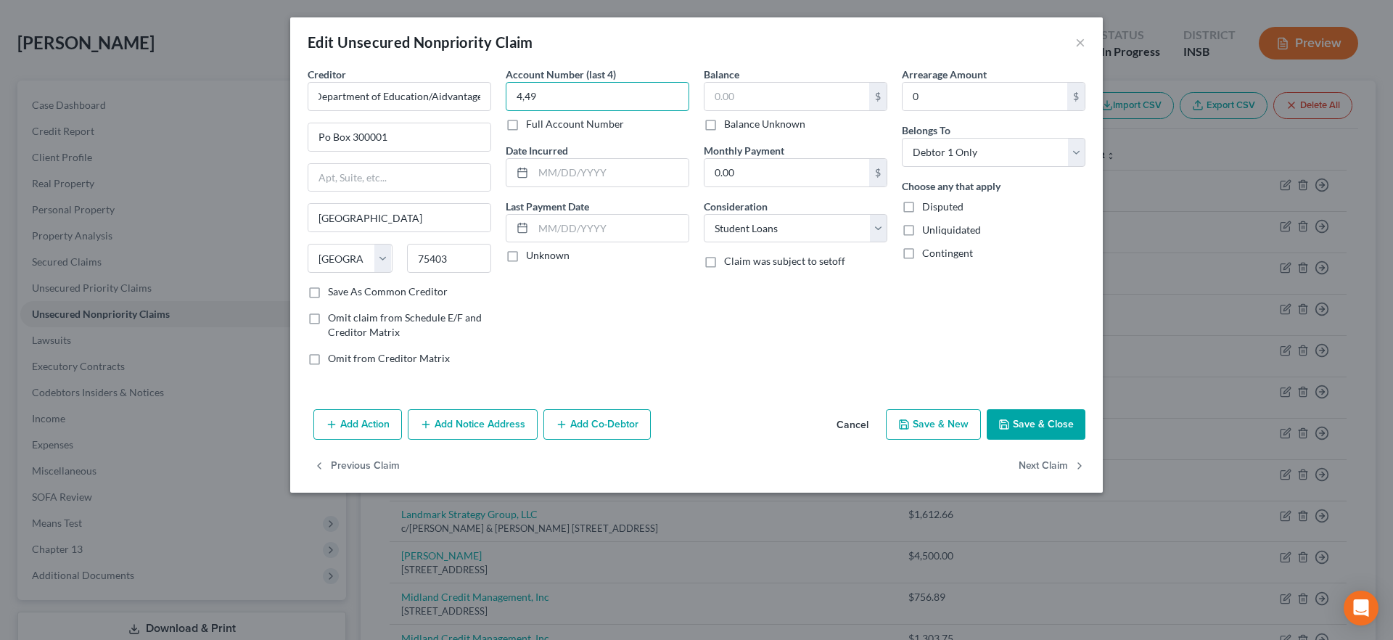
drag, startPoint x: 553, startPoint y: 98, endPoint x: 517, endPoint y: 91, distance: 36.1
click at [467, 89] on div "Creditor * Department of Education/Aidvantage Po Box 300001 [GEOGRAPHIC_DATA] […" at bounding box center [696, 222] width 792 height 311
click at [332, 136] on input "Po Box 300001" at bounding box center [399, 137] width 182 height 28
click at [767, 84] on input "text" at bounding box center [786, 97] width 165 height 28
drag, startPoint x: 1039, startPoint y: 417, endPoint x: 1392, endPoint y: 425, distance: 352.7
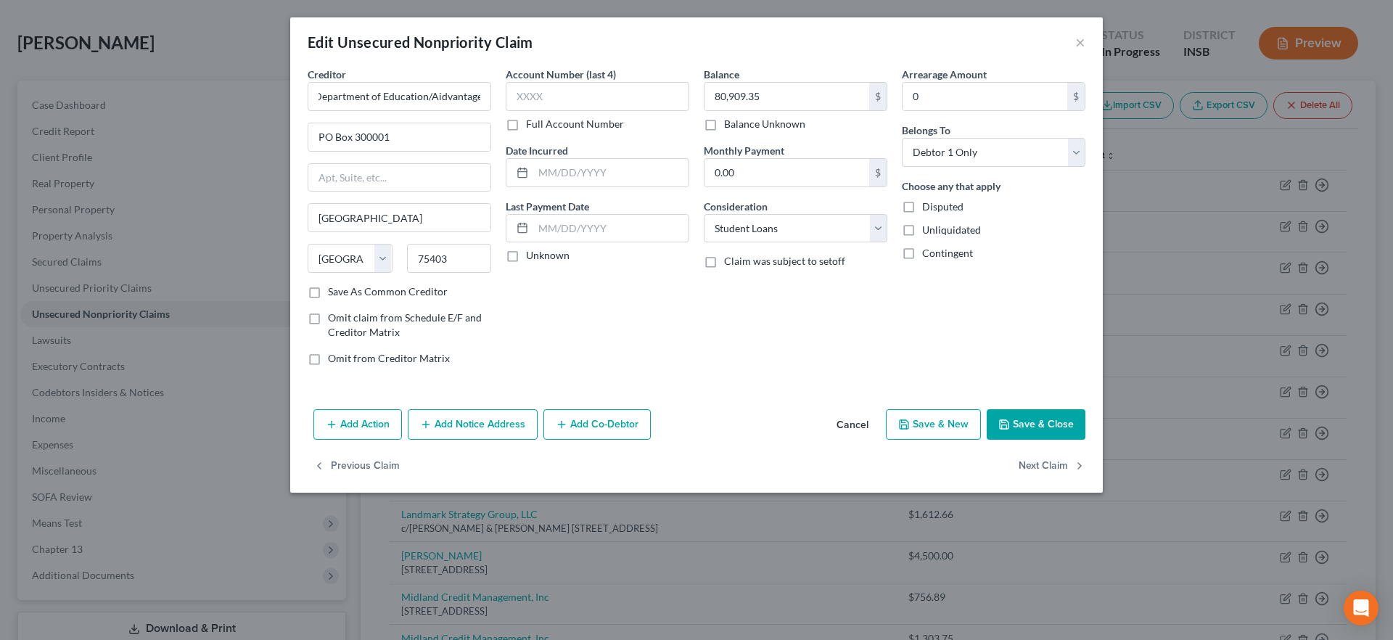
click at [1040, 419] on button "Save & Close" at bounding box center [1036, 424] width 99 height 30
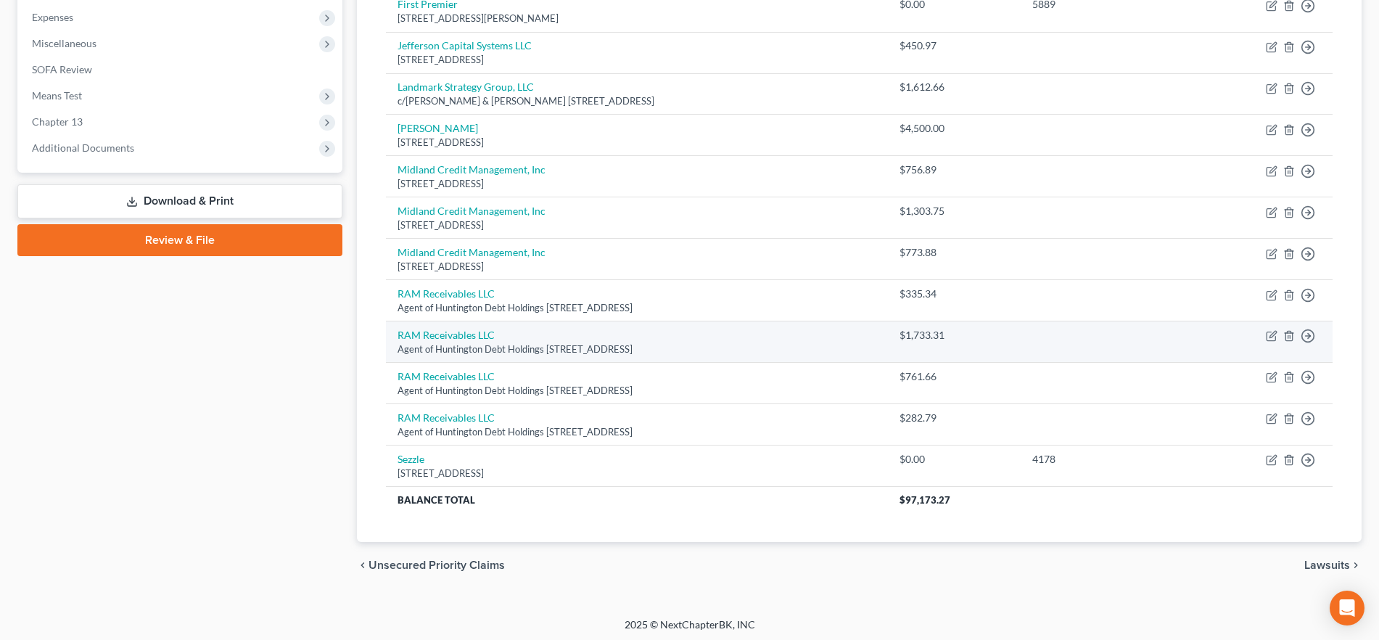
scroll to position [490, 0]
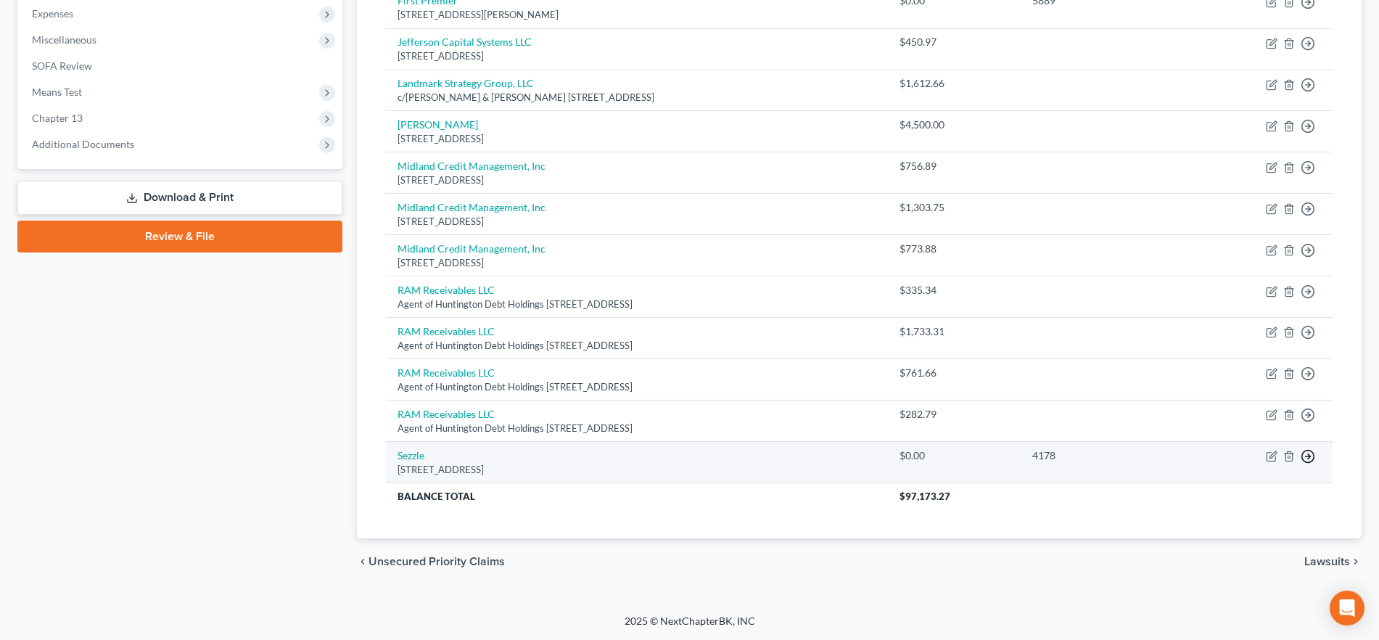
click at [1310, 449] on icon "button" at bounding box center [1308, 456] width 15 height 15
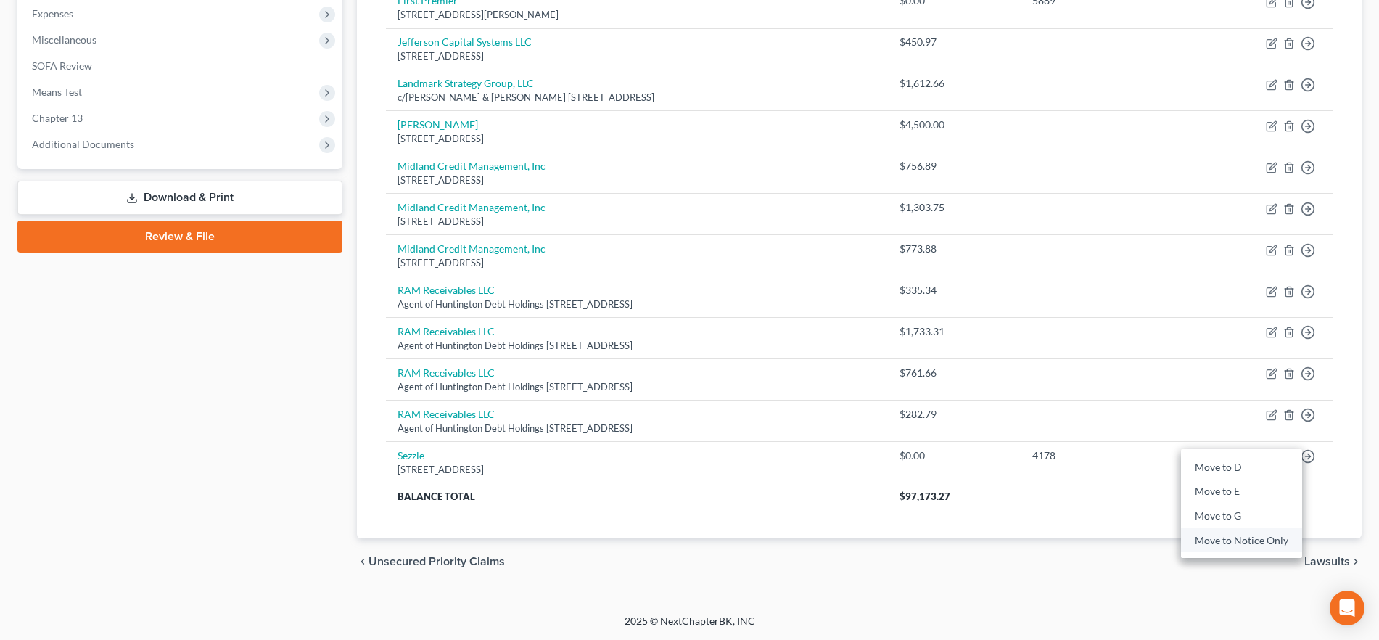
click at [1249, 543] on link "Move to Notice Only" at bounding box center [1241, 540] width 121 height 25
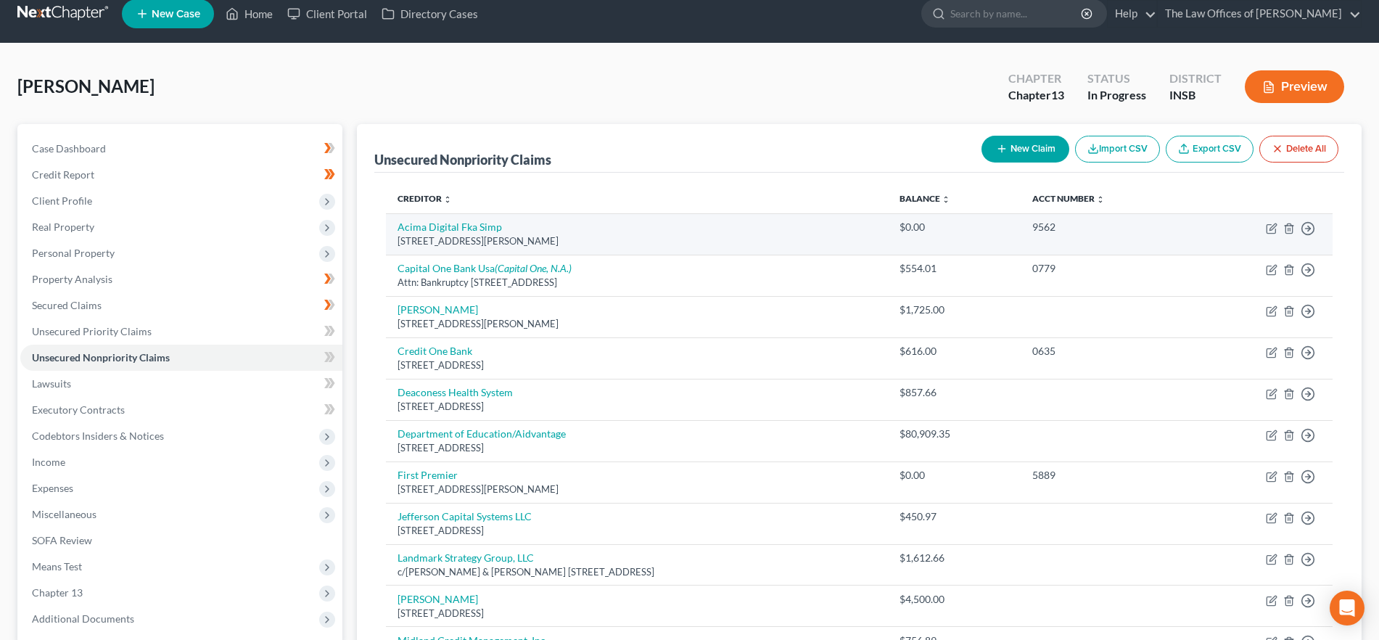
scroll to position [0, 0]
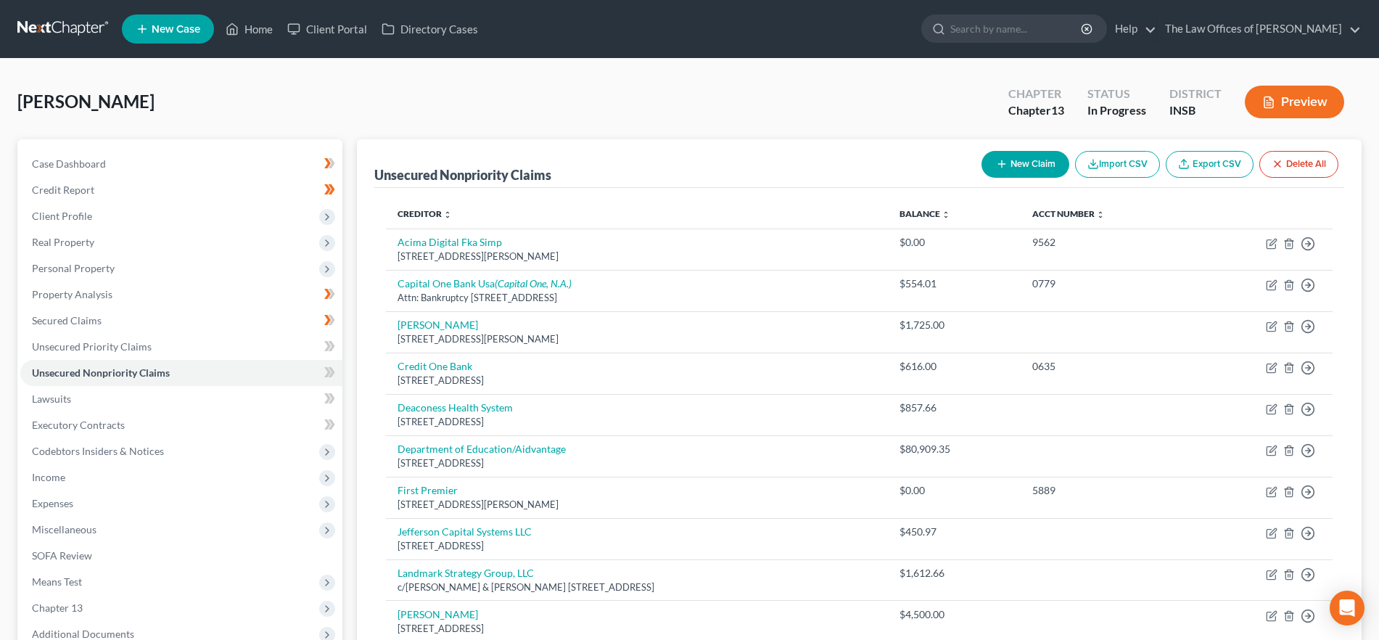
click at [1025, 170] on button "New Claim" at bounding box center [1026, 164] width 88 height 27
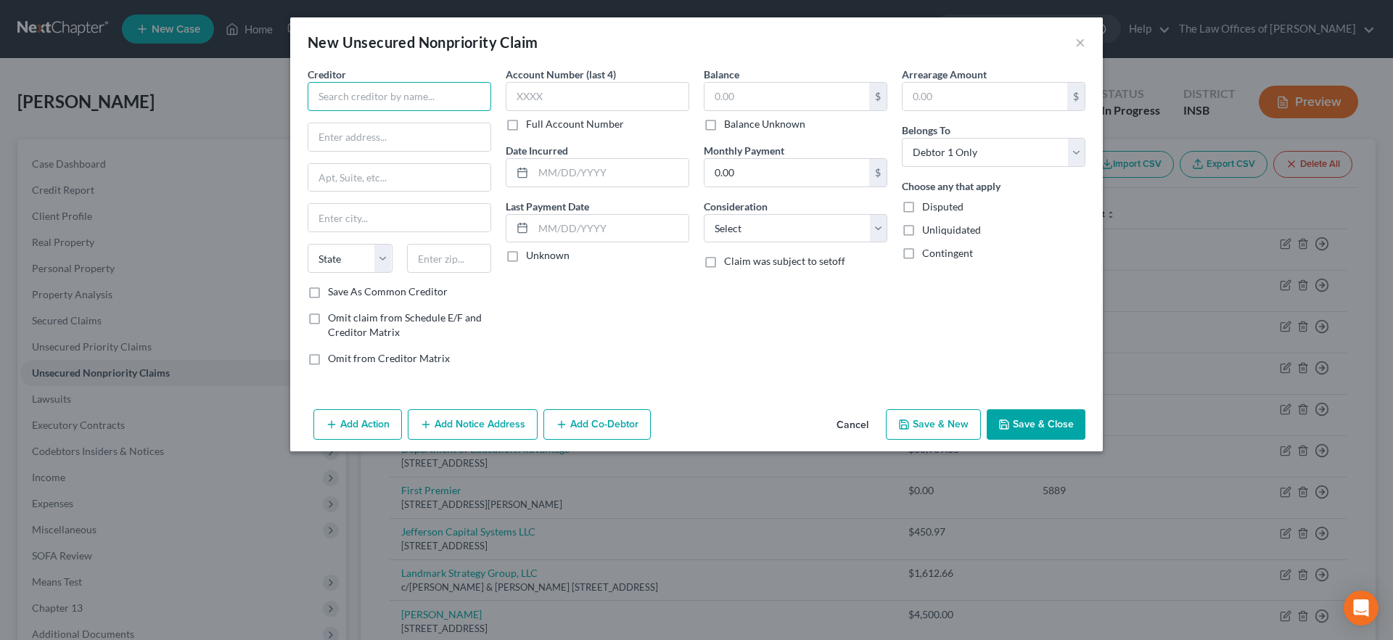
click at [408, 98] on input "text" at bounding box center [400, 96] width 184 height 29
click at [393, 129] on div "[STREET_ADDRESS]" at bounding box center [394, 135] width 151 height 12
drag, startPoint x: 481, startPoint y: 97, endPoint x: 326, endPoint y: 95, distance: 155.3
click at [326, 95] on input "National Credit Adjusters, LLC" at bounding box center [400, 96] width 184 height 29
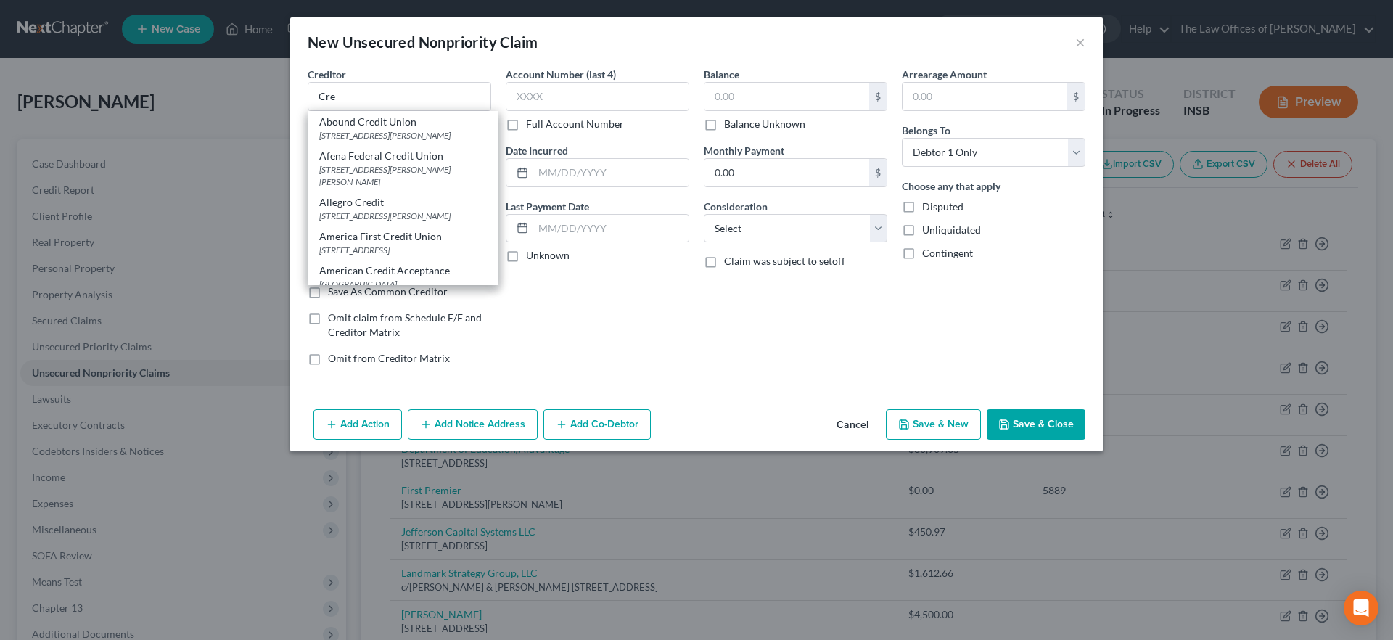
click at [857, 427] on button "Cancel" at bounding box center [852, 425] width 55 height 29
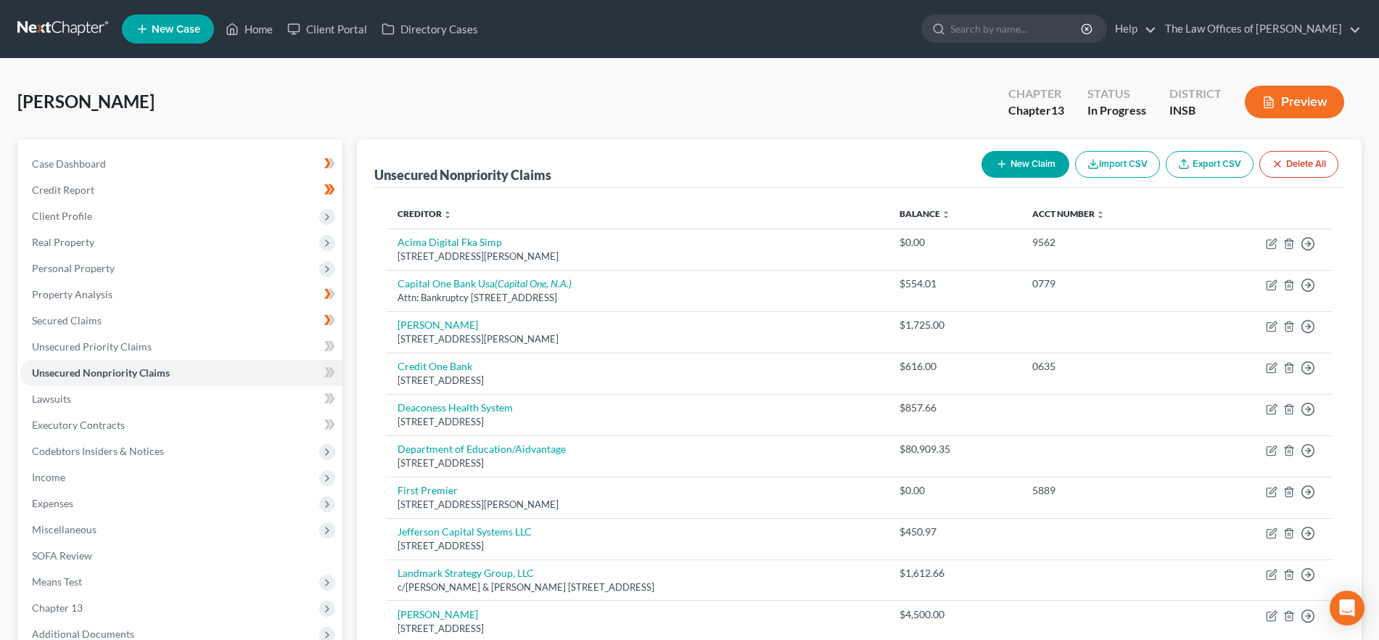
click at [1015, 156] on button "New Claim" at bounding box center [1026, 164] width 88 height 27
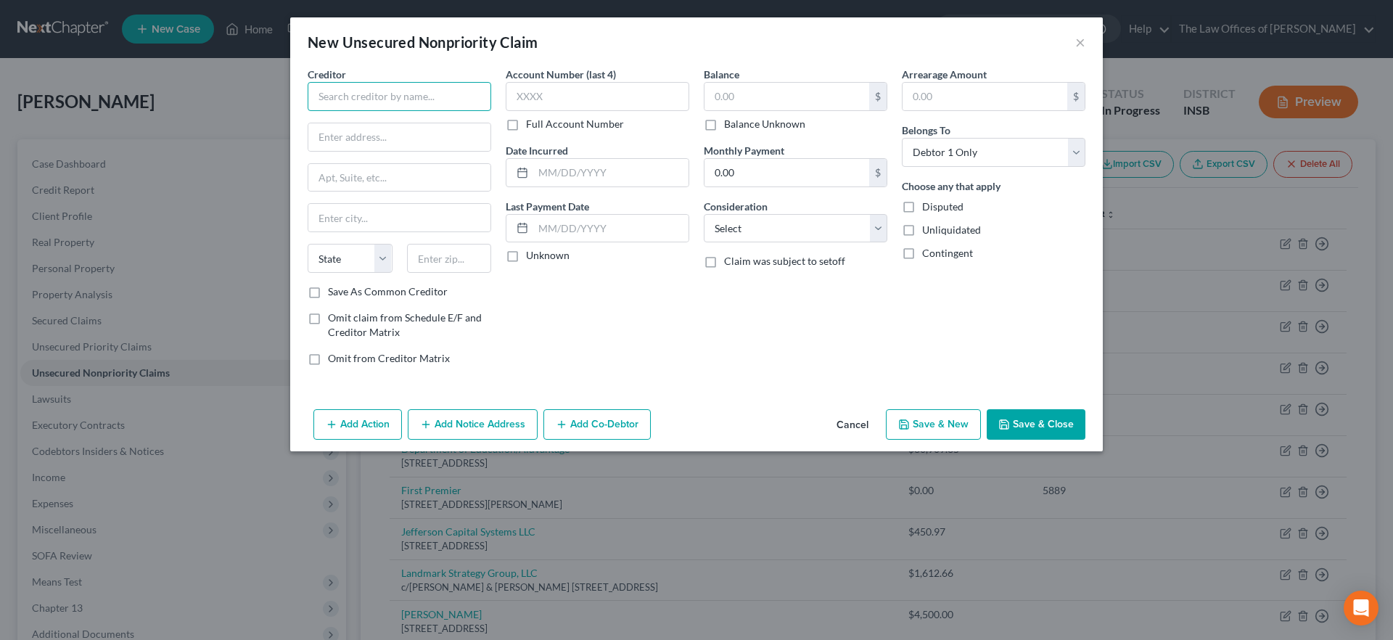
click at [390, 97] on input "text" at bounding box center [400, 96] width 184 height 29
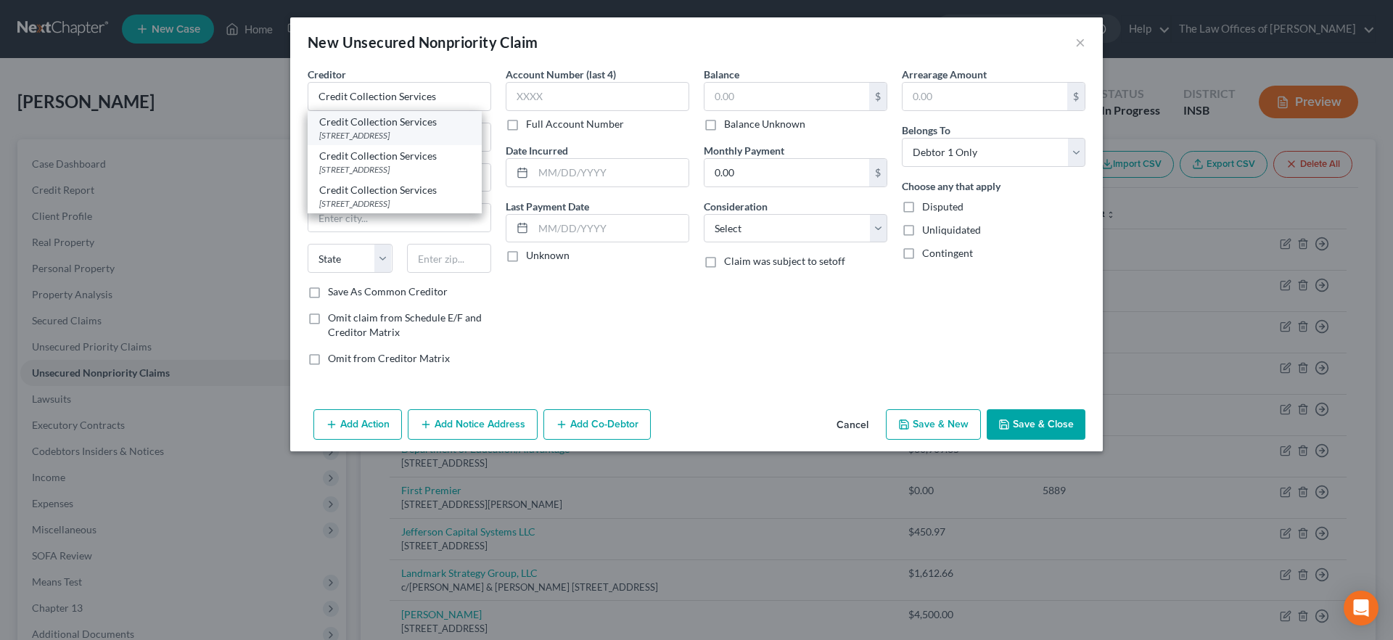
click at [385, 127] on div "Credit Collection Services" at bounding box center [394, 122] width 151 height 15
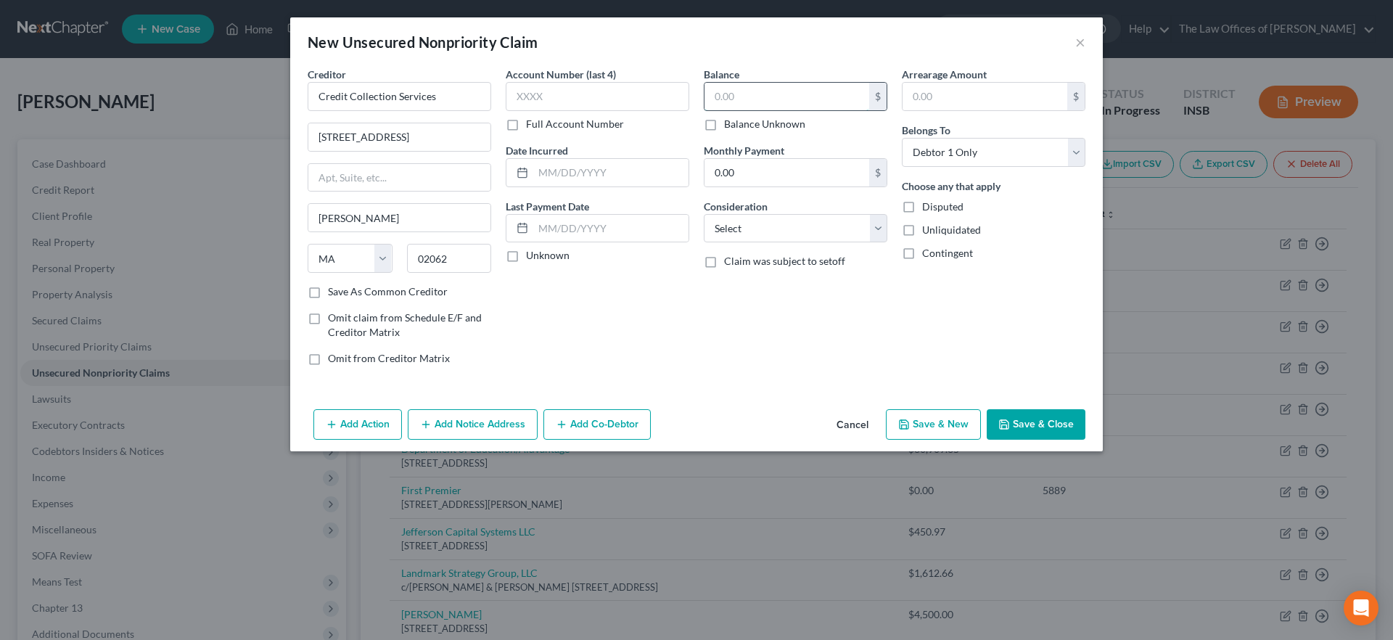
click at [796, 100] on input "text" at bounding box center [786, 97] width 165 height 28
click at [618, 91] on input "text" at bounding box center [598, 96] width 184 height 29
click at [773, 97] on input "text" at bounding box center [786, 97] width 165 height 28
click at [836, 228] on select "Select Cable / Satellite Services Collection Agency Credit Card Debt Debt Couns…" at bounding box center [796, 228] width 184 height 29
click at [704, 214] on select "Select Cable / Satellite Services Collection Agency Credit Card Debt Debt Couns…" at bounding box center [796, 228] width 184 height 29
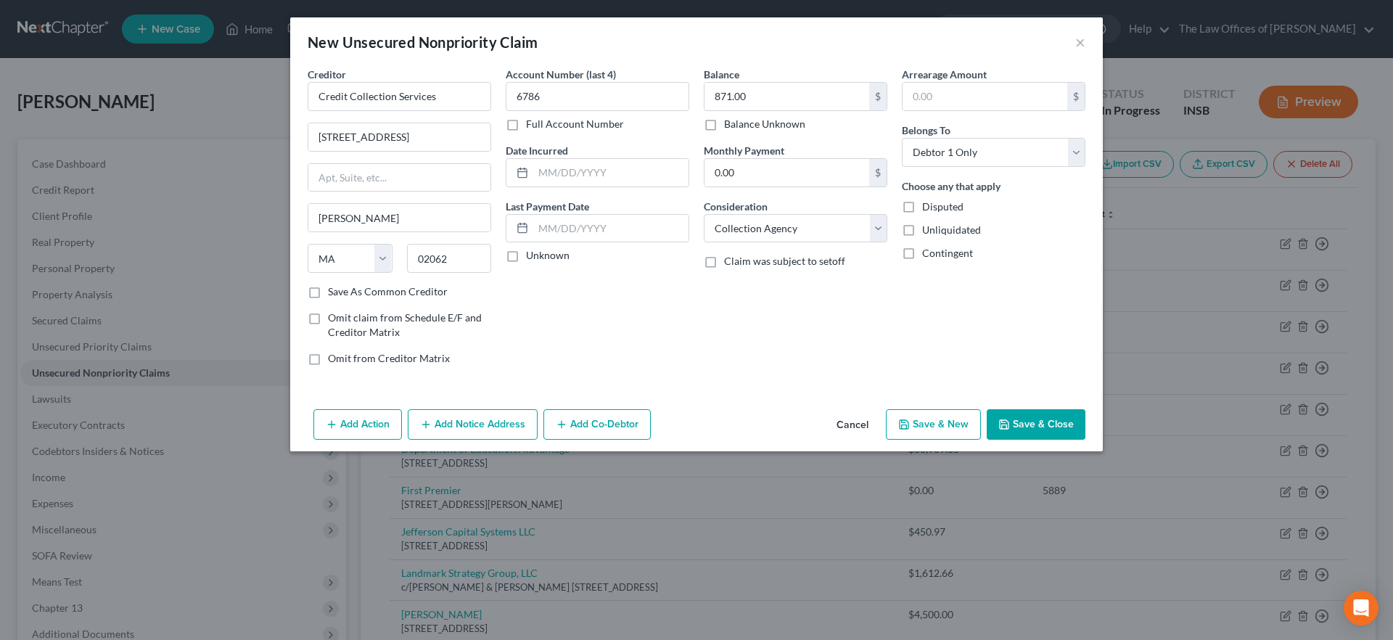
click at [498, 426] on button "Add Notice Address" at bounding box center [473, 424] width 130 height 30
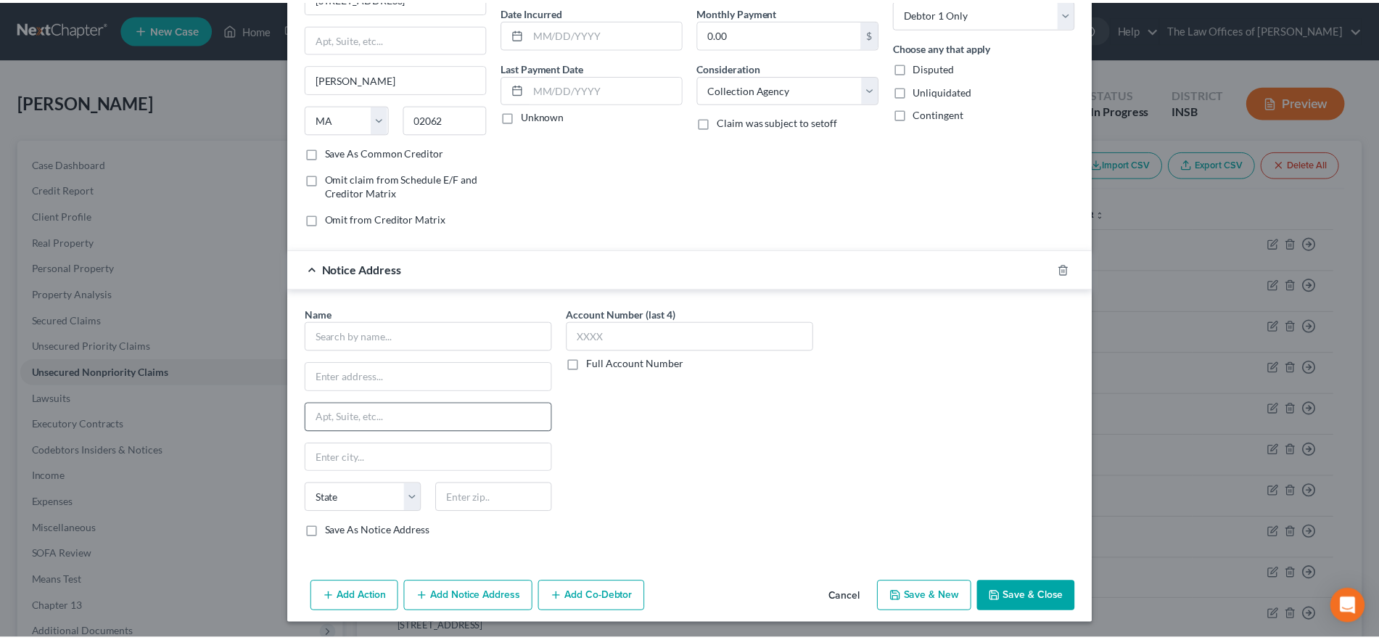
scroll to position [141, 0]
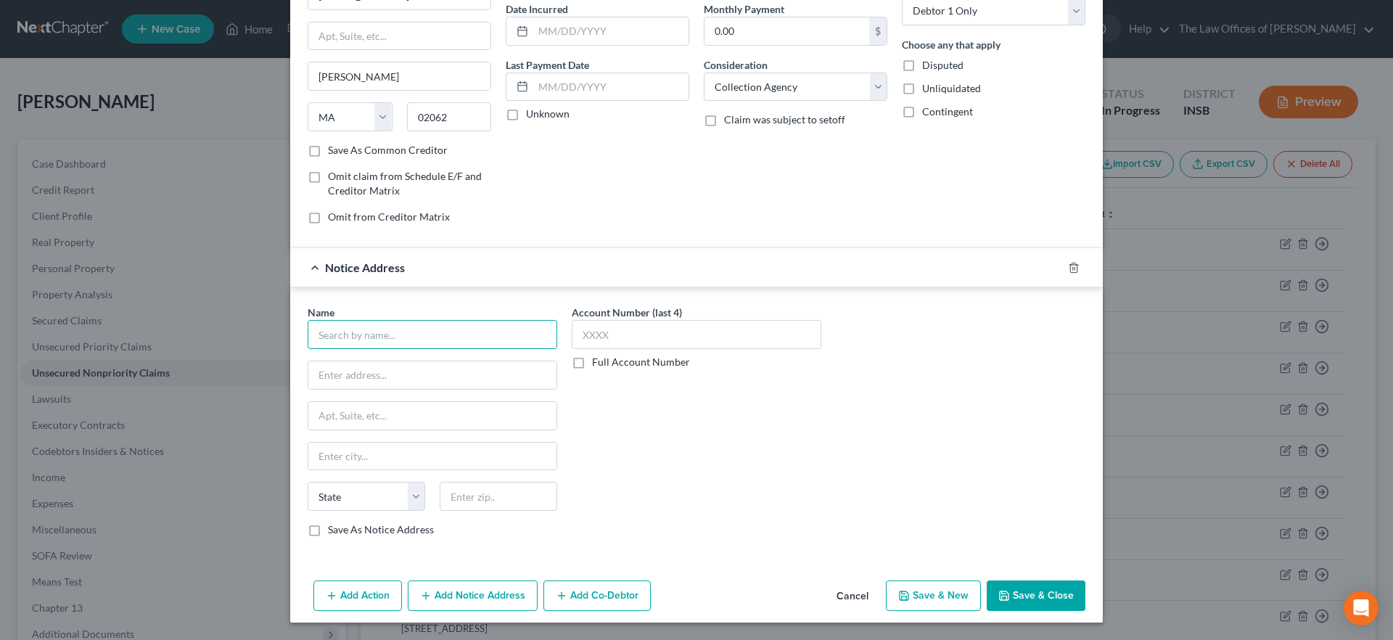
click at [362, 337] on input "text" at bounding box center [433, 334] width 250 height 29
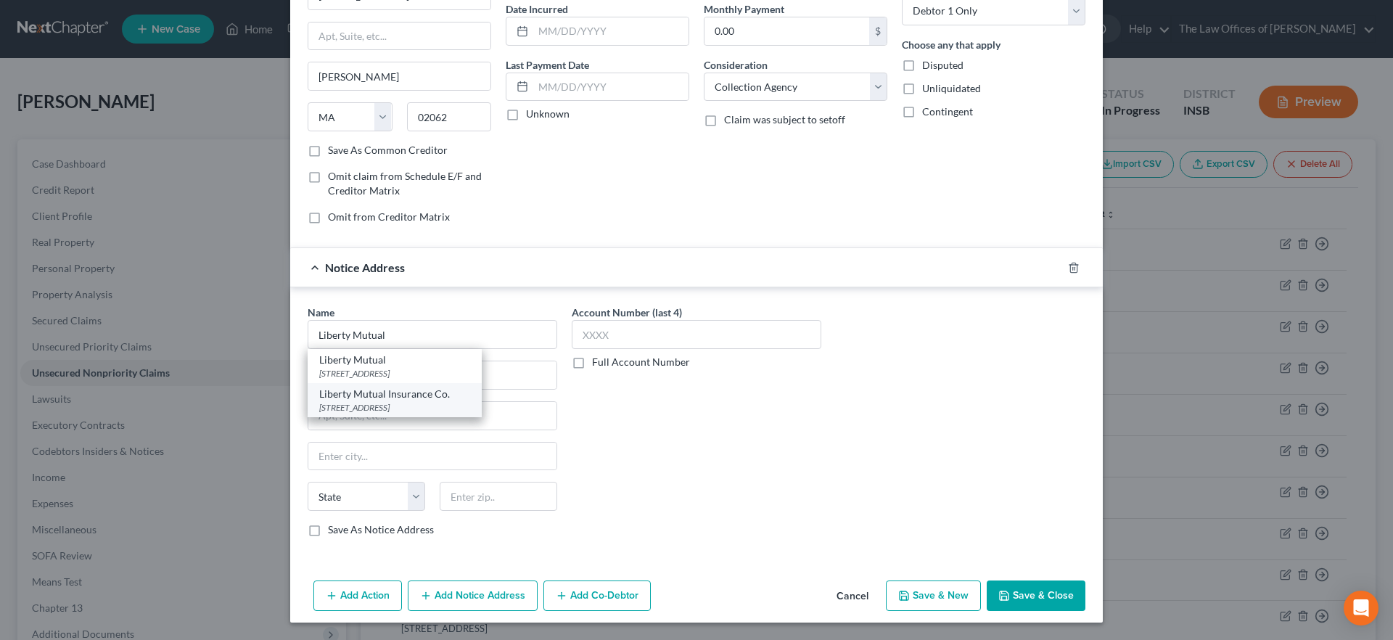
click at [411, 405] on div "[STREET_ADDRESS]" at bounding box center [394, 407] width 151 height 12
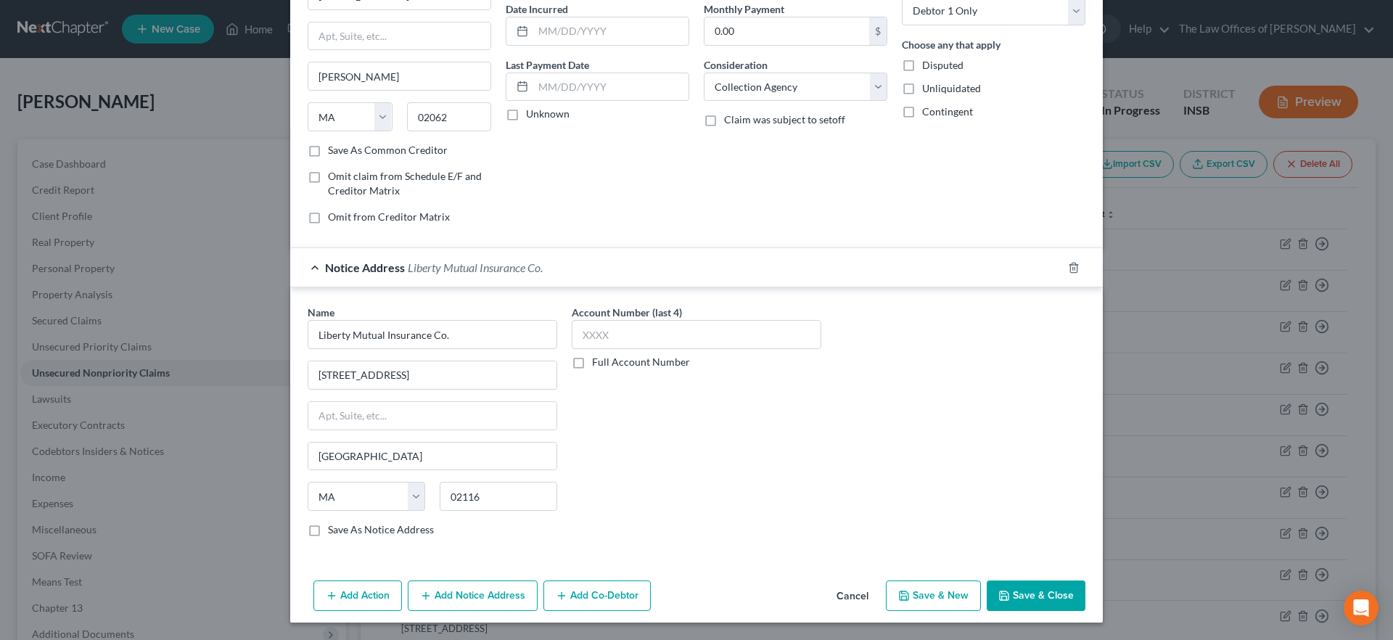
click at [1033, 588] on button "Save & Close" at bounding box center [1036, 595] width 99 height 30
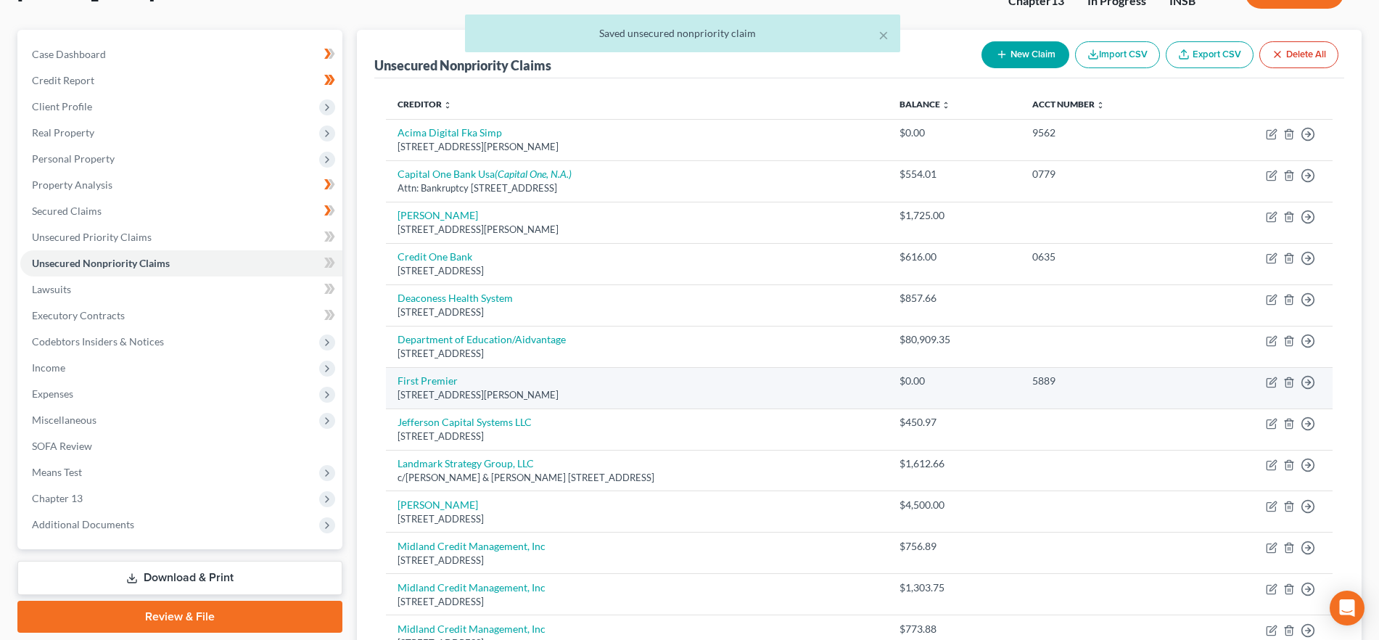
scroll to position [115, 0]
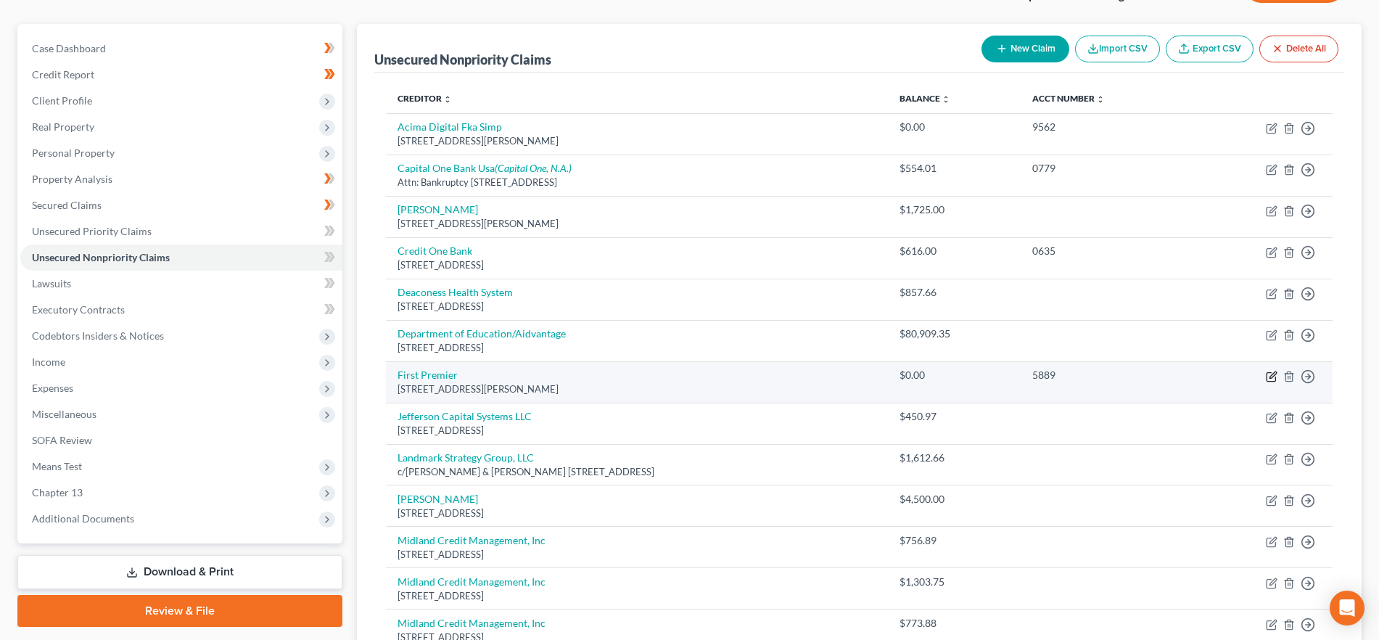
click at [1268, 374] on icon "button" at bounding box center [1272, 377] width 12 height 12
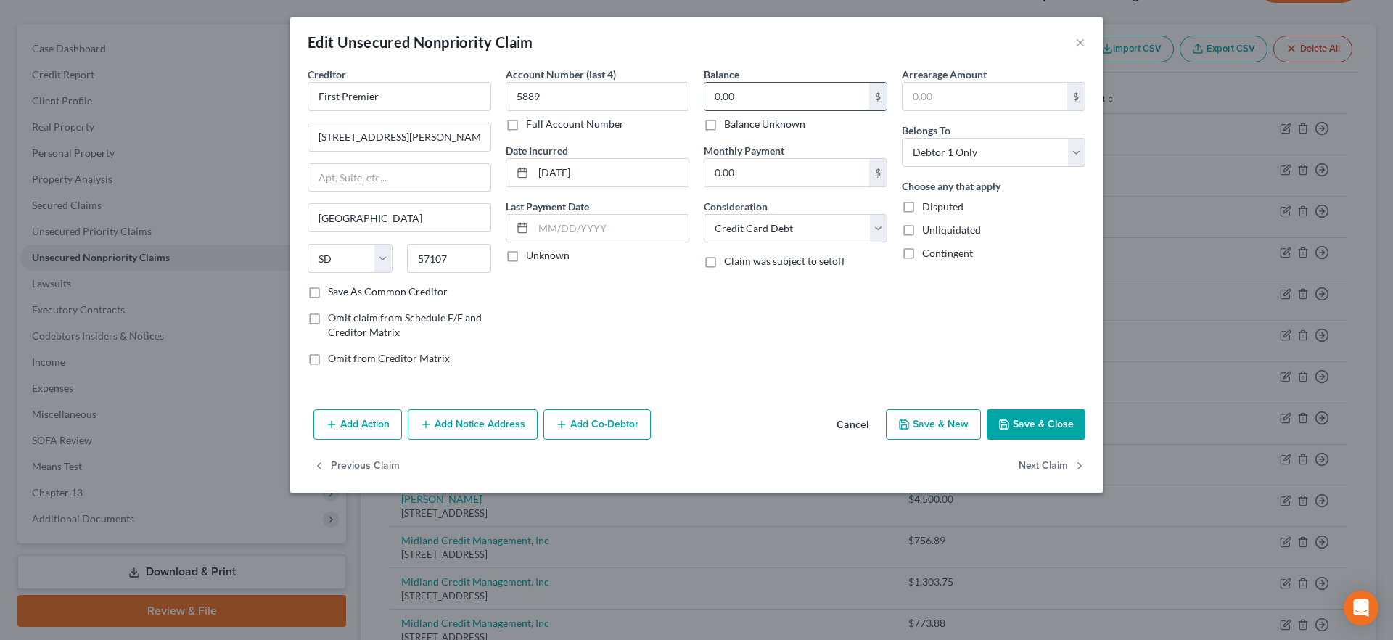
click at [760, 99] on input "0.00" at bounding box center [786, 97] width 165 height 28
click at [1046, 427] on button "Save & Close" at bounding box center [1036, 424] width 99 height 30
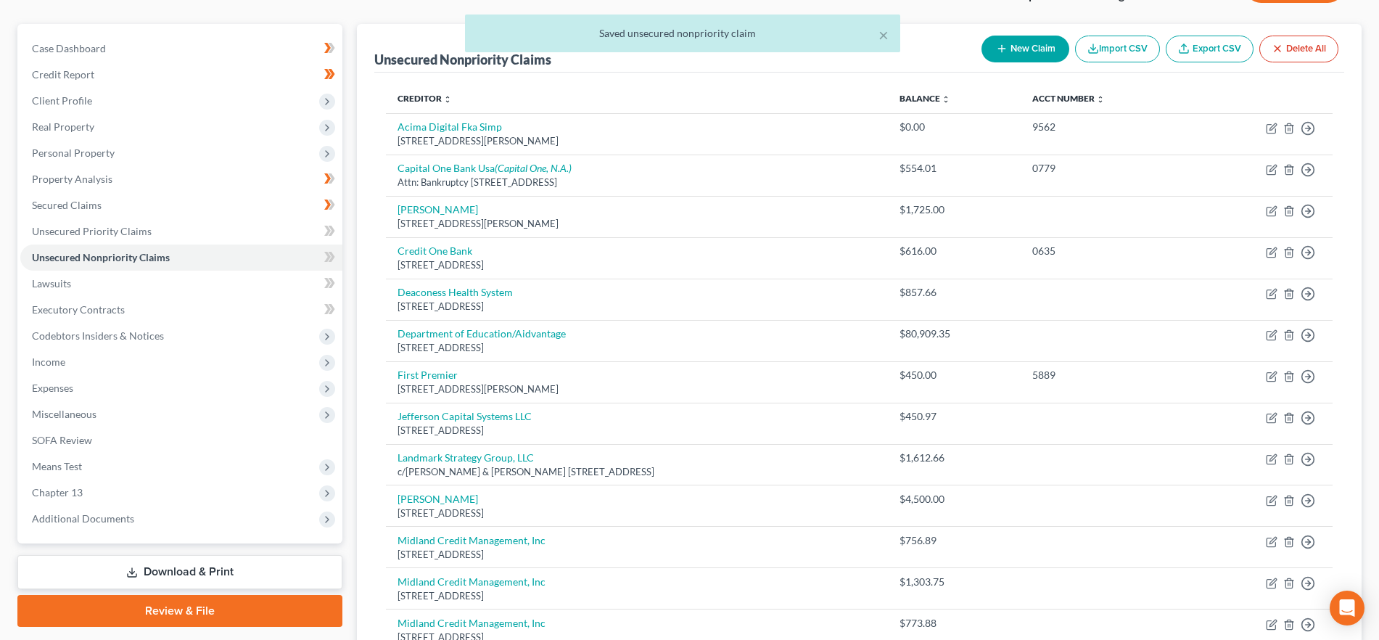
click at [1012, 44] on div "× Saved unsecured nonpriority claim" at bounding box center [682, 37] width 1379 height 45
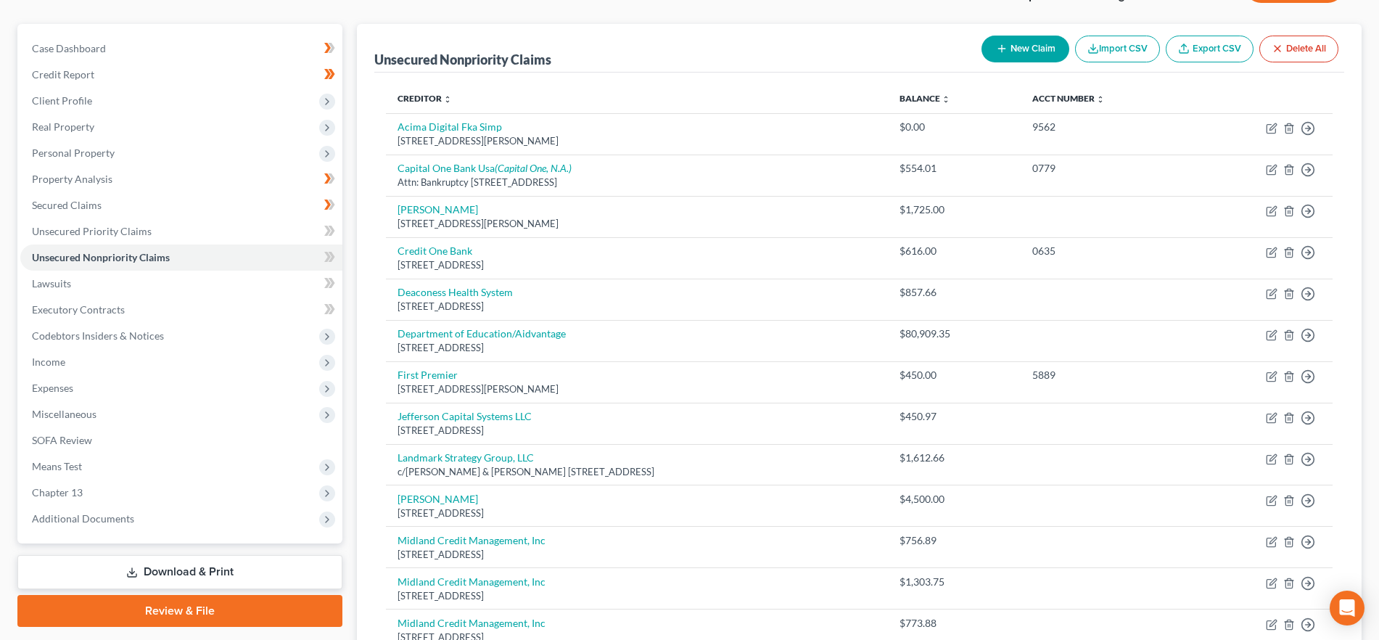
click at [1003, 50] on icon "button" at bounding box center [1002, 49] width 12 height 12
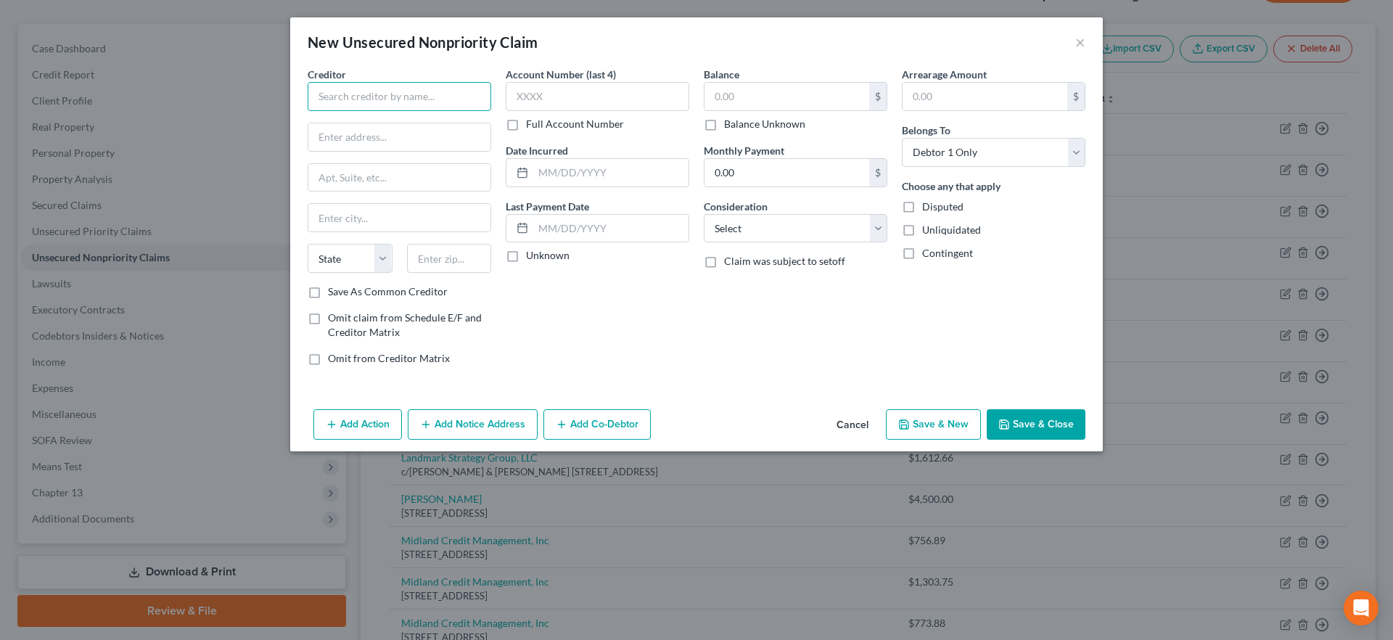
click at [440, 94] on input "text" at bounding box center [400, 96] width 184 height 29
click at [743, 102] on input "text" at bounding box center [786, 97] width 165 height 28
click at [1045, 424] on button "Save & Close" at bounding box center [1036, 424] width 99 height 30
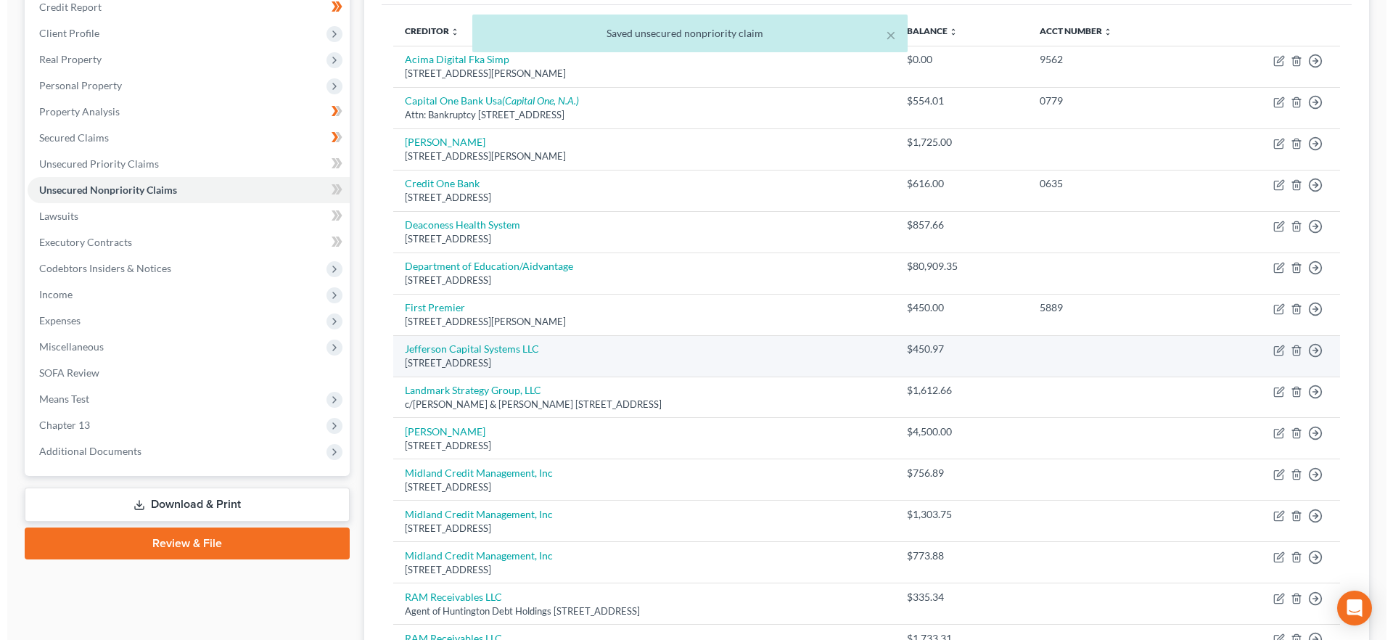
scroll to position [192, 0]
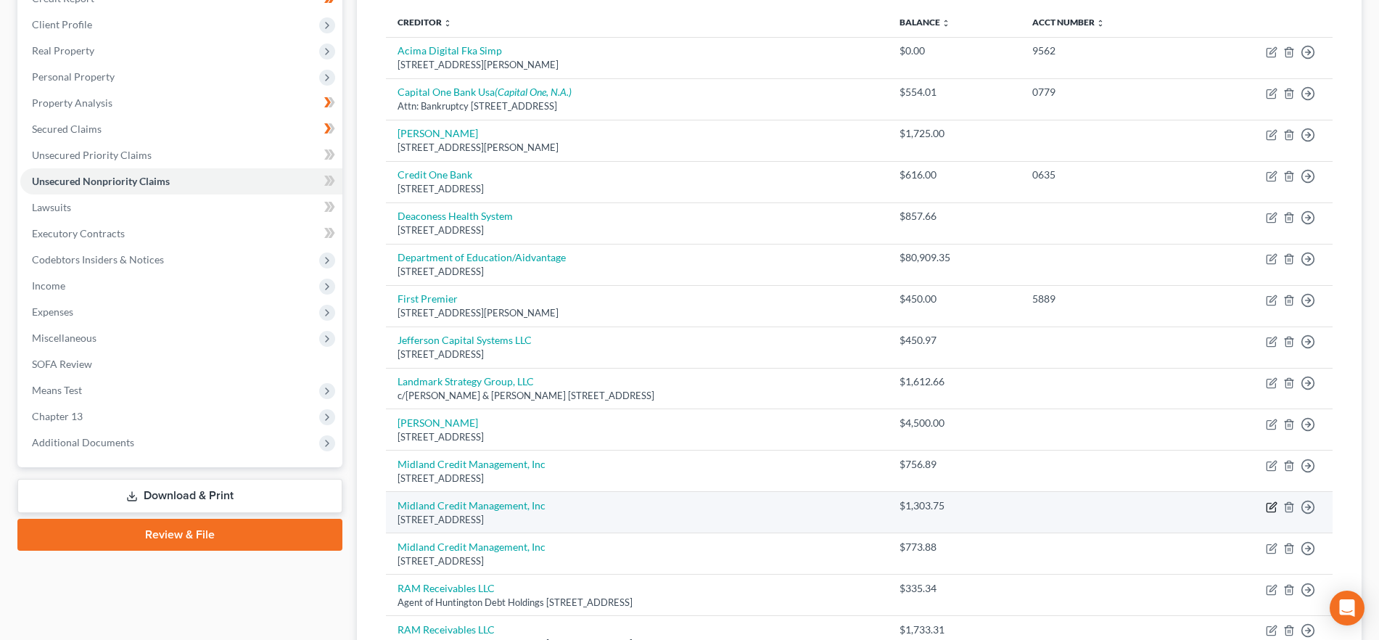
click at [1273, 505] on icon "button" at bounding box center [1272, 507] width 12 height 12
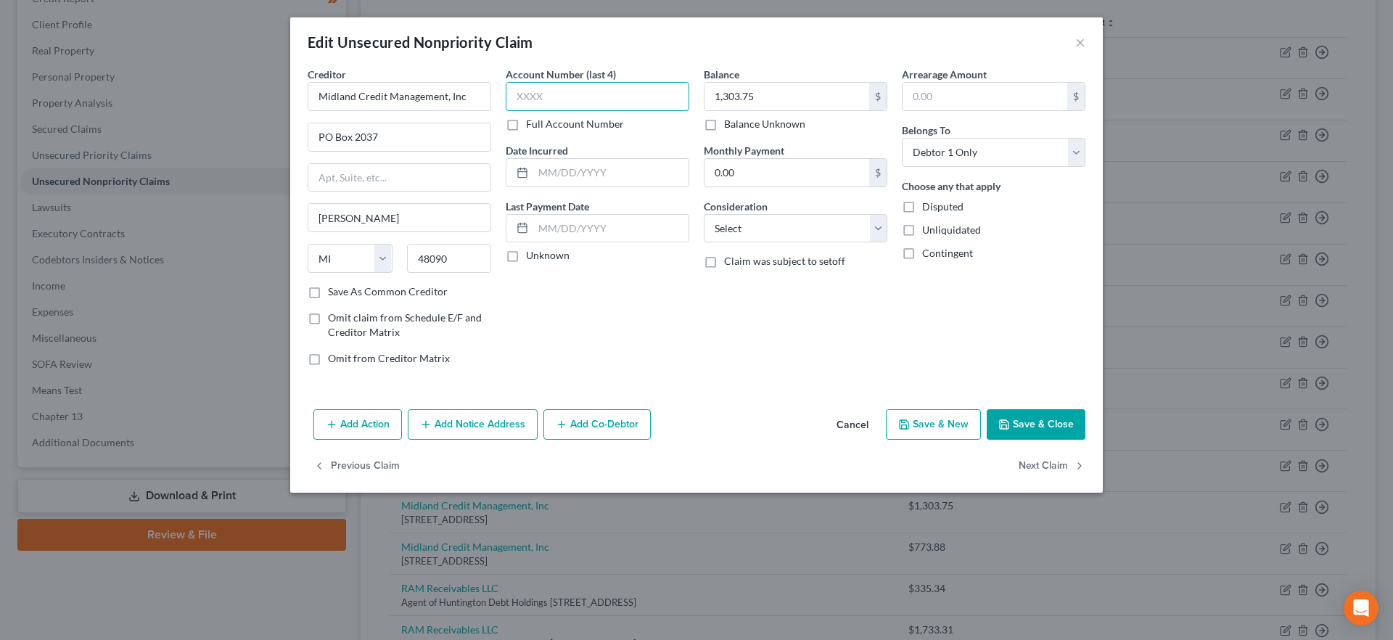
click at [570, 94] on input "text" at bounding box center [598, 96] width 184 height 29
click at [805, 234] on select "Select Cable / Satellite Services Collection Agency Credit Card Debt Debt Couns…" at bounding box center [796, 228] width 184 height 29
click at [704, 214] on select "Select Cable / Satellite Services Collection Agency Credit Card Debt Debt Couns…" at bounding box center [796, 228] width 184 height 29
click at [490, 422] on button "Add Notice Address" at bounding box center [473, 424] width 130 height 30
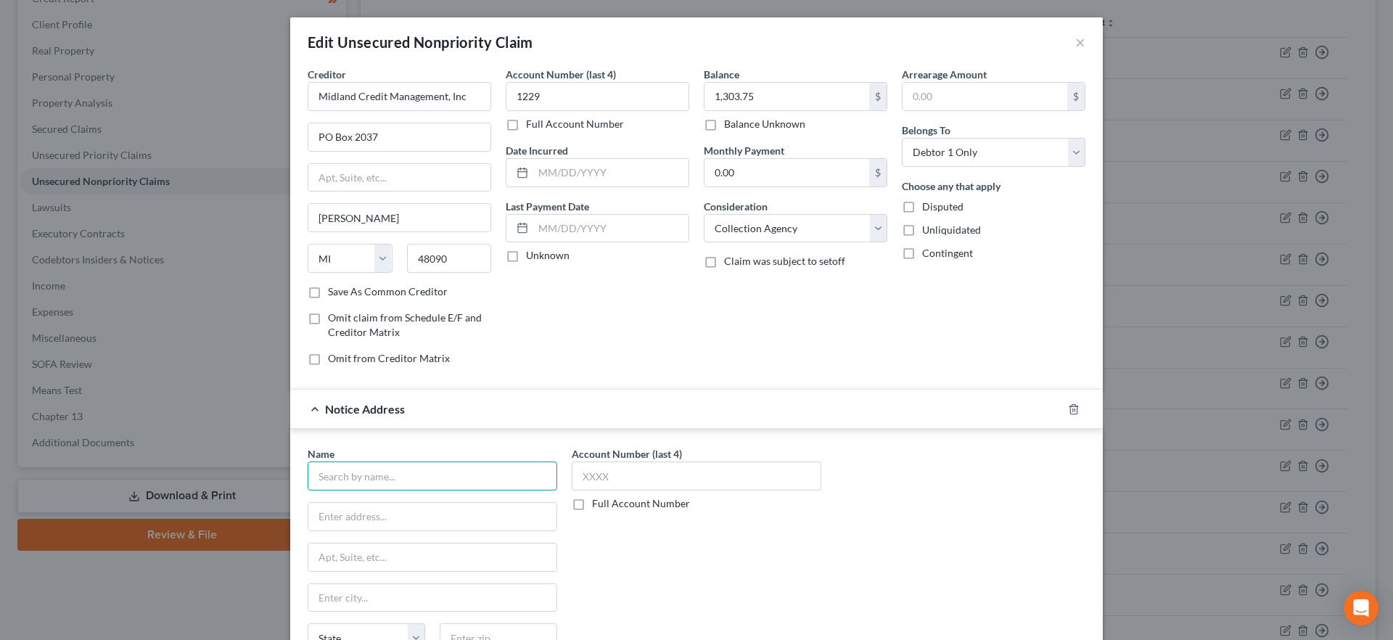
click at [355, 476] on input "text" at bounding box center [433, 475] width 250 height 29
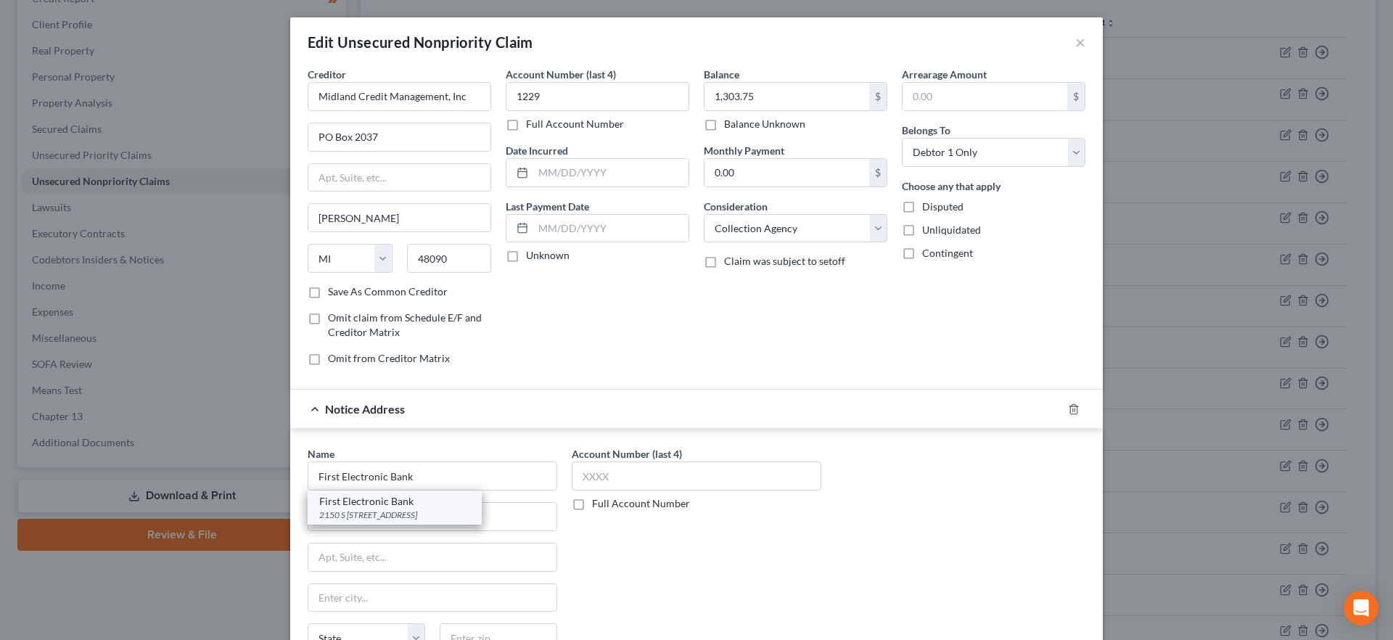
click at [355, 506] on div "First Electronic Bank" at bounding box center [394, 501] width 151 height 15
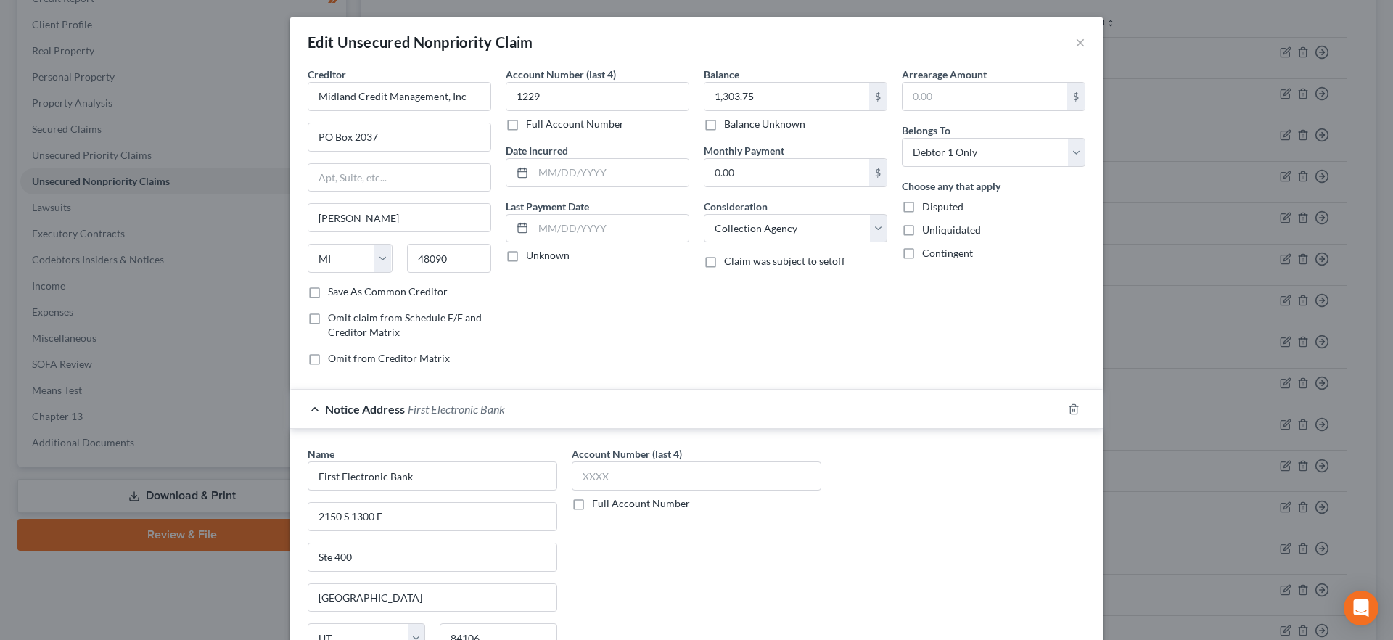
scroll to position [183, 0]
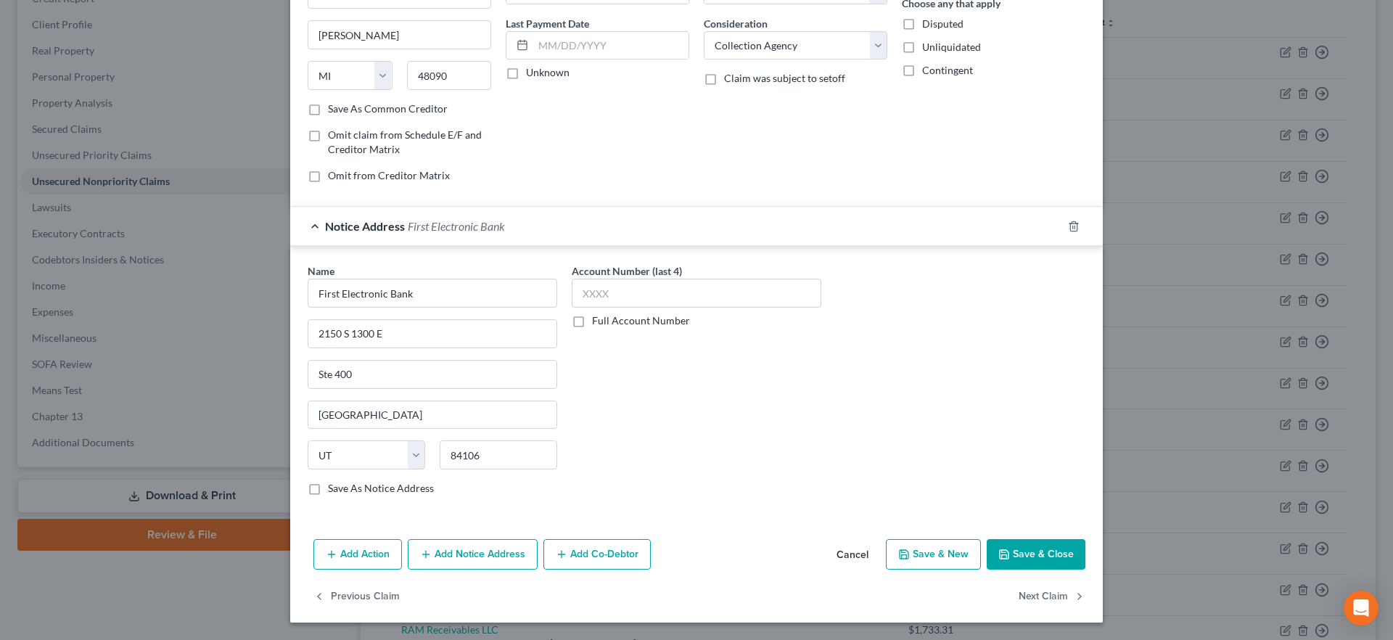
click at [1053, 562] on button "Save & Close" at bounding box center [1036, 554] width 99 height 30
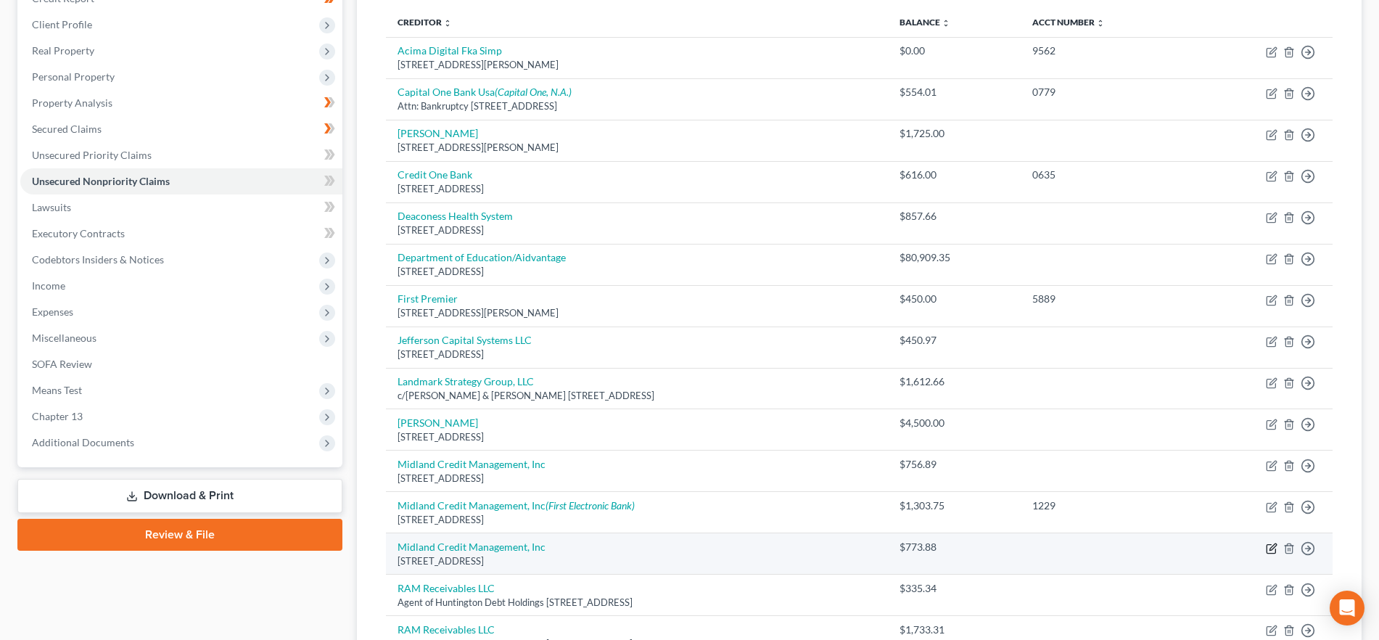
click at [1273, 549] on icon "button" at bounding box center [1272, 549] width 12 height 12
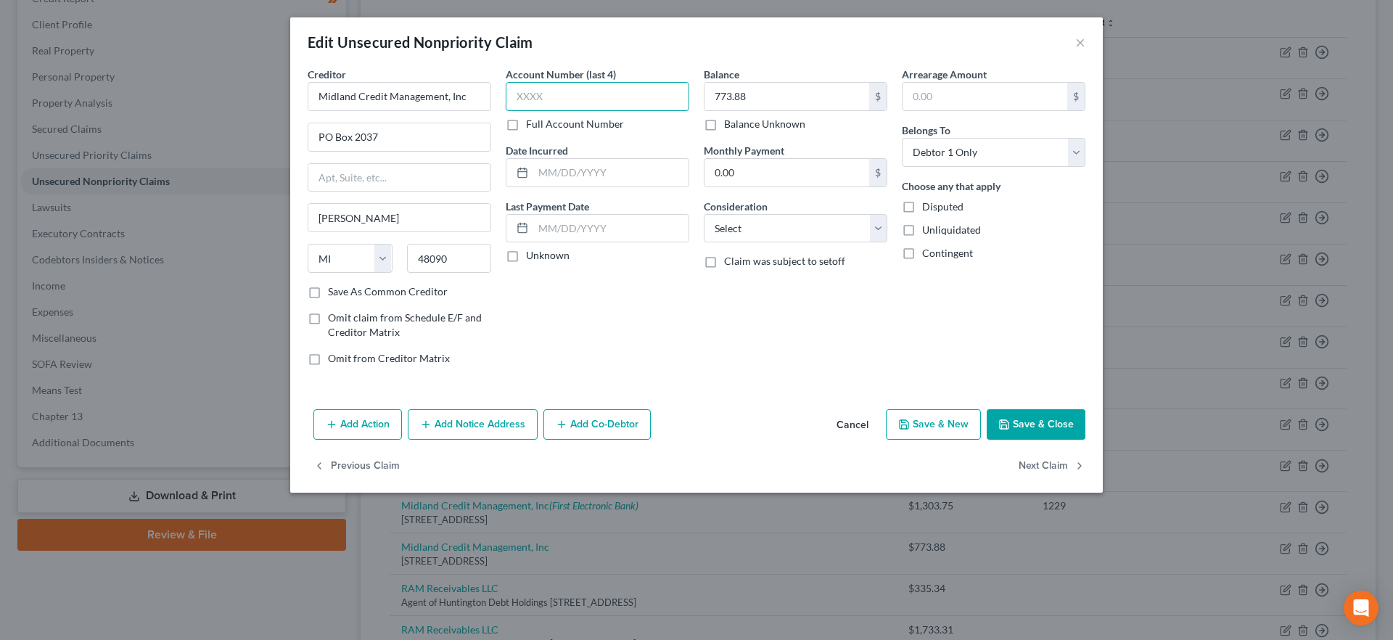
click at [628, 96] on input "text" at bounding box center [598, 96] width 184 height 29
drag, startPoint x: 768, startPoint y: 229, endPoint x: 768, endPoint y: 241, distance: 11.6
click at [768, 229] on select "Select Cable / Satellite Services Collection Agency Credit Card Debt Debt Couns…" at bounding box center [796, 228] width 184 height 29
click at [704, 214] on select "Select Cable / Satellite Services Collection Agency Credit Card Debt Debt Couns…" at bounding box center [796, 228] width 184 height 29
drag, startPoint x: 782, startPoint y: 228, endPoint x: 784, endPoint y: 241, distance: 13.1
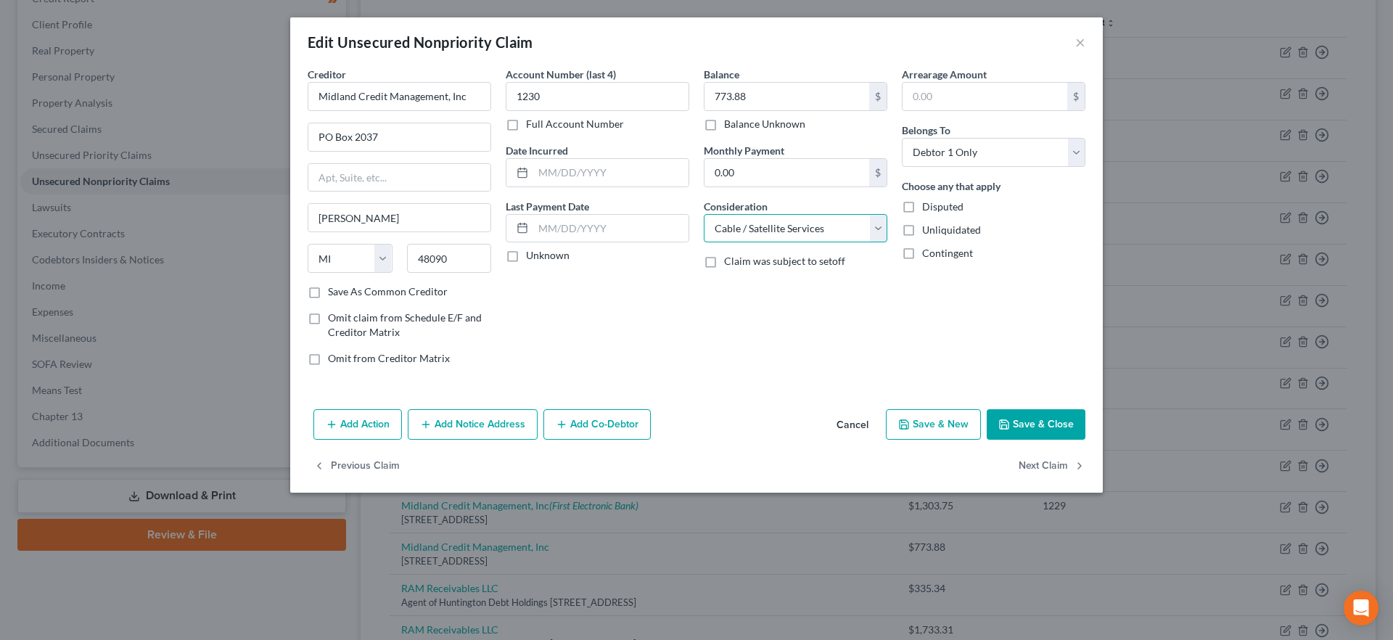
click at [782, 227] on select "Select Cable / Satellite Services Collection Agency Credit Card Debt Debt Couns…" at bounding box center [796, 228] width 184 height 29
click at [704, 214] on select "Select Cable / Satellite Services Collection Agency Credit Card Debt Debt Couns…" at bounding box center [796, 228] width 184 height 29
click at [489, 427] on button "Add Notice Address" at bounding box center [473, 424] width 130 height 30
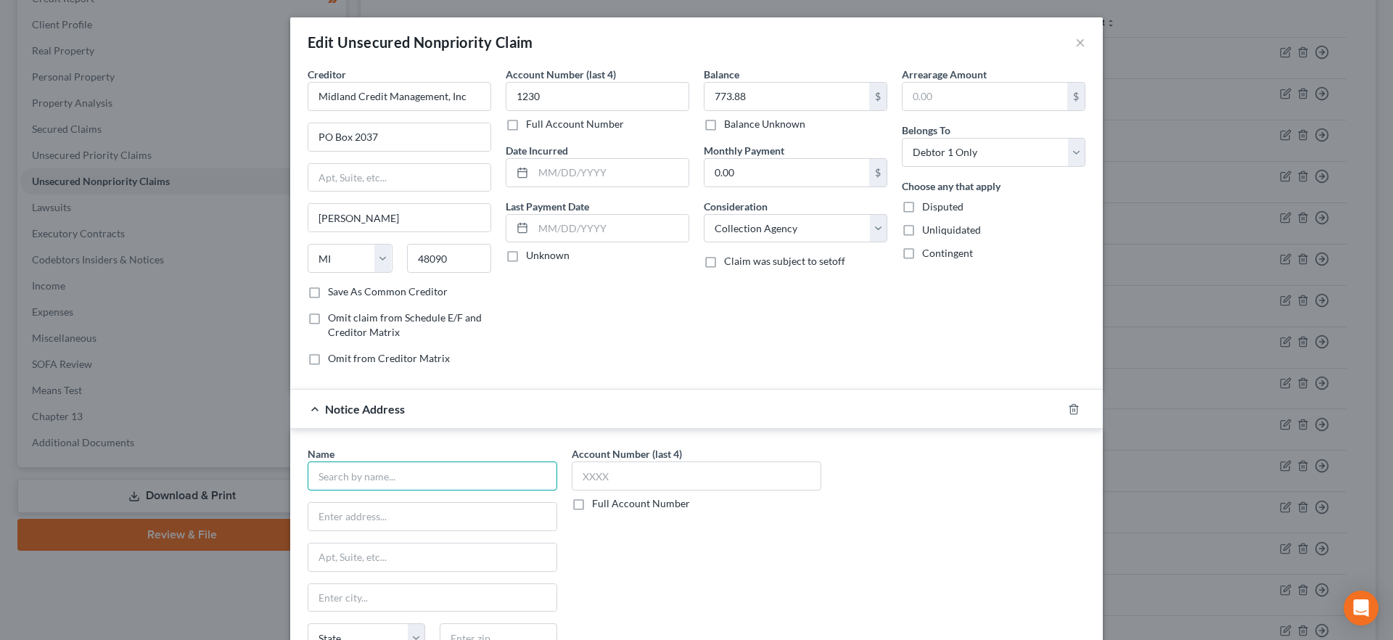
click at [436, 483] on input "text" at bounding box center [433, 475] width 250 height 29
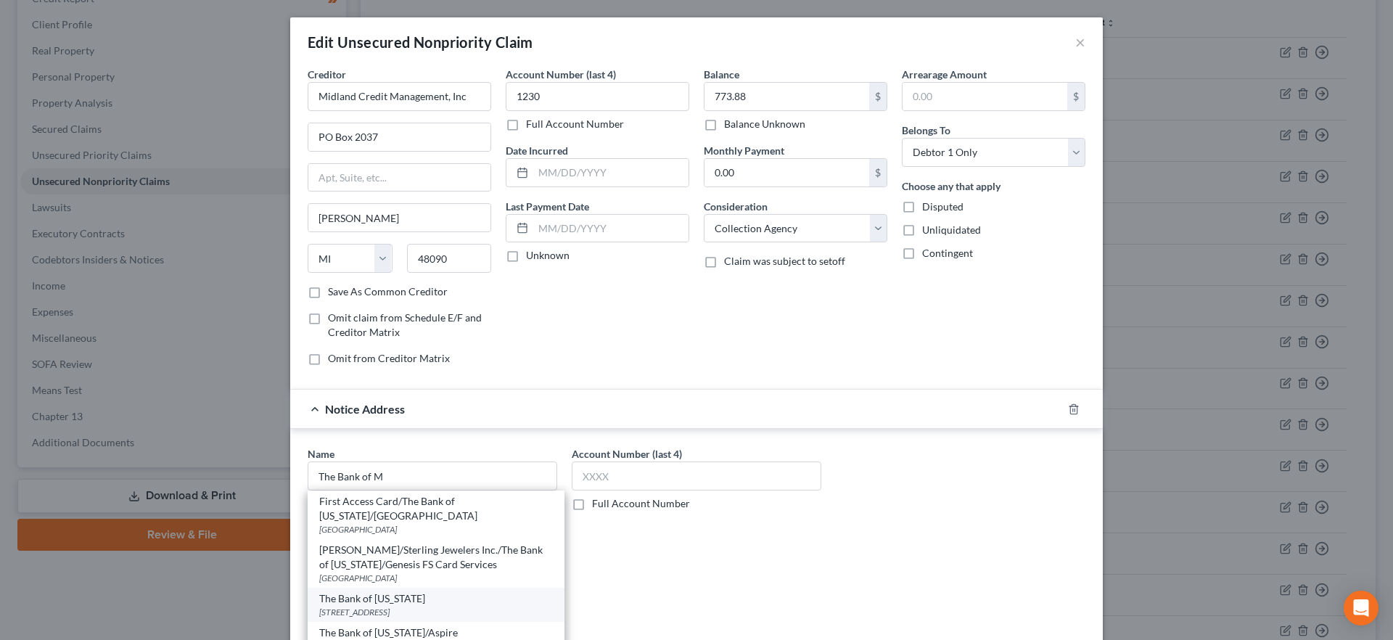
click at [420, 591] on div "The Bank of [US_STATE]" at bounding box center [436, 598] width 234 height 15
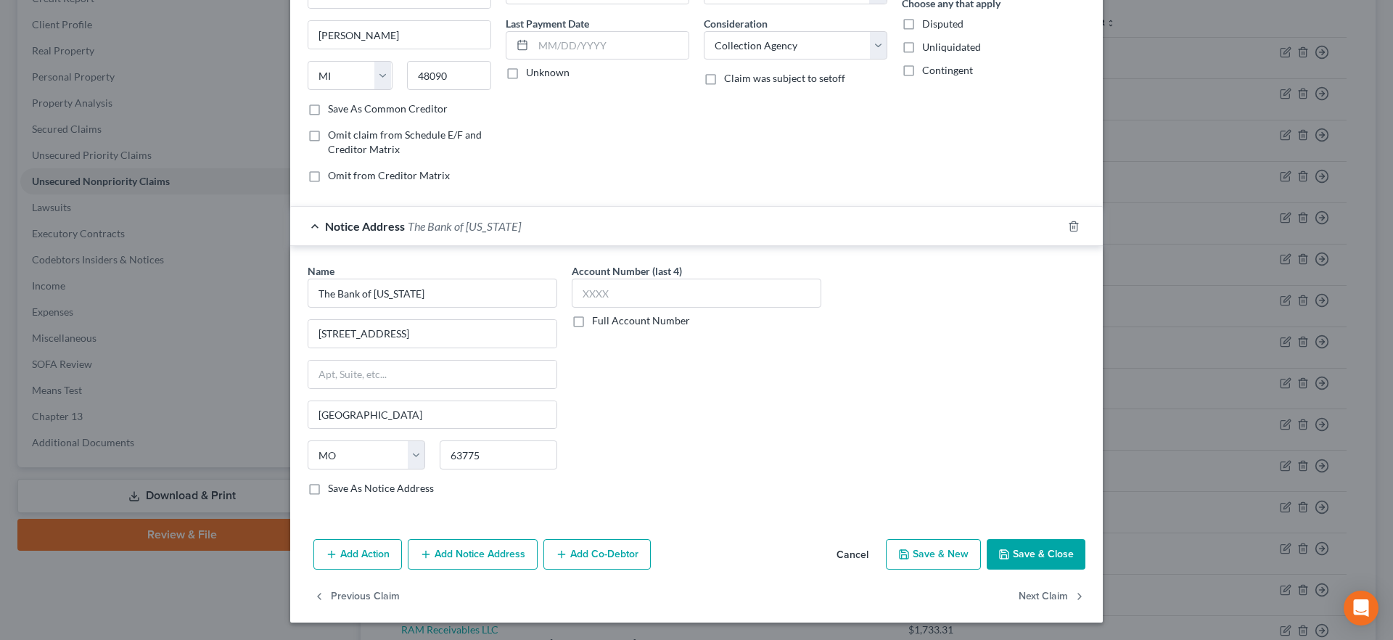
click at [1062, 554] on button "Save & Close" at bounding box center [1036, 554] width 99 height 30
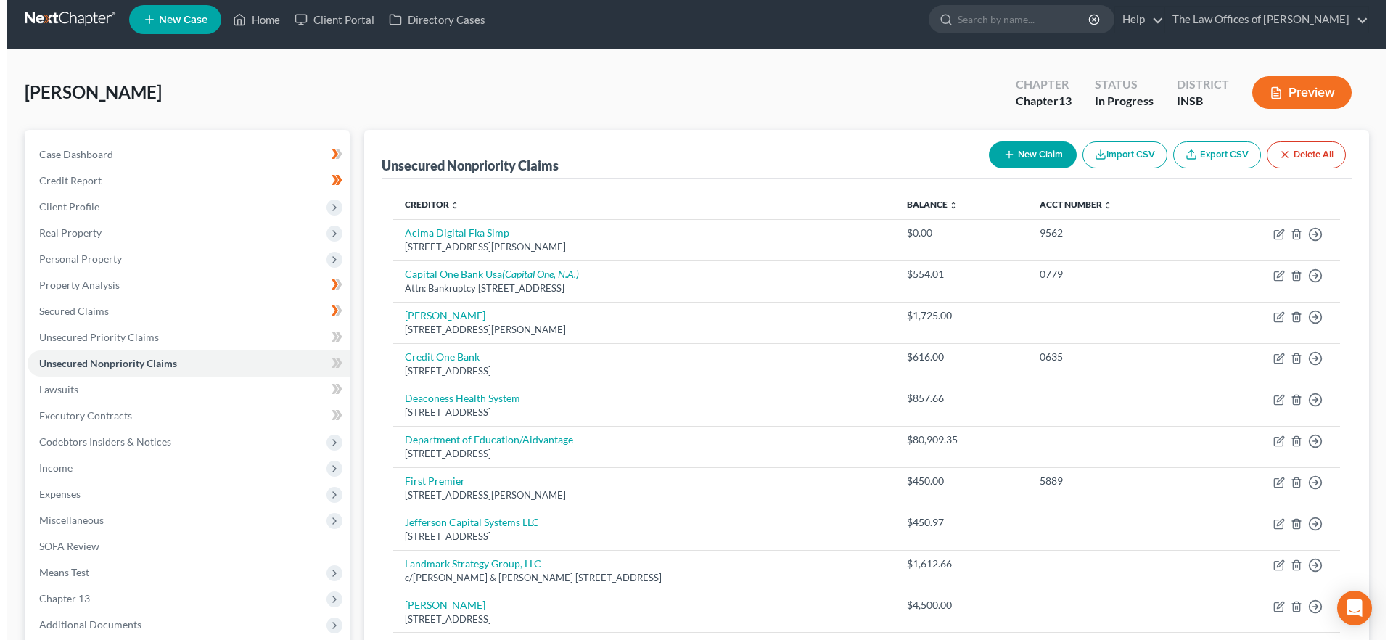
scroll to position [0, 0]
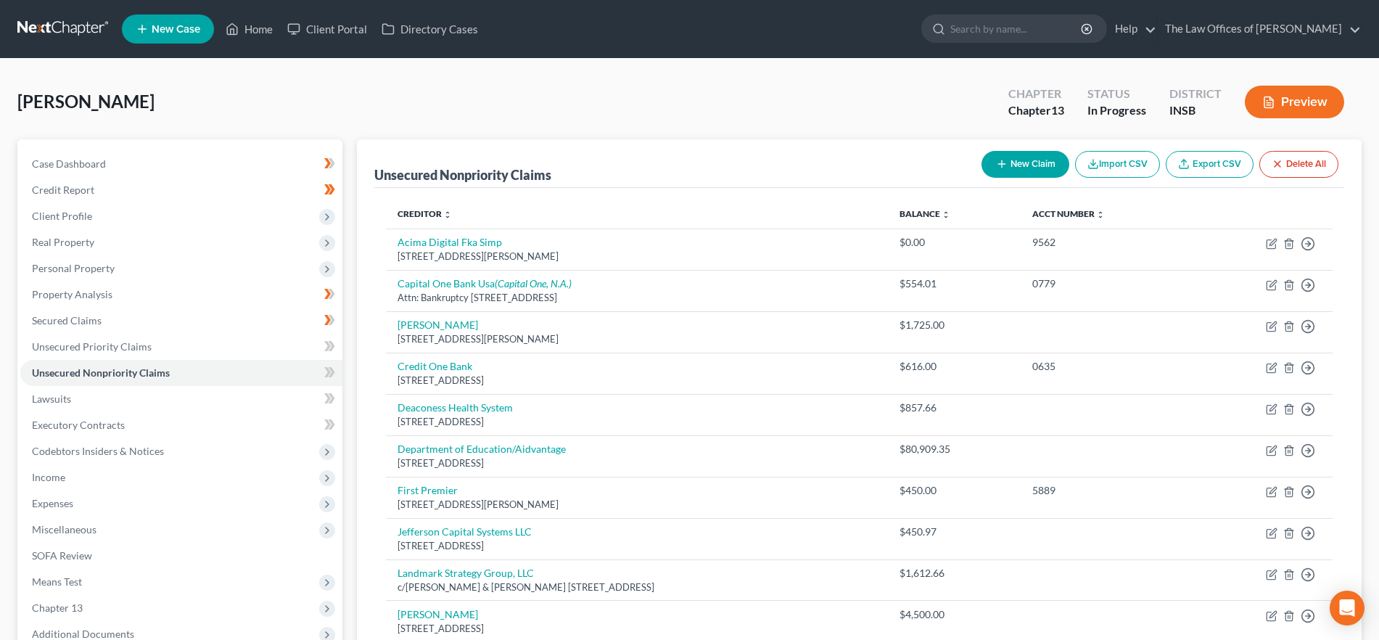
click at [1030, 172] on button "New Claim" at bounding box center [1026, 164] width 88 height 27
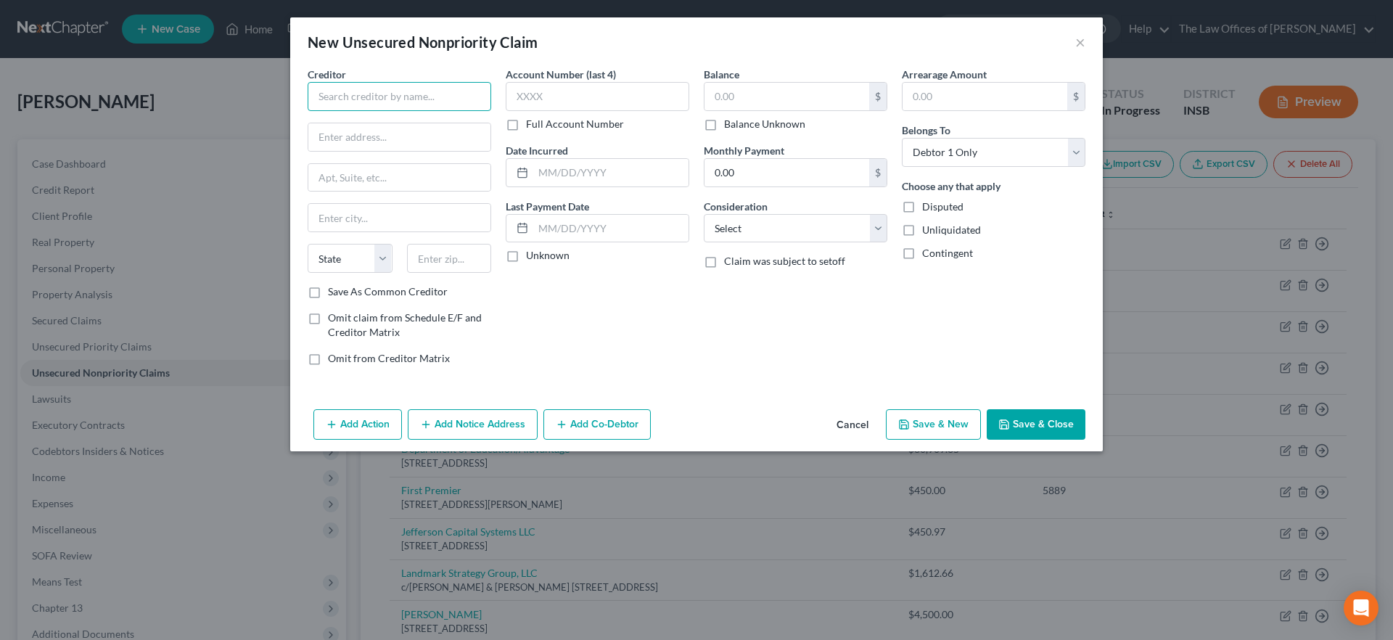
click at [466, 91] on input "text" at bounding box center [400, 96] width 184 height 29
click at [631, 306] on div "Account Number (last 4) Full Account Number Date Incurred Last Payment Date Unk…" at bounding box center [597, 222] width 198 height 311
drag, startPoint x: 773, startPoint y: 229, endPoint x: 775, endPoint y: 239, distance: 11.0
click at [773, 229] on select "Select Cable / Satellite Services Collection Agency Credit Card Debt Debt Couns…" at bounding box center [796, 228] width 184 height 29
click at [704, 214] on select "Select Cable / Satellite Services Collection Agency Credit Card Debt Debt Couns…" at bounding box center [796, 228] width 184 height 29
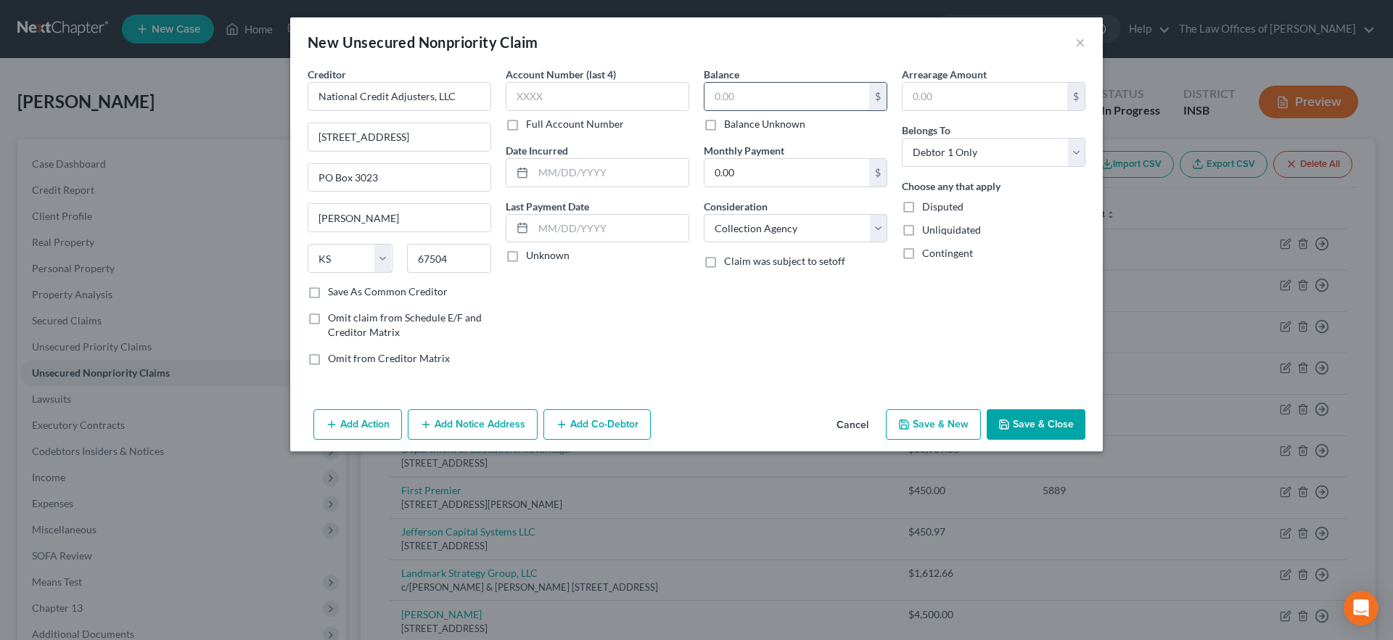
click at [757, 99] on input "text" at bounding box center [786, 97] width 165 height 28
click at [499, 422] on button "Add Notice Address" at bounding box center [473, 424] width 130 height 30
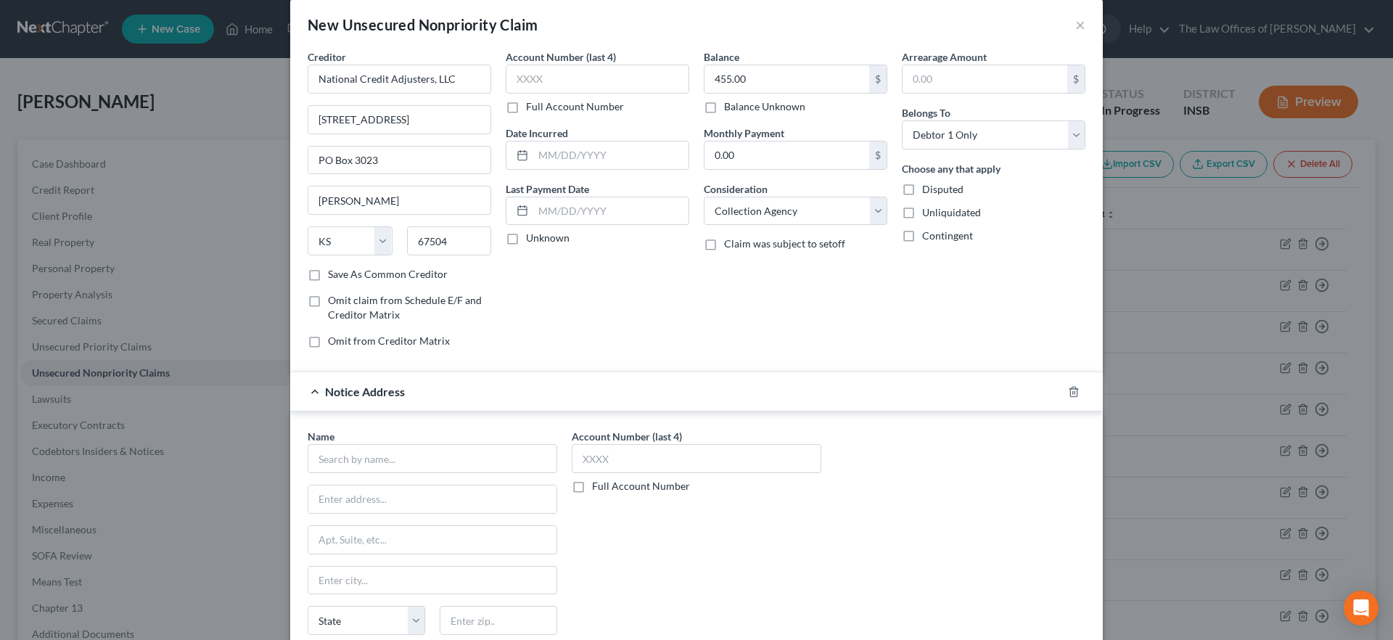
scroll to position [21, 0]
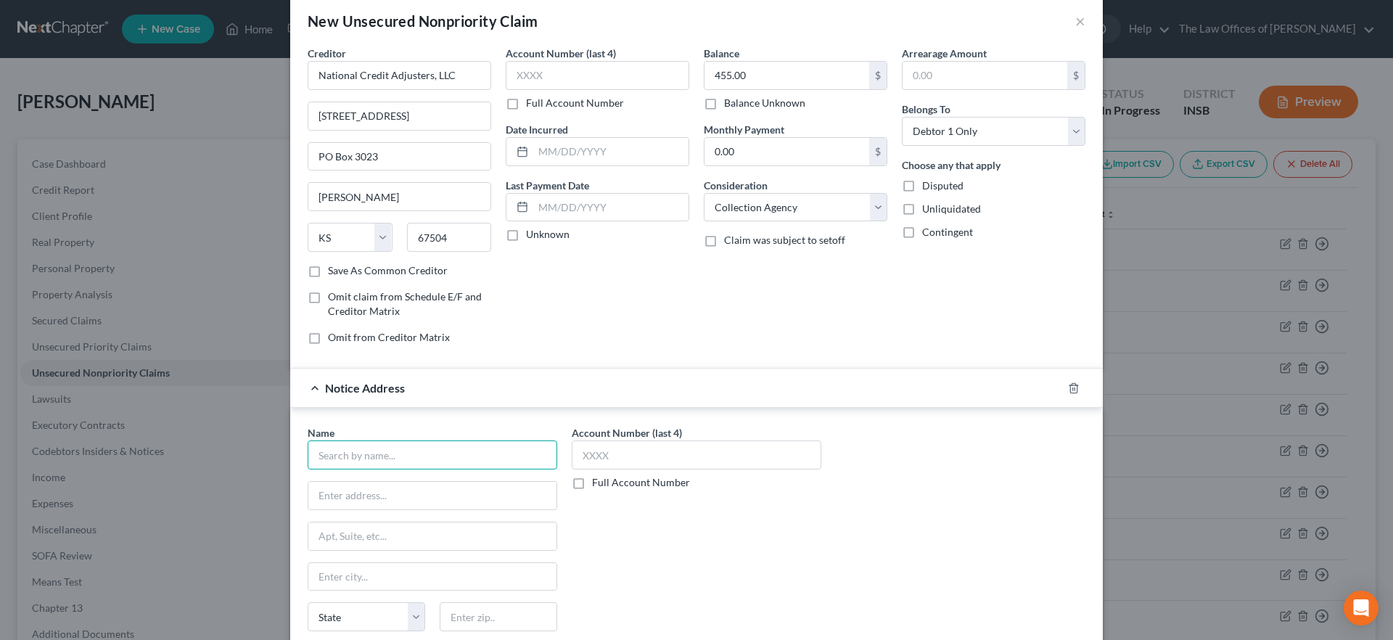
click at [445, 455] on input "text" at bounding box center [433, 454] width 250 height 29
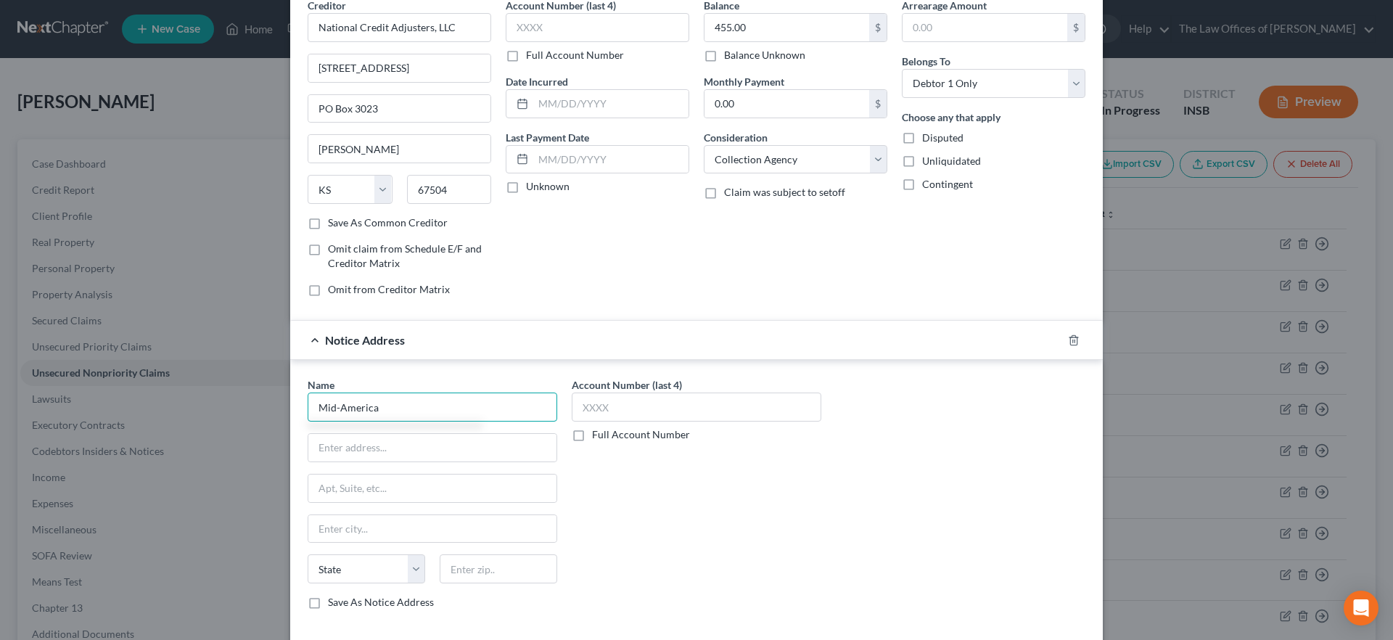
scroll to position [141, 0]
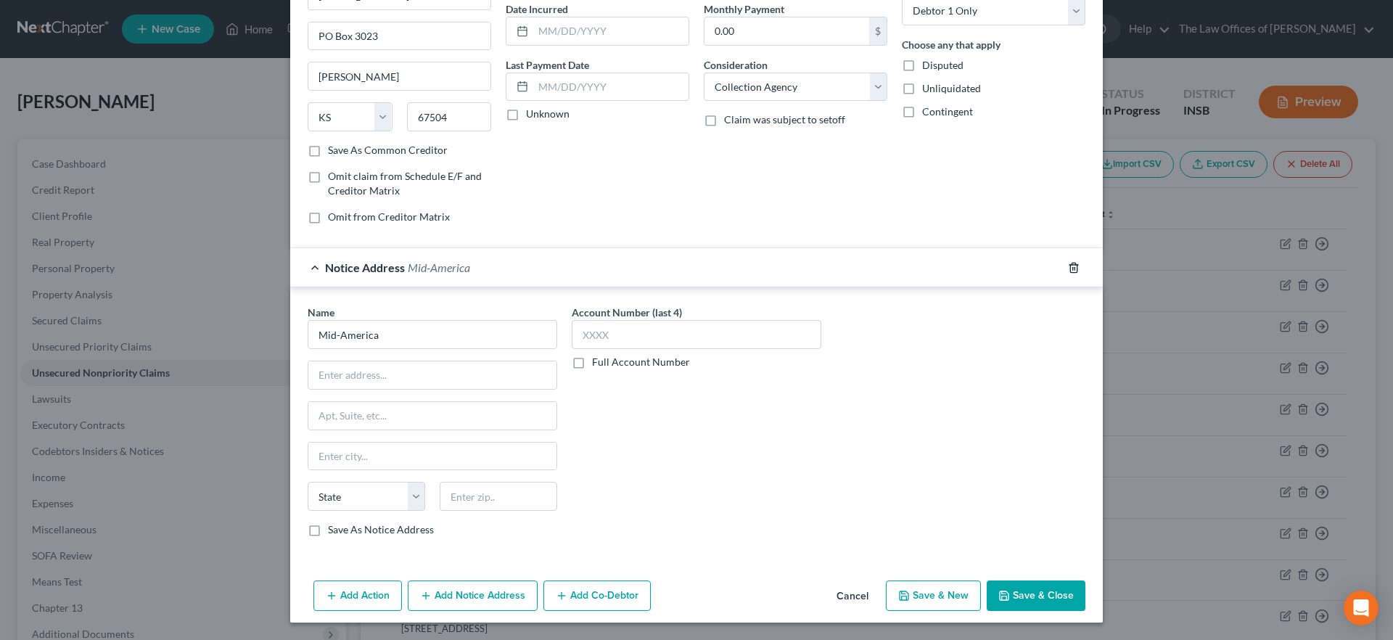
click at [1071, 265] on icon "button" at bounding box center [1074, 268] width 12 height 12
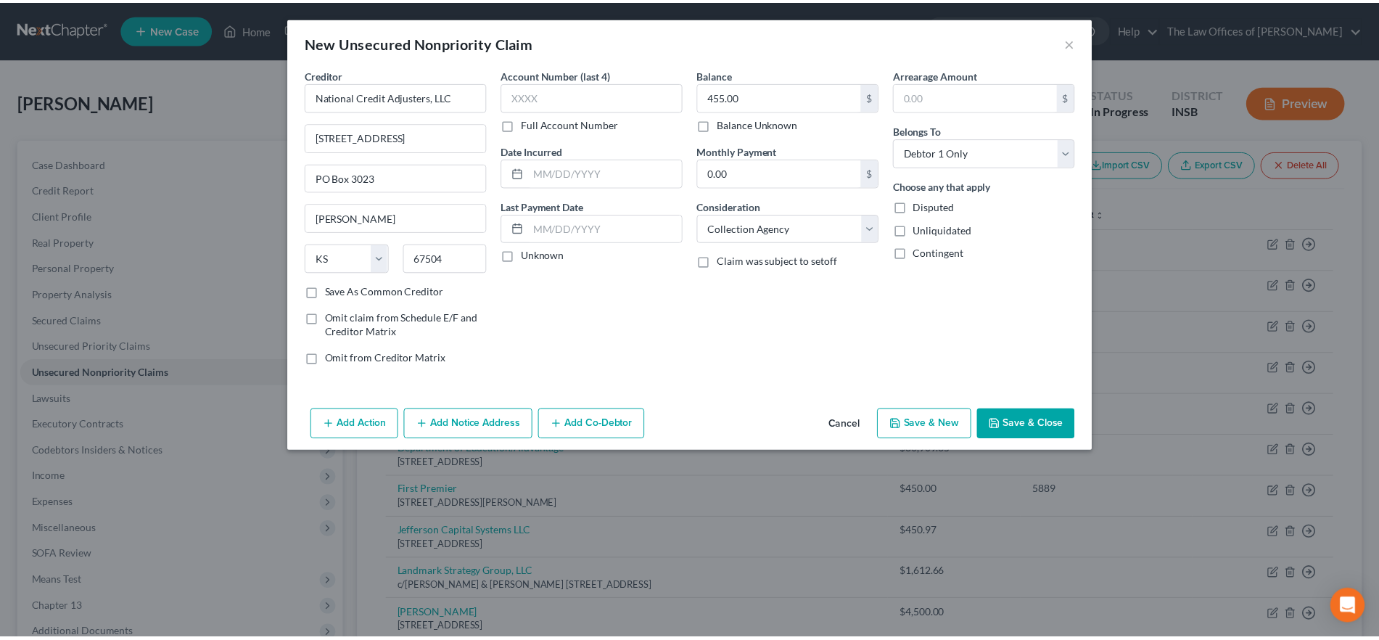
scroll to position [0, 0]
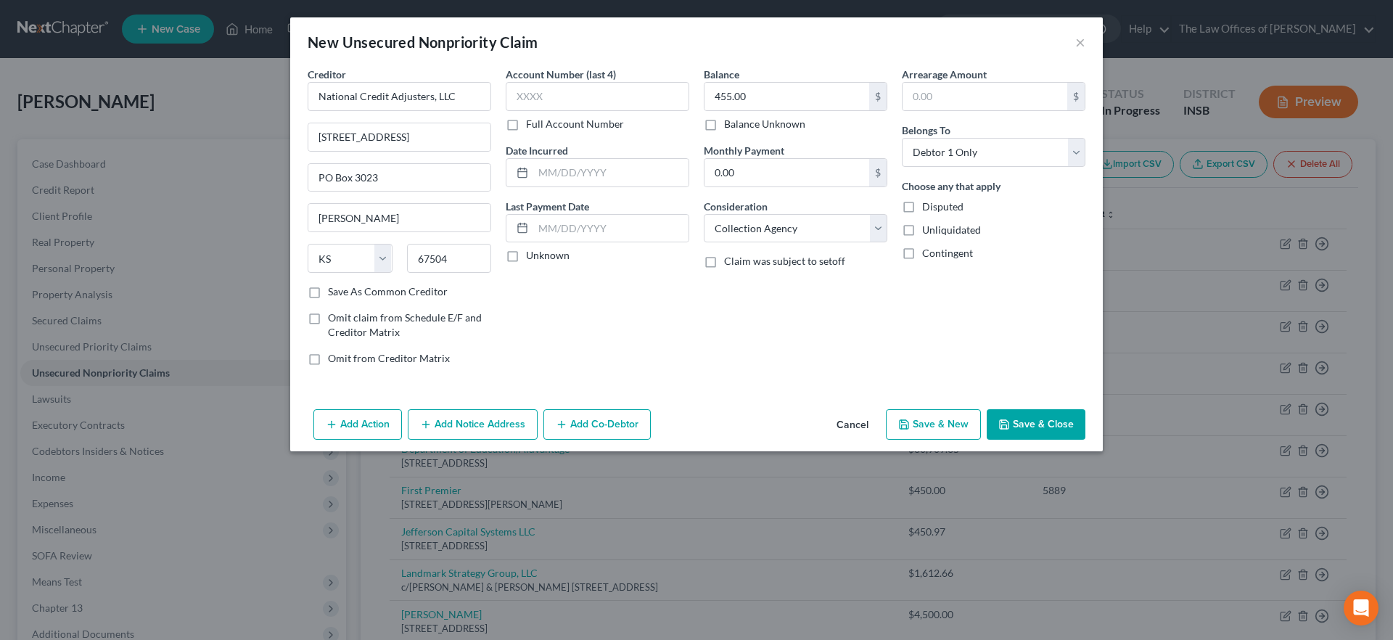
click at [1020, 424] on button "Save & Close" at bounding box center [1036, 424] width 99 height 30
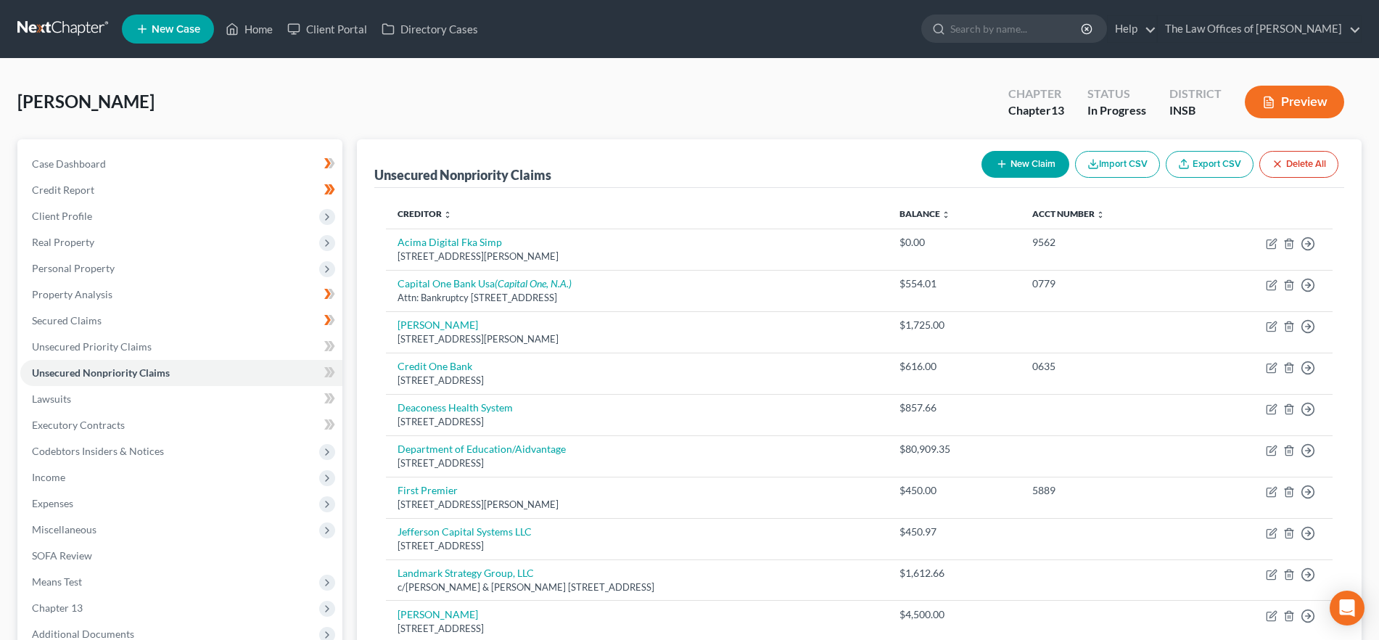
click at [1002, 157] on button "New Claim" at bounding box center [1026, 164] width 88 height 27
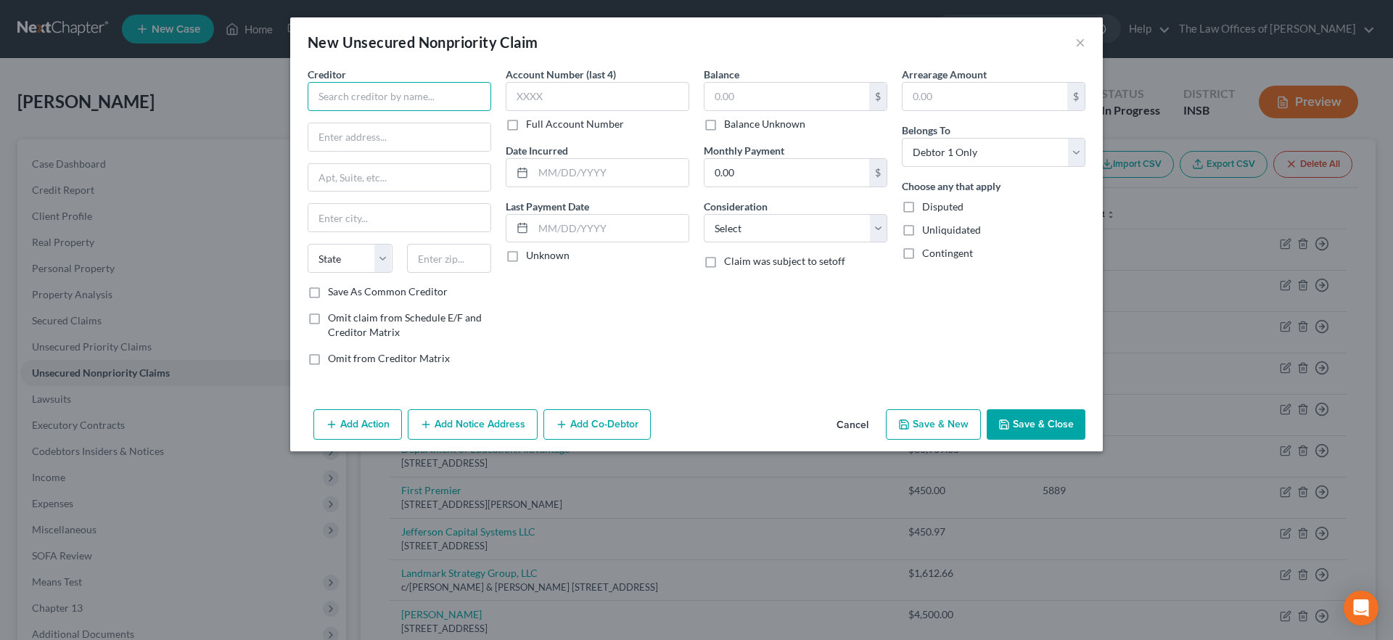
click at [437, 104] on input "text" at bounding box center [400, 96] width 184 height 29
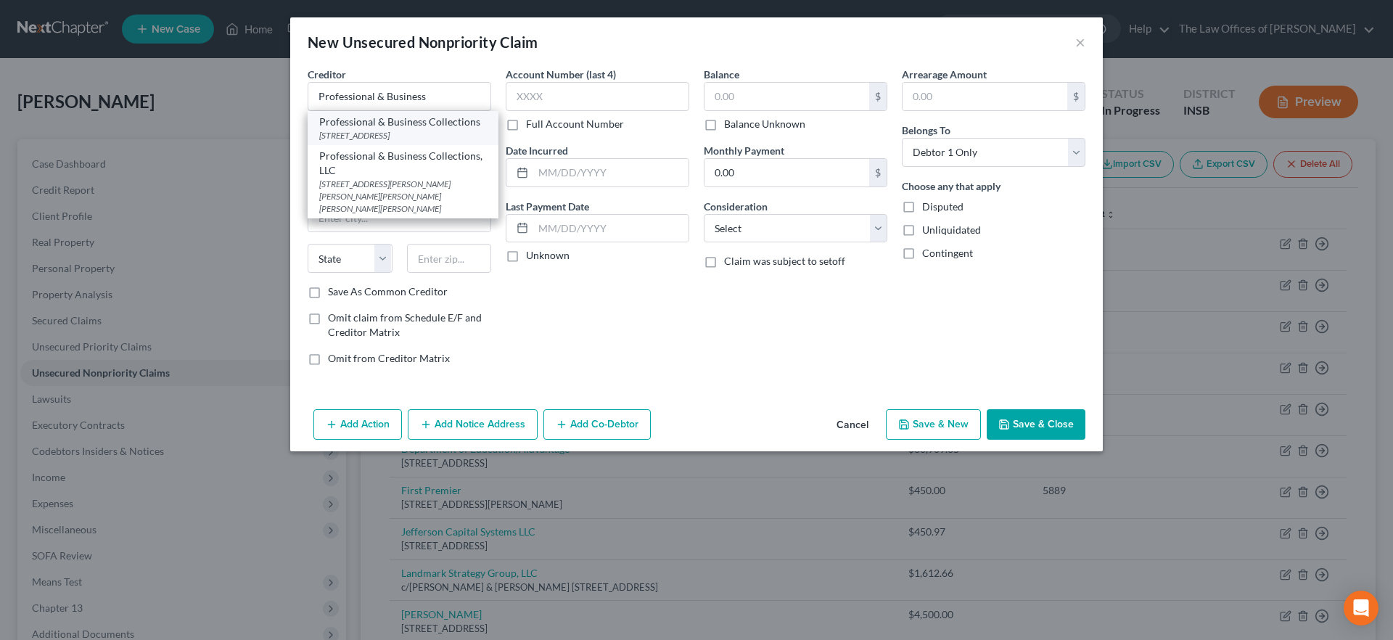
click at [431, 128] on div "Professional & Business Collections" at bounding box center [403, 122] width 168 height 15
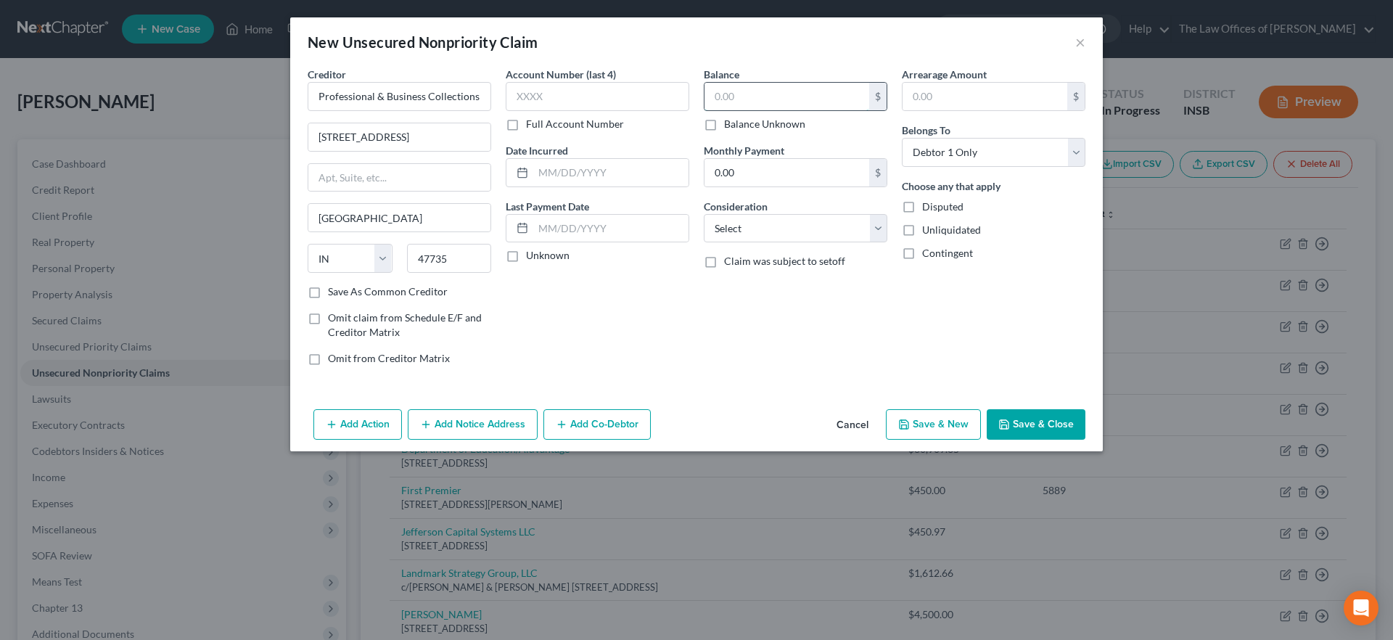
click at [804, 97] on input "text" at bounding box center [786, 97] width 165 height 28
click at [820, 236] on select "Select Cable / Satellite Services Collection Agency Credit Card Debt Debt Couns…" at bounding box center [796, 228] width 184 height 29
click at [704, 214] on select "Select Cable / Satellite Services Collection Agency Credit Card Debt Debt Couns…" at bounding box center [796, 228] width 184 height 29
click at [1041, 427] on button "Save & Close" at bounding box center [1036, 424] width 99 height 30
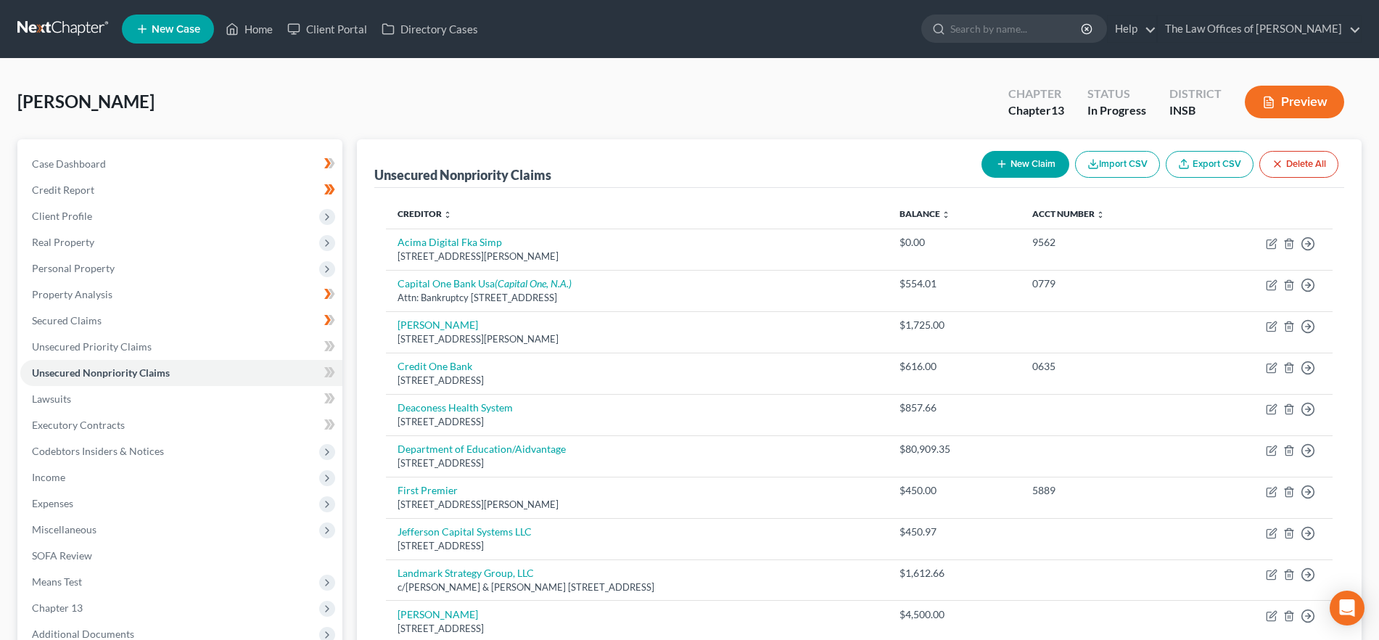
click at [1042, 166] on button "New Claim" at bounding box center [1026, 164] width 88 height 27
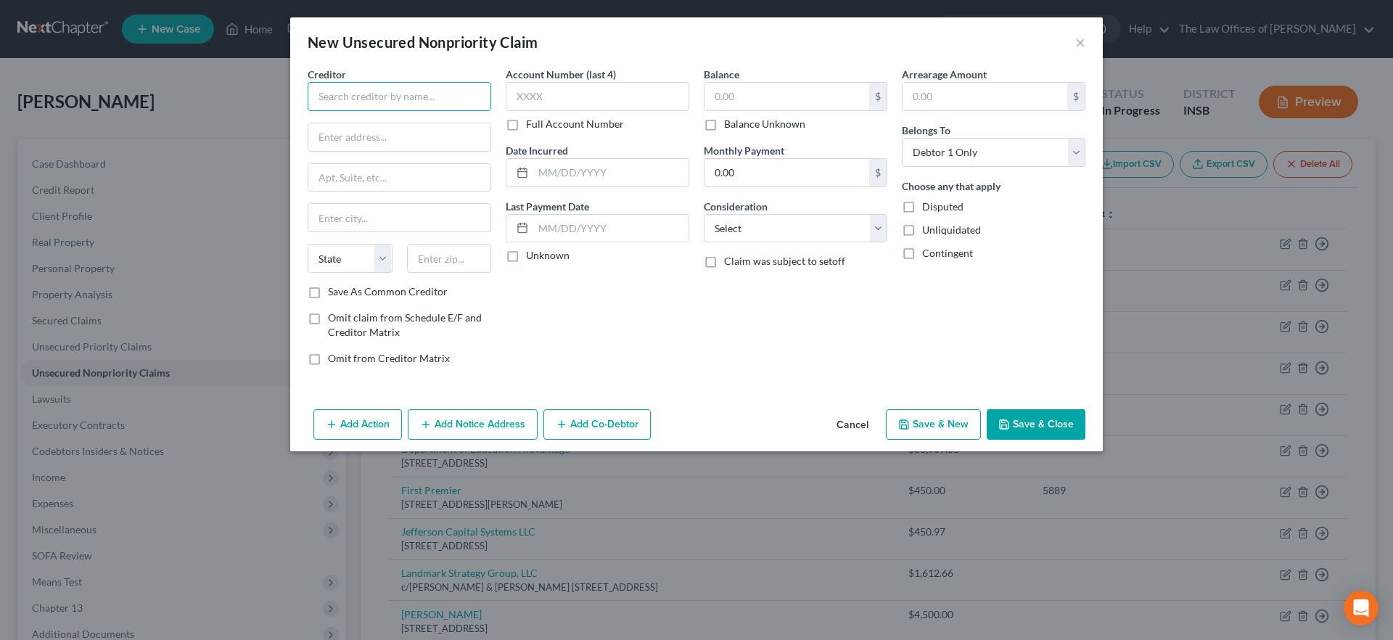
click at [390, 96] on input "text" at bounding box center [400, 96] width 184 height 29
click at [596, 96] on input "text" at bounding box center [598, 96] width 184 height 29
click at [579, 94] on input "text" at bounding box center [598, 96] width 184 height 29
paste input "82D0"
click at [526, 121] on label "Full Account Number" at bounding box center [575, 124] width 98 height 15
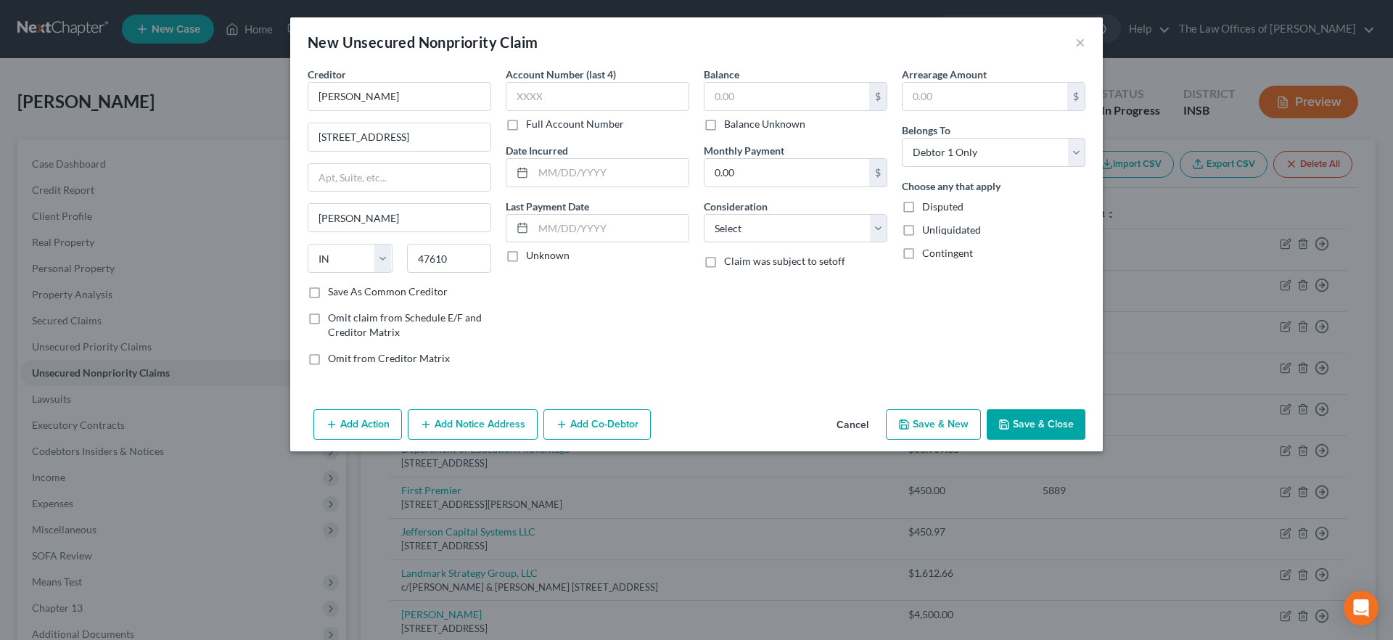
click at [532, 121] on input "Full Account Number" at bounding box center [536, 121] width 9 height 9
click at [535, 101] on input "text" at bounding box center [598, 96] width 184 height 29
paste input "82D06-2503-SC-001667"
click at [750, 92] on input "text" at bounding box center [786, 97] width 165 height 28
click at [762, 221] on select "Select Cable / Satellite Services Collection Agency Credit Card Debt Debt Couns…" at bounding box center [796, 228] width 184 height 29
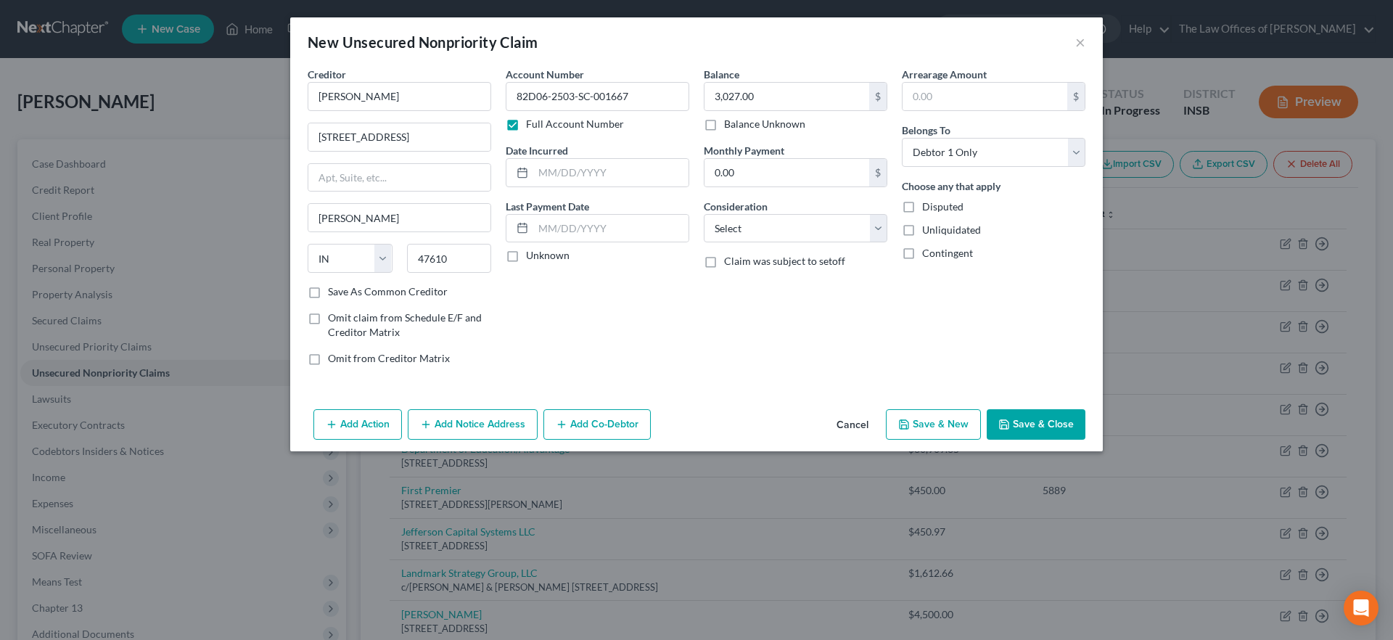
click at [656, 304] on div "Account Number 82D06-2503-SC-001667 Full Account Number Date Incurred Last Paym…" at bounding box center [597, 222] width 198 height 311
click at [1072, 424] on button "Save & Close" at bounding box center [1036, 424] width 99 height 30
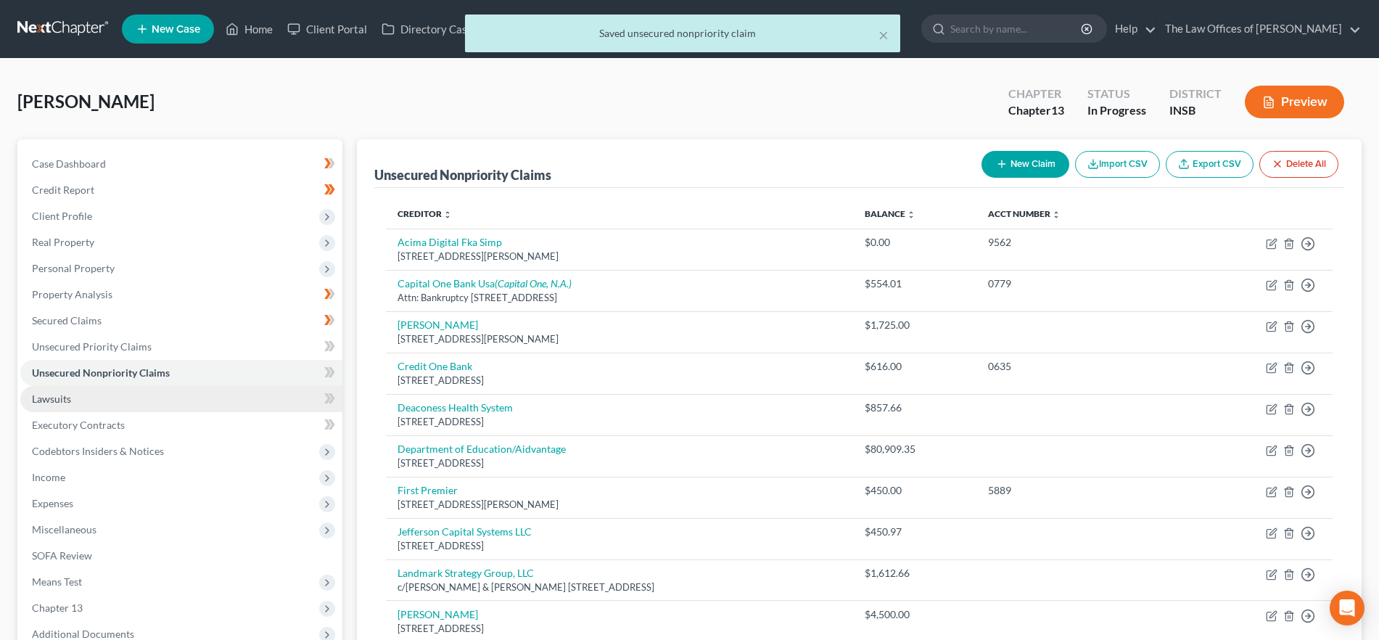
click at [123, 398] on link "Lawsuits" at bounding box center [181, 399] width 322 height 26
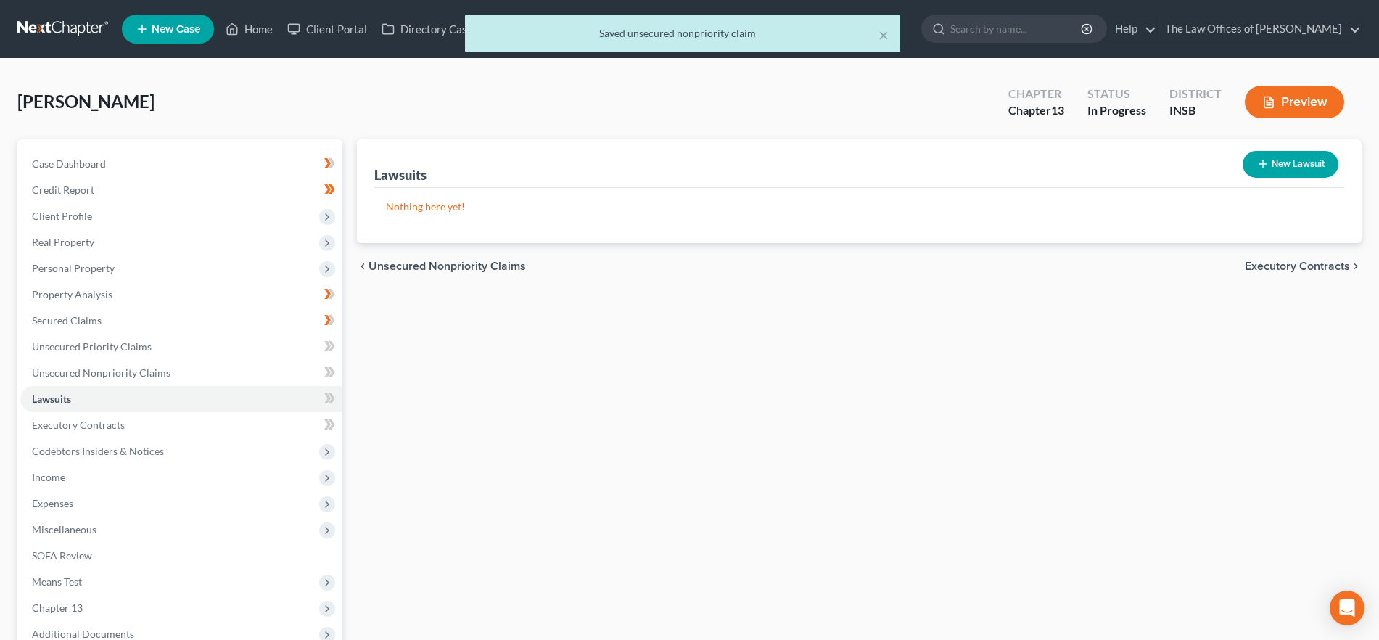
click at [1296, 163] on button "New Lawsuit" at bounding box center [1291, 164] width 96 height 27
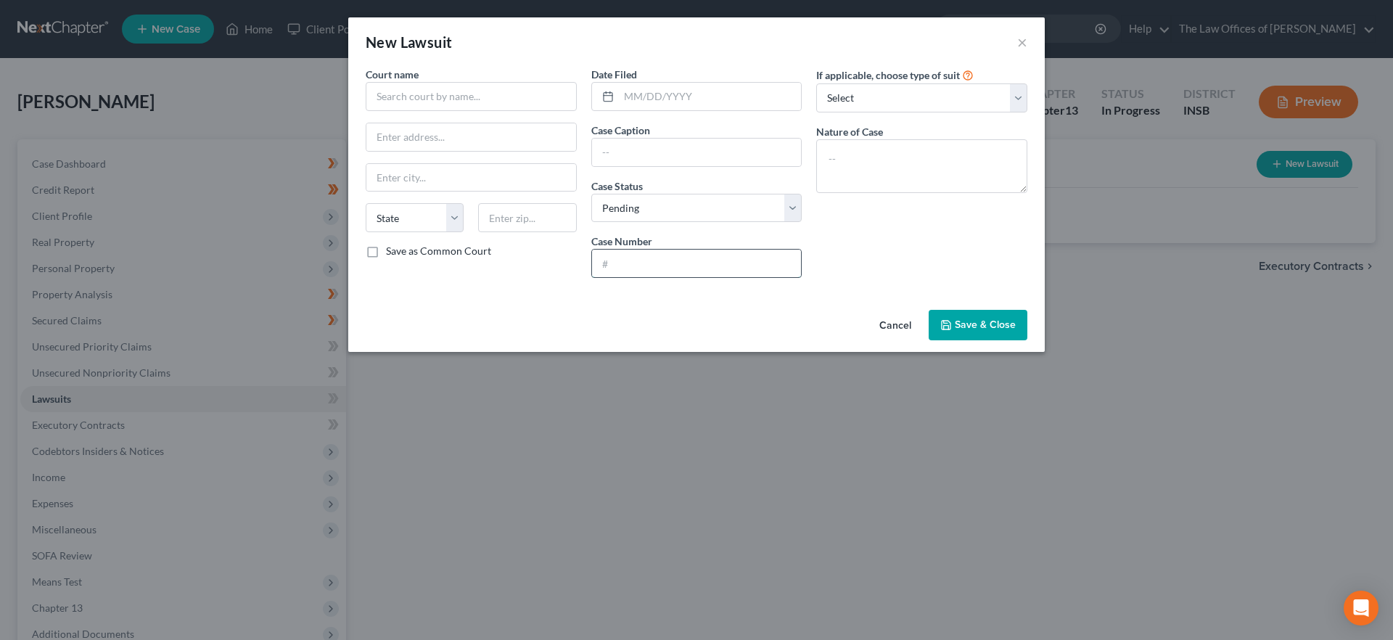
click at [619, 267] on input "text" at bounding box center [697, 264] width 210 height 28
paste input "82D06-2503-SC-001667"
click at [432, 92] on input "text" at bounding box center [471, 96] width 211 height 29
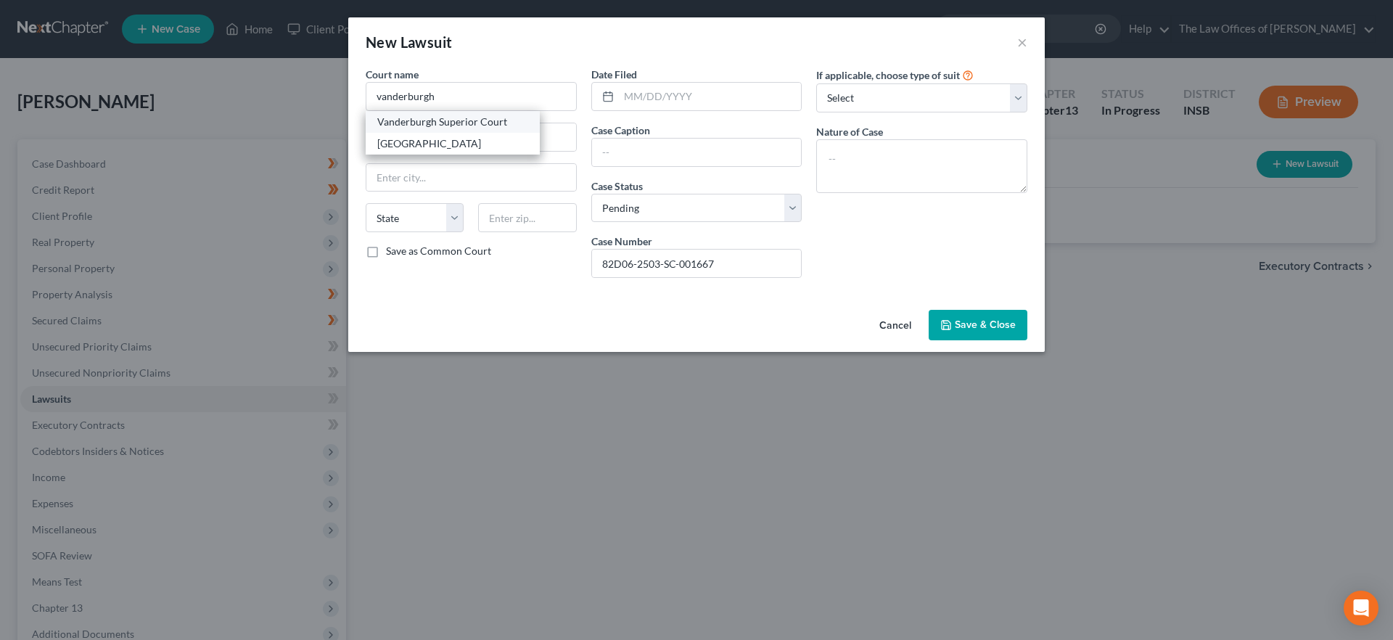
click at [470, 118] on div "Vanderburgh Superior Court" at bounding box center [452, 122] width 151 height 15
click at [739, 99] on input "text" at bounding box center [710, 97] width 183 height 28
click at [645, 156] on input "text" at bounding box center [697, 153] width 210 height 28
paste input "[PERSON_NAME] v. [PERSON_NAME]"
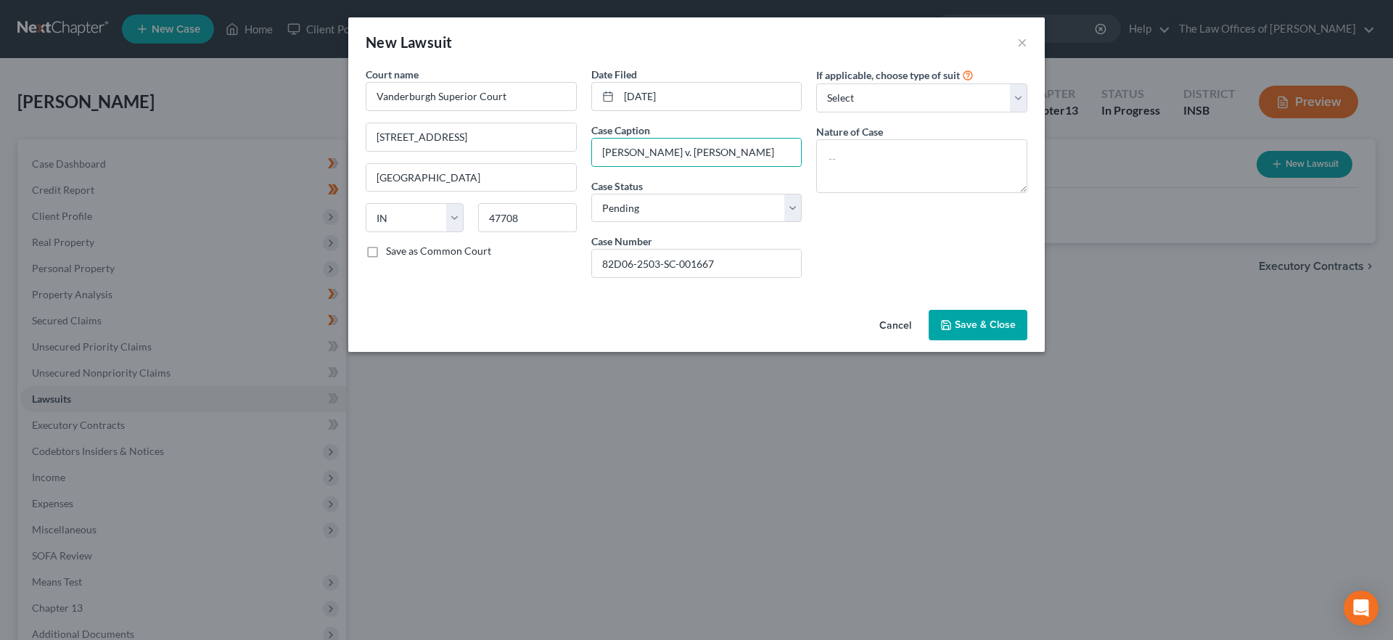
click at [992, 325] on span "Save & Close" at bounding box center [985, 324] width 61 height 12
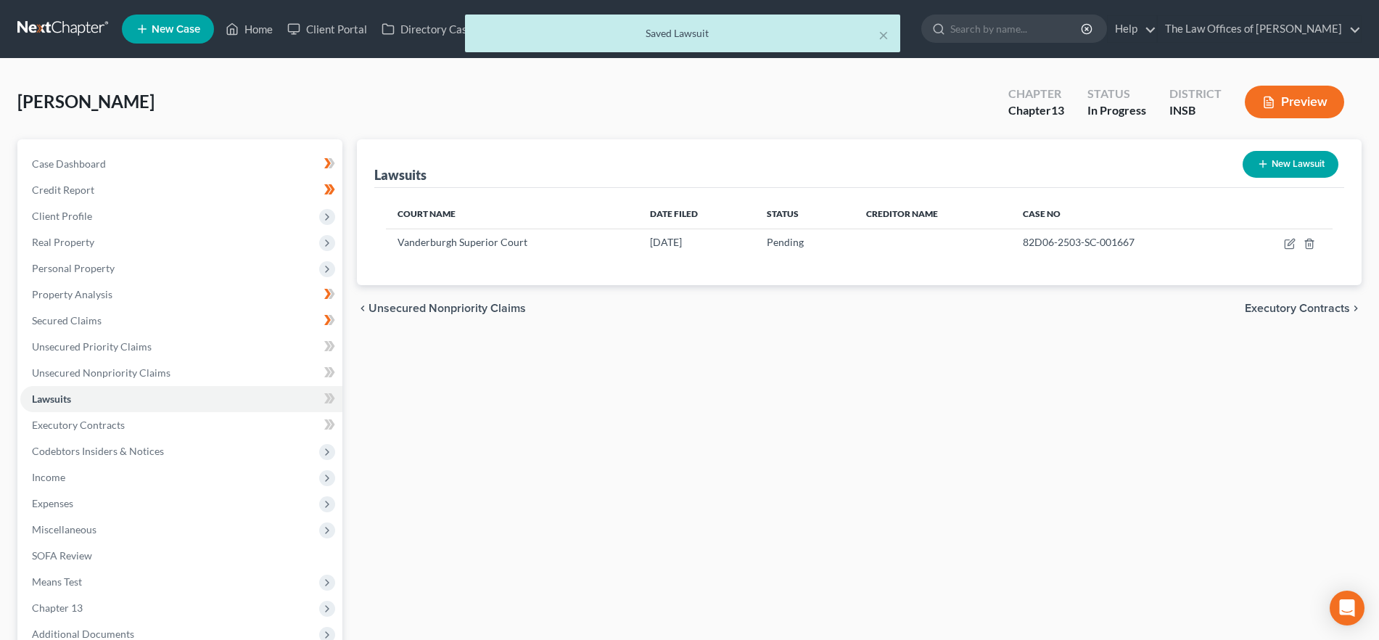
click at [1274, 168] on button "New Lawsuit" at bounding box center [1291, 164] width 96 height 27
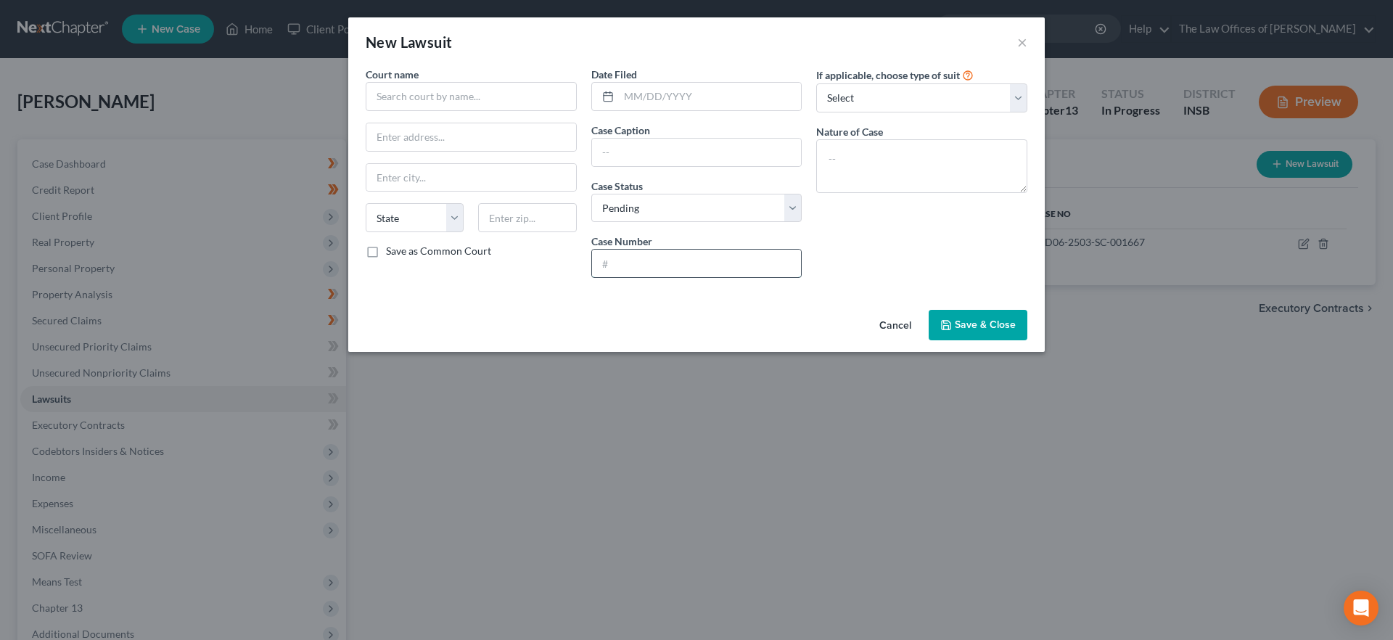
click at [633, 257] on input "text" at bounding box center [697, 264] width 210 height 28
paste input "82D07-2404-SC-002959"
click at [408, 96] on input "text" at bounding box center [471, 96] width 211 height 29
click at [394, 94] on input "Vanerburgh" at bounding box center [471, 96] width 211 height 29
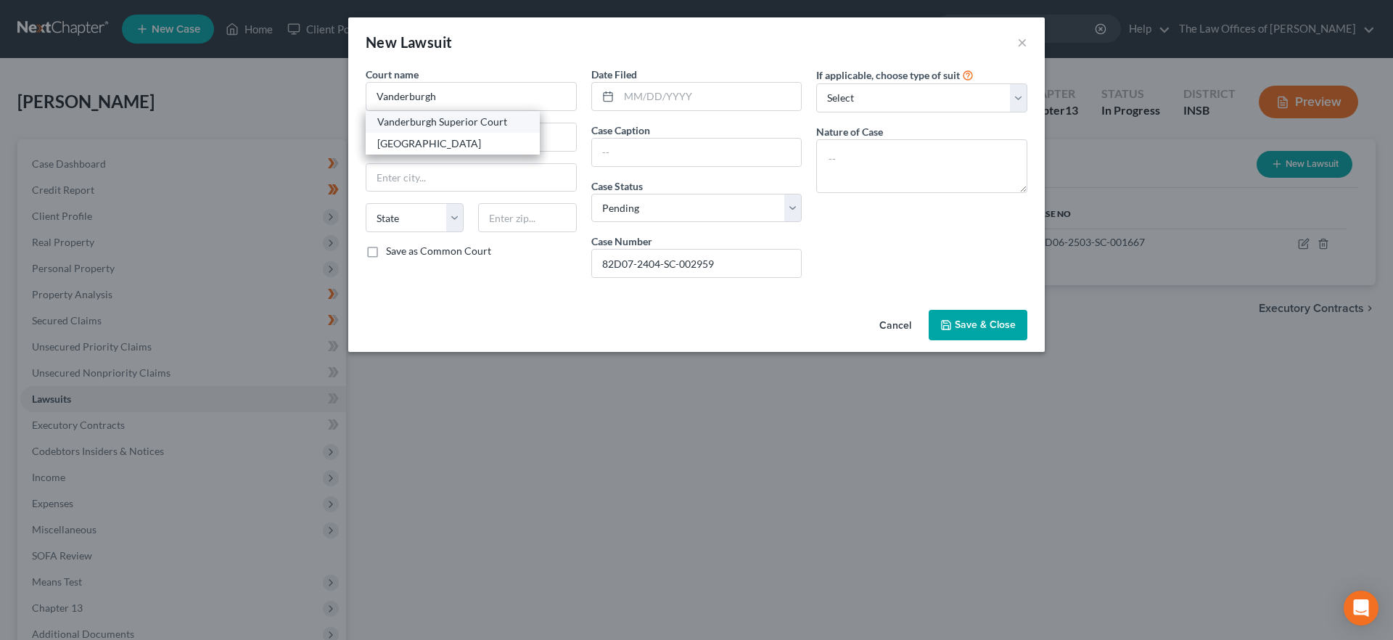
click at [464, 123] on div "Vanderburgh Superior Court" at bounding box center [452, 122] width 151 height 15
click at [696, 146] on input "text" at bounding box center [697, 153] width 210 height 28
paste input "[PERSON_NAME] v. [PERSON_NAME]"
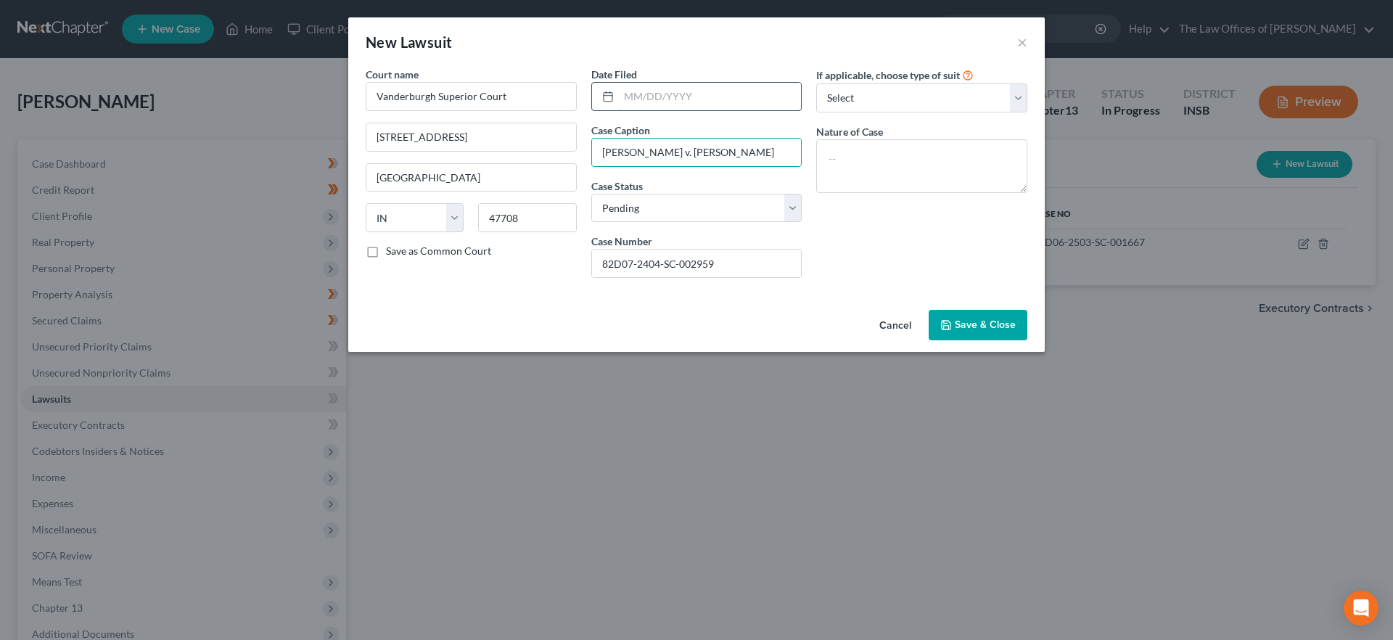
click at [669, 98] on input "text" at bounding box center [710, 97] width 183 height 28
click at [992, 320] on span "Save & Close" at bounding box center [985, 324] width 61 height 12
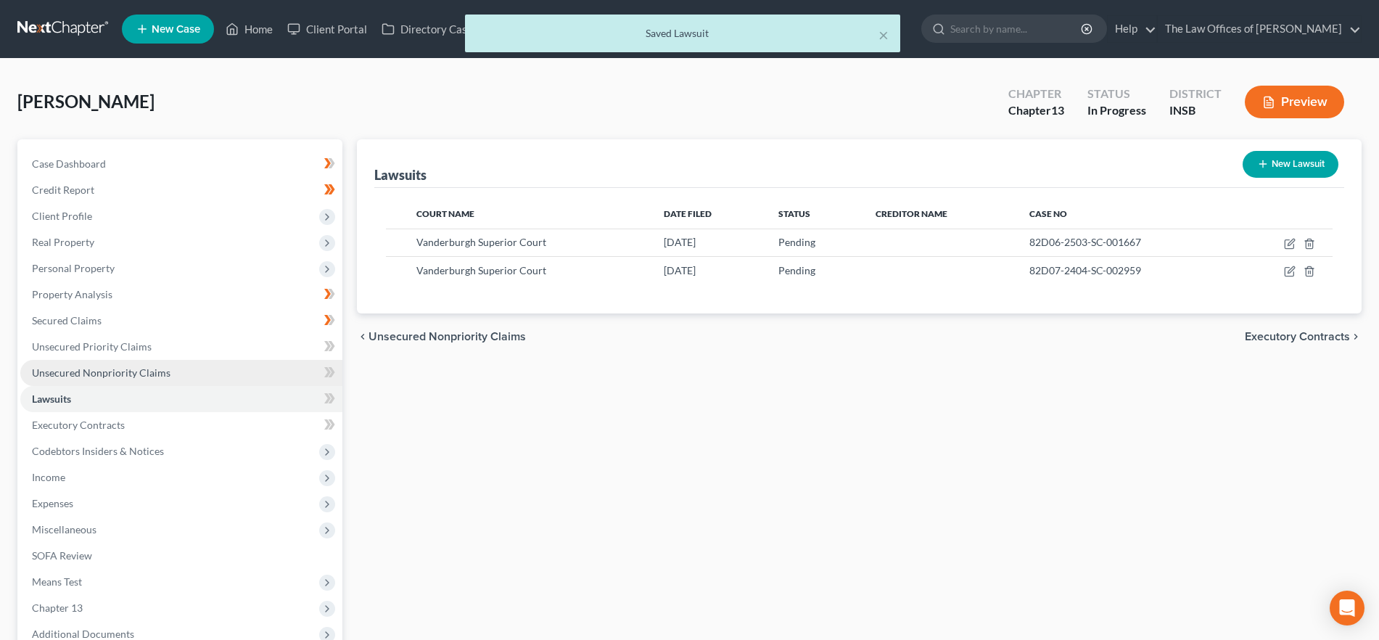
click at [154, 377] on span "Unsecured Nonpriority Claims" at bounding box center [101, 372] width 139 height 12
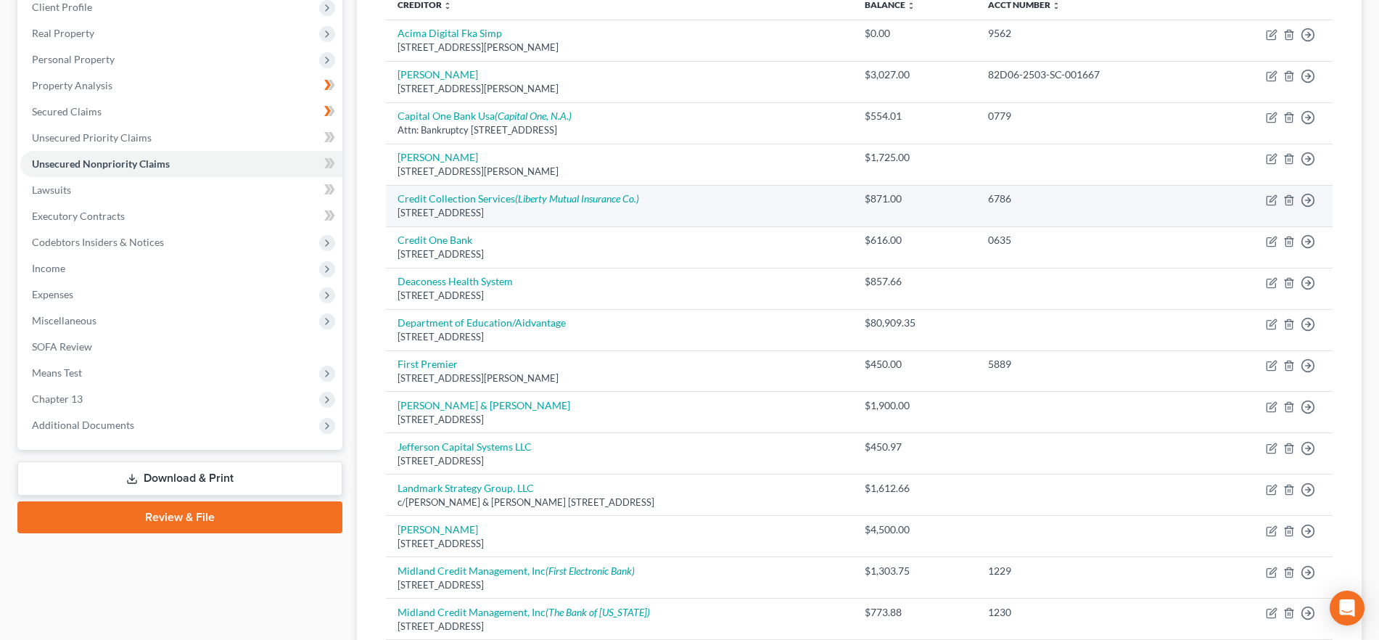
scroll to position [188, 0]
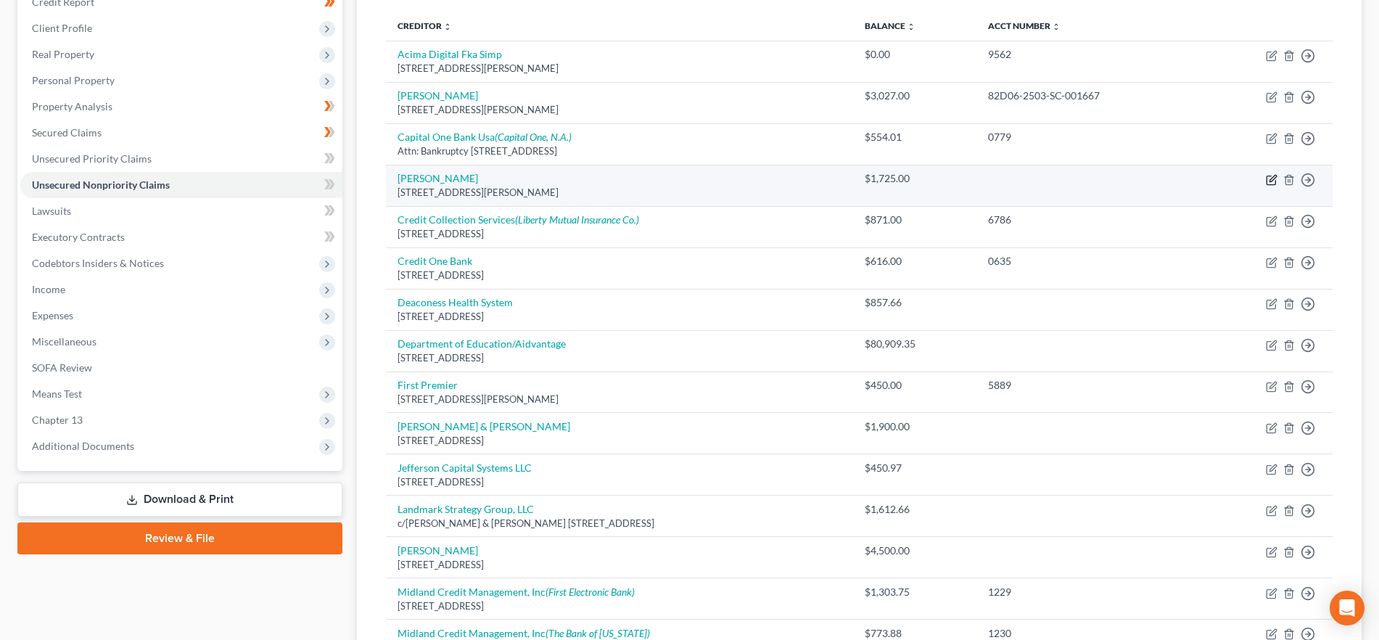
click at [1269, 177] on icon "button" at bounding box center [1272, 180] width 12 height 12
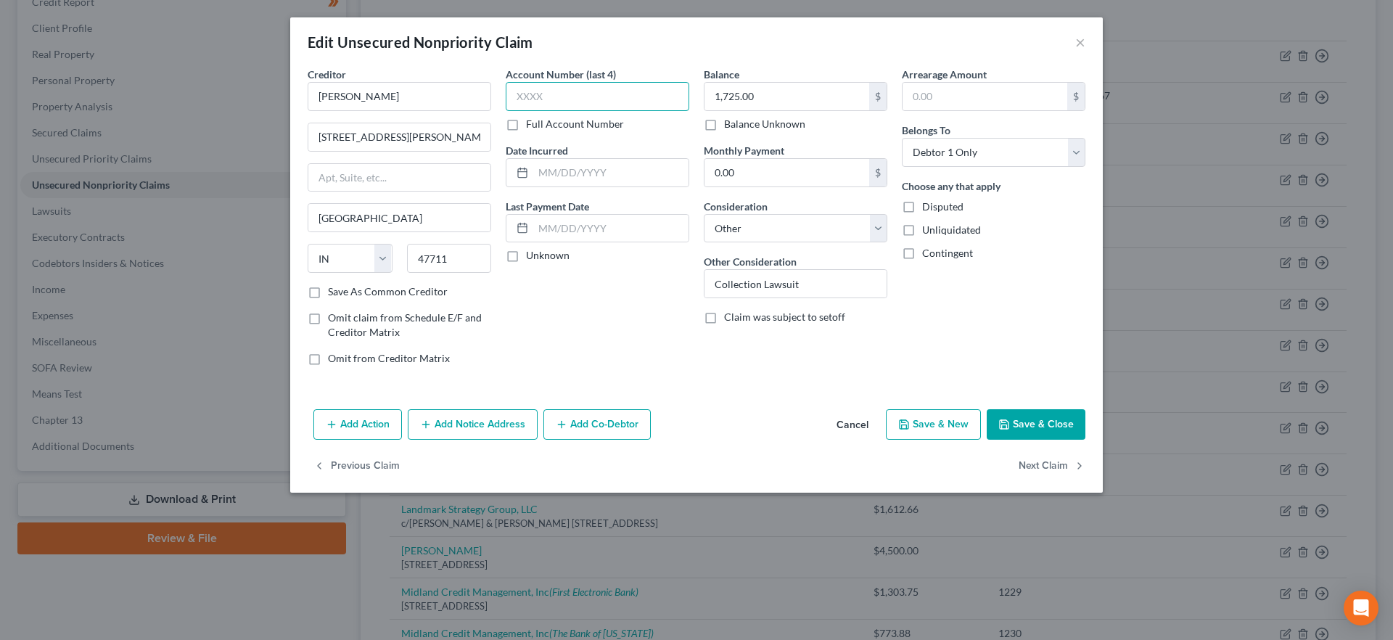
click at [572, 101] on input "text" at bounding box center [598, 96] width 184 height 29
click at [526, 121] on label "Full Account Number" at bounding box center [575, 124] width 98 height 15
click at [532, 121] on input "Full Account Number" at bounding box center [536, 121] width 9 height 9
click at [540, 93] on input "text" at bounding box center [598, 96] width 184 height 29
paste input "82D07-2404-SC-002959"
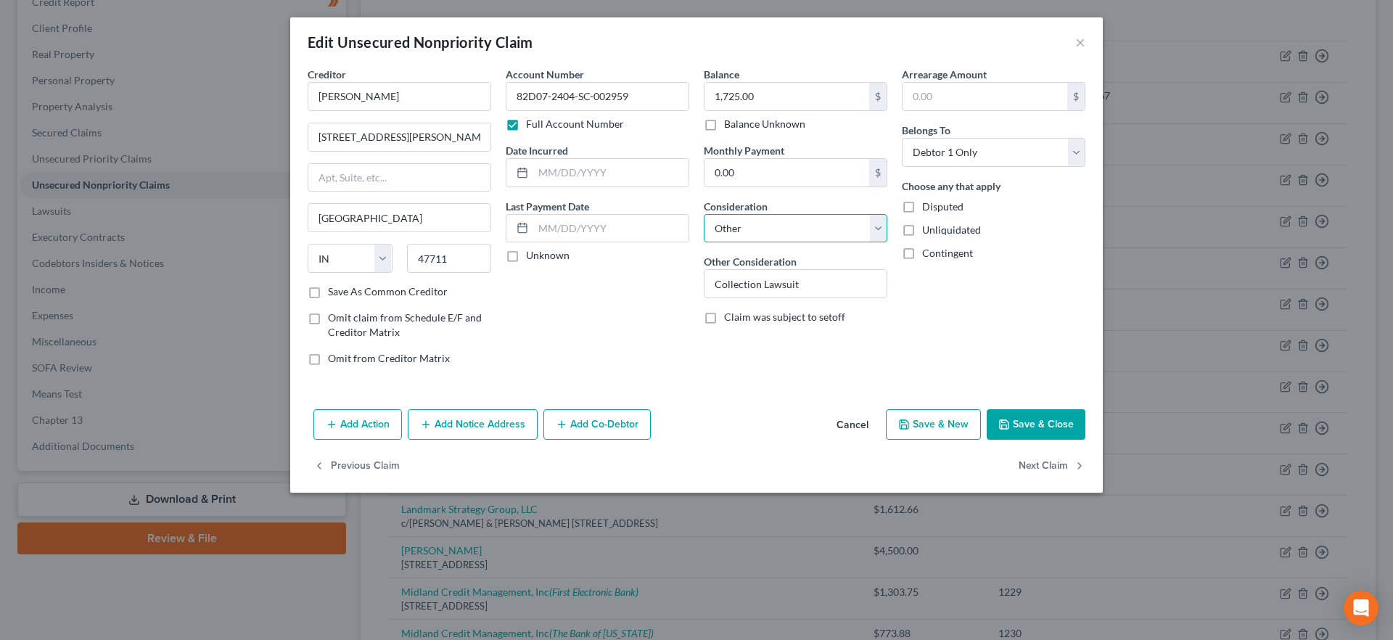
click at [875, 222] on select "Select Cable / Satellite Services Collection Agency Credit Card Debt Debt Couns…" at bounding box center [796, 228] width 184 height 29
click at [704, 214] on select "Select Cable / Satellite Services Collection Agency Credit Card Debt Debt Couns…" at bounding box center [796, 228] width 184 height 29
click at [1051, 427] on button "Save & Close" at bounding box center [1036, 424] width 99 height 30
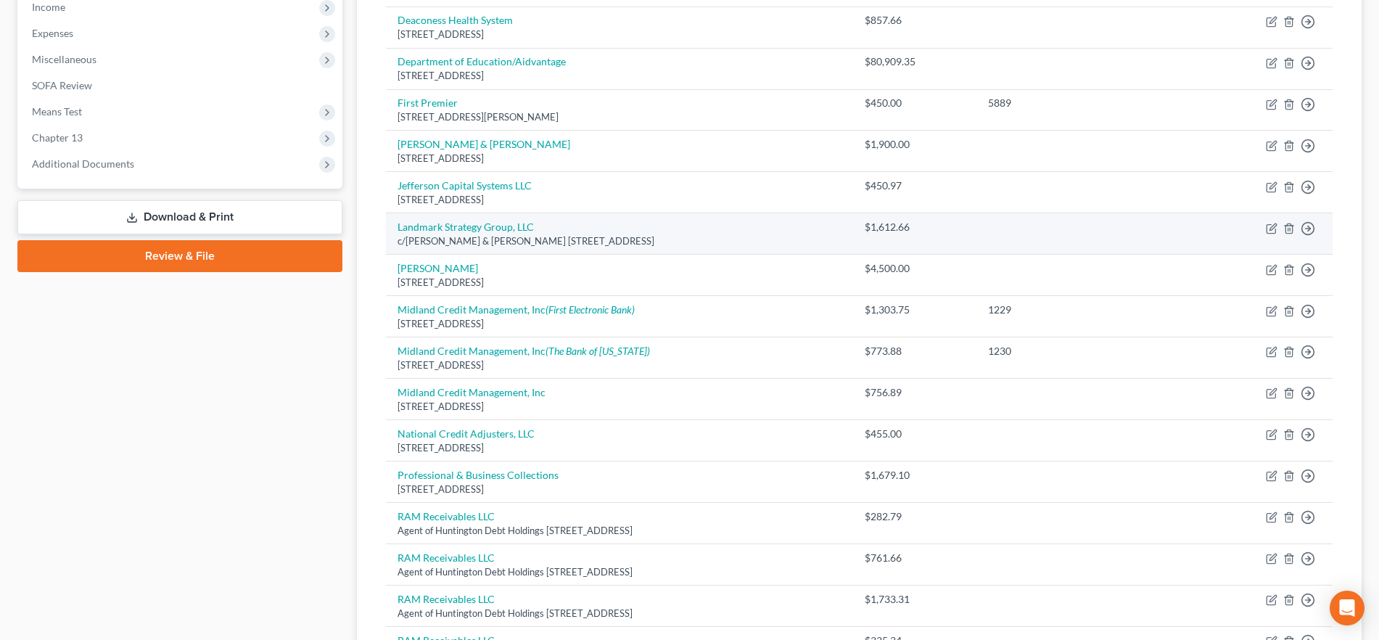
scroll to position [465, 0]
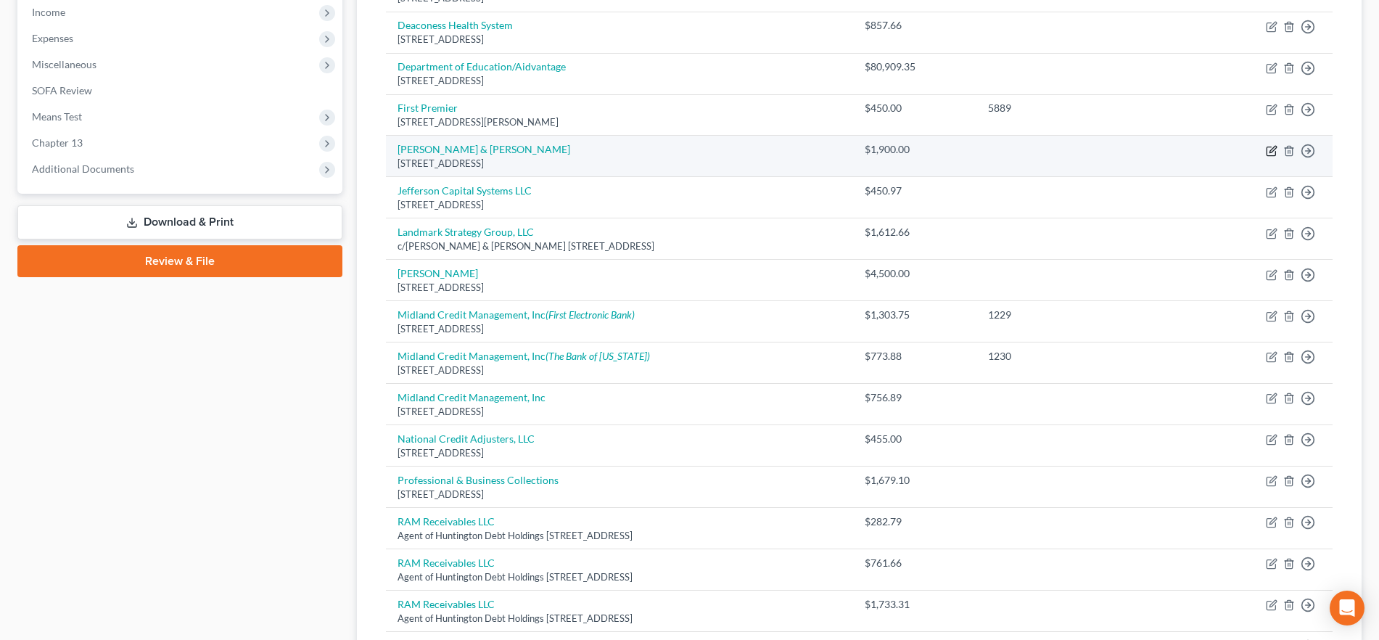
click at [1275, 147] on icon "button" at bounding box center [1272, 151] width 12 height 12
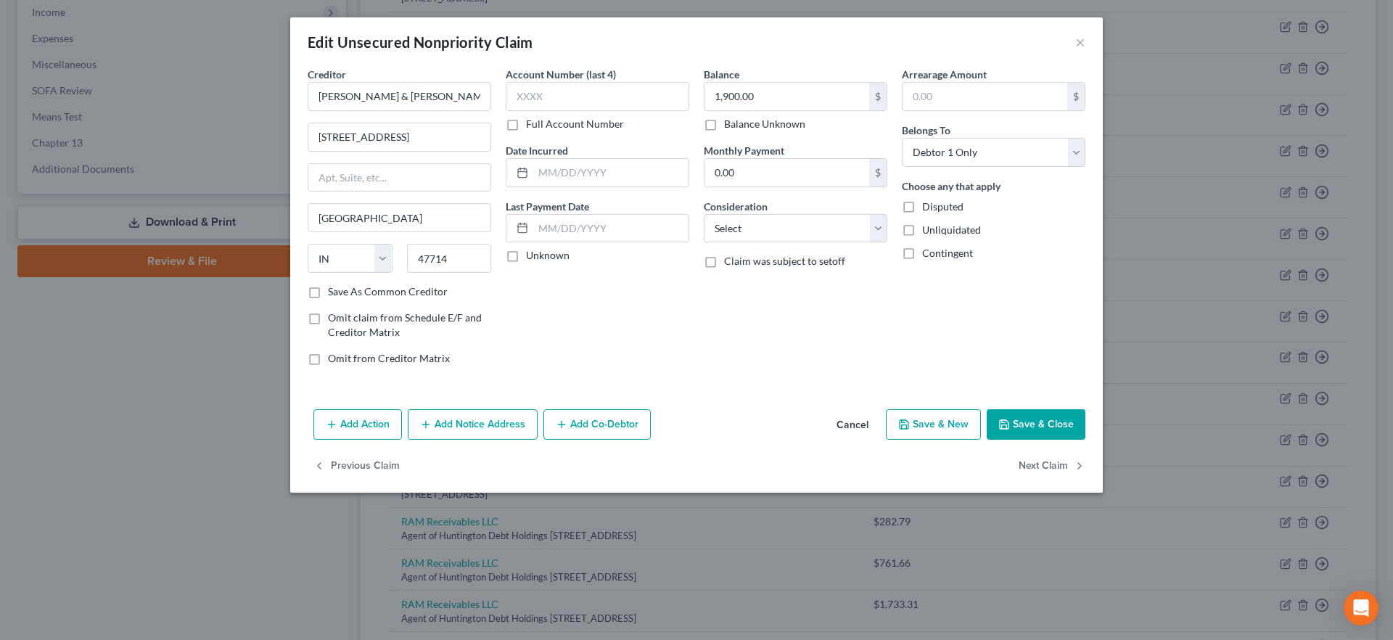
click at [526, 122] on label "Full Account Number" at bounding box center [575, 124] width 98 height 15
click at [532, 122] on input "Full Account Number" at bounding box center [536, 121] width 9 height 9
click at [533, 96] on input "text" at bounding box center [598, 96] width 184 height 29
click at [1057, 420] on button "Save & Close" at bounding box center [1036, 424] width 99 height 30
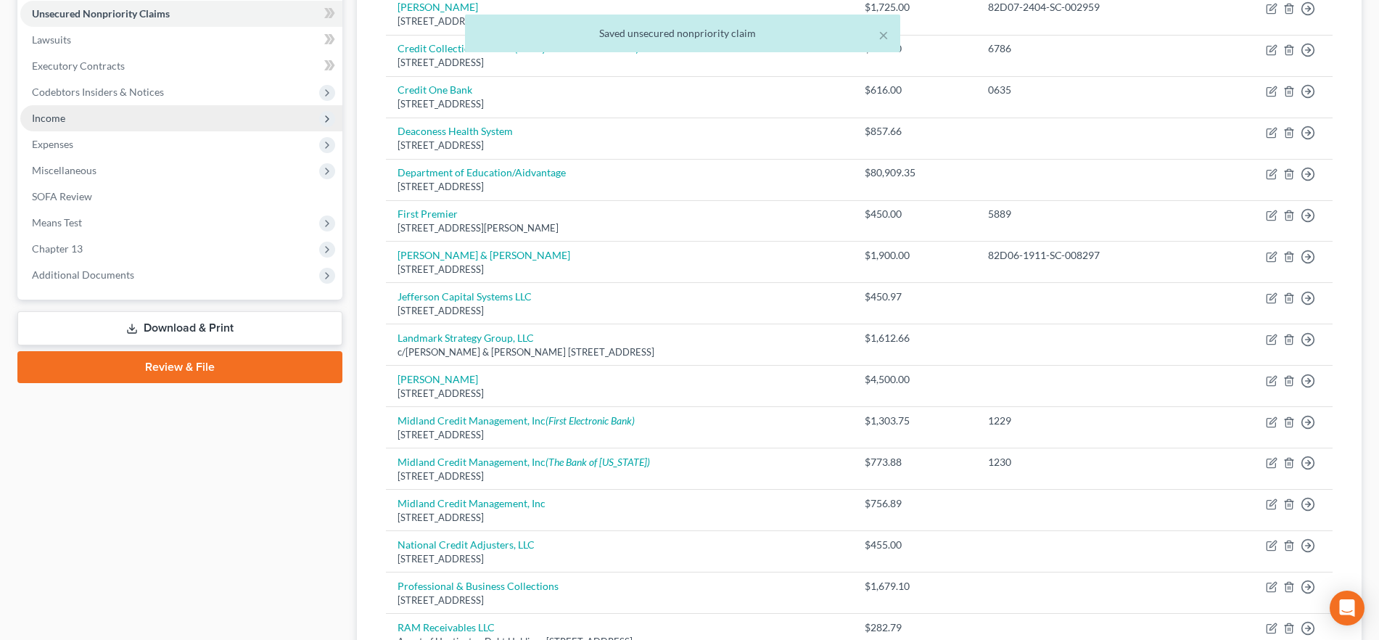
scroll to position [343, 0]
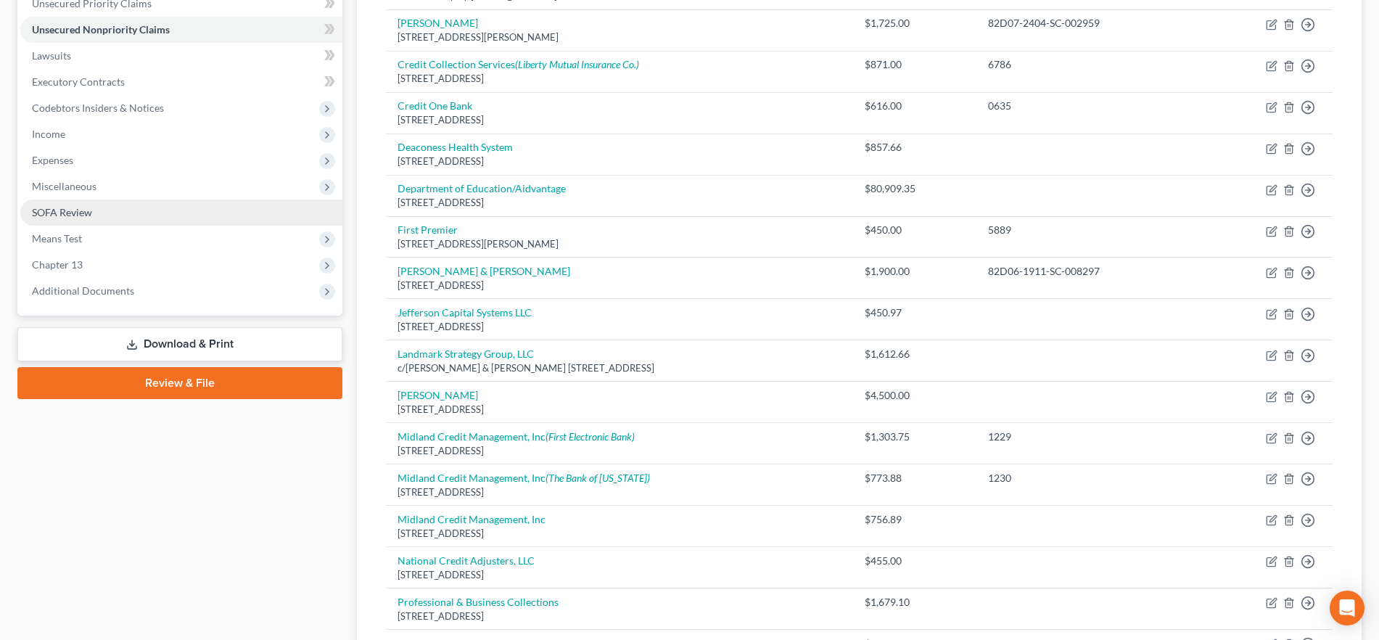
click at [136, 213] on link "SOFA Review" at bounding box center [181, 213] width 322 height 26
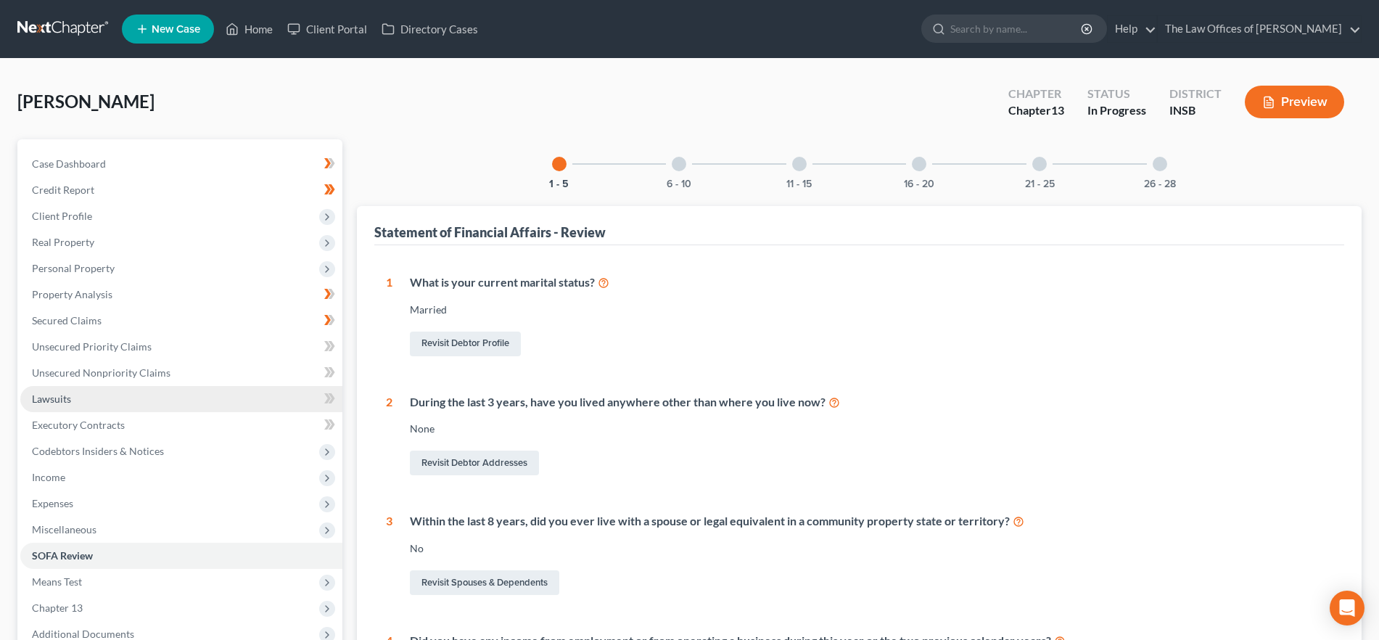
click at [136, 392] on link "Lawsuits" at bounding box center [181, 399] width 322 height 26
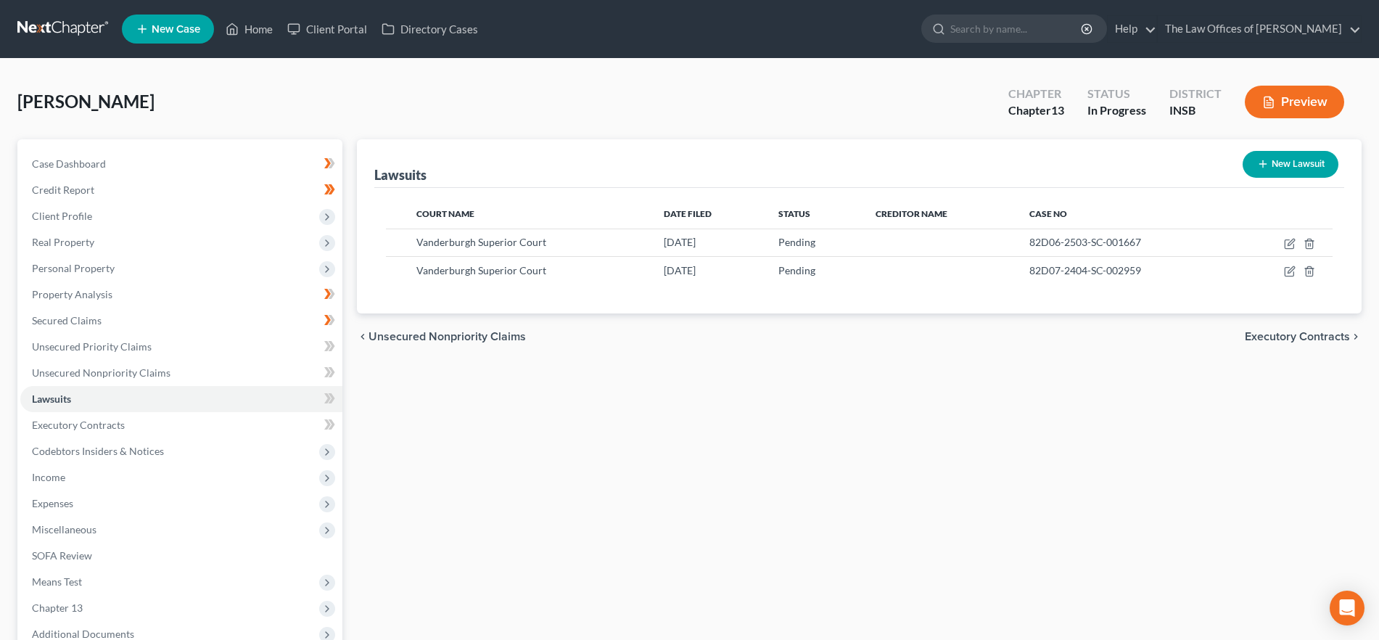
click at [1275, 160] on button "New Lawsuit" at bounding box center [1291, 164] width 96 height 27
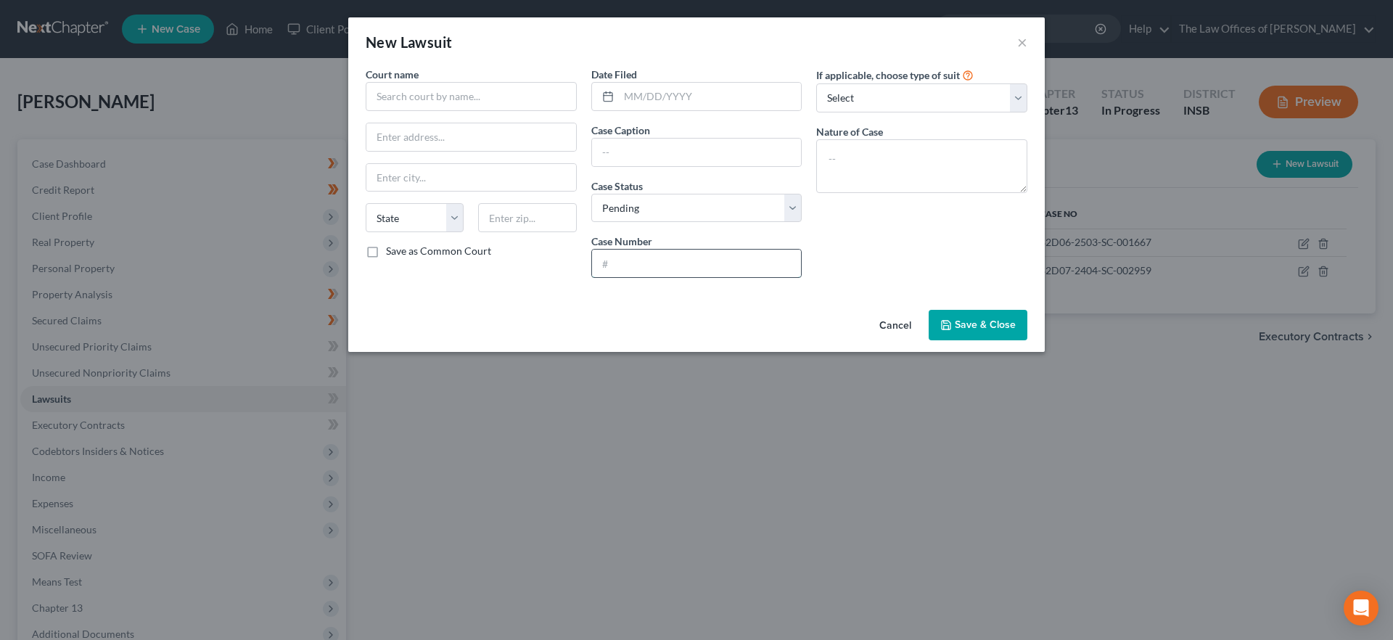
click at [628, 258] on input "text" at bounding box center [697, 264] width 210 height 28
paste input "82D06-1911-SC-008297"
click at [699, 104] on input "text" at bounding box center [710, 97] width 183 height 28
paste input "[PERSON_NAME], [PERSON_NAME] v. [PERSON_NAME]"
click at [643, 157] on input "text" at bounding box center [697, 153] width 210 height 28
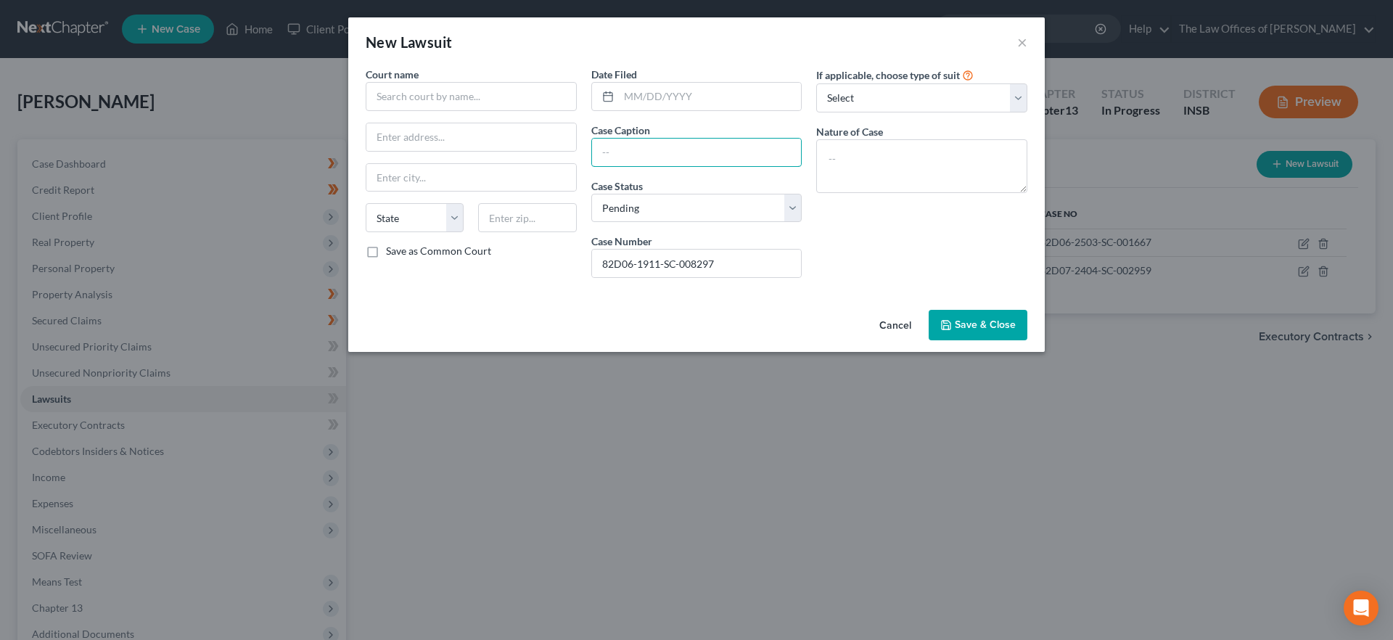
paste input "[PERSON_NAME], [PERSON_NAME] v. [PERSON_NAME]"
click at [665, 91] on input "text" at bounding box center [710, 97] width 183 height 28
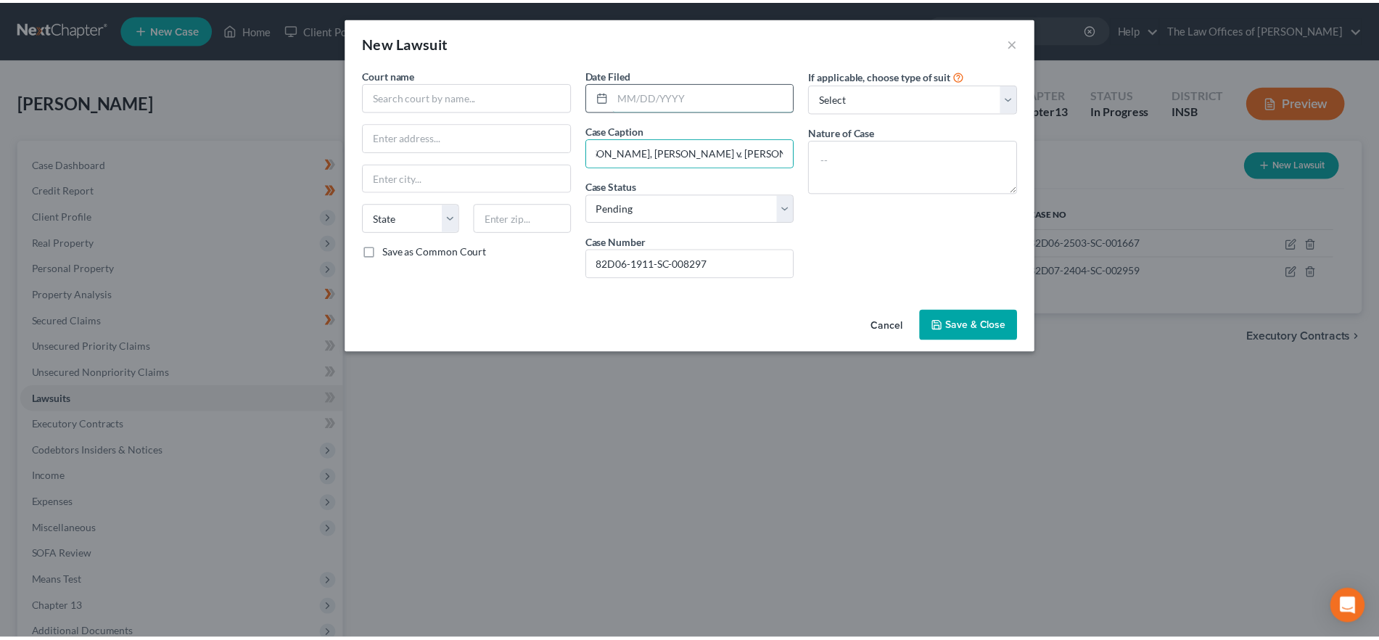
scroll to position [0, 0]
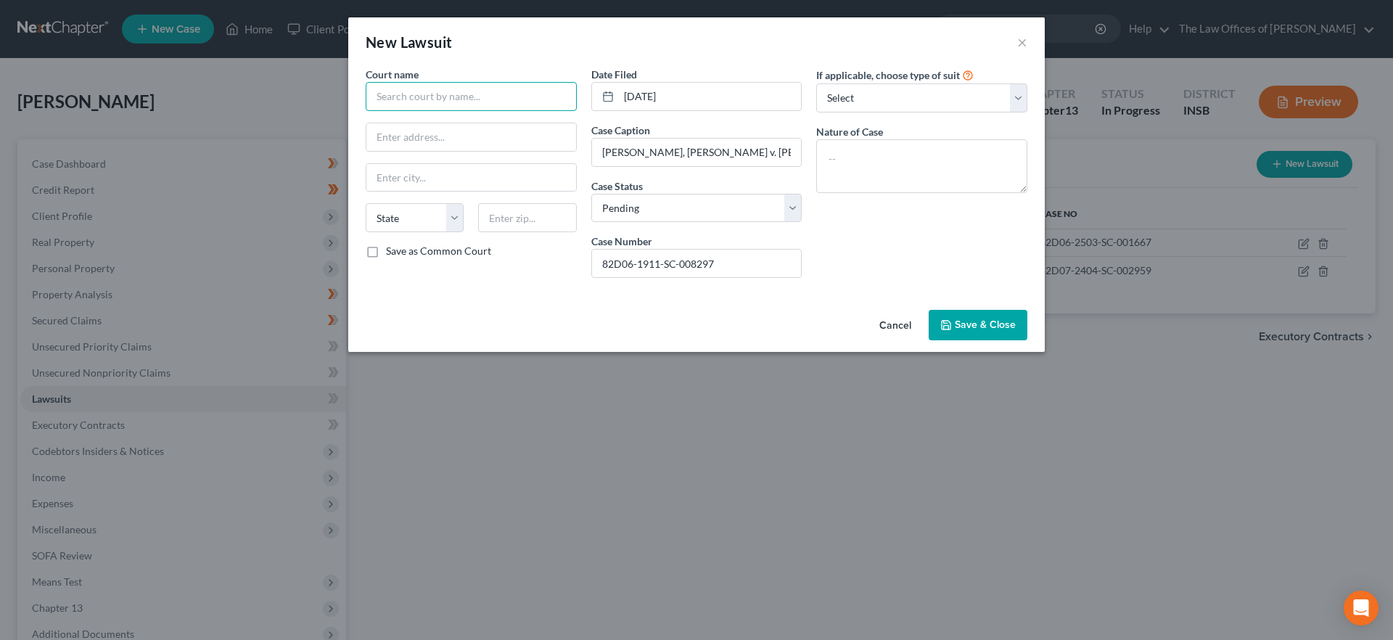
click at [429, 90] on input "text" at bounding box center [471, 96] width 211 height 29
click at [435, 118] on div "Vanderburgh Superior Court" at bounding box center [452, 122] width 151 height 15
click at [1000, 324] on span "Save & Close" at bounding box center [985, 324] width 61 height 12
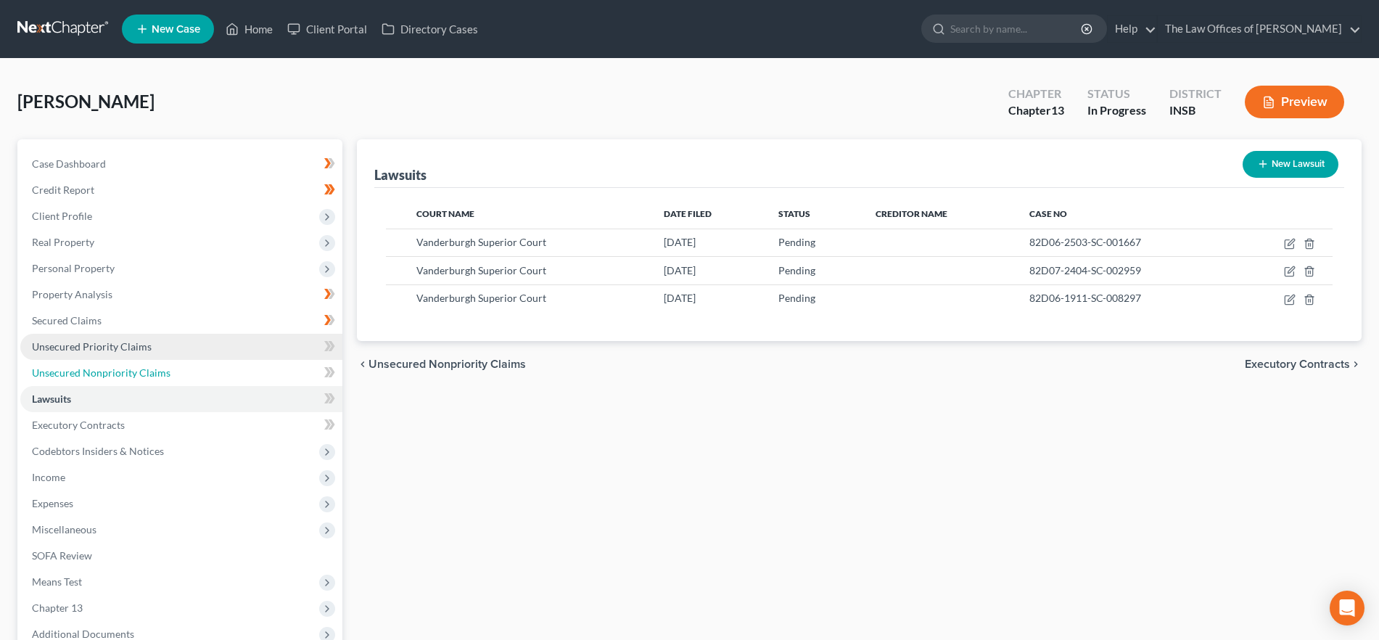
drag, startPoint x: 145, startPoint y: 370, endPoint x: 49, endPoint y: 358, distance: 96.6
click at [145, 370] on span "Unsecured Nonpriority Claims" at bounding box center [101, 372] width 139 height 12
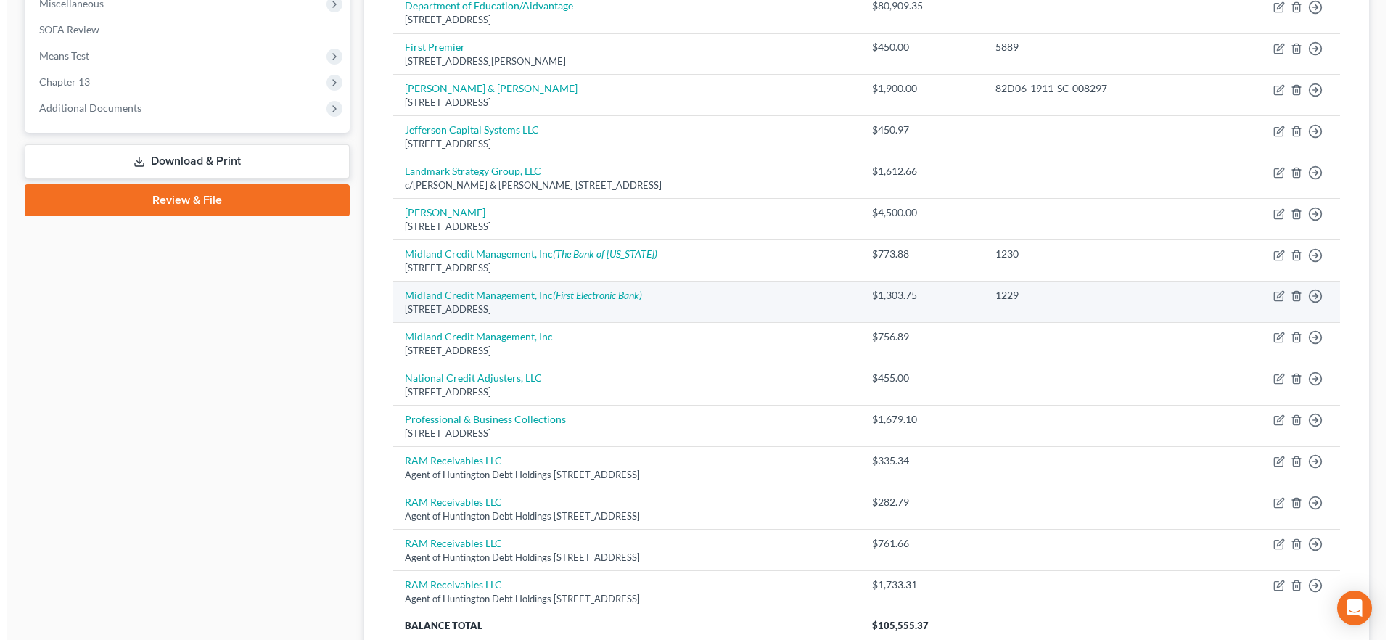
scroll to position [524, 0]
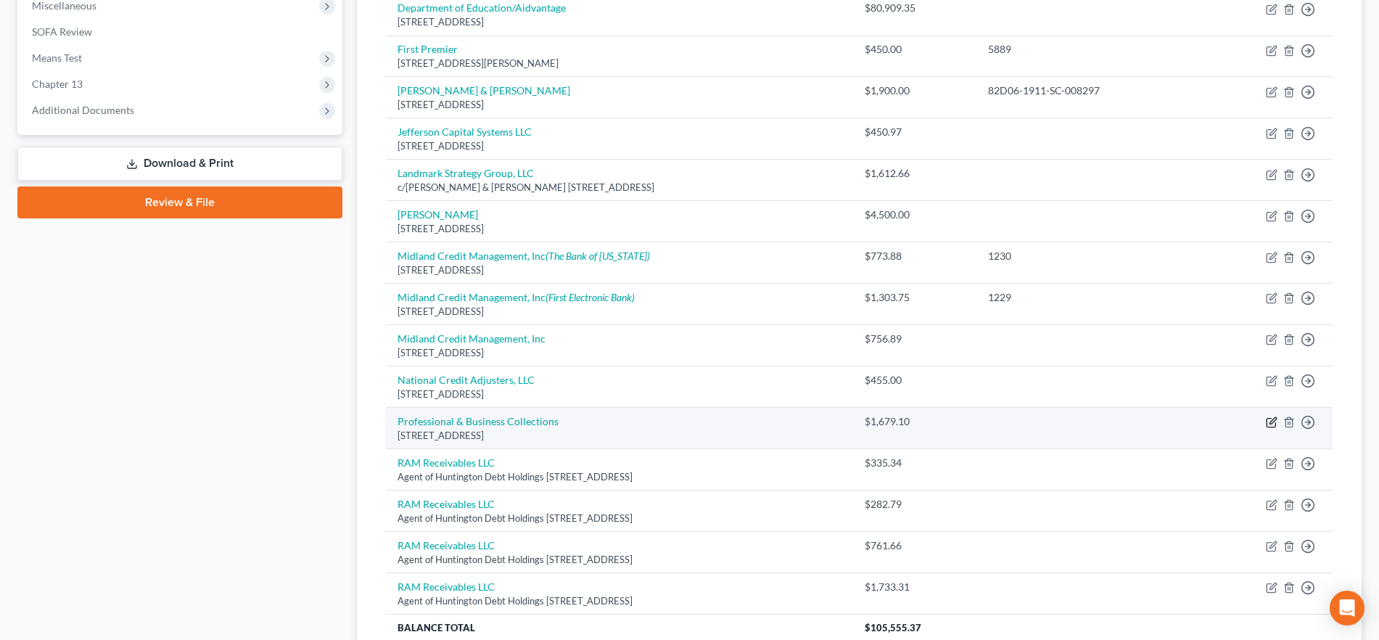
click at [1272, 421] on icon "button" at bounding box center [1273, 421] width 7 height 7
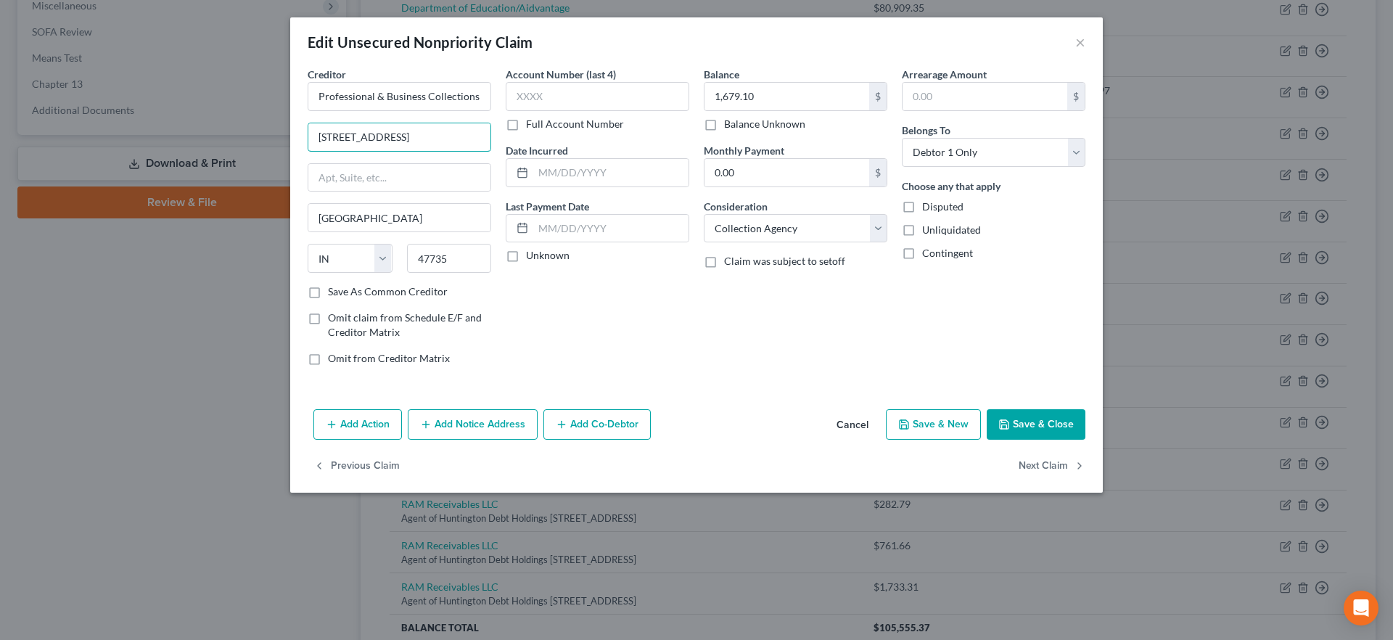
drag, startPoint x: 379, startPoint y: 131, endPoint x: 205, endPoint y: 126, distance: 174.2
click at [205, 126] on div "Edit Unsecured Nonpriority Claim × Creditor * Professional & Business Collectio…" at bounding box center [696, 320] width 1393 height 640
click at [371, 168] on input "text" at bounding box center [399, 178] width 182 height 28
paste input "[STREET_ADDRESS]"
click at [361, 139] on input "text" at bounding box center [399, 137] width 182 height 28
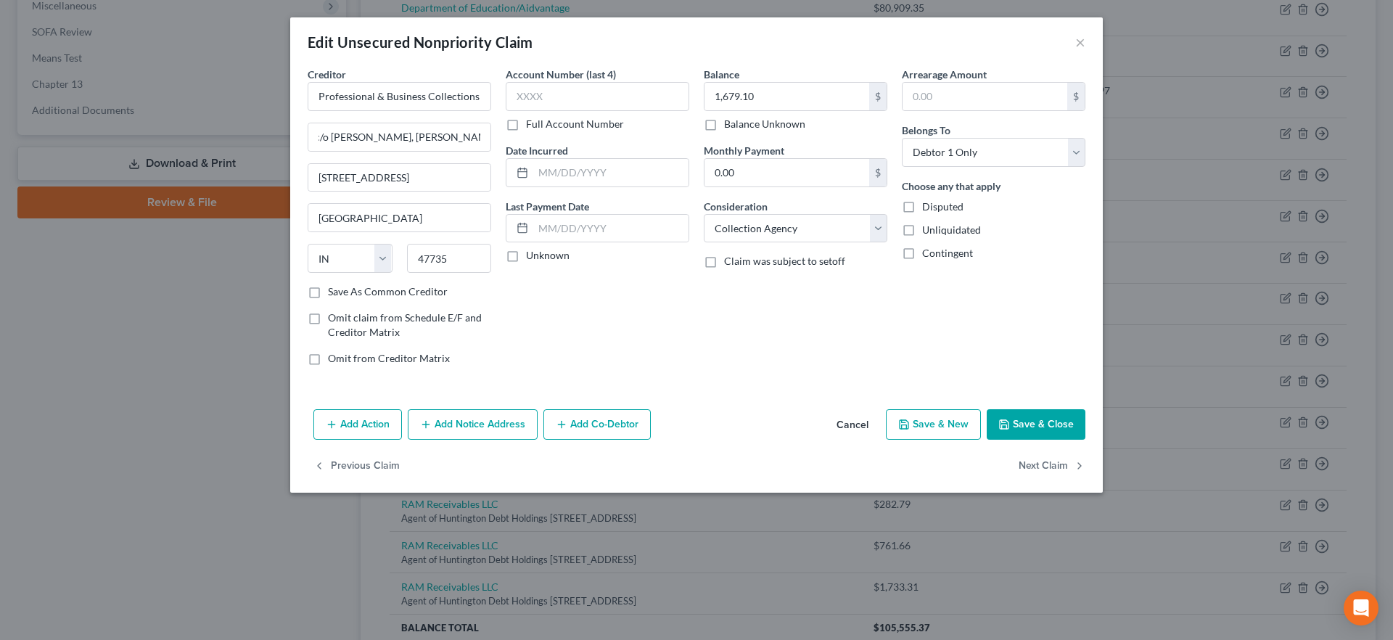
scroll to position [0, 0]
click at [566, 89] on input "text" at bounding box center [598, 96] width 184 height 29
click at [526, 123] on label "Full Account Number" at bounding box center [575, 124] width 98 height 15
click at [532, 123] on input "Full Account Number" at bounding box center [536, 121] width 9 height 9
click at [558, 89] on input "text" at bounding box center [598, 96] width 184 height 29
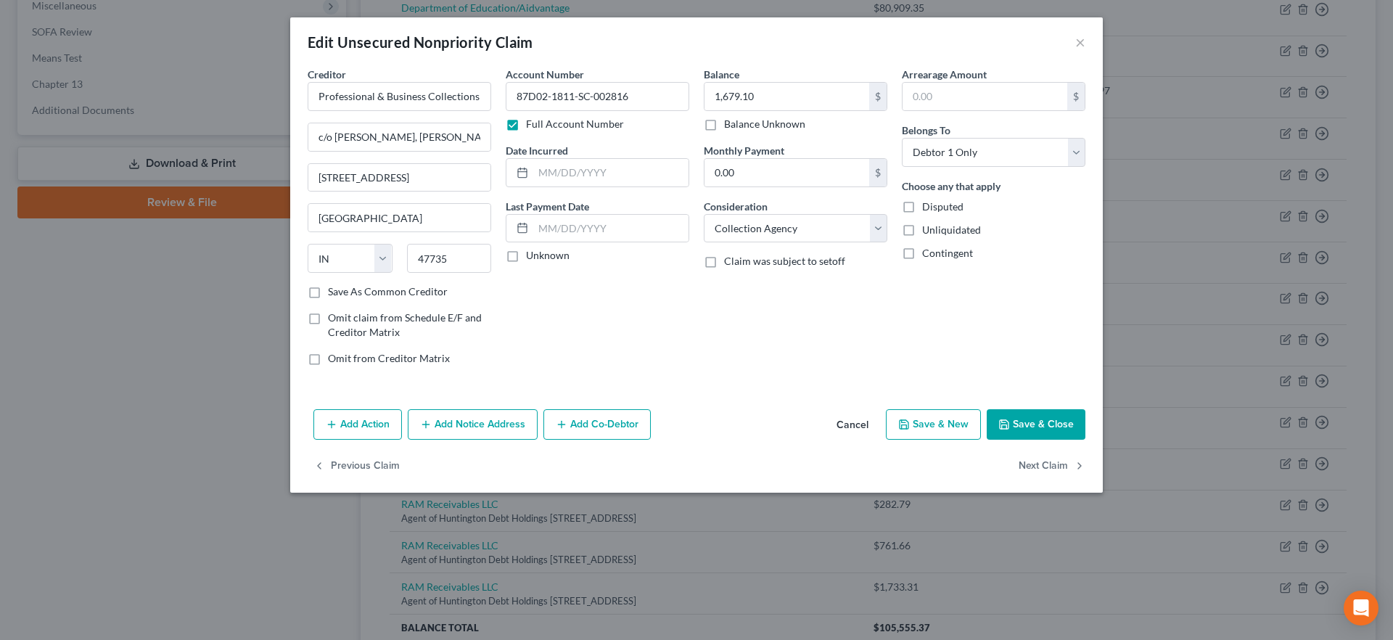
click at [510, 421] on button "Add Notice Address" at bounding box center [473, 424] width 130 height 30
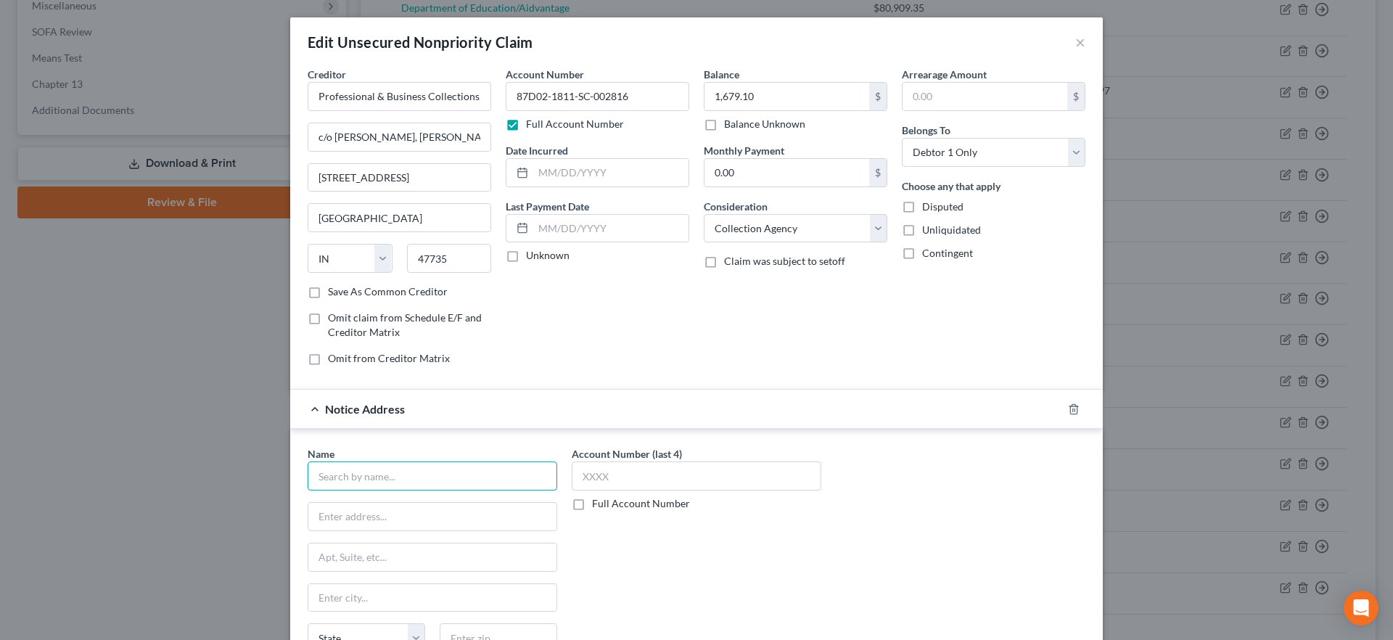
click at [384, 474] on input "text" at bounding box center [433, 475] width 250 height 29
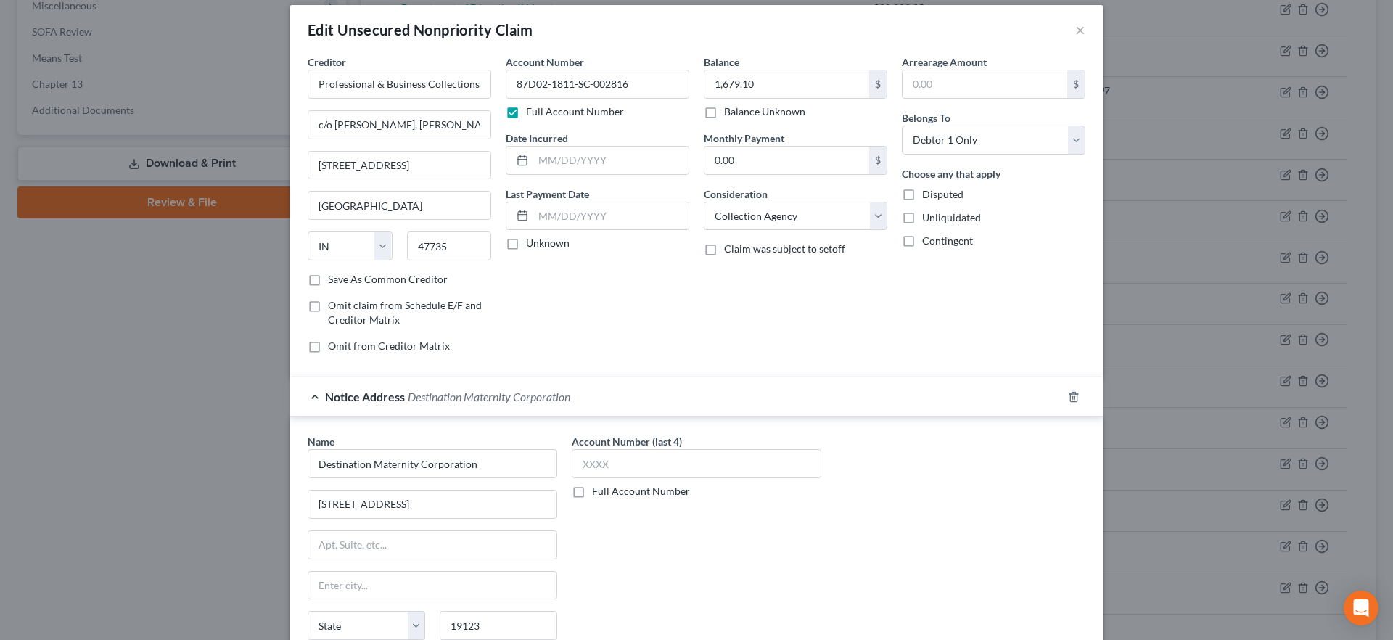
click at [592, 488] on label "Full Account Number" at bounding box center [641, 491] width 98 height 15
click at [598, 488] on input "Full Account Number" at bounding box center [602, 488] width 9 height 9
click at [613, 464] on input "text" at bounding box center [697, 463] width 250 height 29
paste input "87D02-1811-SC-002816"
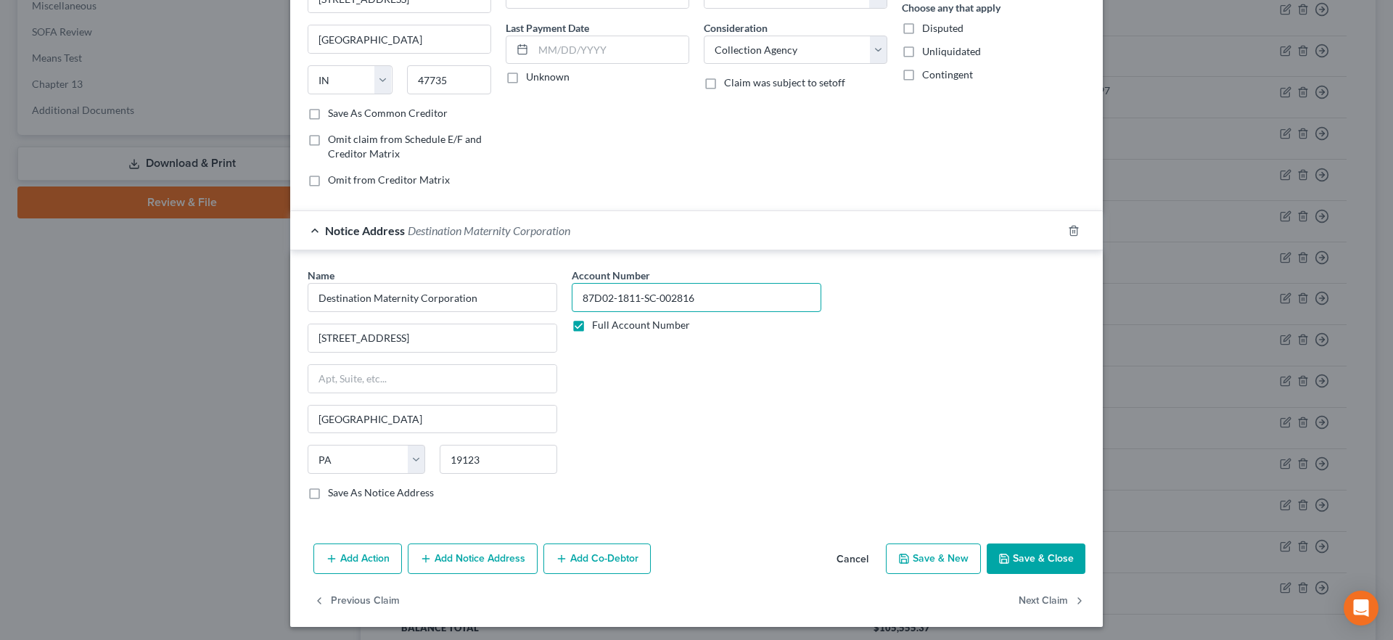
scroll to position [183, 0]
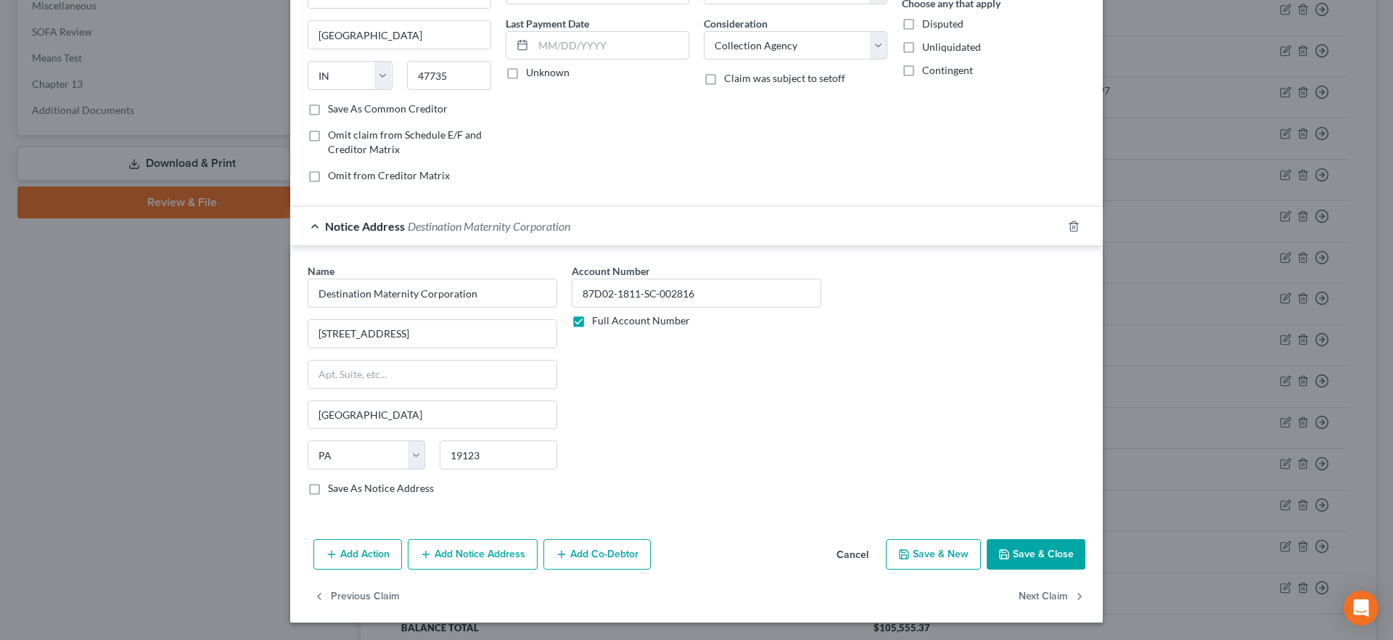
drag, startPoint x: 1040, startPoint y: 557, endPoint x: 1014, endPoint y: 554, distance: 25.6
click at [1040, 558] on button "Save & Close" at bounding box center [1036, 554] width 99 height 30
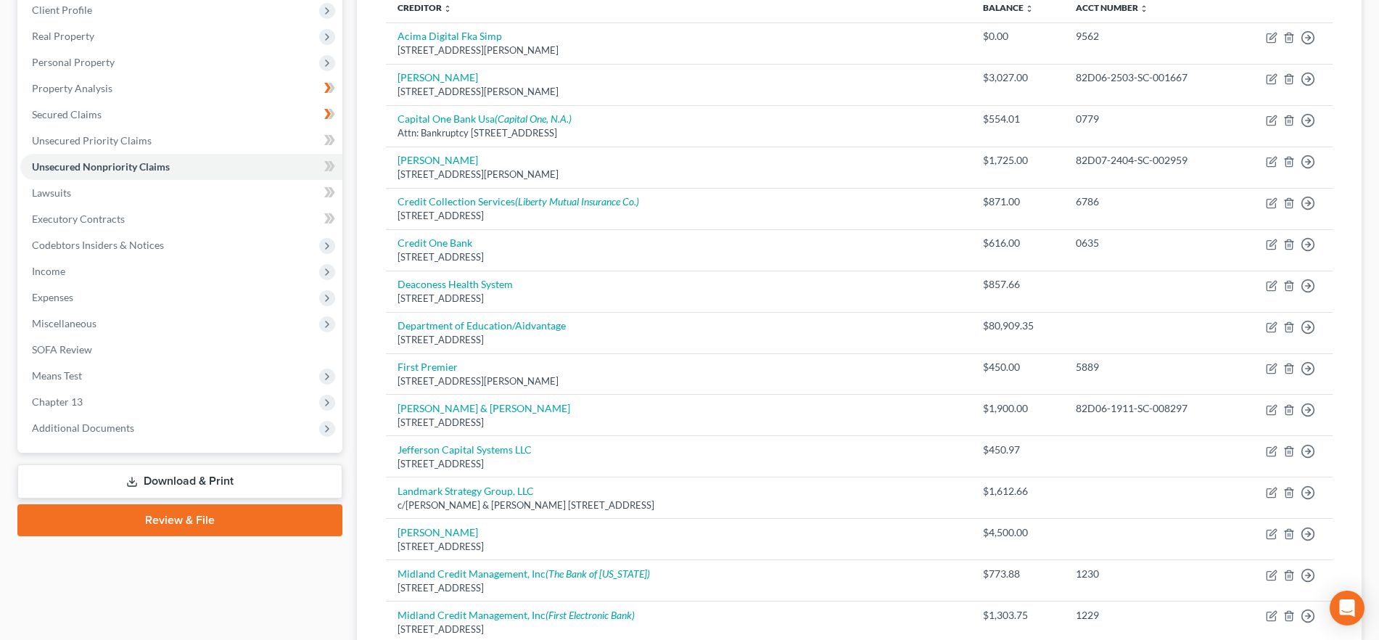
scroll to position [109, 0]
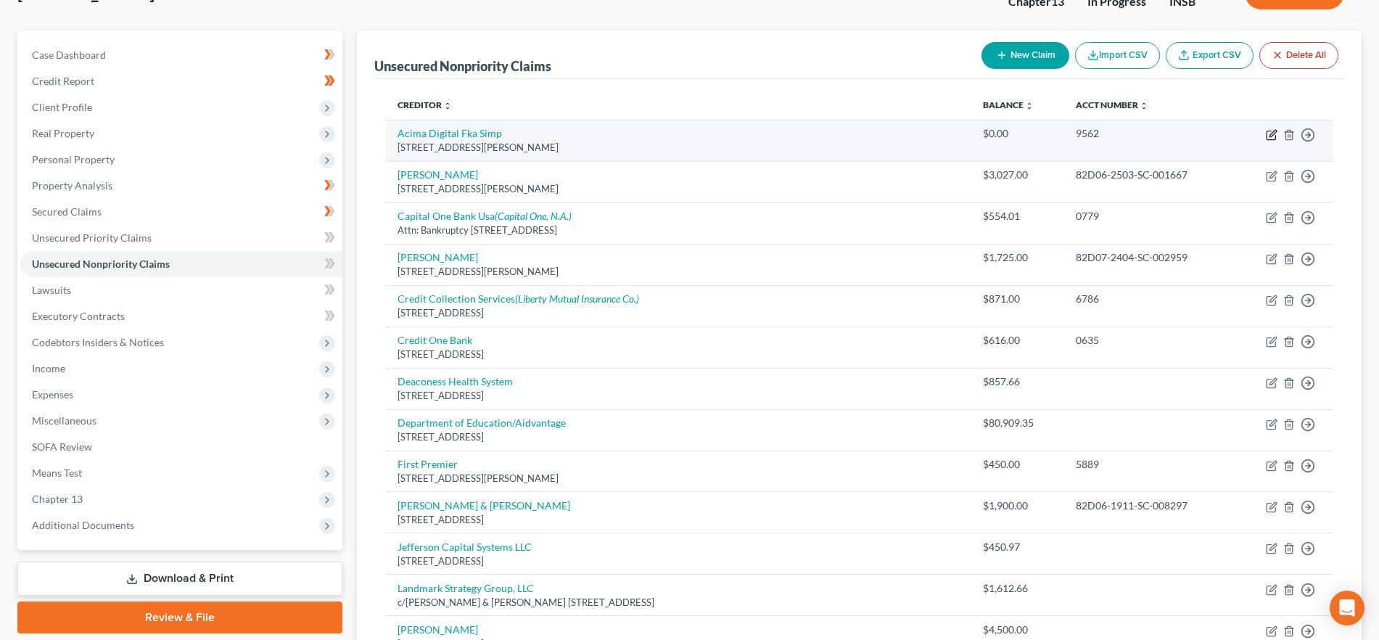
click at [1272, 129] on icon "button" at bounding box center [1272, 135] width 12 height 12
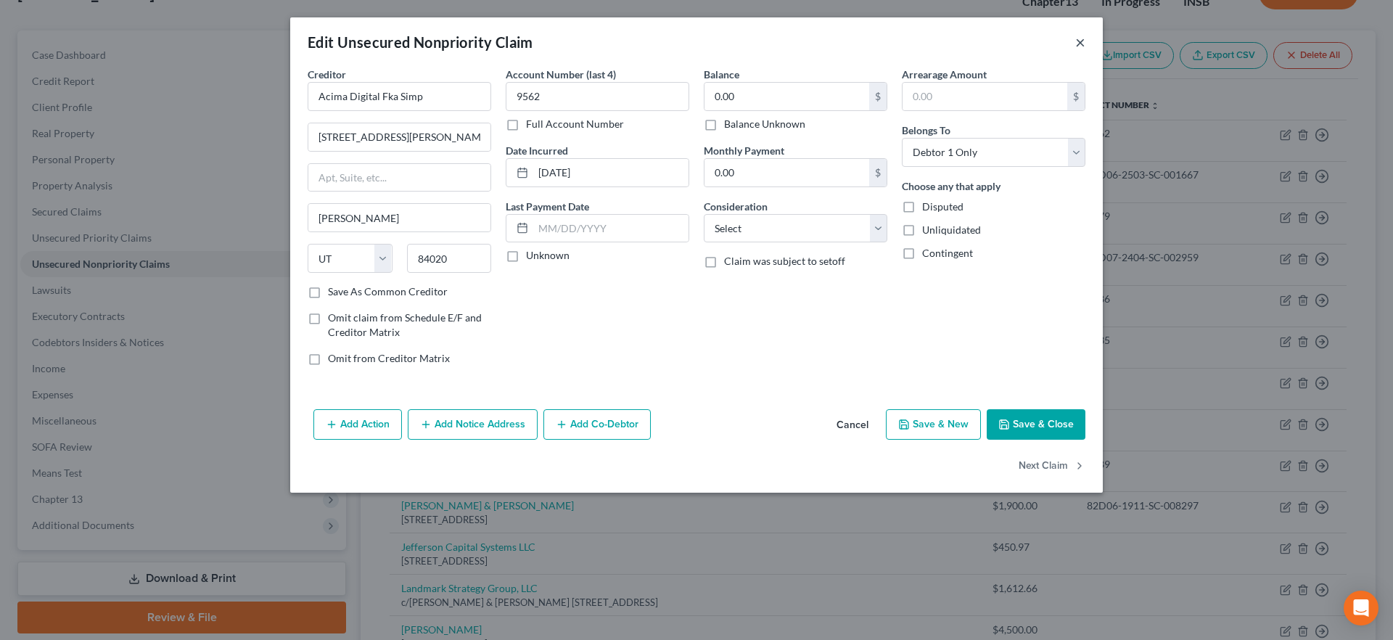
click at [1082, 41] on button "×" at bounding box center [1080, 41] width 10 height 17
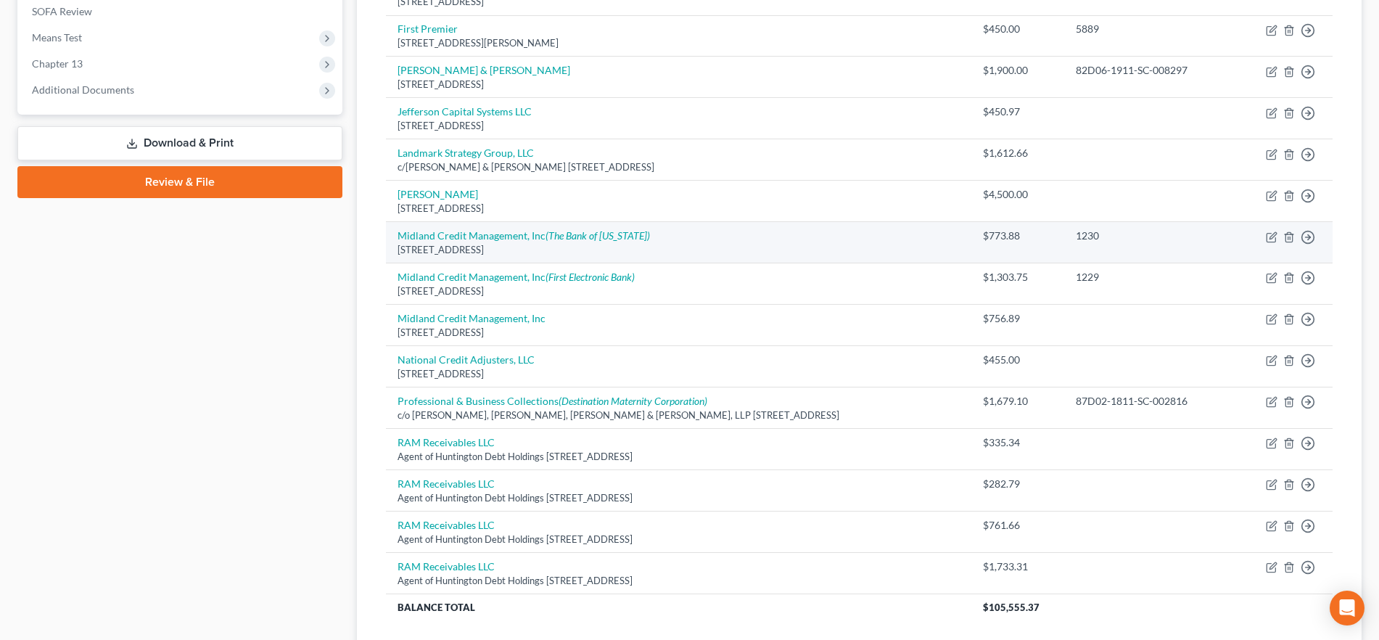
scroll to position [556, 0]
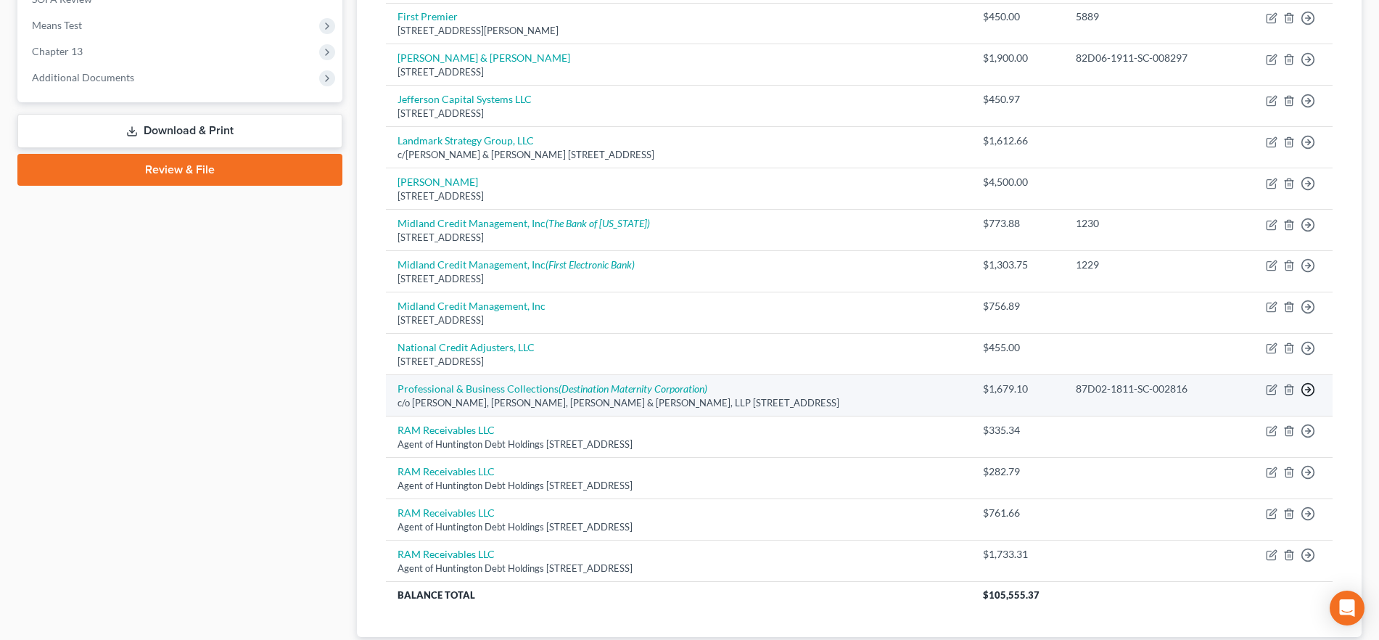
click at [1309, 390] on polyline "button" at bounding box center [1309, 389] width 2 height 5
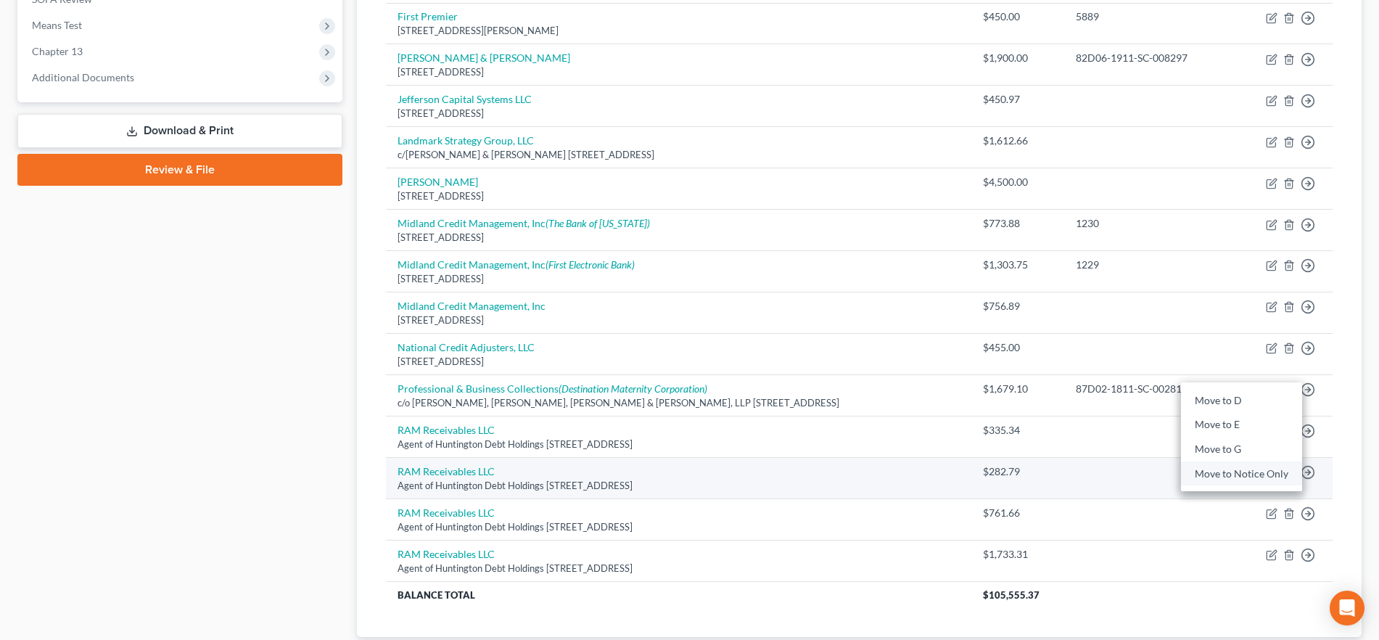
click at [1273, 468] on link "Move to Notice Only" at bounding box center [1241, 473] width 121 height 25
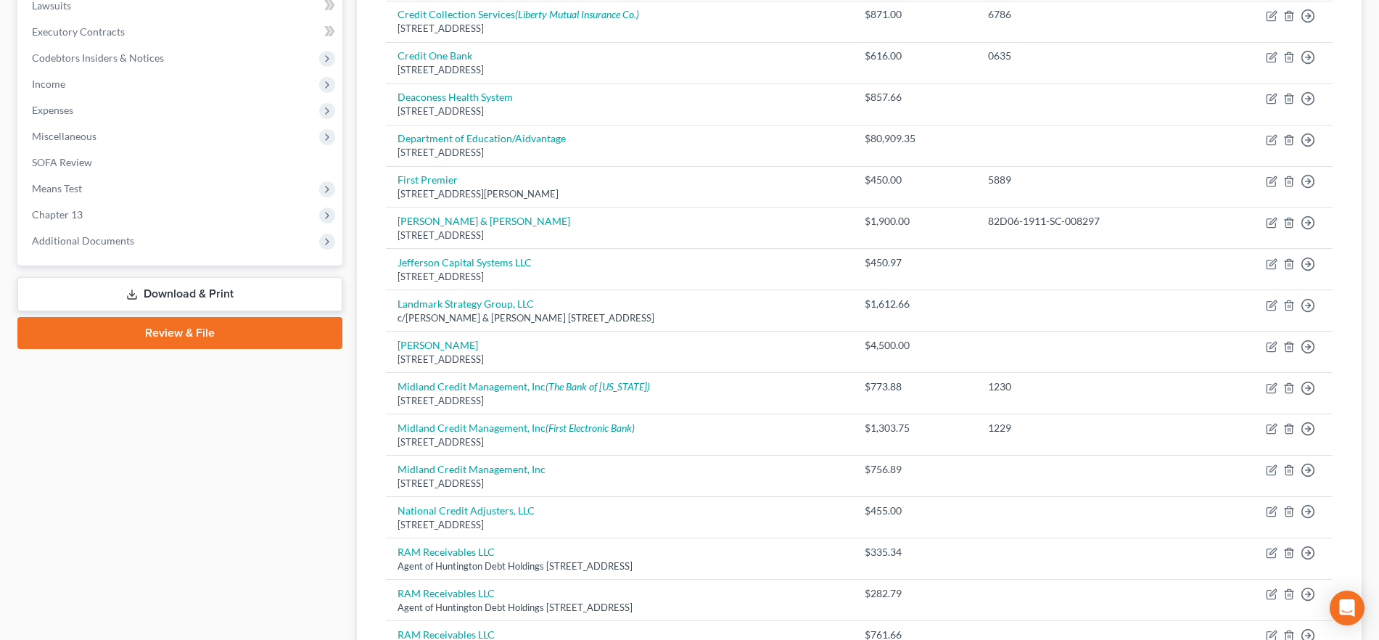
scroll to position [389, 0]
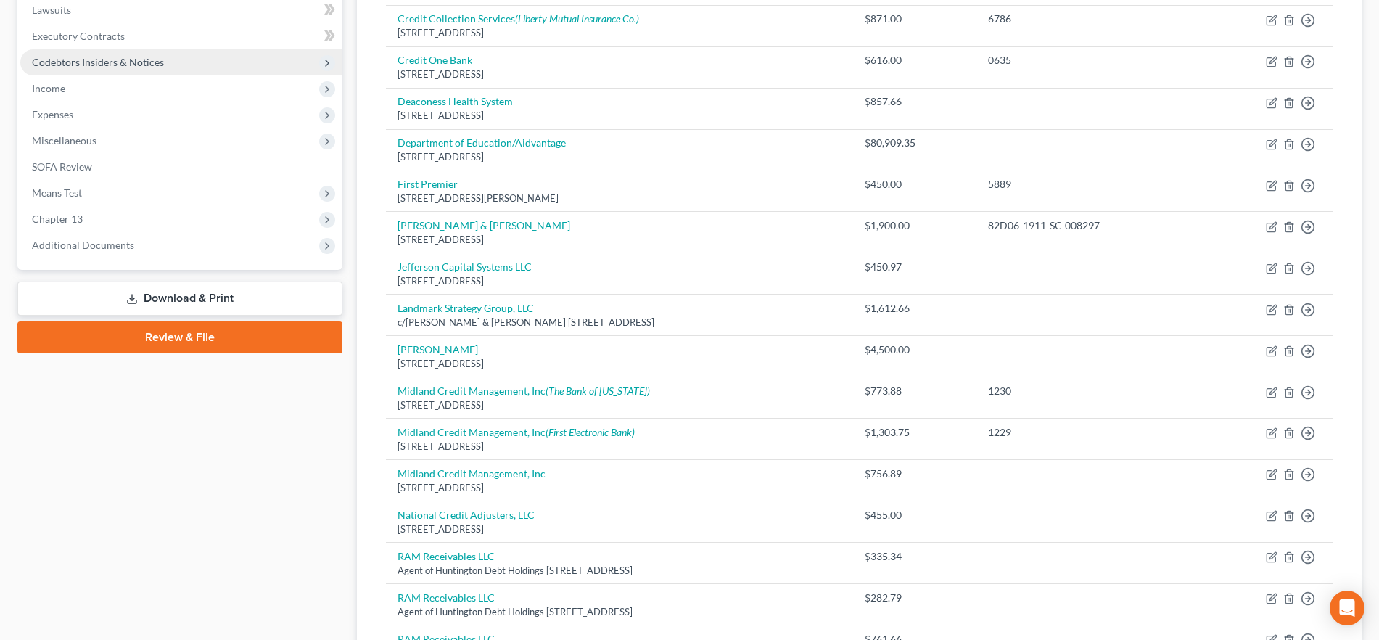
click at [150, 61] on span "Codebtors Insiders & Notices" at bounding box center [98, 62] width 132 height 12
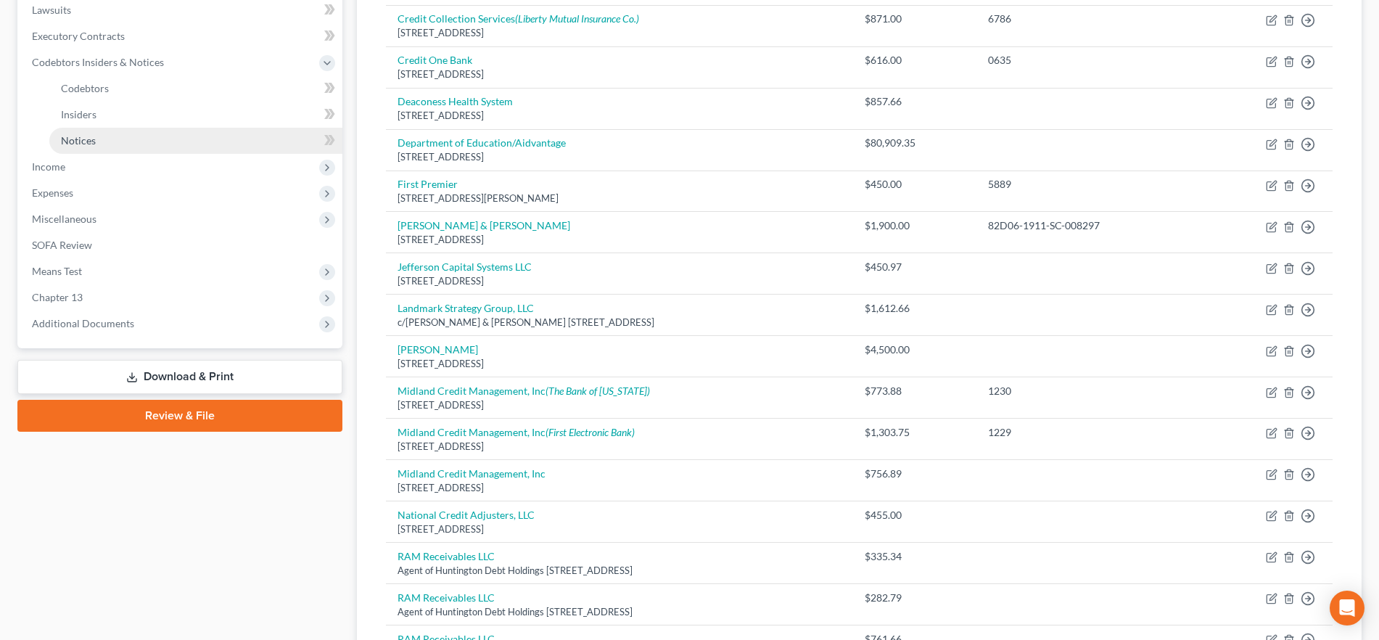
click at [210, 138] on link "Notices" at bounding box center [195, 141] width 293 height 26
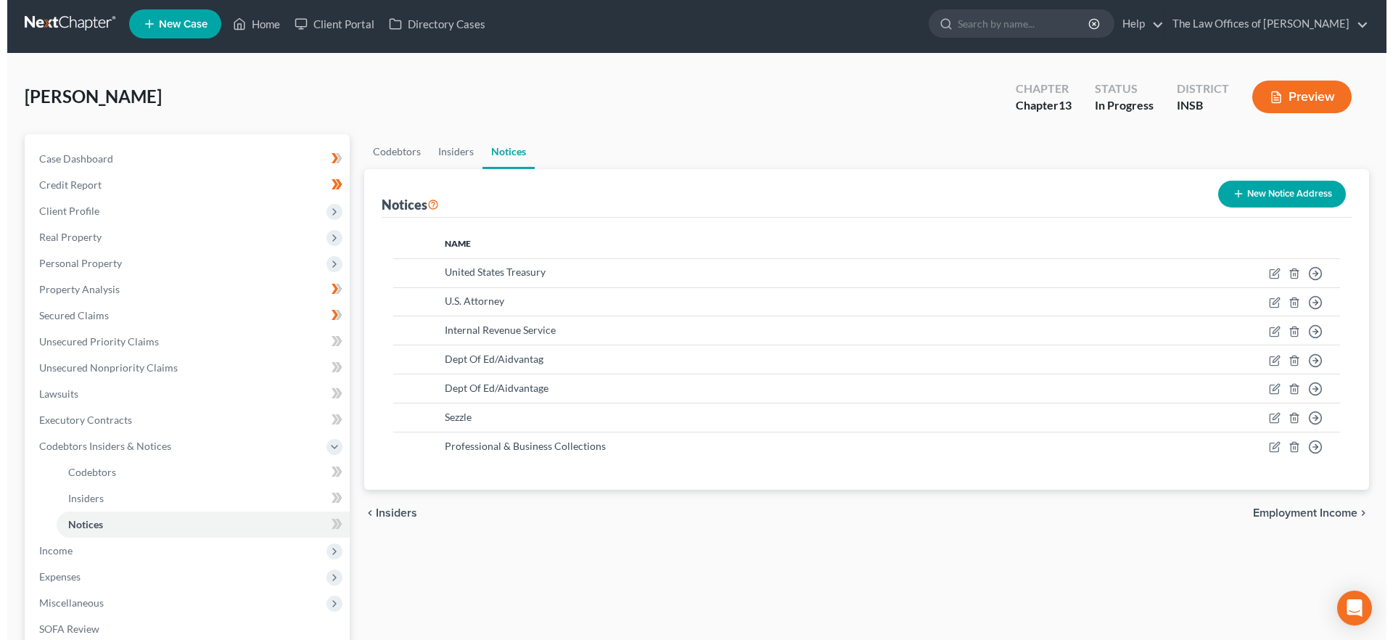
scroll to position [6, 0]
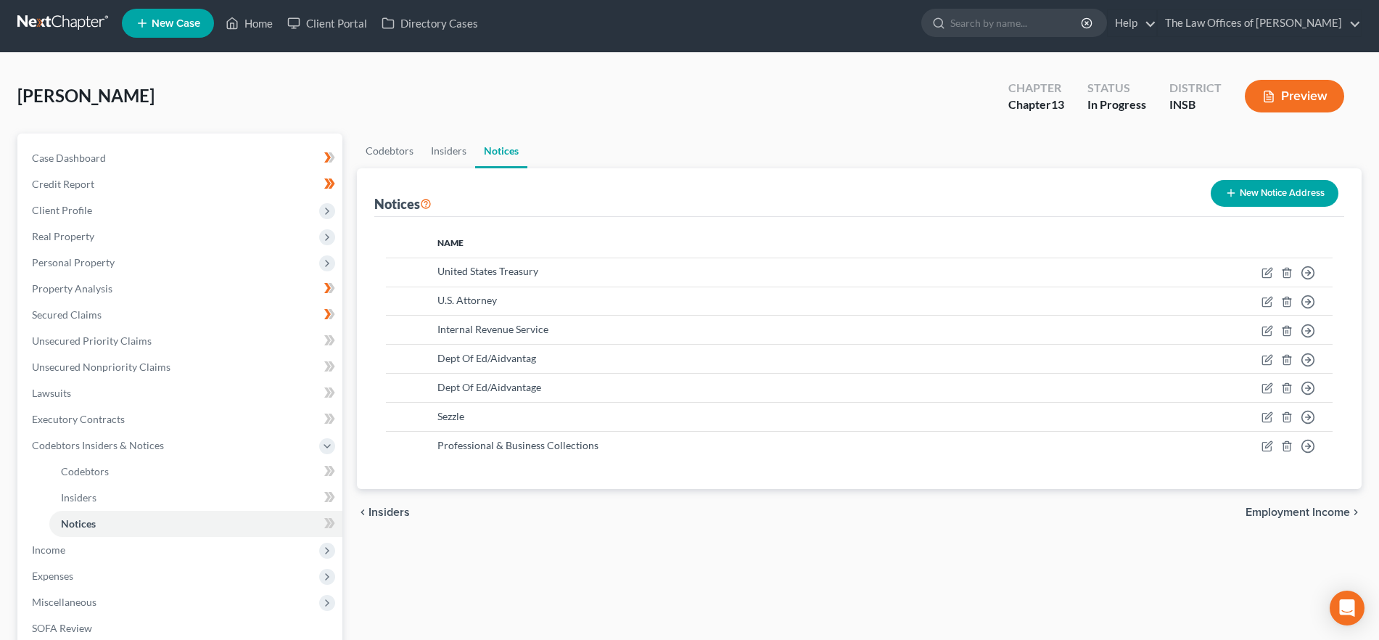
click at [1266, 197] on button "New Notice Address" at bounding box center [1275, 193] width 128 height 27
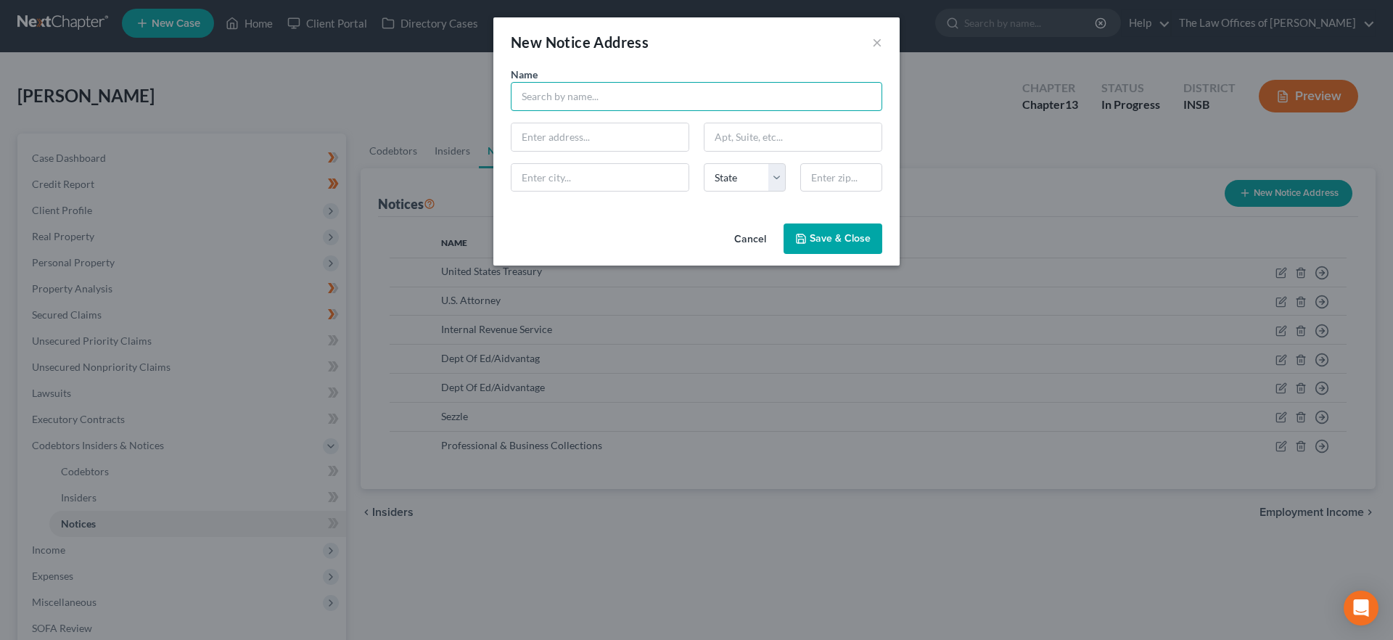
click at [553, 101] on input "text" at bounding box center [696, 96] width 371 height 29
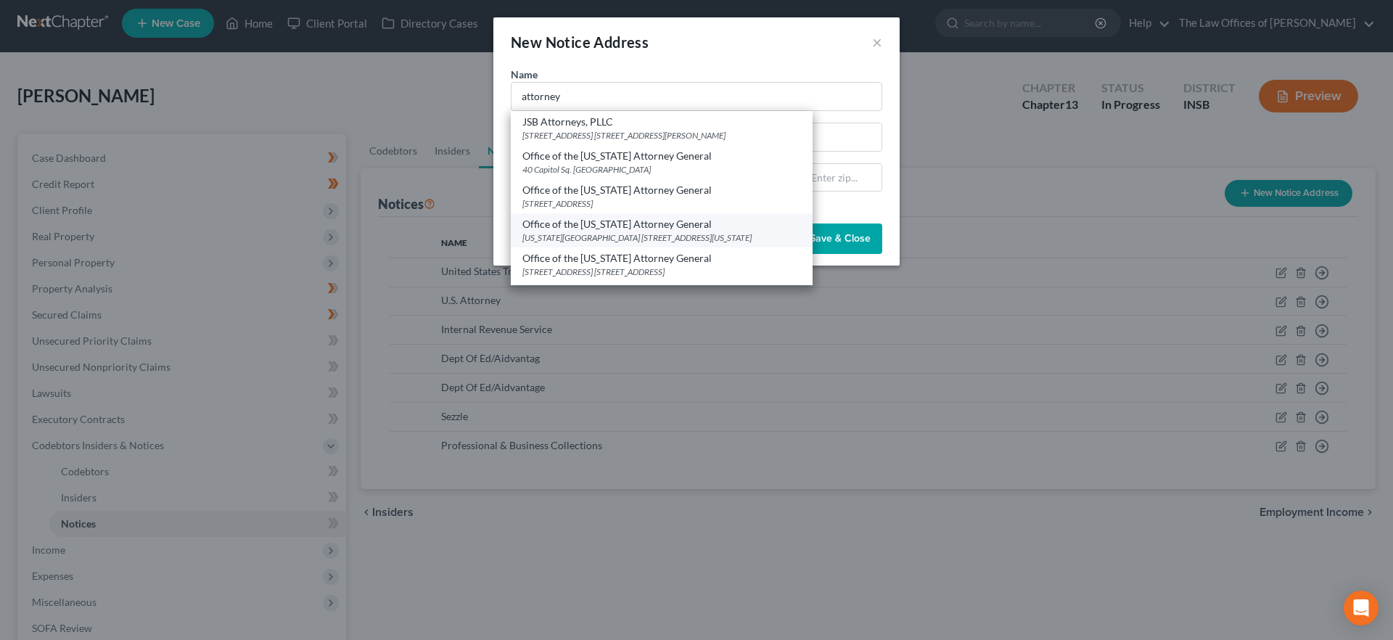
click at [598, 218] on div "Office of the [US_STATE] Attorney General" at bounding box center [661, 224] width 279 height 15
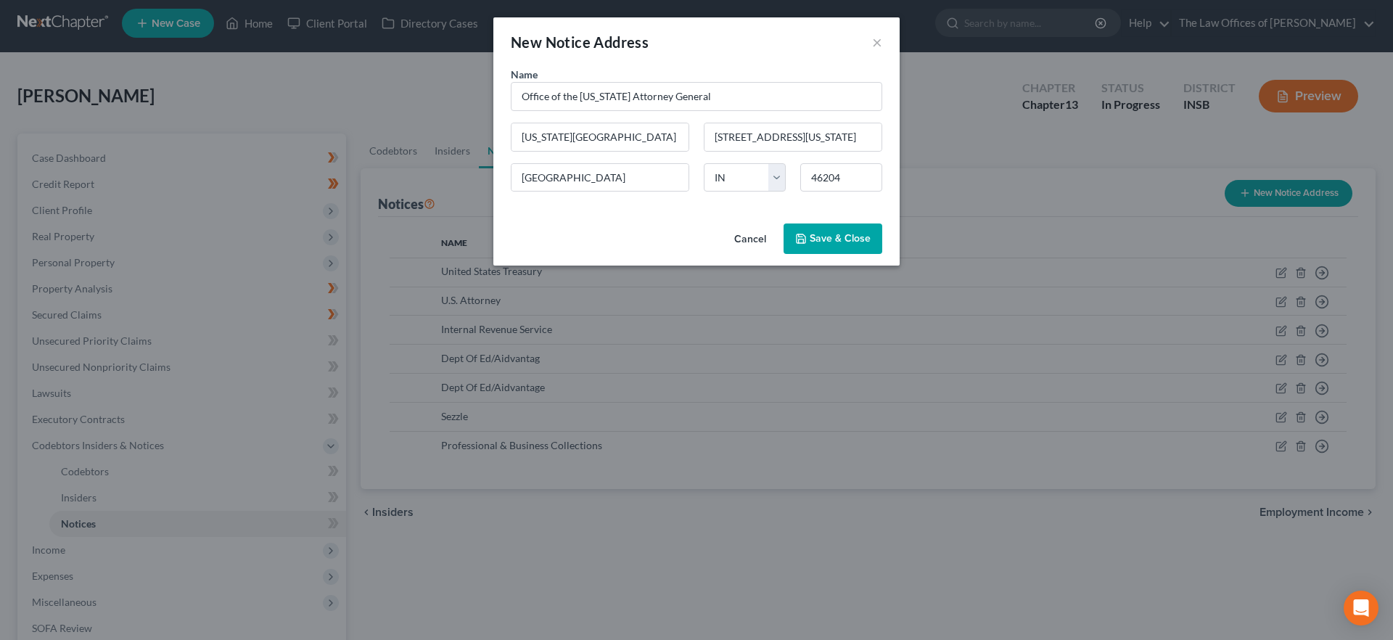
click at [837, 235] on span "Save & Close" at bounding box center [840, 238] width 61 height 12
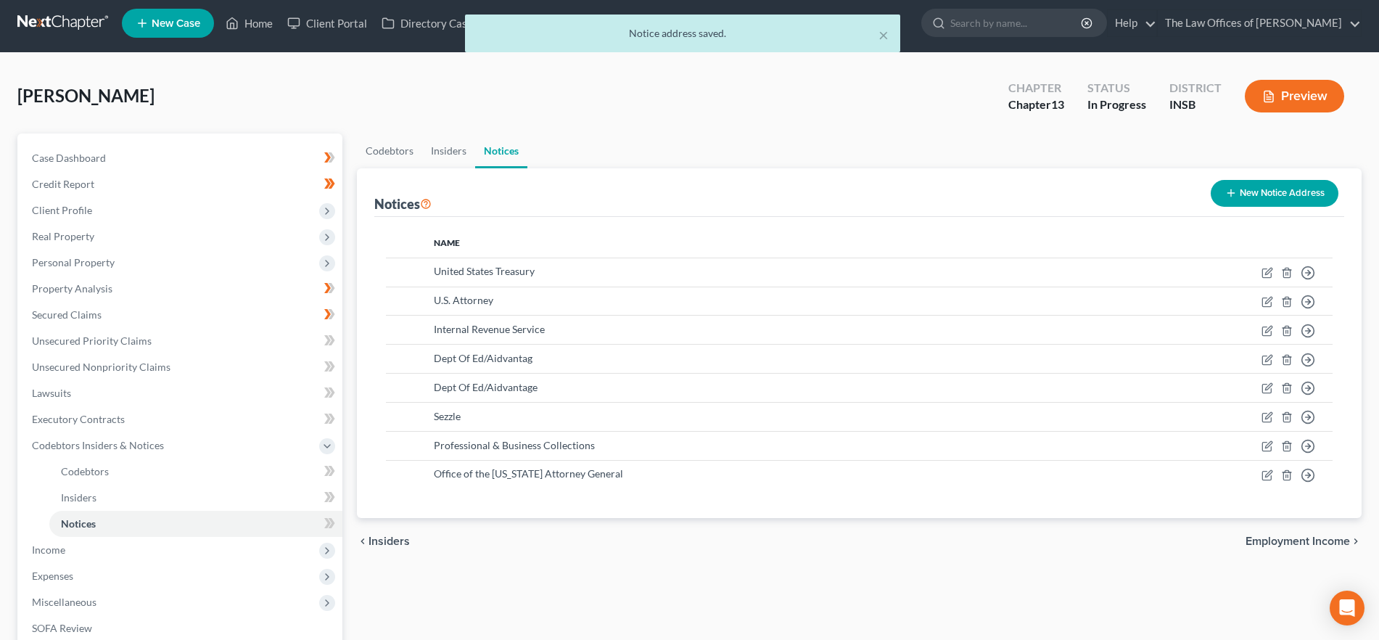
click at [1296, 184] on button "New Notice Address" at bounding box center [1275, 193] width 128 height 27
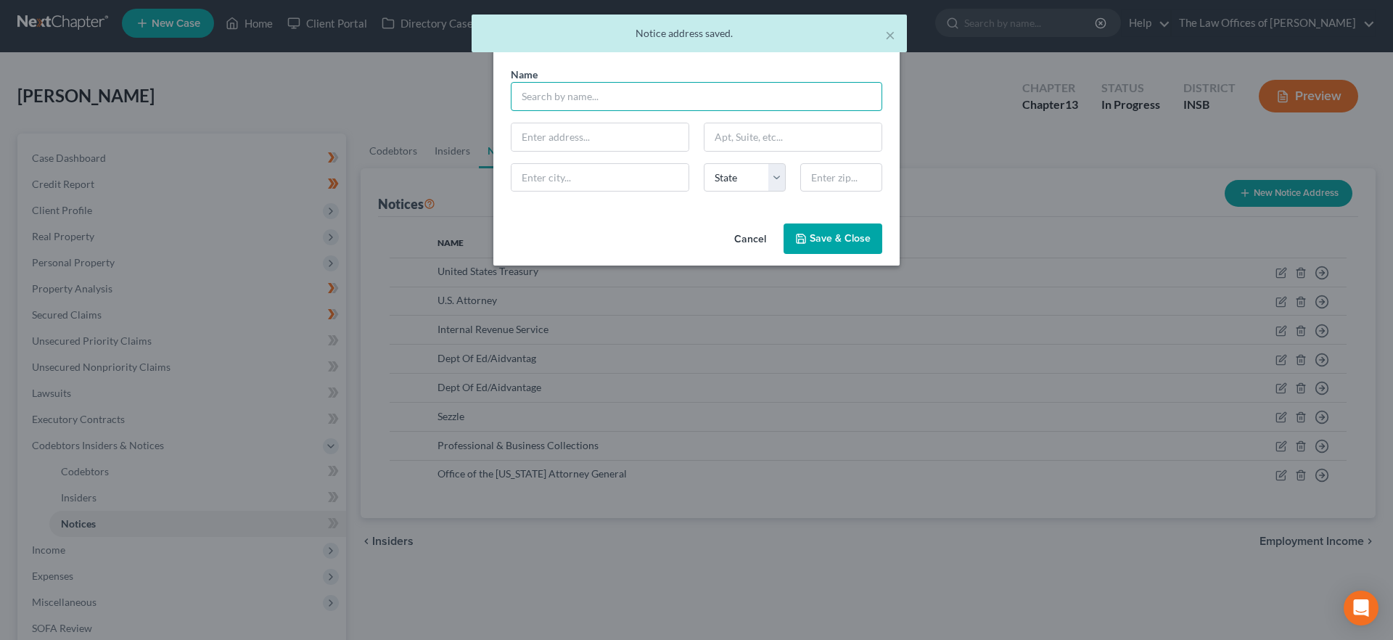
click at [617, 91] on input "text" at bounding box center [696, 96] width 371 height 29
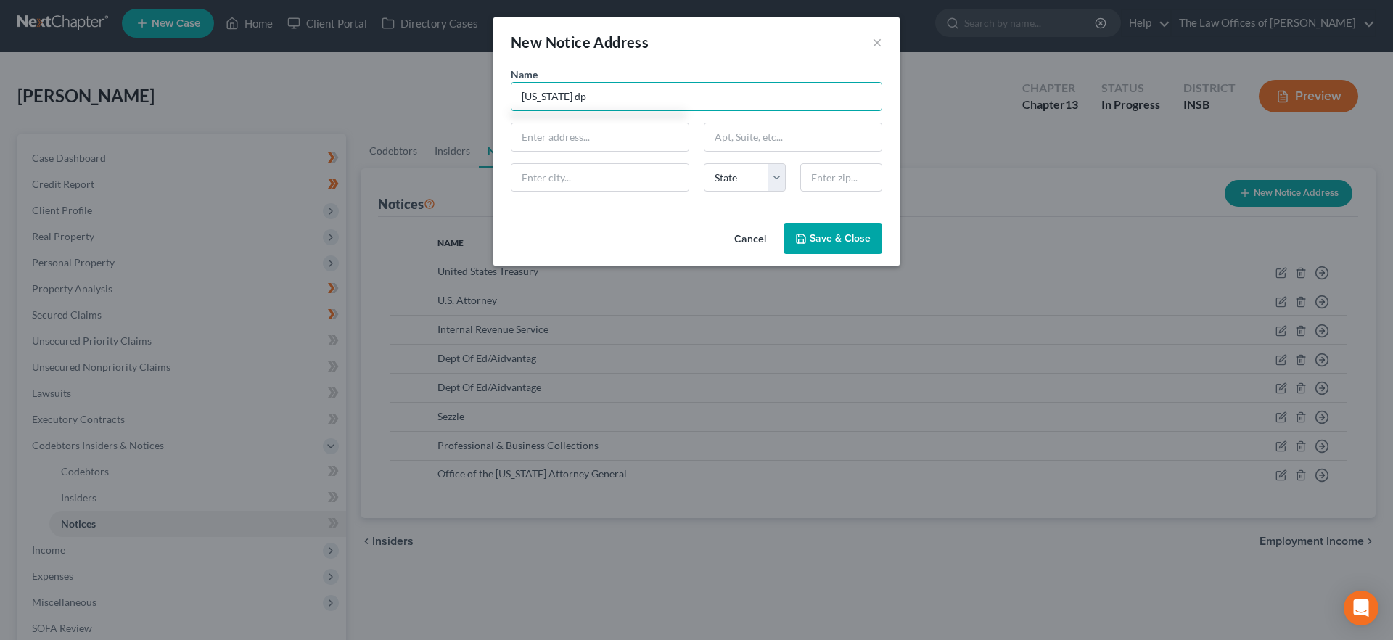
scroll to position [0, 0]
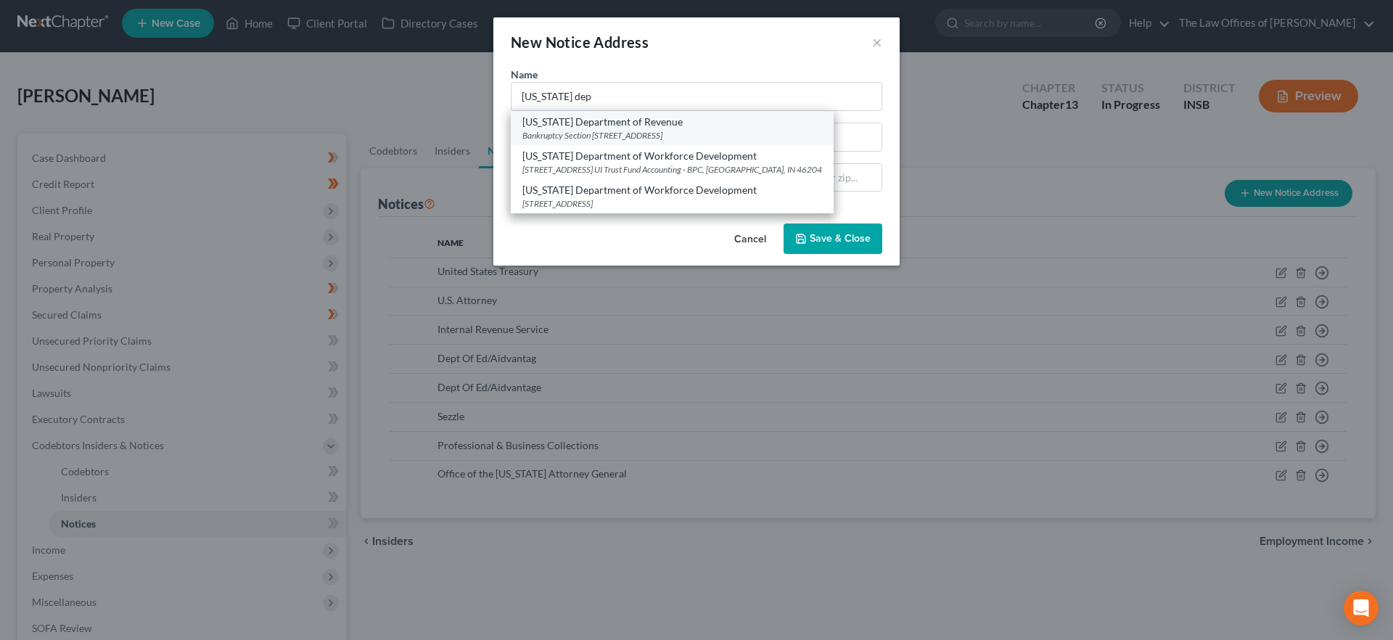
click at [599, 129] on div "Bankruptcy Section [STREET_ADDRESS]" at bounding box center [672, 135] width 300 height 12
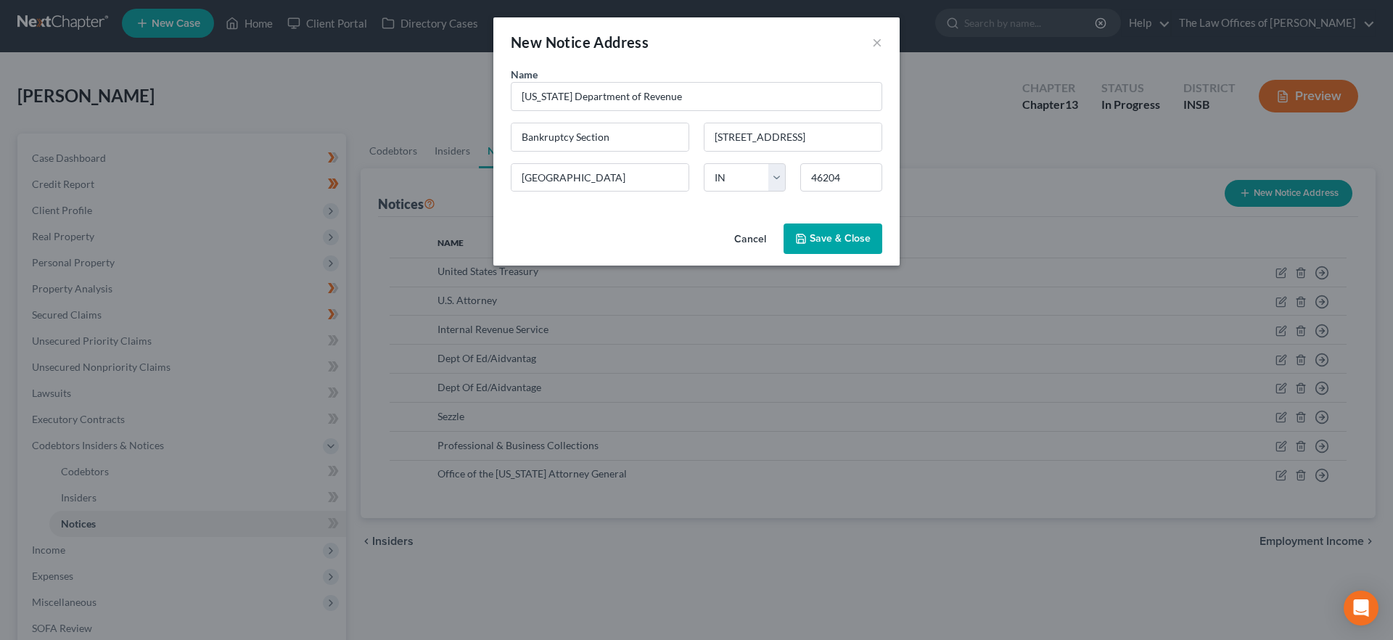
click at [830, 239] on span "Save & Close" at bounding box center [840, 238] width 61 height 12
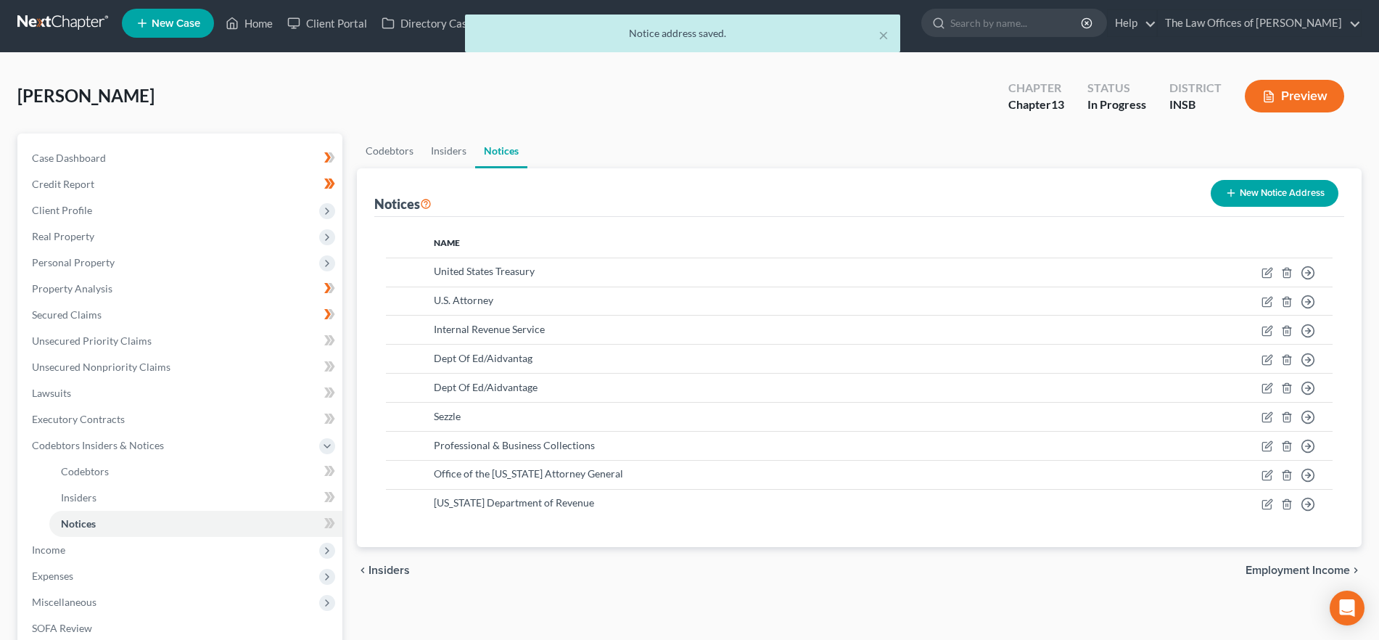
click at [1273, 186] on button "New Notice Address" at bounding box center [1275, 193] width 128 height 27
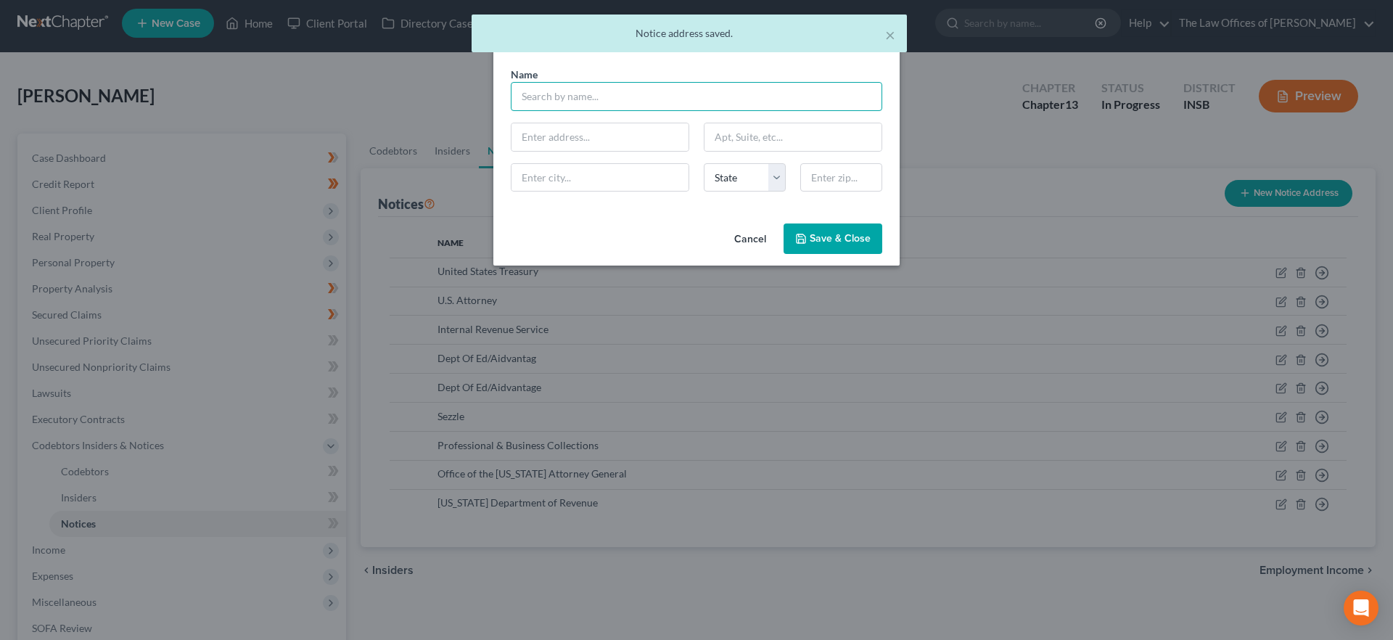
click at [622, 106] on input "text" at bounding box center [696, 96] width 371 height 29
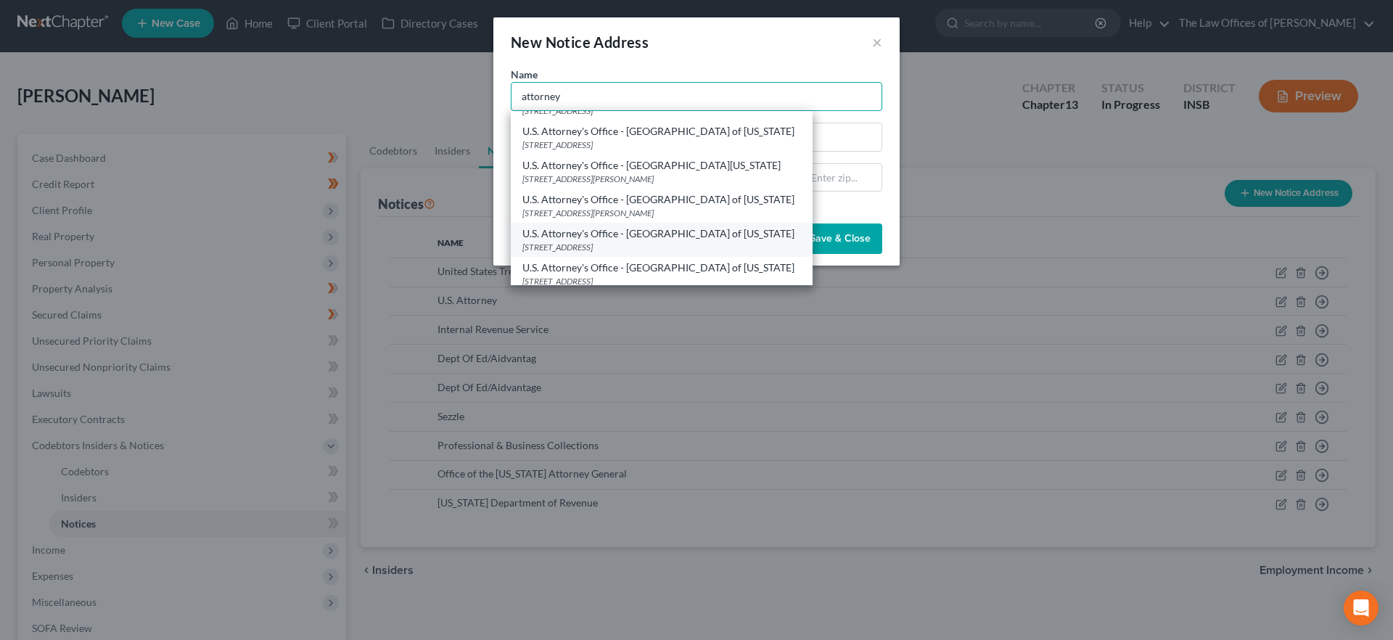
scroll to position [317, 0]
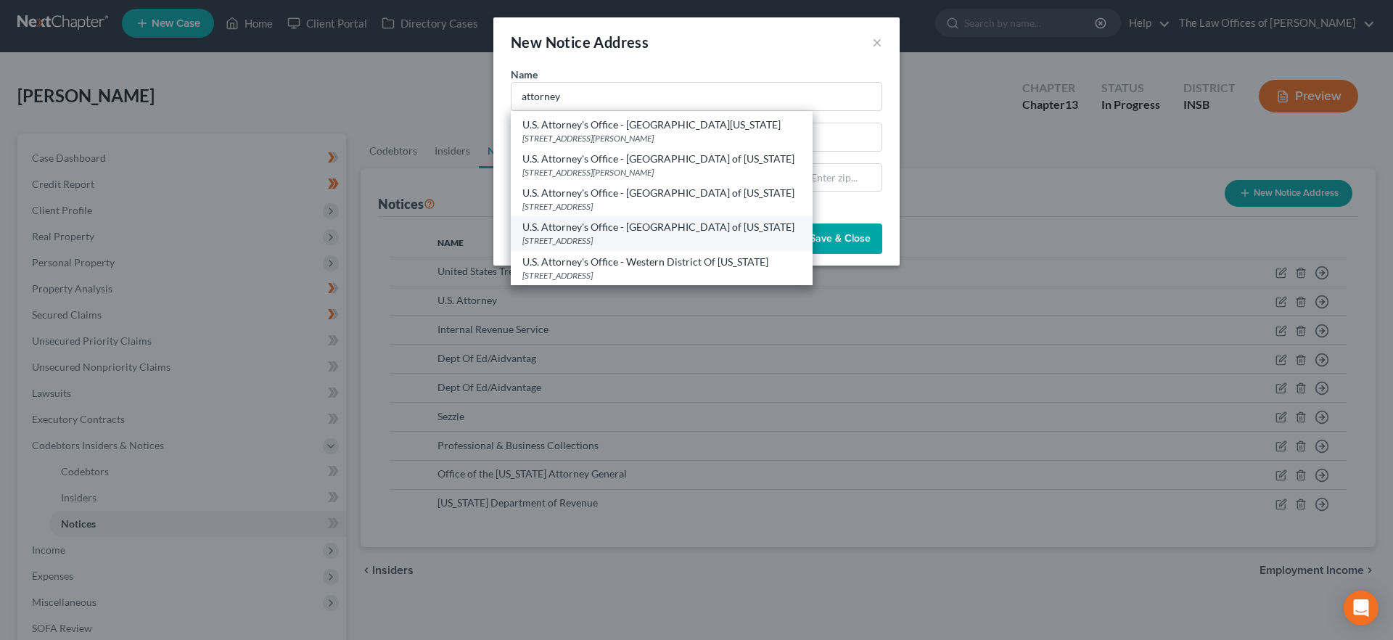
click at [741, 221] on div "U.S. Attorney's Office - [GEOGRAPHIC_DATA] of [US_STATE]" at bounding box center [661, 227] width 279 height 15
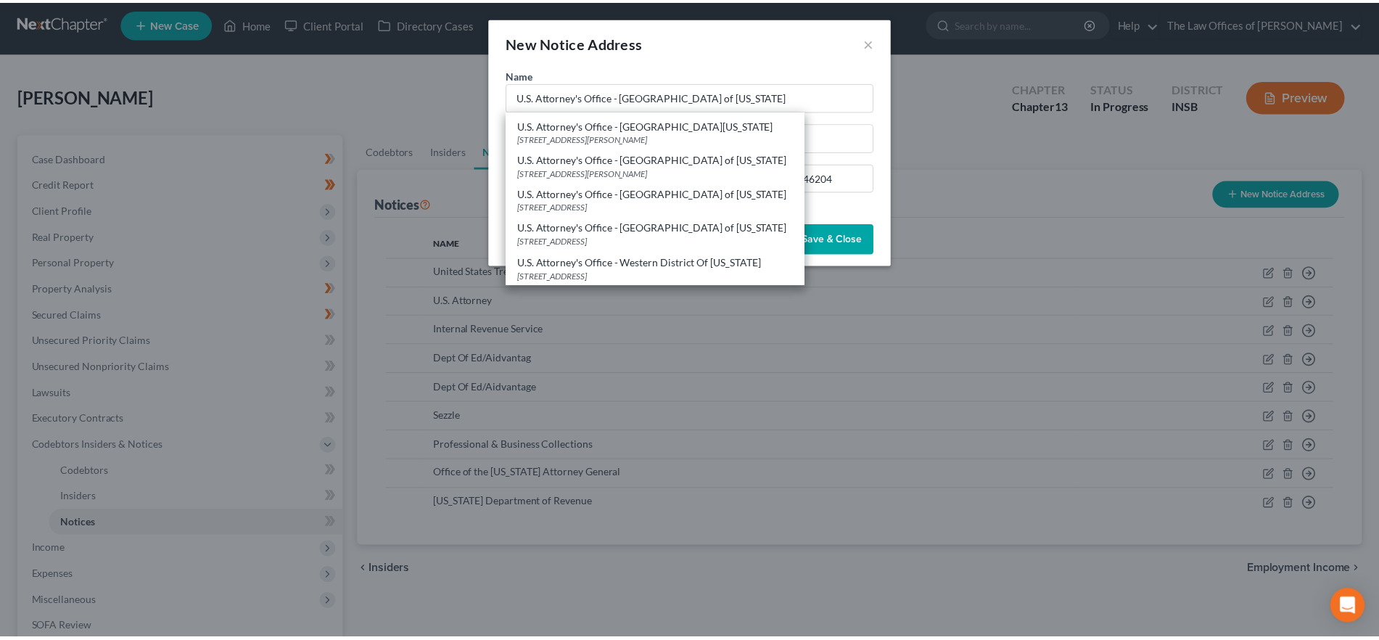
scroll to position [0, 0]
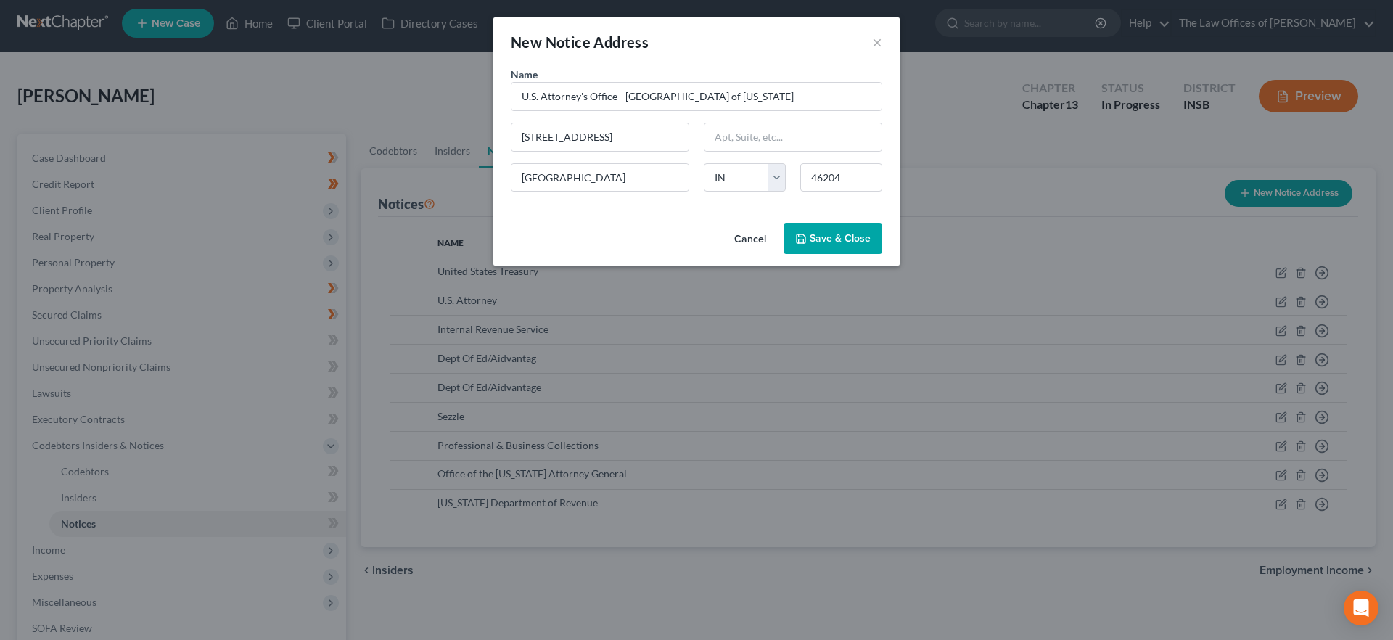
click at [827, 230] on button "Save & Close" at bounding box center [833, 238] width 99 height 30
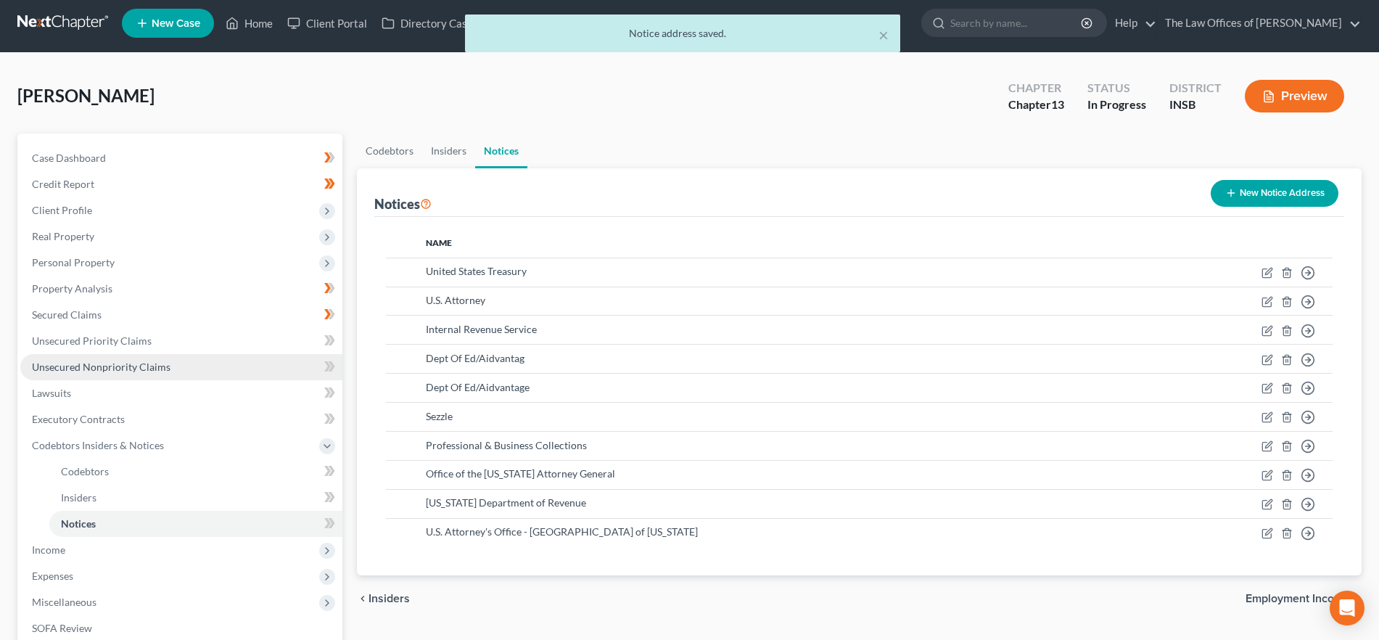
click at [139, 368] on span "Unsecured Nonpriority Claims" at bounding box center [101, 367] width 139 height 12
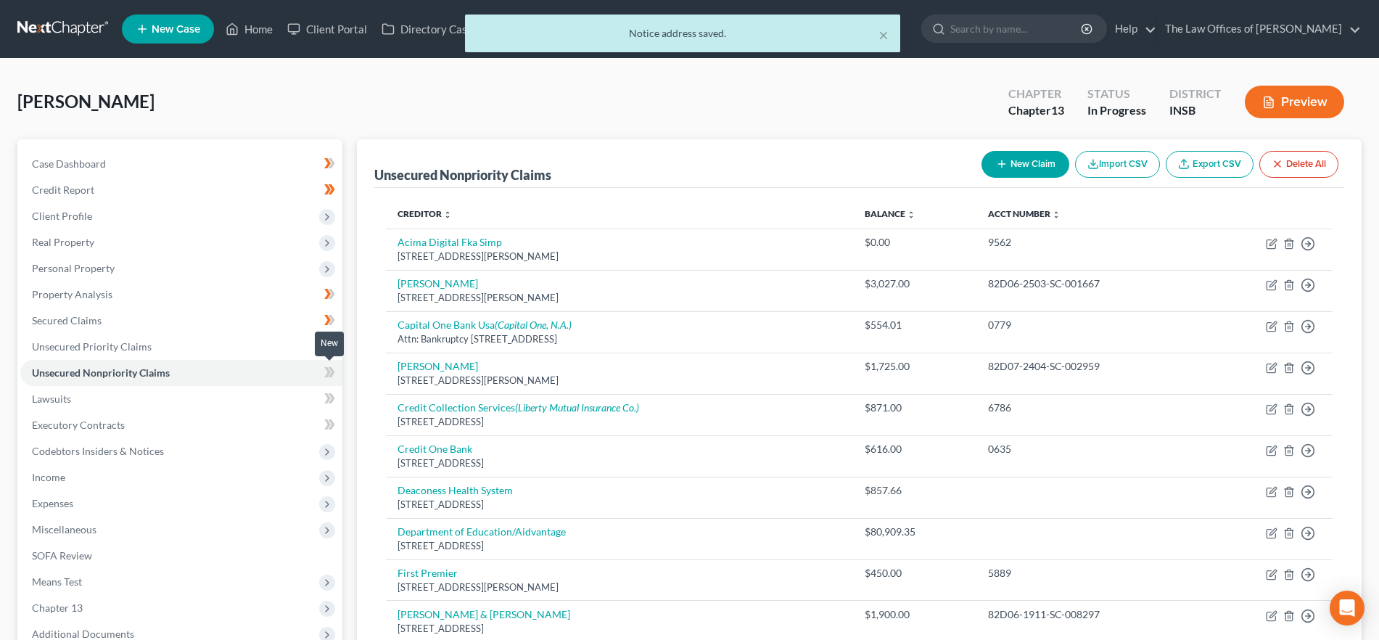
click at [332, 374] on icon at bounding box center [332, 372] width 7 height 10
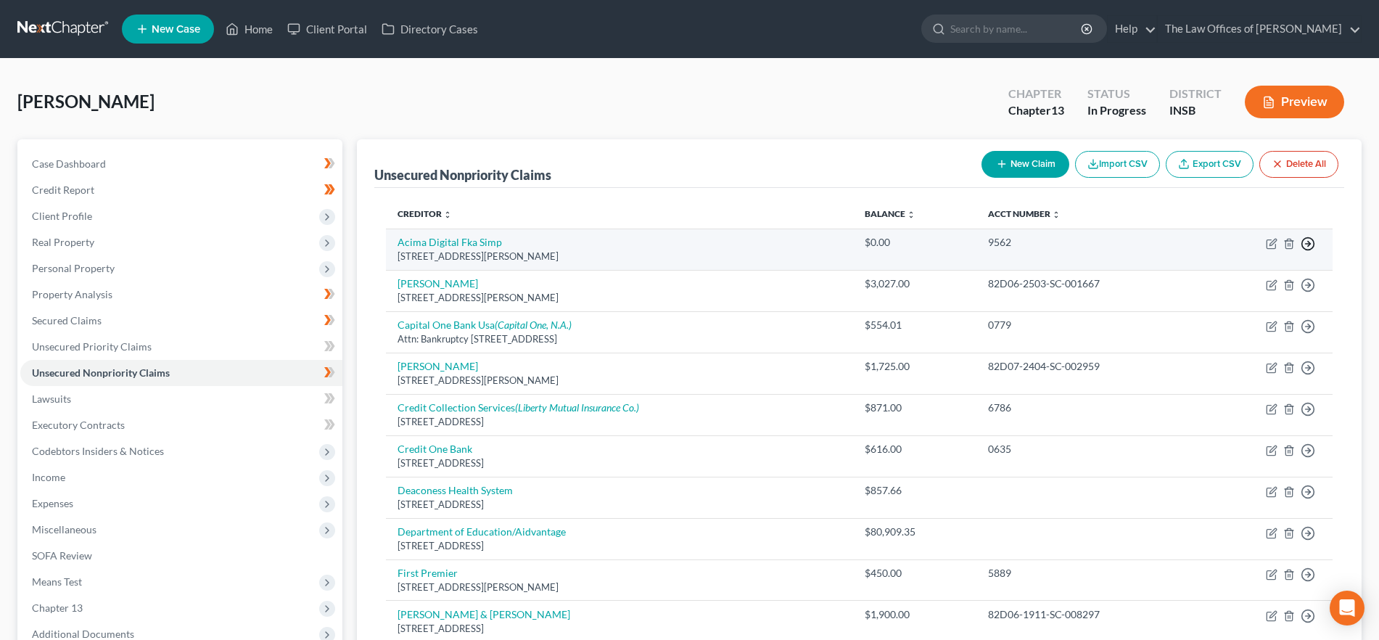
click at [1309, 242] on polyline "button" at bounding box center [1309, 244] width 2 height 5
click at [1238, 325] on link "Move to Notice Only" at bounding box center [1241, 327] width 121 height 25
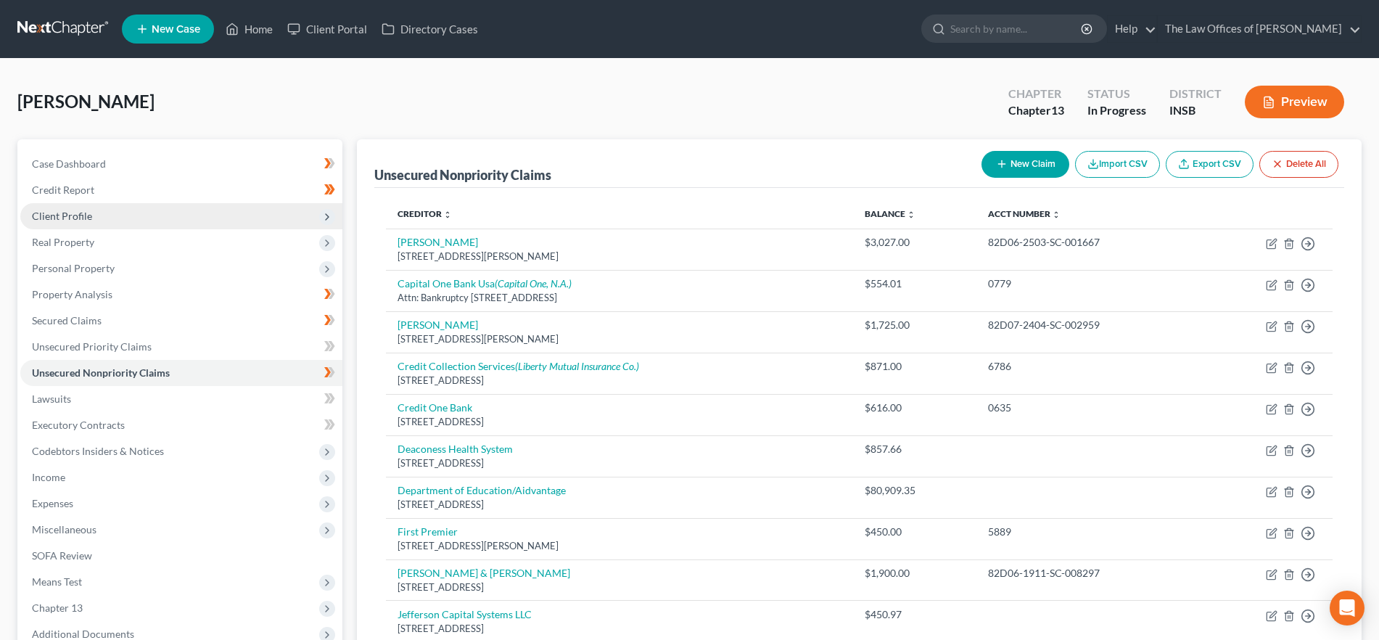
drag, startPoint x: 82, startPoint y: 215, endPoint x: 94, endPoint y: 220, distance: 13.3
click at [82, 215] on span "Client Profile" at bounding box center [62, 216] width 60 height 12
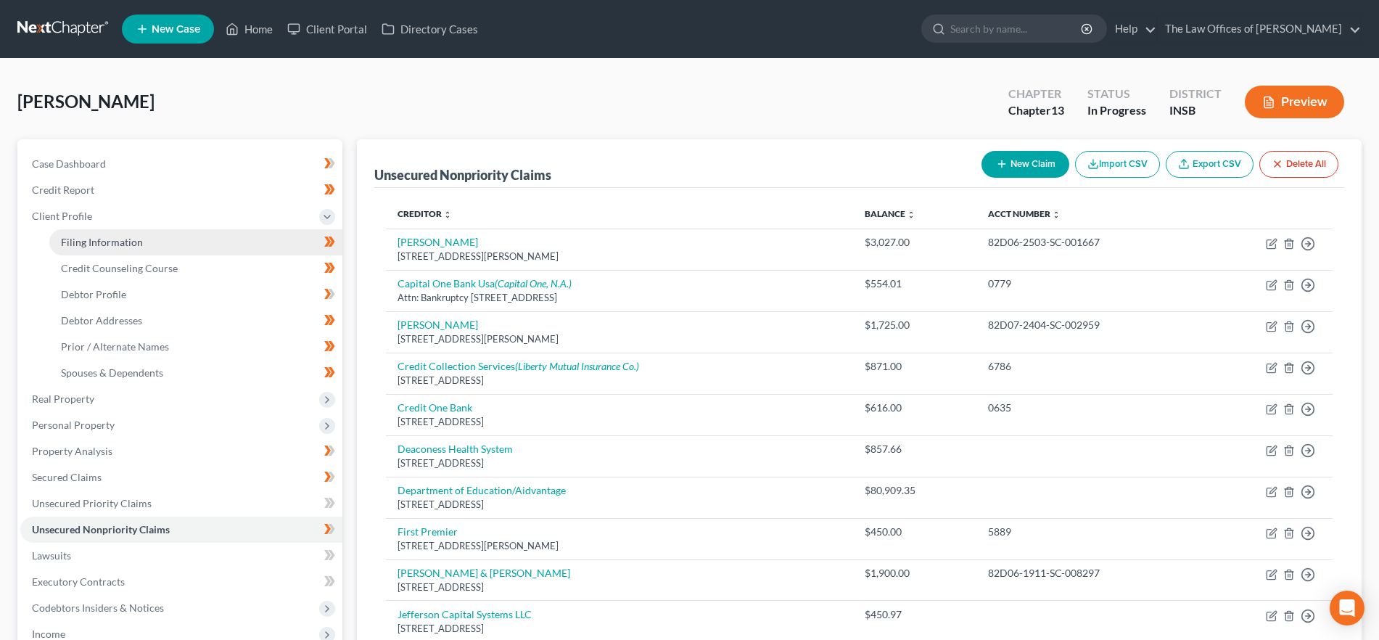
click at [93, 237] on span "Filing Information" at bounding box center [102, 242] width 82 height 12
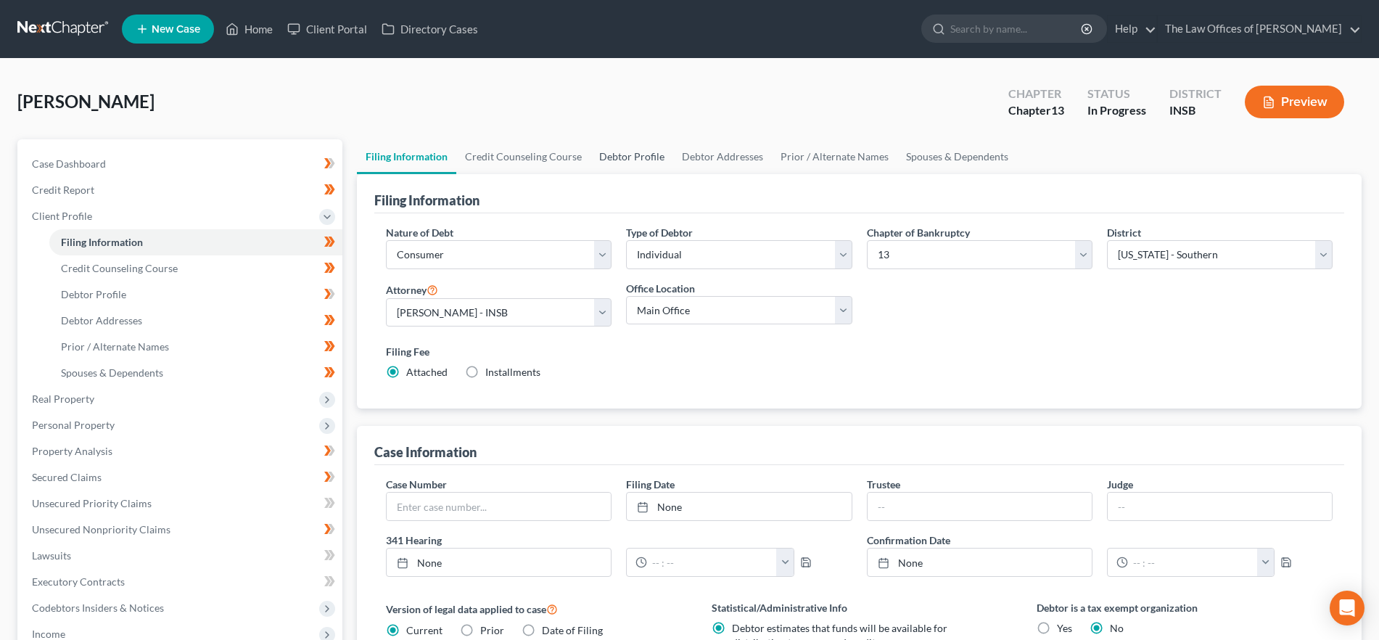
click at [604, 156] on link "Debtor Profile" at bounding box center [632, 156] width 83 height 35
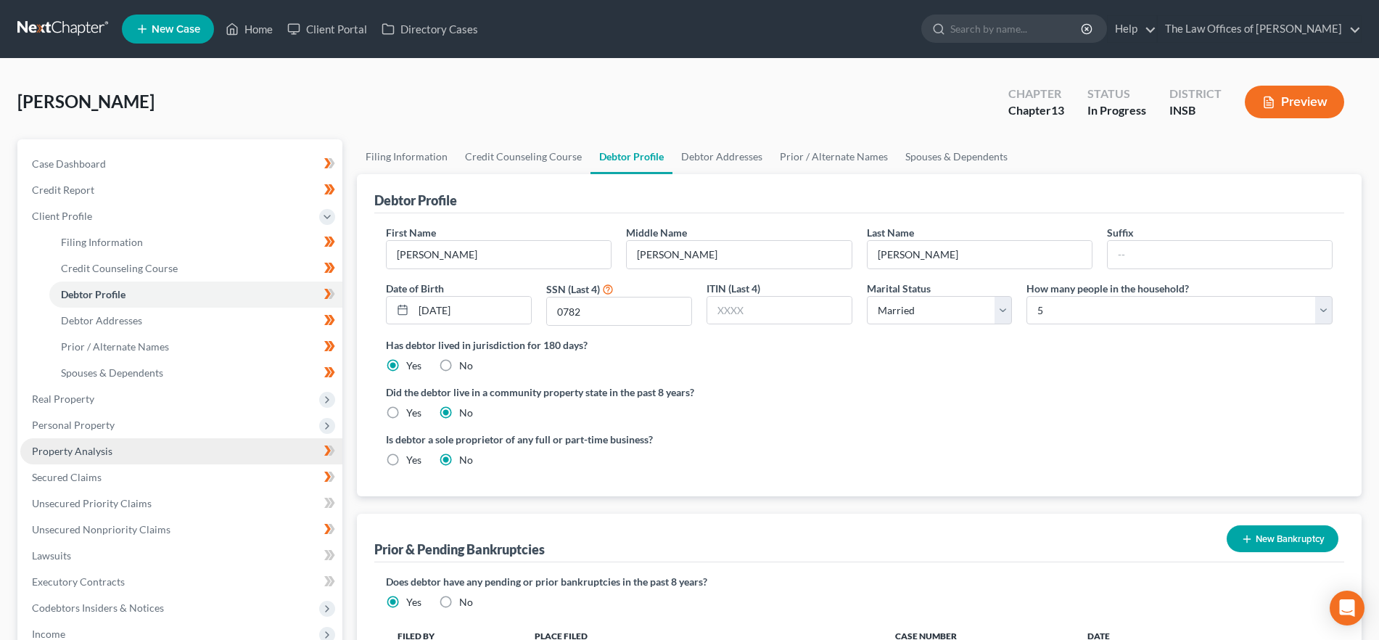
click at [141, 451] on link "Property Analysis" at bounding box center [181, 451] width 322 height 26
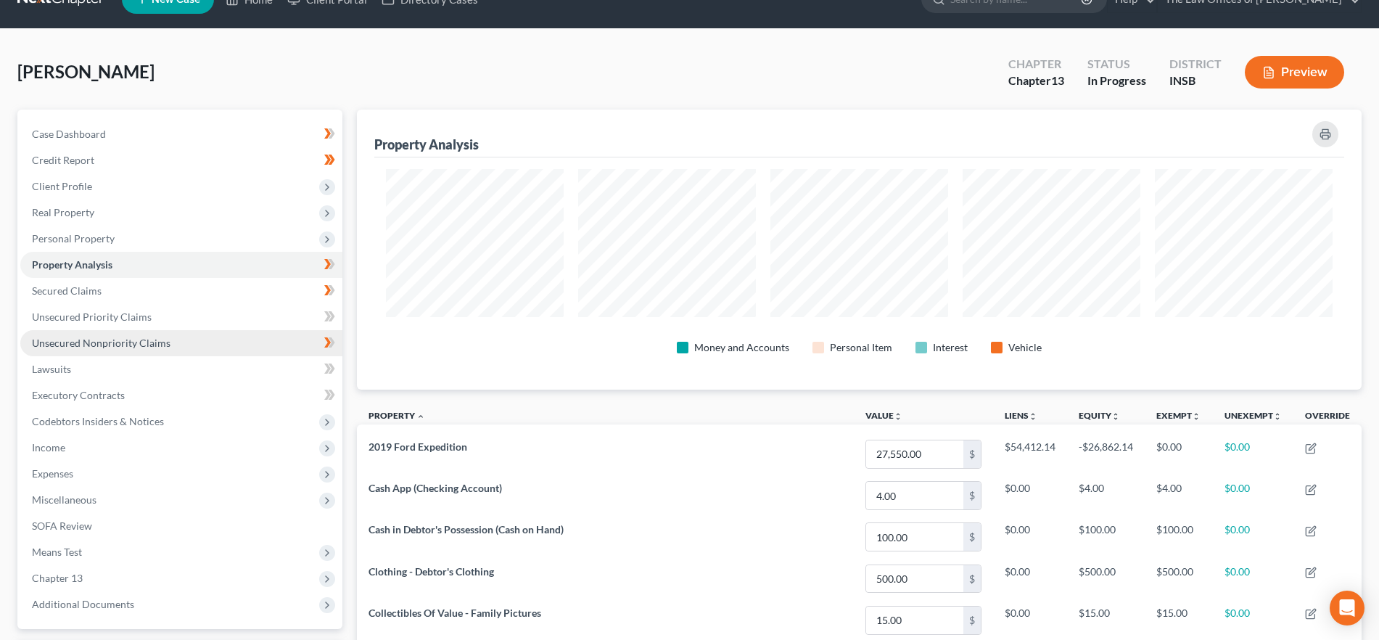
scroll to position [31, 0]
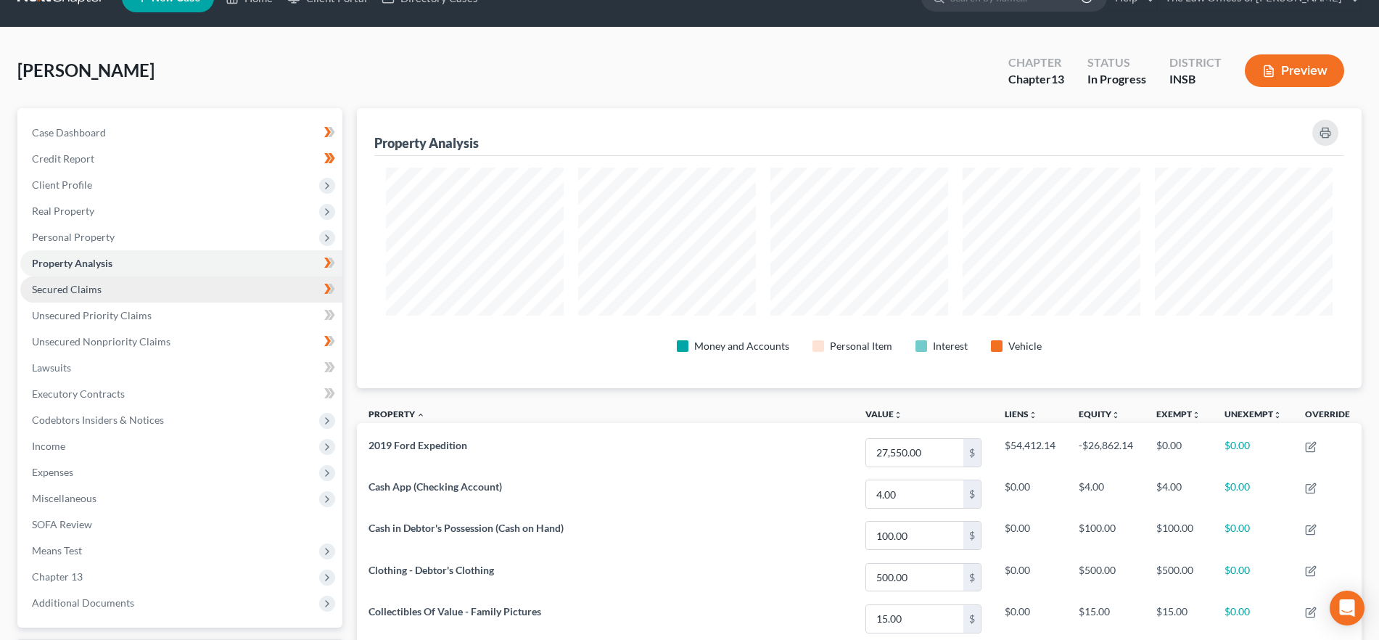
click at [117, 293] on link "Secured Claims" at bounding box center [181, 289] width 322 height 26
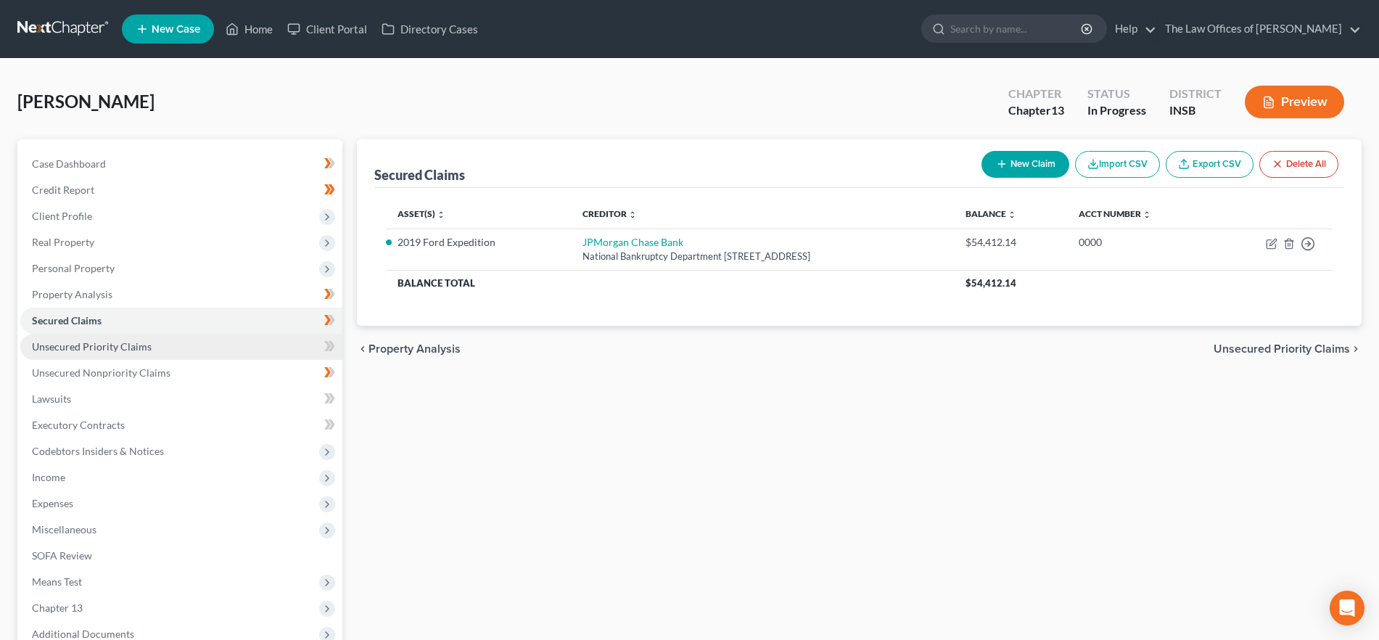
click at [144, 353] on link "Unsecured Priority Claims" at bounding box center [181, 347] width 322 height 26
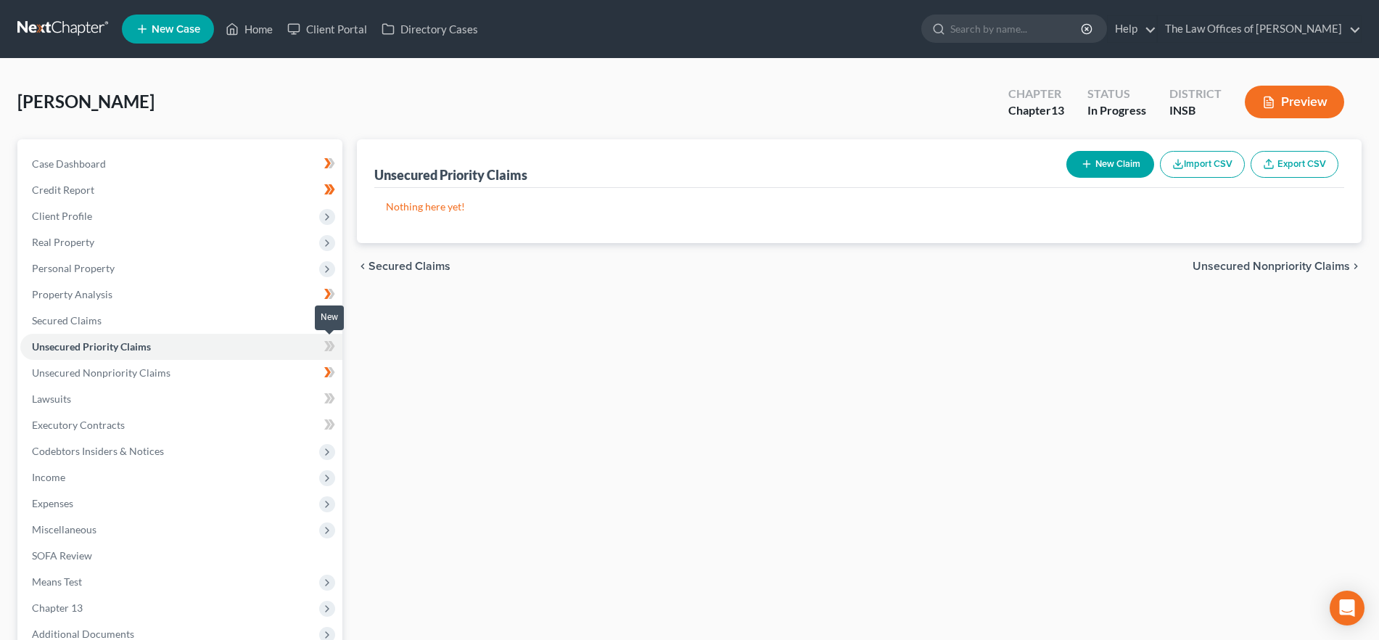
click at [331, 349] on icon at bounding box center [332, 346] width 7 height 10
click at [229, 379] on link "Unsecured Nonpriority Claims" at bounding box center [181, 373] width 322 height 26
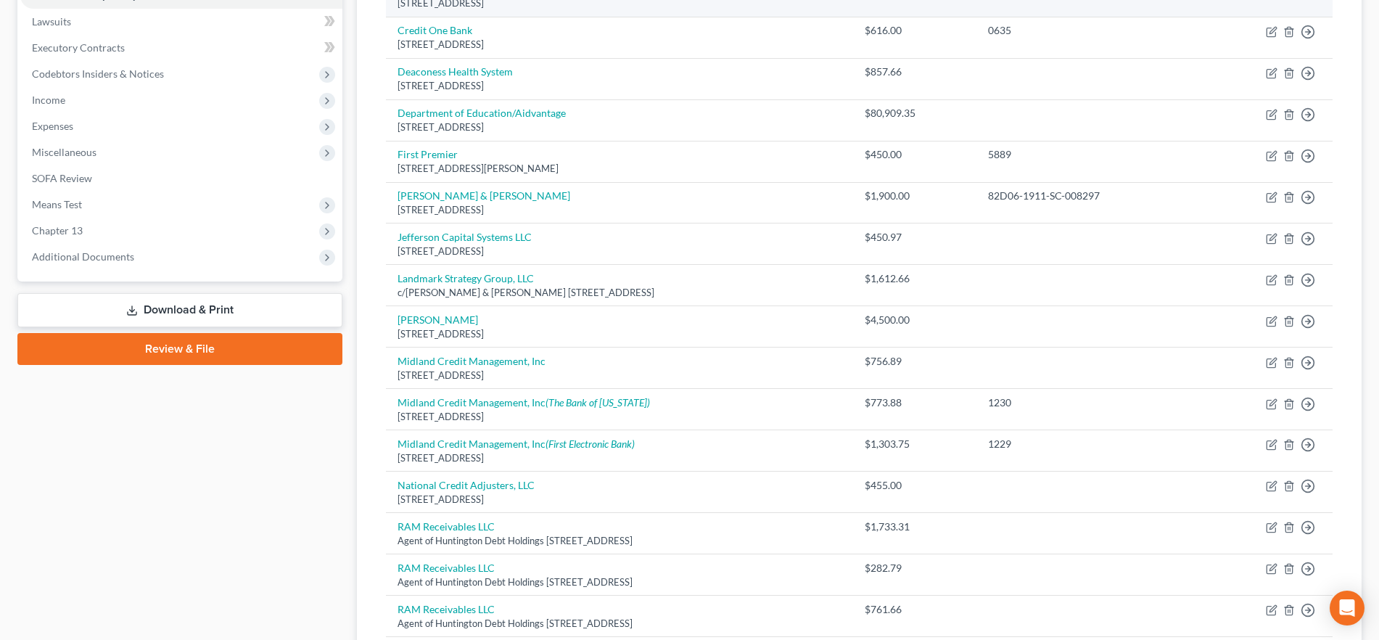
scroll to position [347, 0]
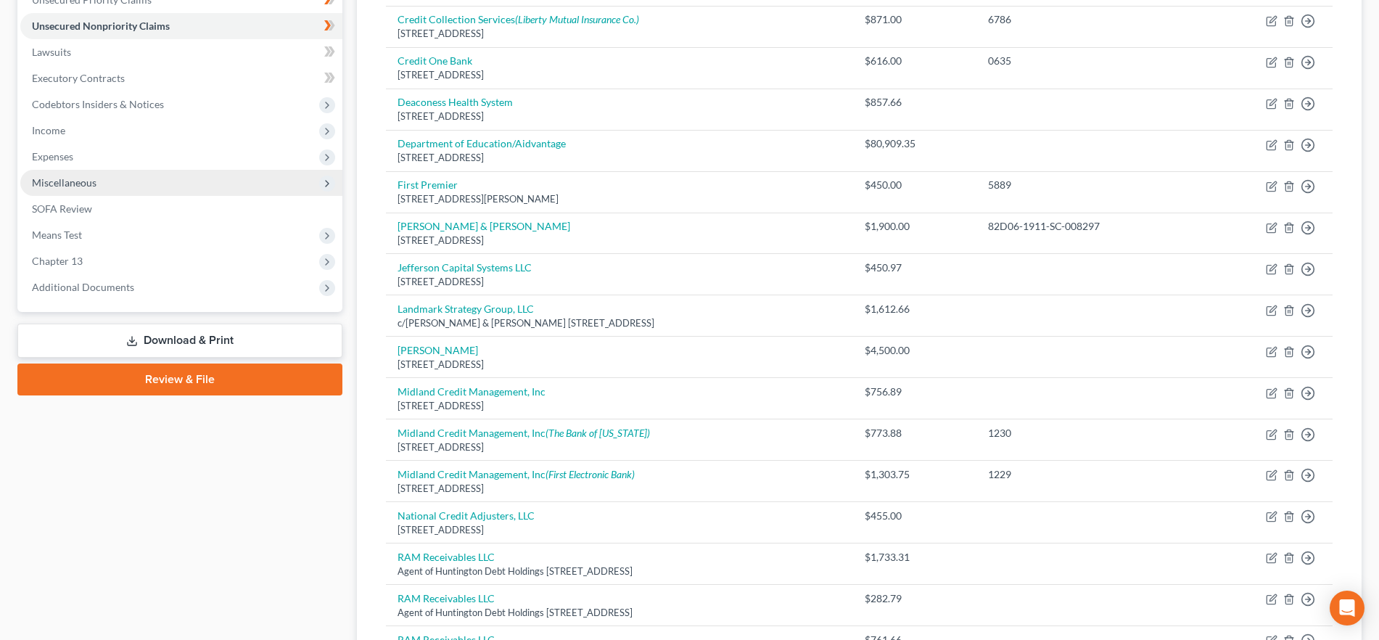
click at [74, 178] on span "Miscellaneous" at bounding box center [64, 182] width 65 height 12
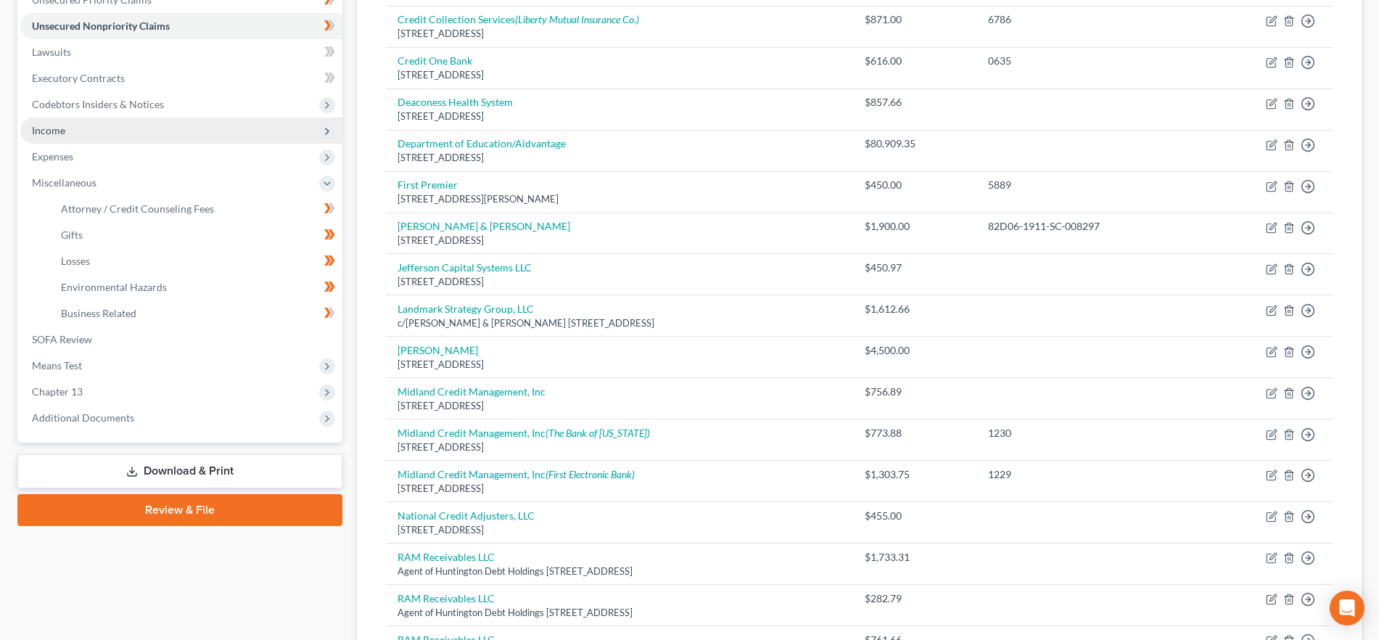
click at [107, 140] on span "Income" at bounding box center [181, 131] width 322 height 26
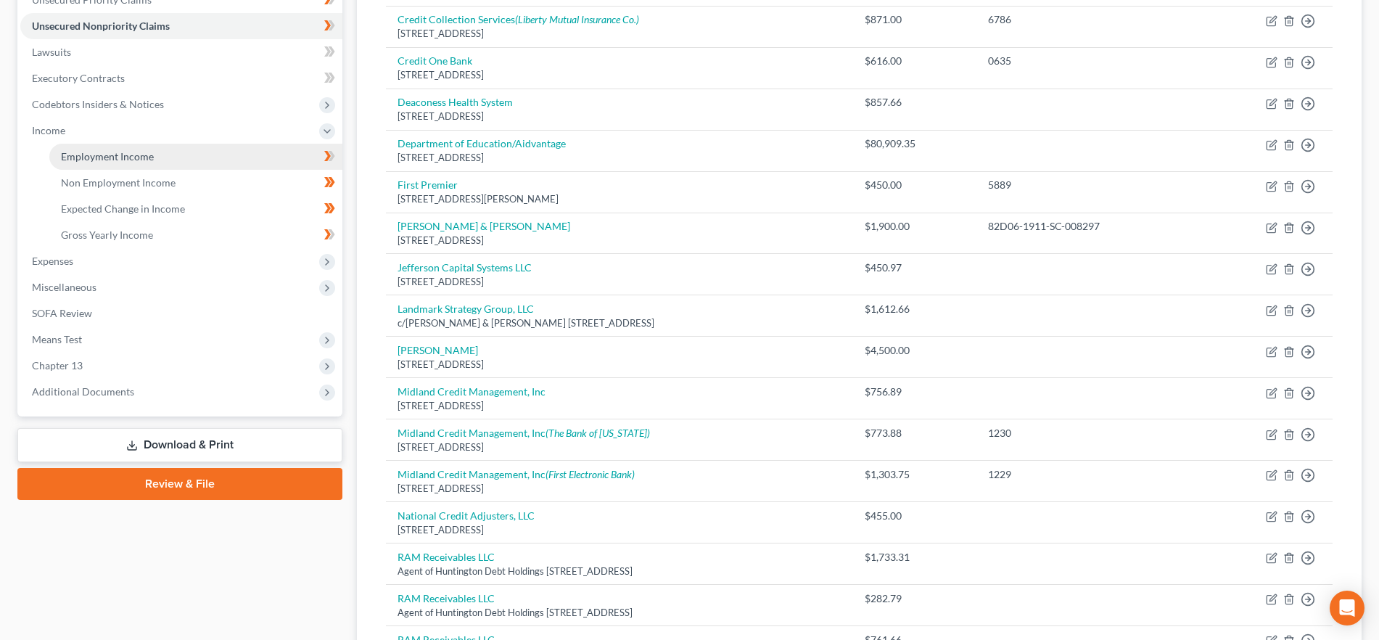
click at [110, 155] on span "Employment Income" at bounding box center [107, 156] width 93 height 12
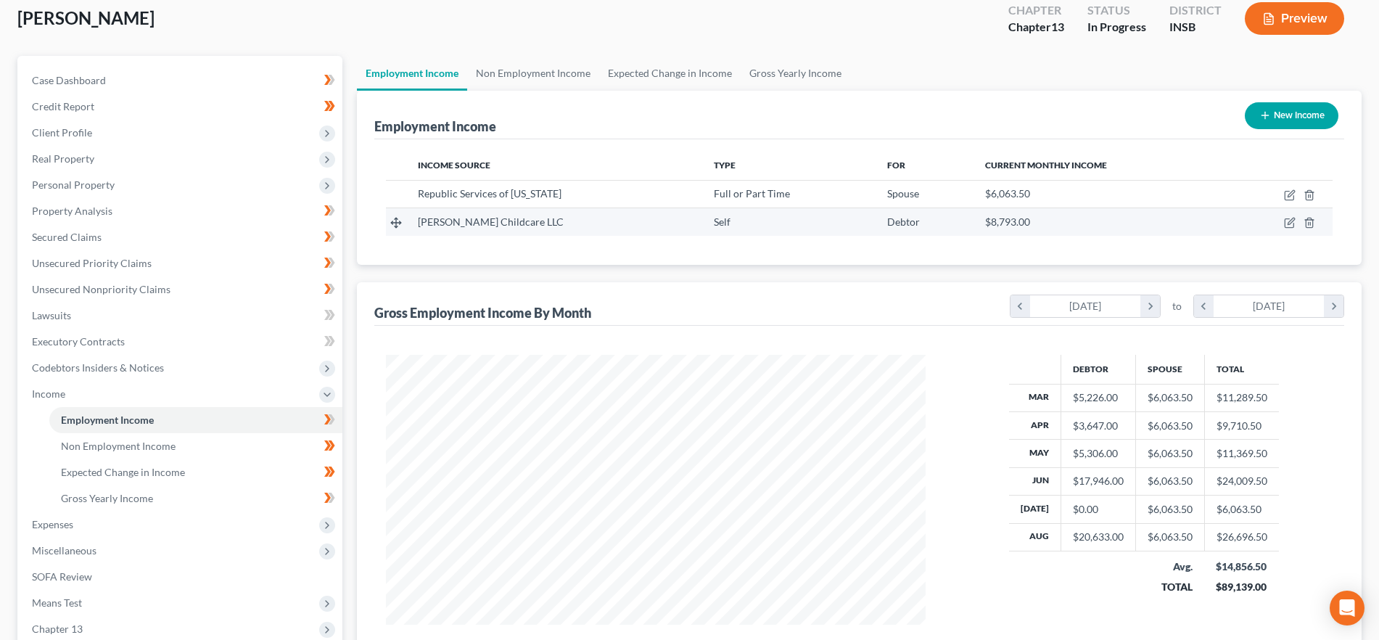
scroll to position [84, 0]
click at [525, 67] on link "Non Employment Income" at bounding box center [533, 72] width 132 height 35
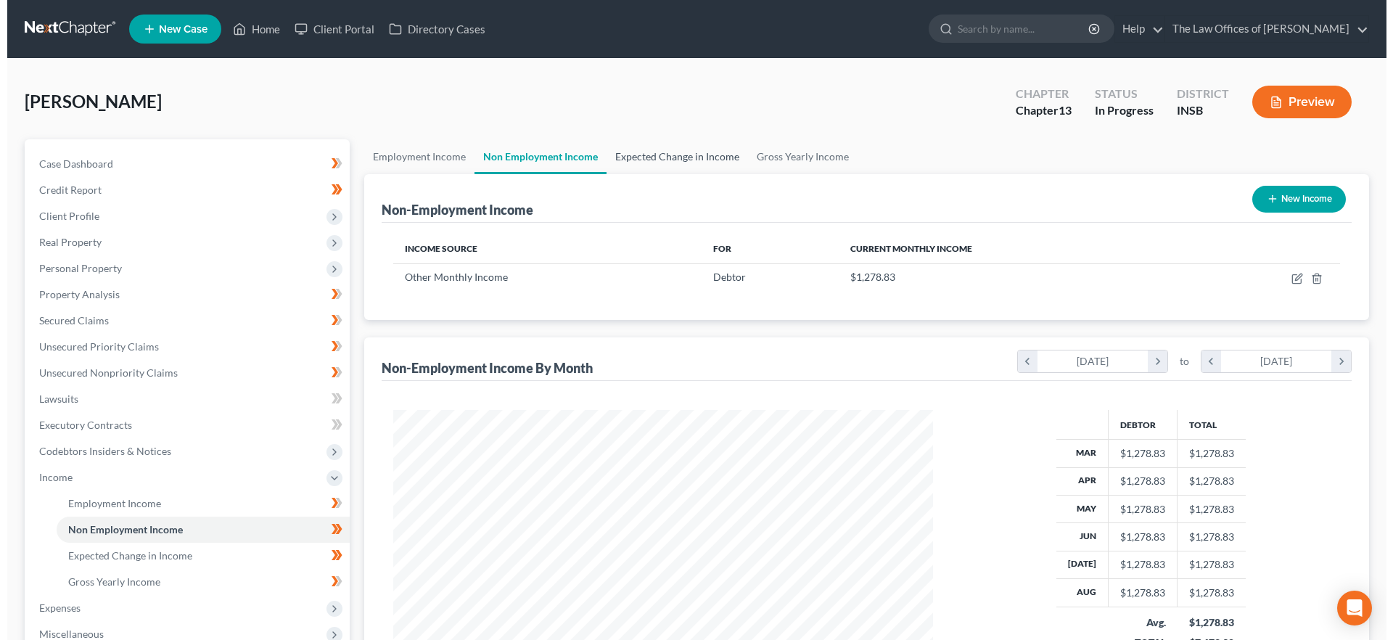
scroll to position [270, 570]
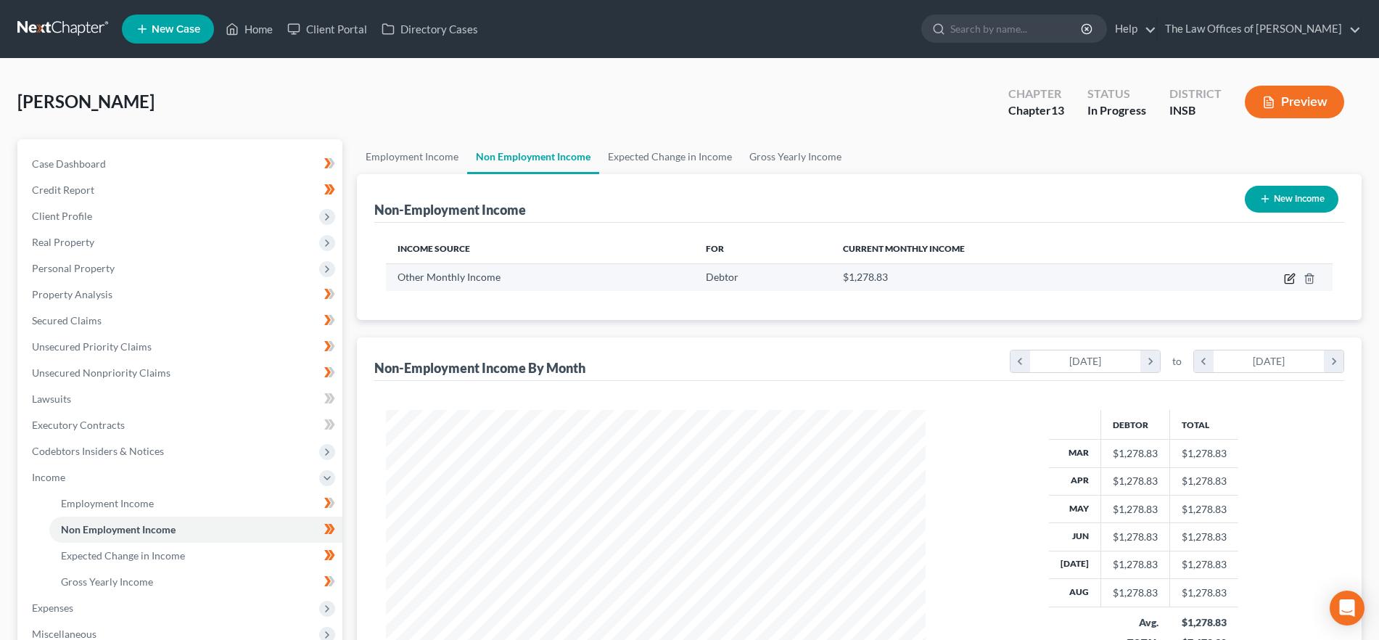
click at [1287, 278] on icon "button" at bounding box center [1290, 279] width 12 height 12
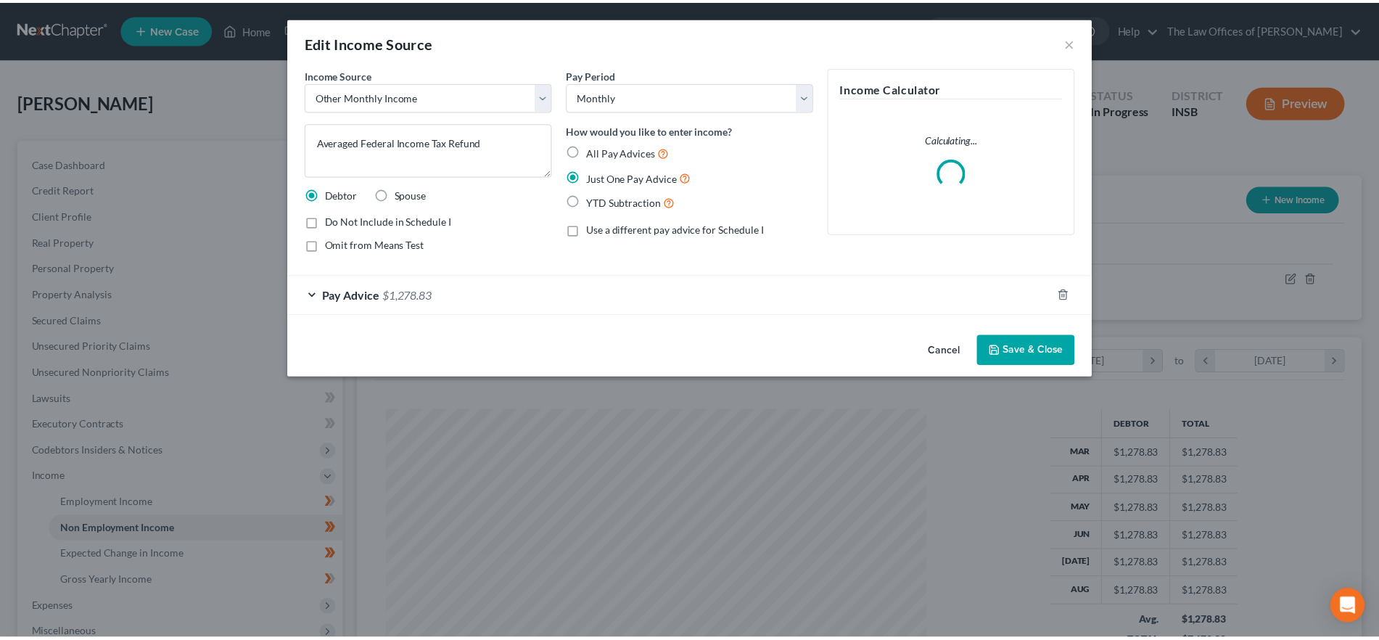
scroll to position [273, 575]
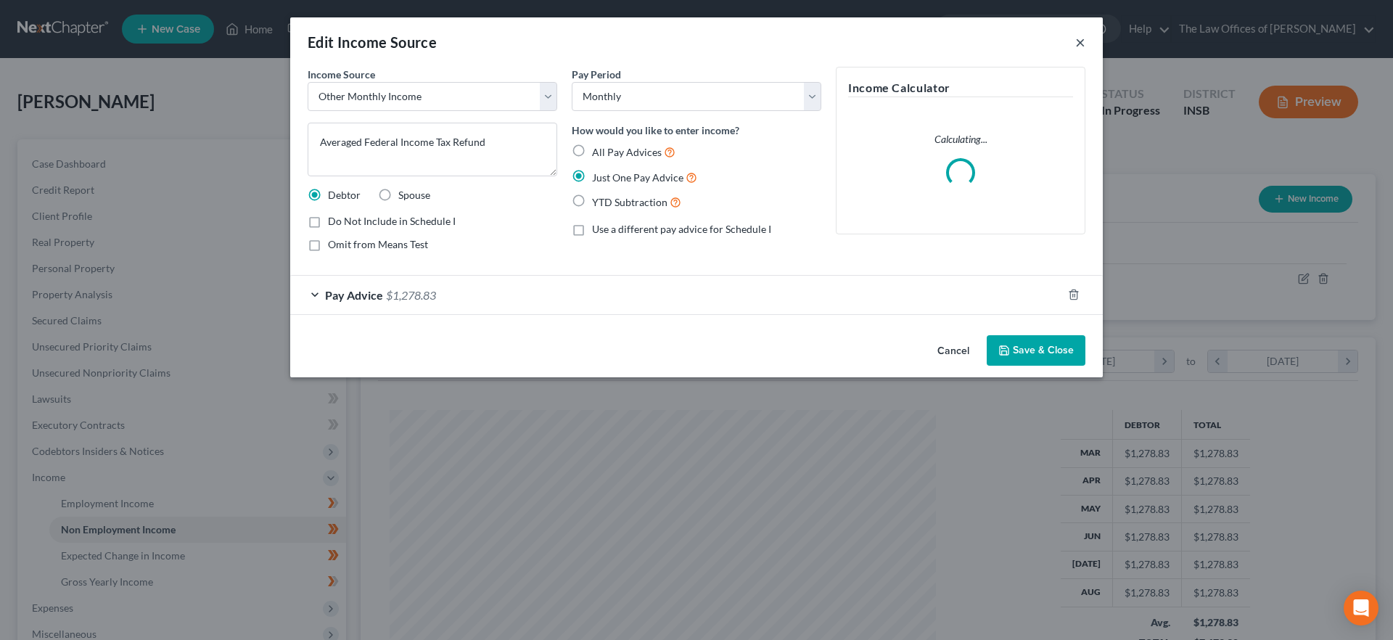
click at [1078, 40] on button "×" at bounding box center [1080, 41] width 10 height 17
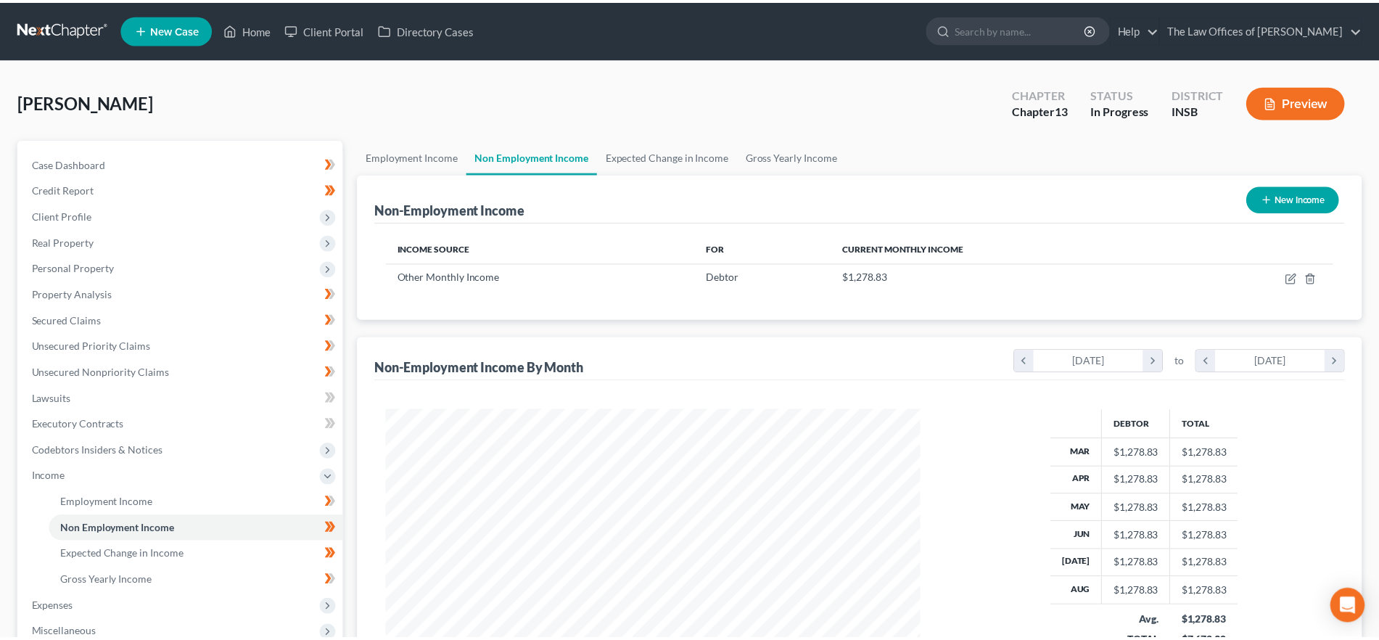
scroll to position [725233, 724934]
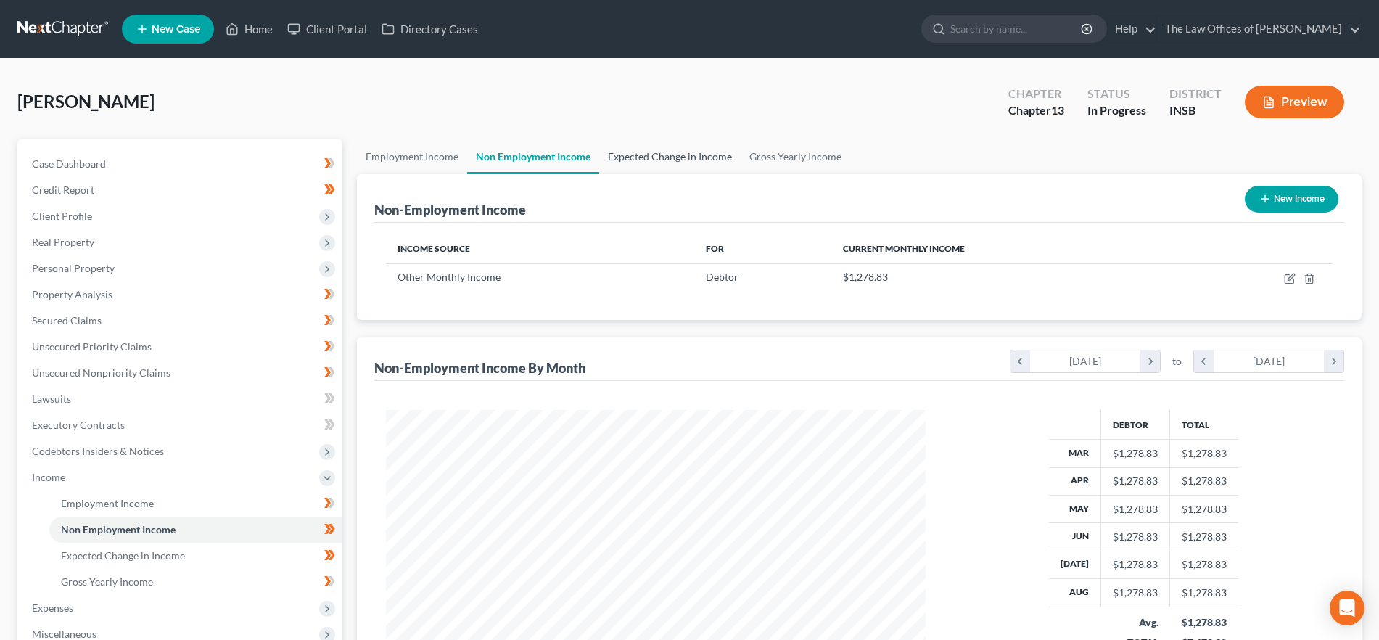
click at [678, 157] on link "Expected Change in Income" at bounding box center [669, 156] width 141 height 35
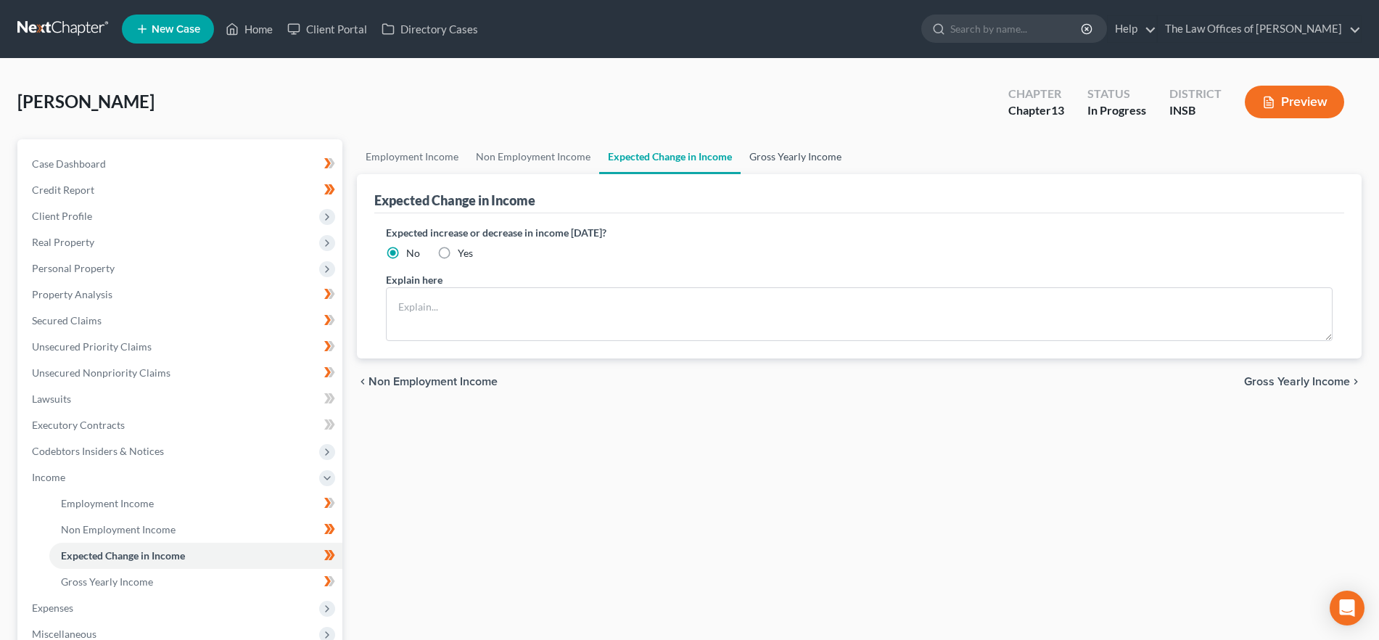
click at [794, 158] on link "Gross Yearly Income" at bounding box center [796, 156] width 110 height 35
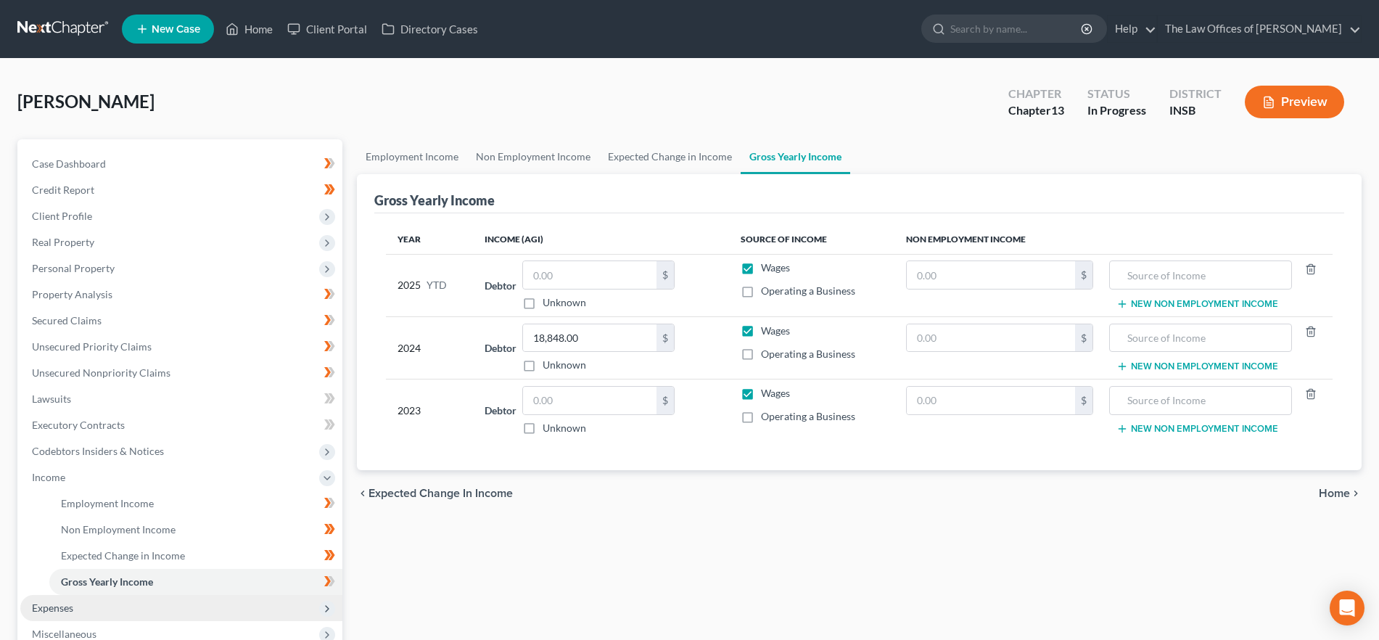
click at [136, 607] on span "Expenses" at bounding box center [181, 608] width 322 height 26
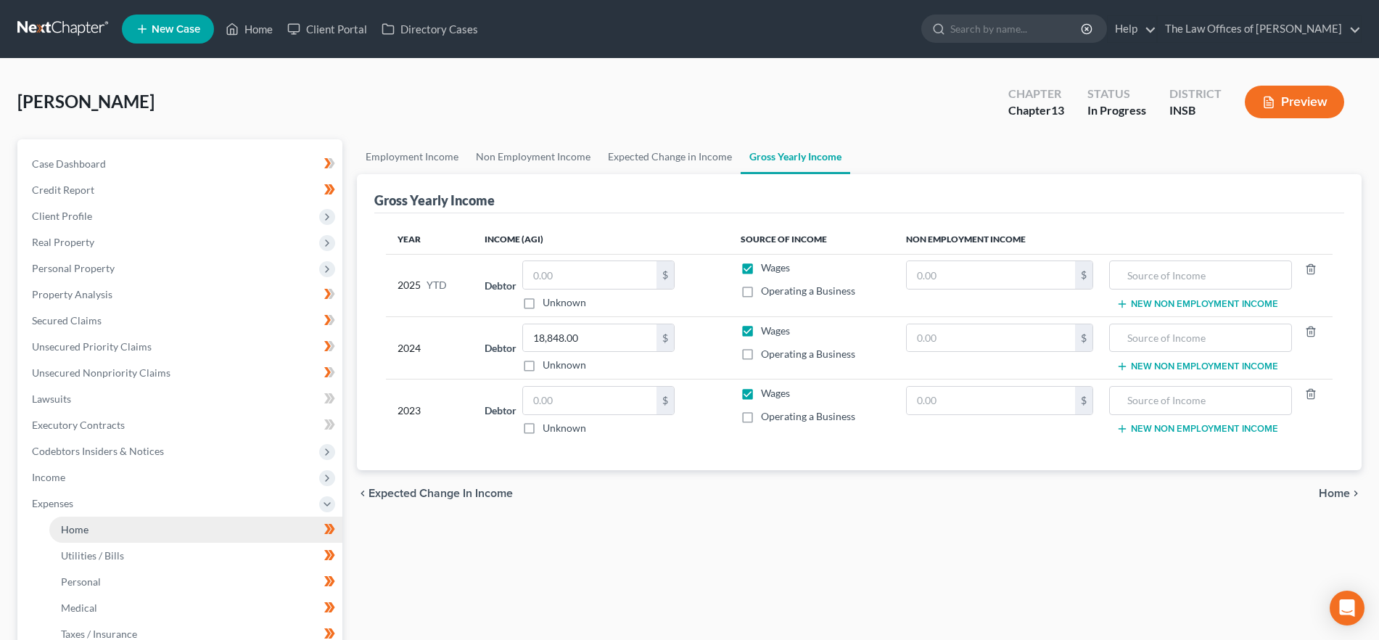
click at [159, 530] on link "Home" at bounding box center [195, 530] width 293 height 26
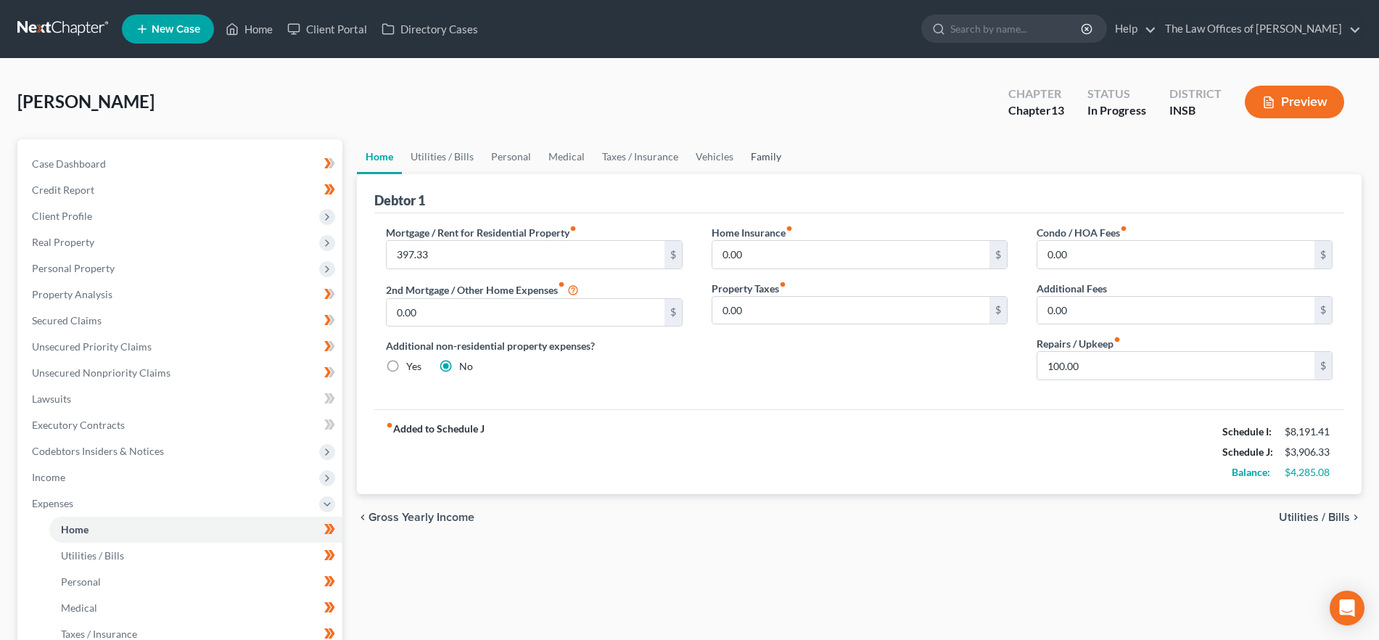
click at [752, 157] on link "Family" at bounding box center [766, 156] width 48 height 35
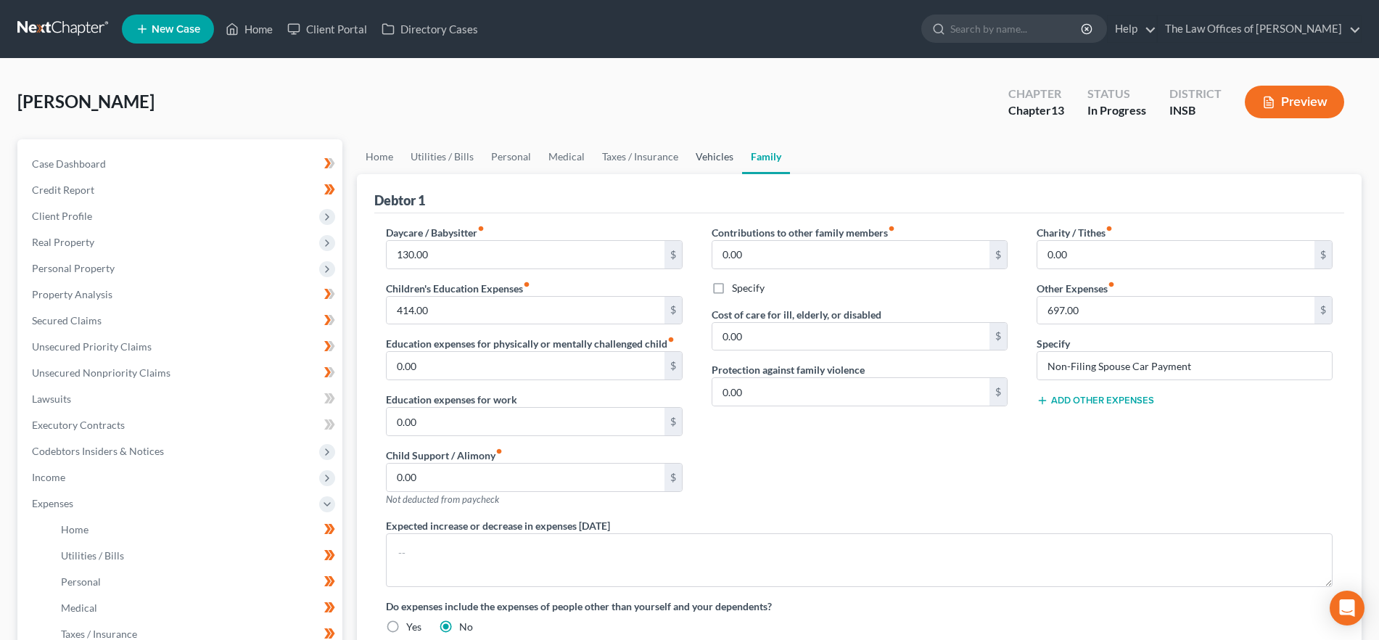
click at [711, 163] on link "Vehicles" at bounding box center [714, 156] width 55 height 35
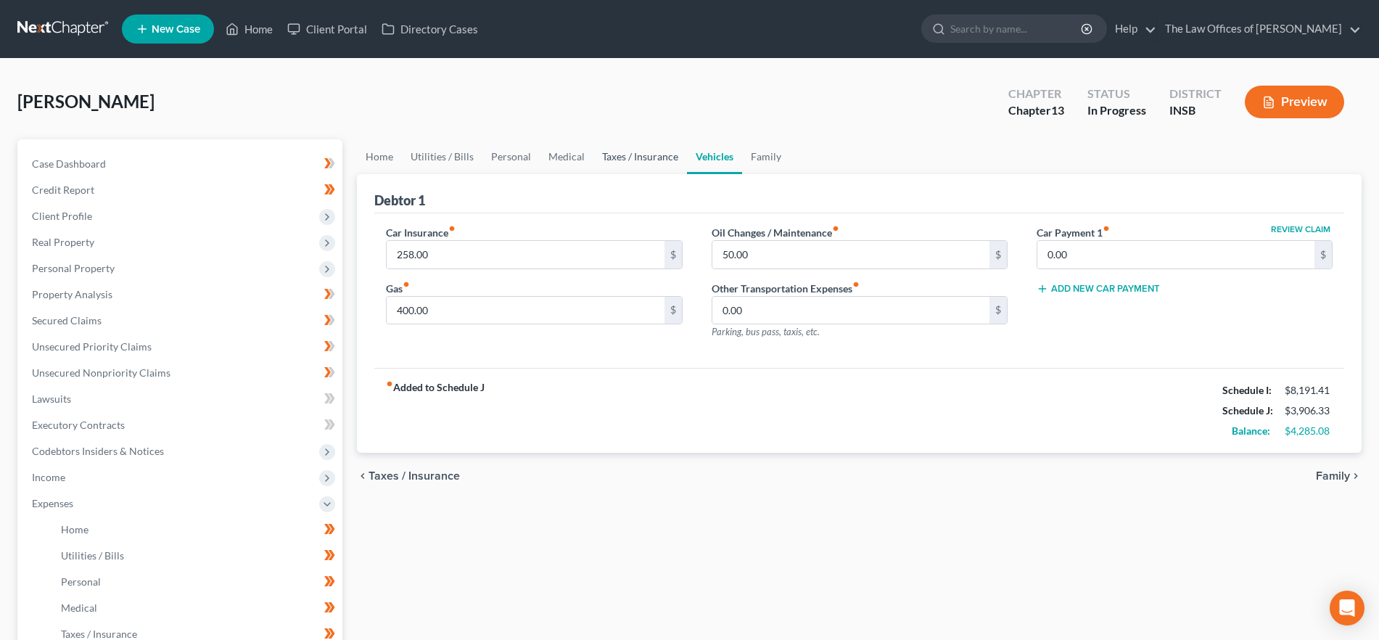
click at [657, 160] on link "Taxes / Insurance" at bounding box center [640, 156] width 94 height 35
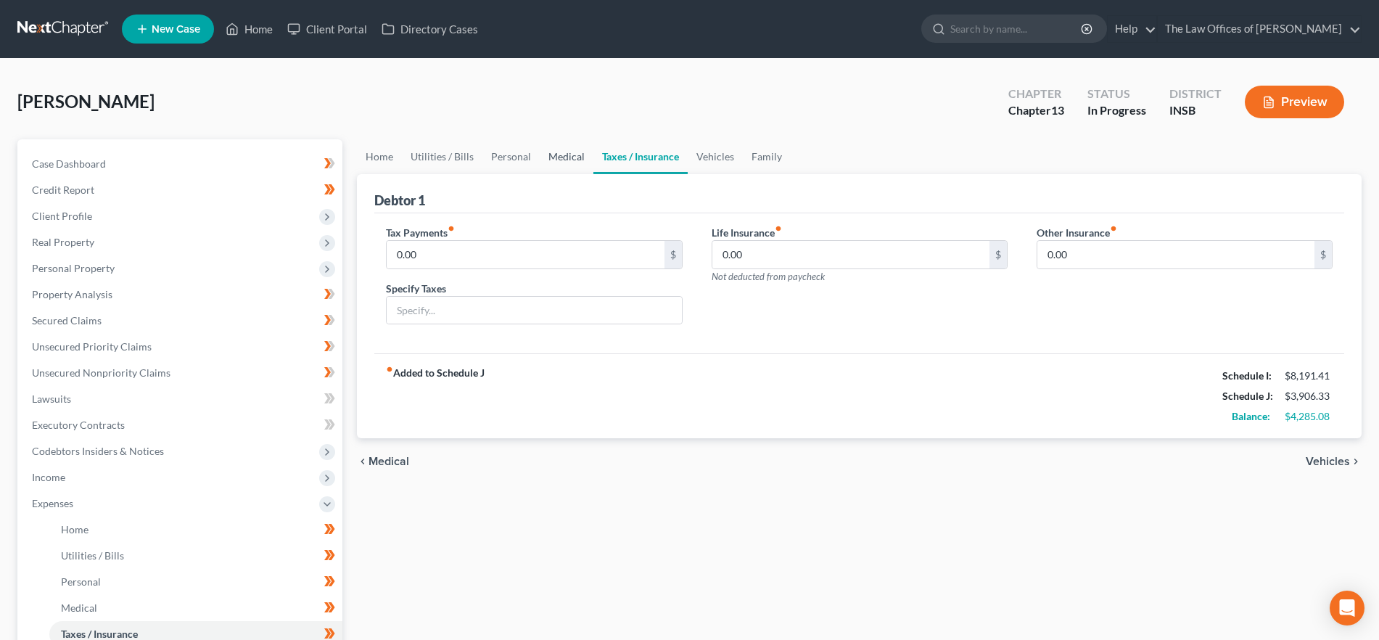
click at [548, 163] on link "Medical" at bounding box center [567, 156] width 54 height 35
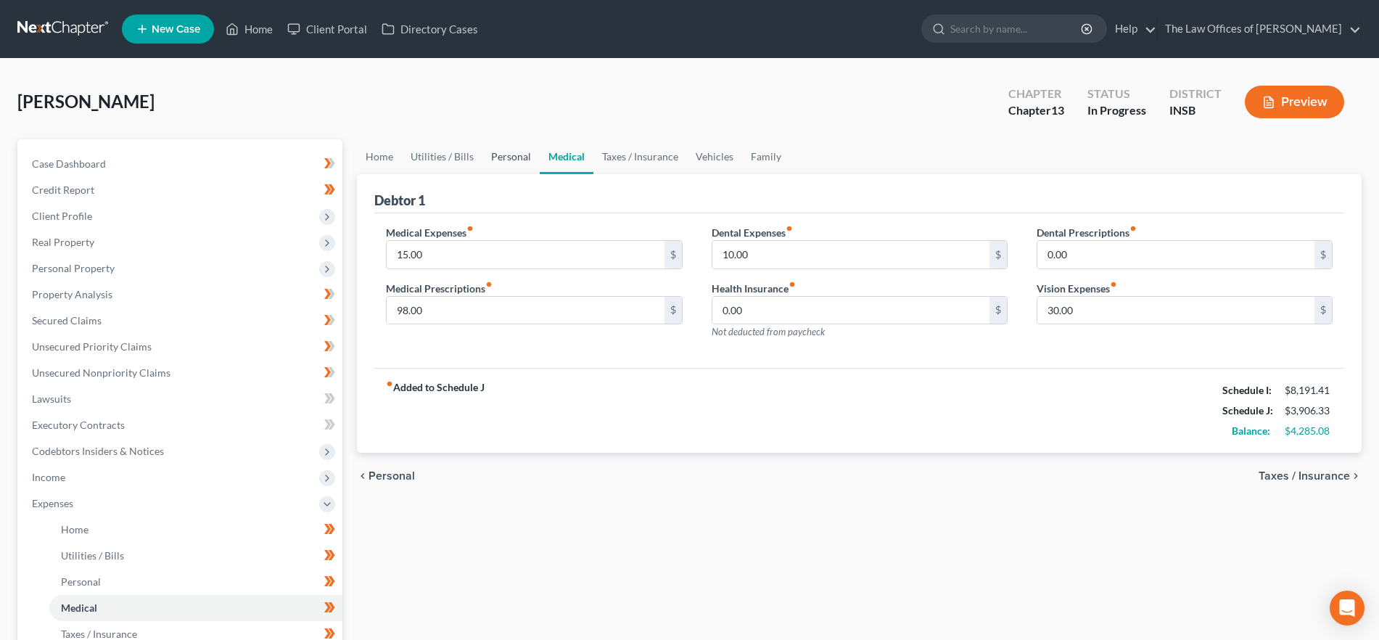
click at [488, 155] on link "Personal" at bounding box center [510, 156] width 57 height 35
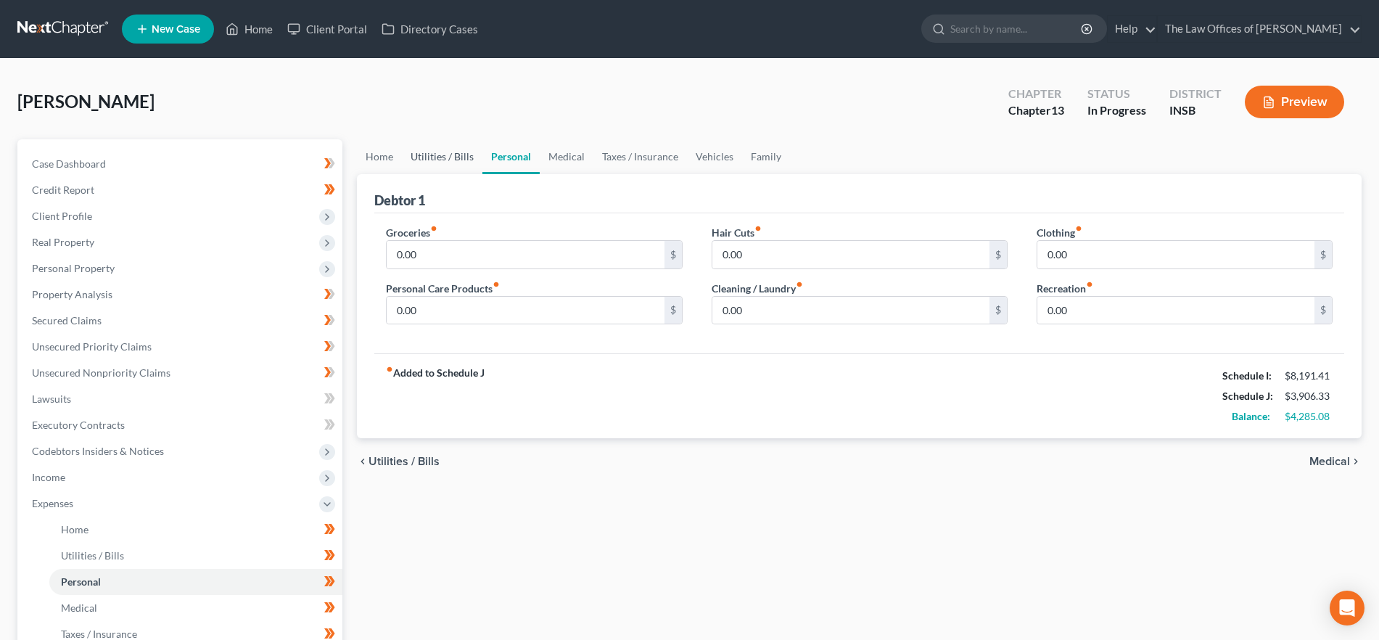
click at [433, 152] on link "Utilities / Bills" at bounding box center [442, 156] width 81 height 35
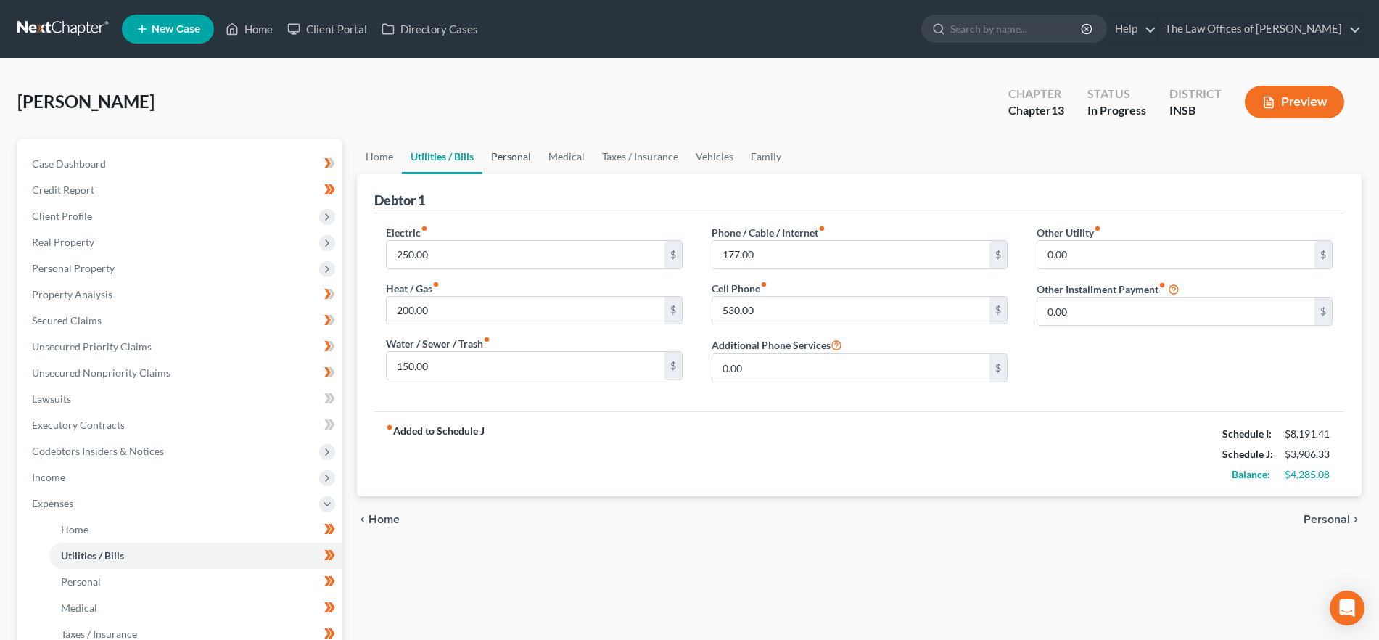
click at [490, 149] on link "Personal" at bounding box center [510, 156] width 57 height 35
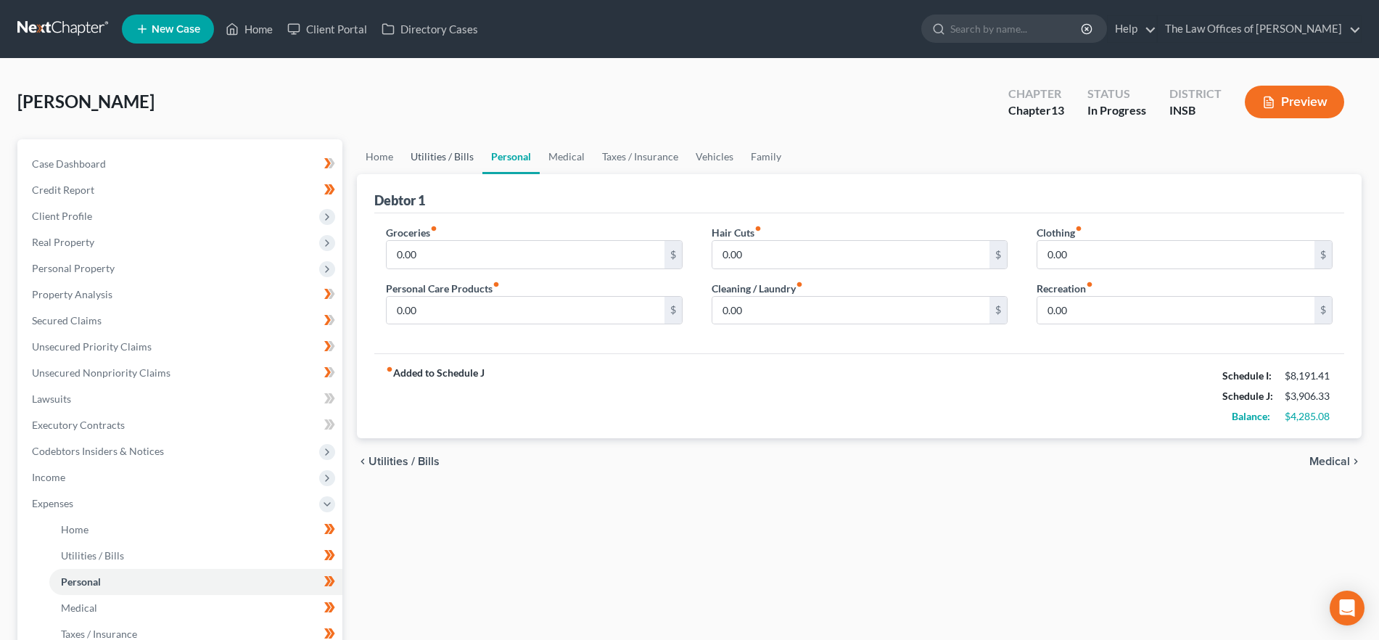
click at [426, 157] on link "Utilities / Bills" at bounding box center [442, 156] width 81 height 35
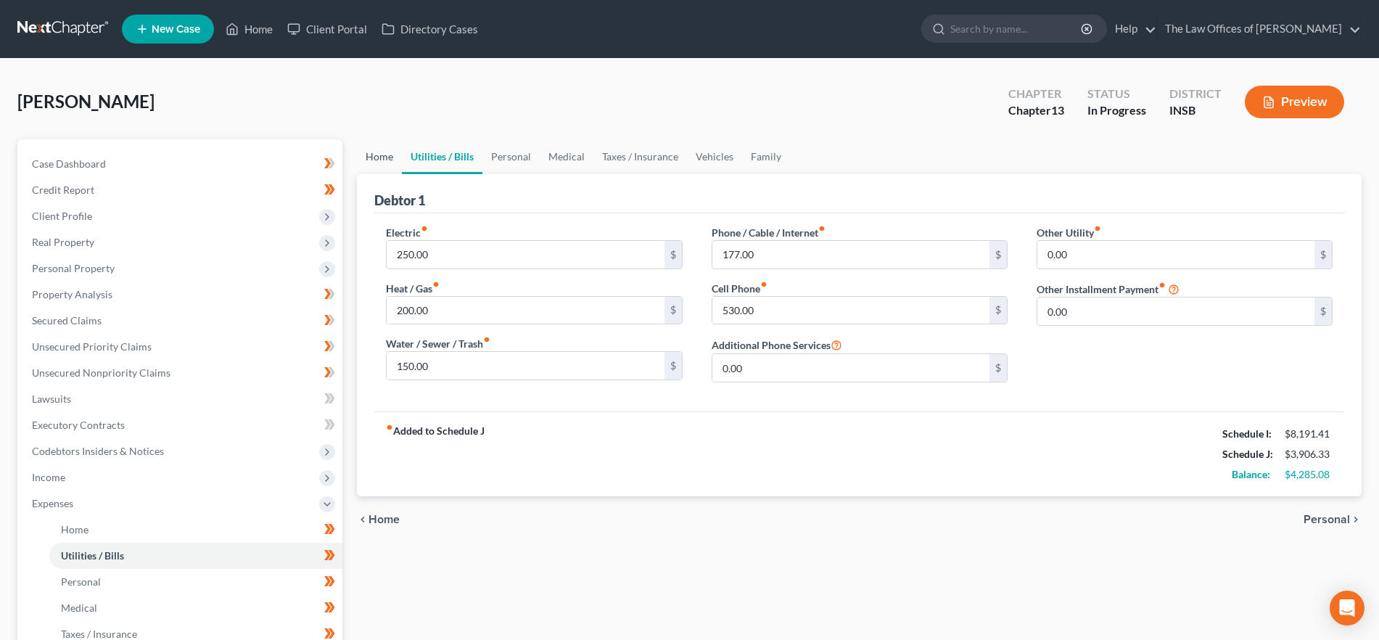
click at [392, 159] on link "Home" at bounding box center [379, 156] width 45 height 35
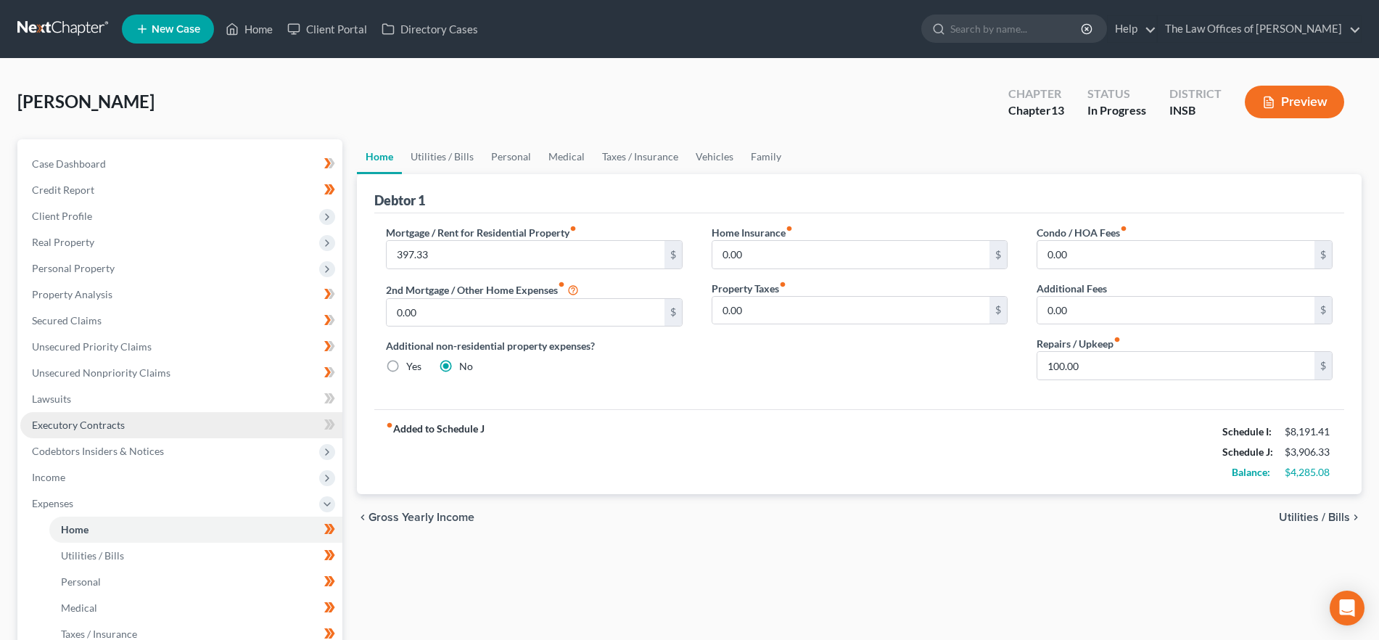
click at [115, 424] on span "Executory Contracts" at bounding box center [78, 425] width 93 height 12
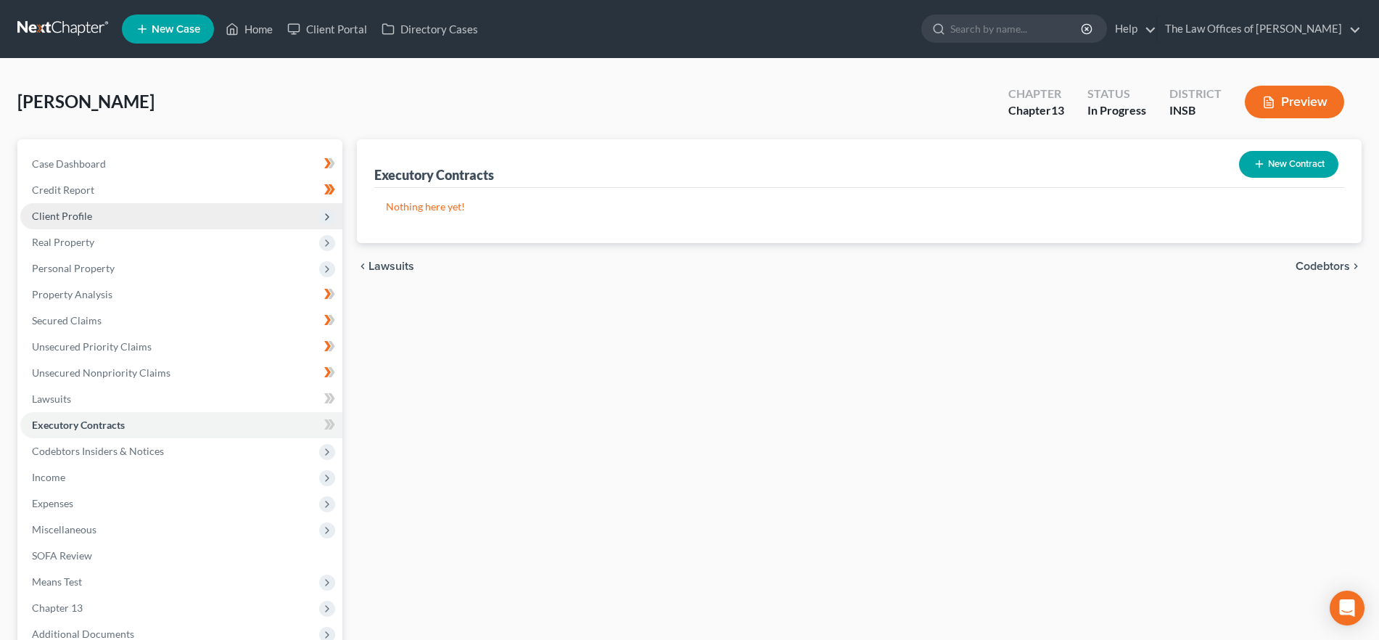
click at [117, 207] on span "Client Profile" at bounding box center [181, 216] width 322 height 26
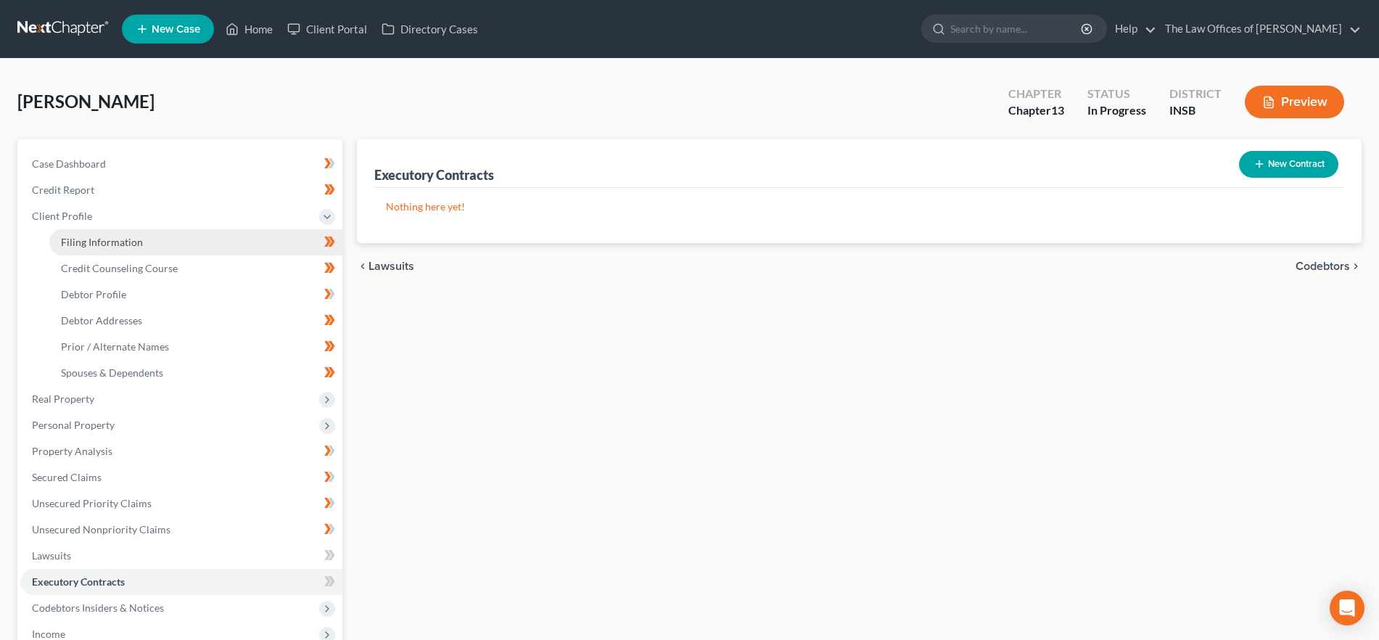
click at [120, 238] on span "Filing Information" at bounding box center [102, 242] width 82 height 12
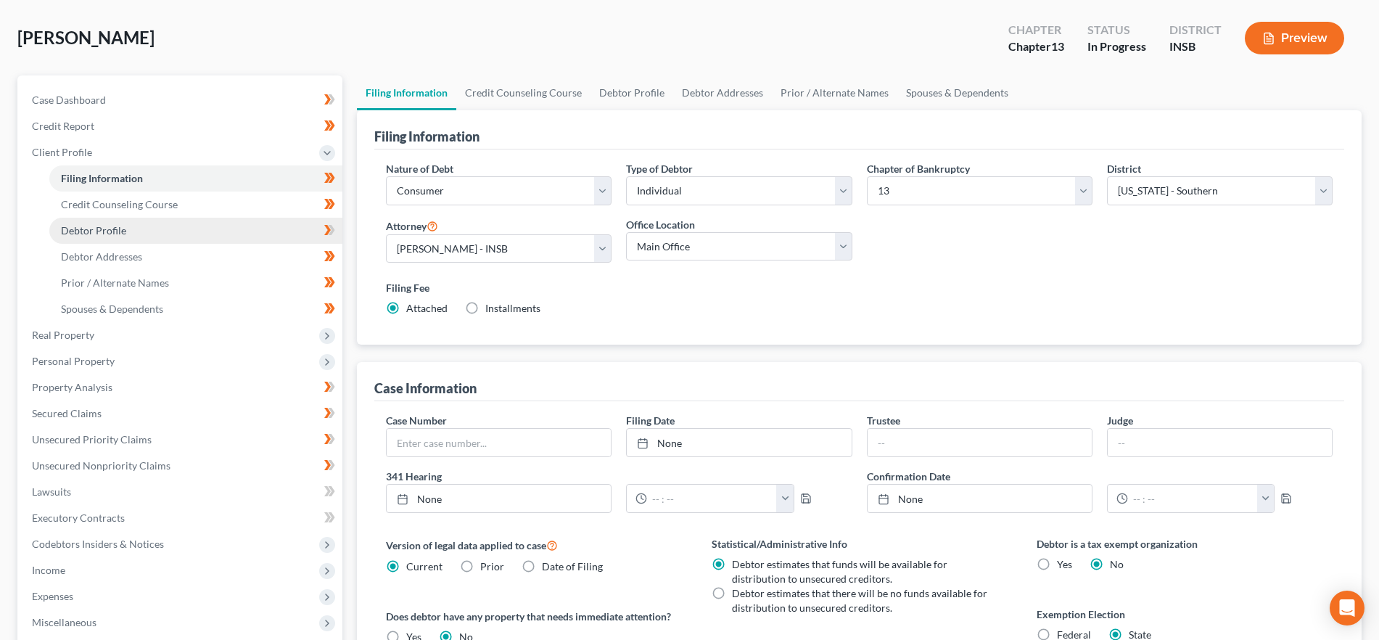
scroll to position [272, 0]
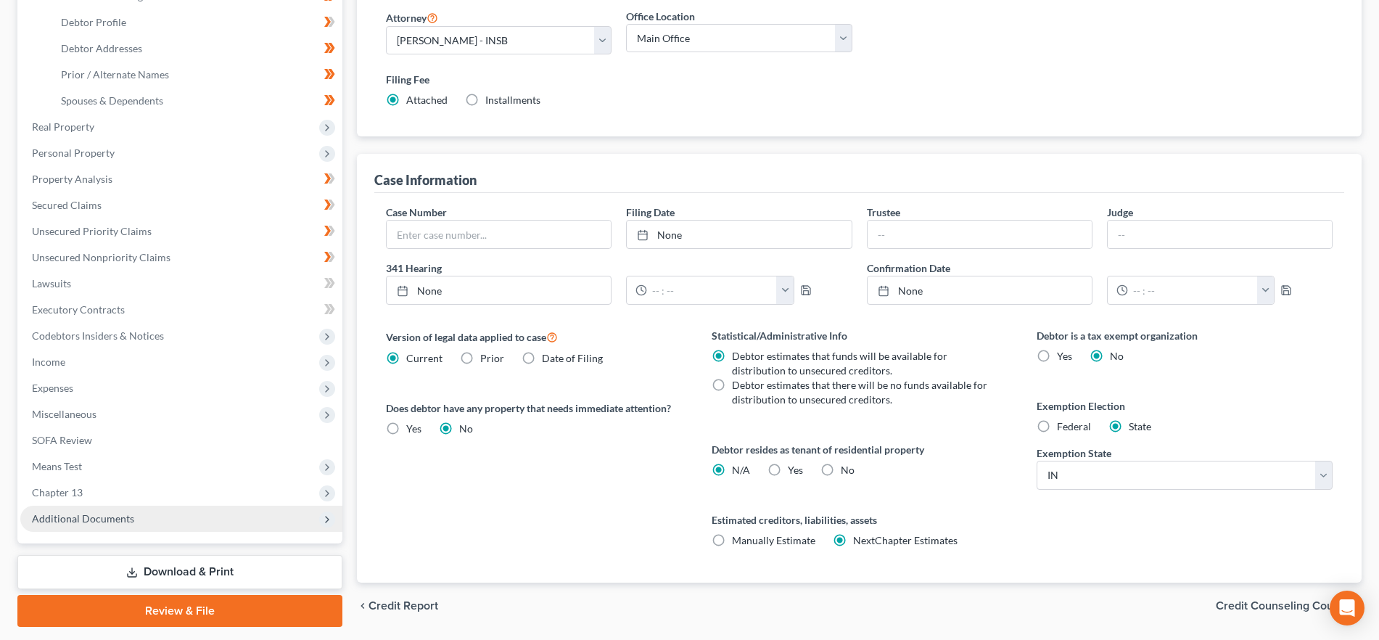
drag, startPoint x: 167, startPoint y: 527, endPoint x: 178, endPoint y: 531, distance: 11.7
click at [167, 527] on span "Additional Documents" at bounding box center [181, 519] width 322 height 26
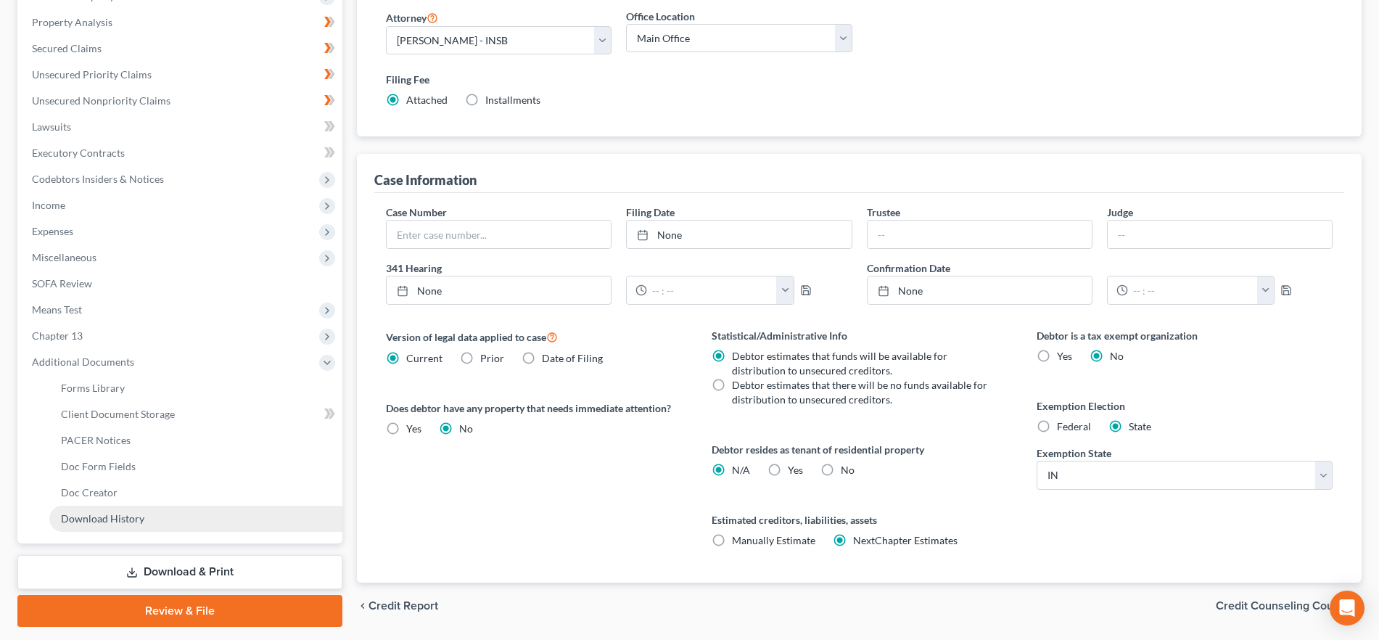
click at [196, 525] on link "Download History" at bounding box center [195, 519] width 293 height 26
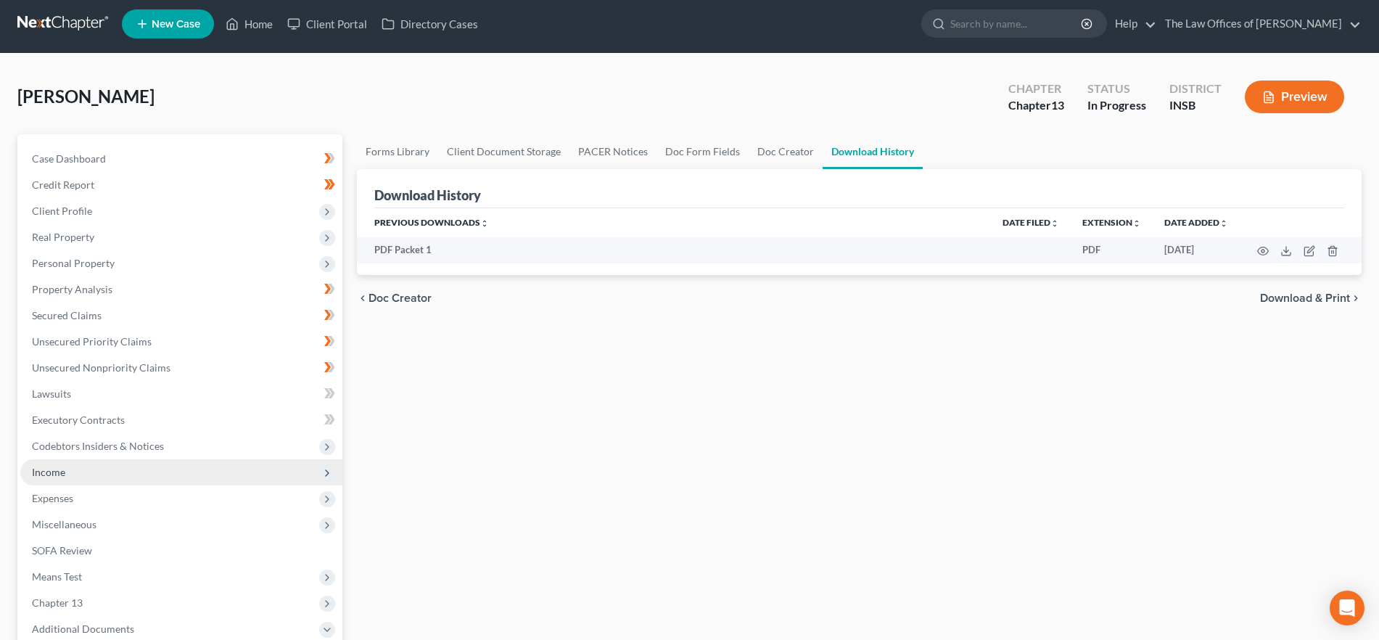
scroll to position [314, 0]
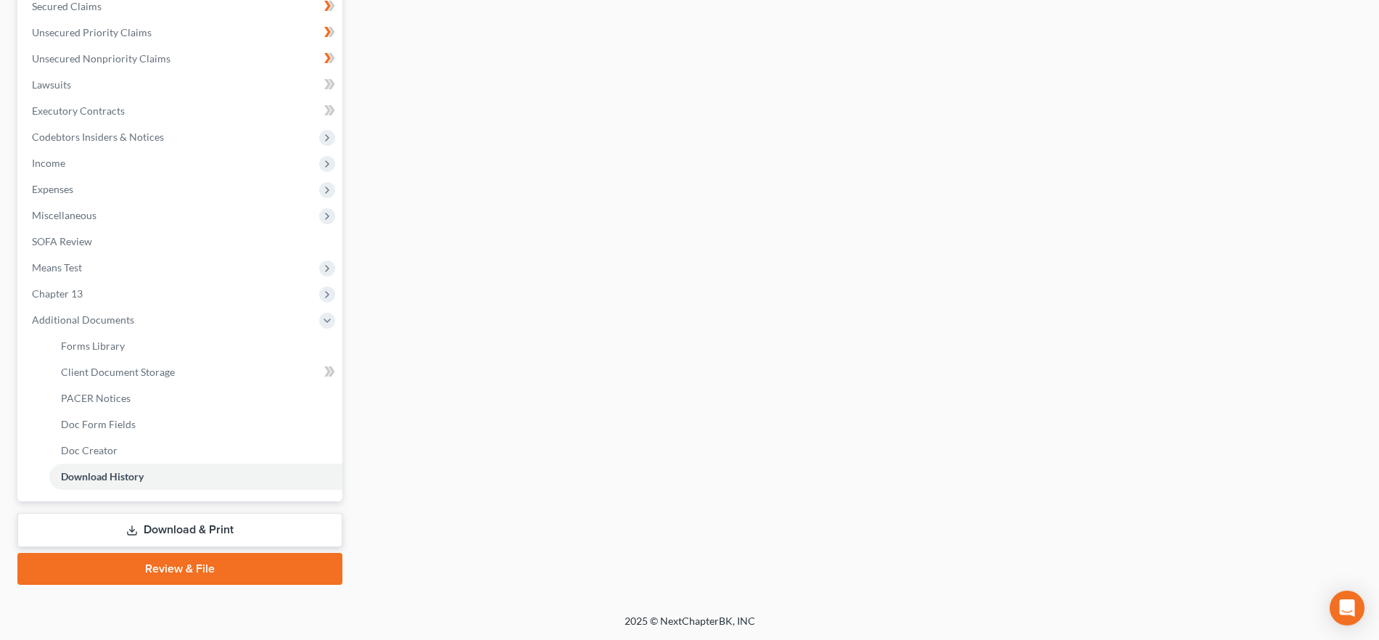
click at [207, 535] on link "Download & Print" at bounding box center [179, 530] width 325 height 34
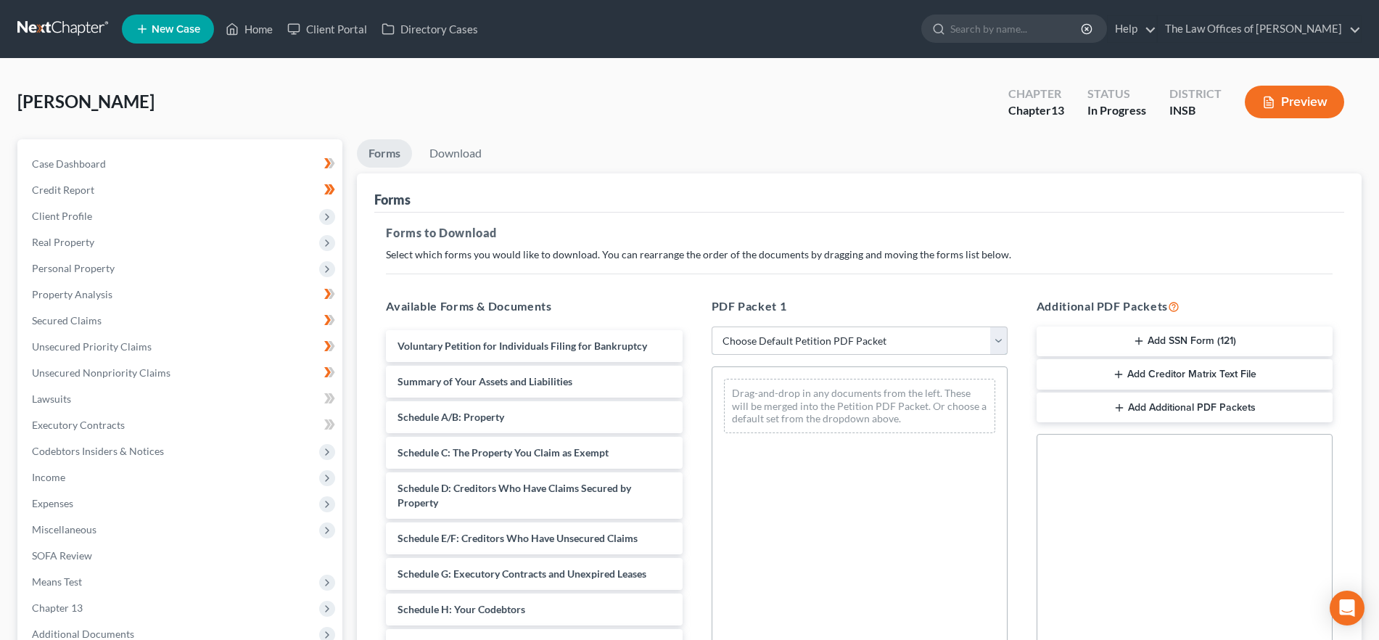
drag, startPoint x: 923, startPoint y: 335, endPoint x: 924, endPoint y: 342, distance: 7.4
click at [923, 335] on select "Choose Default Petition PDF Packet Complete Bankruptcy Petition (all forms and …" at bounding box center [860, 340] width 296 height 29
drag, startPoint x: 915, startPoint y: 332, endPoint x: 871, endPoint y: 340, distance: 44.1
click at [915, 332] on select "Choose Default Petition PDF Packet Complete Bankruptcy Petition (all forms and …" at bounding box center [860, 340] width 296 height 29
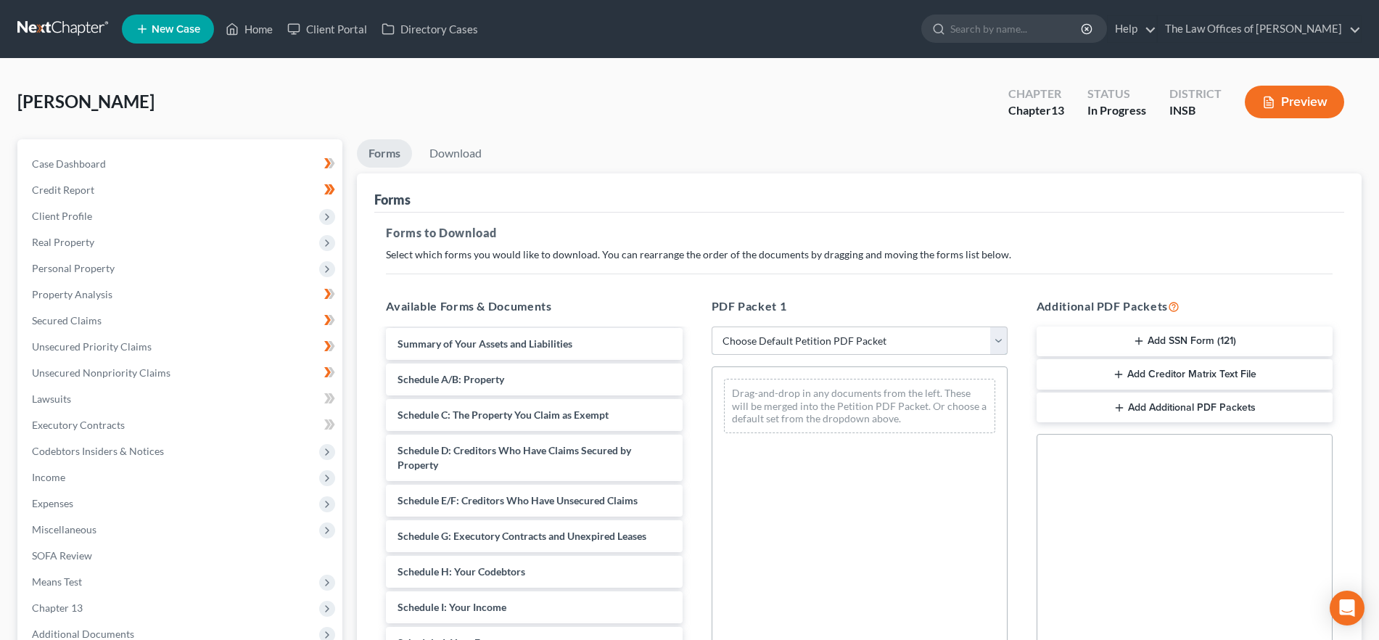
scroll to position [128, 0]
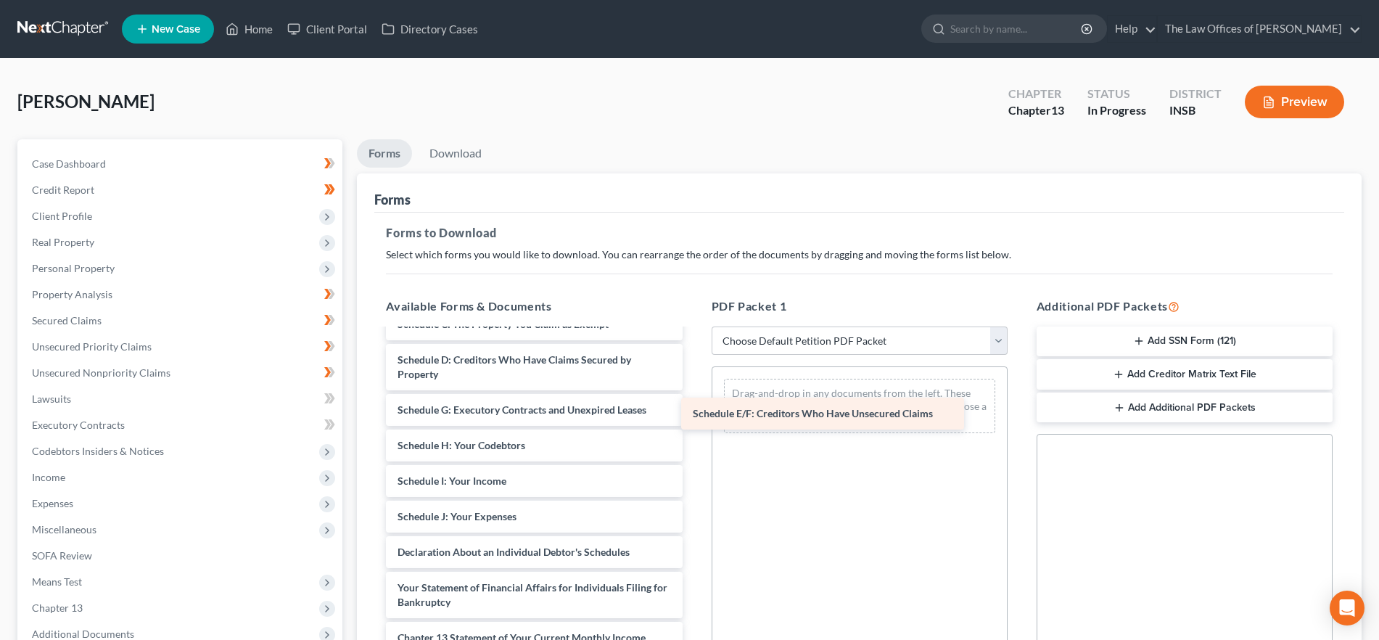
drag, startPoint x: 630, startPoint y: 411, endPoint x: 926, endPoint y: 415, distance: 296.8
click at [694, 415] on div "Schedule E/F: Creditors Who Have Unsecured Claims Voluntary Petition for Indivi…" at bounding box center [533, 506] width 319 height 609
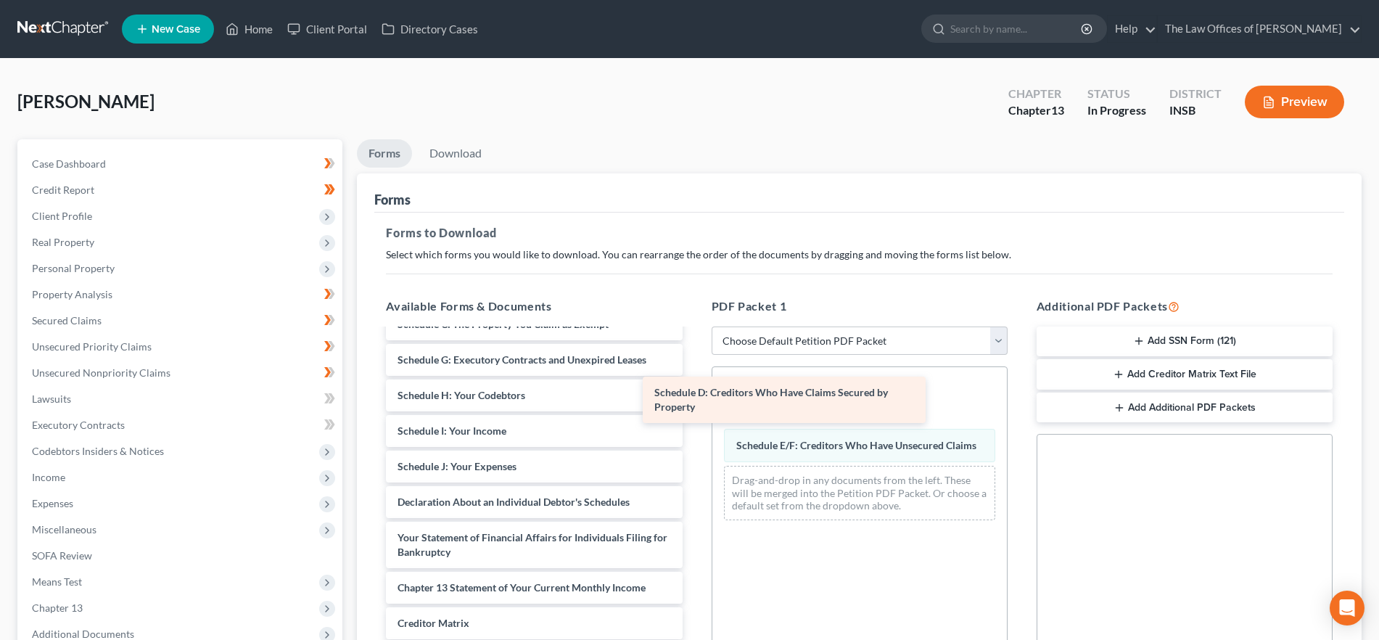
drag, startPoint x: 858, startPoint y: 389, endPoint x: 894, endPoint y: 385, distance: 36.5
click at [694, 385] on div "Schedule D: Creditors Who Have Claims Secured by Property Voluntary Petition fo…" at bounding box center [533, 481] width 319 height 559
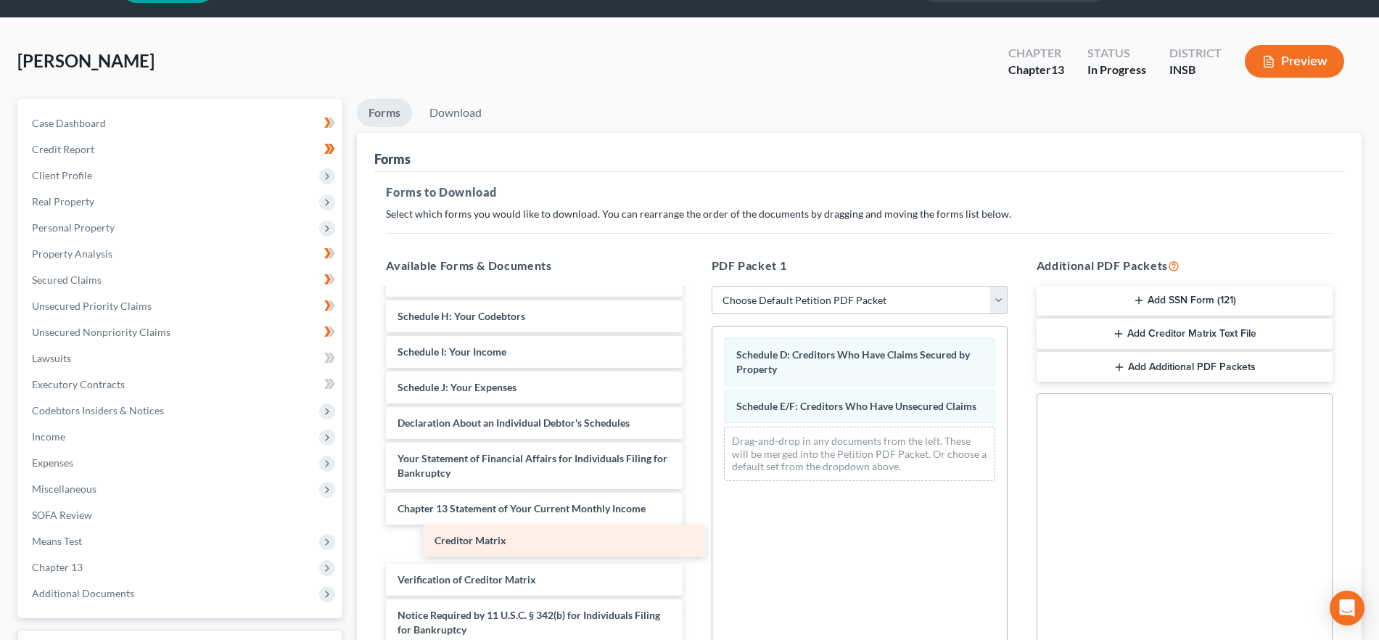
scroll to position [131, 0]
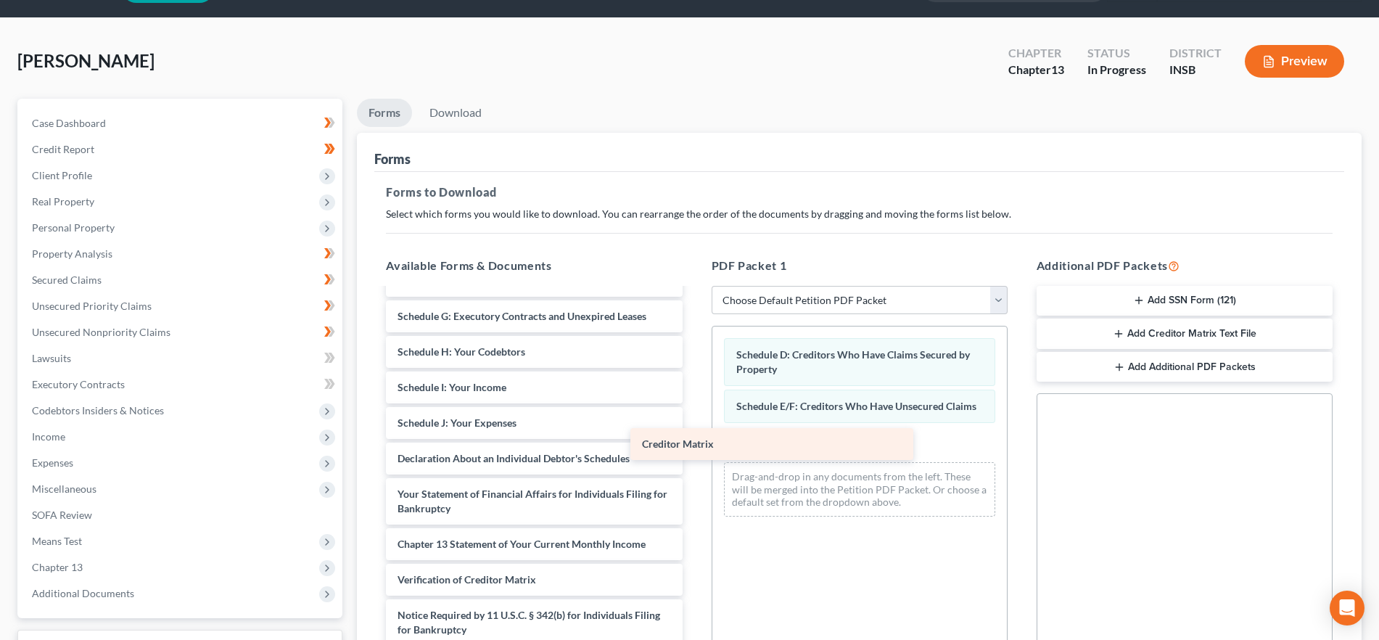
drag, startPoint x: 587, startPoint y: 541, endPoint x: 831, endPoint y: 441, distance: 264.2
click at [694, 441] on div "Creditor Matrix Voluntary Petition for Individuals Filing for Bankruptcy Summar…" at bounding box center [533, 419] width 319 height 523
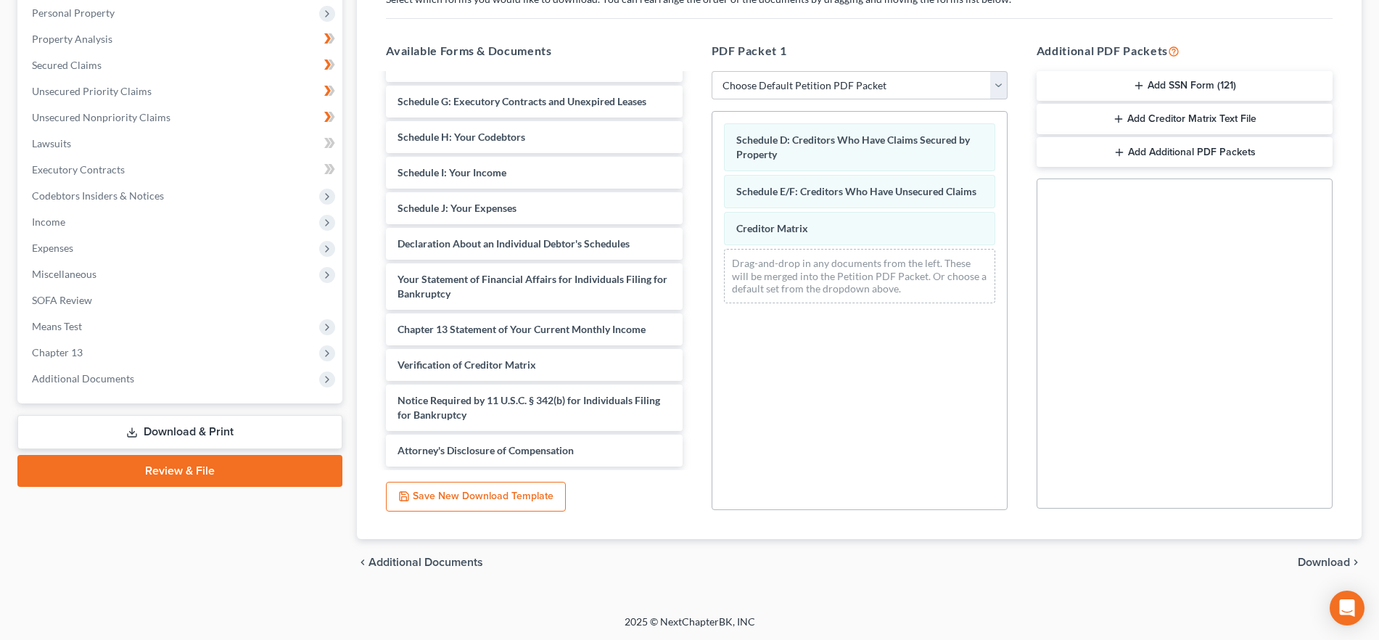
scroll to position [256, 0]
click at [1322, 562] on span "Download" at bounding box center [1324, 562] width 52 height 12
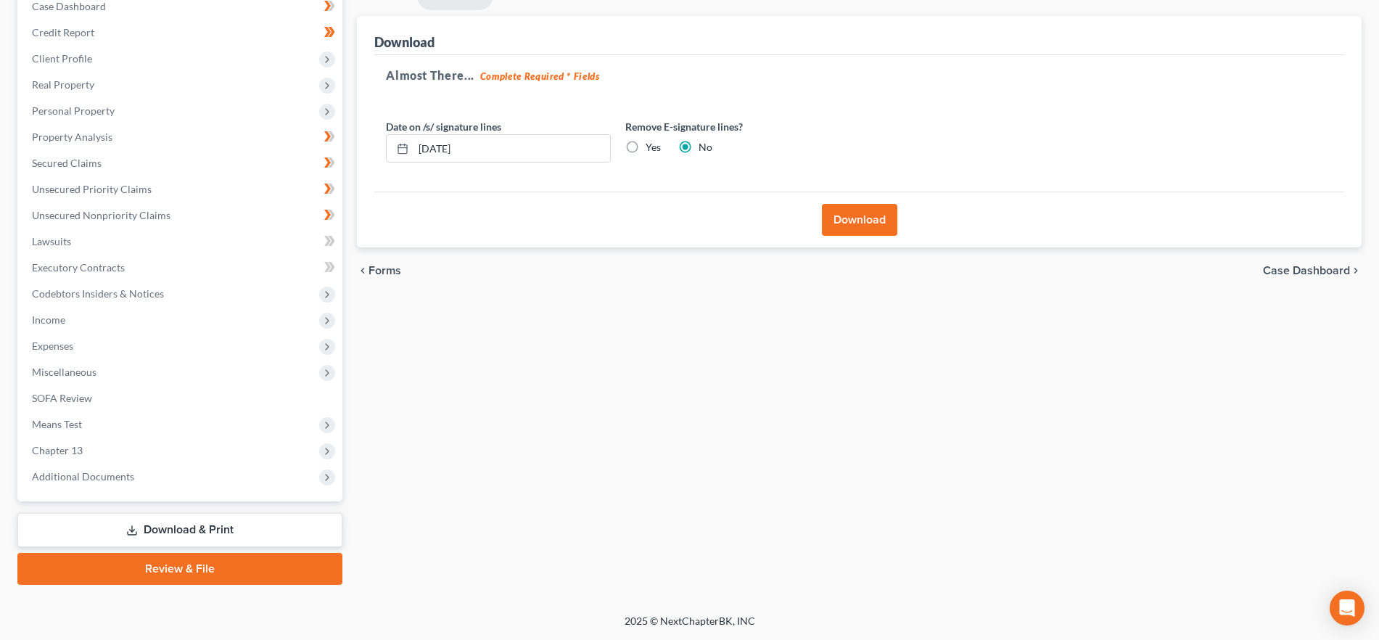
scroll to position [157, 0]
click at [877, 224] on button "Download" at bounding box center [859, 220] width 75 height 32
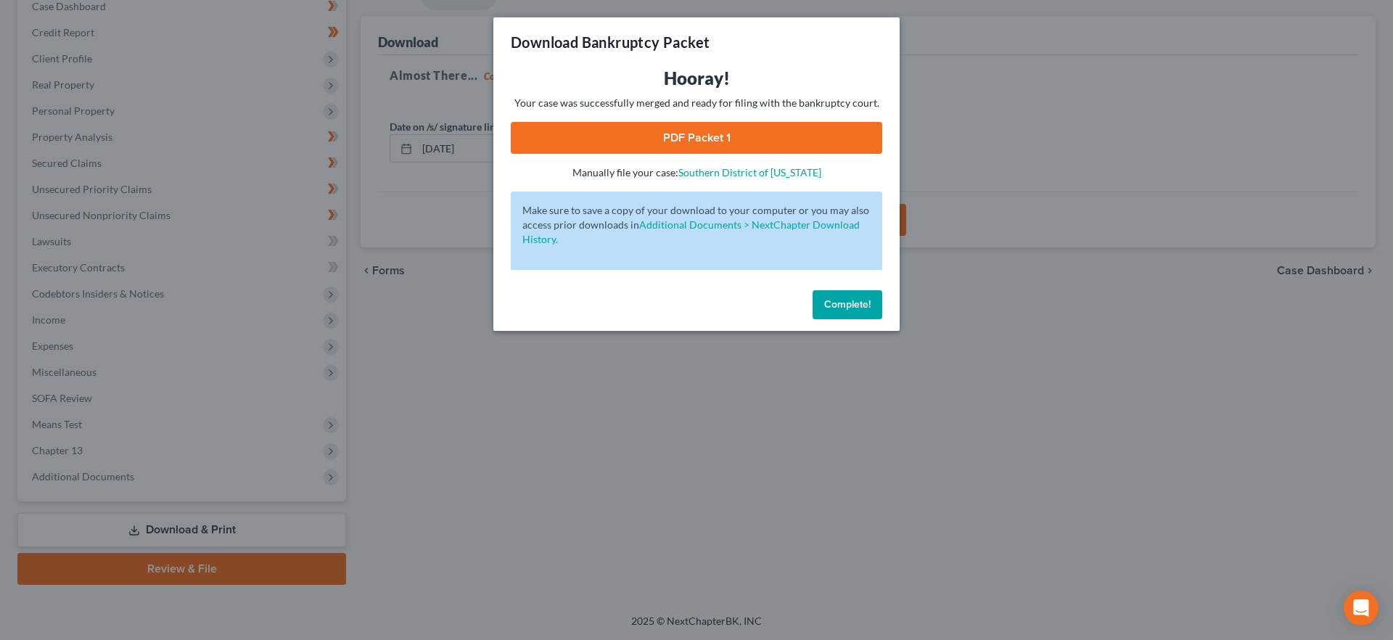
click at [686, 137] on link "PDF Packet 1" at bounding box center [696, 138] width 371 height 32
drag, startPoint x: 867, startPoint y: 306, endPoint x: 670, endPoint y: 359, distance: 204.3
click at [867, 306] on span "Complete!" at bounding box center [847, 304] width 46 height 12
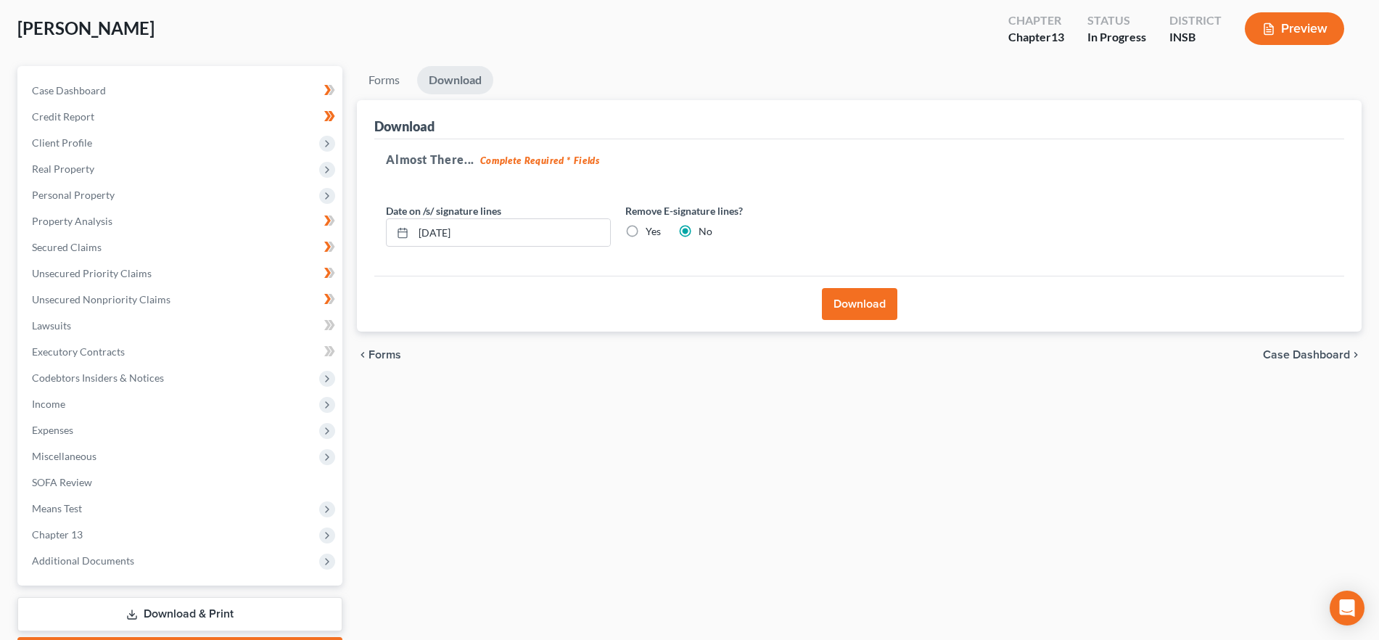
scroll to position [0, 0]
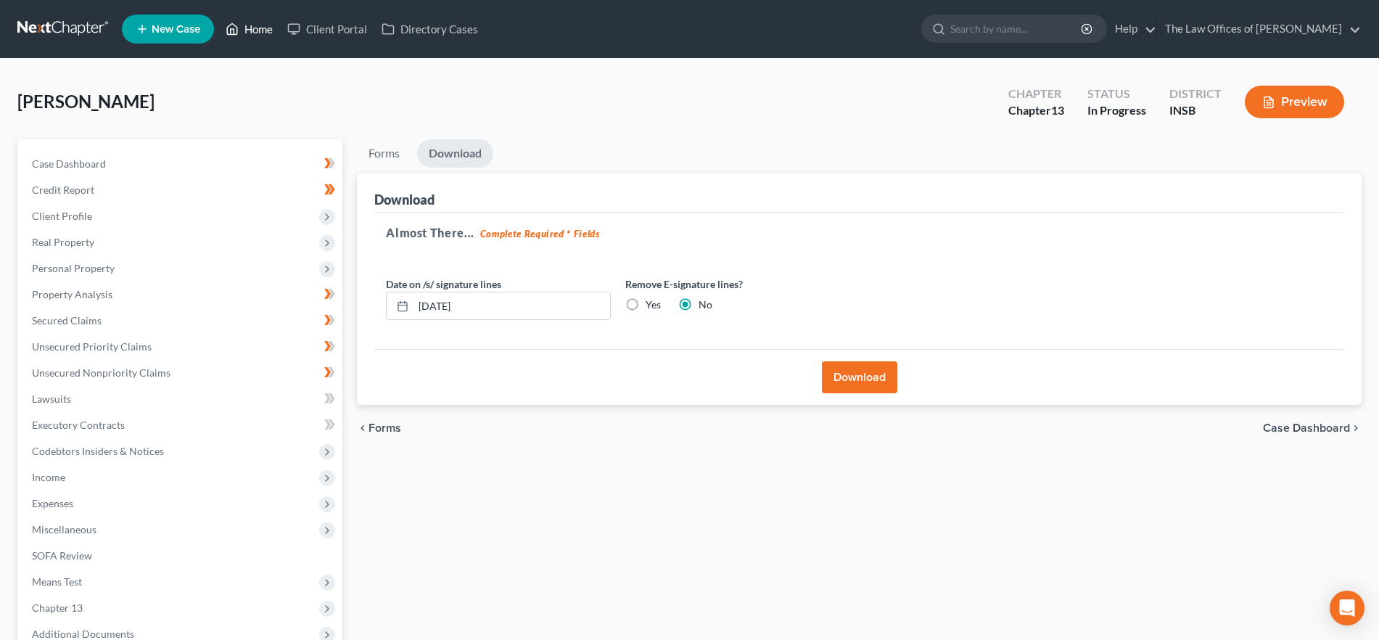
click at [254, 28] on link "Home" at bounding box center [249, 29] width 62 height 26
